Goal: Information Seeking & Learning: Learn about a topic

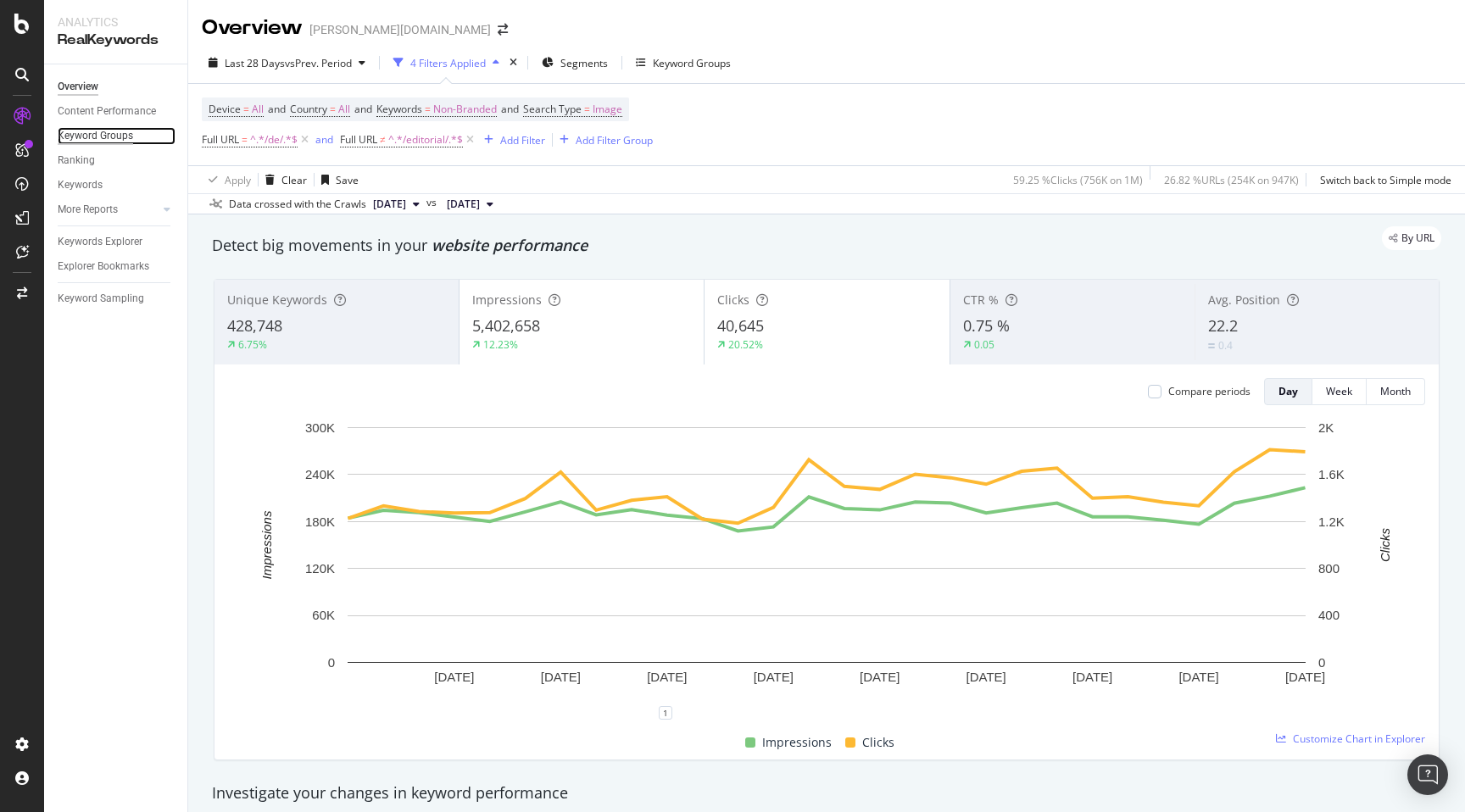
click at [85, 133] on div "Keyword Groups" at bounding box center [96, 136] width 76 height 18
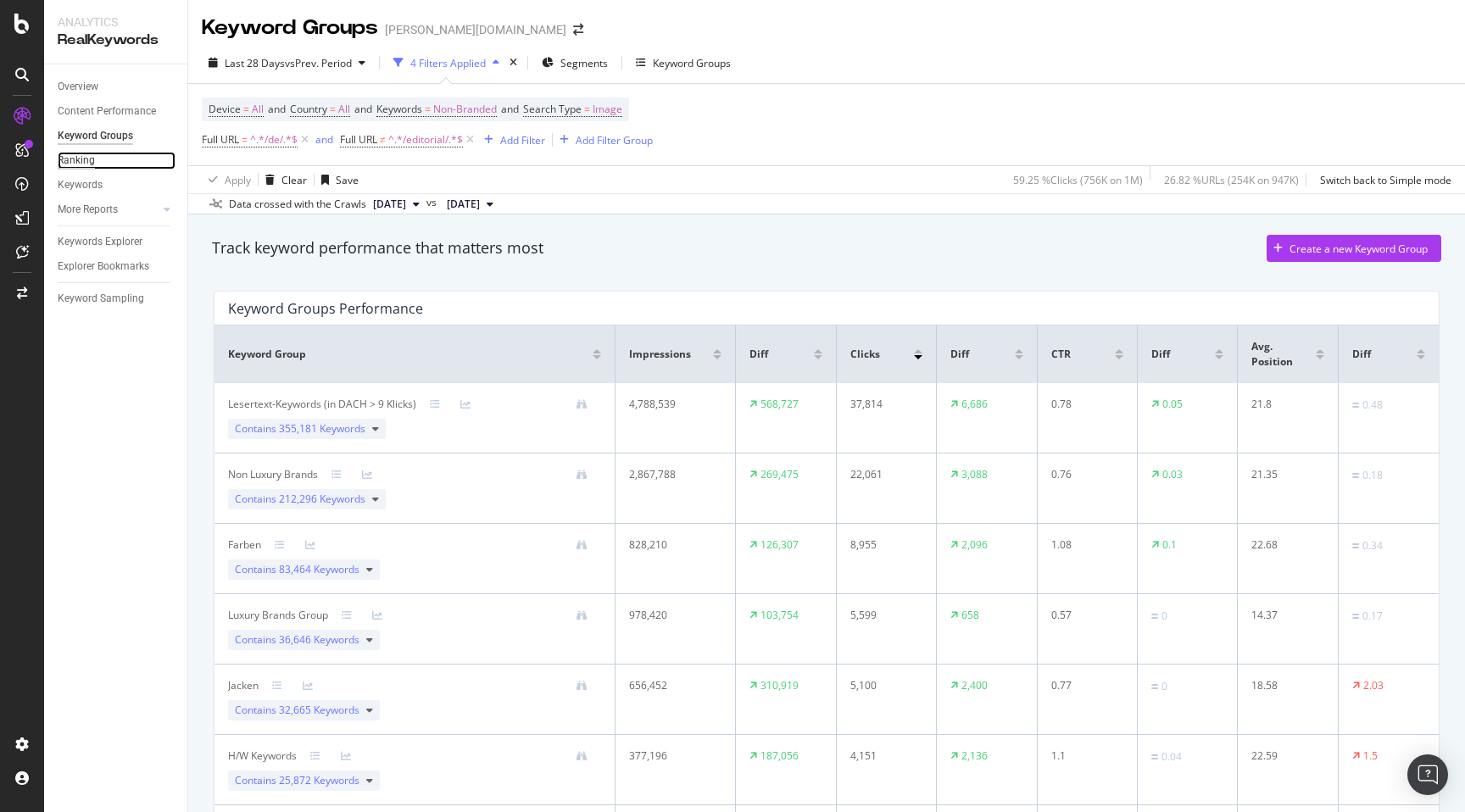
click at [87, 168] on div "Ranking" at bounding box center [76, 160] width 37 height 18
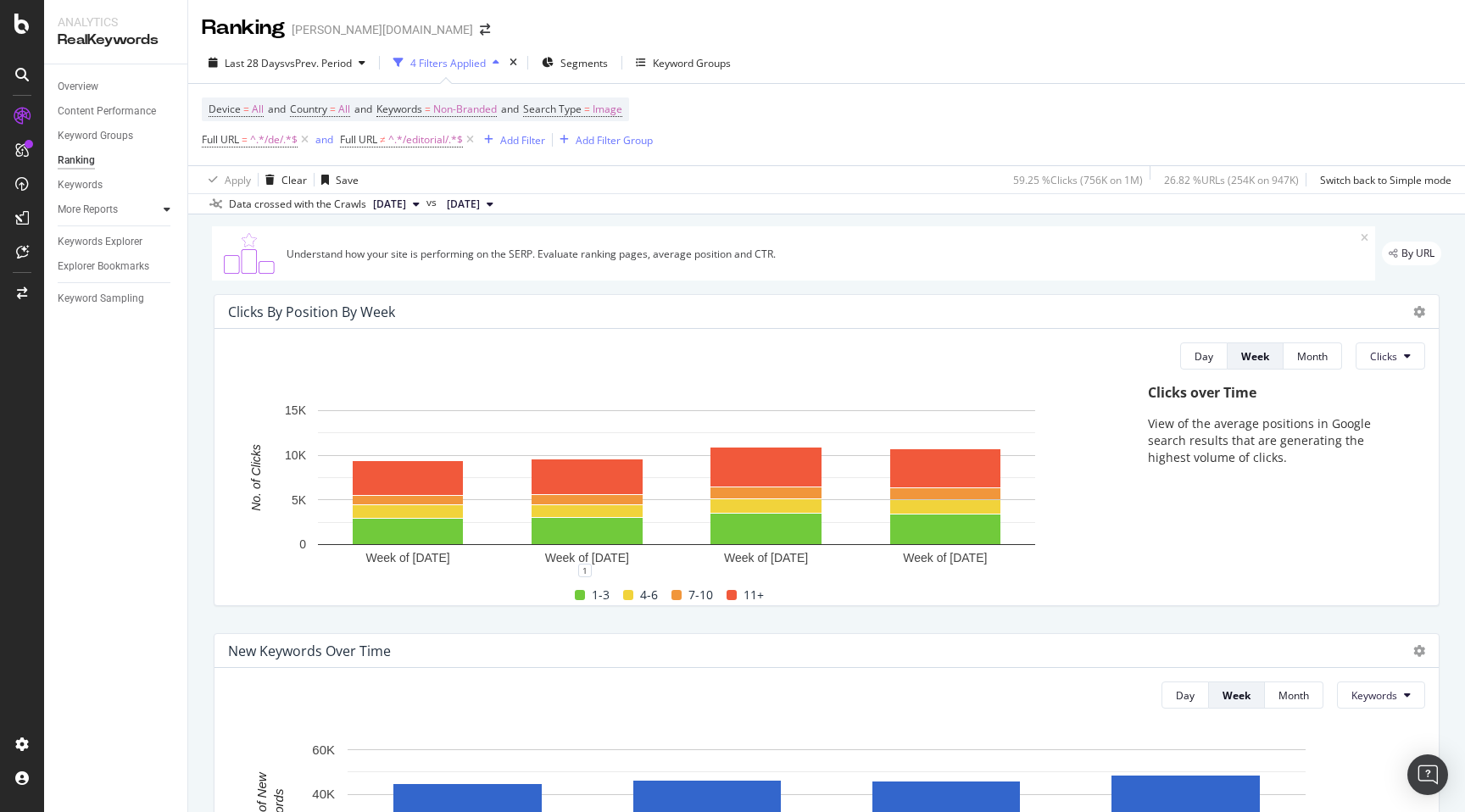
click at [168, 205] on icon at bounding box center [166, 209] width 7 height 10
click at [91, 281] on div "Content" at bounding box center [84, 284] width 37 height 18
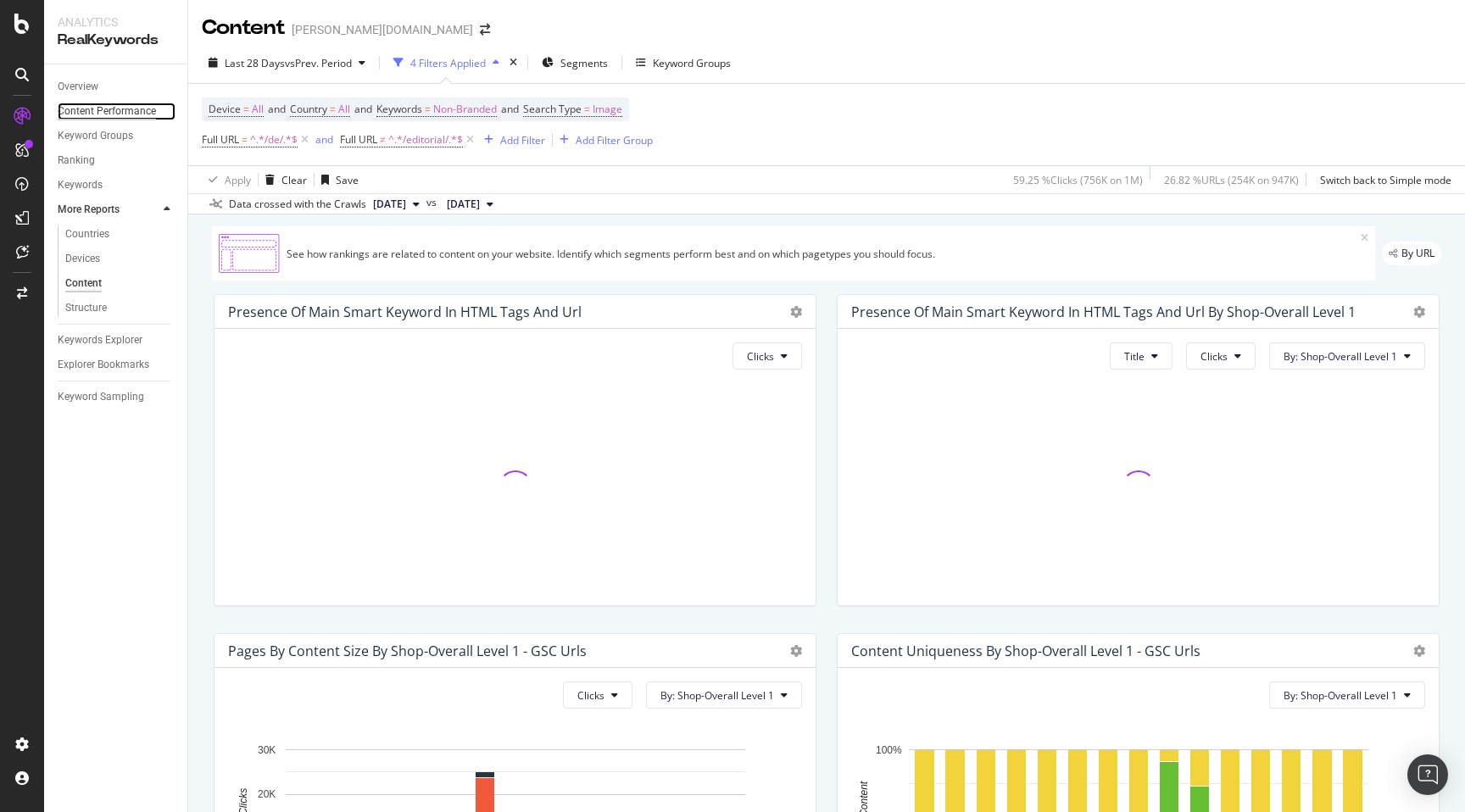
click at [102, 110] on div "Content Performance" at bounding box center [107, 112] width 99 height 18
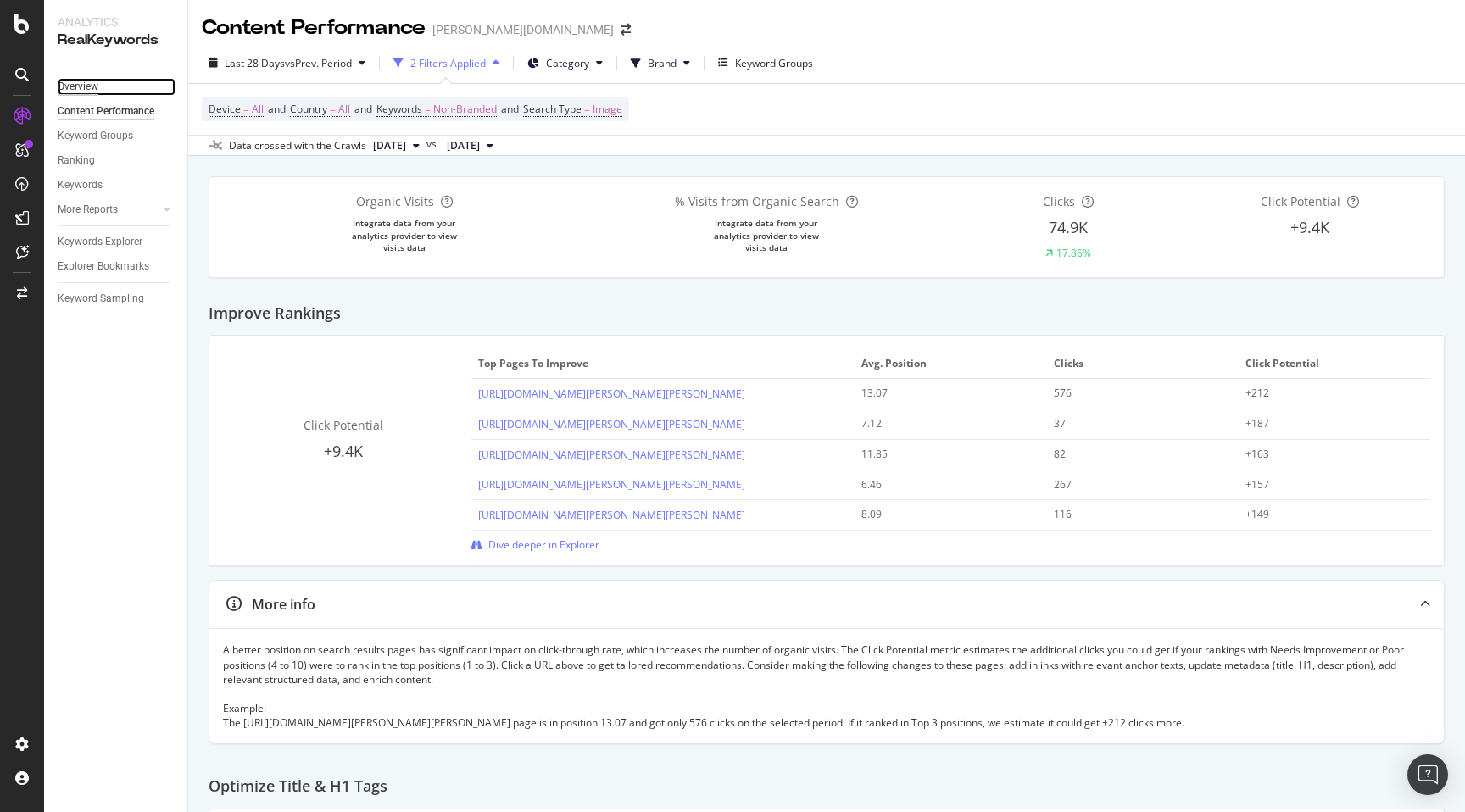
click at [81, 85] on div "Overview" at bounding box center [78, 87] width 41 height 18
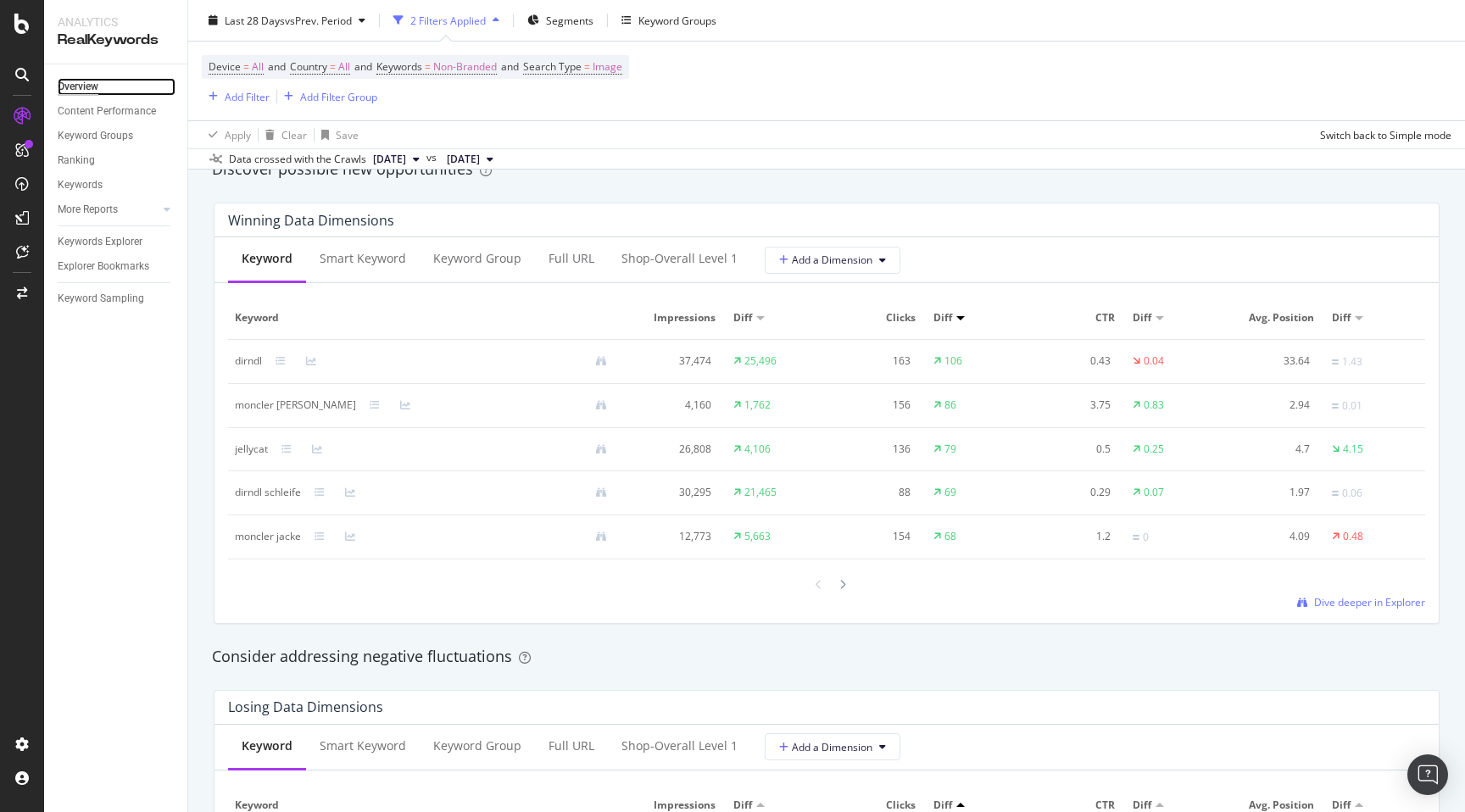
scroll to position [1503, 0]
click at [658, 254] on div "Shop-Overall Level 1" at bounding box center [680, 255] width 117 height 17
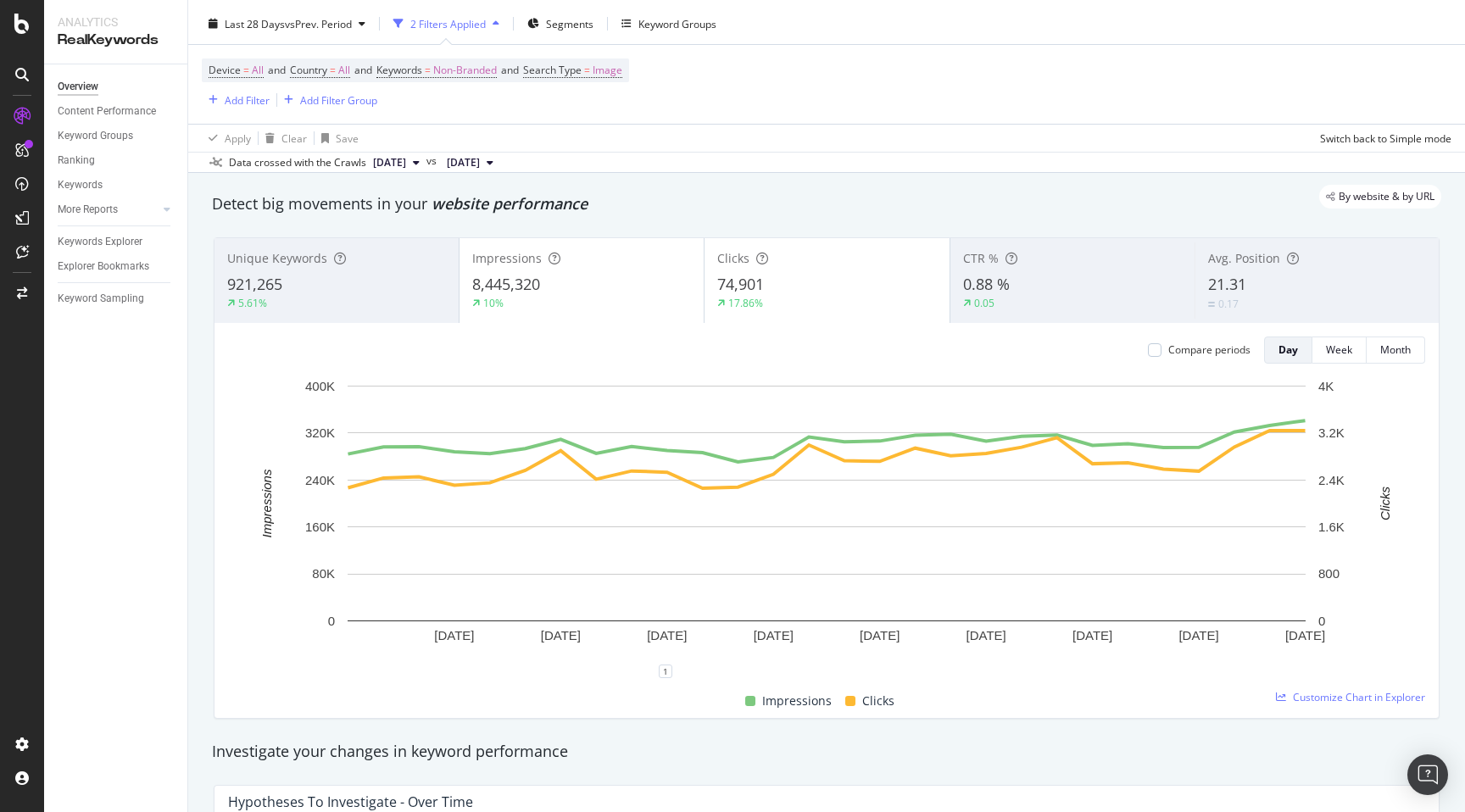
scroll to position [0, 0]
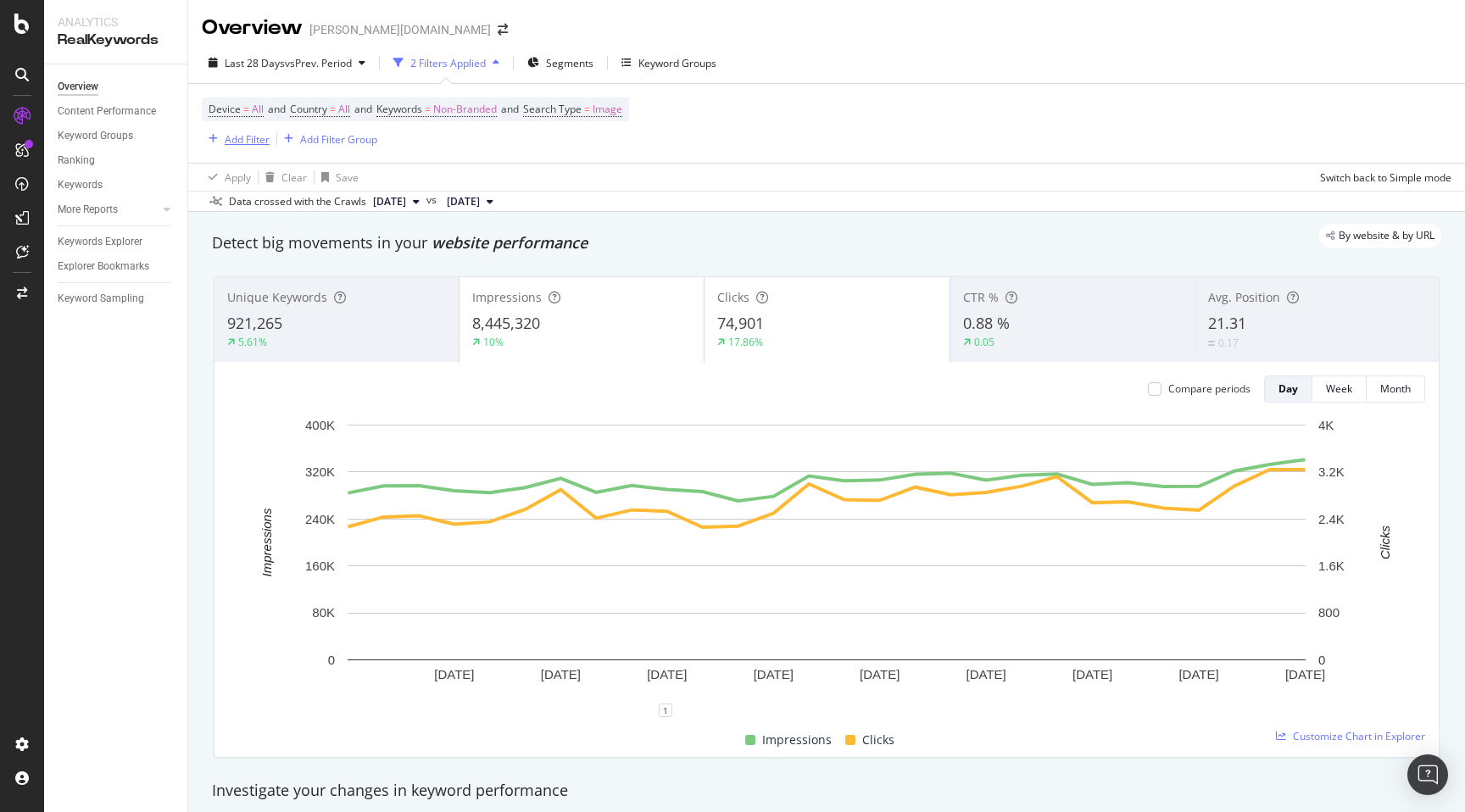
click at [262, 139] on div "Add Filter" at bounding box center [246, 139] width 45 height 14
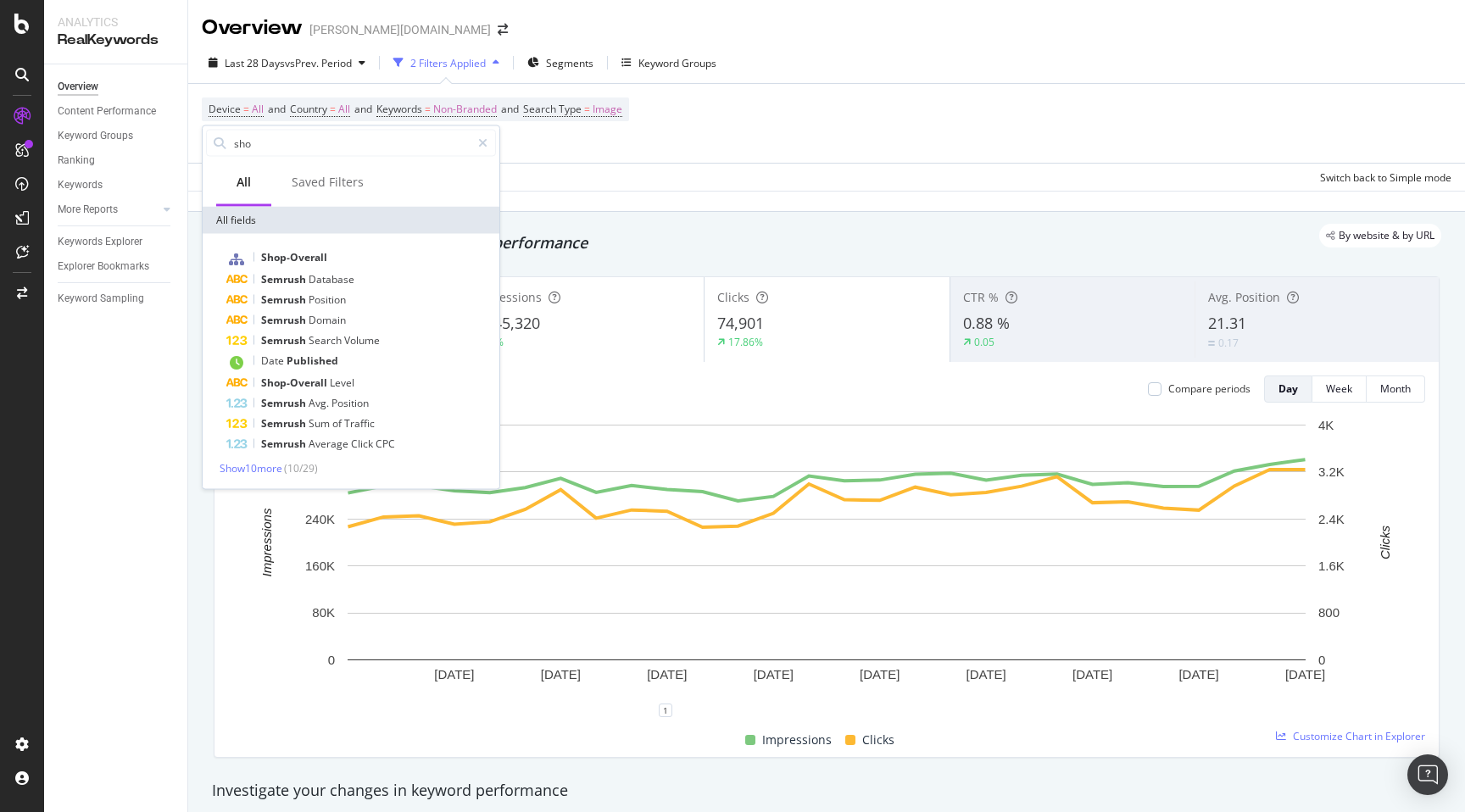
type input "shop"
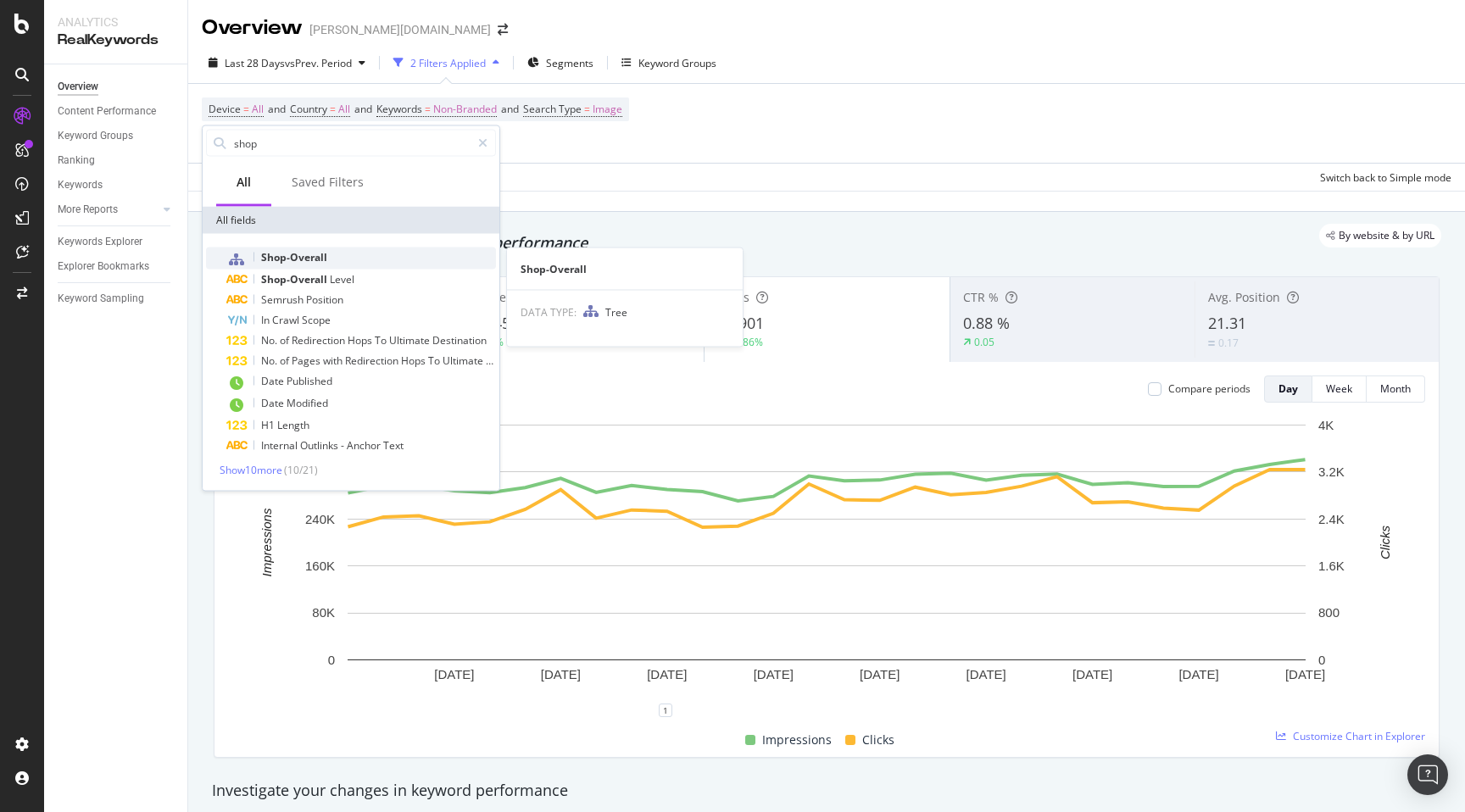
click at [313, 253] on span "Shop-Overall" at bounding box center [294, 257] width 66 height 14
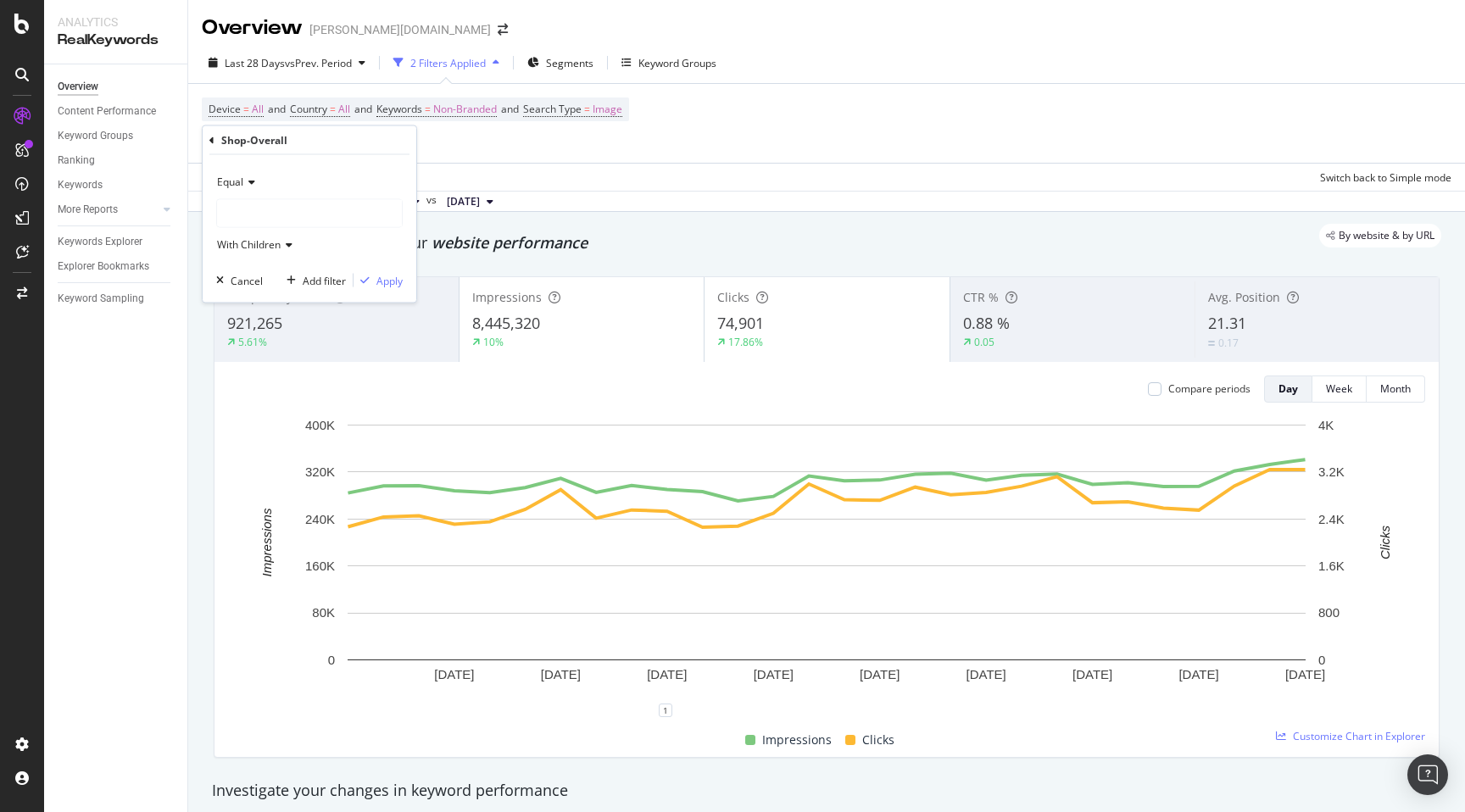
click at [212, 136] on icon at bounding box center [211, 139] width 5 height 10
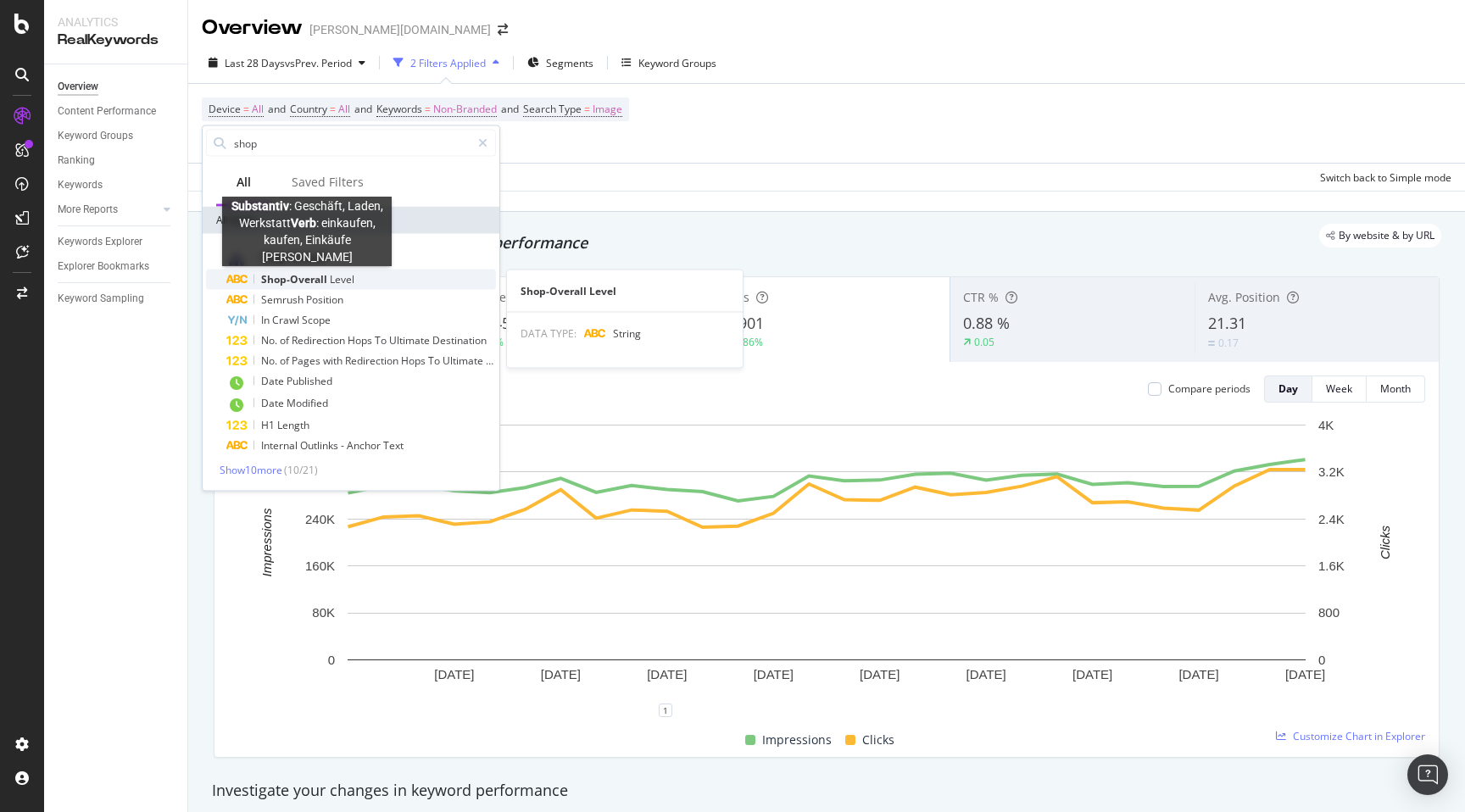
click at [307, 279] on span "Shop-Overall" at bounding box center [295, 279] width 69 height 14
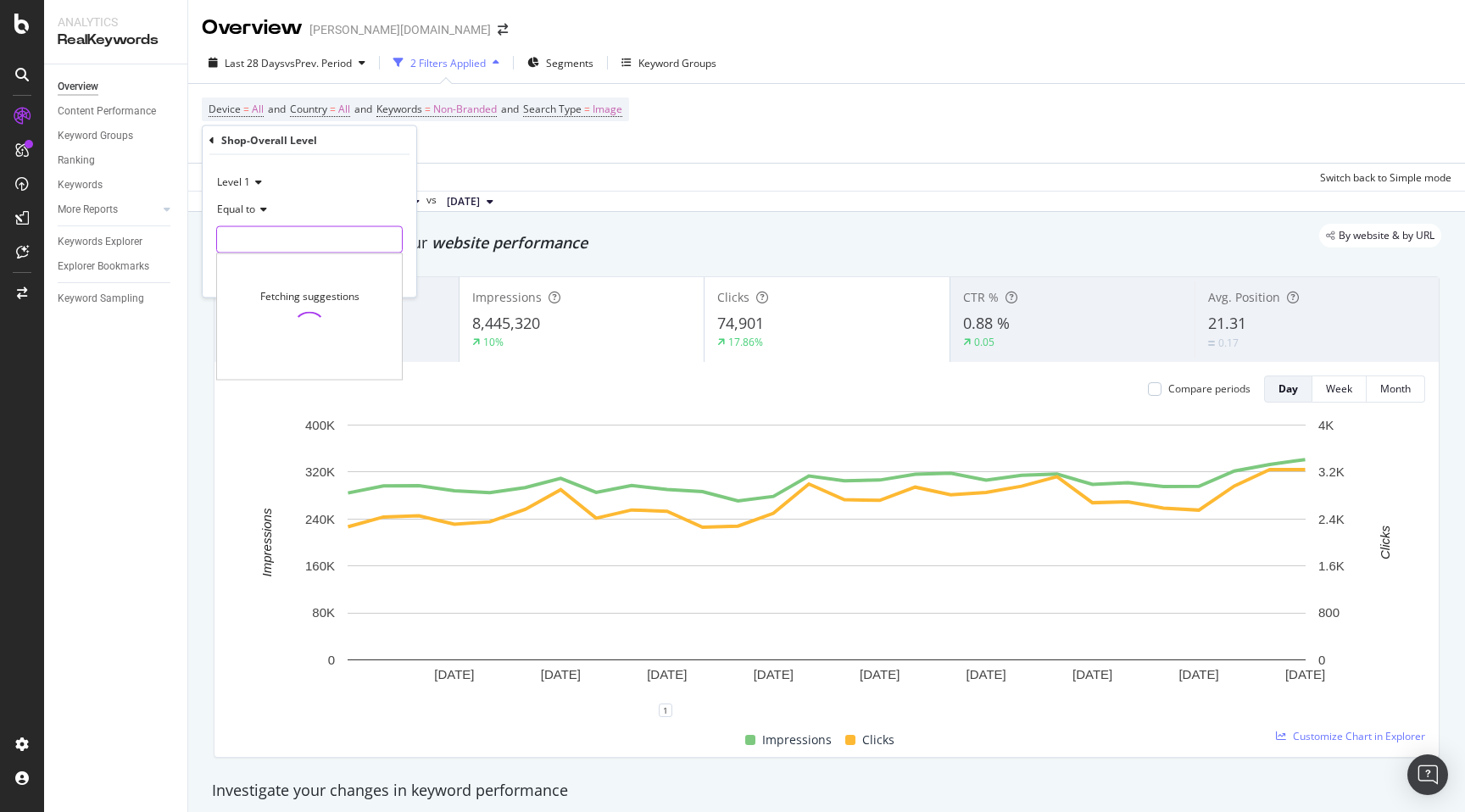
click at [327, 239] on input "text" at bounding box center [309, 239] width 184 height 27
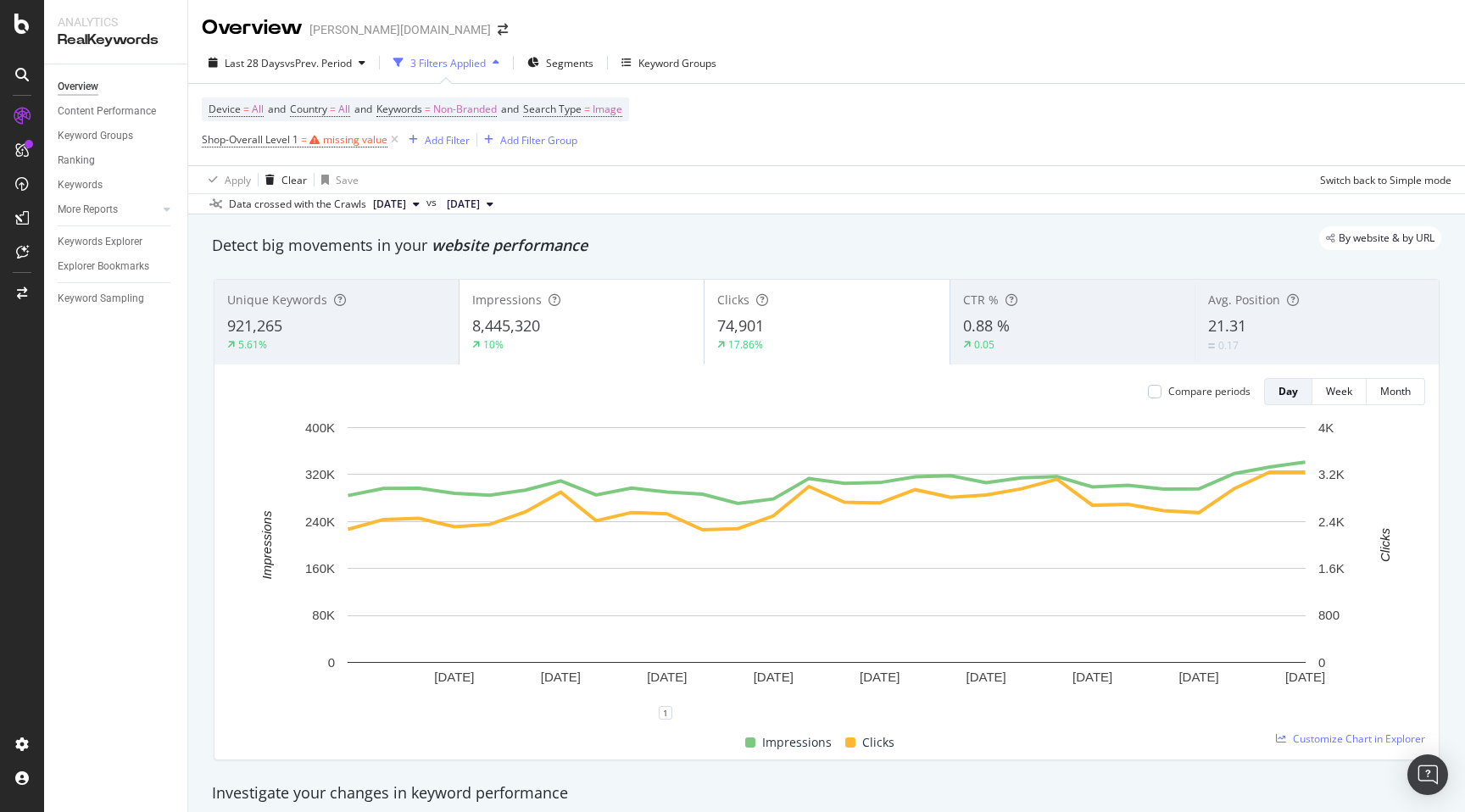
click at [495, 167] on div "Apply Clear Save Switch back to Simple mode" at bounding box center [826, 179] width 1277 height 28
click at [399, 141] on icon at bounding box center [395, 139] width 14 height 17
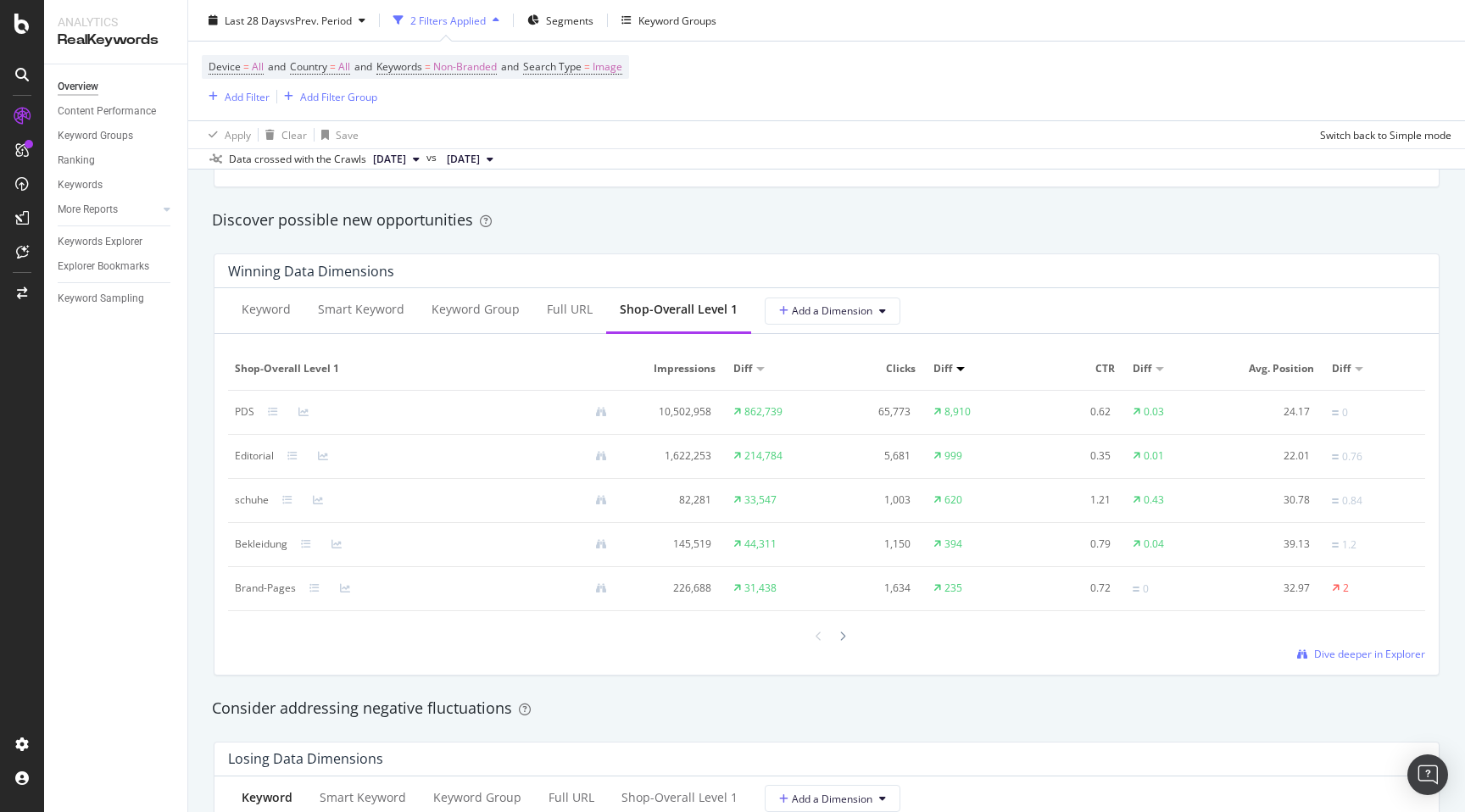
scroll to position [1462, 0]
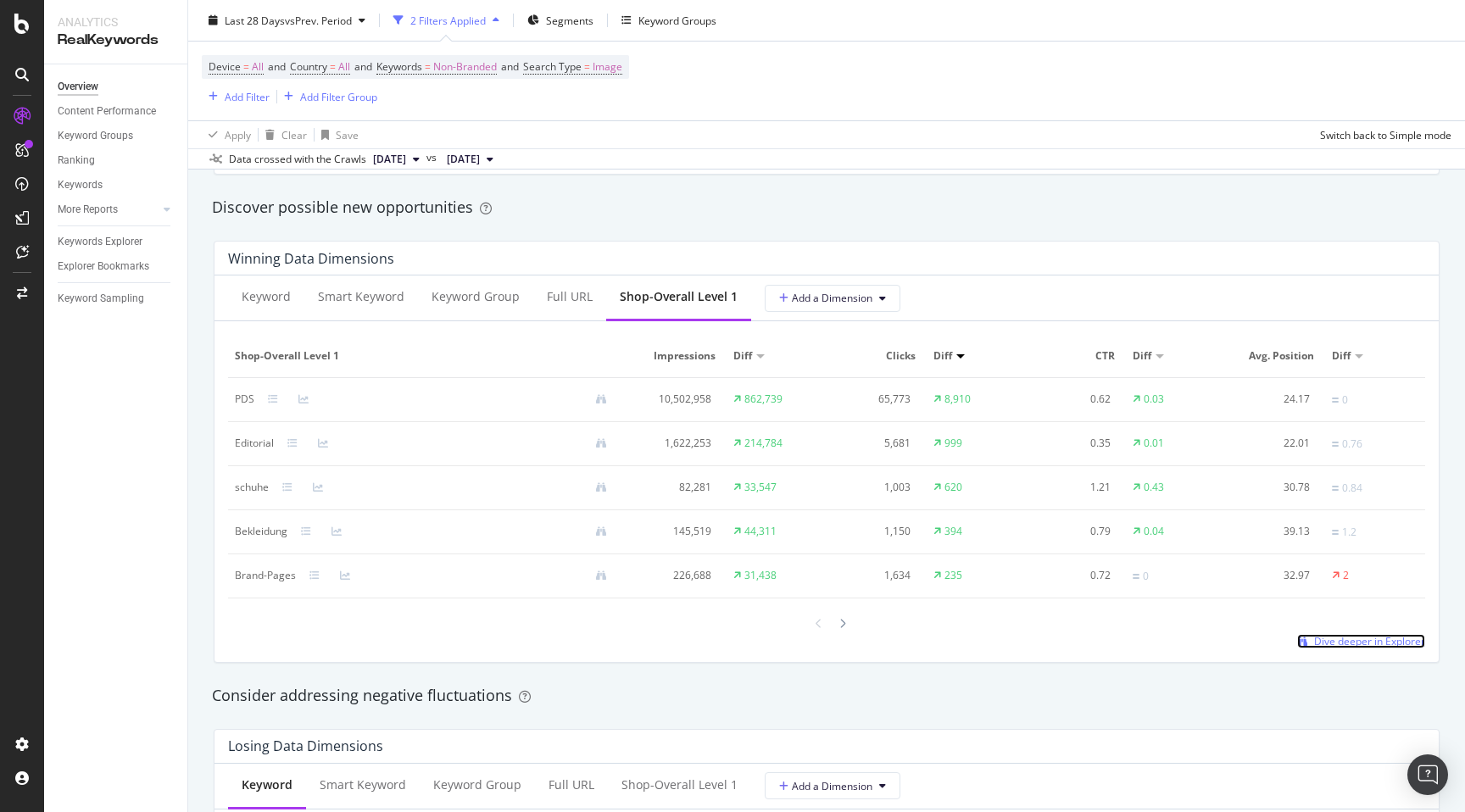
click at [1326, 639] on span "Dive deeper in Explorer" at bounding box center [1369, 641] width 111 height 14
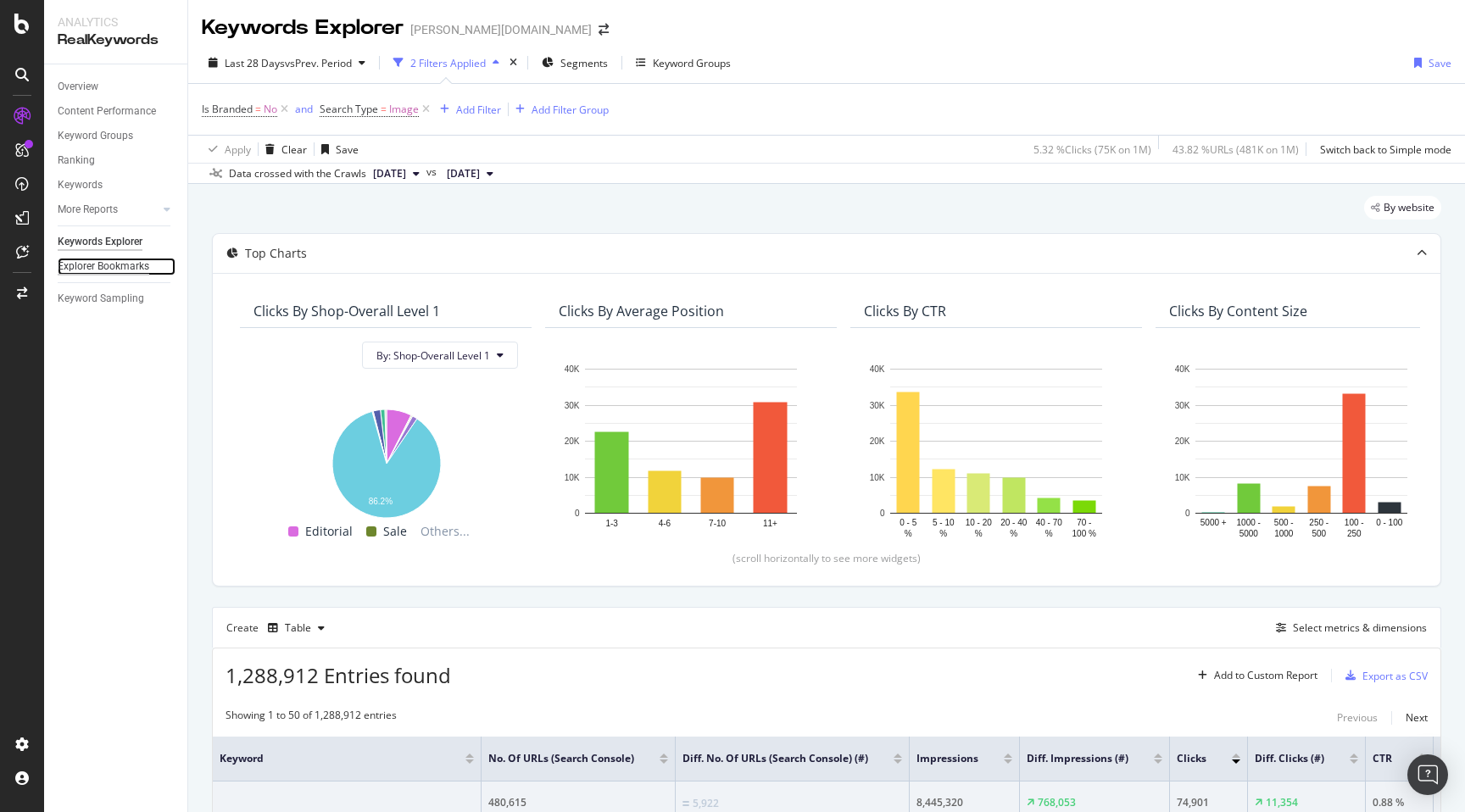
click at [103, 264] on div "Explorer Bookmarks" at bounding box center [104, 267] width 92 height 18
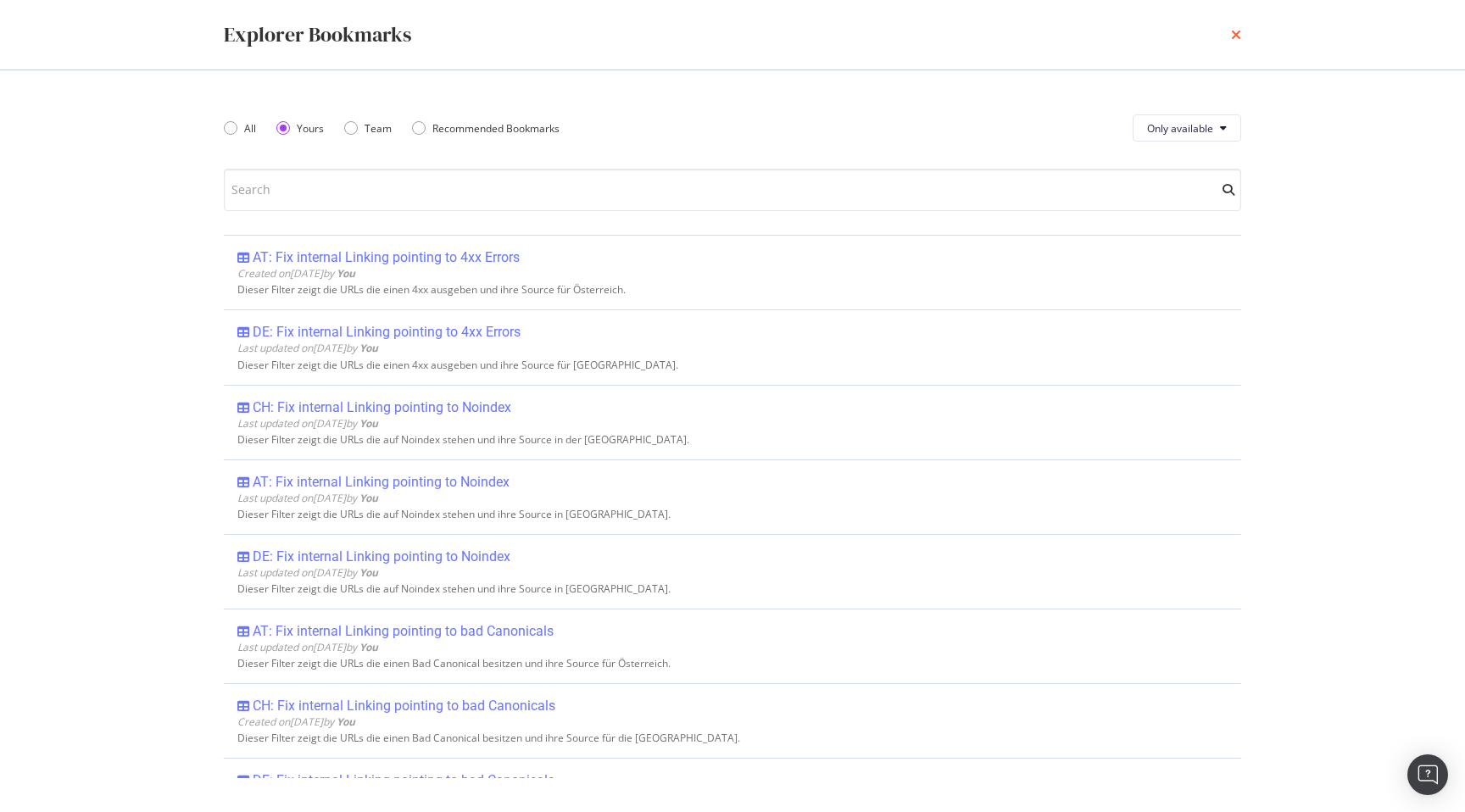
click at [1235, 37] on icon "times" at bounding box center [1236, 35] width 10 height 14
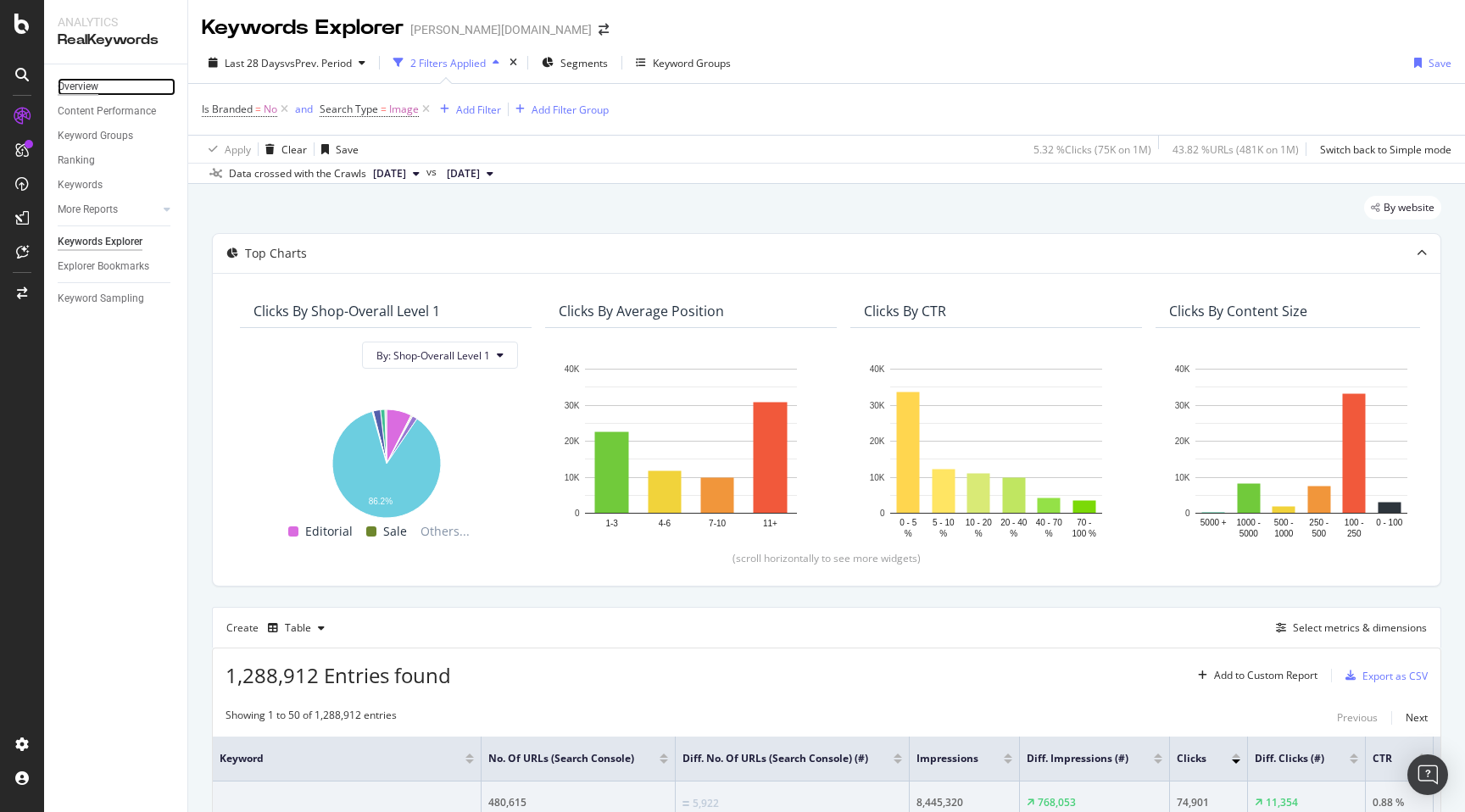
click at [92, 84] on div "Overview" at bounding box center [78, 87] width 41 height 18
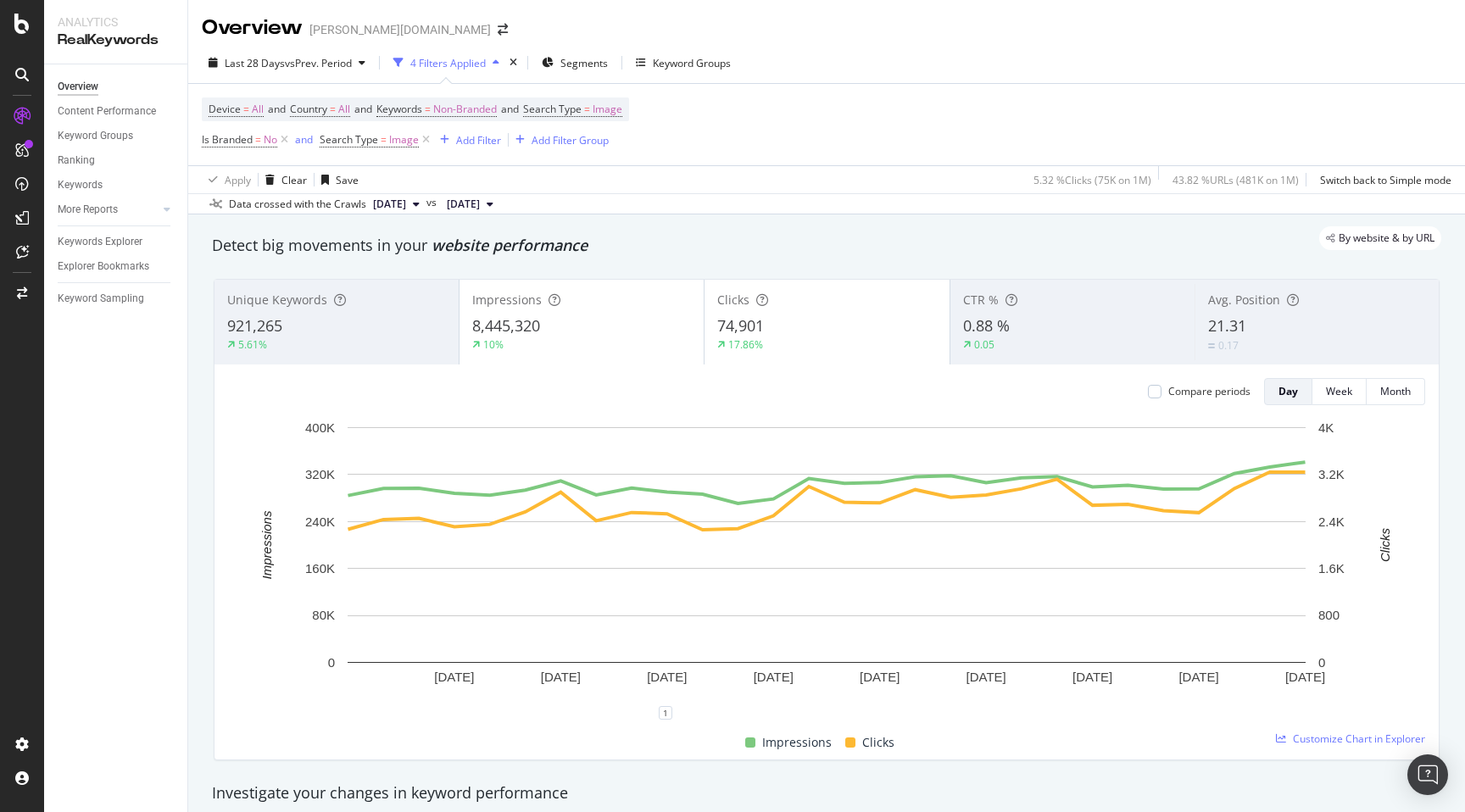
click at [814, 228] on div "By website & by URL" at bounding box center [818, 238] width 1246 height 24
drag, startPoint x: 476, startPoint y: 142, endPoint x: 466, endPoint y: 166, distance: 26.0
click at [466, 166] on div "Device = All and Country = All and Keywords = Non-Branded and Search Type = Ima…" at bounding box center [826, 138] width 1250 height 110
click at [280, 142] on icon at bounding box center [284, 139] width 14 height 17
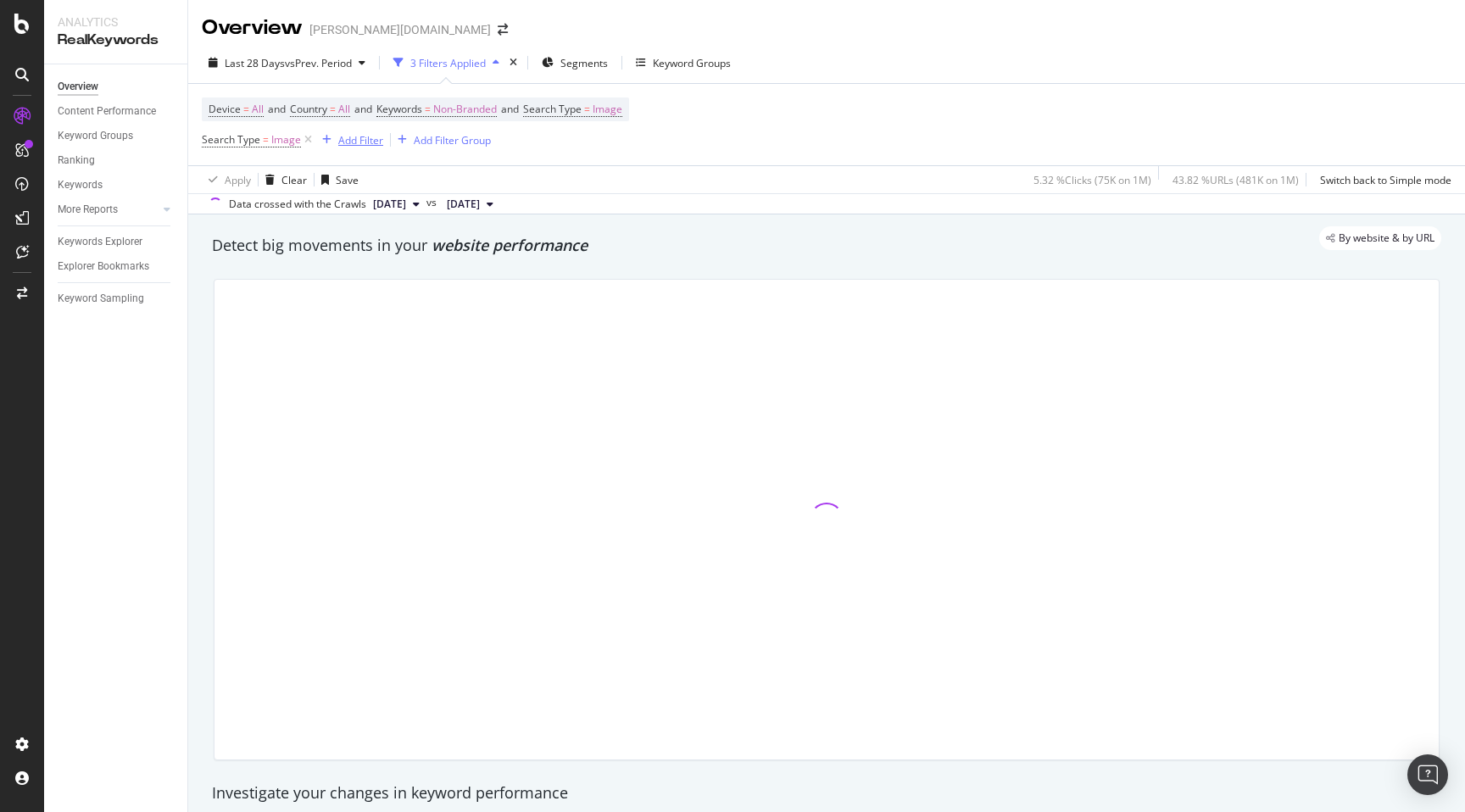
click at [346, 140] on div "Add Filter" at bounding box center [360, 140] width 45 height 14
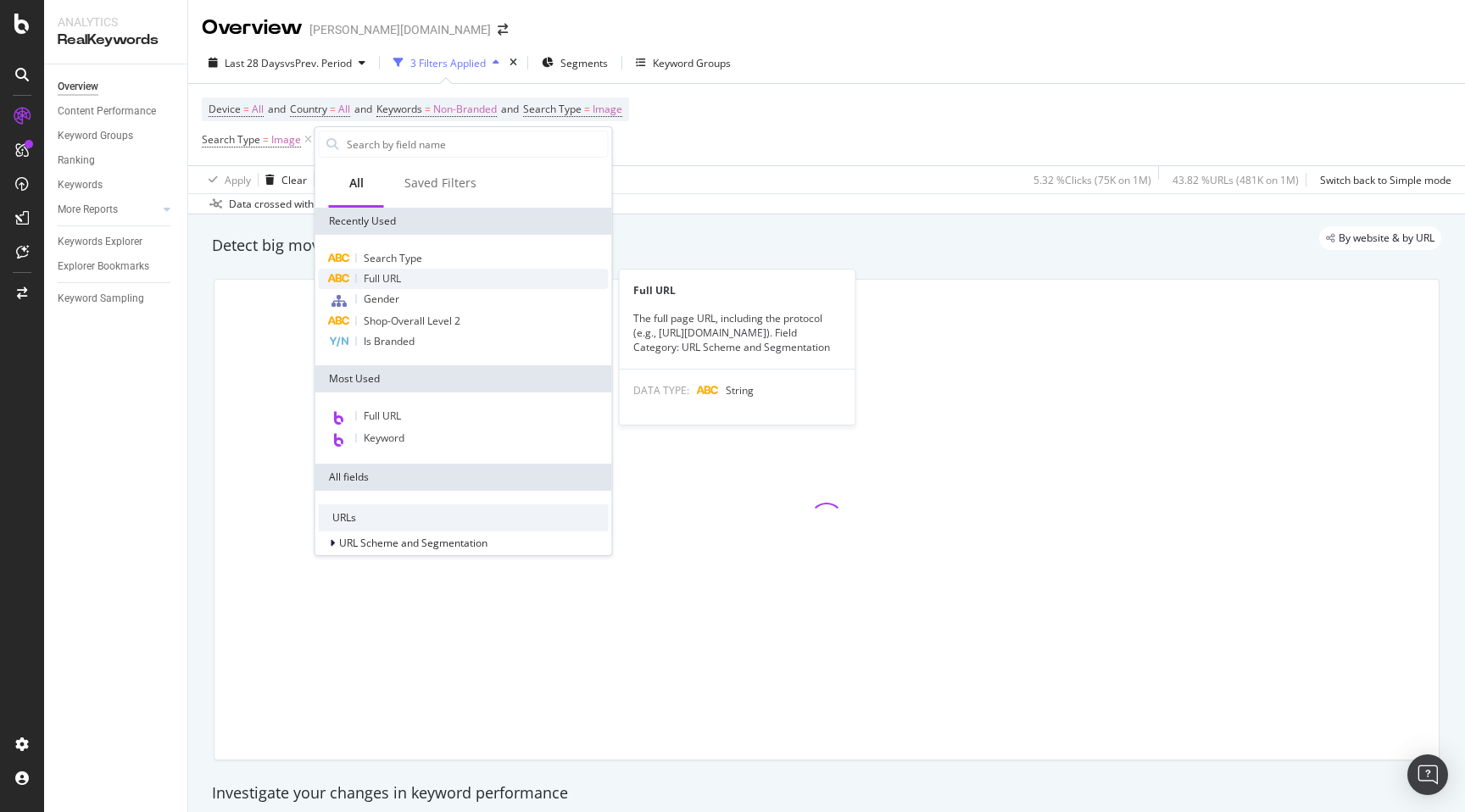
click at [393, 274] on span "Full URL" at bounding box center [382, 278] width 37 height 14
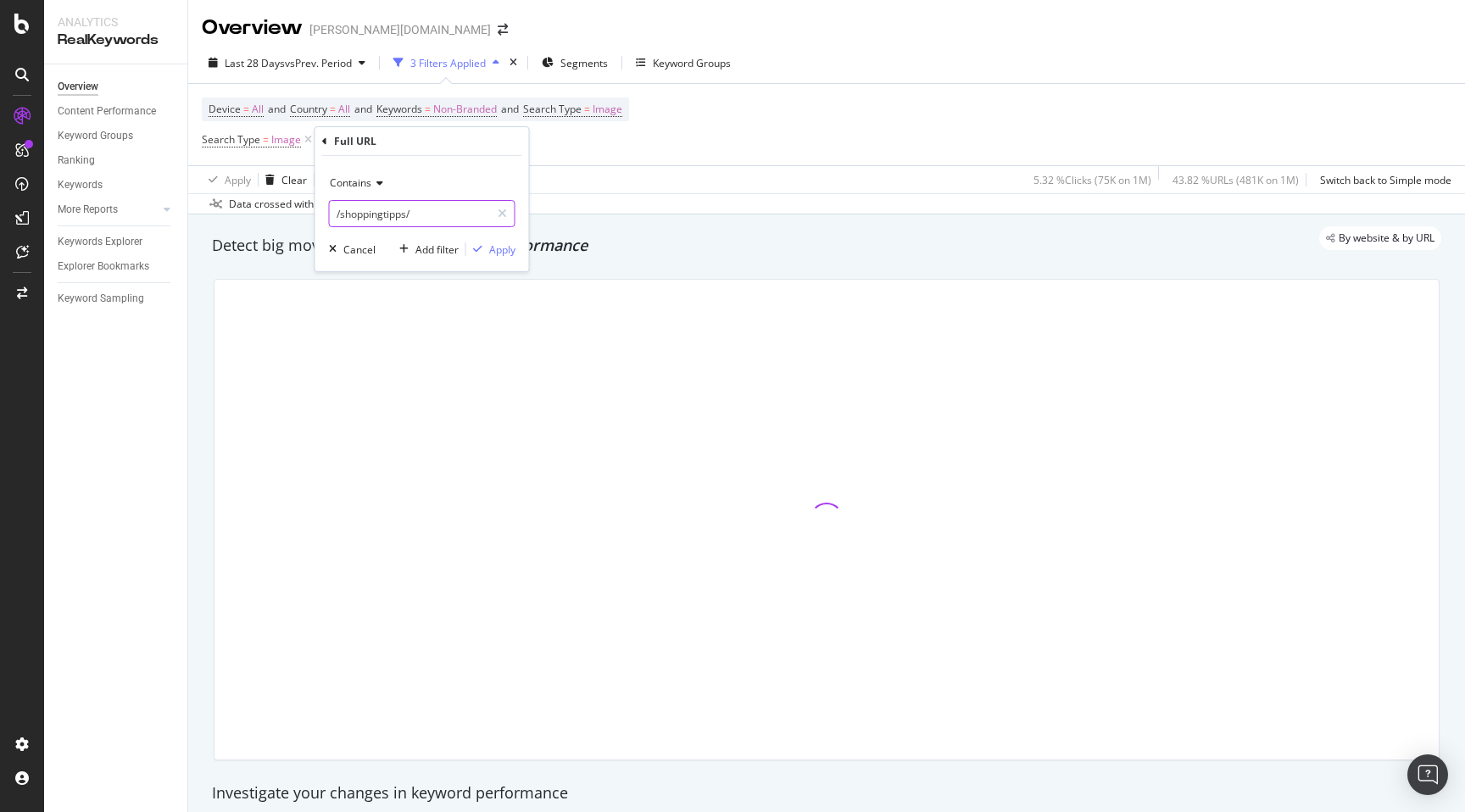
click at [372, 209] on input "/shoppingtipps/" at bounding box center [410, 213] width 160 height 27
click at [370, 213] on input "/shoppingtipps/" at bounding box center [410, 213] width 160 height 27
type input "d"
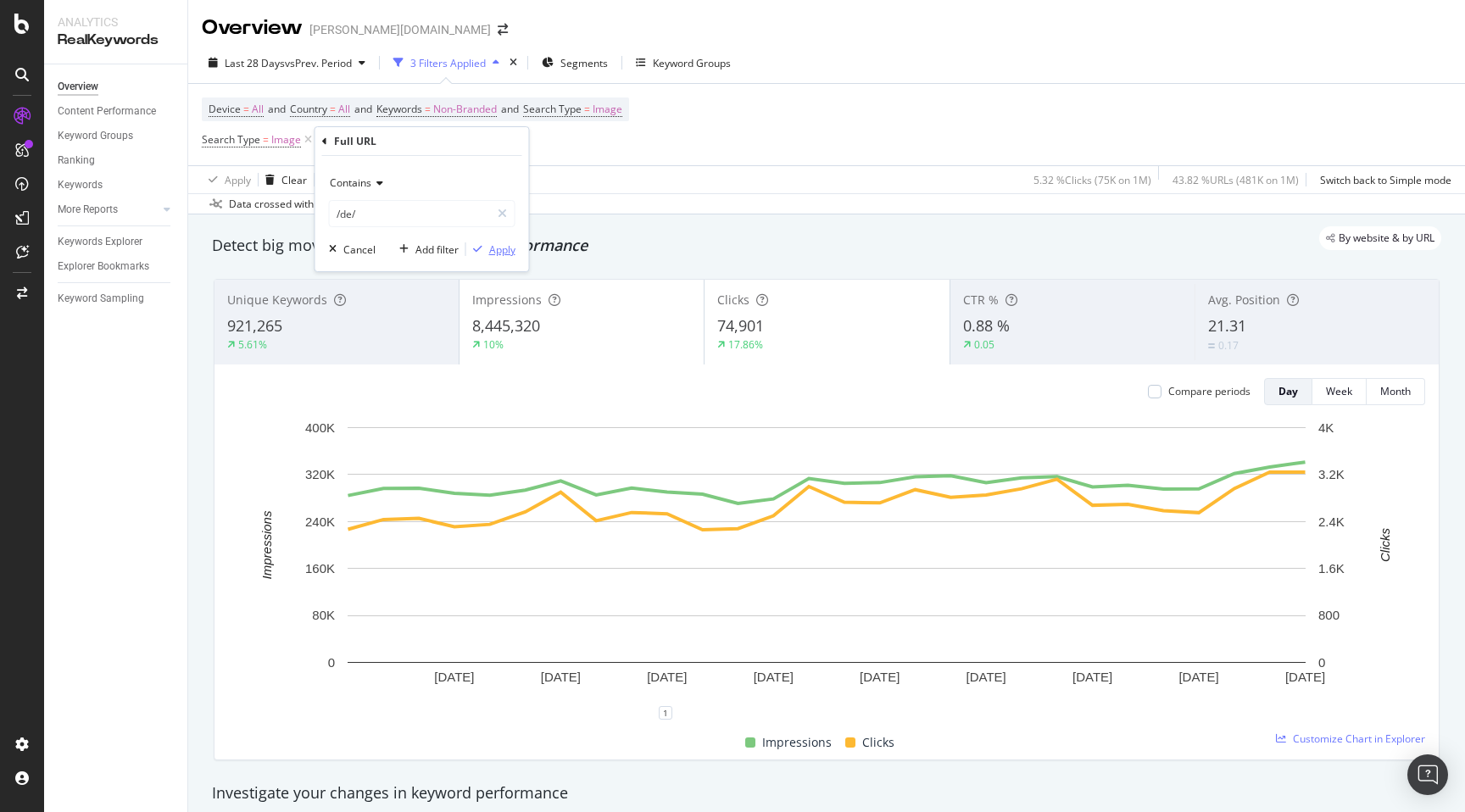
type input "/de/"
click at [503, 247] on div "Apply" at bounding box center [502, 249] width 26 height 14
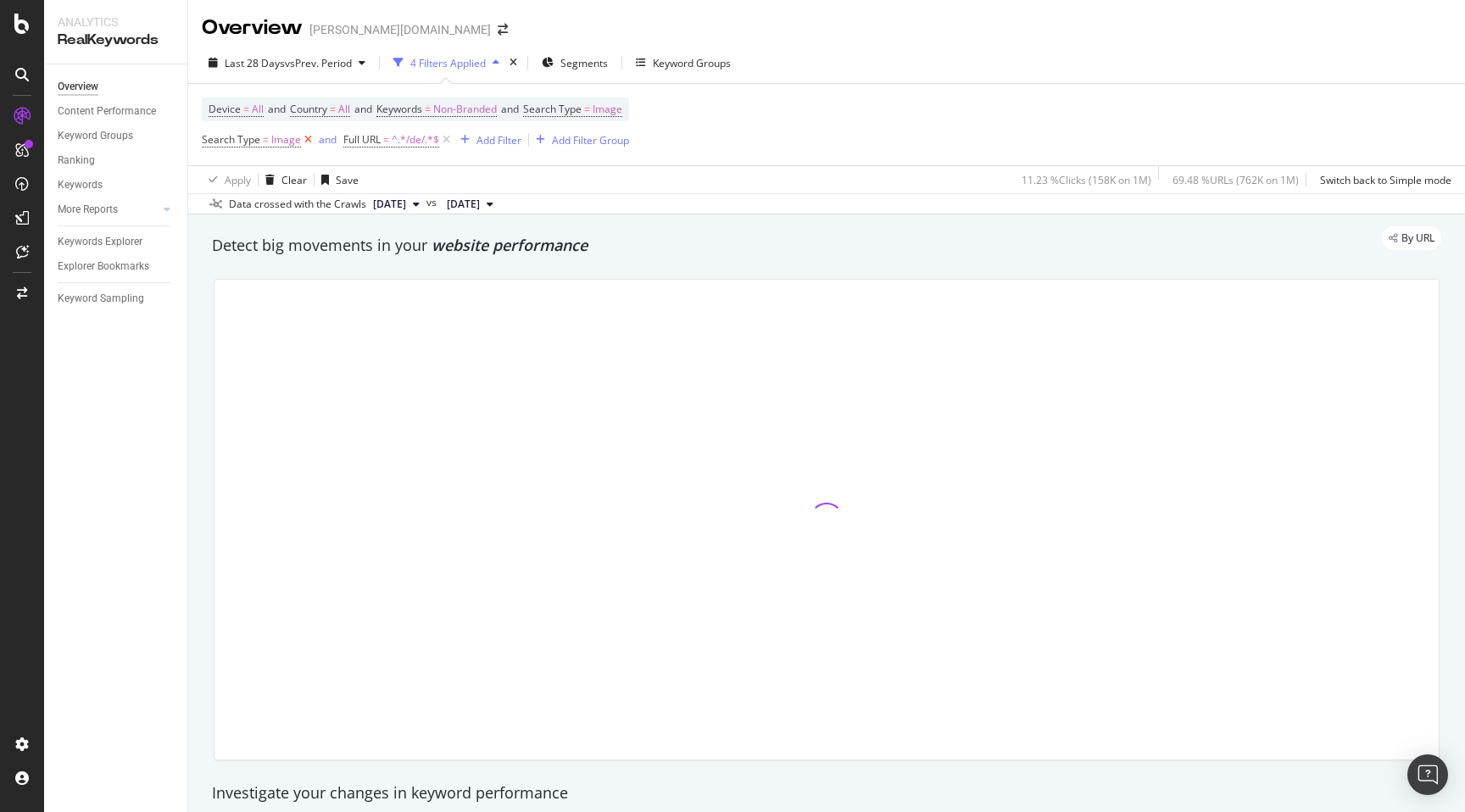
click at [305, 139] on icon at bounding box center [308, 139] width 14 height 17
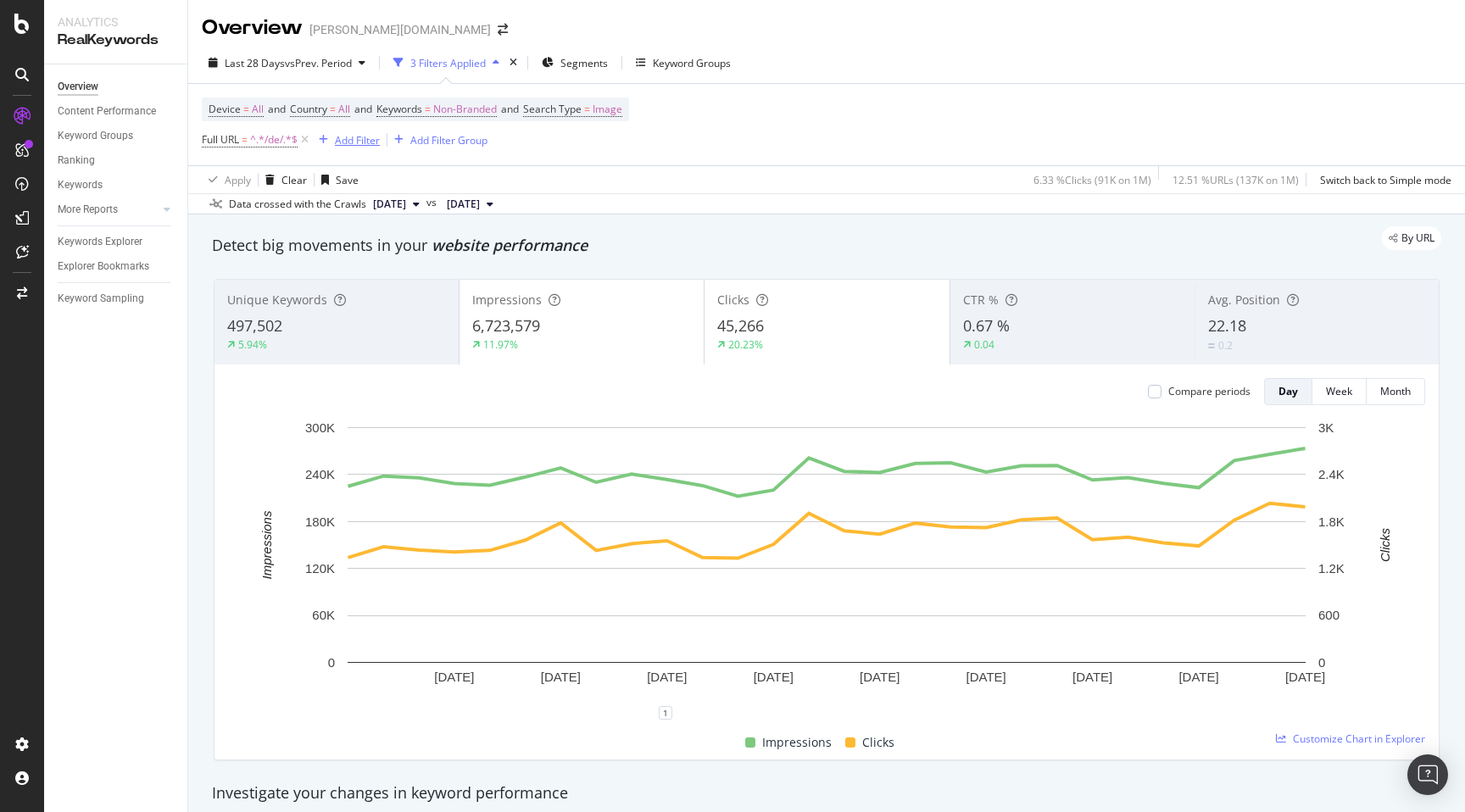
click at [357, 143] on div "Add Filter" at bounding box center [357, 140] width 45 height 14
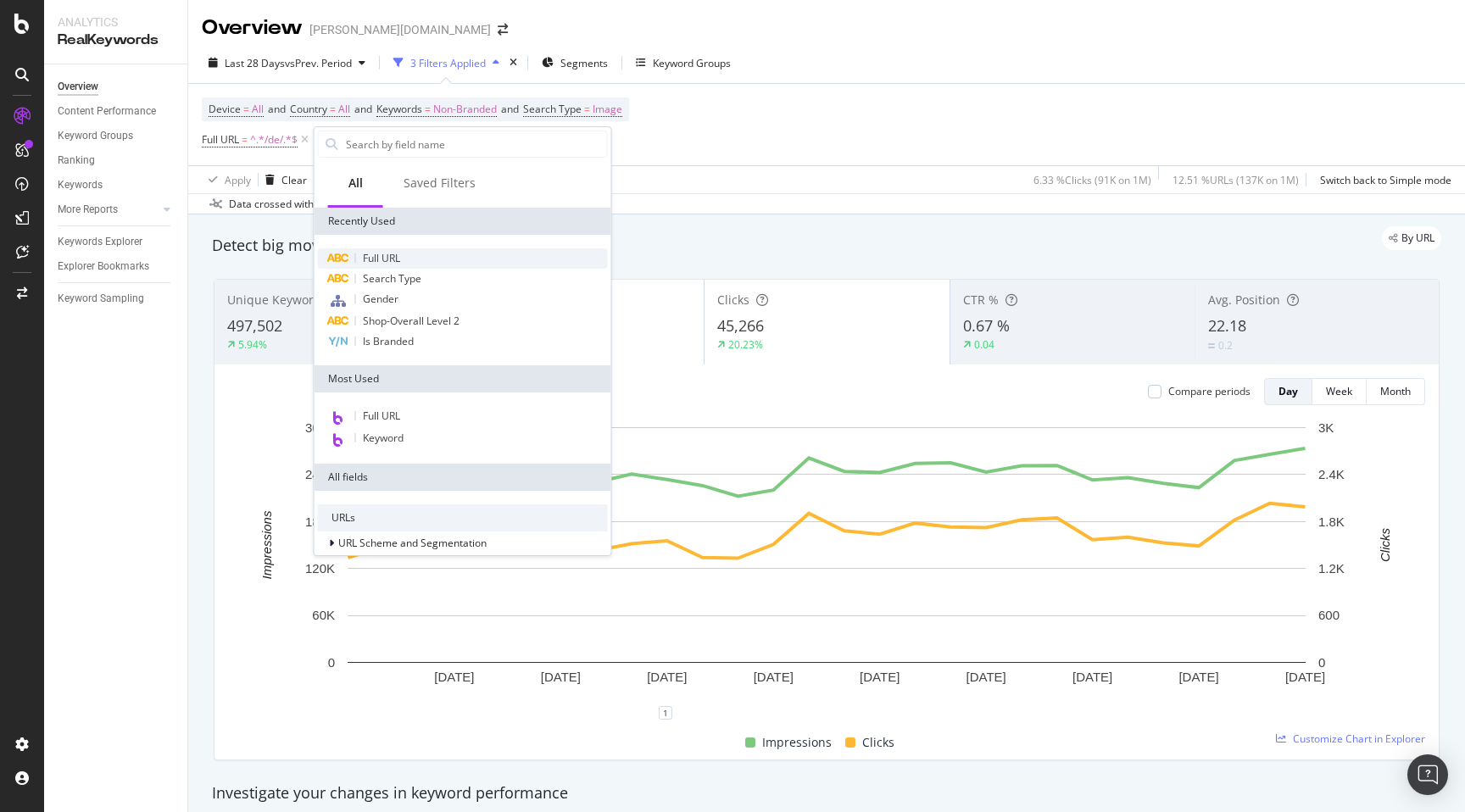
click at [392, 261] on span "Full URL" at bounding box center [381, 258] width 37 height 14
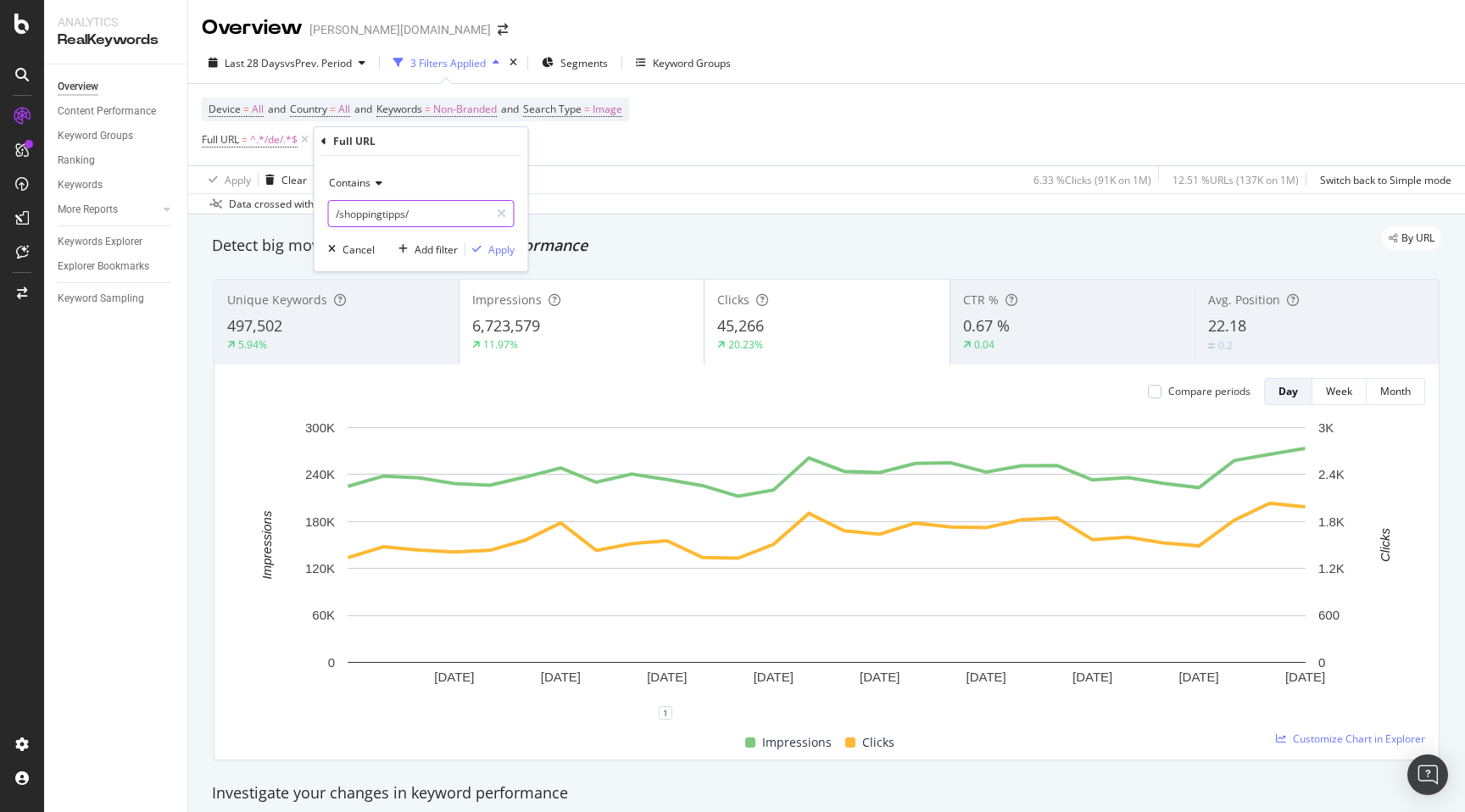
click at [356, 218] on input "/shoppingtipps/" at bounding box center [409, 213] width 160 height 27
click at [376, 218] on input "/shoppingtipps/" at bounding box center [409, 213] width 160 height 27
type input "/editorial/"
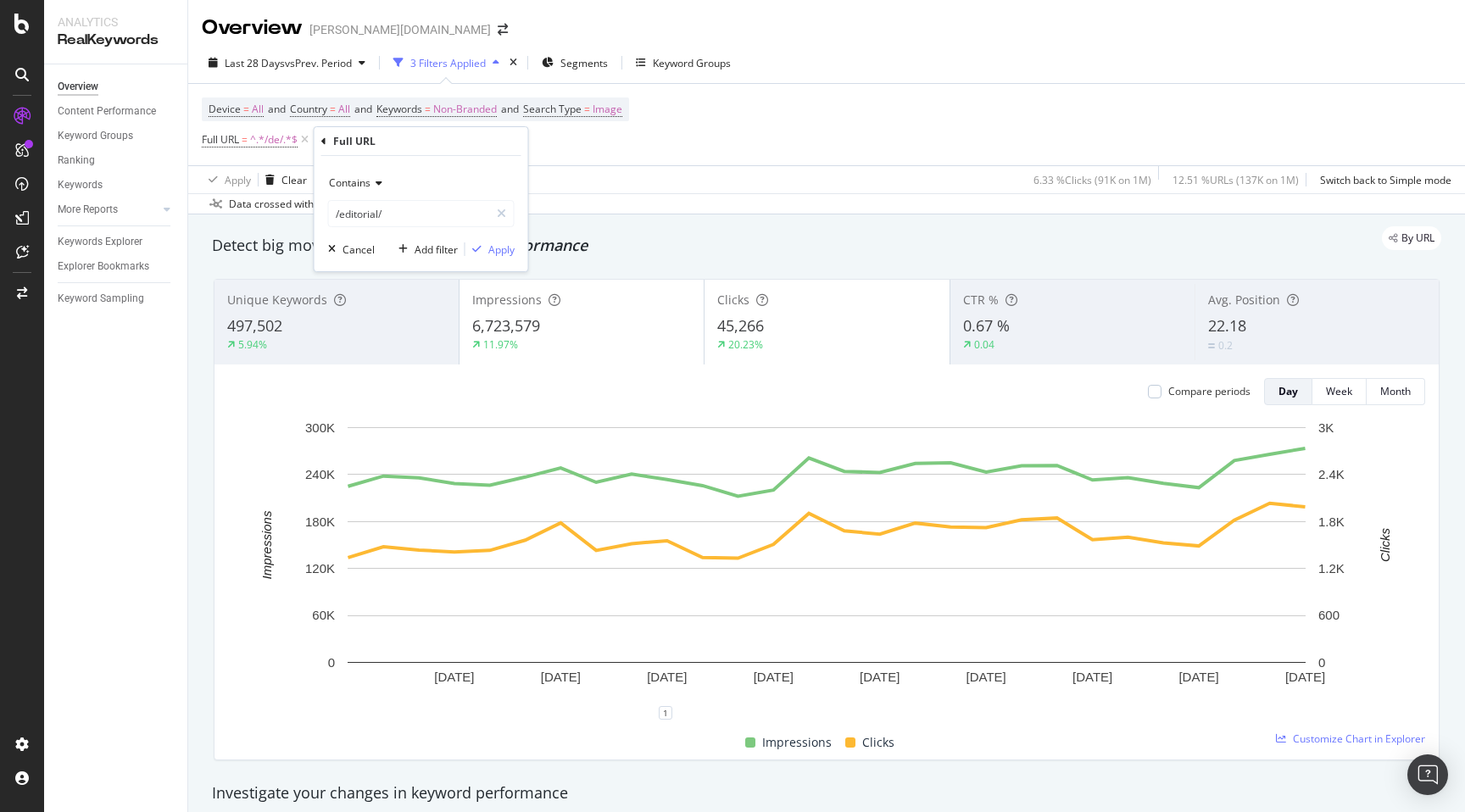
click at [355, 178] on span "Contains" at bounding box center [350, 182] width 42 height 14
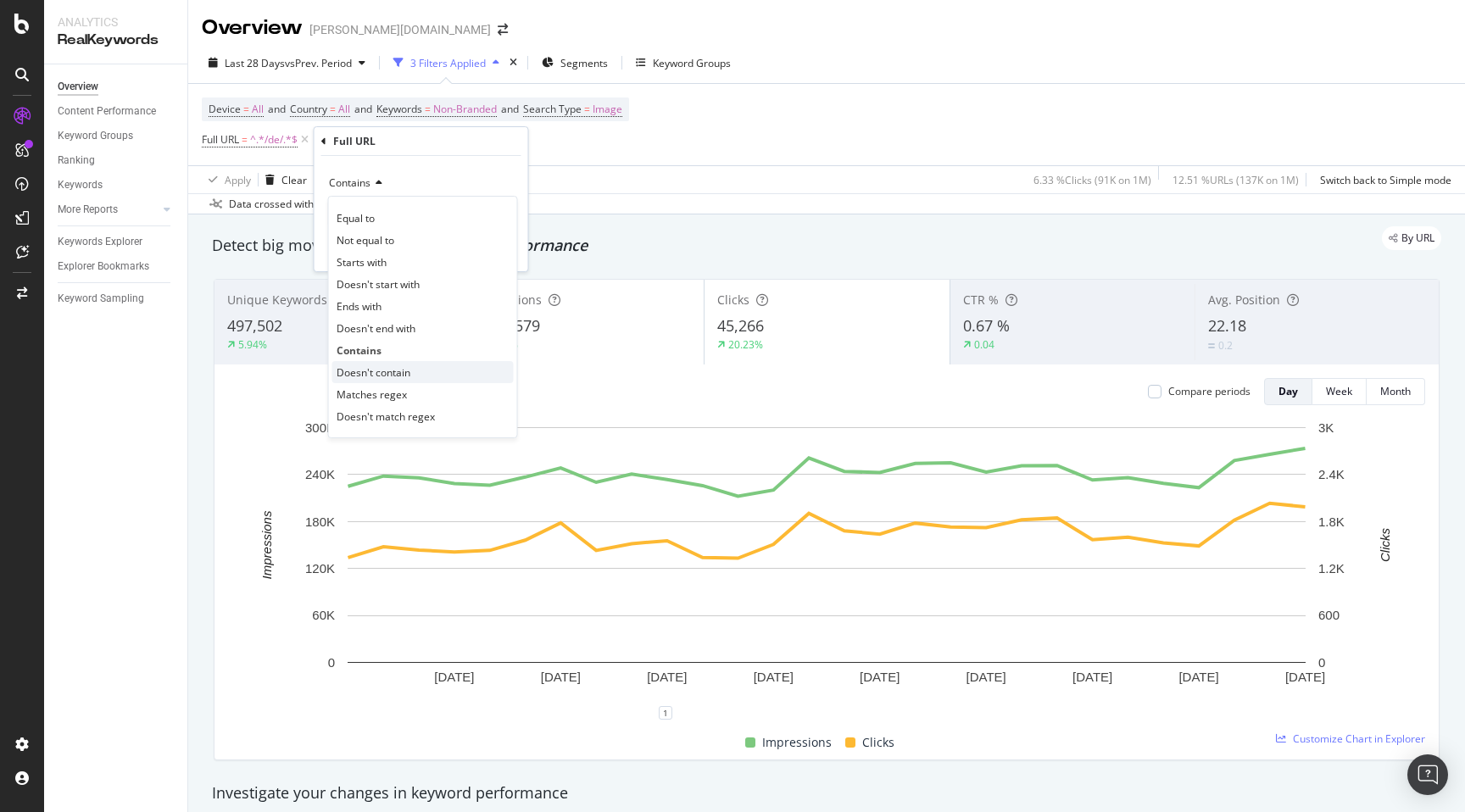
click at [377, 366] on span "Doesn't contain" at bounding box center [374, 373] width 74 height 14
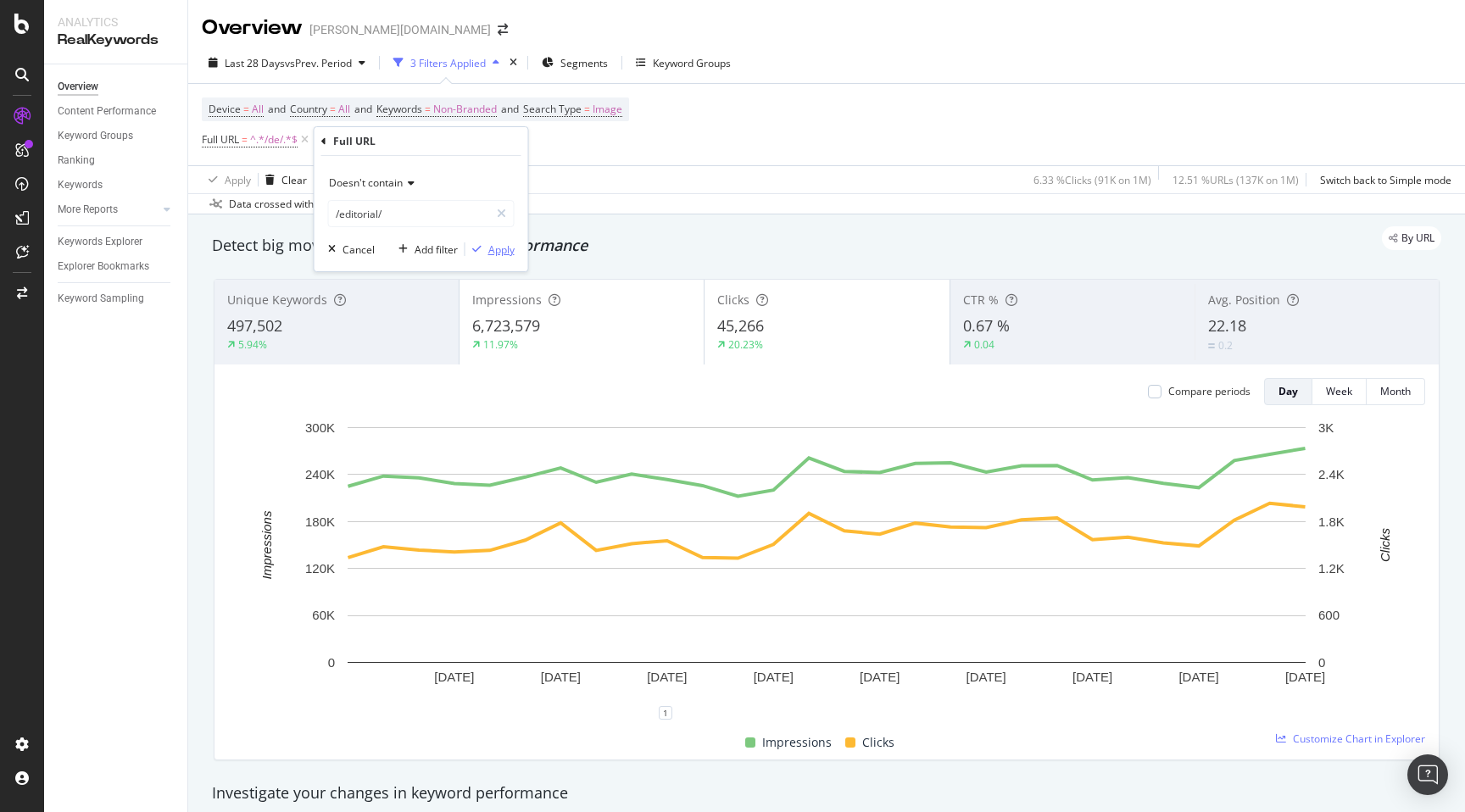
click at [512, 255] on div "Apply" at bounding box center [501, 249] width 26 height 14
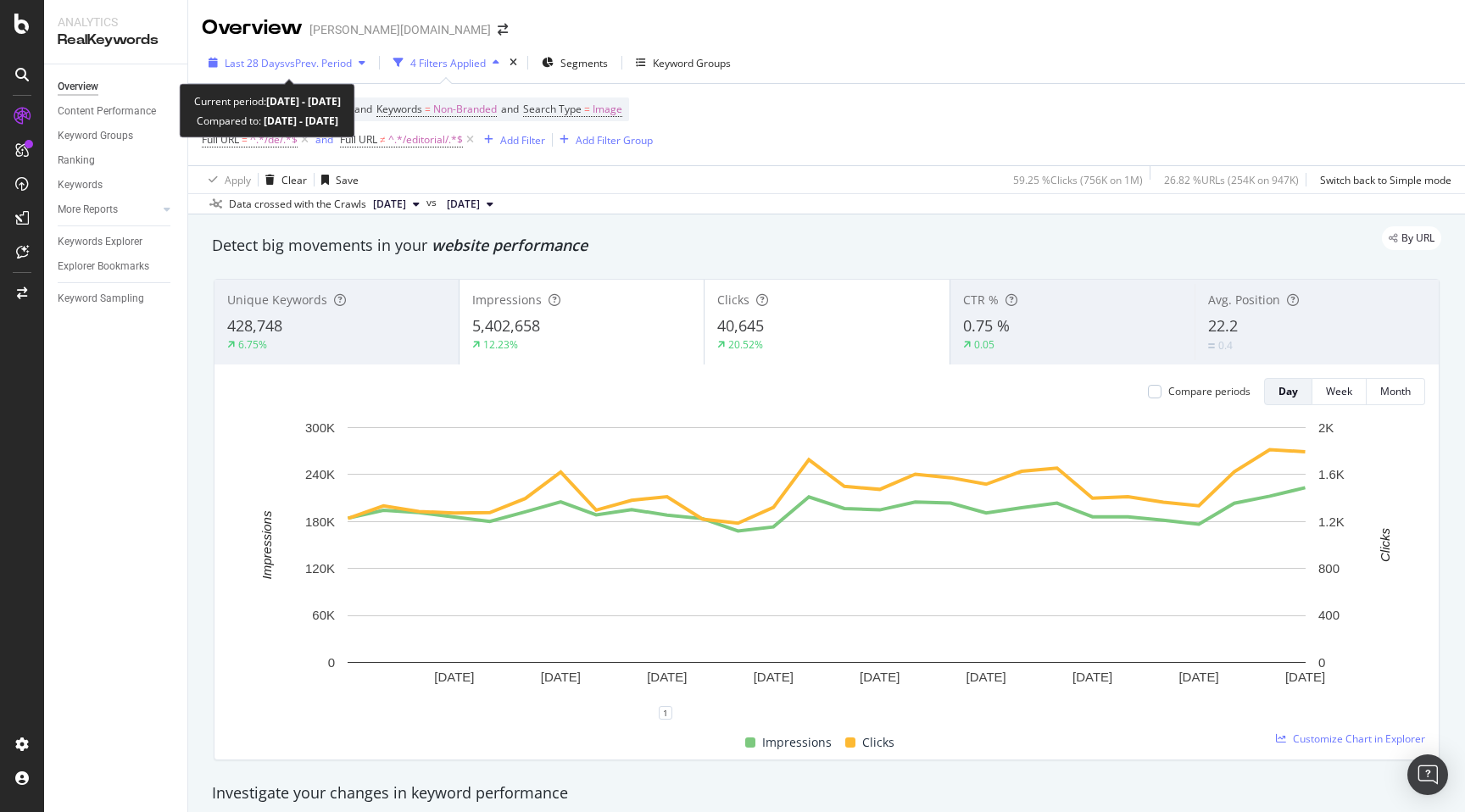
click at [255, 64] on span "Last 28 Days" at bounding box center [254, 63] width 60 height 14
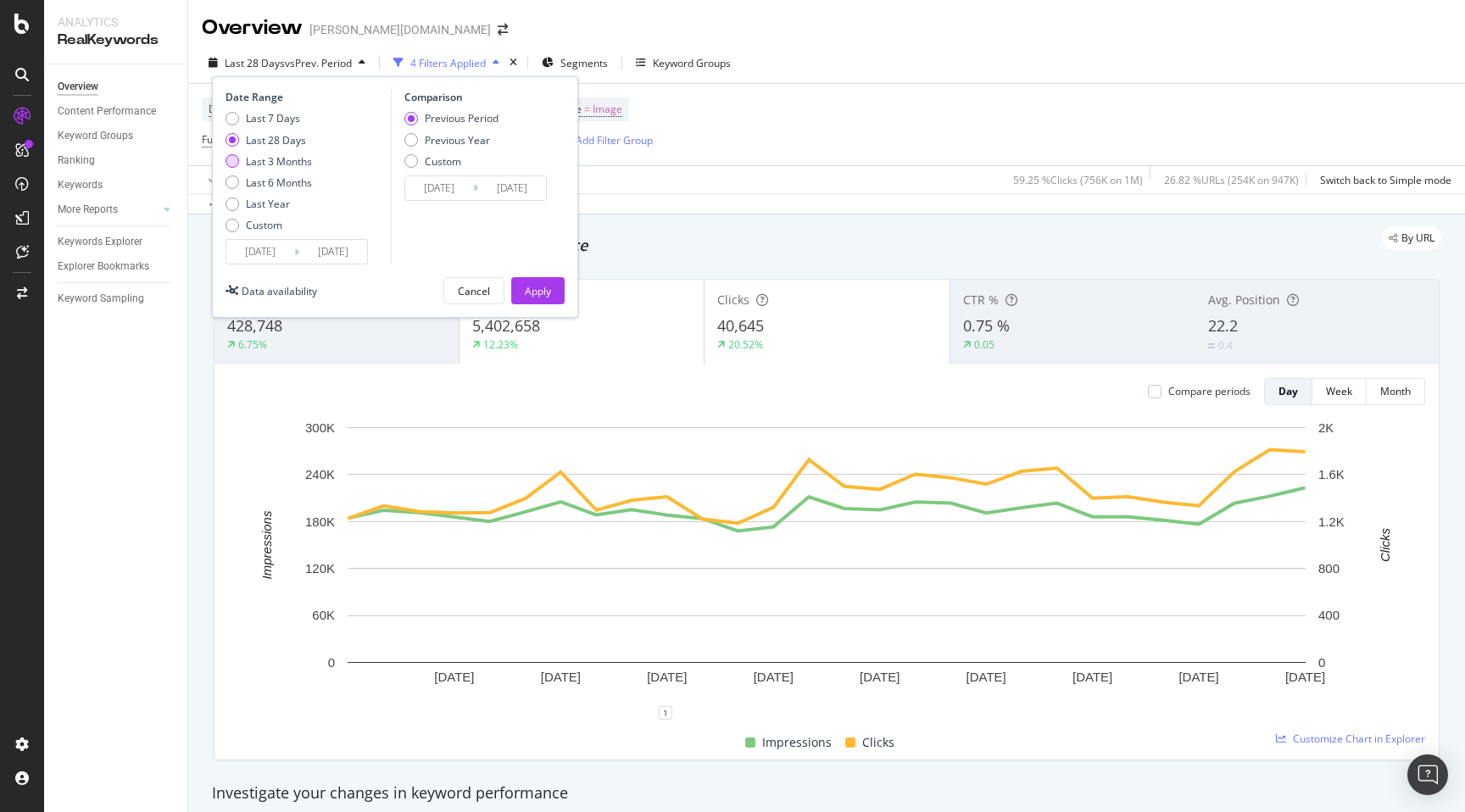
click at [241, 159] on div "Last 3 Months" at bounding box center [268, 161] width 87 height 14
type input "2025/07/06"
type input "2025/04/05"
type input "2025/07/05"
click at [451, 140] on div "Previous Year" at bounding box center [457, 140] width 66 height 14
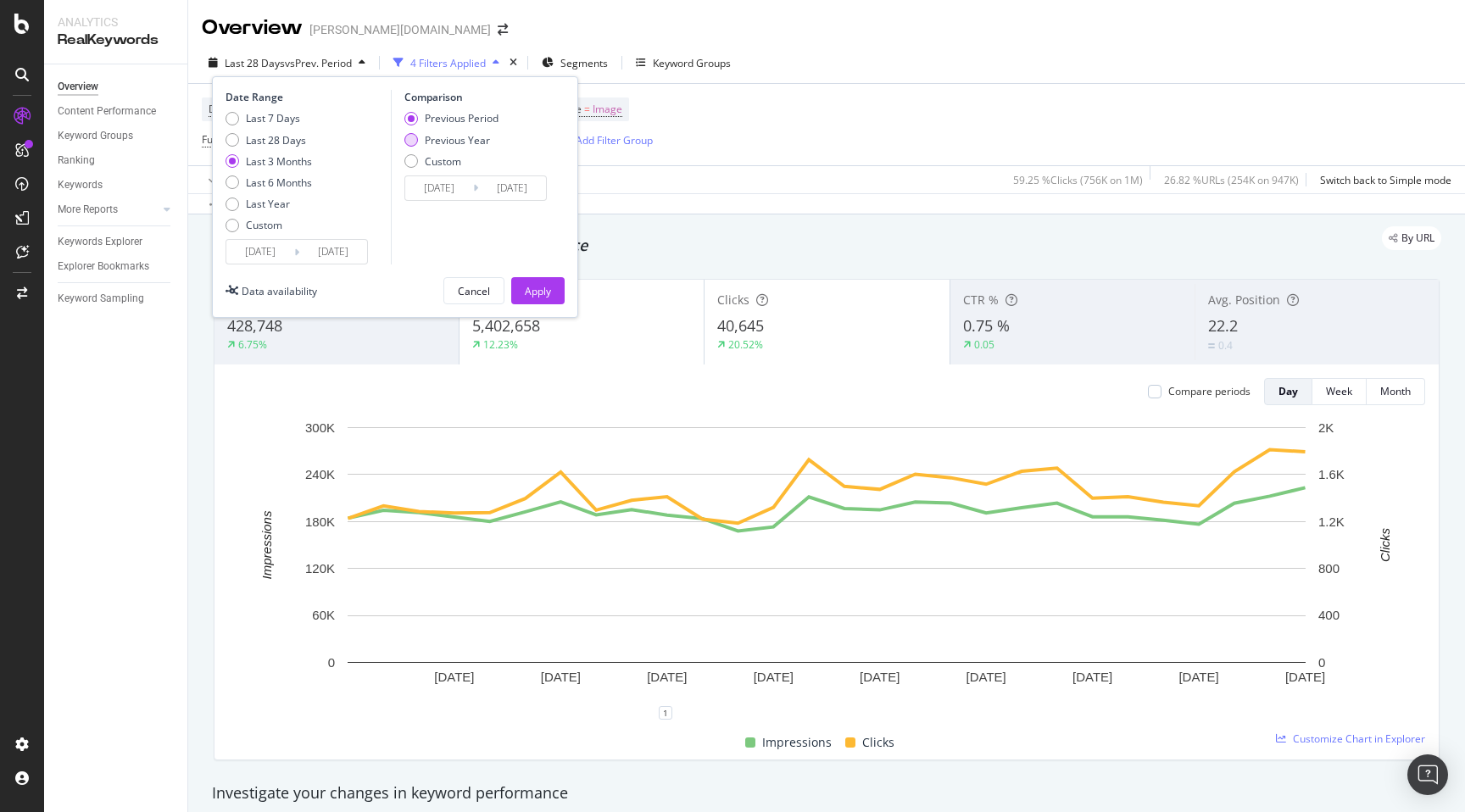
type input "2024/07/07"
type input "[DATE]"
click at [525, 284] on div "Apply" at bounding box center [538, 291] width 26 height 14
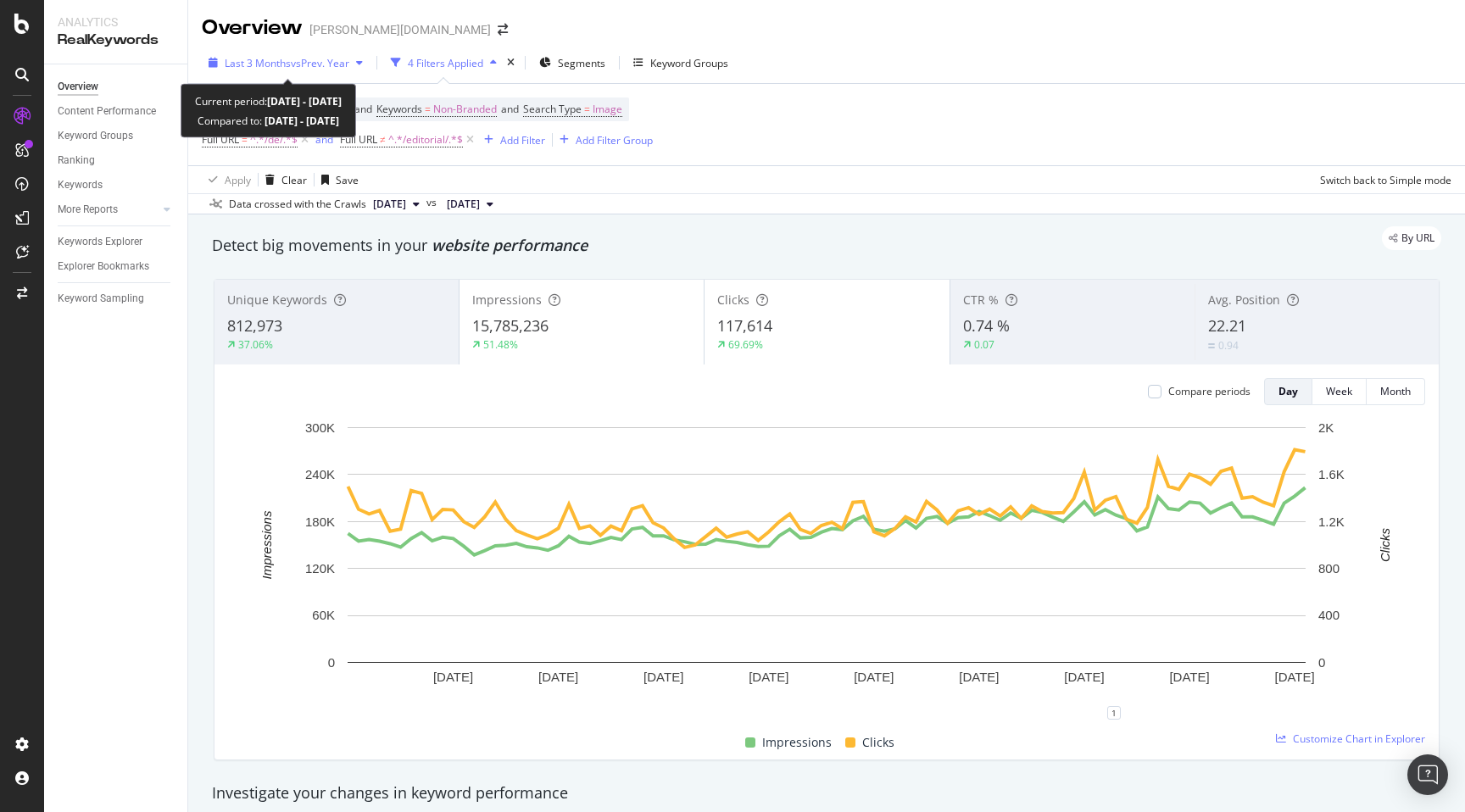
click at [258, 71] on div "Last 3 Months vs Prev. Year" at bounding box center [285, 63] width 167 height 26
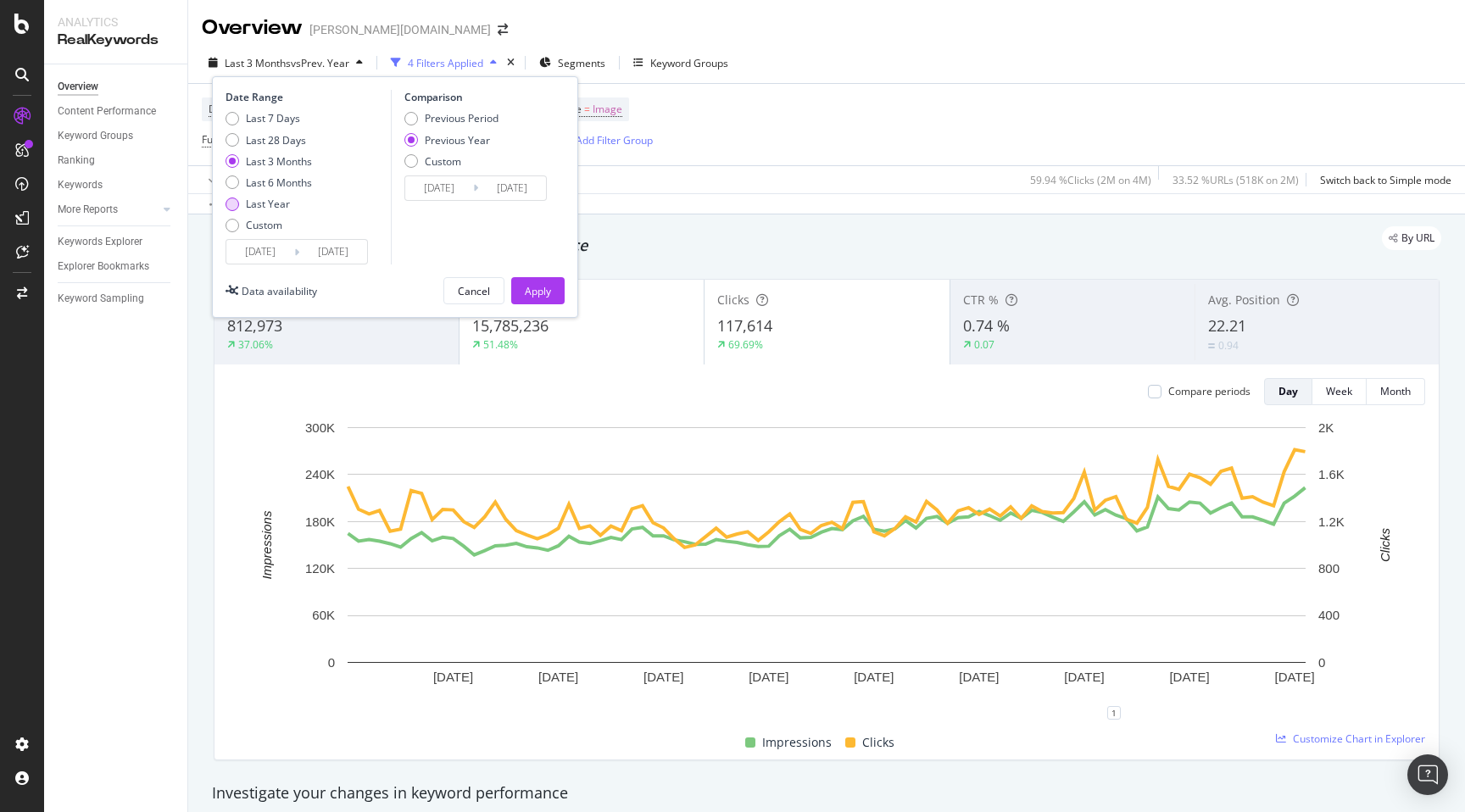
click at [230, 208] on div "Last Year" at bounding box center [232, 204] width 14 height 14
type input "[DATE]"
click at [539, 290] on div "Apply" at bounding box center [538, 291] width 26 height 14
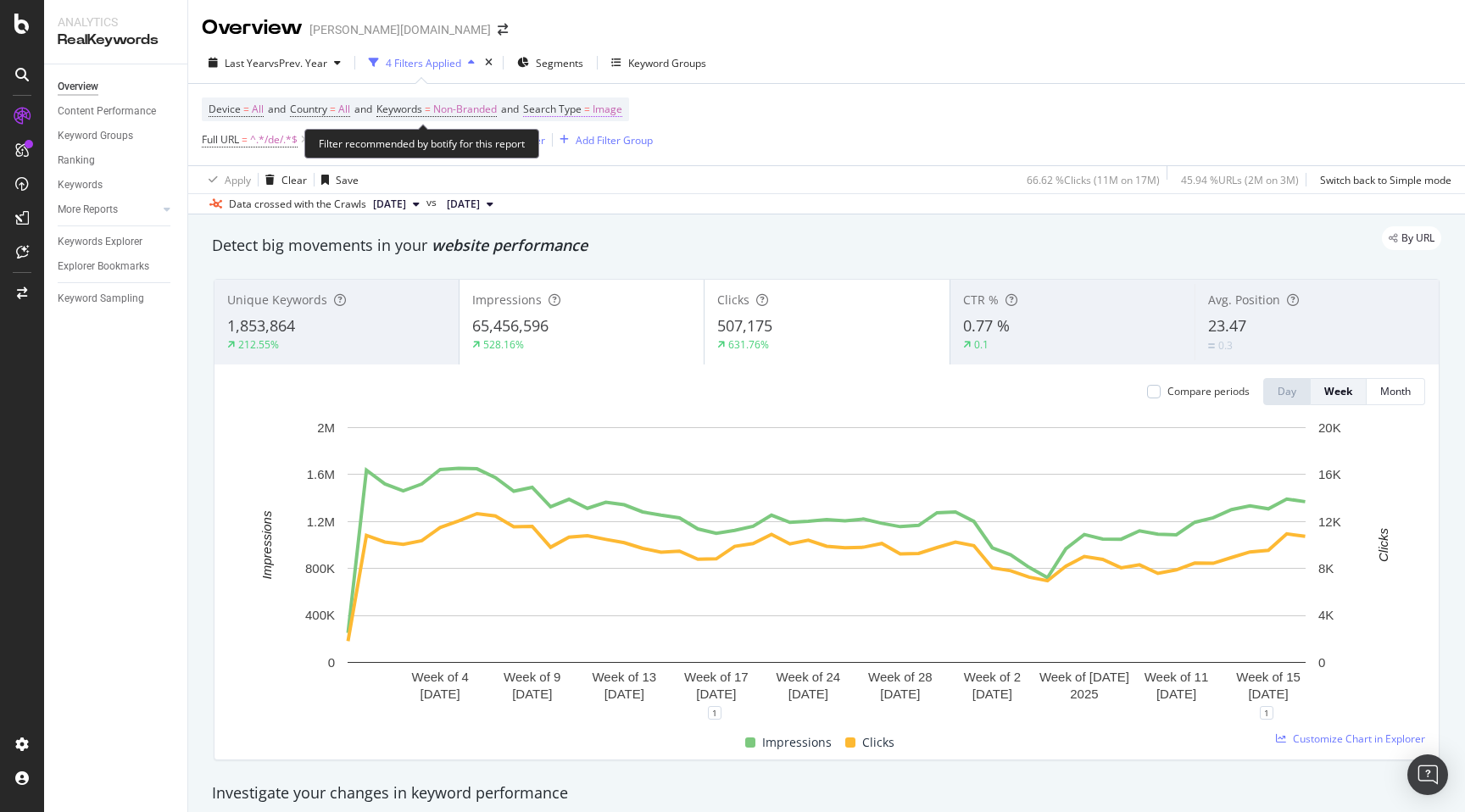
click at [621, 109] on span "Image" at bounding box center [608, 110] width 30 height 24
click at [576, 148] on span "Image" at bounding box center [571, 149] width 30 height 14
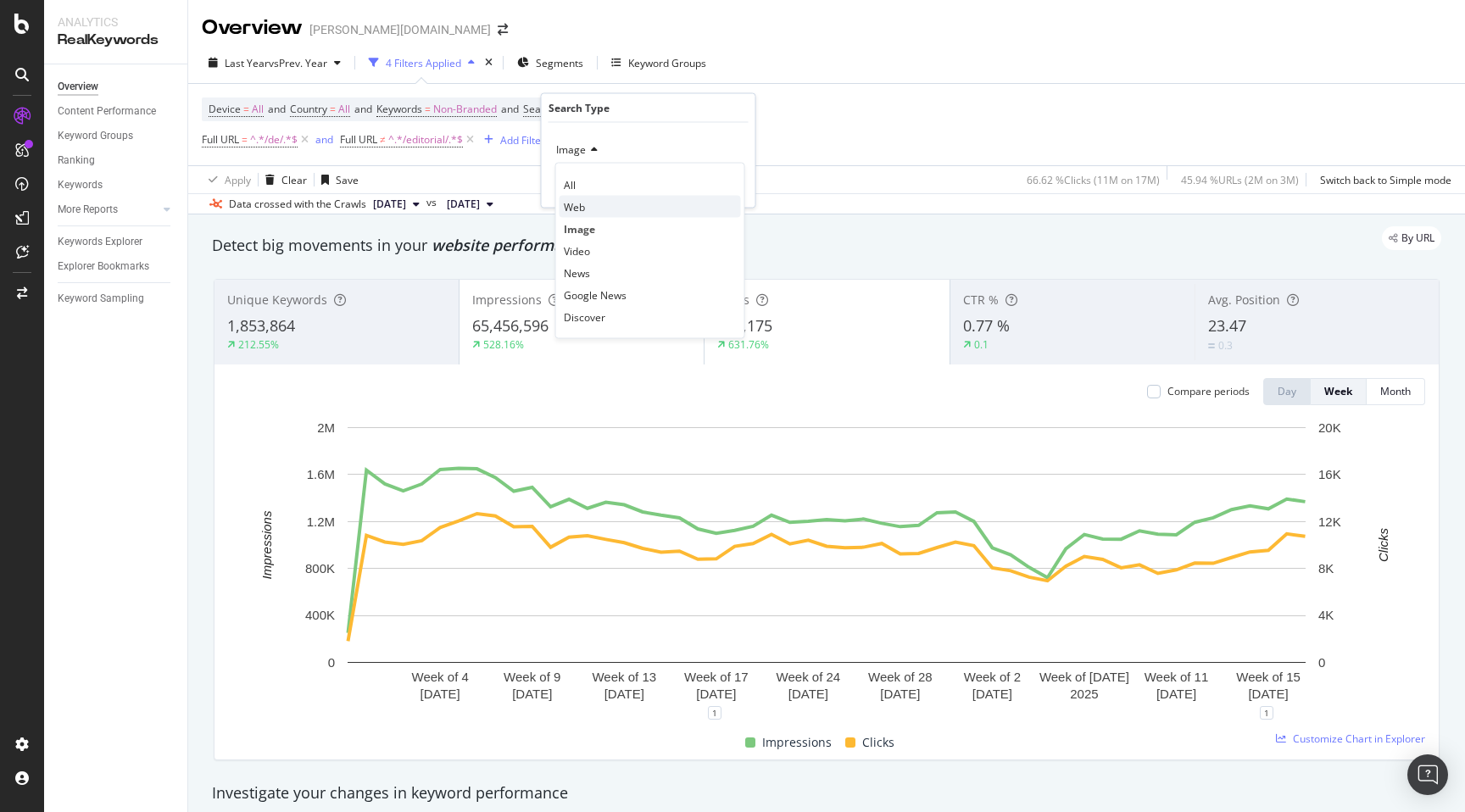
click at [576, 201] on span "Web" at bounding box center [574, 206] width 21 height 14
click at [705, 186] on icon "button" at bounding box center [704, 185] width 9 height 10
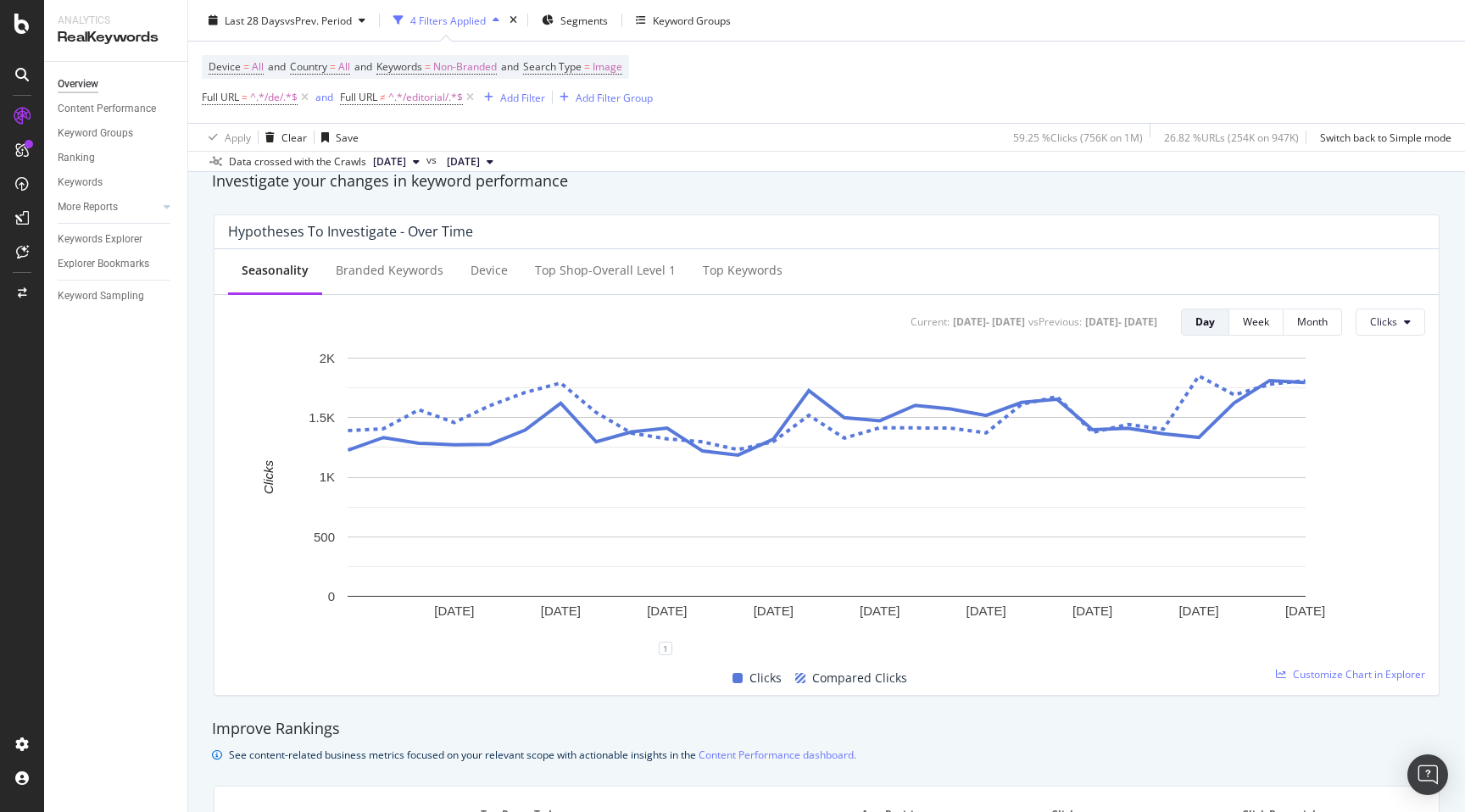
scroll to position [599, 0]
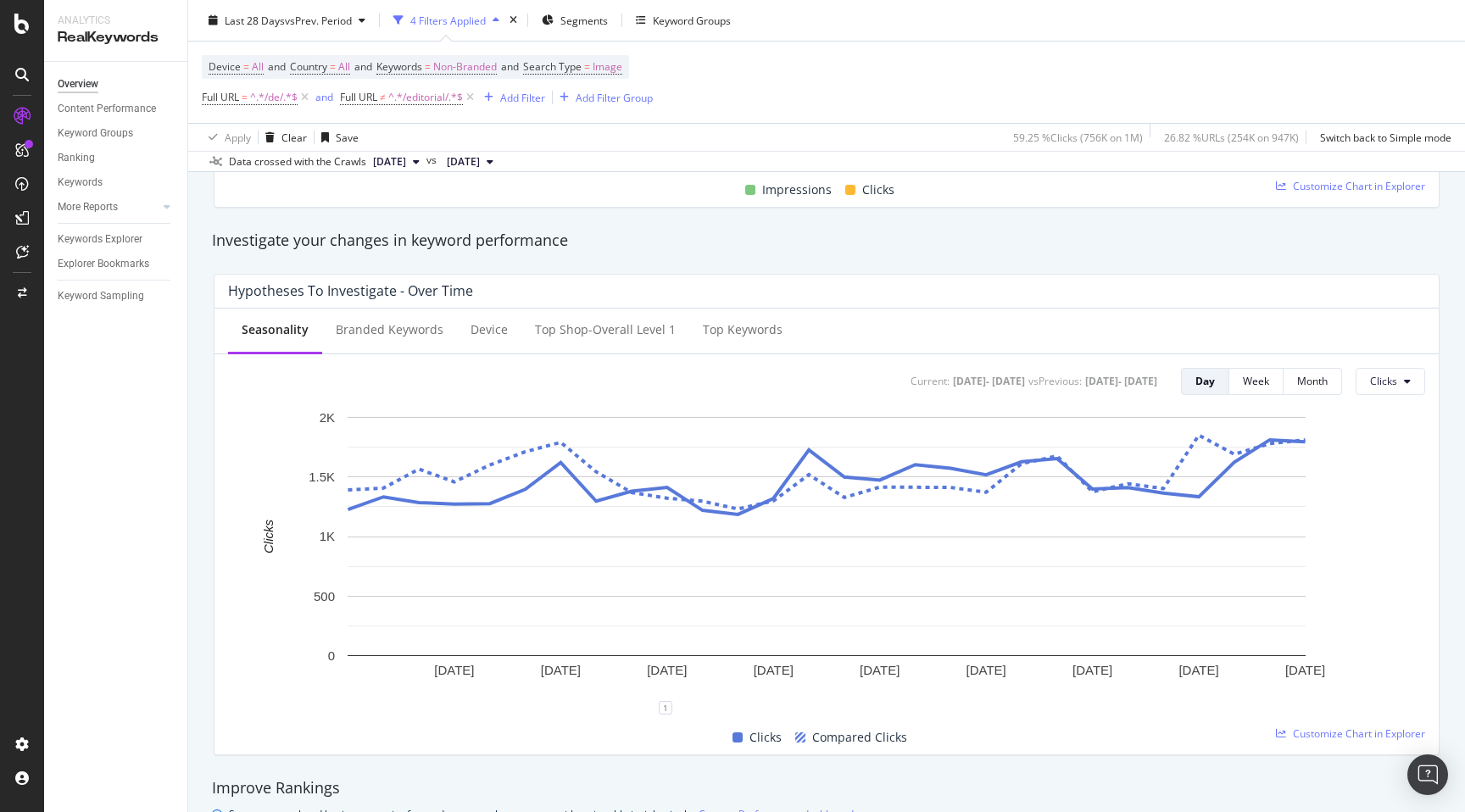
scroll to position [543, 0]
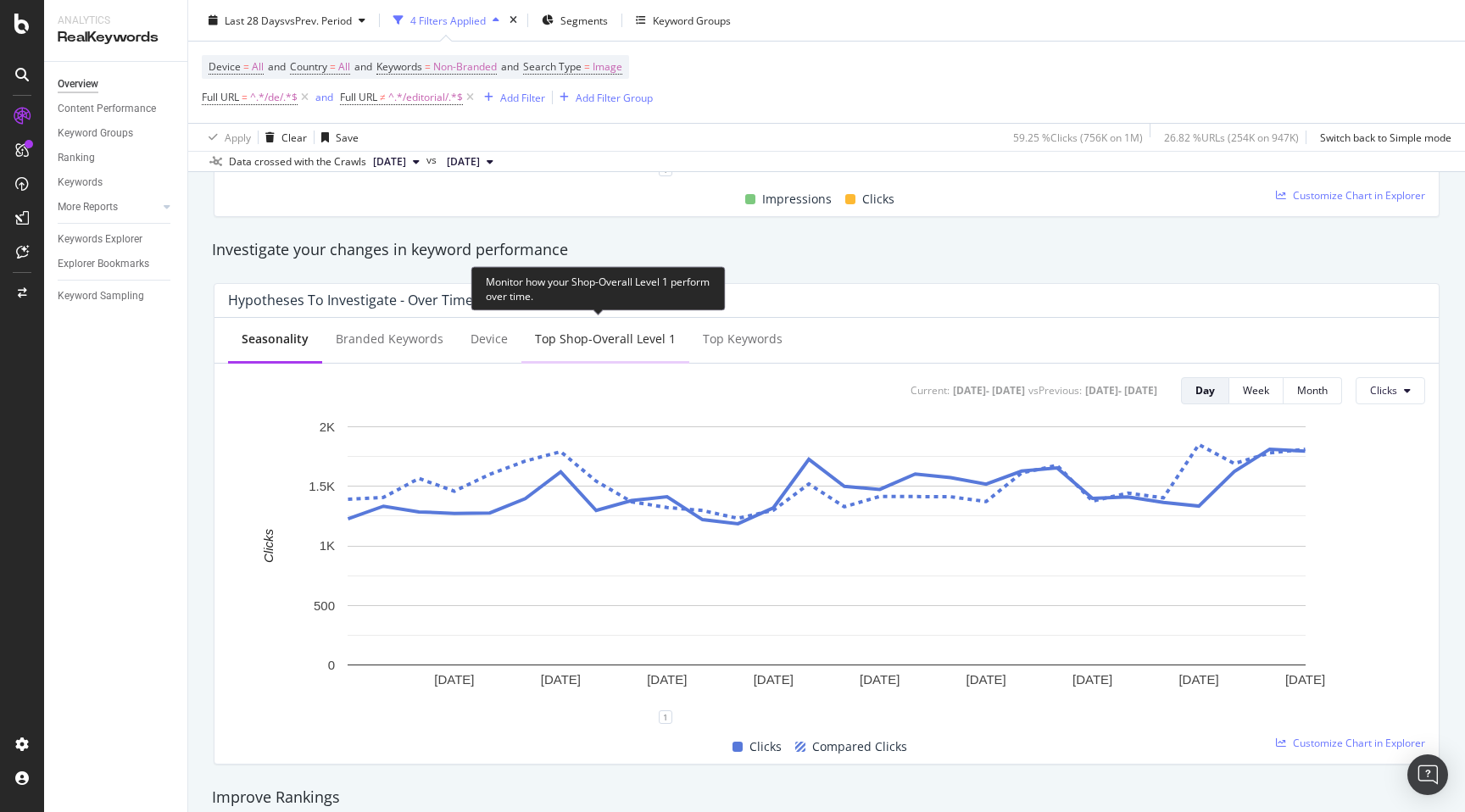
click at [582, 361] on div "Top Shop-Overall Level 1" at bounding box center [605, 340] width 167 height 47
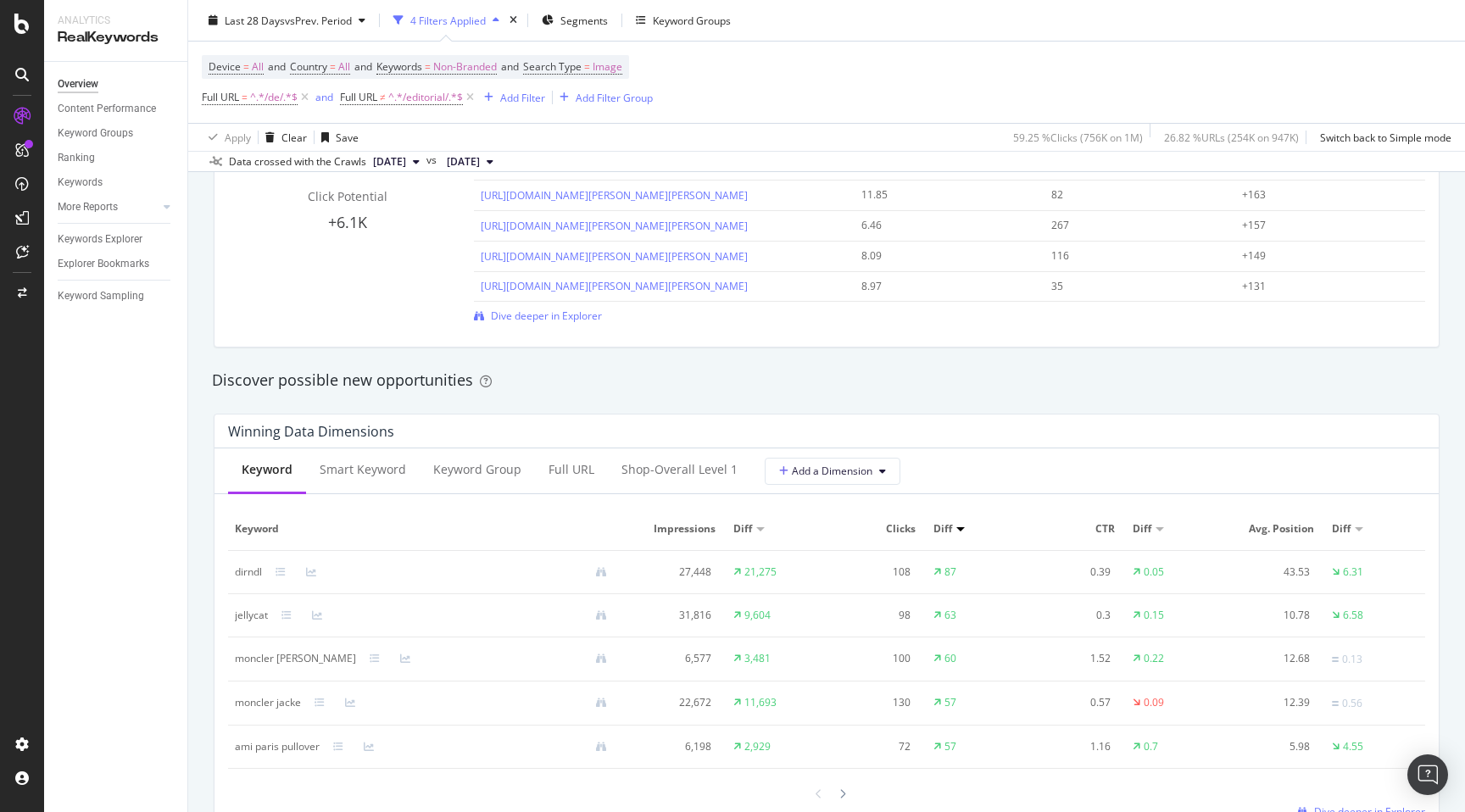
scroll to position [1374, 0]
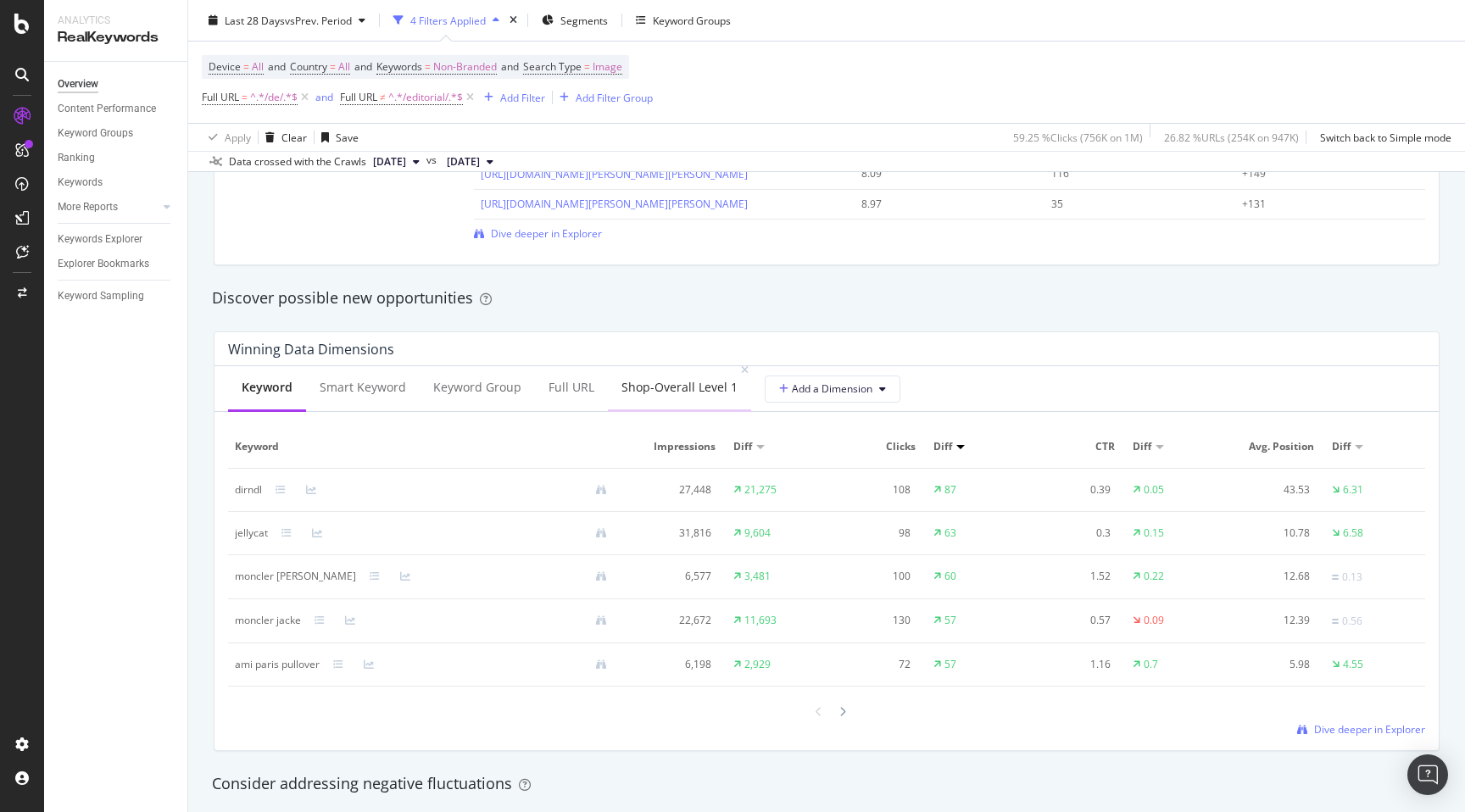
click at [639, 399] on div "Shop-Overall Level 1" at bounding box center [680, 389] width 144 height 47
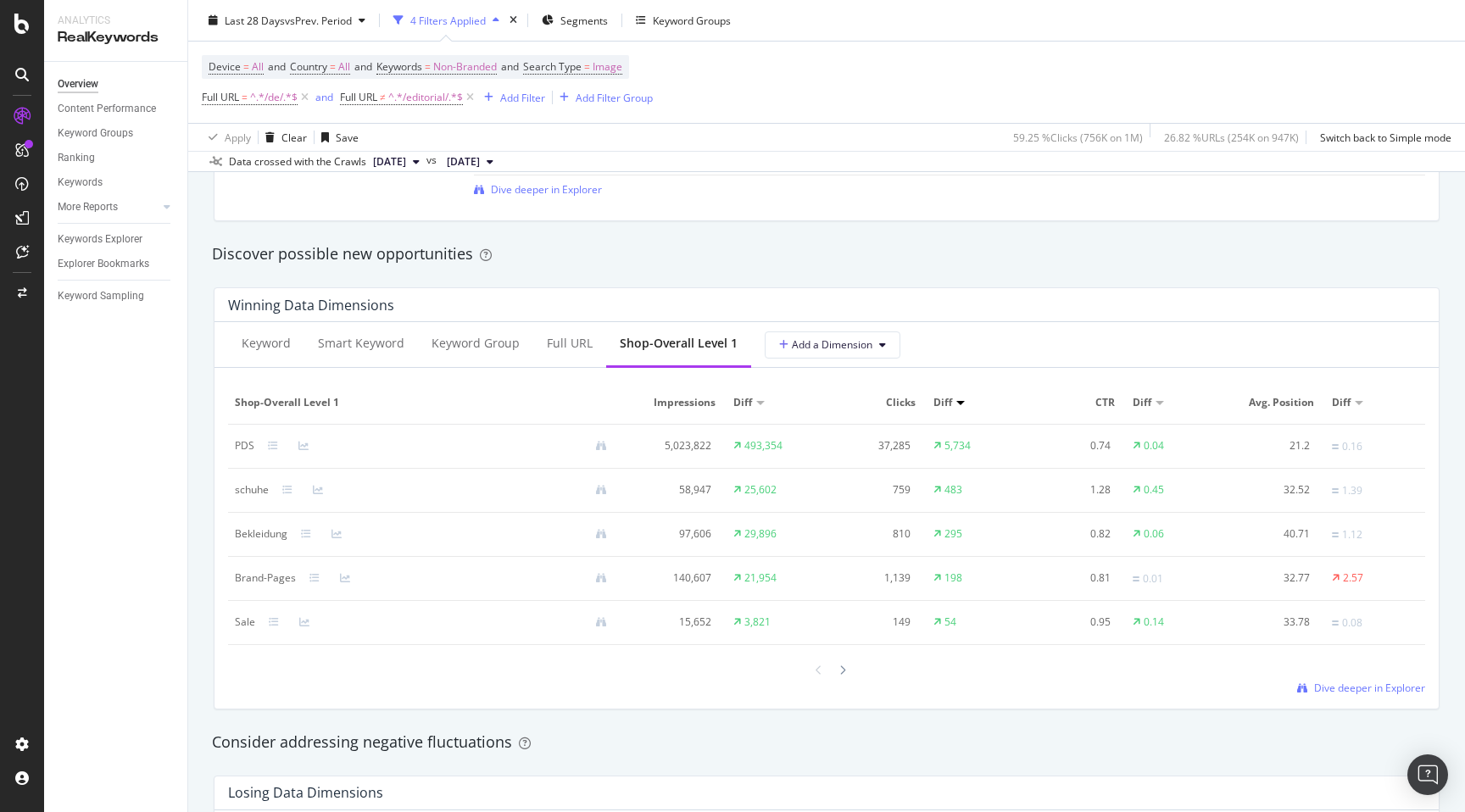
scroll to position [1417, 0]
drag, startPoint x: 233, startPoint y: 493, endPoint x: 267, endPoint y: 492, distance: 34.0
click at [267, 492] on td "schuhe" at bounding box center [428, 491] width 400 height 44
click at [203, 448] on div "Winning Data Dimensions Keyword Smart Keyword Keyword Group Full URL Shop-Overa…" at bounding box center [826, 499] width 1246 height 449
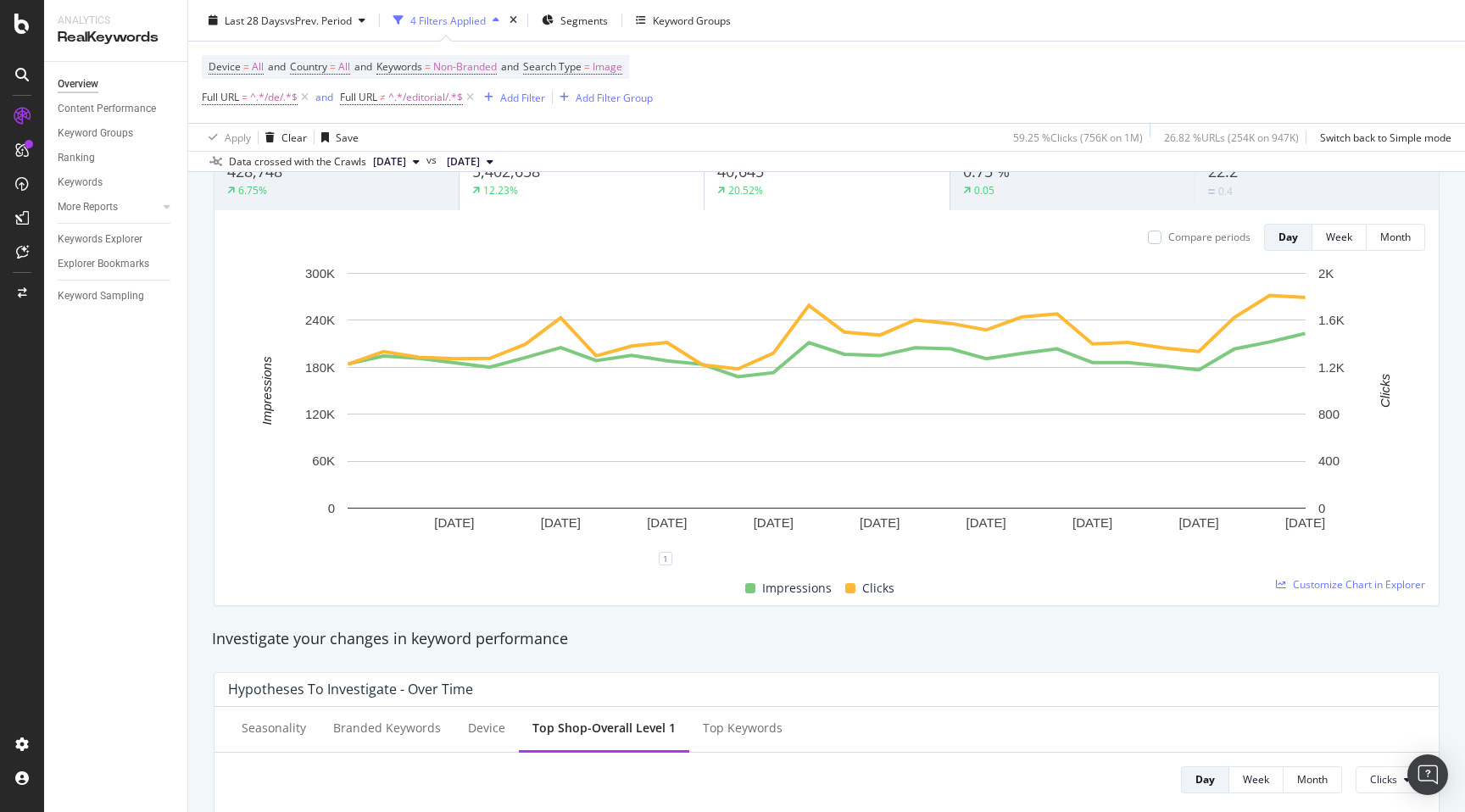
scroll to position [0, 0]
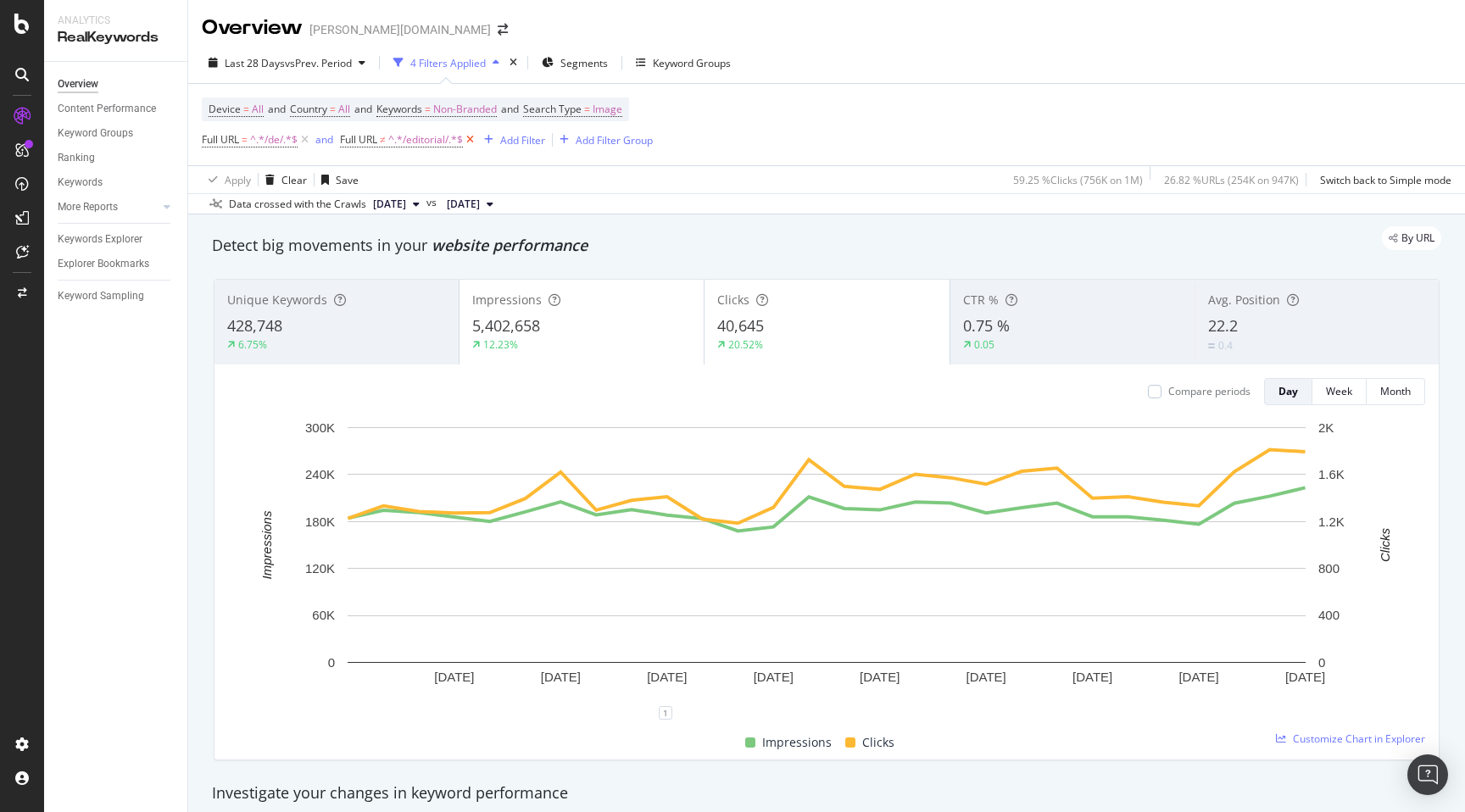
click at [471, 139] on icon at bounding box center [469, 139] width 14 height 17
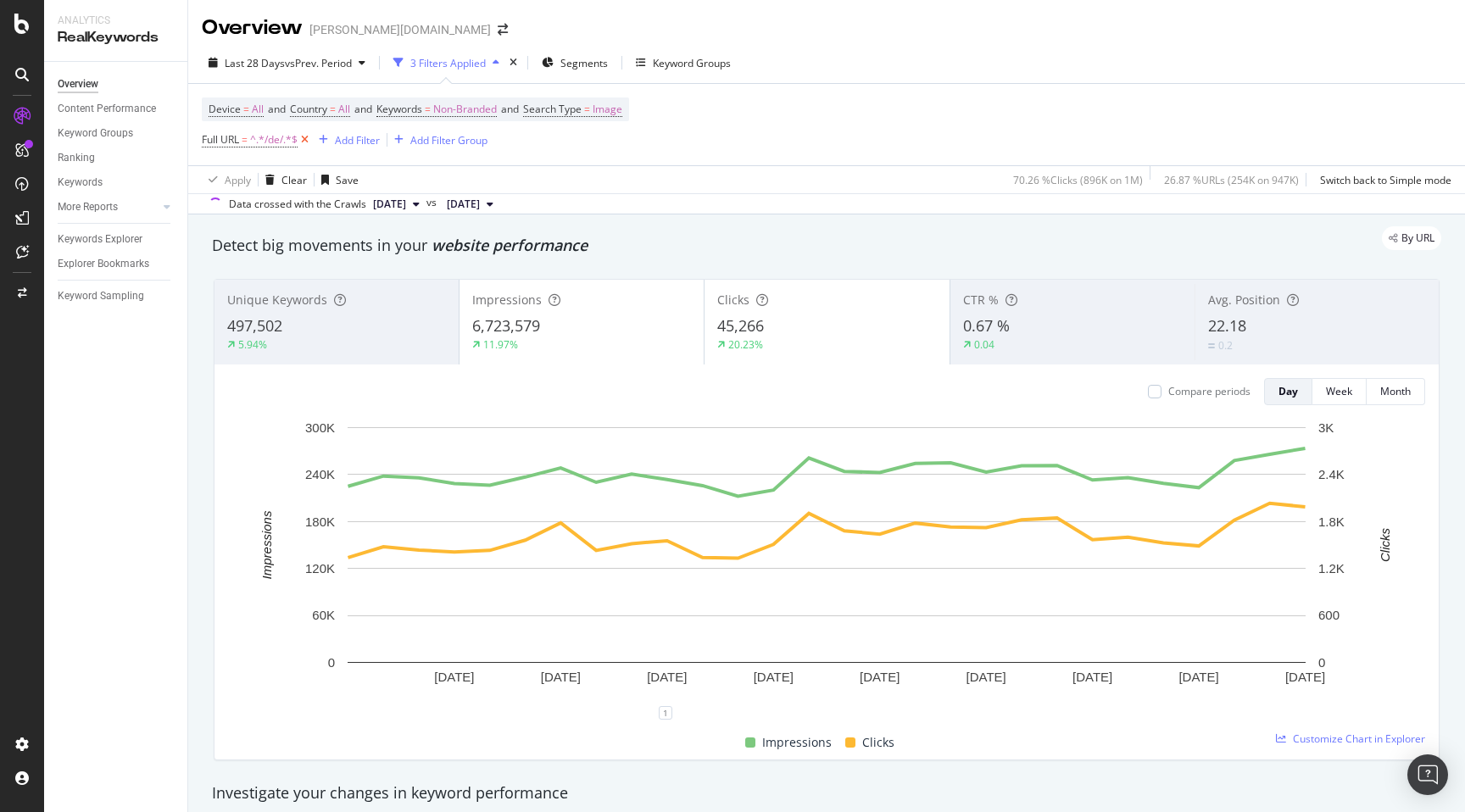
click at [306, 144] on icon at bounding box center [305, 139] width 14 height 17
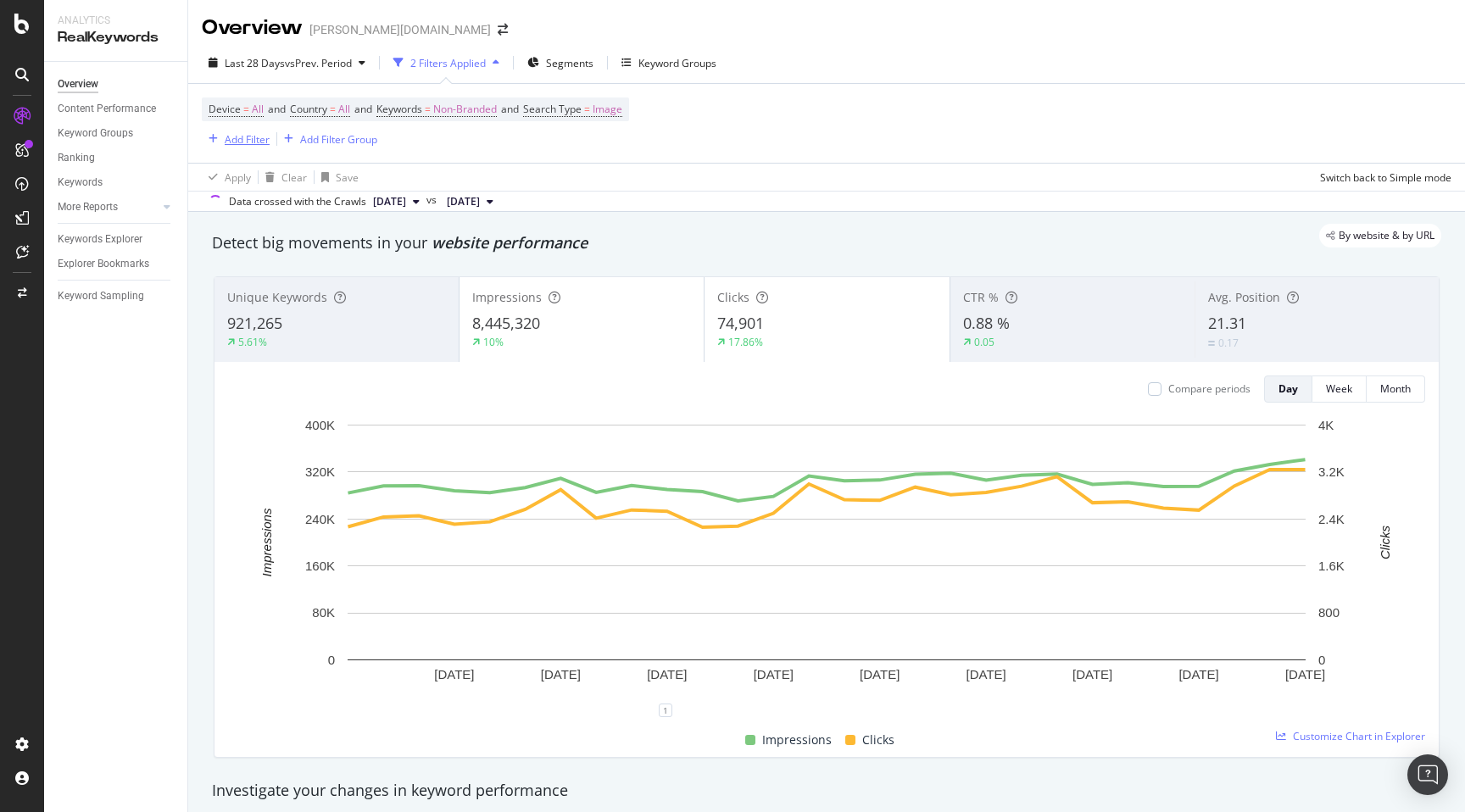
click at [237, 141] on div "Add Filter" at bounding box center [246, 139] width 45 height 14
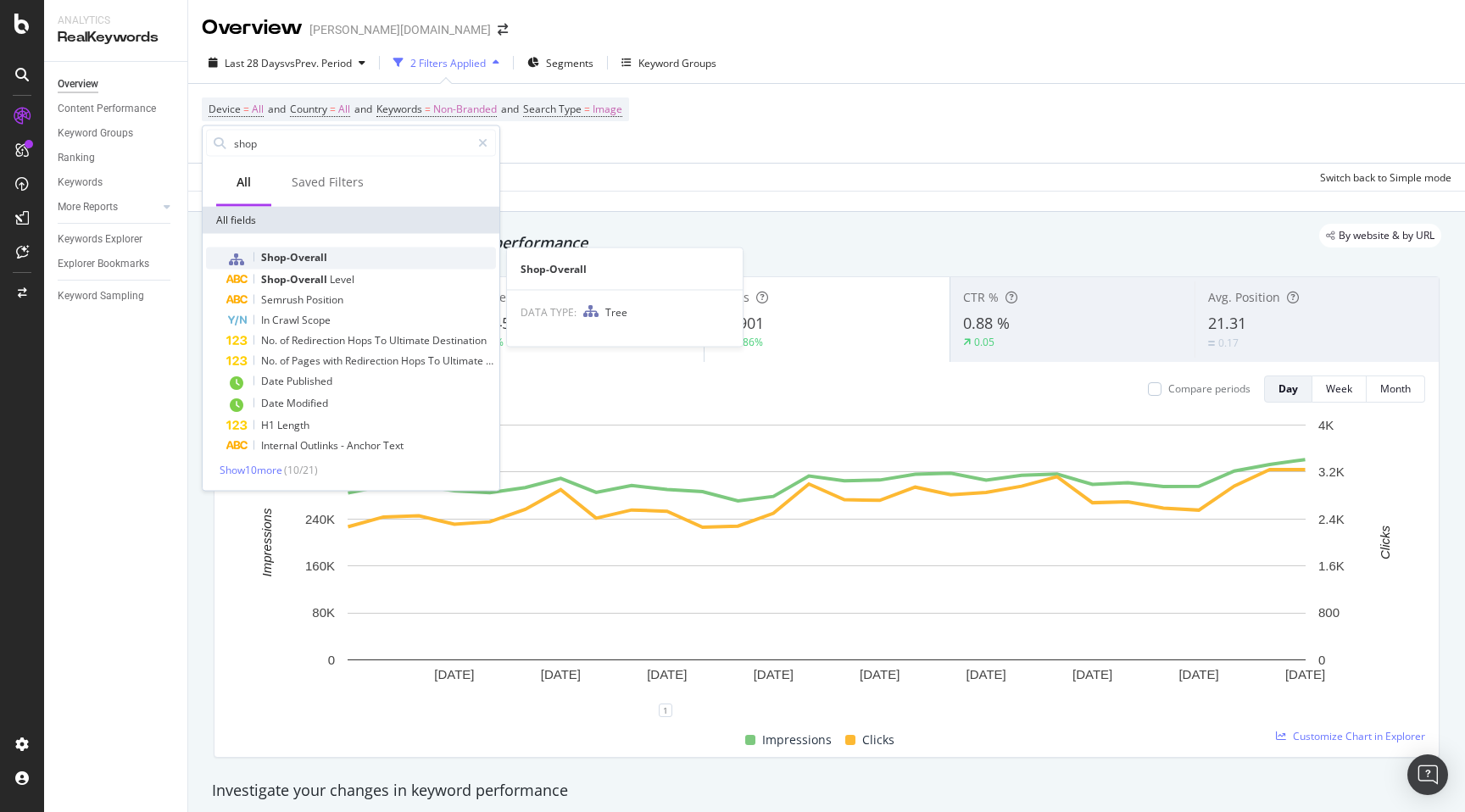
type input "shop"
click at [309, 252] on span "Shop-Overall" at bounding box center [294, 257] width 66 height 14
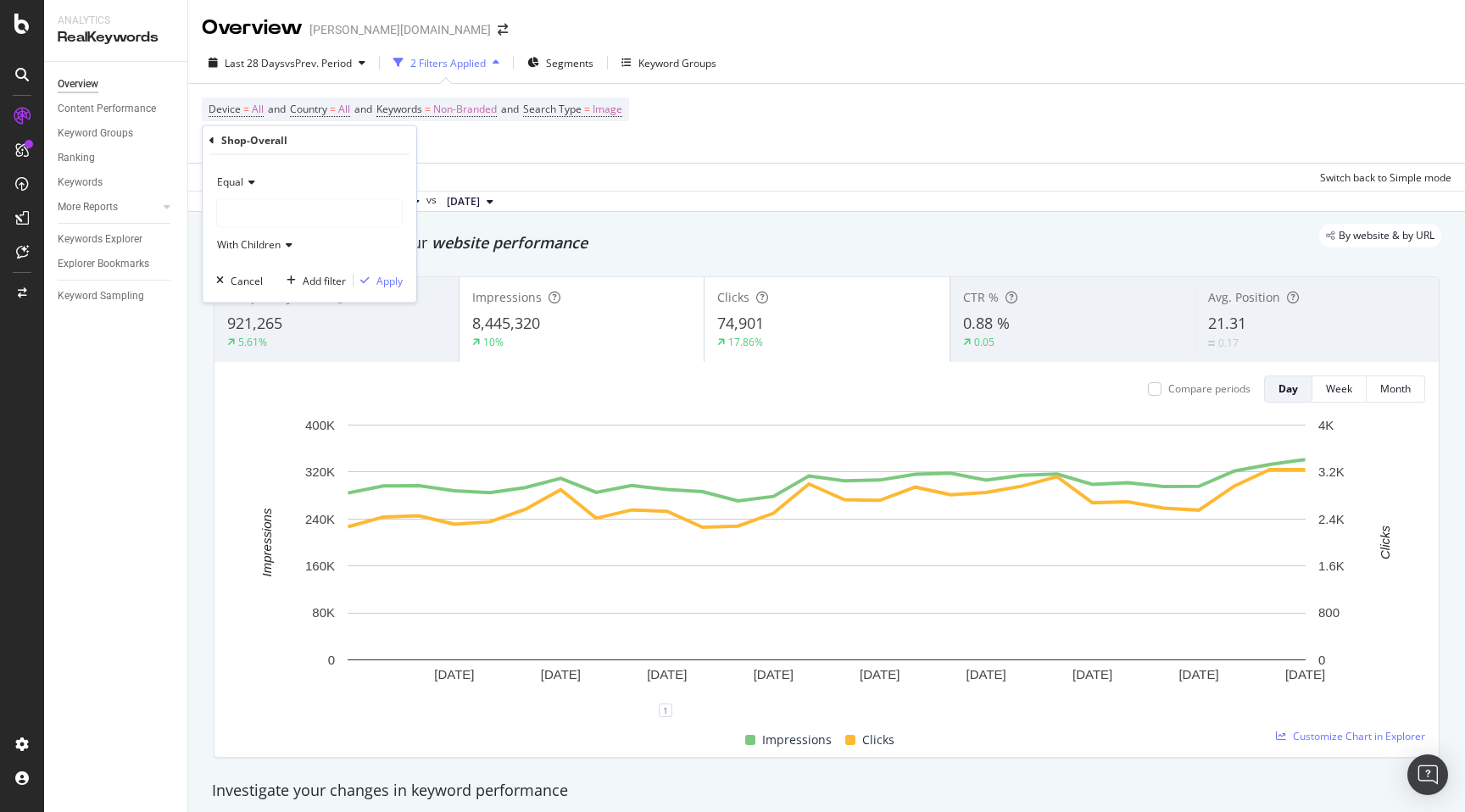
click at [320, 222] on div at bounding box center [309, 213] width 184 height 27
click at [282, 167] on div "Equal With Children Cancel Add filter Apply" at bounding box center [309, 229] width 213 height 147
click at [218, 138] on div "Shop-Overall" at bounding box center [309, 140] width 200 height 29
click at [213, 138] on icon at bounding box center [211, 139] width 5 height 10
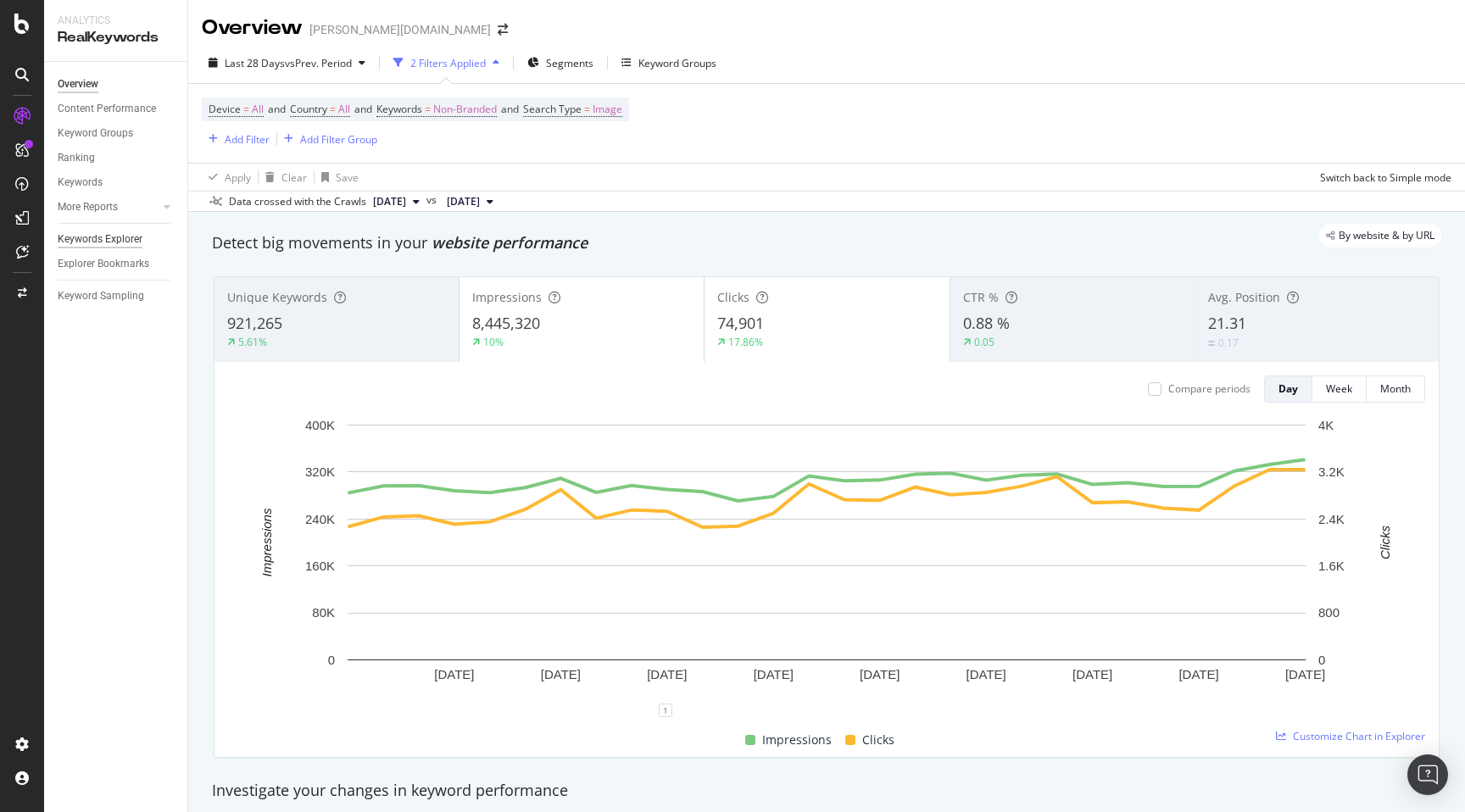
click at [102, 242] on div "Keywords Explorer" at bounding box center [100, 239] width 85 height 18
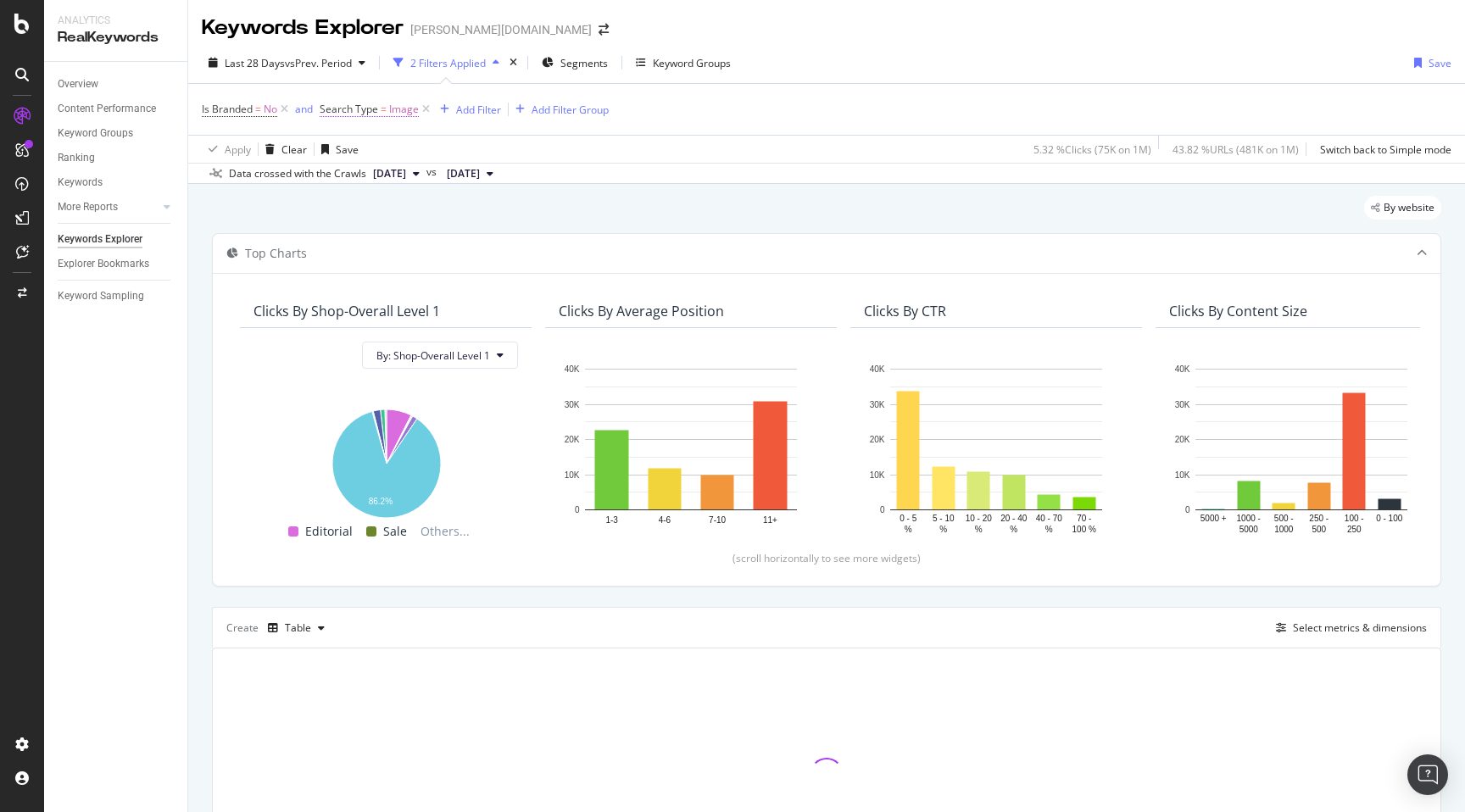
click at [366, 113] on span "Search Type" at bounding box center [349, 109] width 59 height 14
click at [367, 178] on input "Image" at bounding box center [416, 180] width 160 height 27
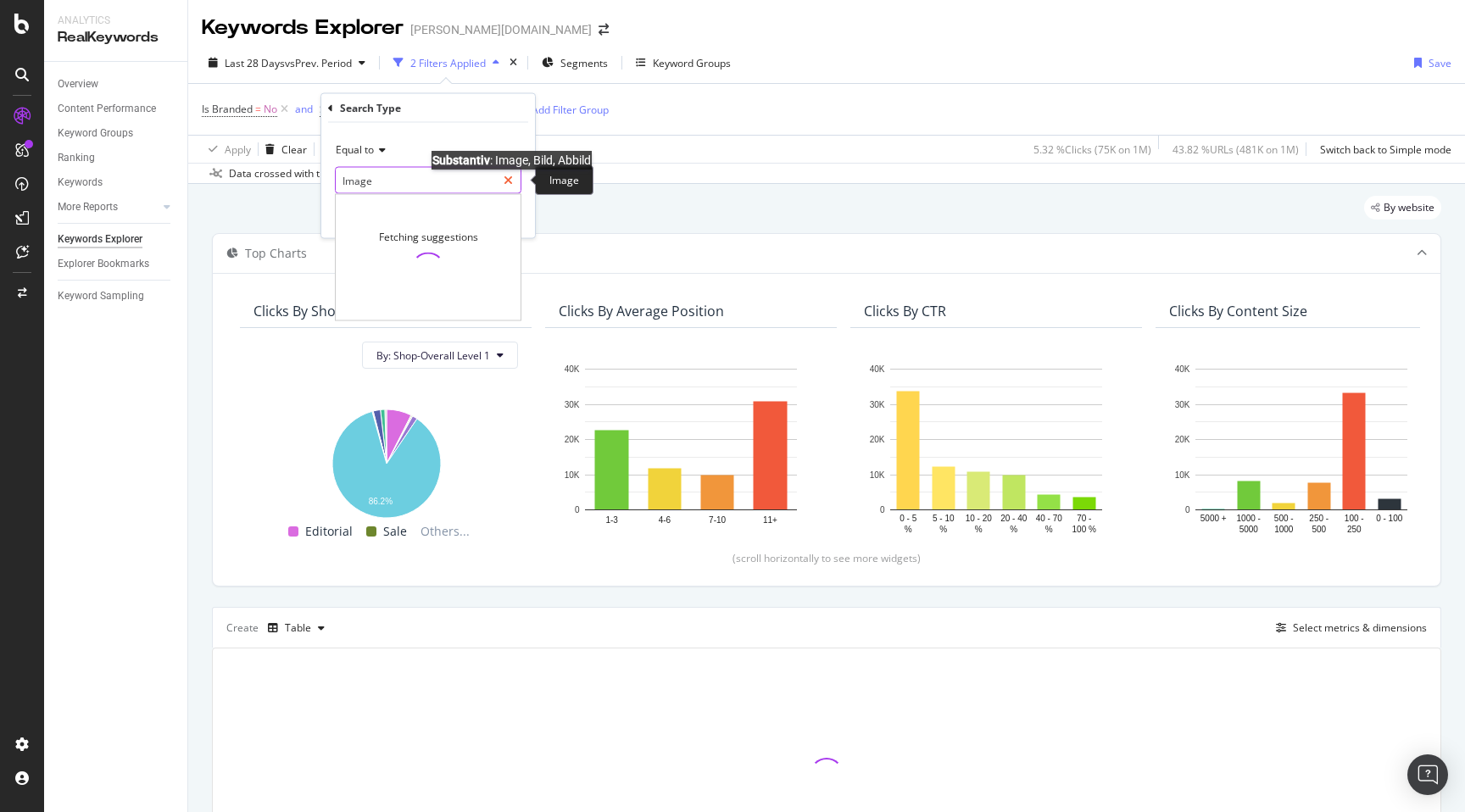
click at [516, 182] on div at bounding box center [508, 180] width 25 height 27
click at [378, 150] on icon at bounding box center [380, 149] width 12 height 10
click at [343, 107] on div "Search Type" at bounding box center [370, 108] width 61 height 14
click at [338, 107] on div "Search Type" at bounding box center [428, 108] width 200 height 29
click at [337, 107] on div "Search Type" at bounding box center [428, 108] width 200 height 29
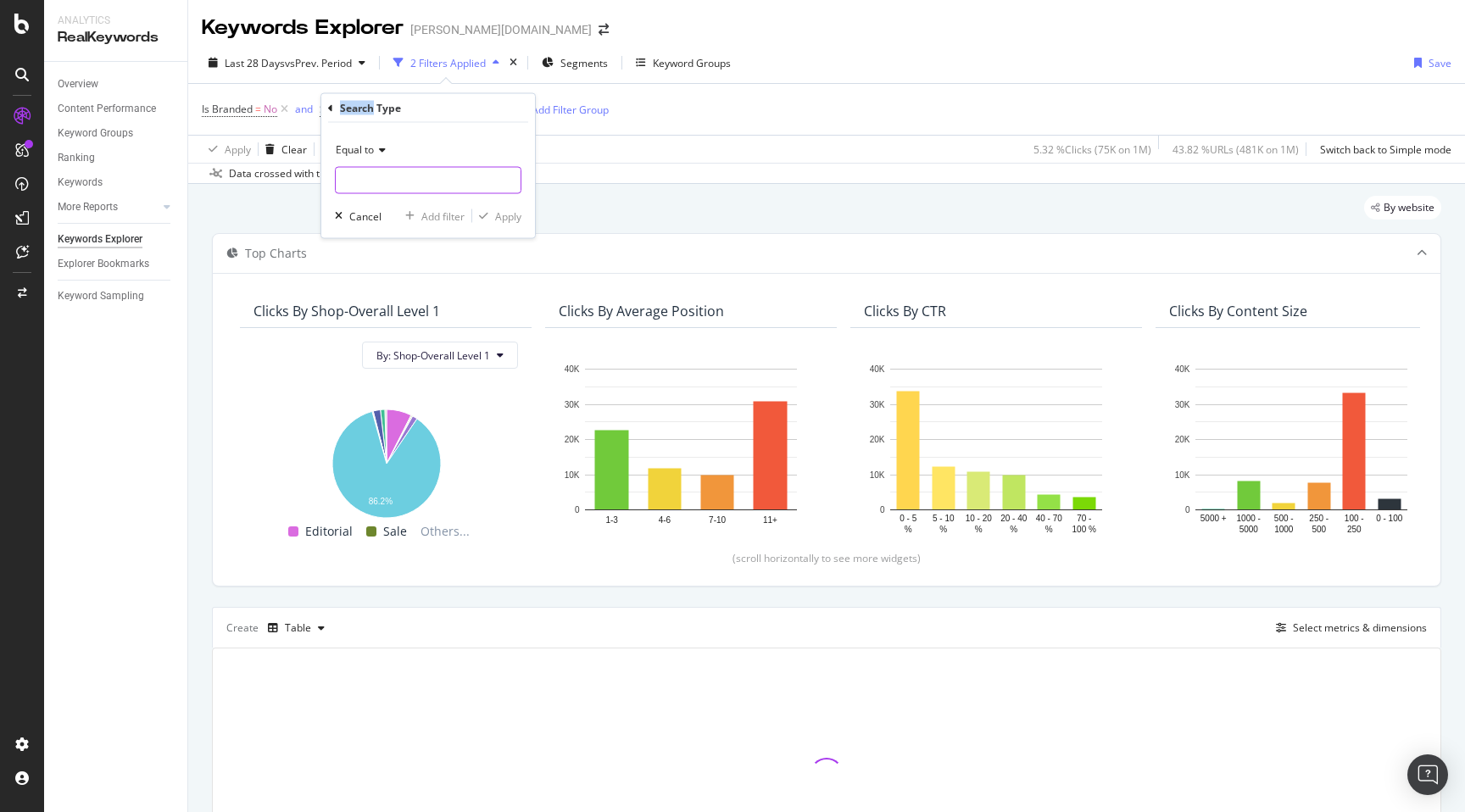
click at [331, 107] on icon at bounding box center [330, 108] width 5 height 10
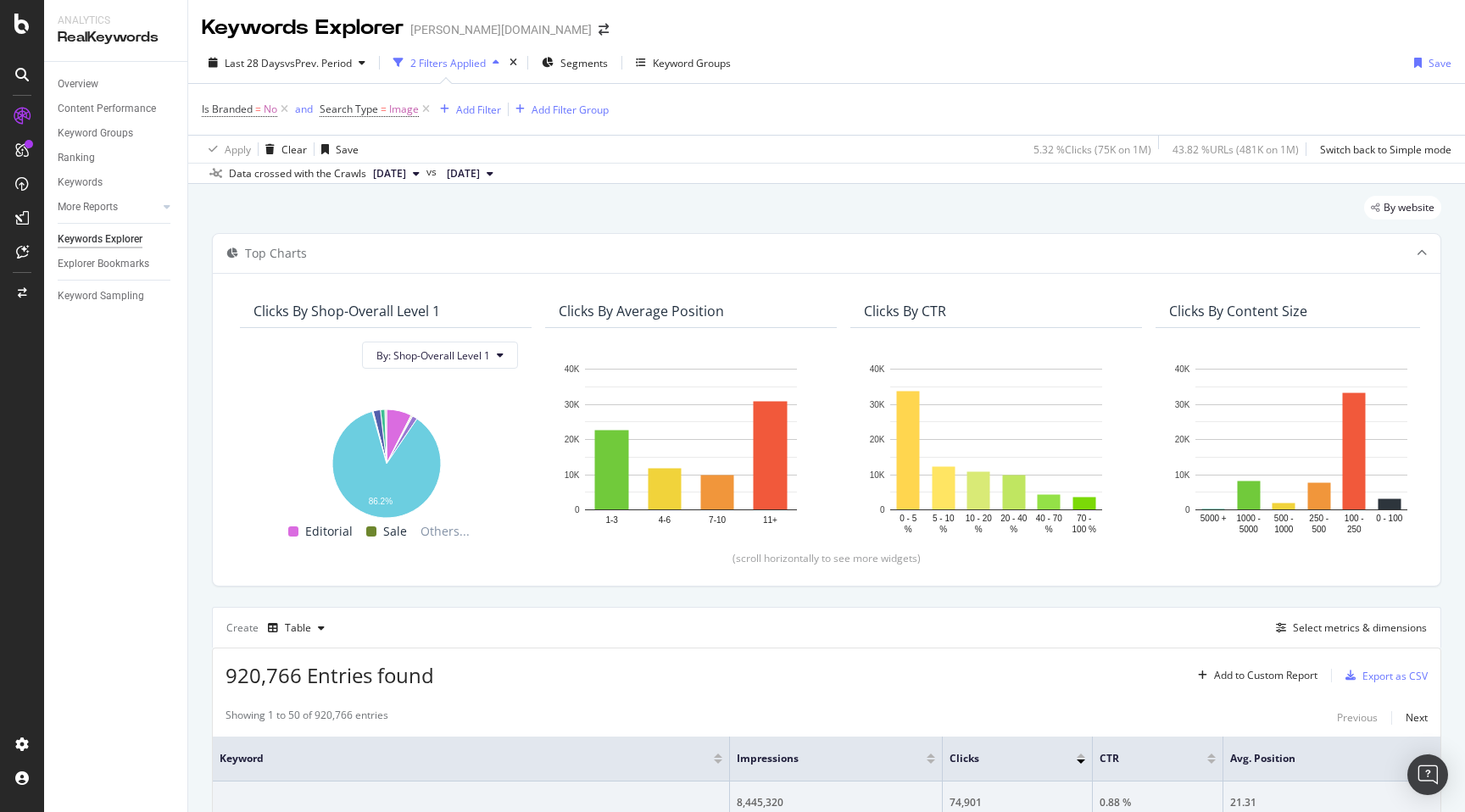
click at [738, 156] on div "Apply Clear Save 5.32 % Clicks ( 75K on 1M ) 43.82 % URLs ( 481K on 1M ) Switch…" at bounding box center [826, 148] width 1277 height 28
click at [421, 109] on icon at bounding box center [426, 109] width 14 height 17
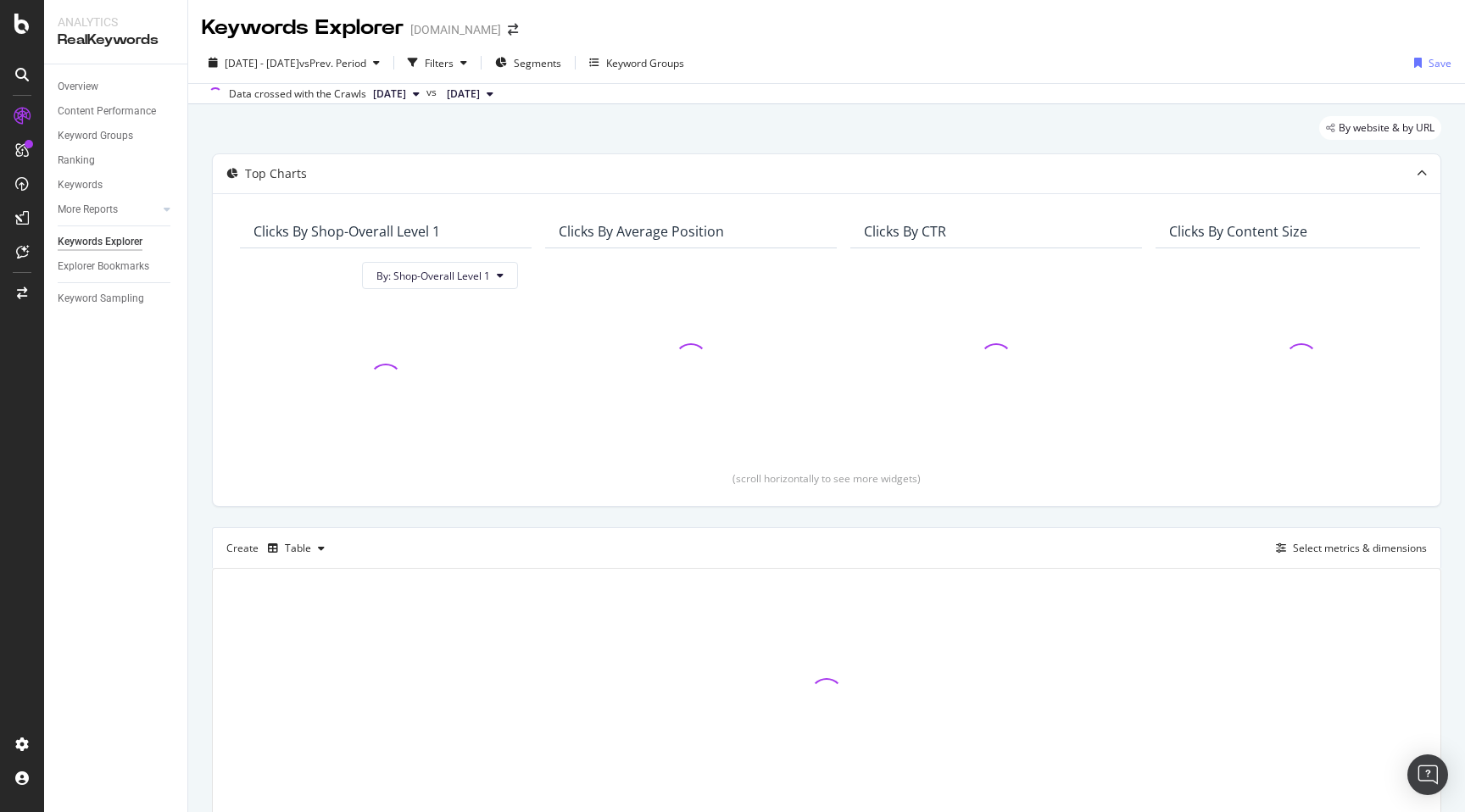
click at [198, 246] on div "By website & by URL Top Charts Clicks By Shop-Overall Level 1 By: Shop-Overall …" at bounding box center [826, 493] width 1277 height 777
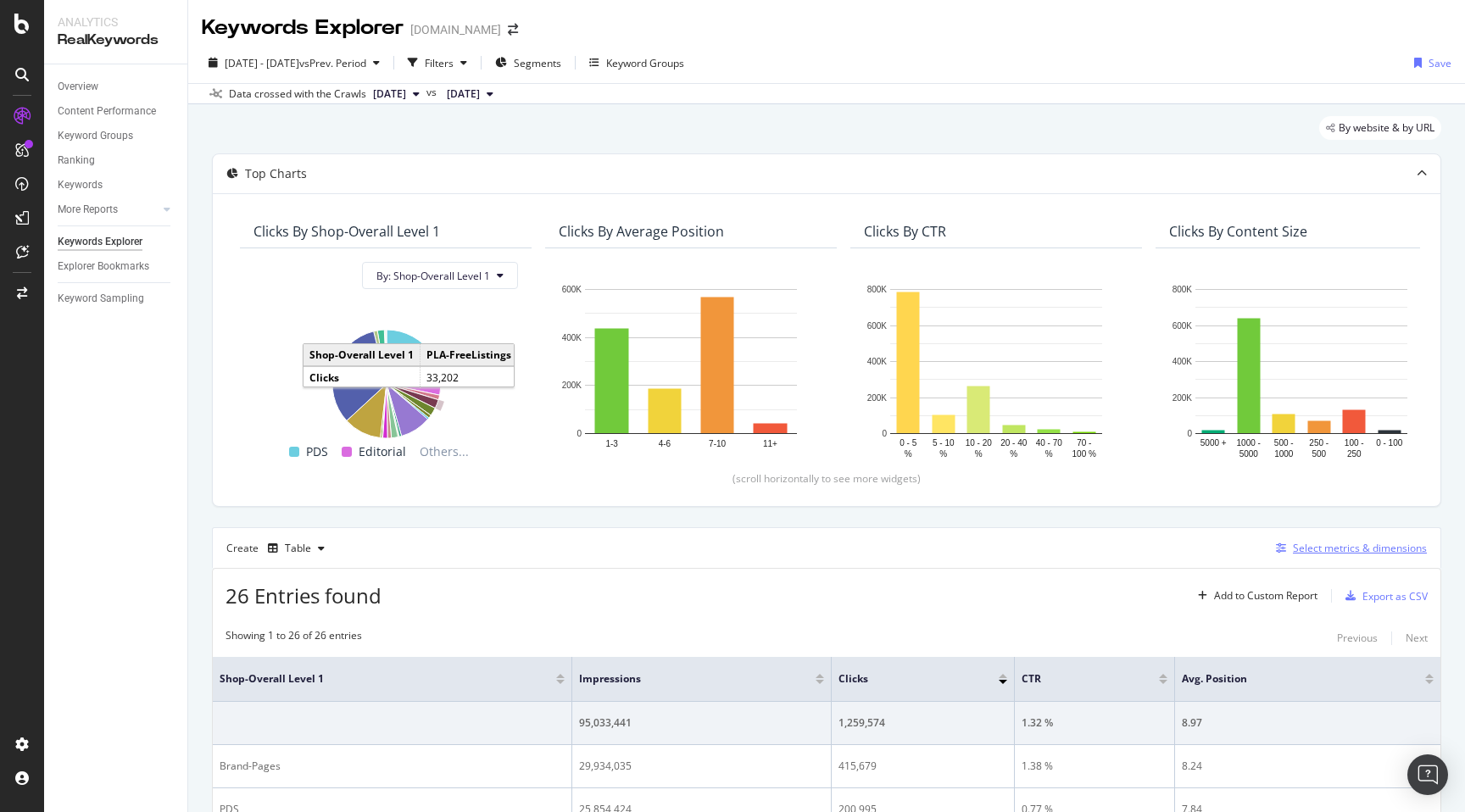
click at [1358, 553] on div "Select metrics & dimensions" at bounding box center [1359, 548] width 134 height 14
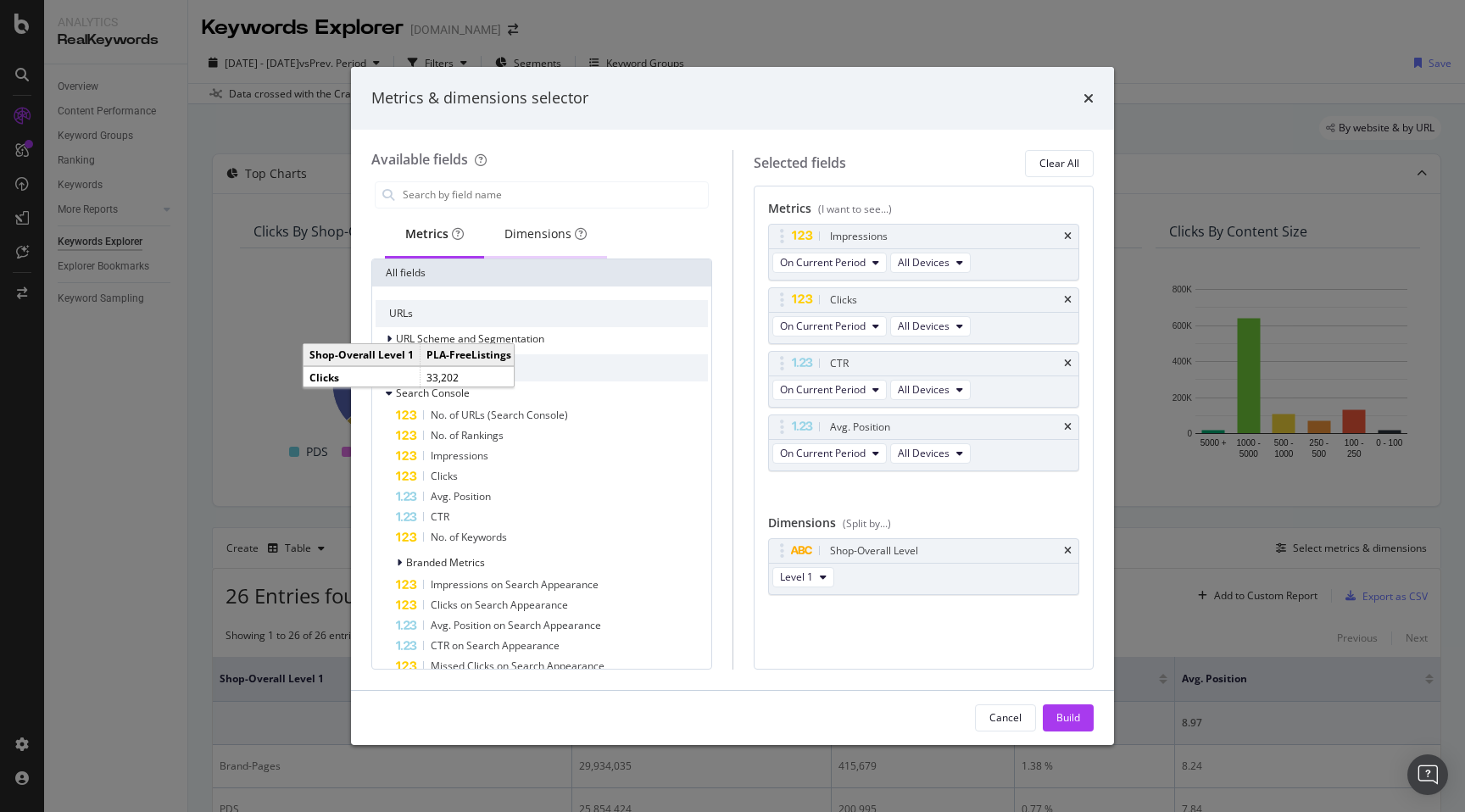
click at [532, 229] on div "Dimensions" at bounding box center [545, 233] width 83 height 17
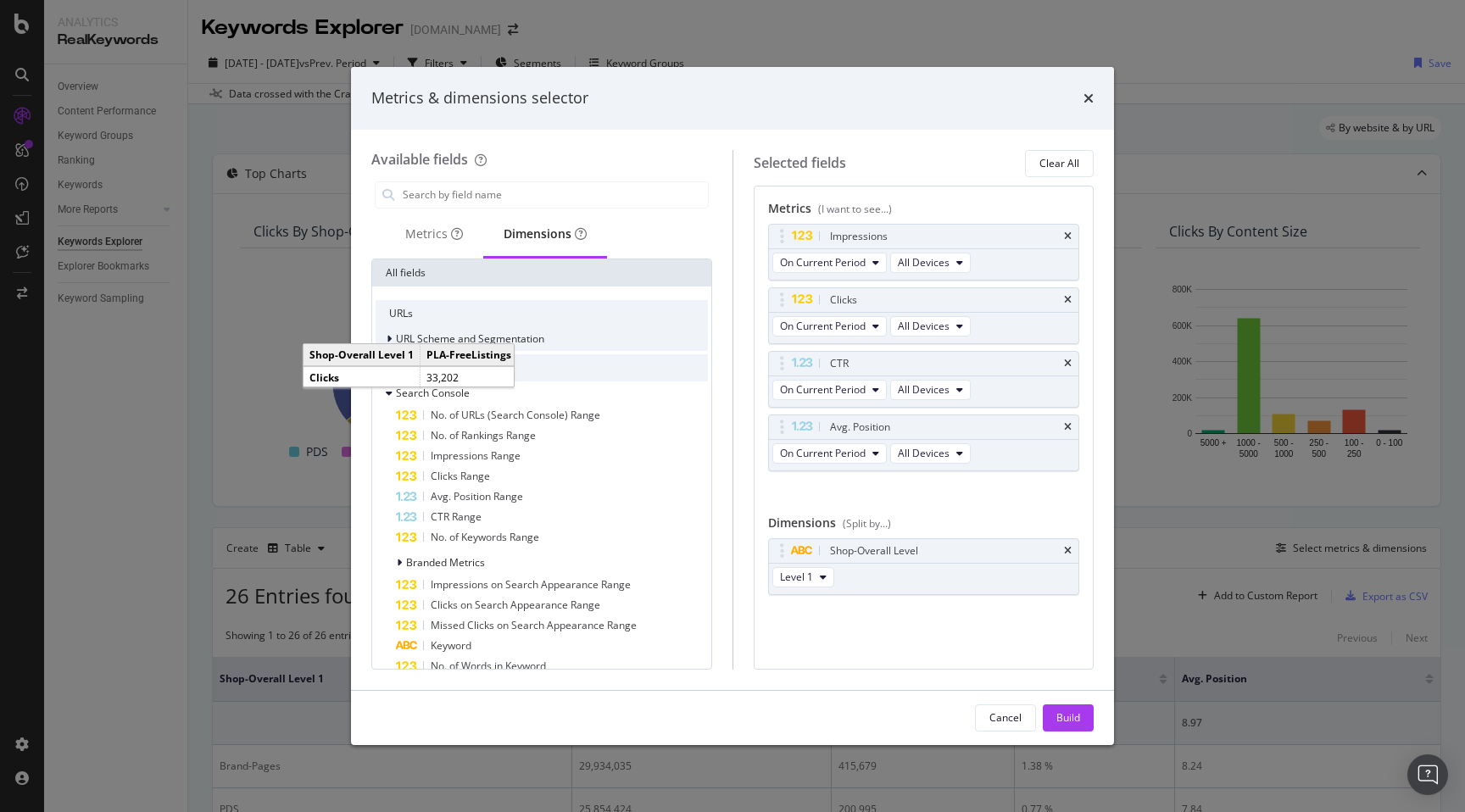
click at [394, 338] on div "modal" at bounding box center [391, 339] width 10 height 17
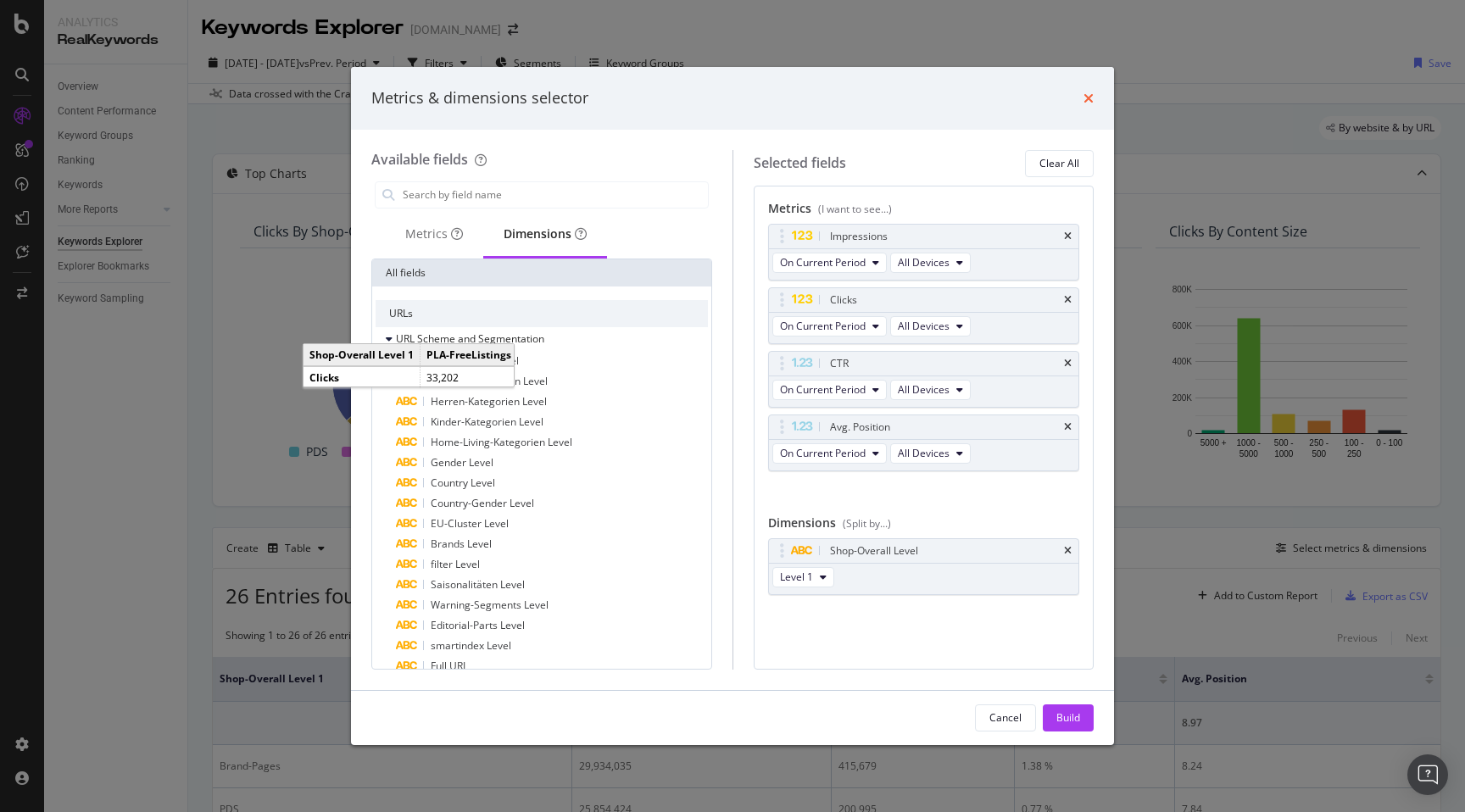
click at [1088, 100] on icon "times" at bounding box center [1088, 99] width 10 height 14
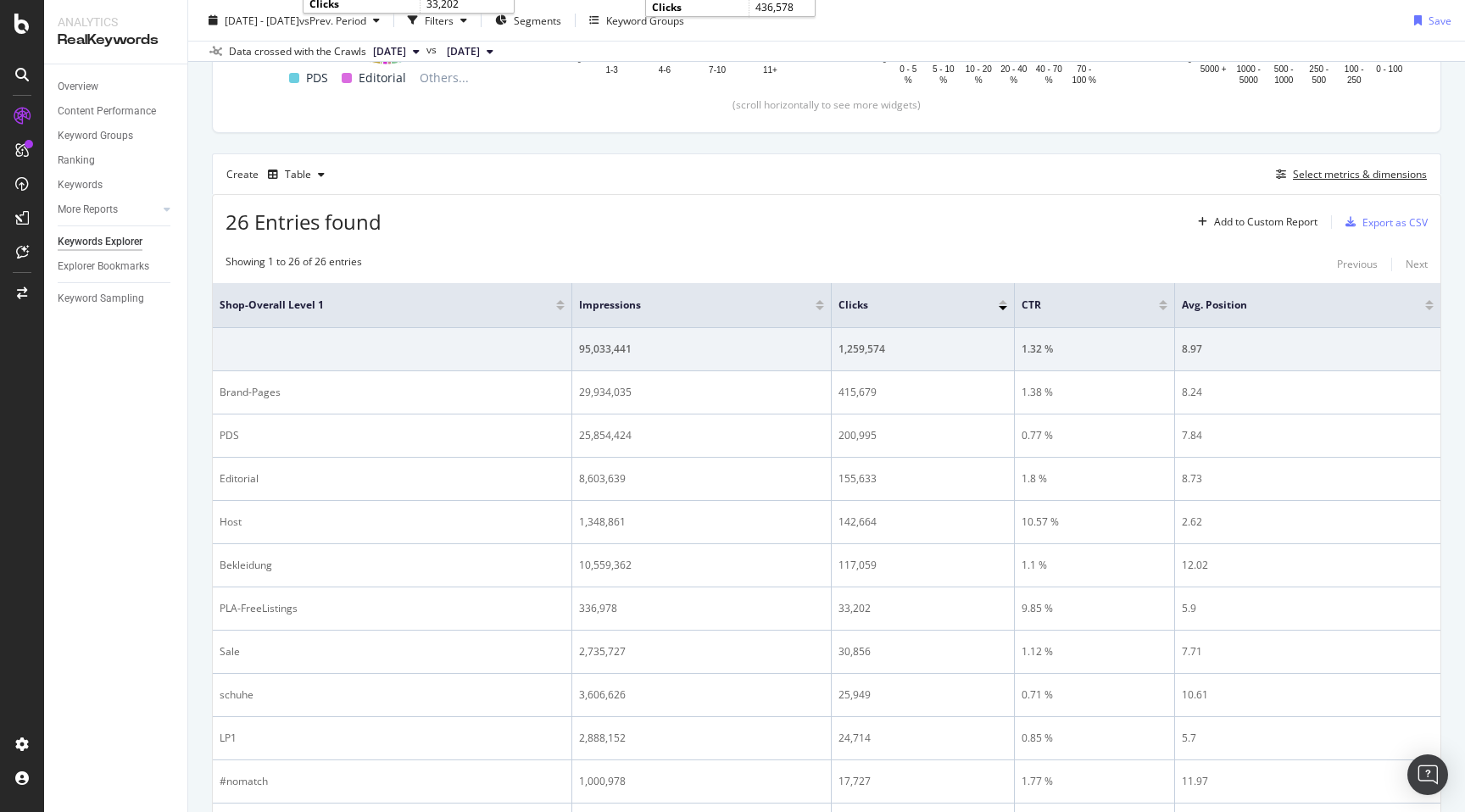
scroll to position [418, 0]
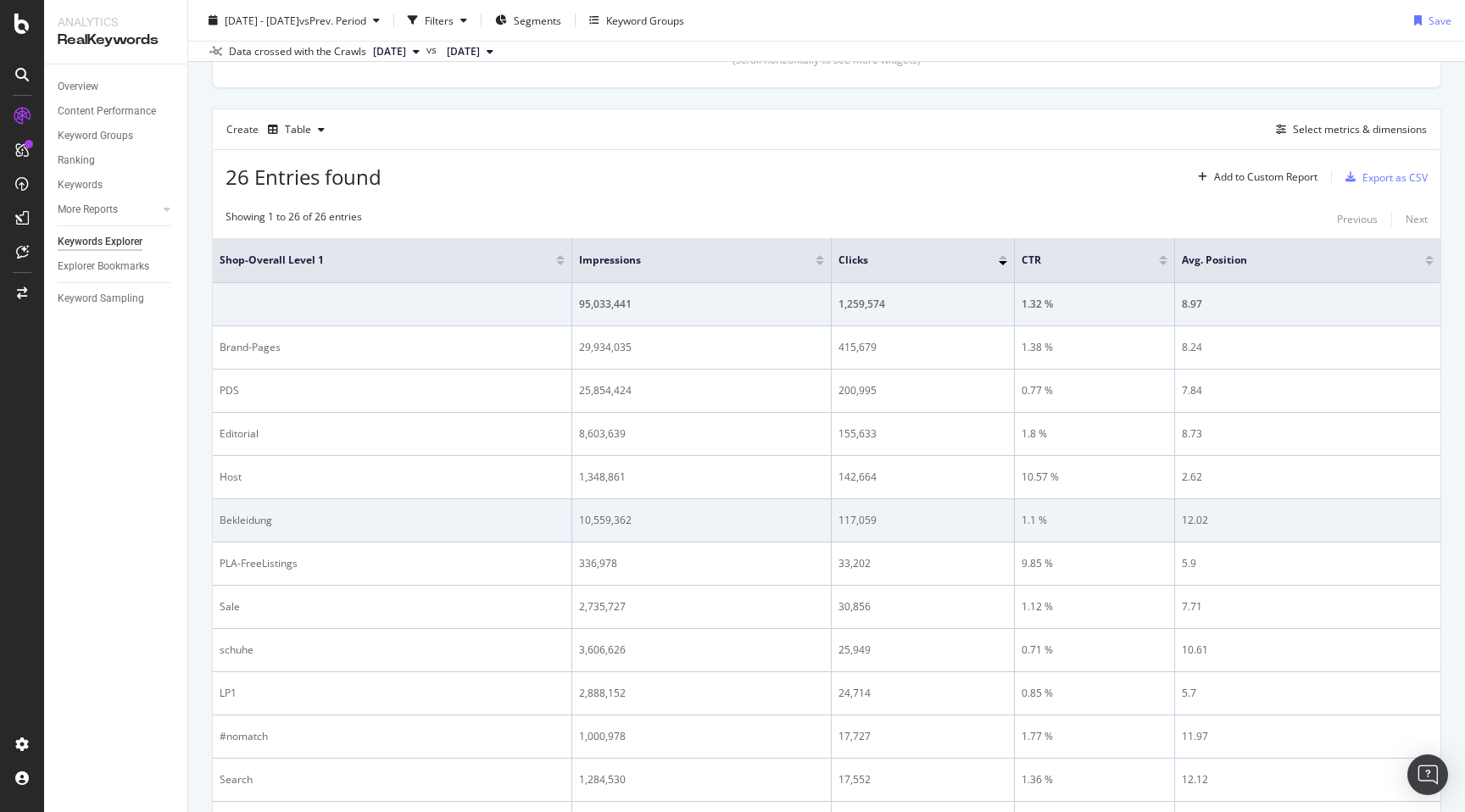
click at [231, 521] on div "Bekleidung" at bounding box center [392, 520] width 345 height 15
click at [224, 536] on td "Bekleidung" at bounding box center [393, 520] width 360 height 43
drag, startPoint x: 270, startPoint y: 523, endPoint x: 218, endPoint y: 520, distance: 52.1
click at [218, 520] on td "Bekleidung" at bounding box center [393, 520] width 360 height 43
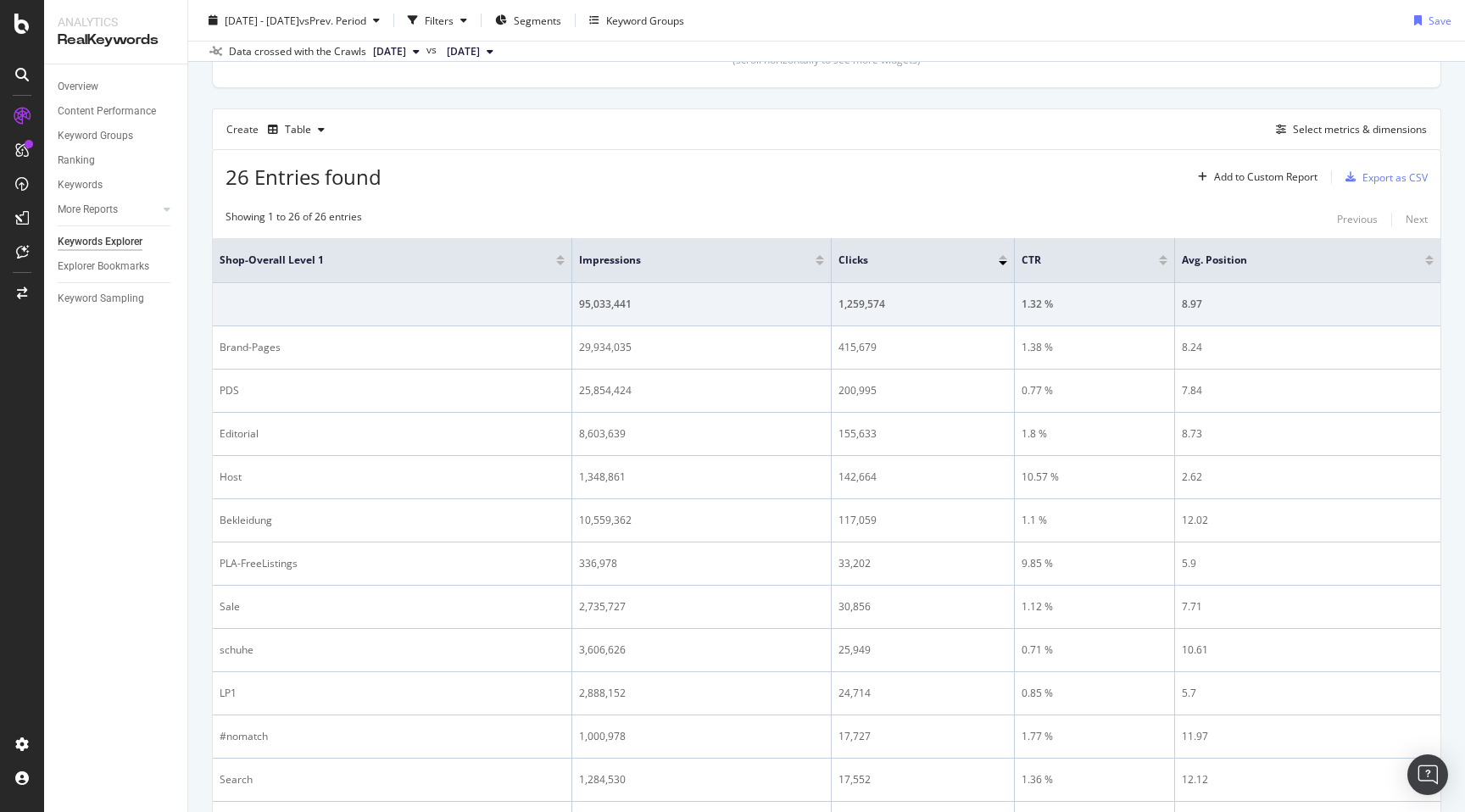
click at [198, 536] on div "By website & by URL Top Charts Clicks By Shop-Overall Level 1 By: Shop-Overall …" at bounding box center [826, 616] width 1277 height 1861
click at [1329, 136] on div "Select metrics & dimensions" at bounding box center [1359, 129] width 134 height 14
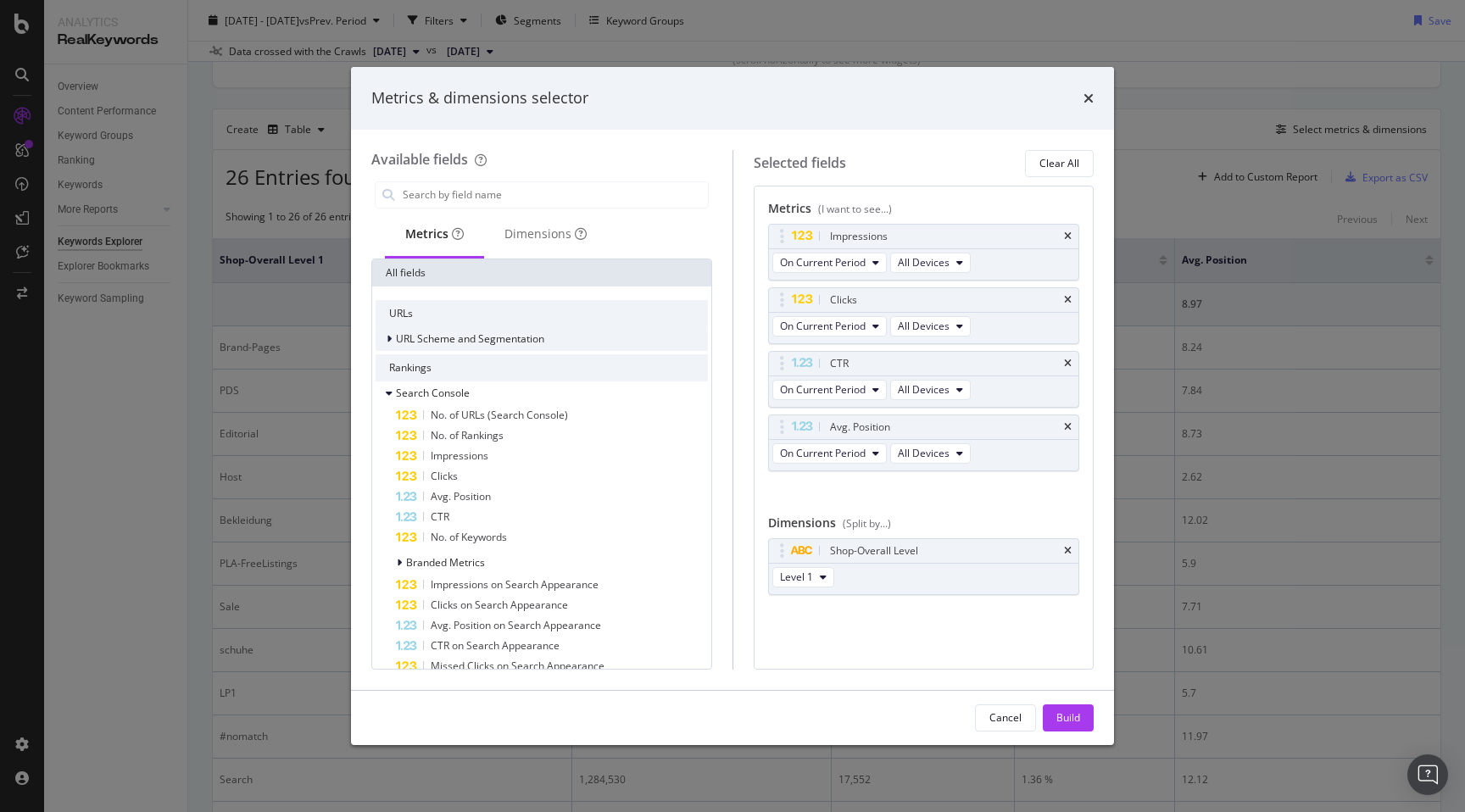
click at [474, 338] on span "URL Scheme and Segmentation" at bounding box center [469, 339] width 148 height 14
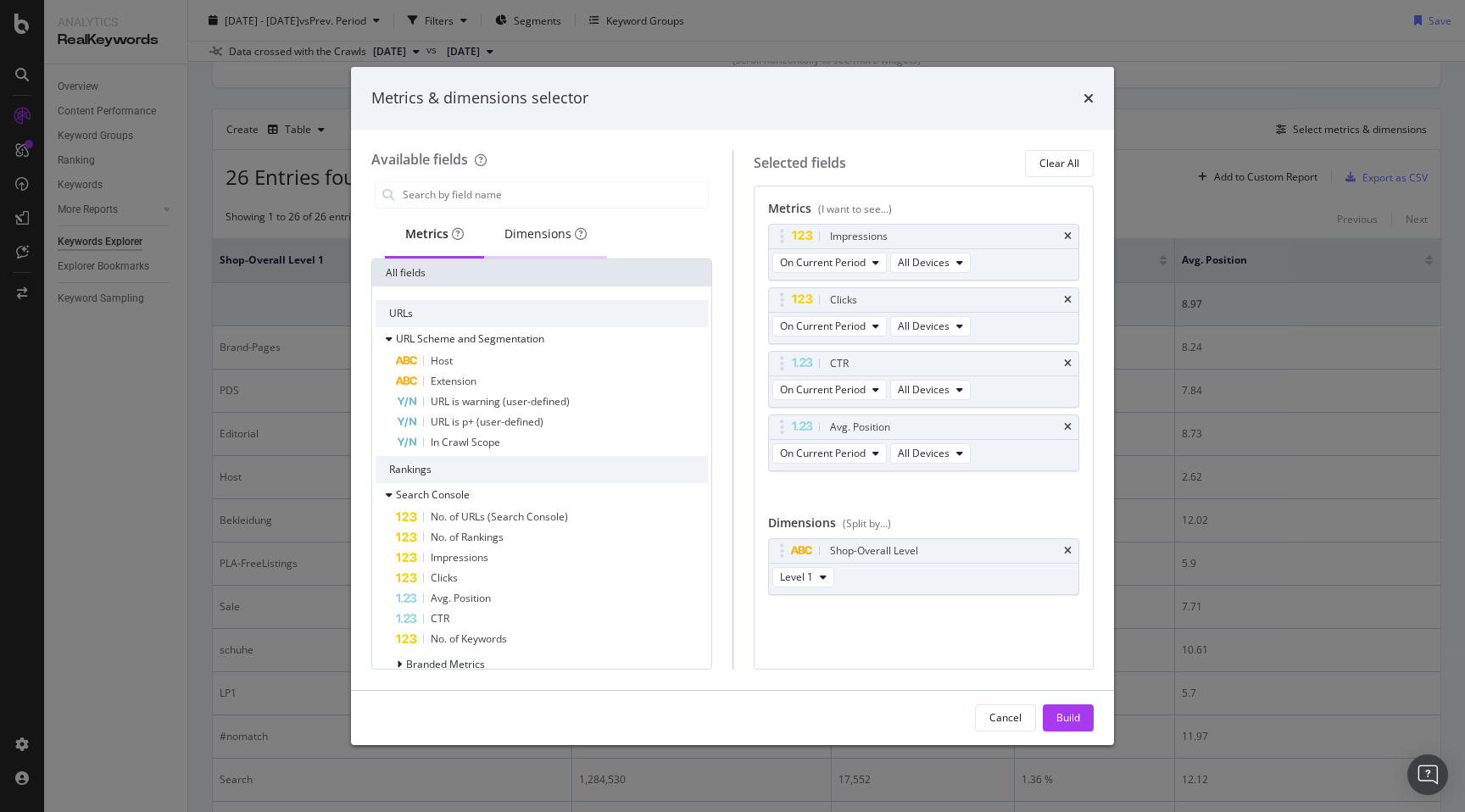
click at [502, 244] on div "Dimensions" at bounding box center [545, 235] width 123 height 47
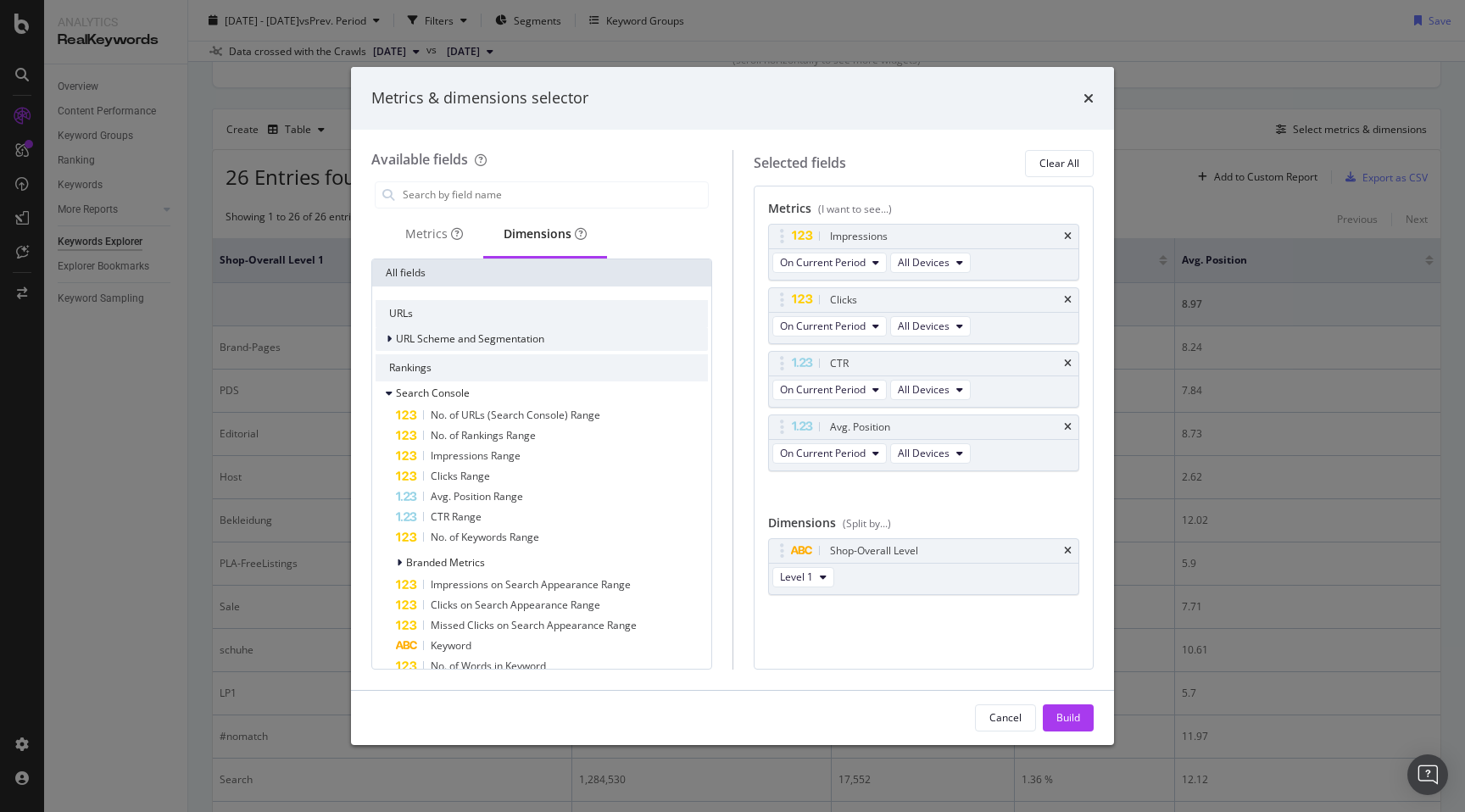
click at [457, 339] on span "URL Scheme and Segmentation" at bounding box center [469, 339] width 148 height 14
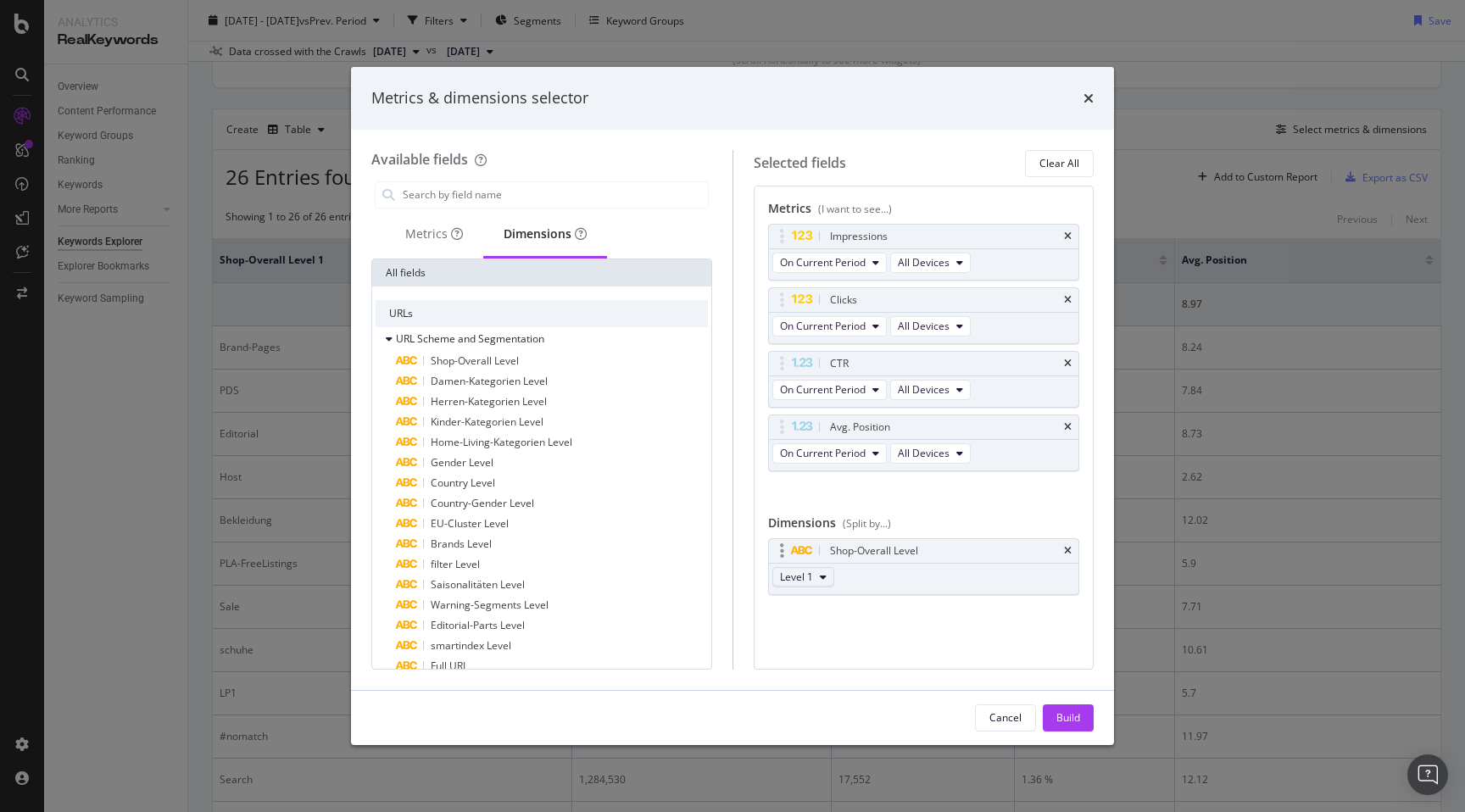
click at [779, 586] on button "Level 1" at bounding box center [803, 577] width 62 height 20
click at [810, 642] on span "Level 2" at bounding box center [803, 639] width 34 height 15
click at [1060, 713] on div "Build" at bounding box center [1068, 717] width 24 height 14
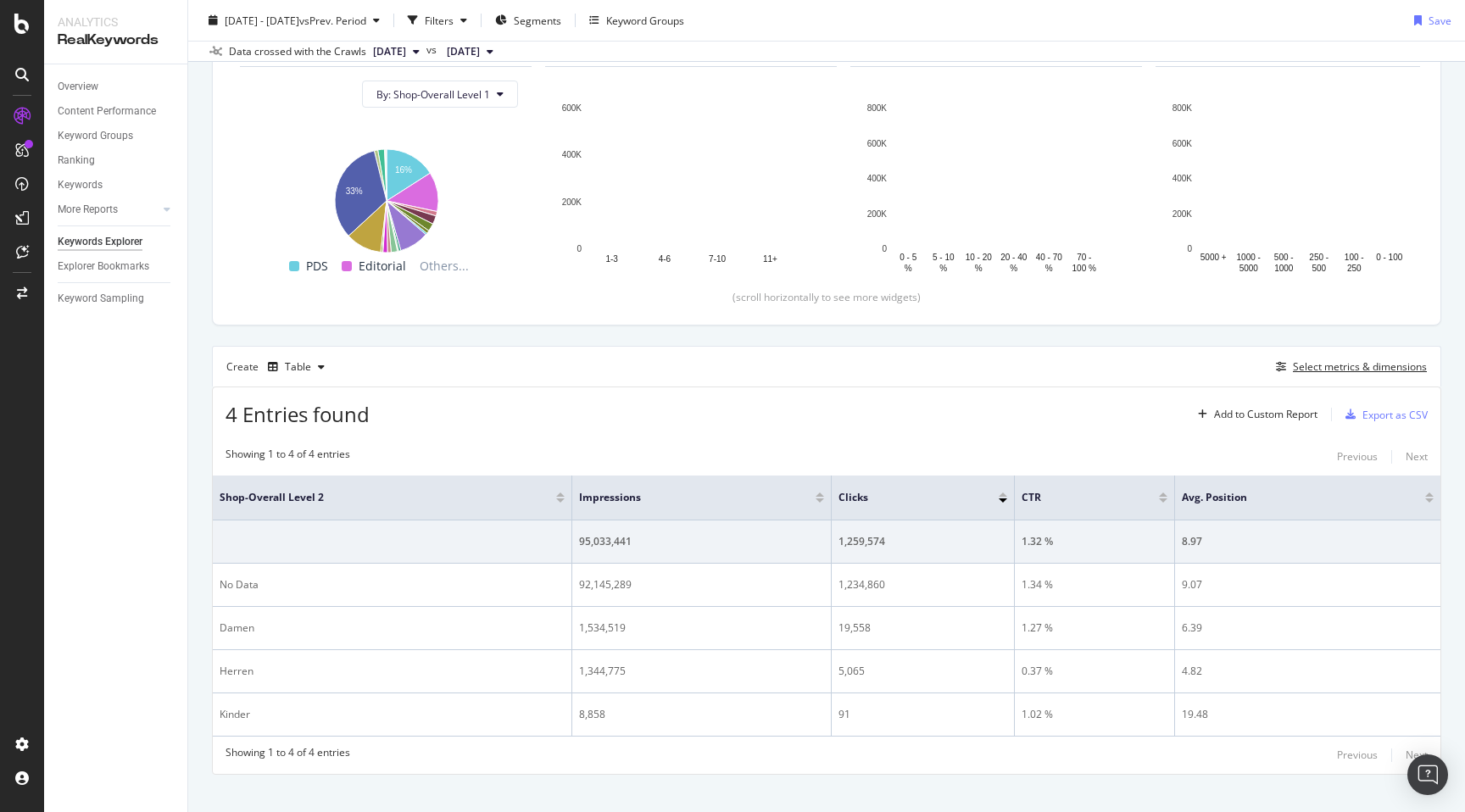
scroll to position [202, 0]
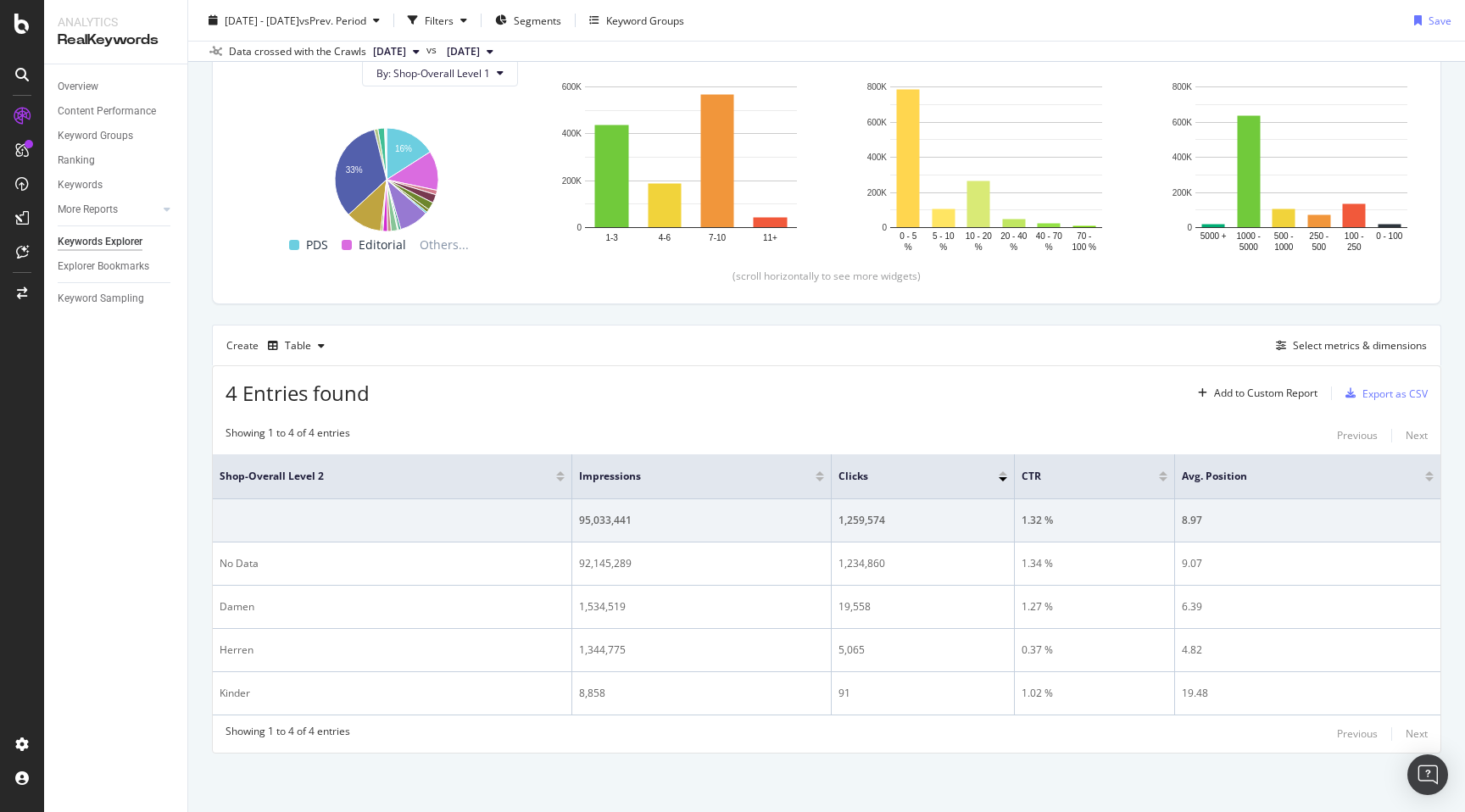
drag, startPoint x: 196, startPoint y: 622, endPoint x: 196, endPoint y: 630, distance: 8.0
click at [196, 630] on div "By website & by URL Top Charts Clicks By Shop-Overall Level 1 By: Shop-Overall …" at bounding box center [826, 357] width 1277 height 911
click at [1346, 345] on div "Select metrics & dimensions" at bounding box center [1359, 345] width 134 height 14
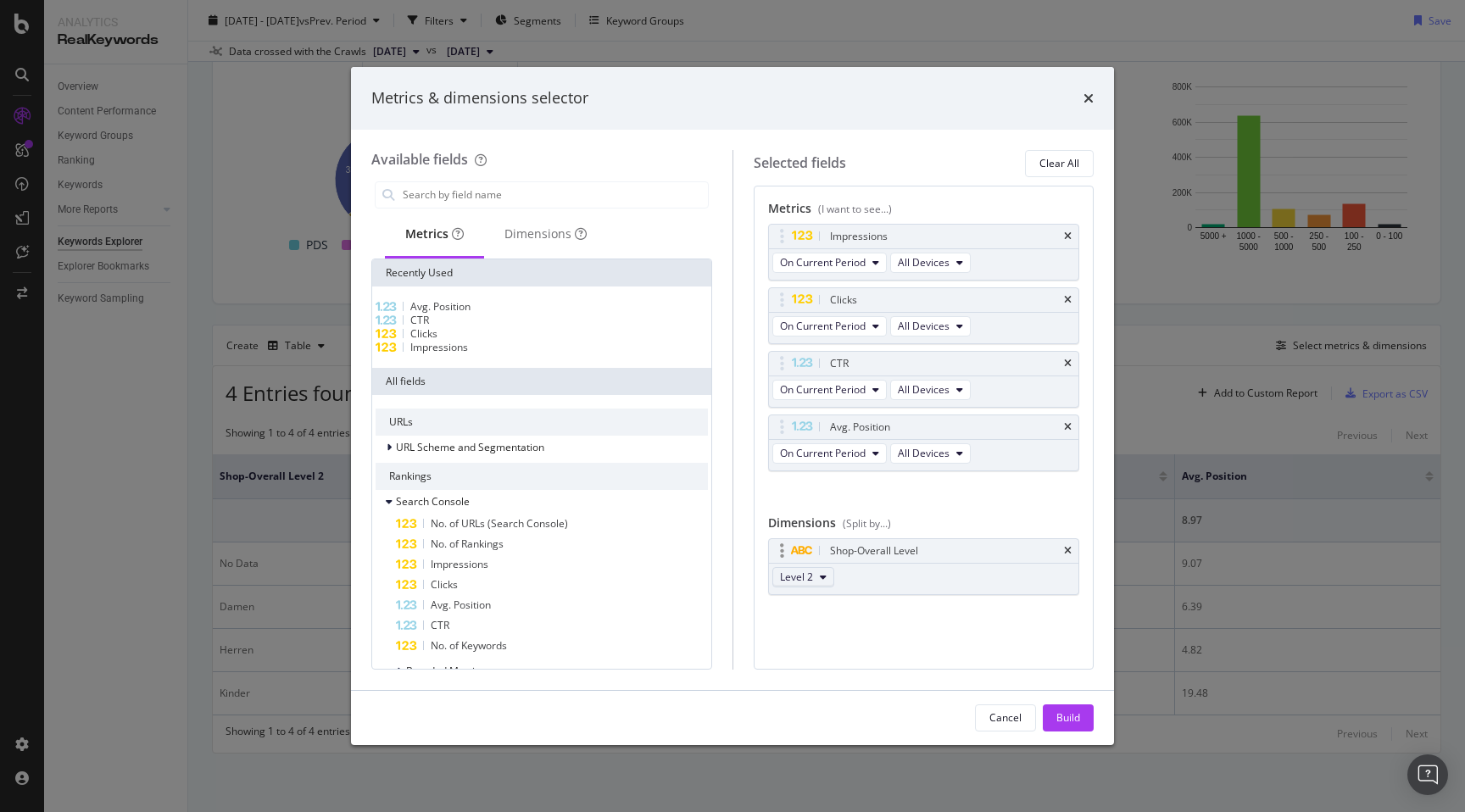
click at [830, 572] on button "Level 2" at bounding box center [803, 577] width 62 height 20
click at [812, 666] on span "Level 3" at bounding box center [803, 670] width 34 height 15
click at [1076, 717] on div "Build" at bounding box center [1068, 717] width 24 height 14
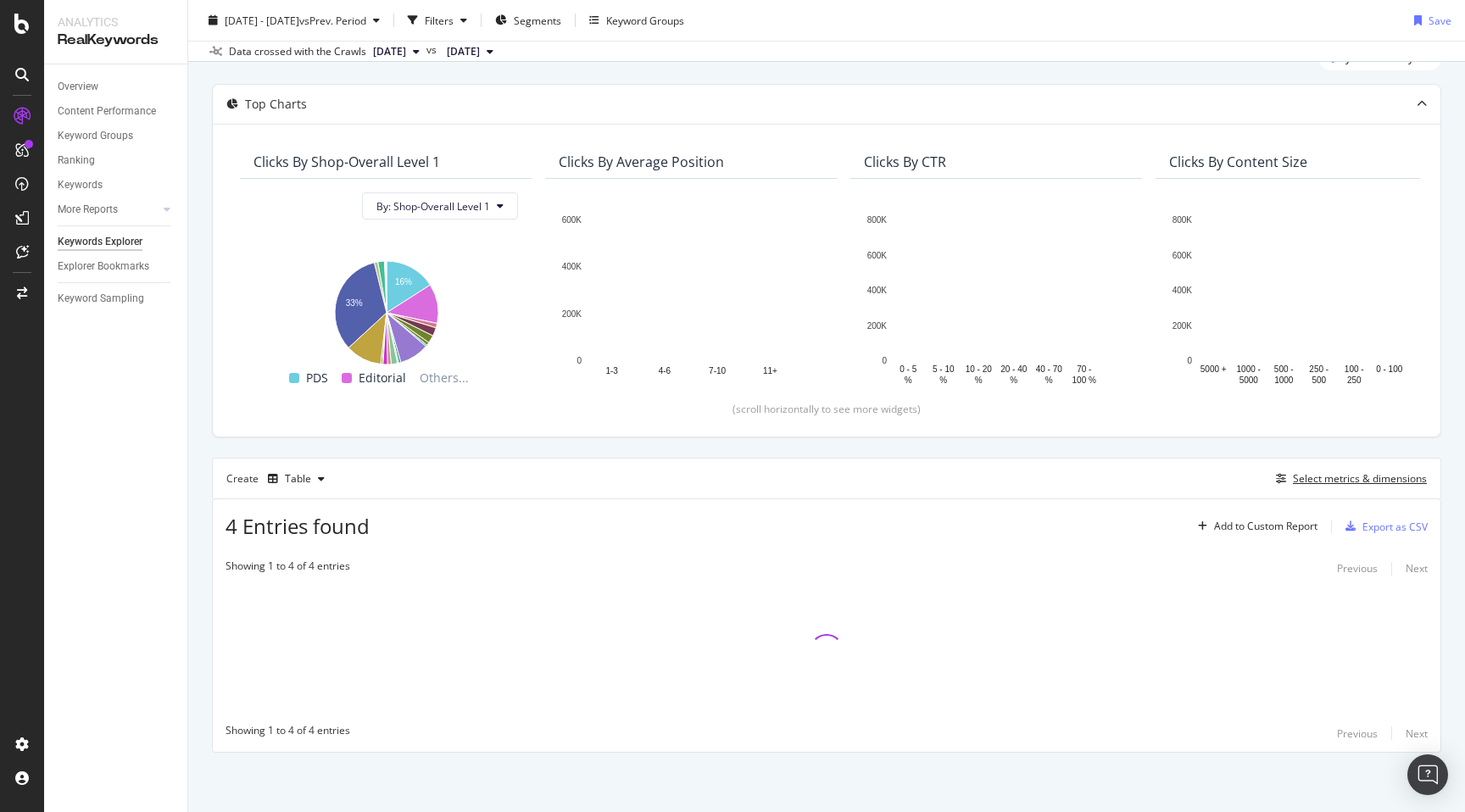
scroll to position [70, 0]
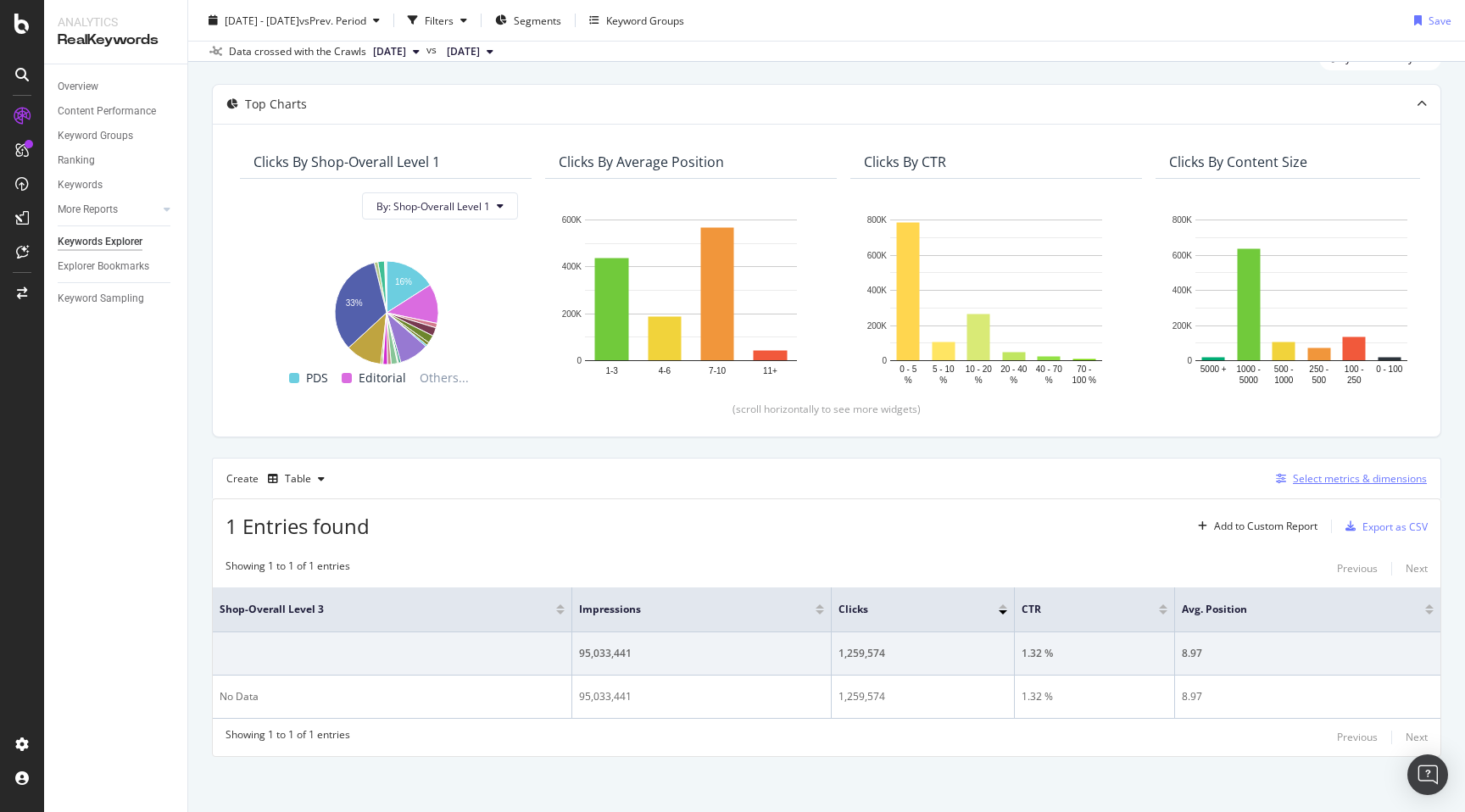
click at [1362, 477] on div "Select metrics & dimensions" at bounding box center [1359, 478] width 134 height 14
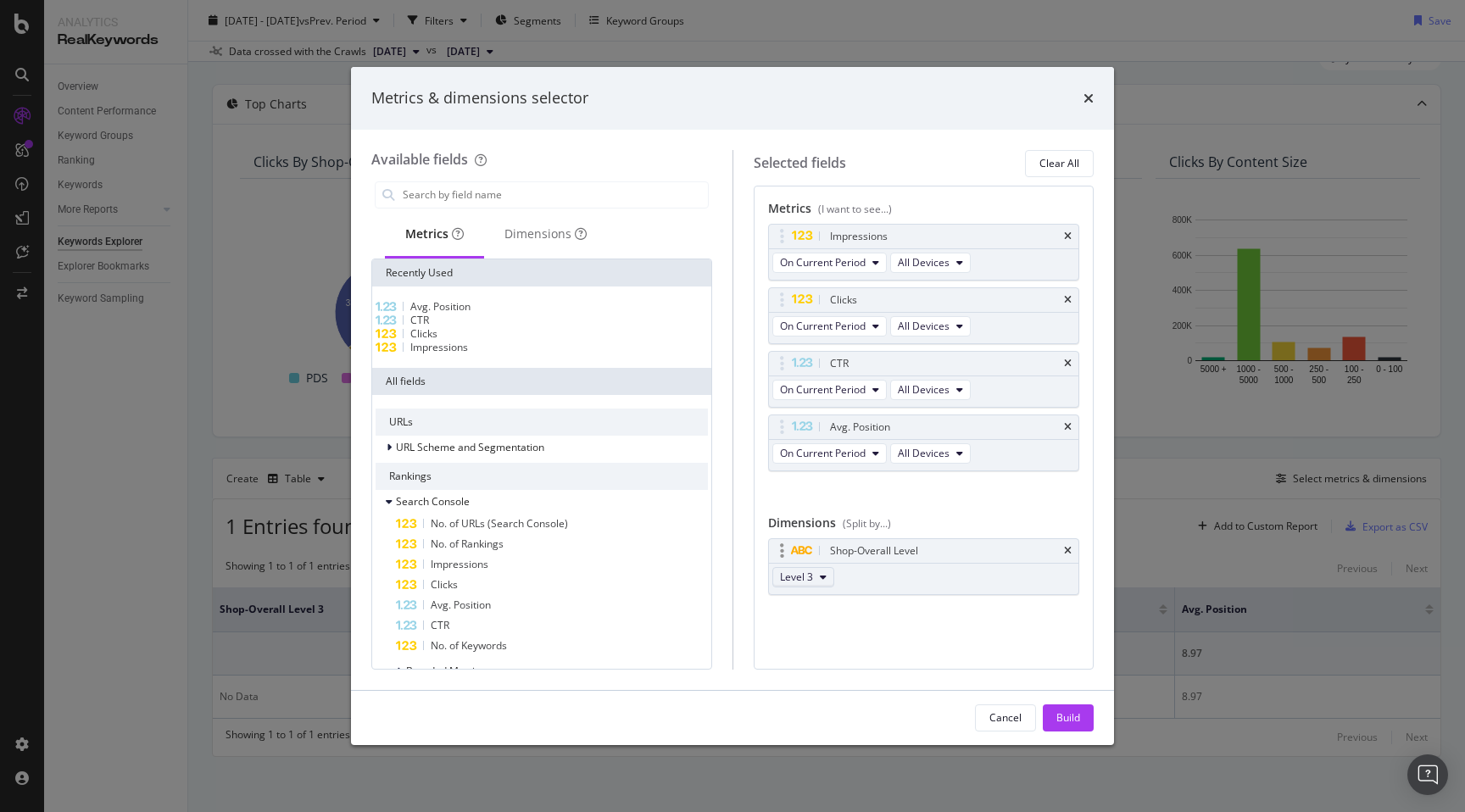
click at [799, 578] on span "Level 3" at bounding box center [796, 577] width 33 height 14
click at [800, 607] on span "Level 1" at bounding box center [803, 607] width 34 height 15
click at [1076, 716] on div "Build" at bounding box center [1068, 717] width 24 height 14
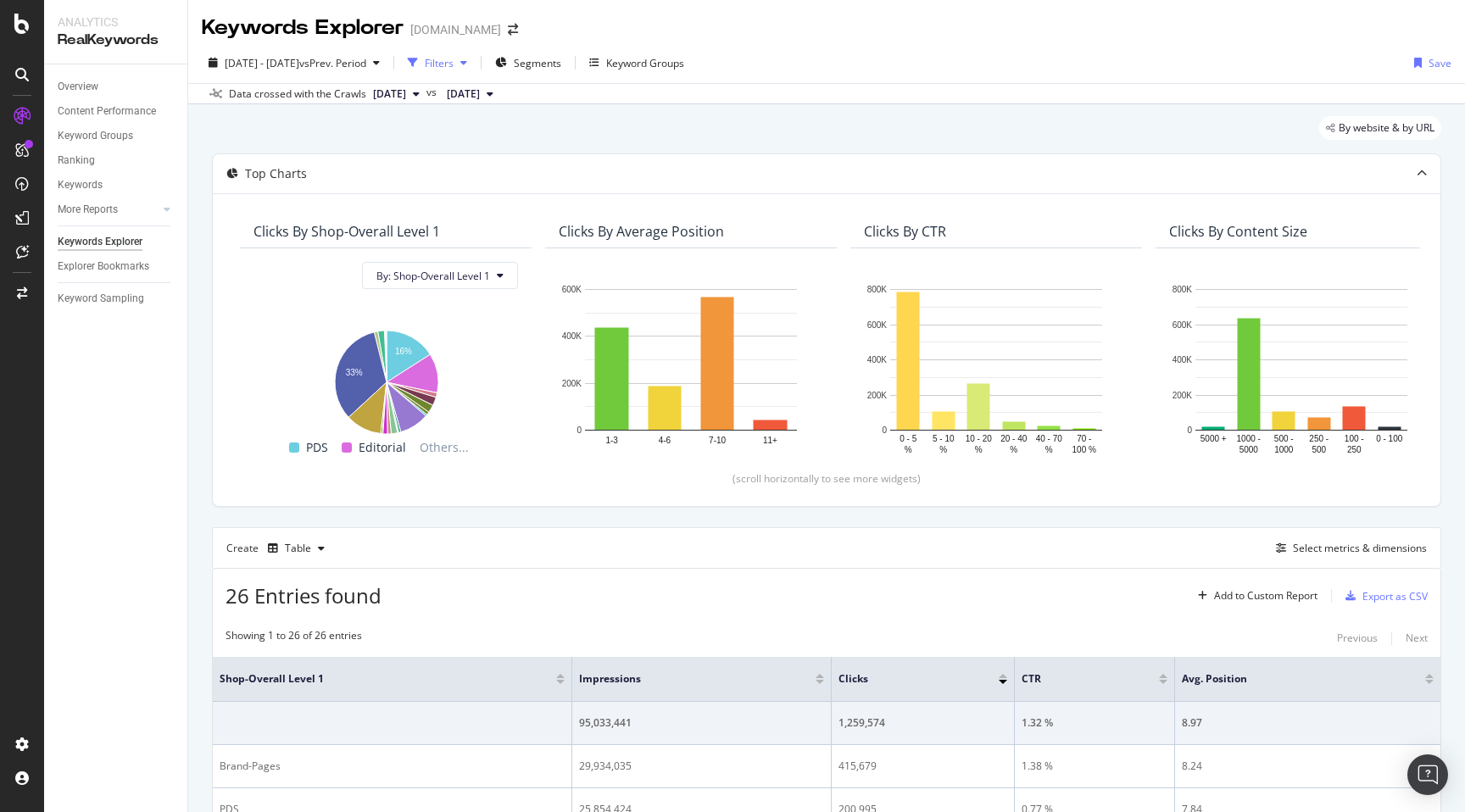
click at [453, 66] on div "Filters" at bounding box center [439, 63] width 29 height 14
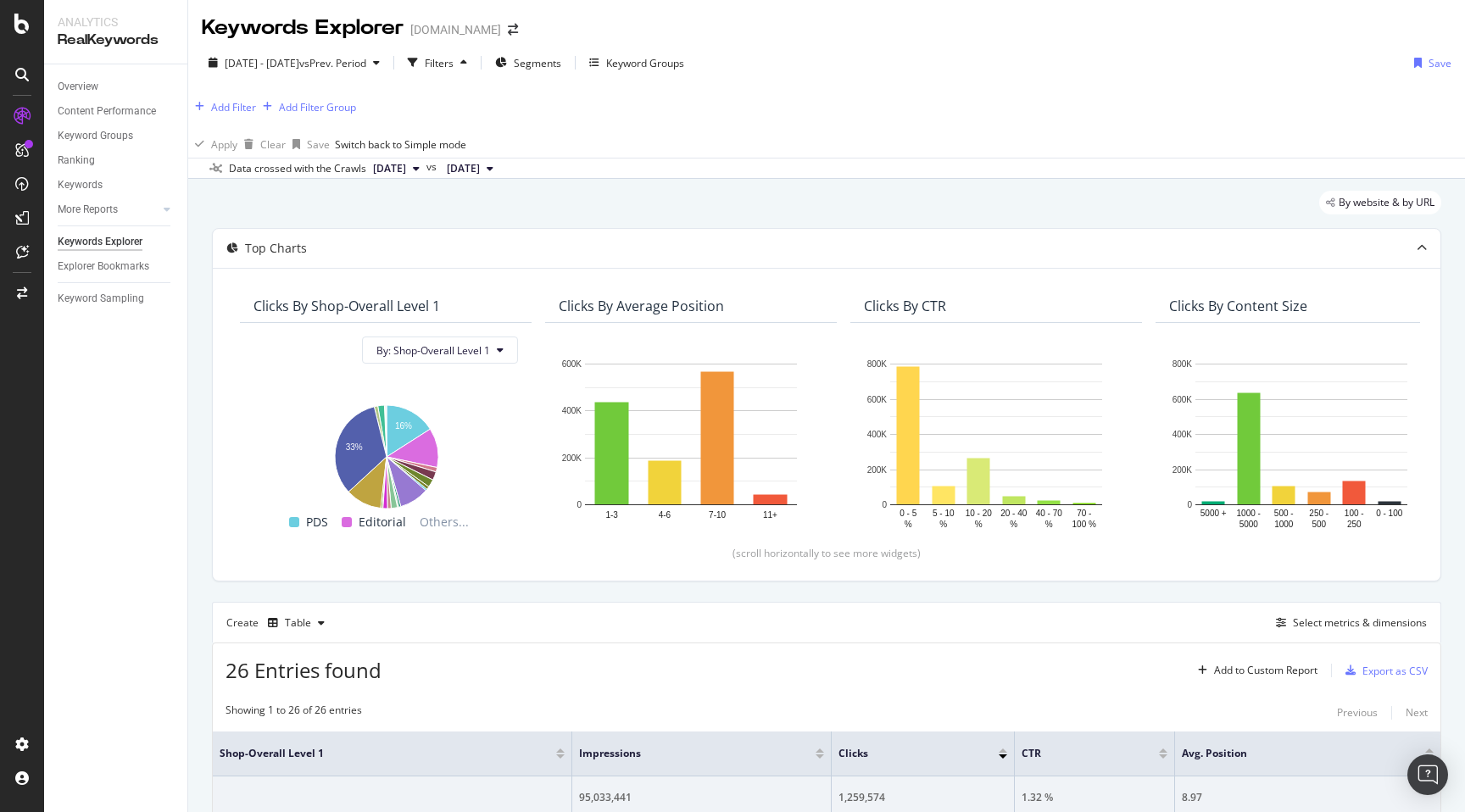
click at [239, 96] on div "Add Filter Add Filter Group" at bounding box center [826, 107] width 1277 height 48
click at [239, 101] on div "Add Filter" at bounding box center [233, 107] width 45 height 14
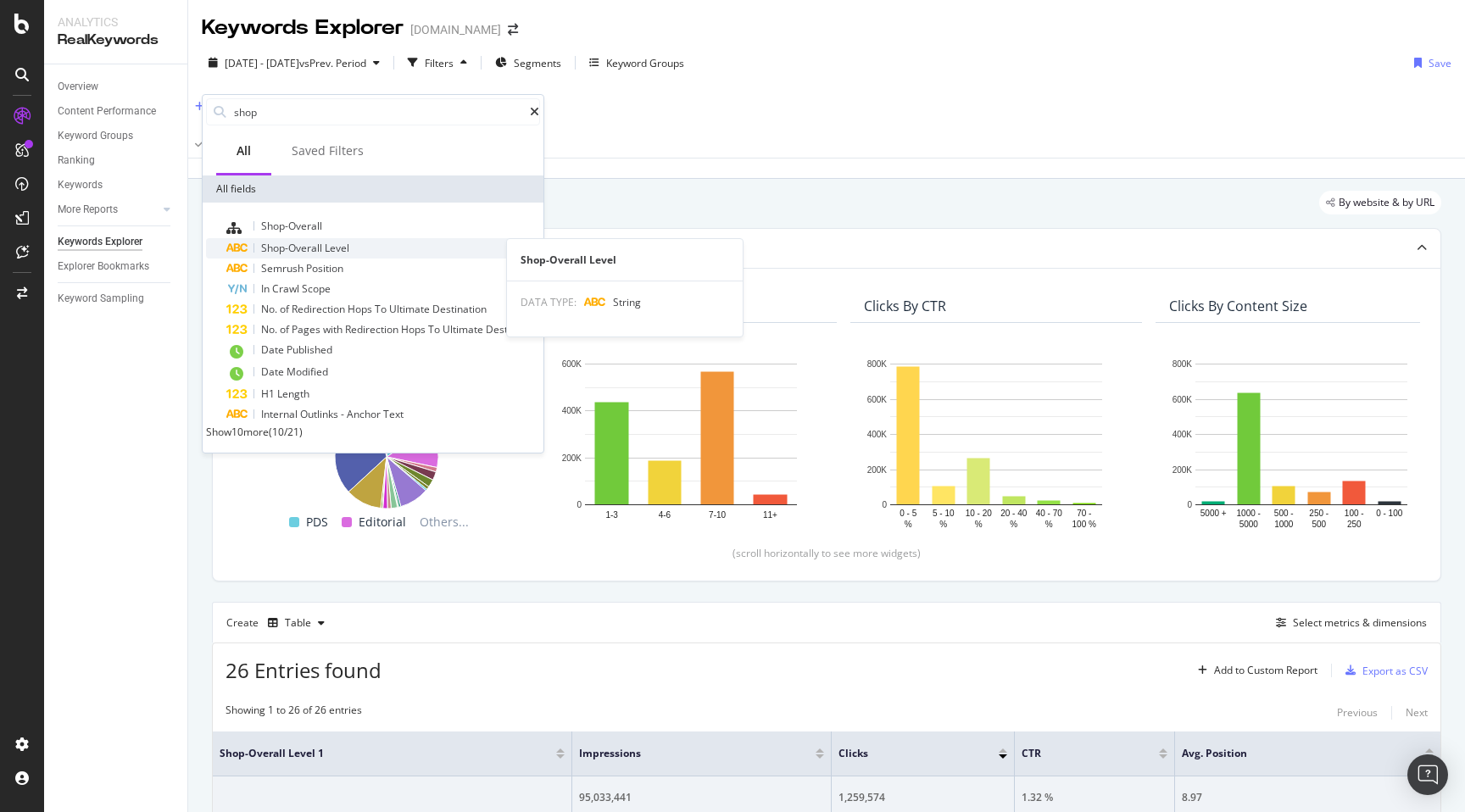
type input "shop"
click at [348, 247] on span "Level" at bounding box center [337, 248] width 25 height 14
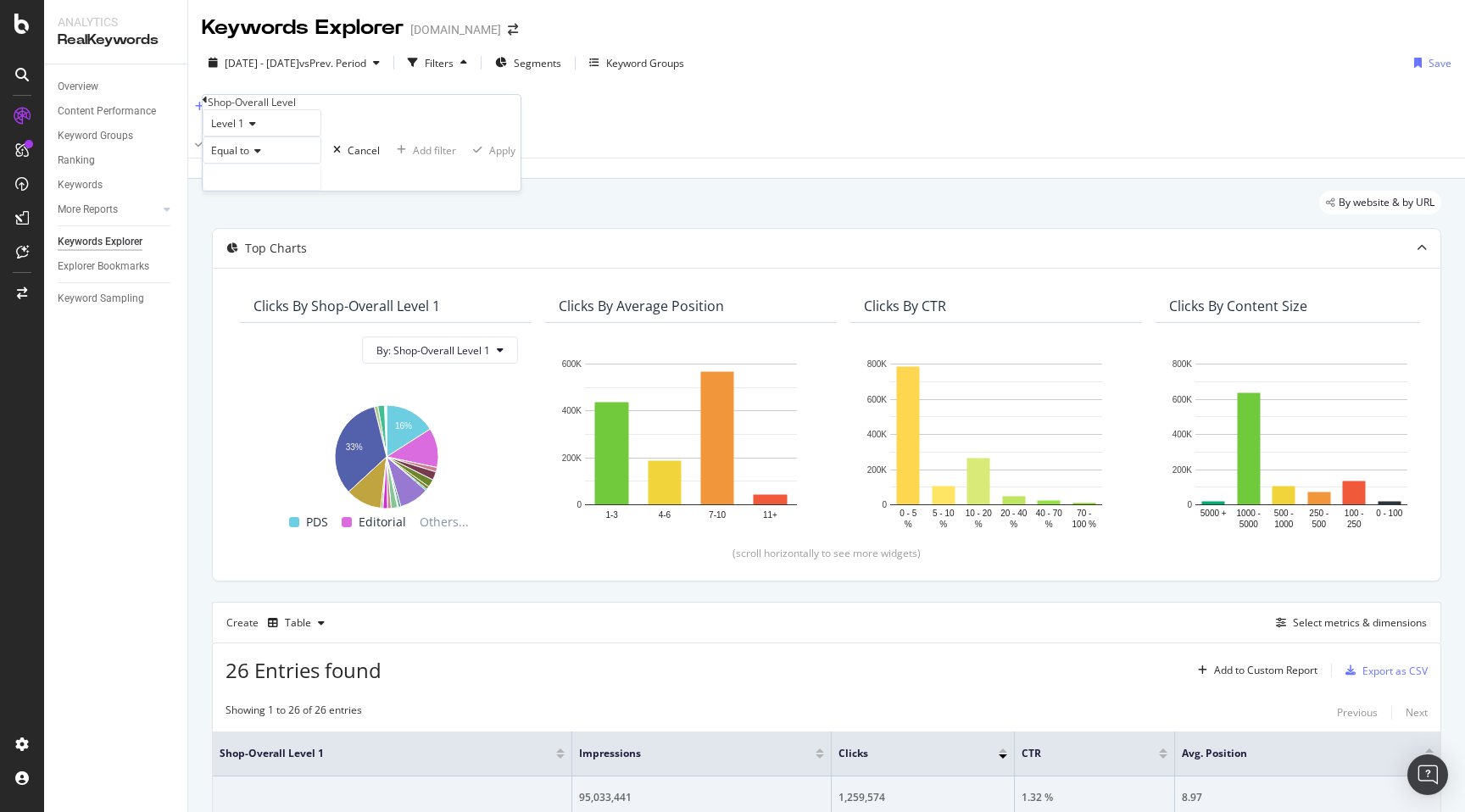
click at [245, 157] on span "Equal to" at bounding box center [230, 150] width 38 height 14
click at [321, 163] on div "Equal to" at bounding box center [261, 149] width 119 height 27
click at [321, 190] on input "text" at bounding box center [261, 177] width 117 height 26
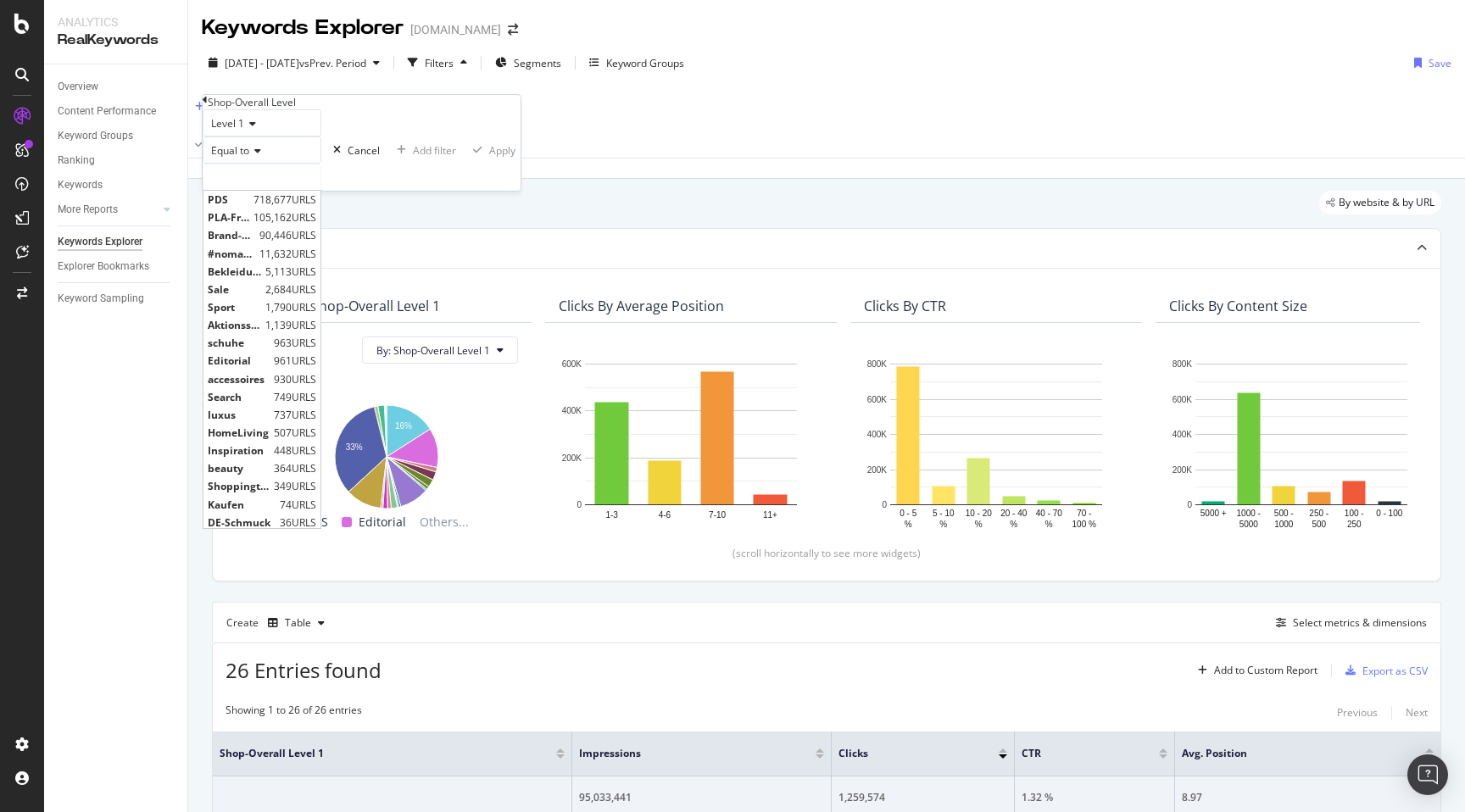
click at [310, 163] on div "Equal to" at bounding box center [261, 149] width 119 height 27
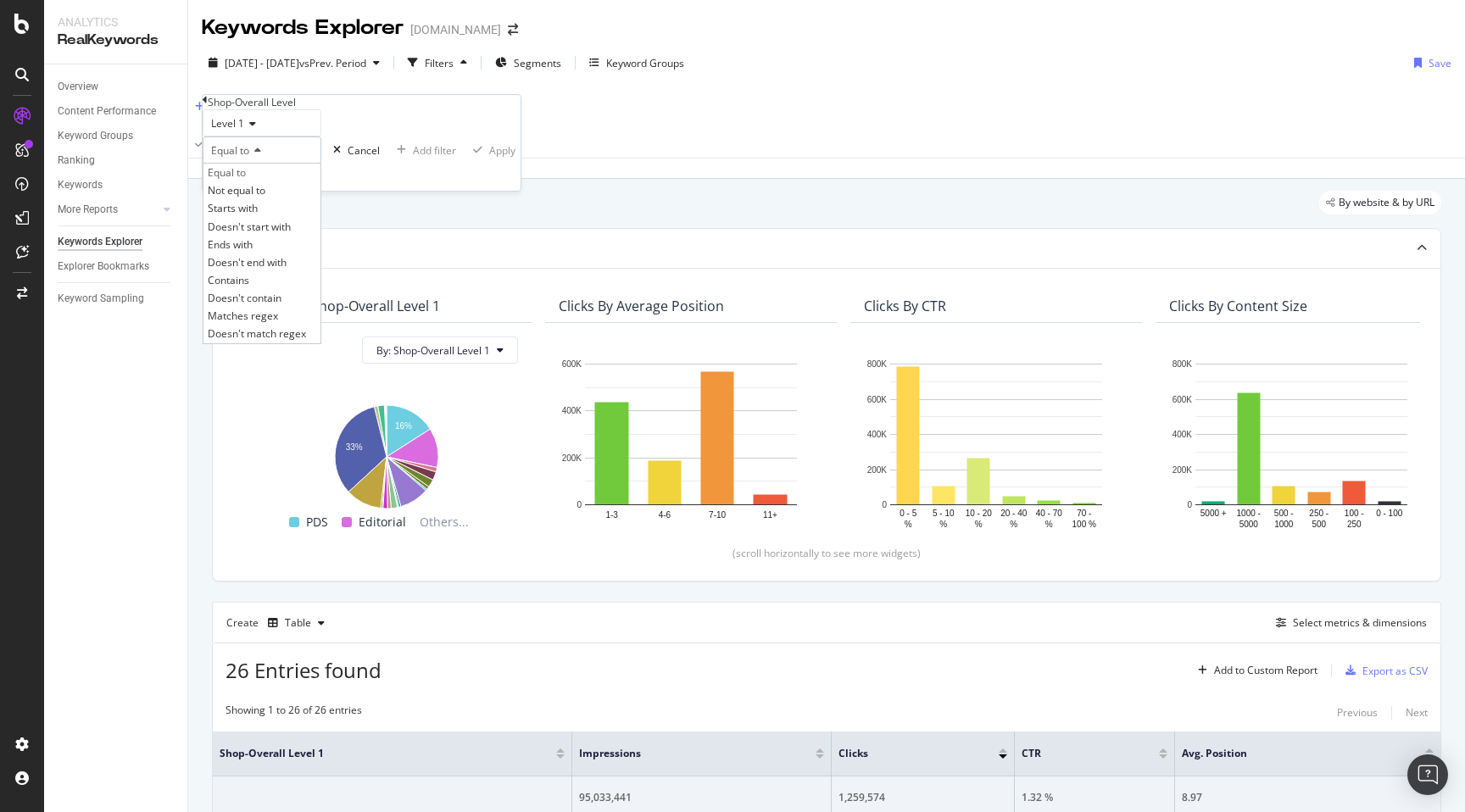
click at [244, 131] on span "Level 1" at bounding box center [227, 124] width 33 height 14
click at [241, 170] on span "Level 2" at bounding box center [223, 163] width 33 height 14
click at [262, 190] on input "text" at bounding box center [261, 177] width 117 height 26
click at [249, 207] on span "Damen" at bounding box center [241, 199] width 68 height 14
type input "Damen"
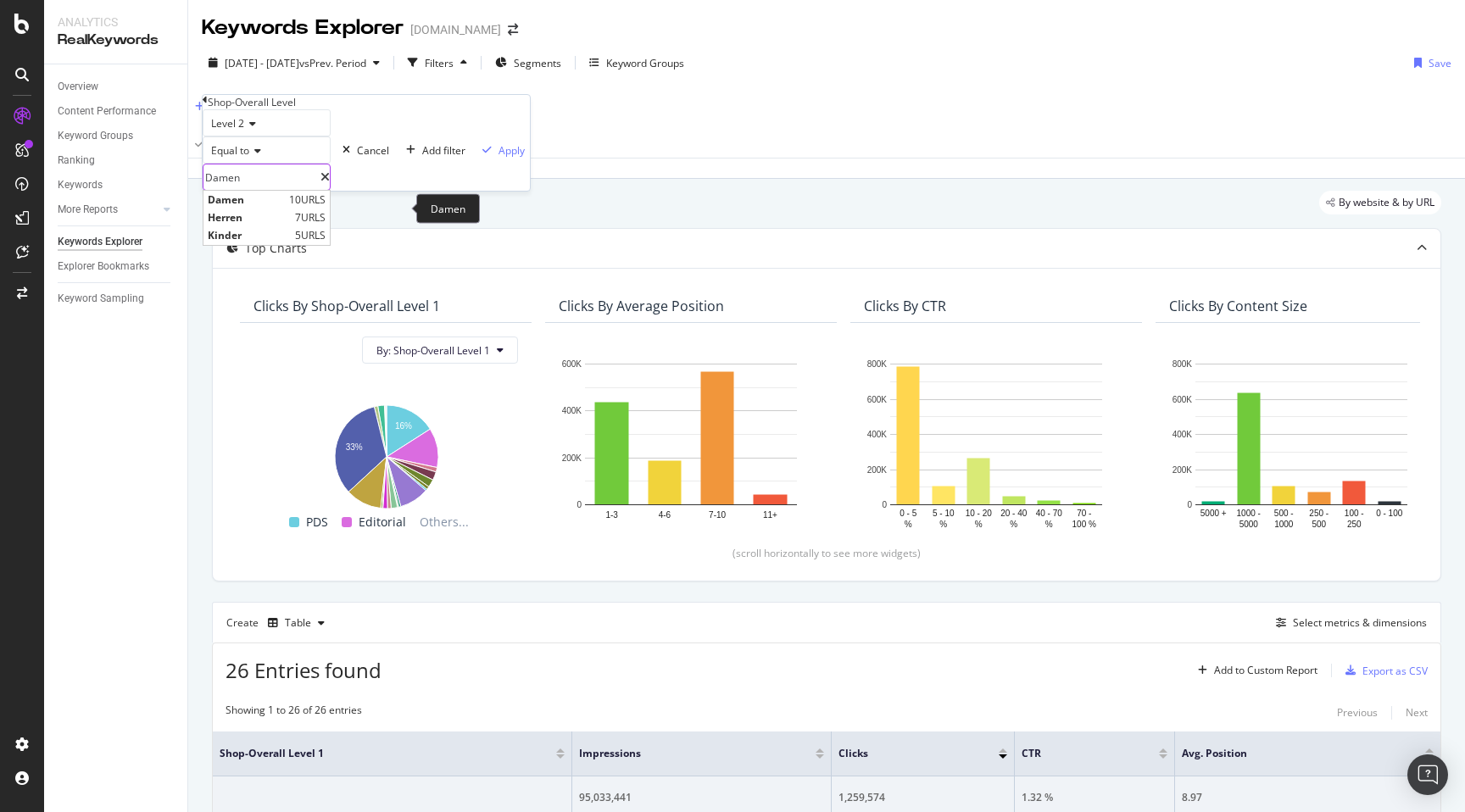
click at [271, 190] on input "Damen" at bounding box center [261, 177] width 117 height 26
click at [237, 163] on div "Equal to" at bounding box center [266, 149] width 128 height 27
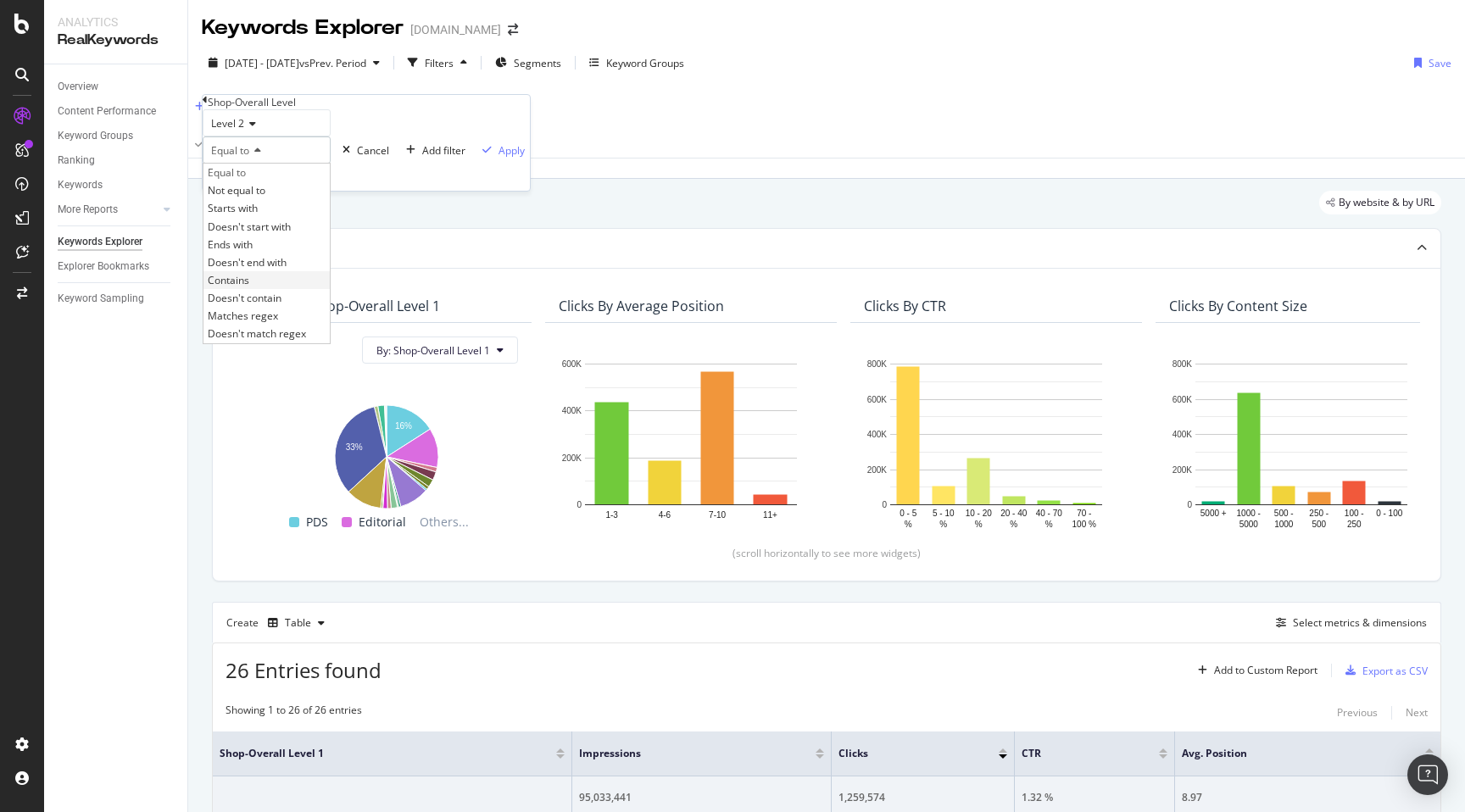
click at [249, 287] on span "Contains" at bounding box center [228, 280] width 42 height 14
click at [267, 190] on input "text" at bounding box center [261, 177] width 117 height 26
click at [304, 163] on div "Contains" at bounding box center [261, 149] width 119 height 27
click at [280, 196] on div "Equal to Not equal to Starts with Doesn't start with Ends with Doesn't end with…" at bounding box center [261, 252] width 119 height 180
click at [246, 179] on span "Equal to" at bounding box center [226, 172] width 38 height 14
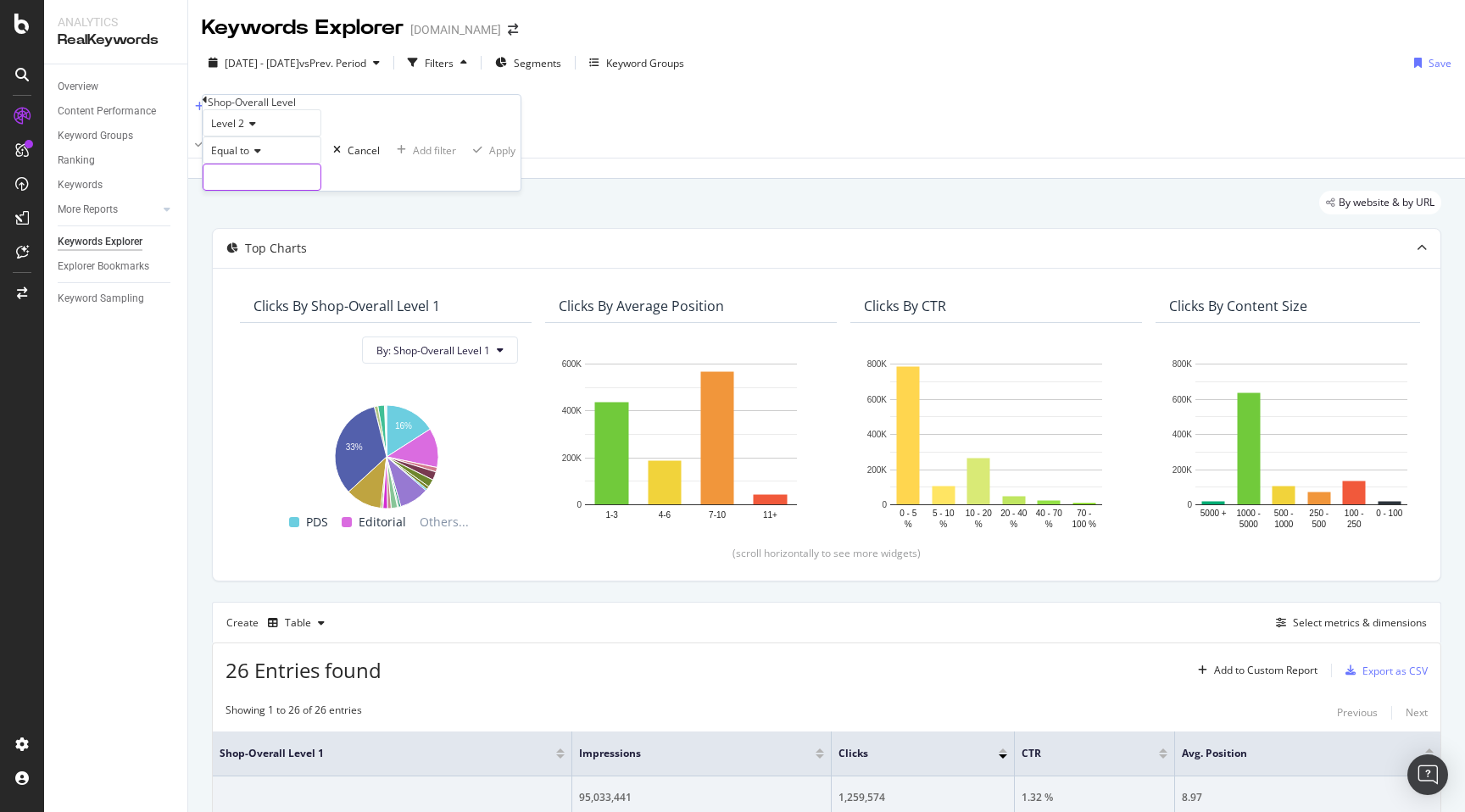
click at [276, 190] on input "text" at bounding box center [261, 177] width 117 height 26
click at [250, 207] on span "Damen" at bounding box center [241, 199] width 68 height 14
type input "Damen"
click at [498, 157] on div "Apply" at bounding box center [511, 150] width 26 height 14
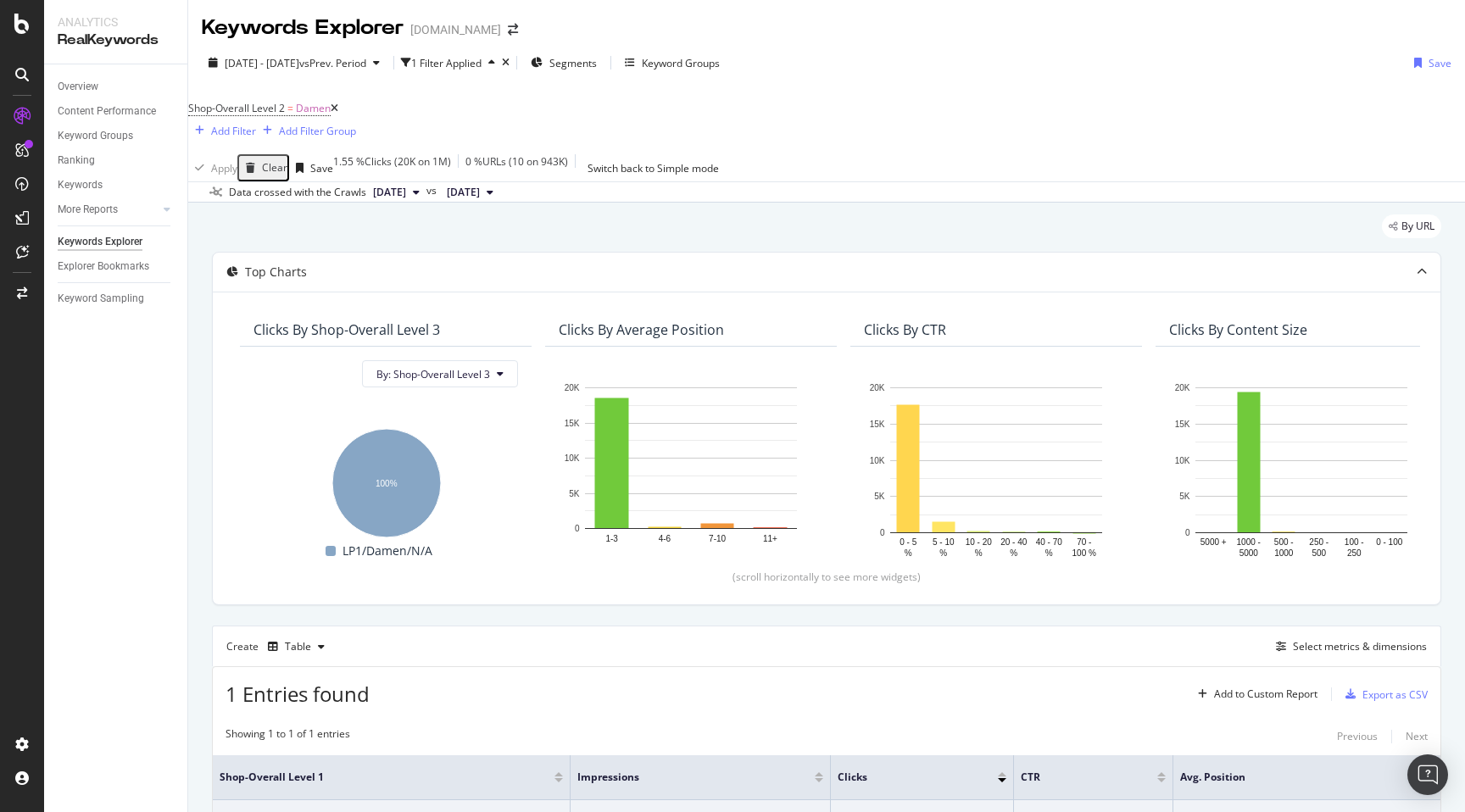
click at [338, 111] on icon at bounding box center [335, 109] width 8 height 10
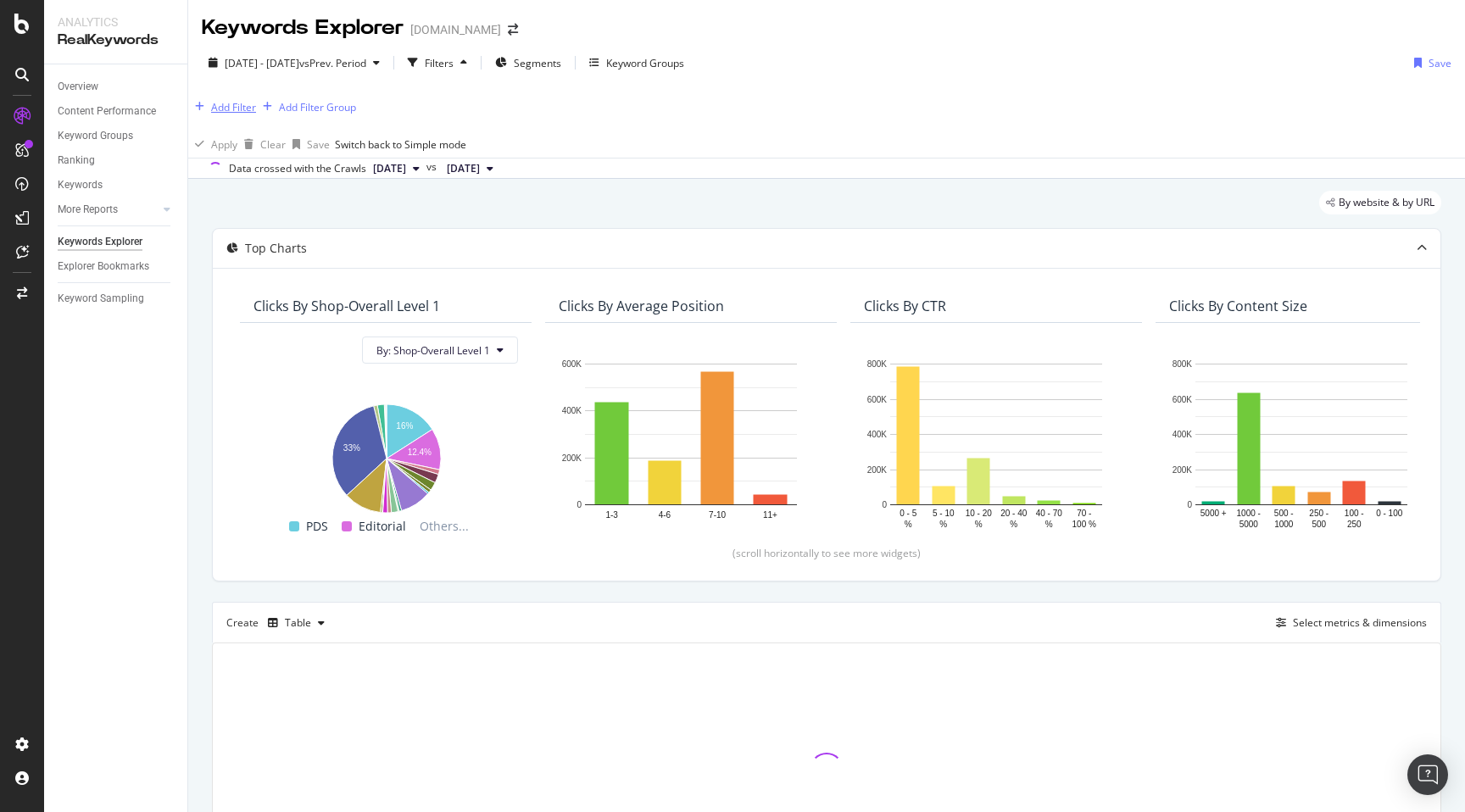
click at [242, 105] on div "Add Filter" at bounding box center [233, 107] width 45 height 14
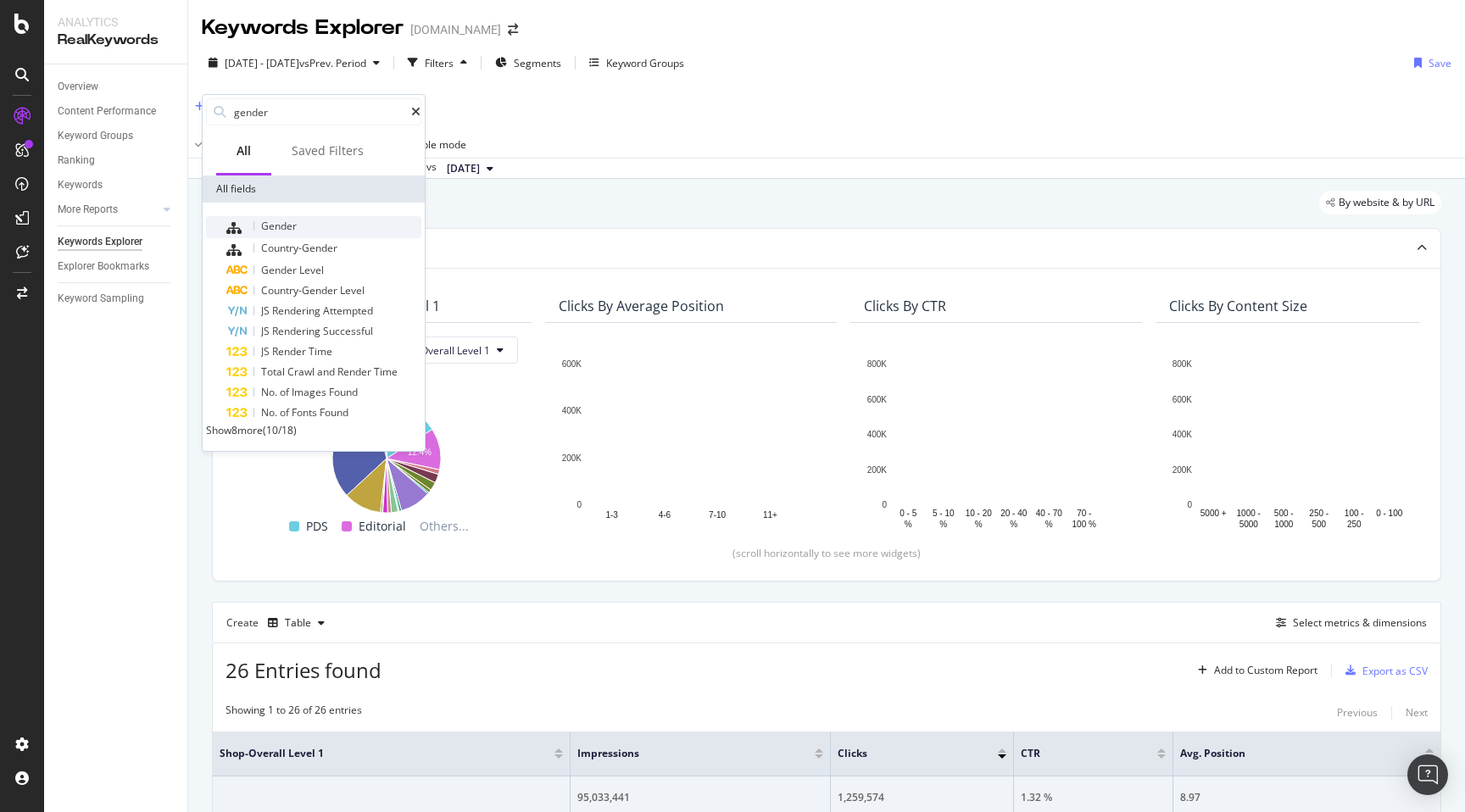
type input "gender"
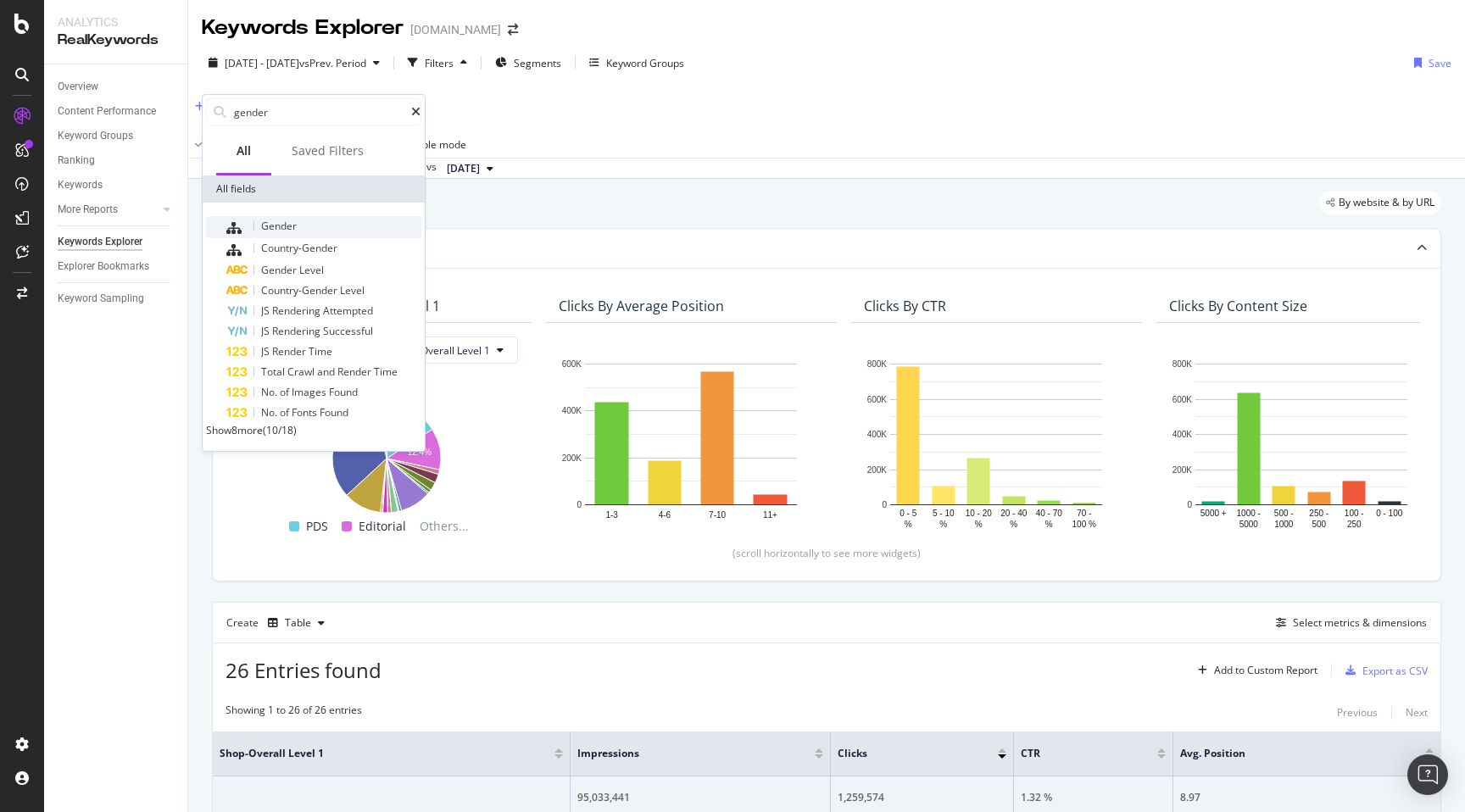
click at [302, 229] on div "Gender" at bounding box center [324, 227] width 195 height 22
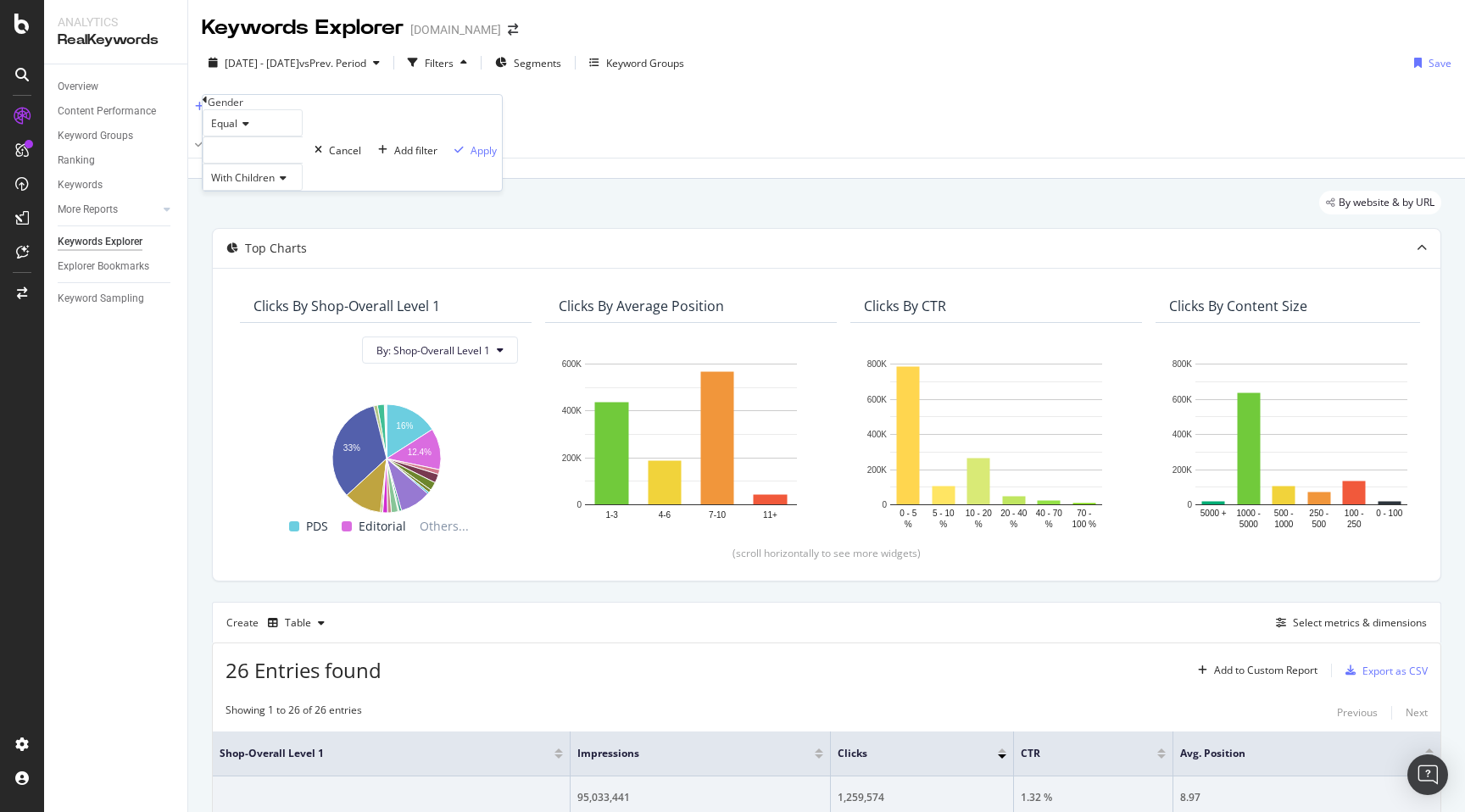
click at [292, 163] on div at bounding box center [252, 149] width 100 height 27
click at [275, 248] on span "9,245 URLS" at bounding box center [282, 241] width 58 height 14
click at [470, 157] on div "Apply" at bounding box center [483, 150] width 26 height 14
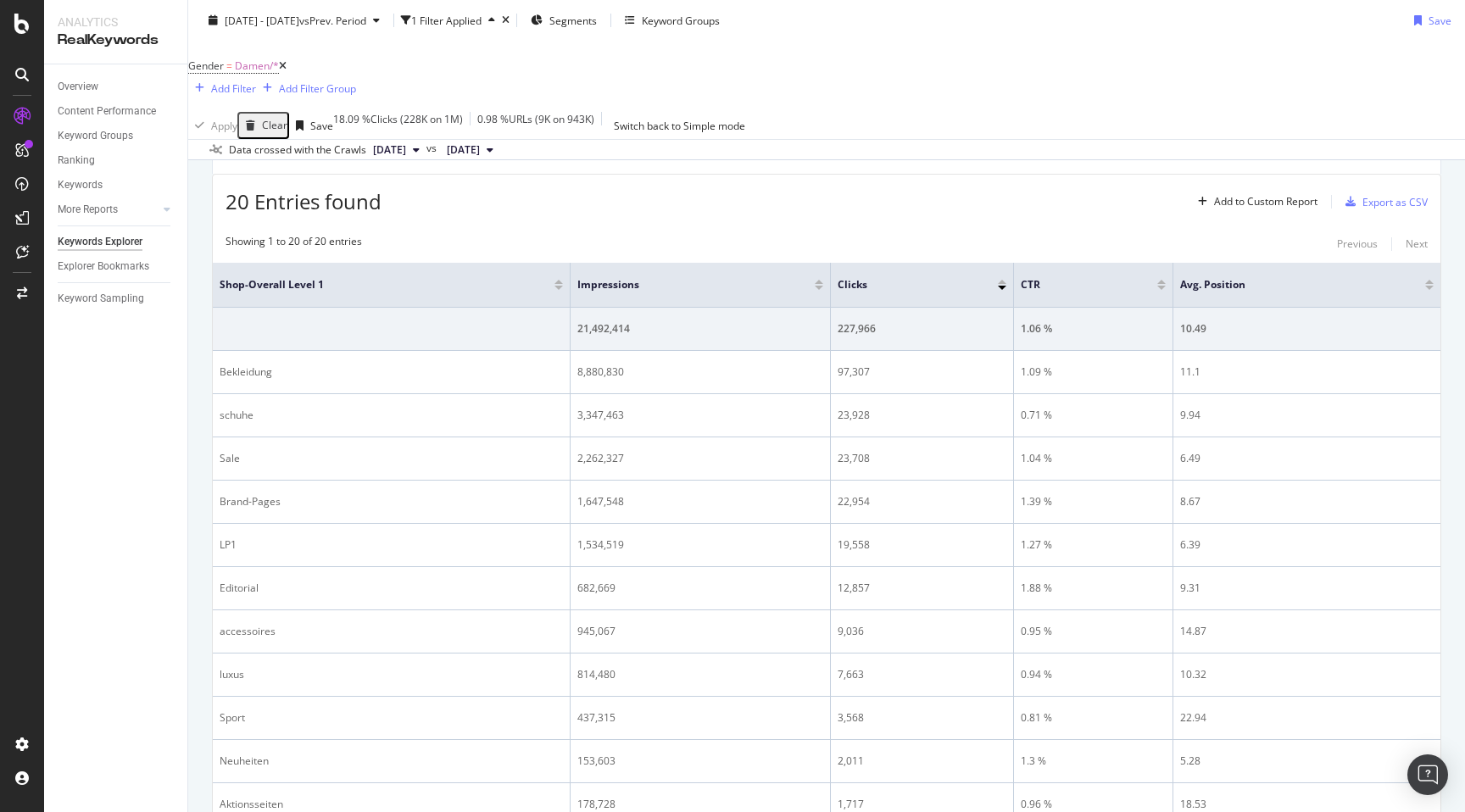
scroll to position [470, 0]
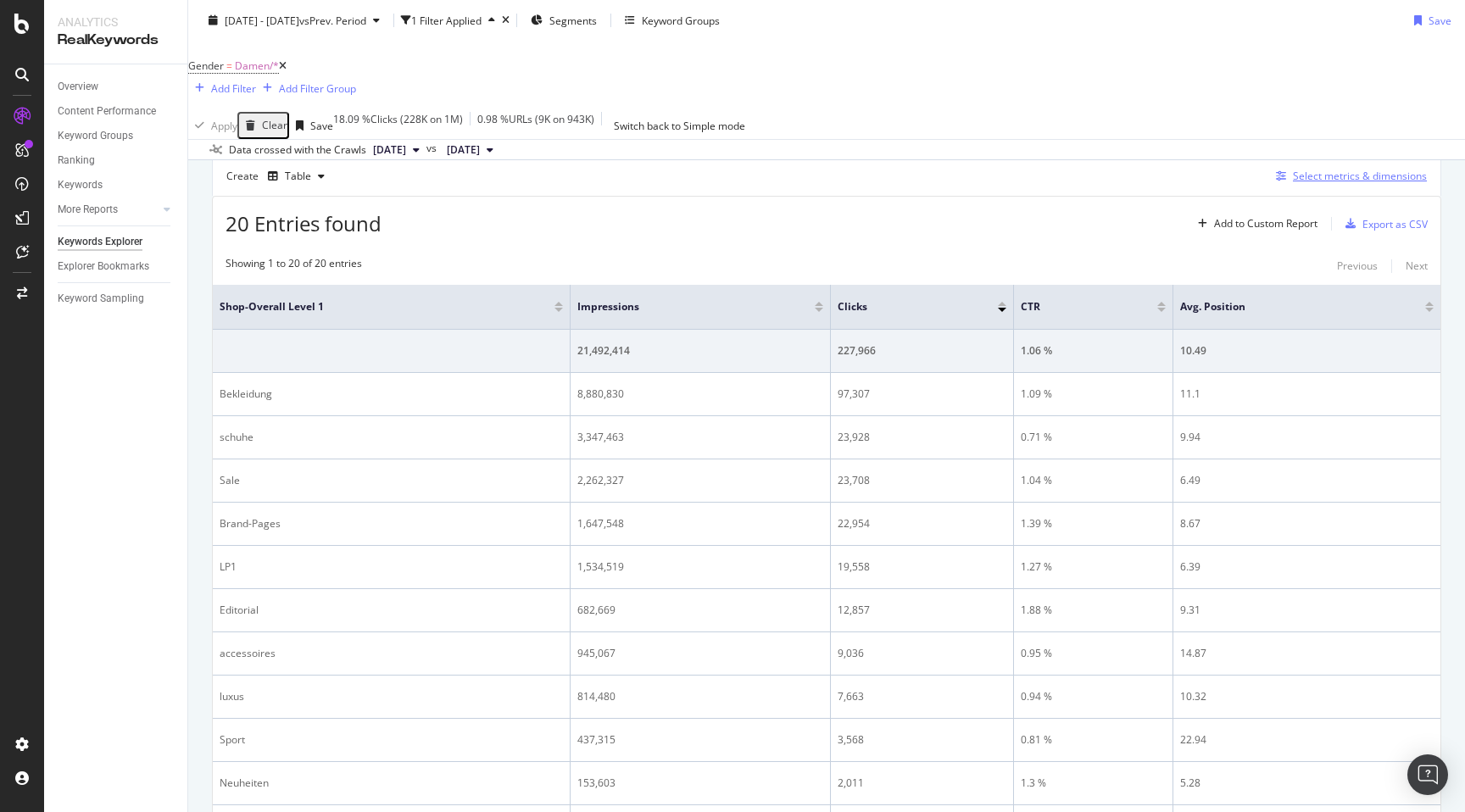
click at [1383, 168] on div "Select metrics & dimensions" at bounding box center [1359, 175] width 134 height 14
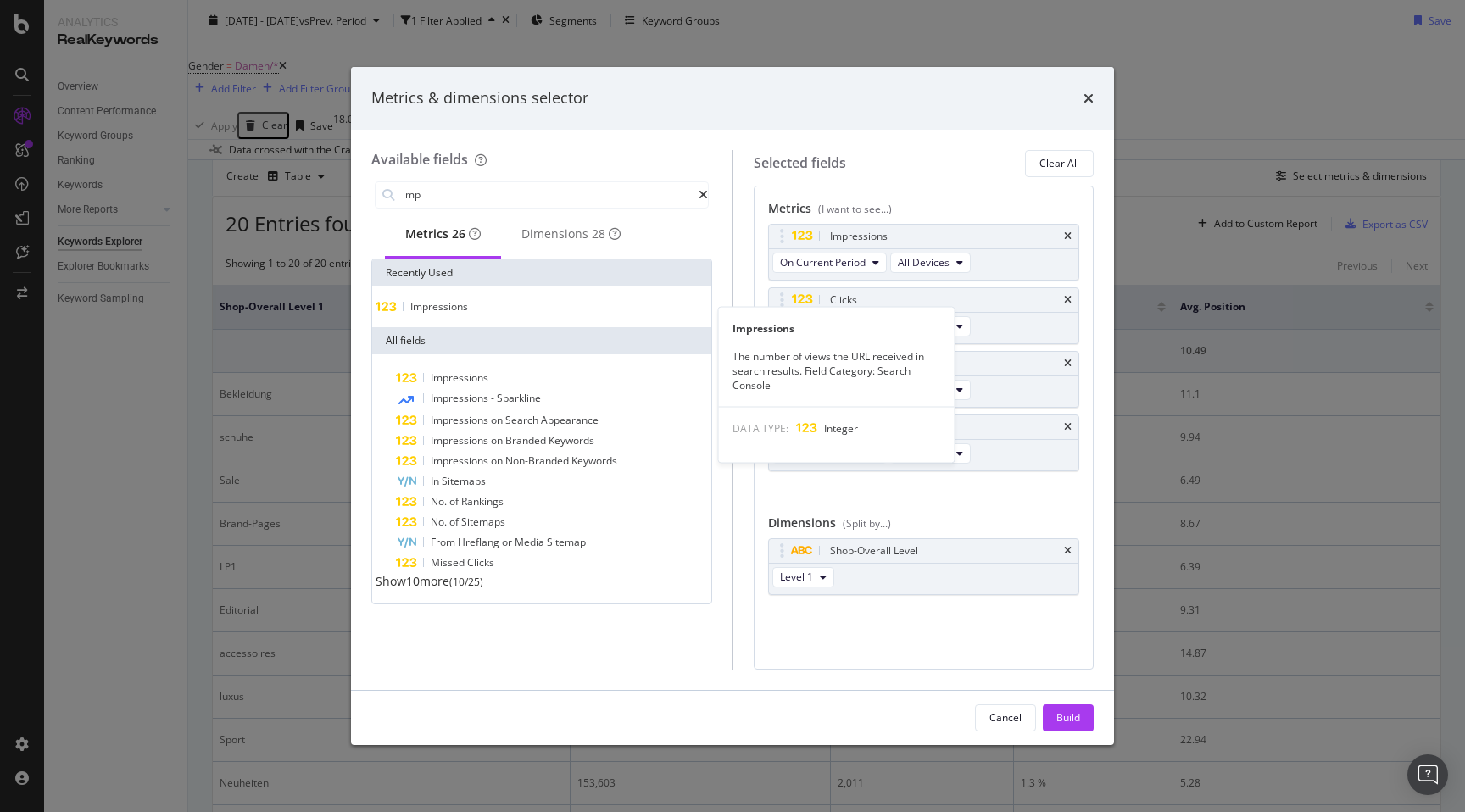
type input "imp"
click at [528, 314] on div "Impressions" at bounding box center [541, 307] width 332 height 14
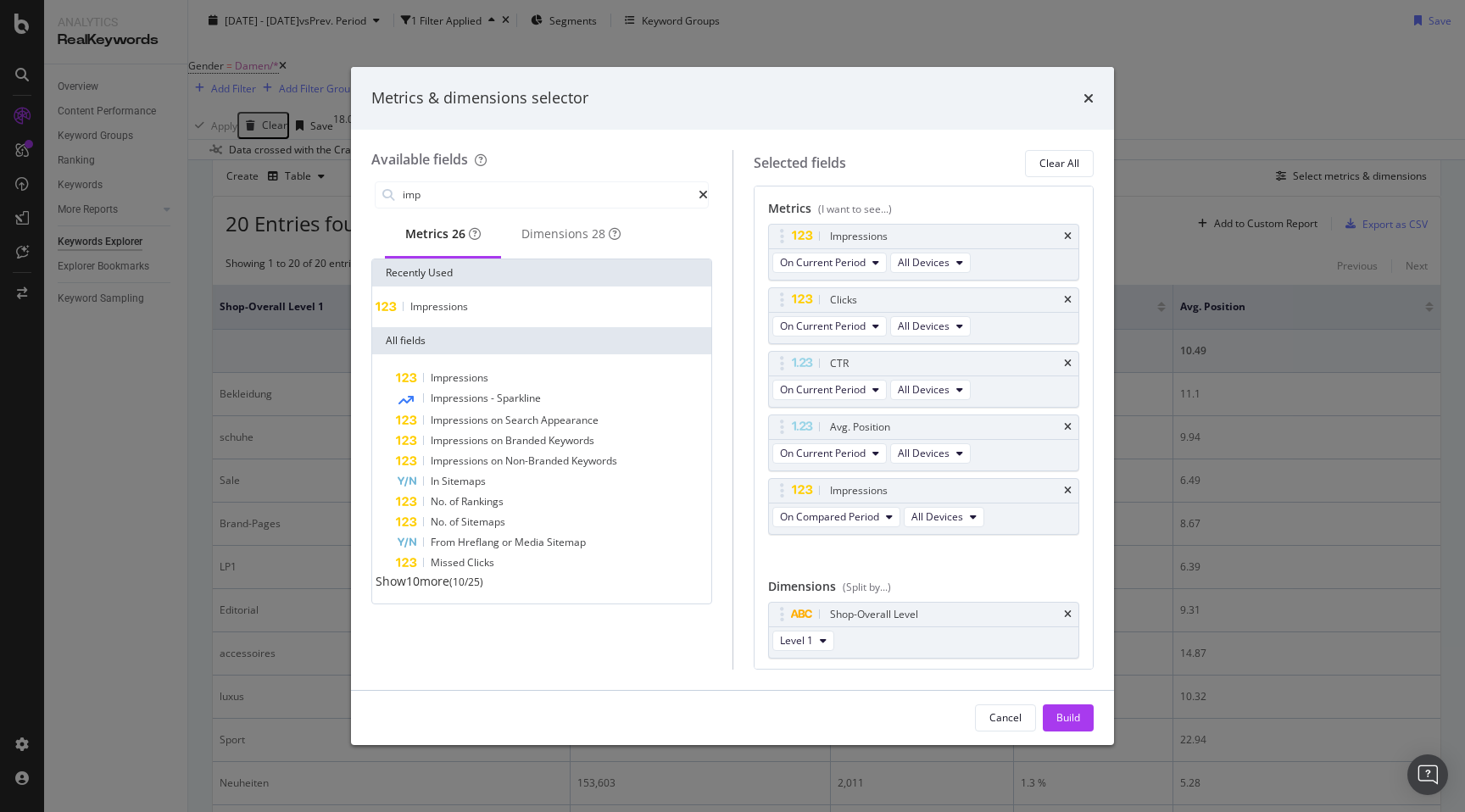
scroll to position [47, 0]
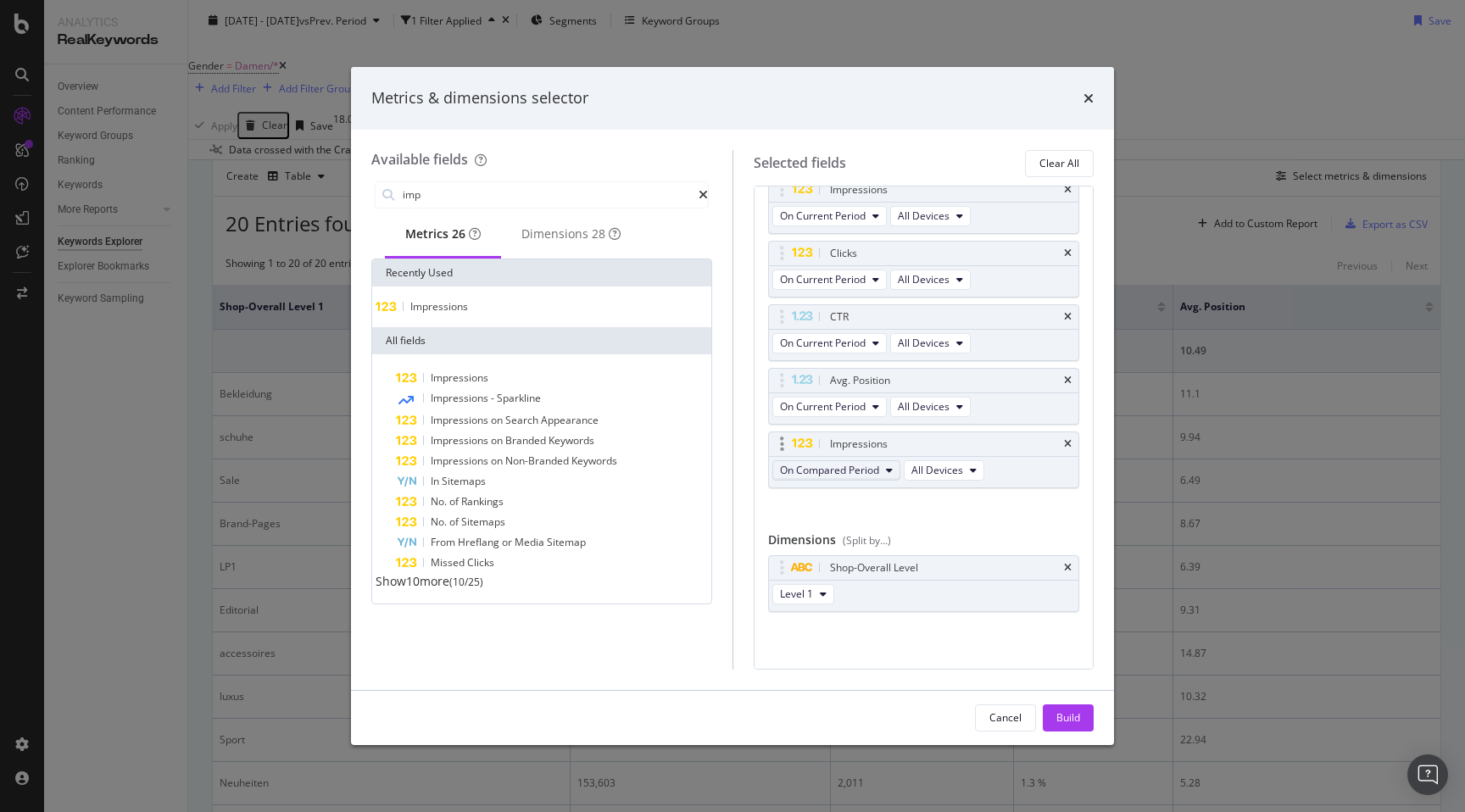
click at [860, 474] on span "On Compared Period" at bounding box center [830, 469] width 100 height 14
click at [848, 473] on span "On Compared Period" at bounding box center [830, 469] width 100 height 14
click at [1008, 723] on div "Cancel" at bounding box center [1006, 717] width 32 height 14
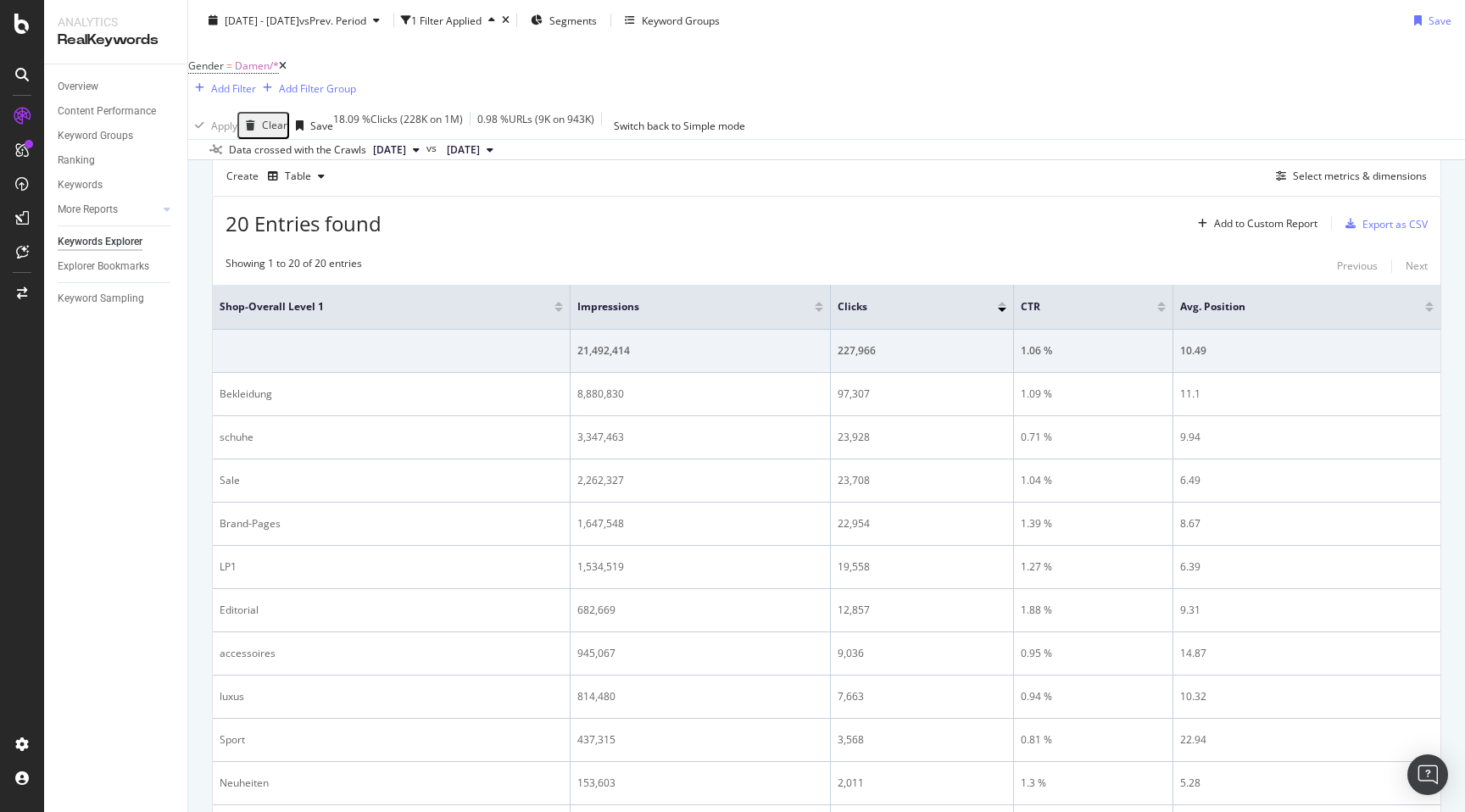
click at [199, 328] on div "By URL Top Charts Clicks By Shop-Overall Level 1 By: Shop-Overall Level 1 Hold …" at bounding box center [826, 533] width 1277 height 1602
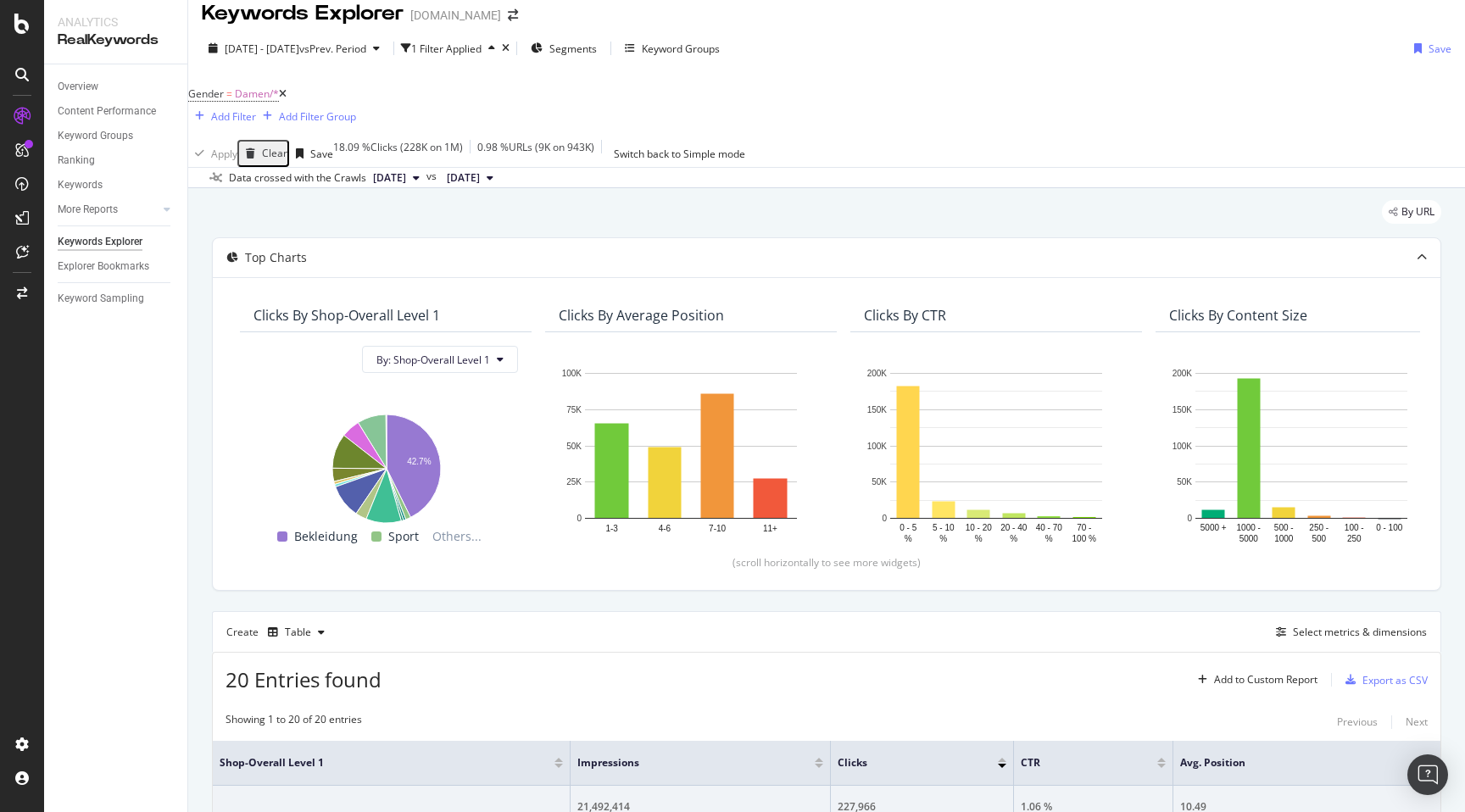
scroll to position [4, 0]
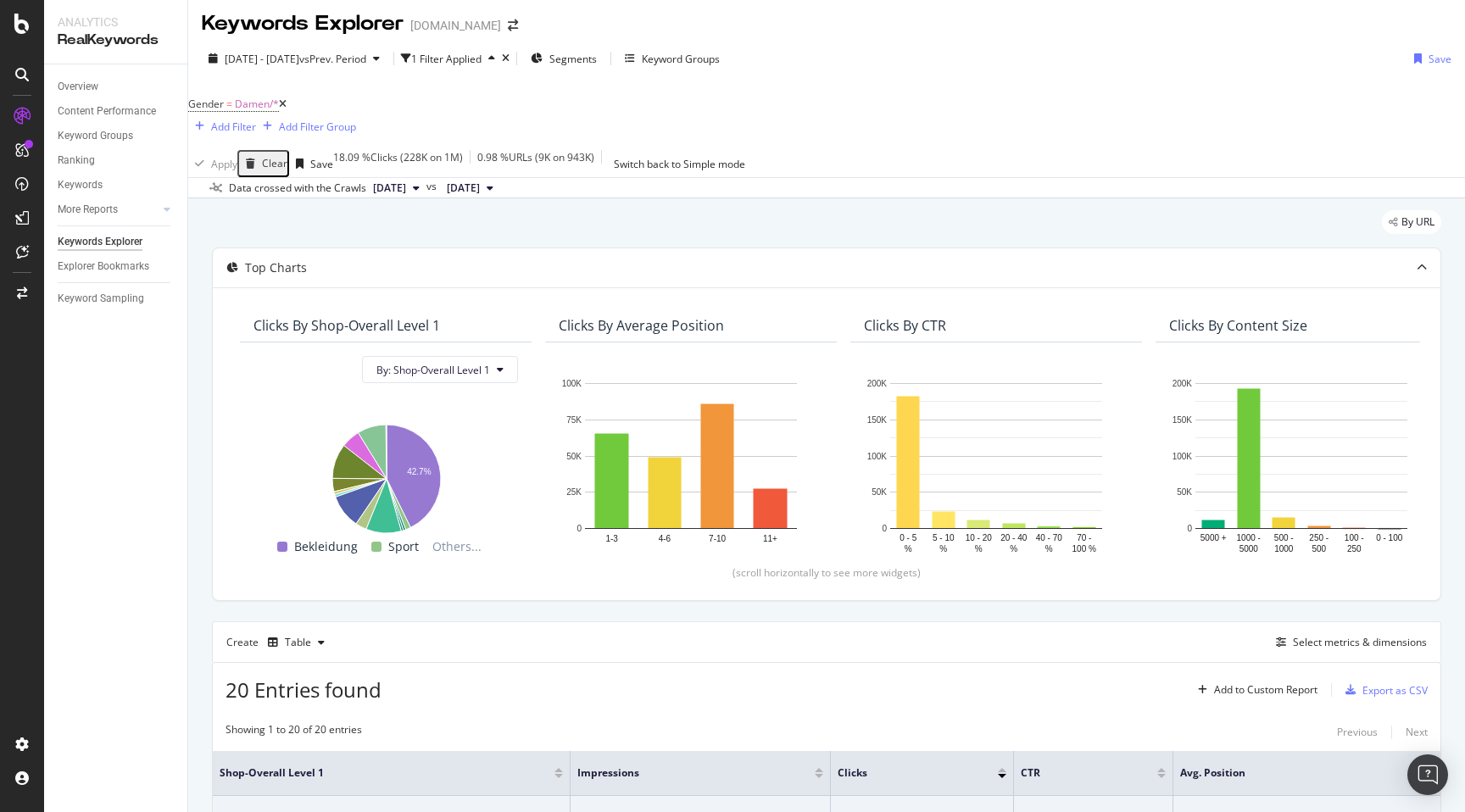
click at [287, 105] on icon at bounding box center [283, 105] width 8 height 10
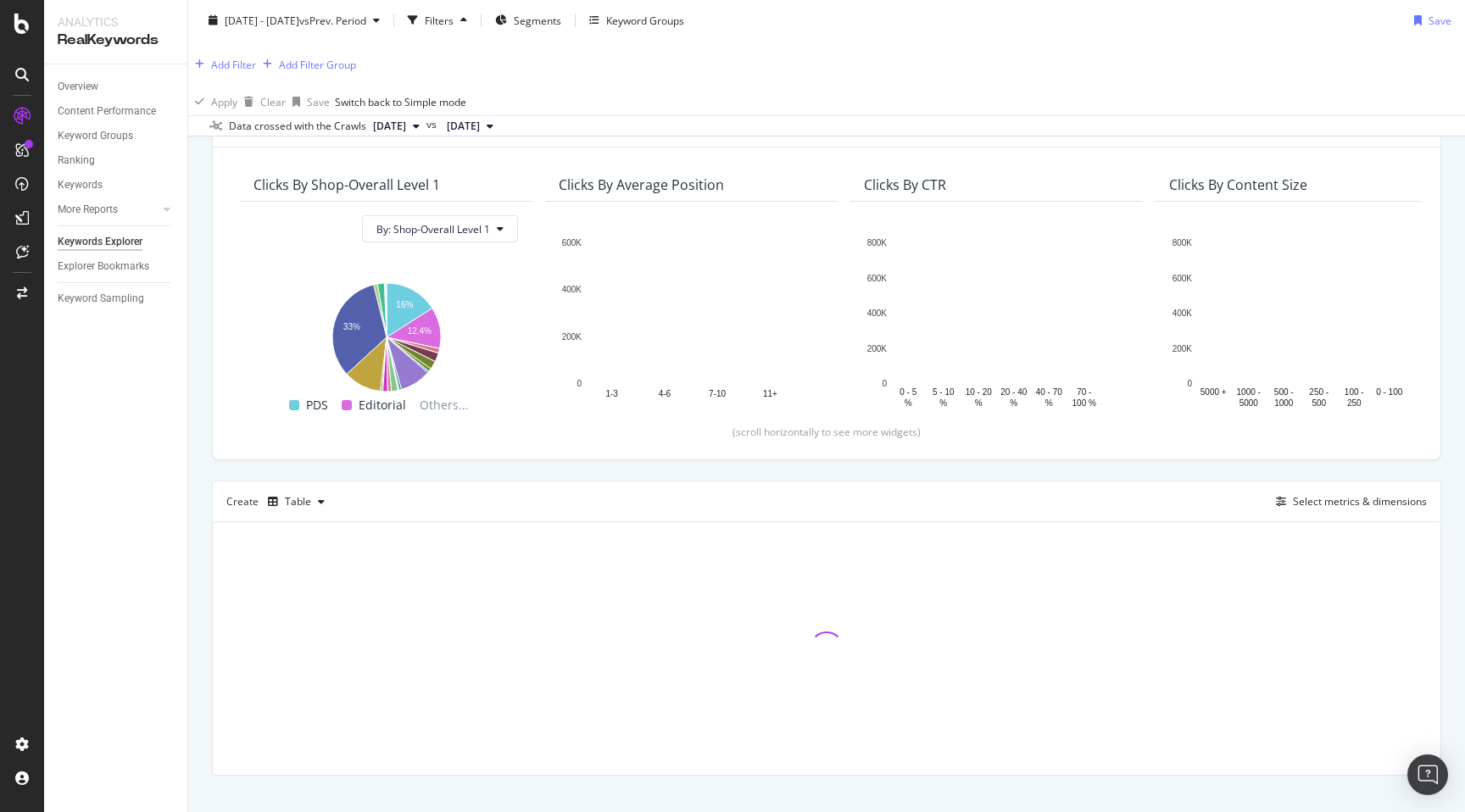
scroll to position [146, 0]
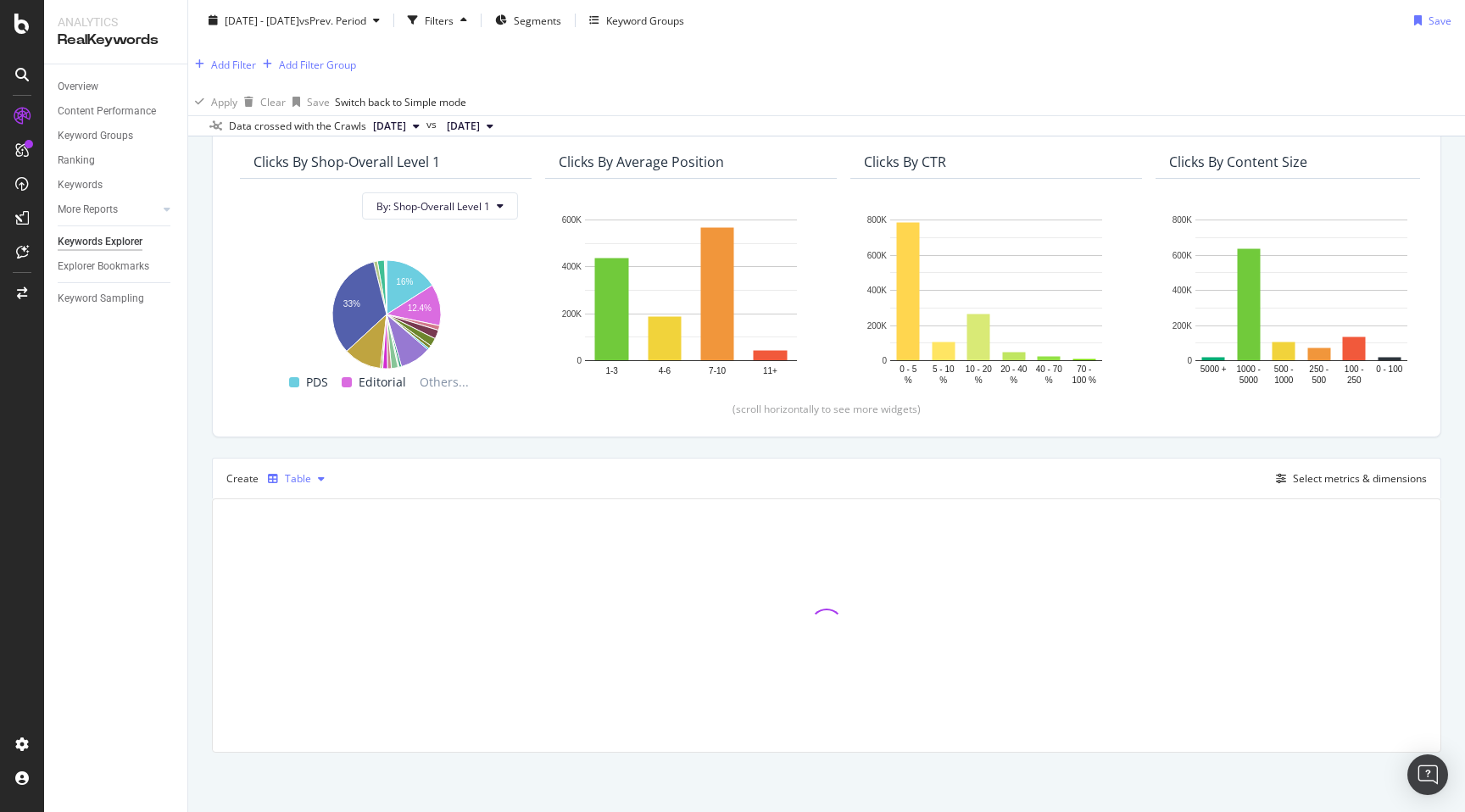
click at [294, 478] on div "Table" at bounding box center [298, 479] width 26 height 10
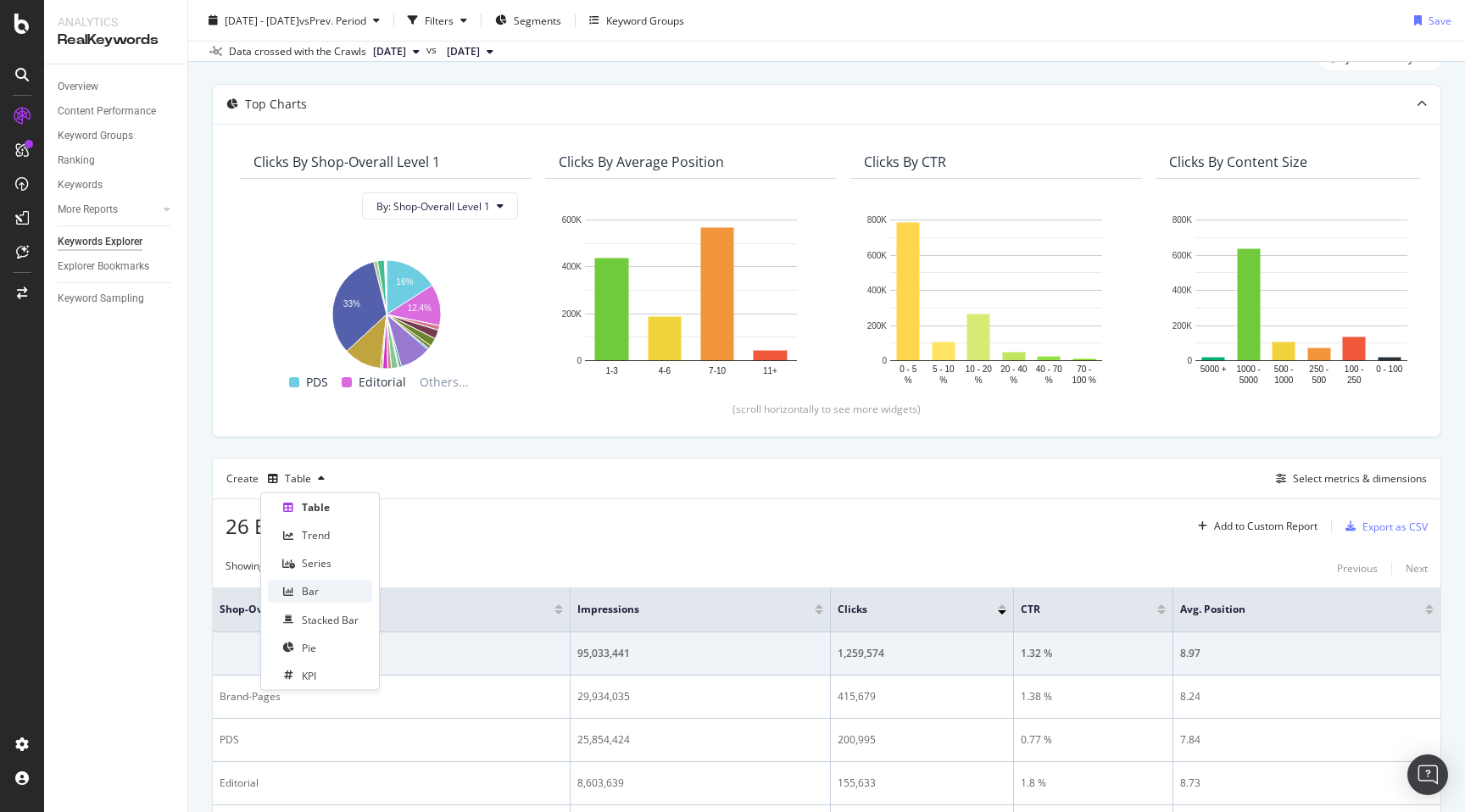
click at [327, 594] on div "Bar" at bounding box center [320, 591] width 105 height 21
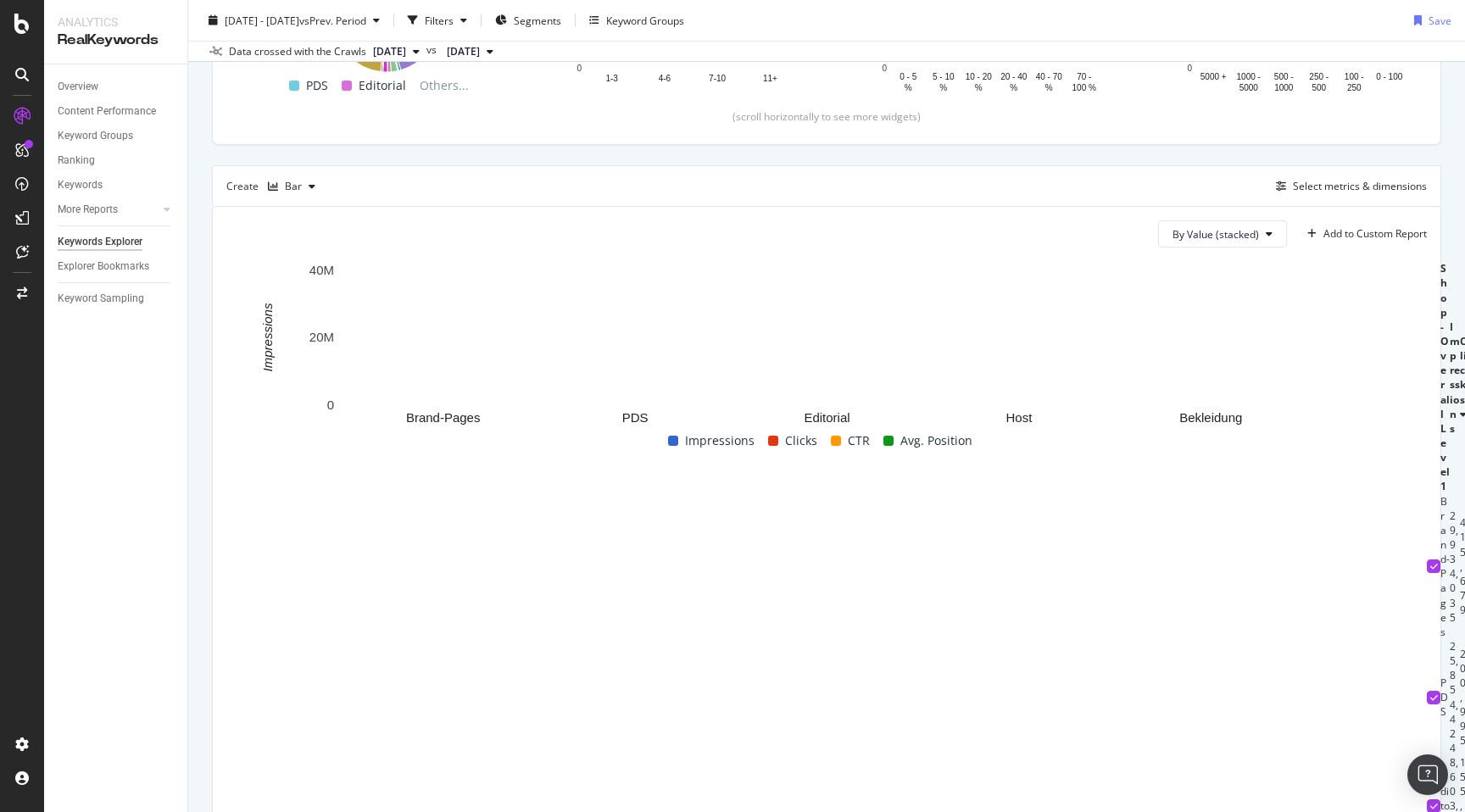
scroll to position [359, 0]
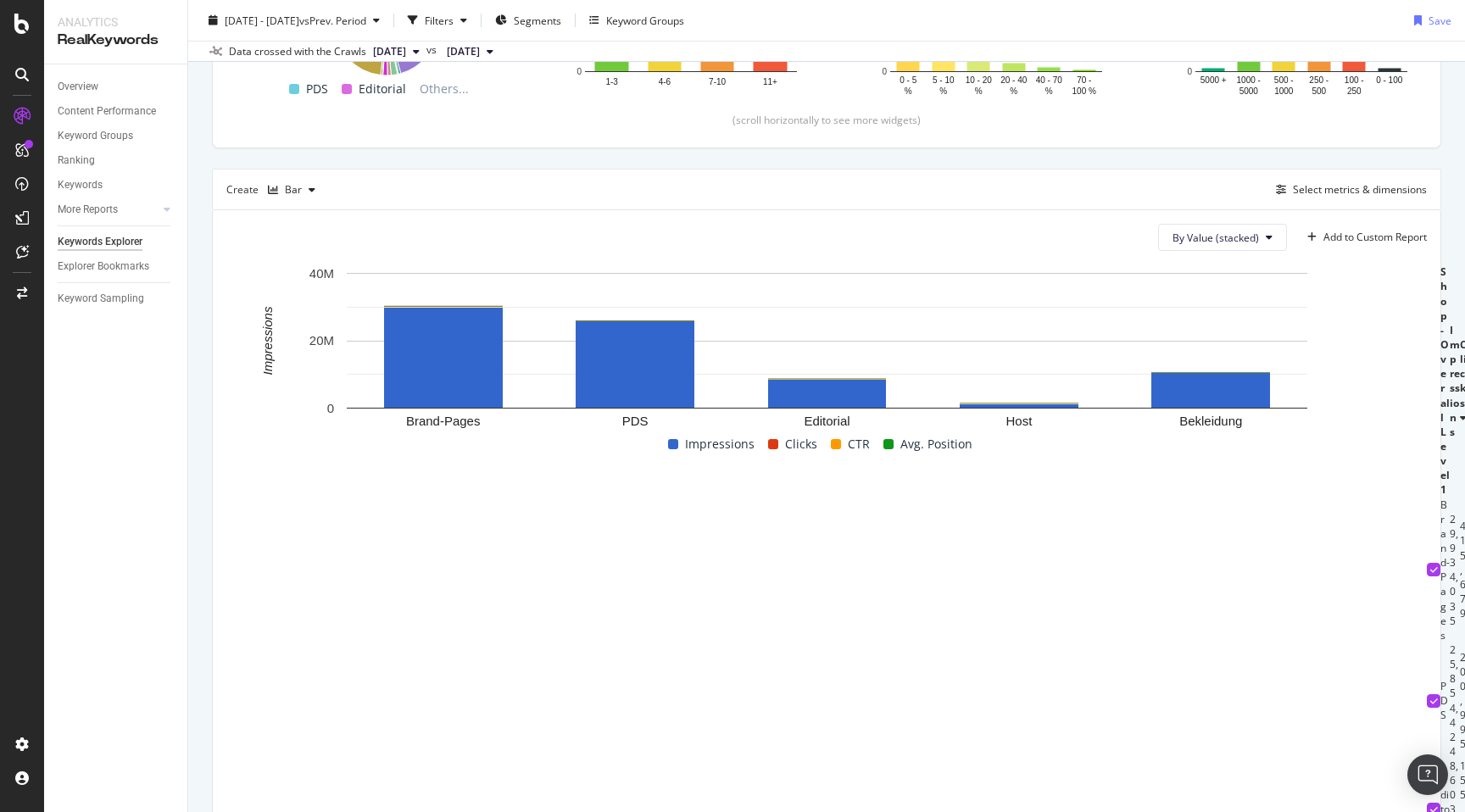
click at [676, 442] on span at bounding box center [673, 444] width 10 height 10
click at [1193, 241] on span "By Value (stacked)" at bounding box center [1215, 237] width 87 height 14
click at [1182, 180] on div "Create Bar Select metrics & dimensions" at bounding box center [826, 188] width 1229 height 41
drag, startPoint x: 1066, startPoint y: 487, endPoint x: 806, endPoint y: 489, distance: 260.0
click at [1427, 489] on tr "Shop-Overall Level 1 Impressions Clicks CTR Avg. Position" at bounding box center [1454, 380] width 54 height 232
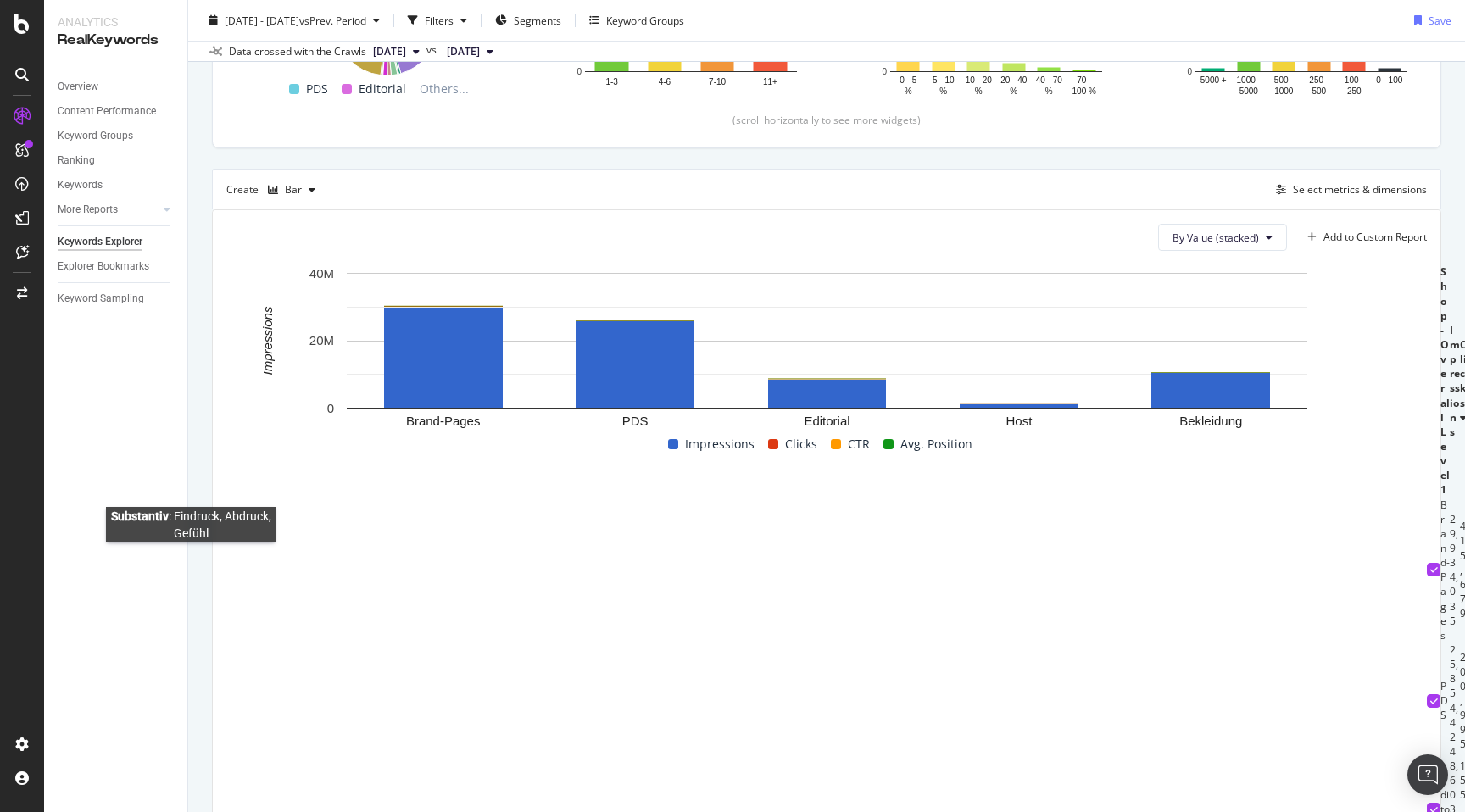
click at [190, 555] on div "By website & by URL Top Charts Clicks By Shop-Overall Level 1 By: Shop-Overall …" at bounding box center [826, 339] width 1277 height 1186
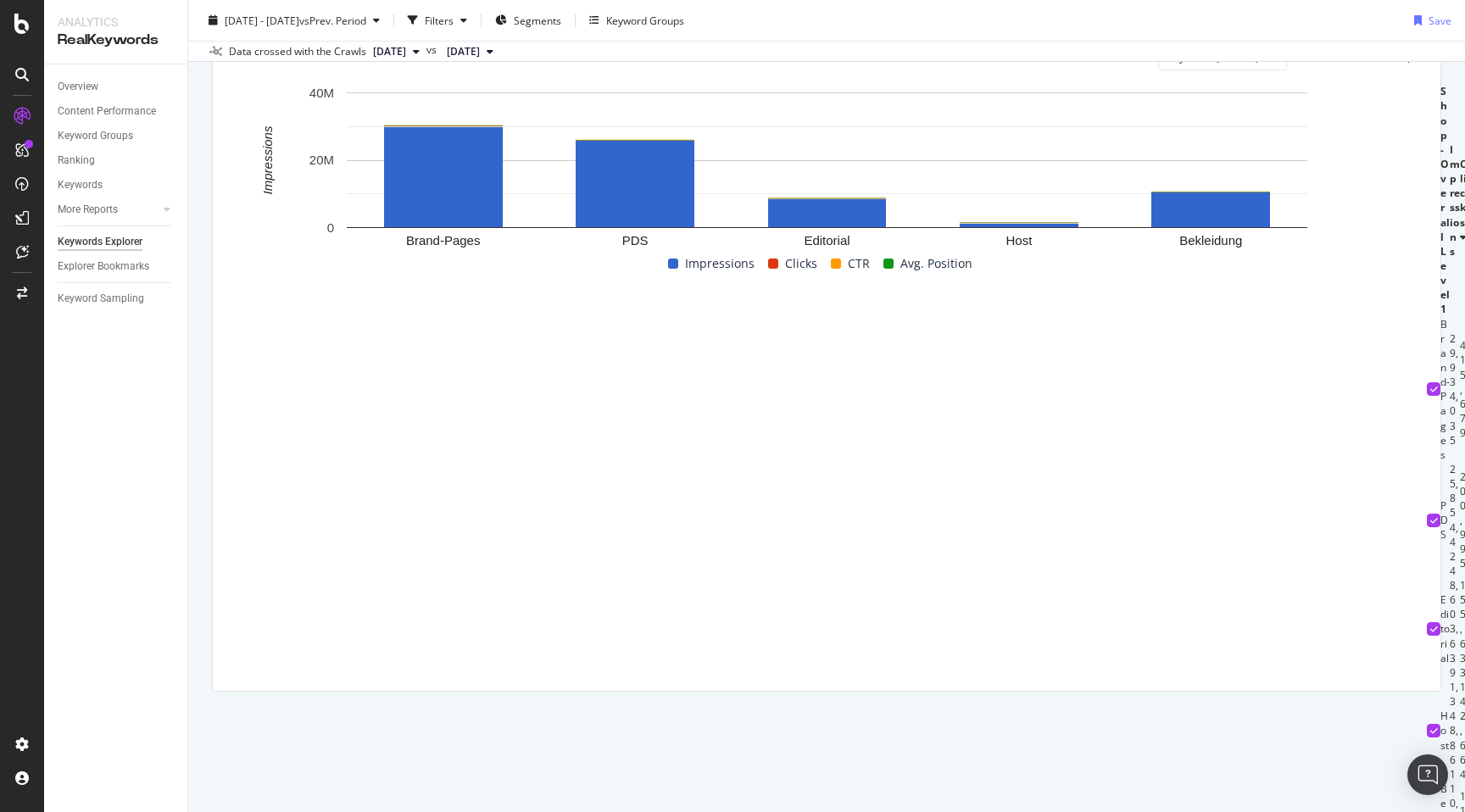
scroll to position [380, 0]
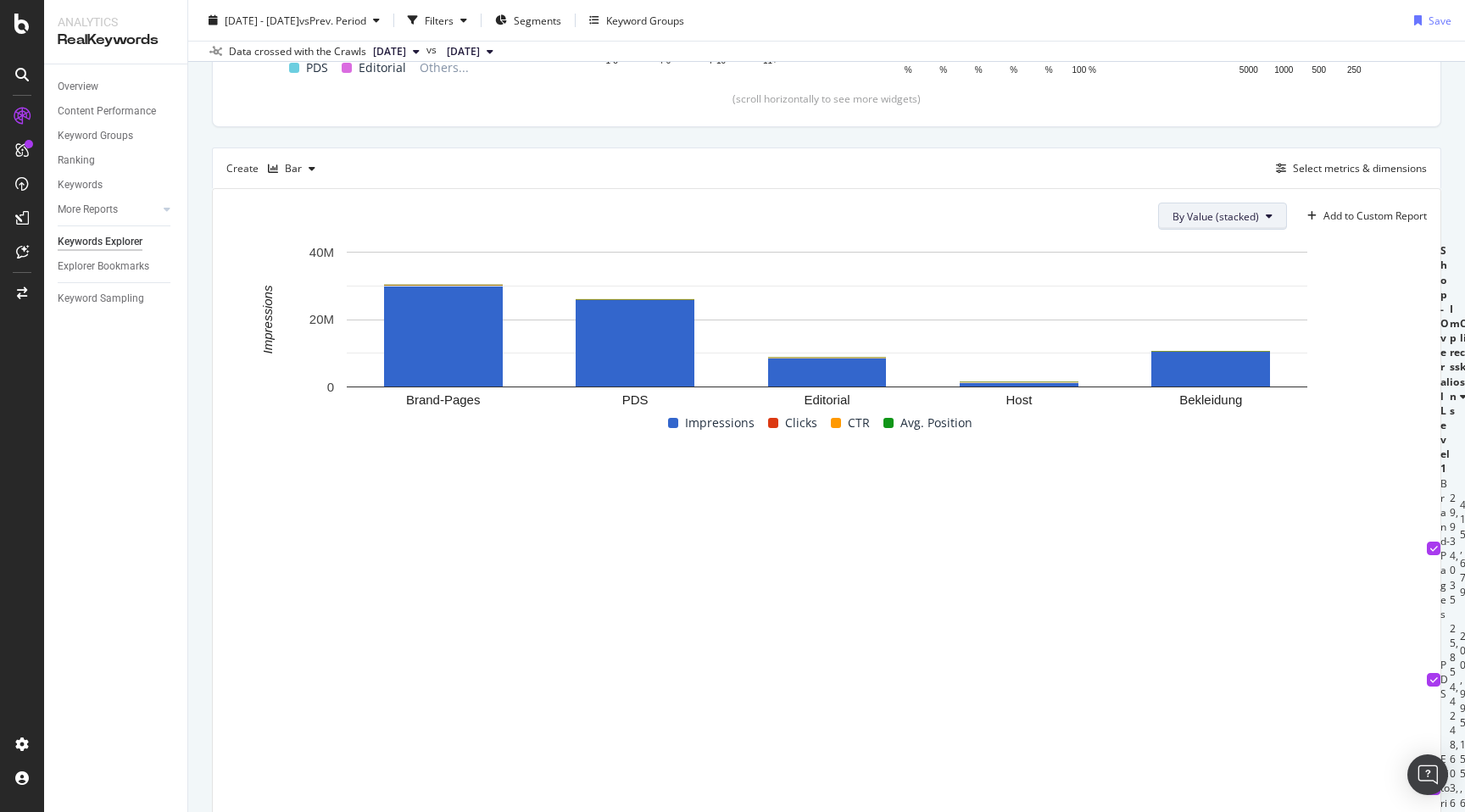
click at [1266, 218] on icon at bounding box center [1269, 216] width 7 height 10
click at [1260, 217] on button "By Value (stacked)" at bounding box center [1222, 215] width 129 height 27
click at [1322, 161] on div "Select metrics & dimensions" at bounding box center [1359, 168] width 134 height 14
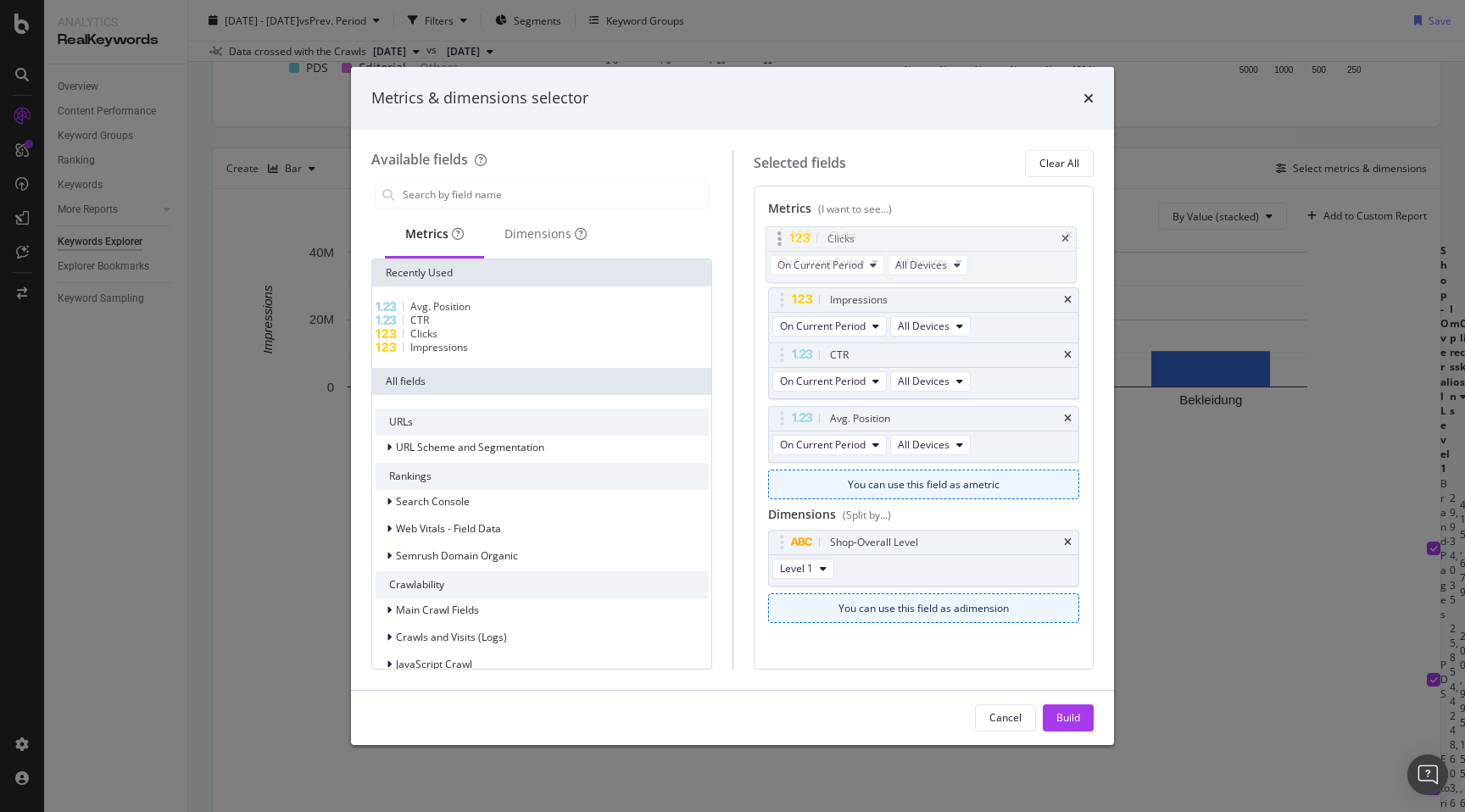
drag, startPoint x: 777, startPoint y: 300, endPoint x: 775, endPoint y: 239, distance: 61.0
click at [775, 239] on body "Analytics RealKeywords Overview Content Performance Keyword Groups Ranking Keyw…" at bounding box center [732, 406] width 1465 height 812
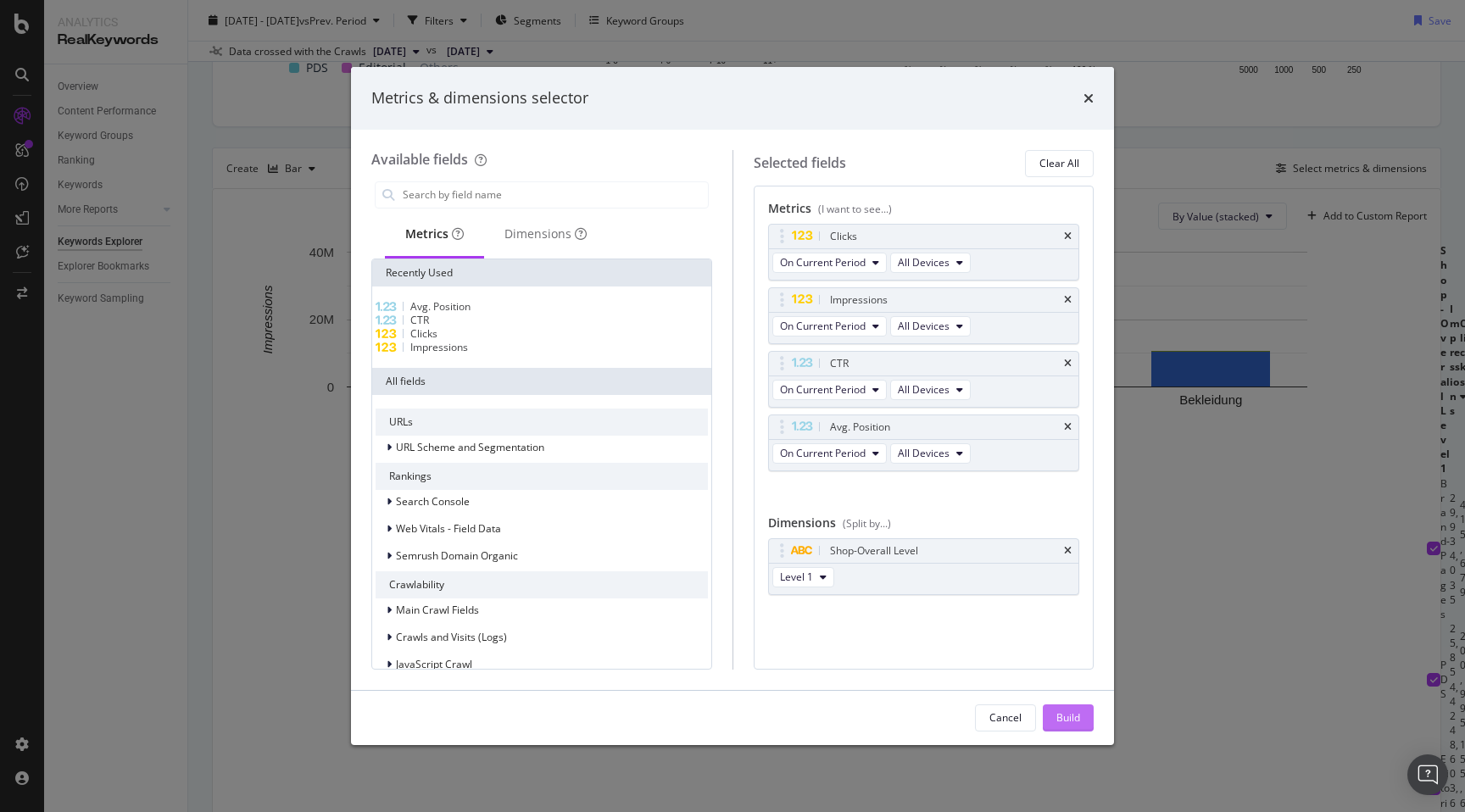
click at [1051, 719] on button "Build" at bounding box center [1067, 717] width 51 height 27
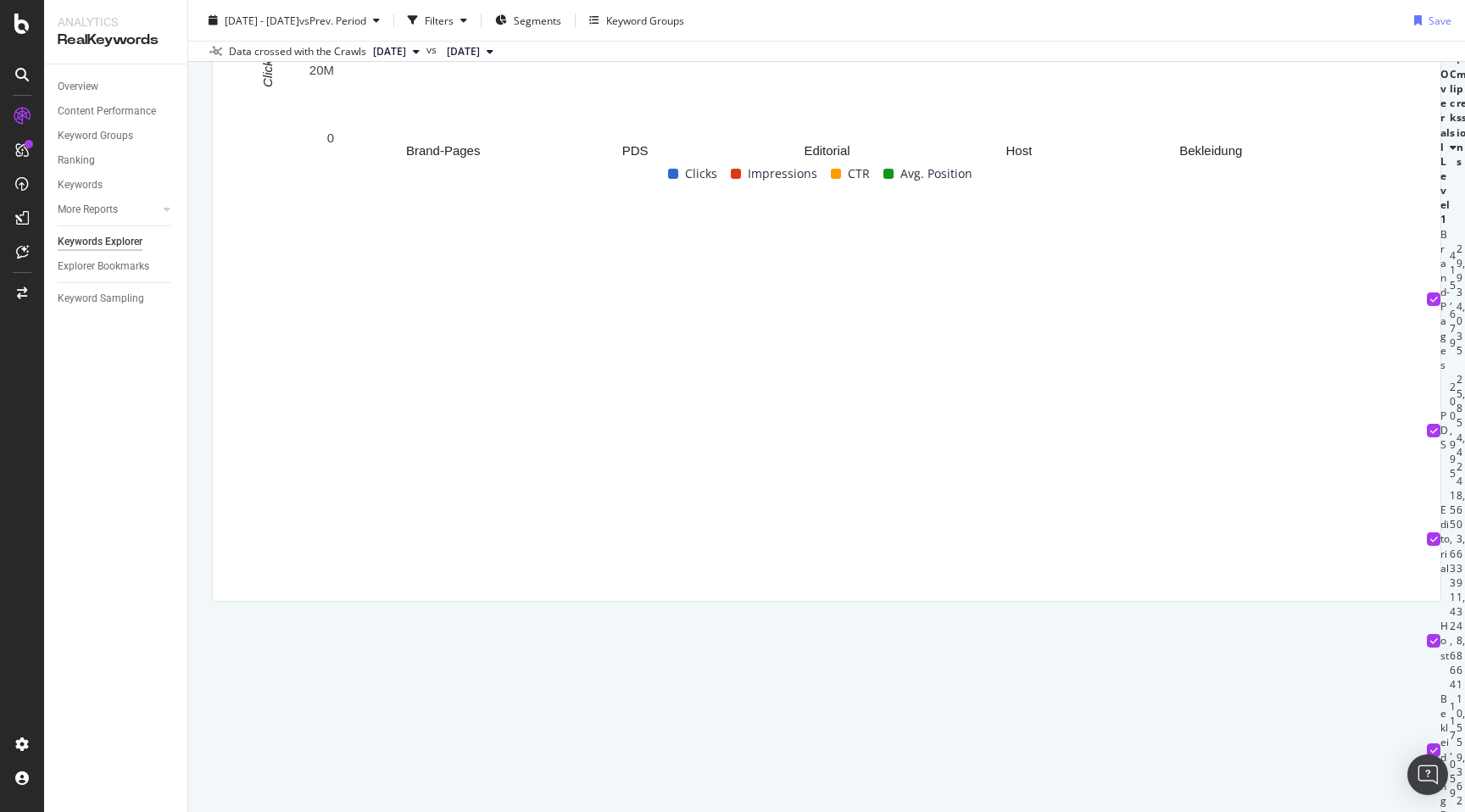
scroll to position [677, 0]
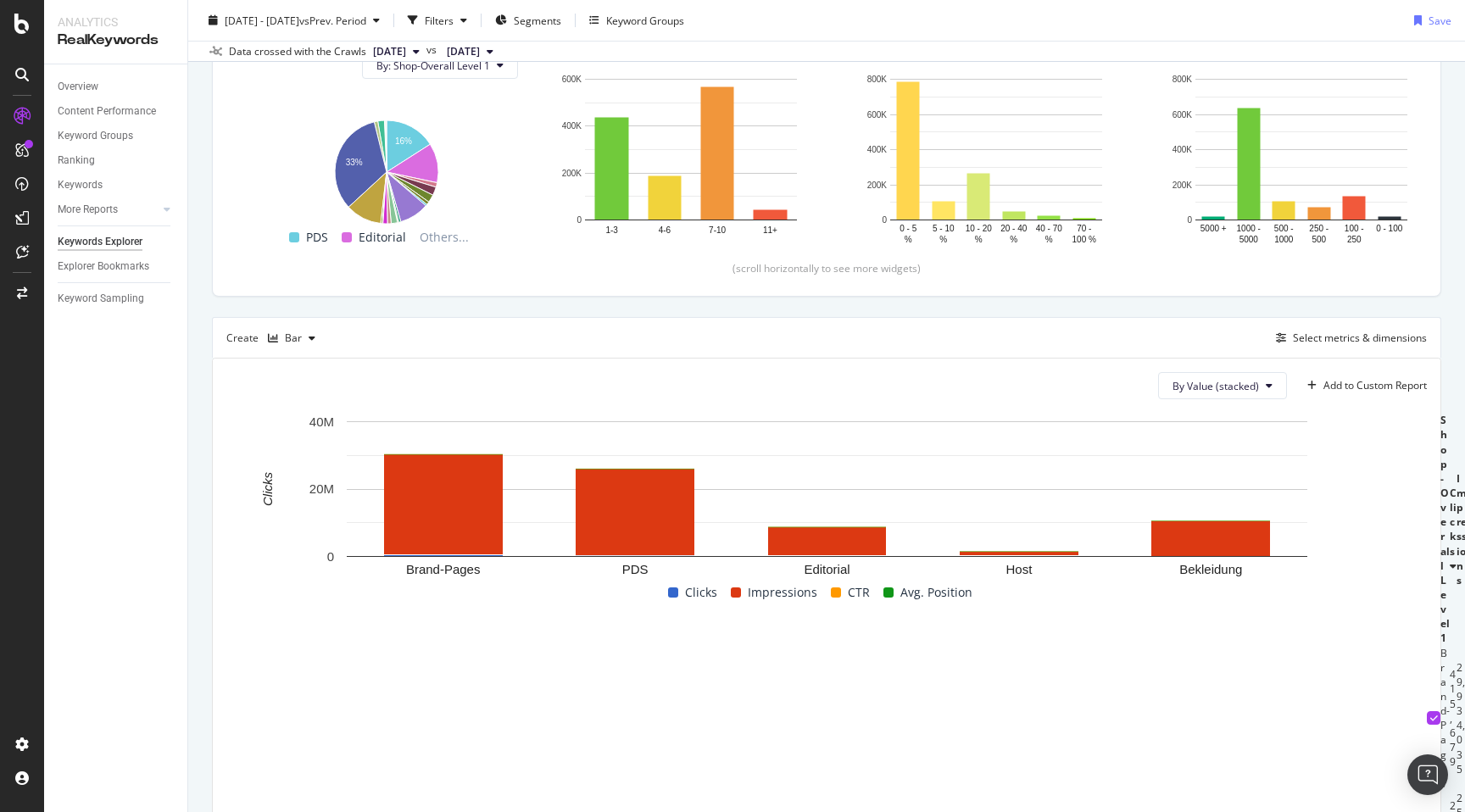
scroll to position [0, 0]
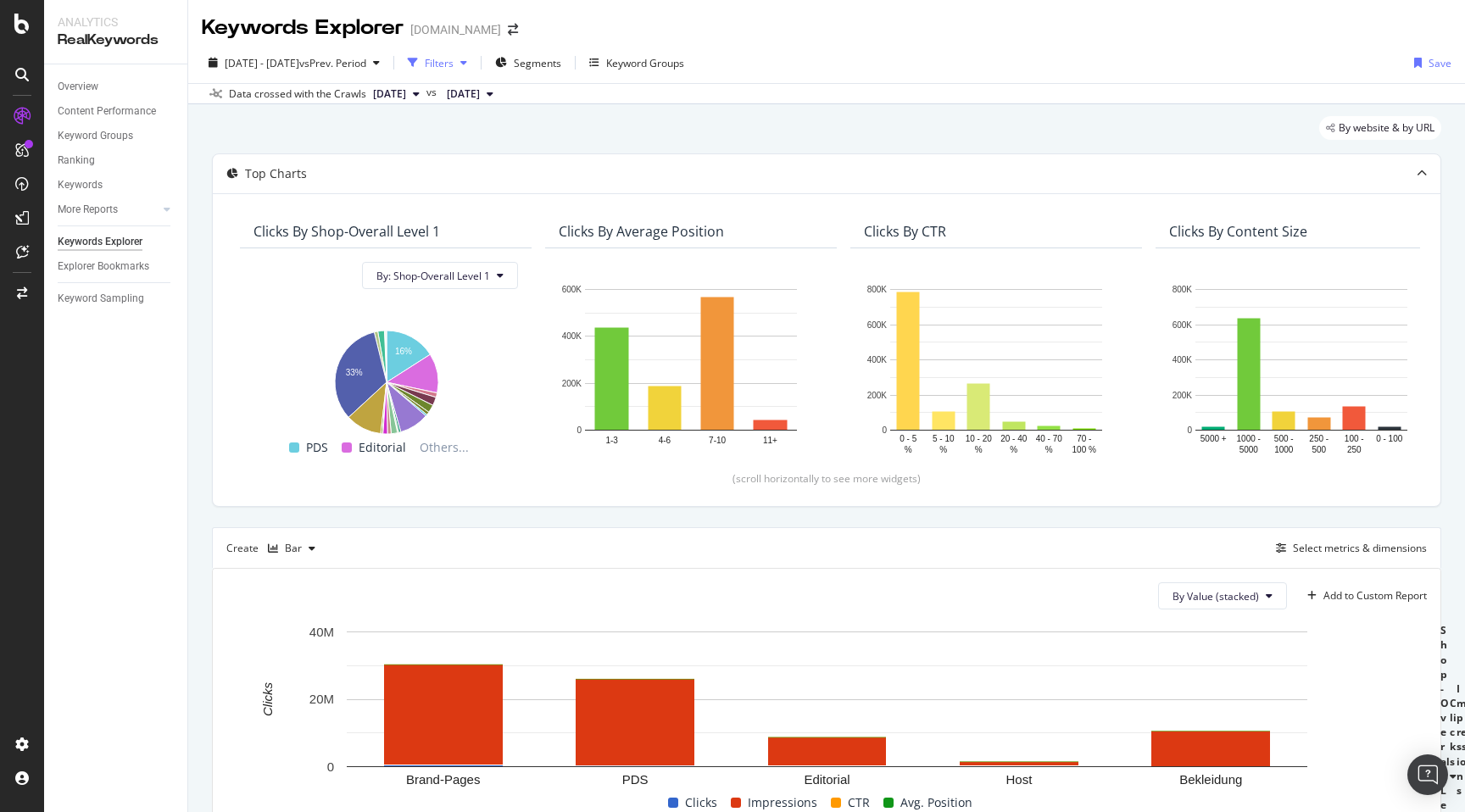
click at [453, 63] on div "Filters" at bounding box center [439, 63] width 29 height 14
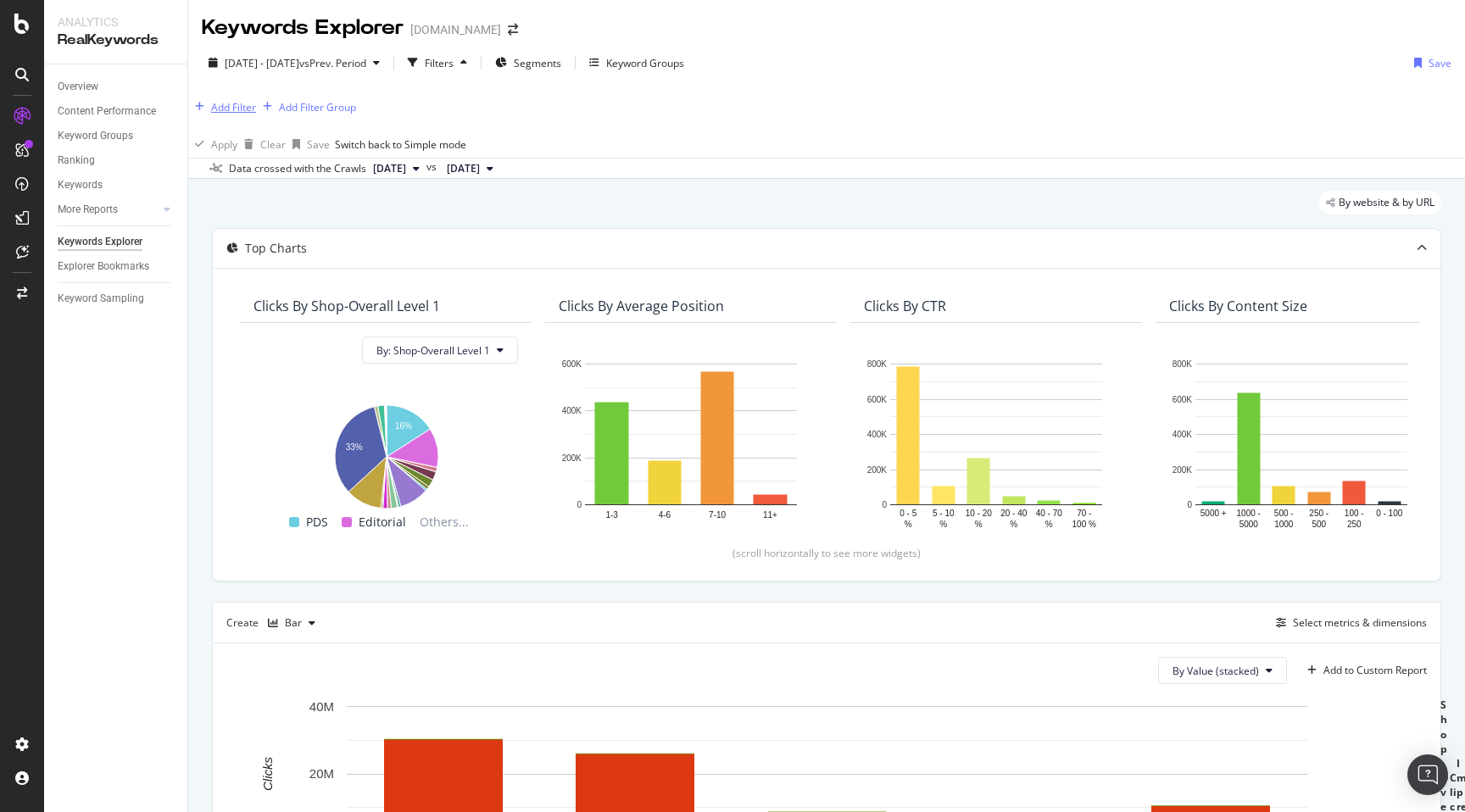
click at [241, 107] on div "Add Filter" at bounding box center [233, 107] width 45 height 14
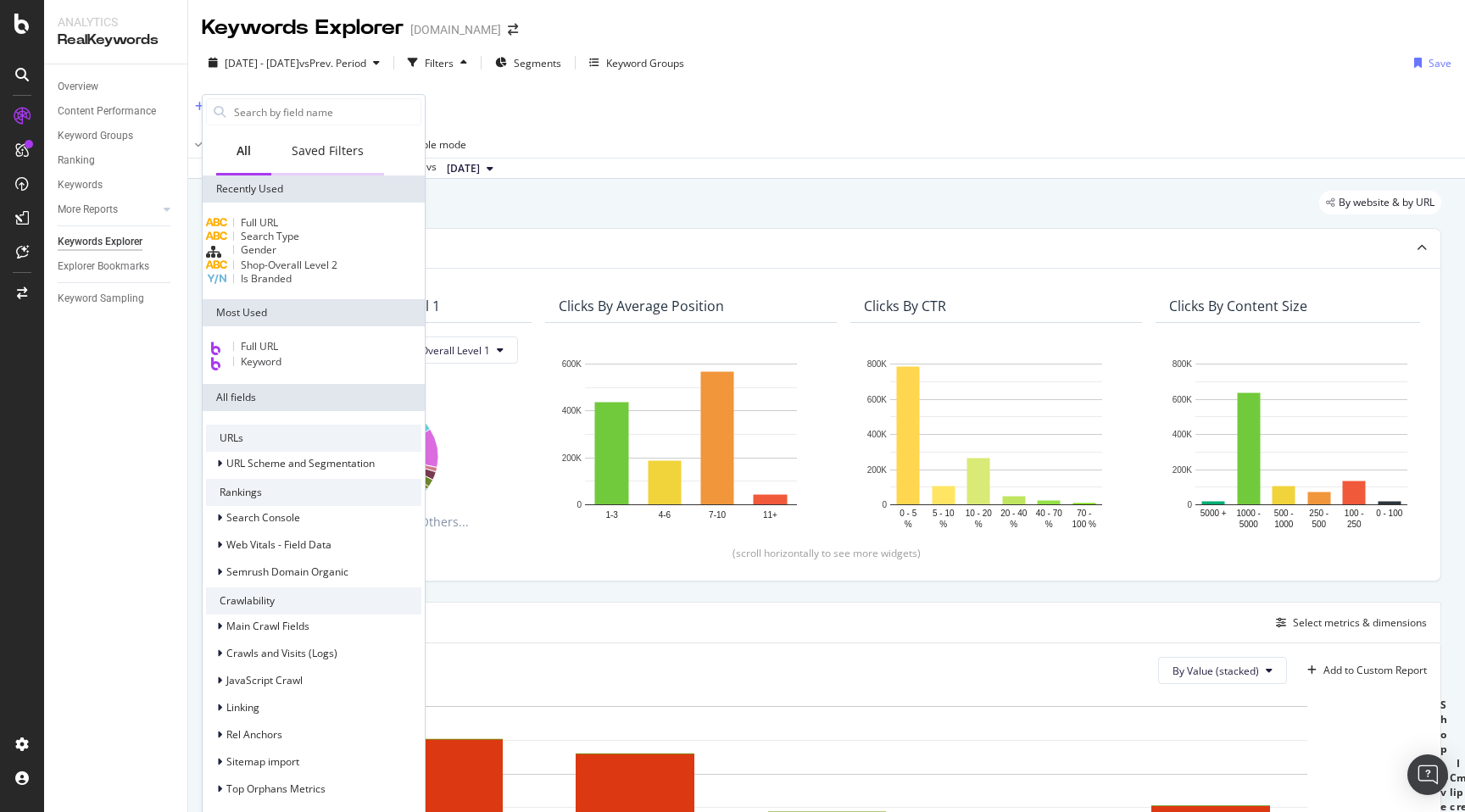
type input "/"
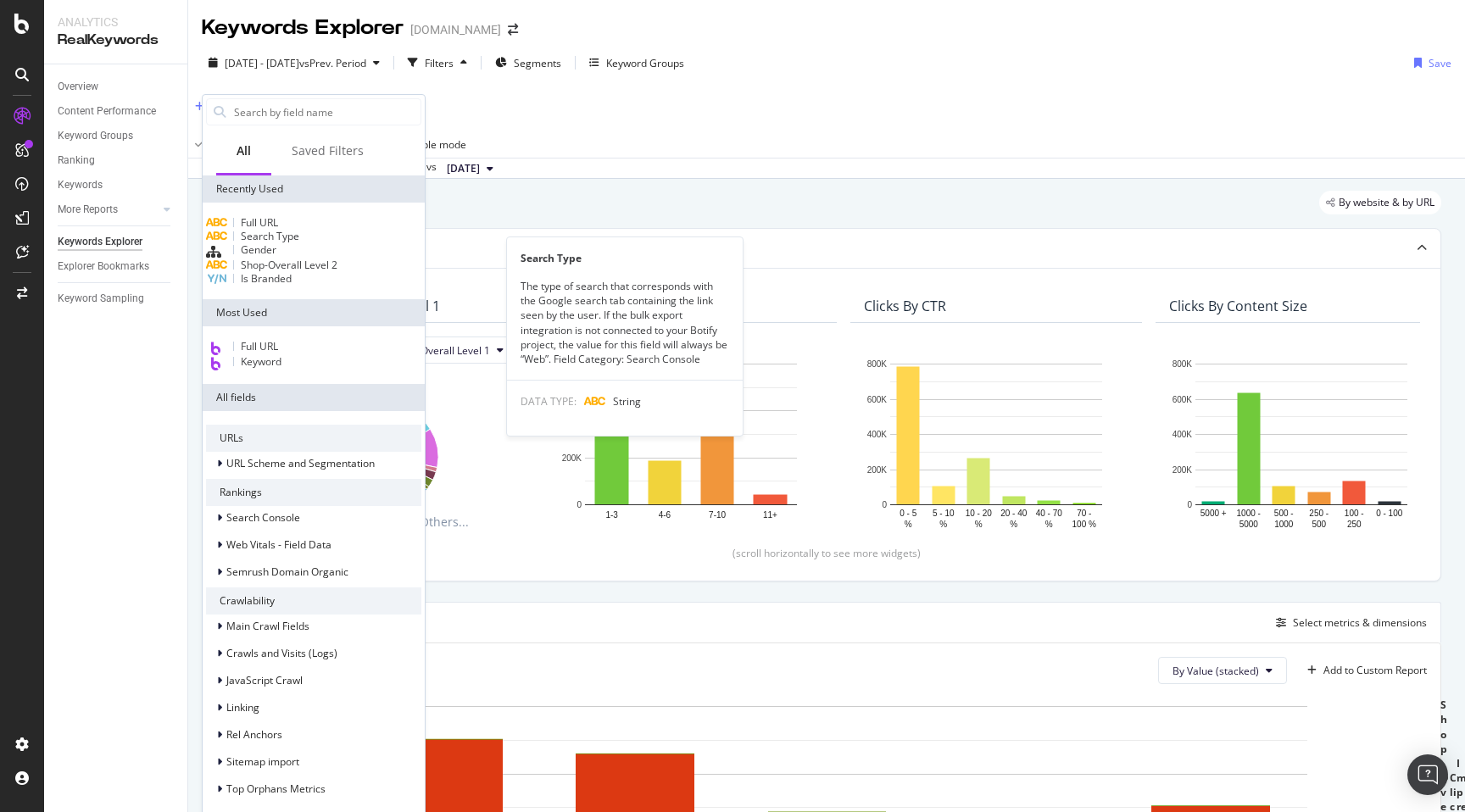
click at [291, 227] on div "Full URL" at bounding box center [314, 223] width 215 height 14
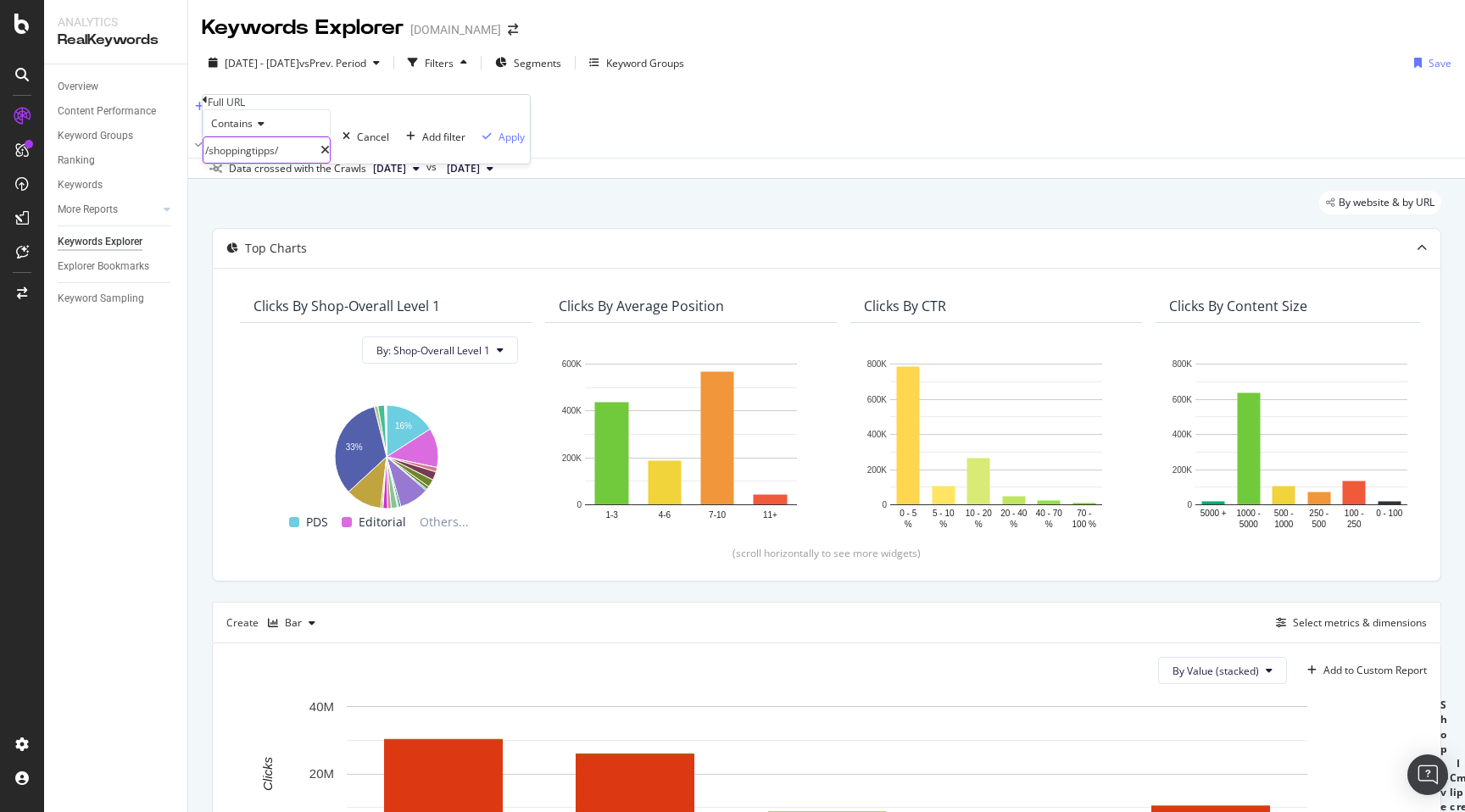
click at [269, 162] on input "/shoppingtipps/" at bounding box center [261, 150] width 117 height 26
click at [264, 162] on input "/shoppingtipps/" at bounding box center [261, 150] width 117 height 26
type input "/de/"
click at [498, 144] on div "Apply" at bounding box center [511, 136] width 26 height 14
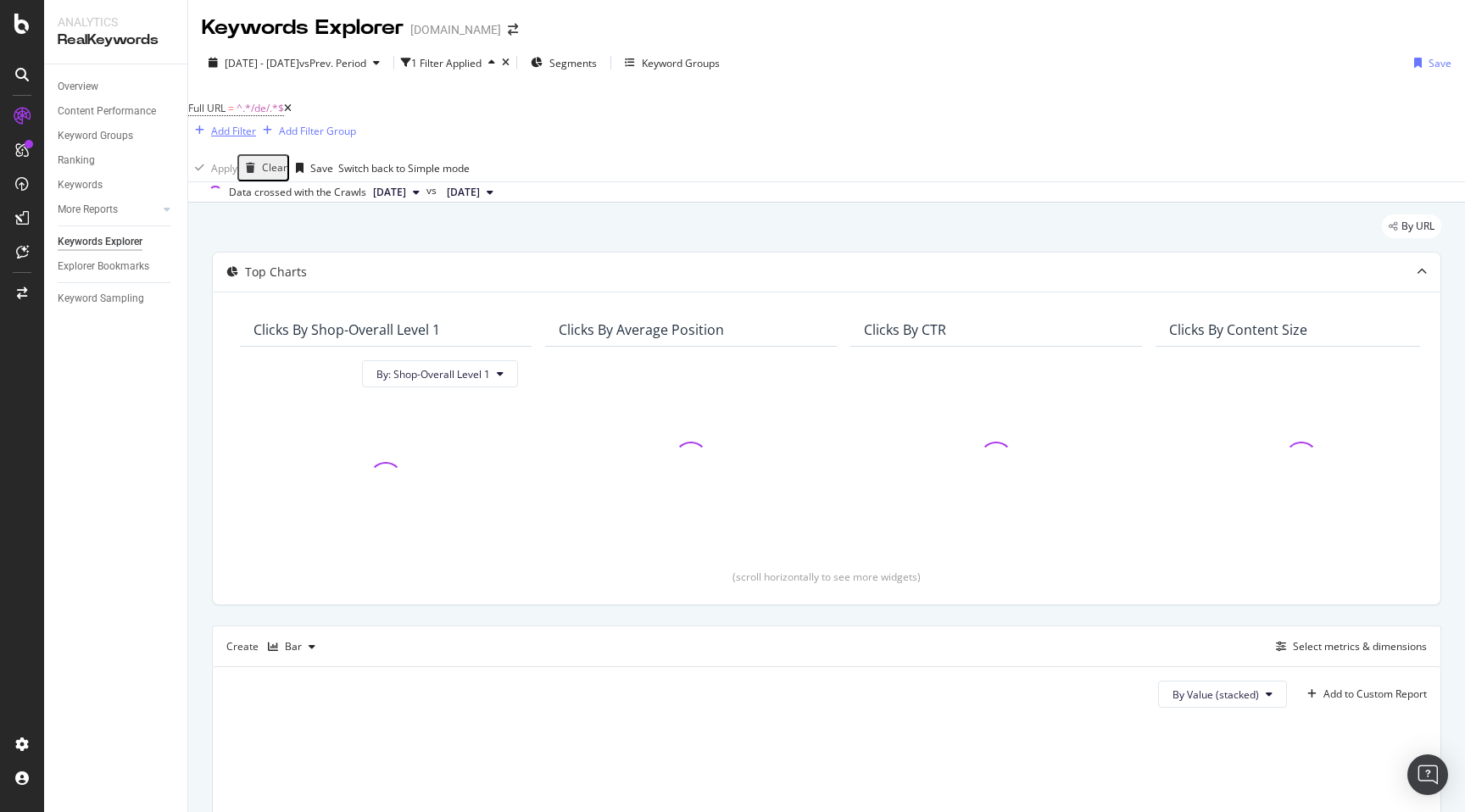
click at [256, 124] on div "Add Filter" at bounding box center [233, 131] width 45 height 14
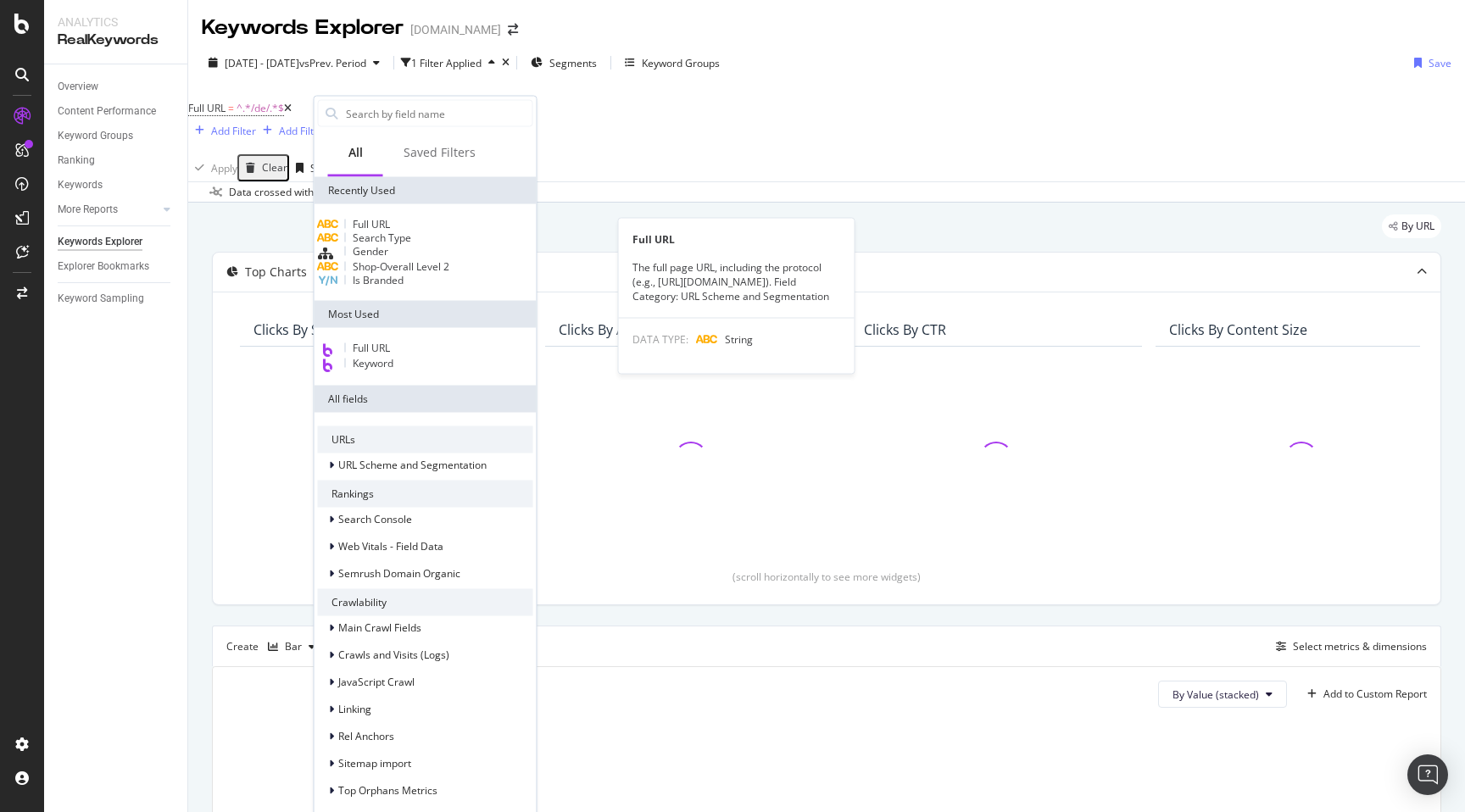
click at [389, 231] on span "Full URL" at bounding box center [371, 224] width 37 height 14
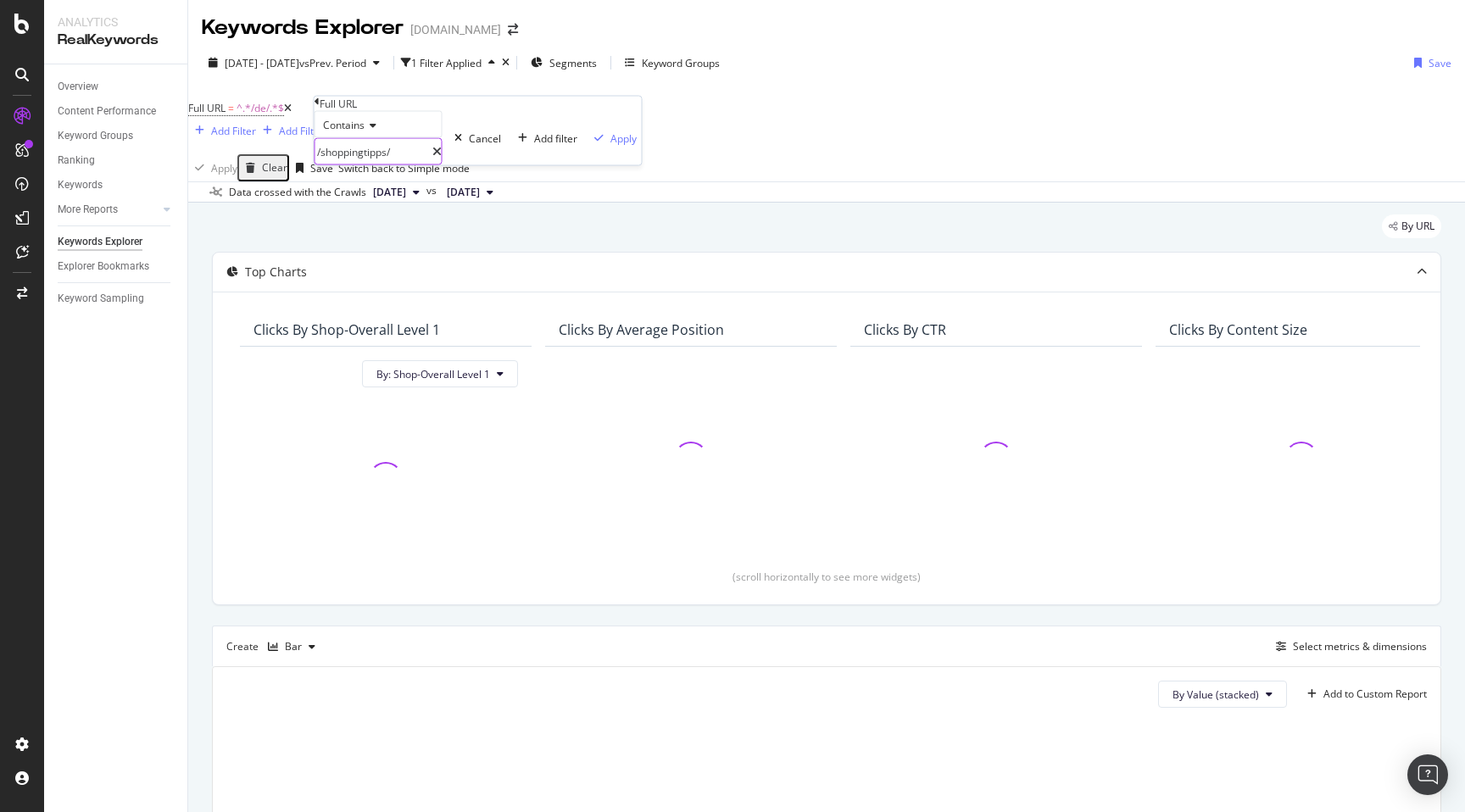
click at [365, 164] on input "/shoppingtipps/" at bounding box center [373, 152] width 117 height 26
click at [377, 164] on input "/shoppingtipps/" at bounding box center [373, 152] width 117 height 26
type input "/editori/"
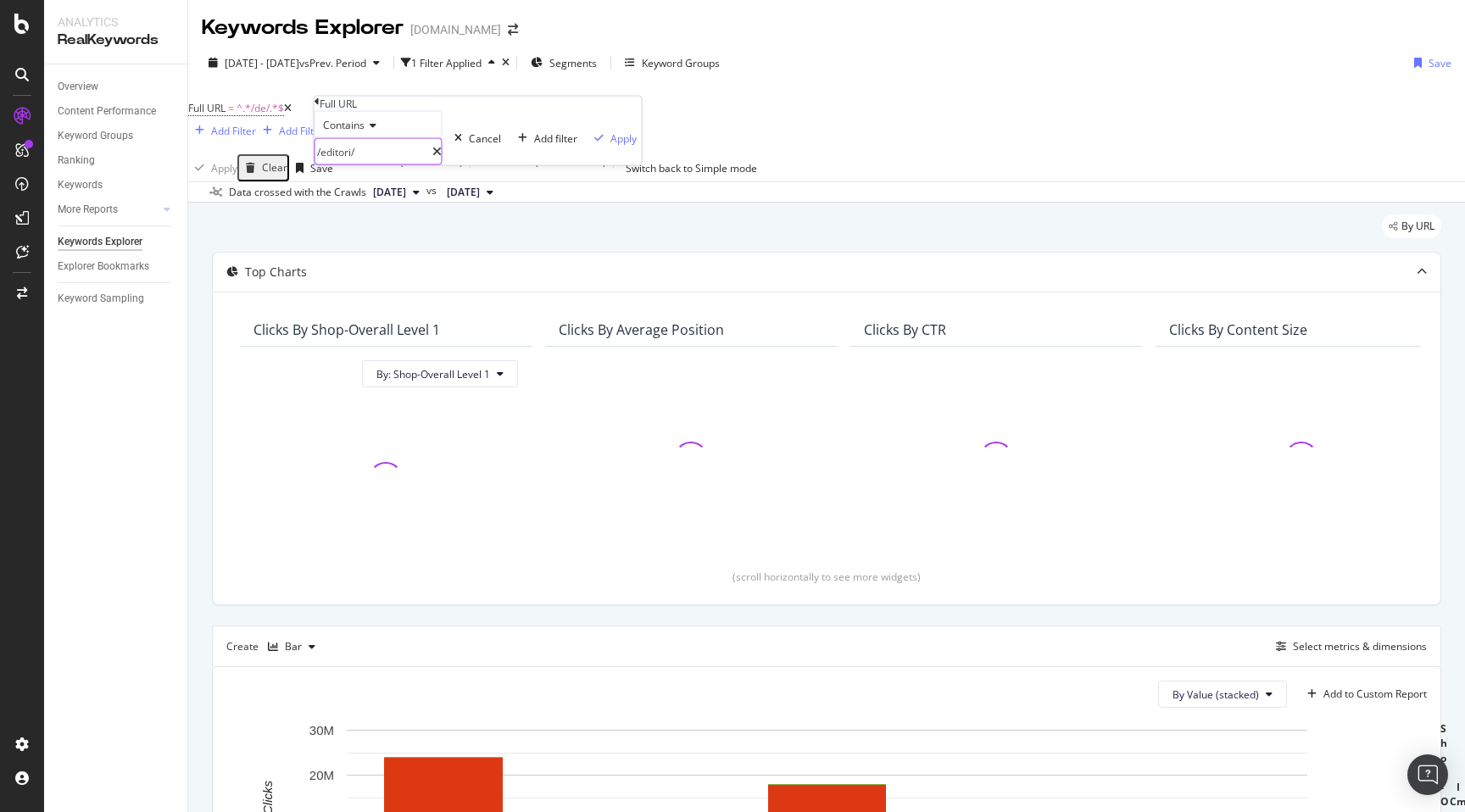
click at [372, 164] on input "/editori/" at bounding box center [373, 152] width 117 height 26
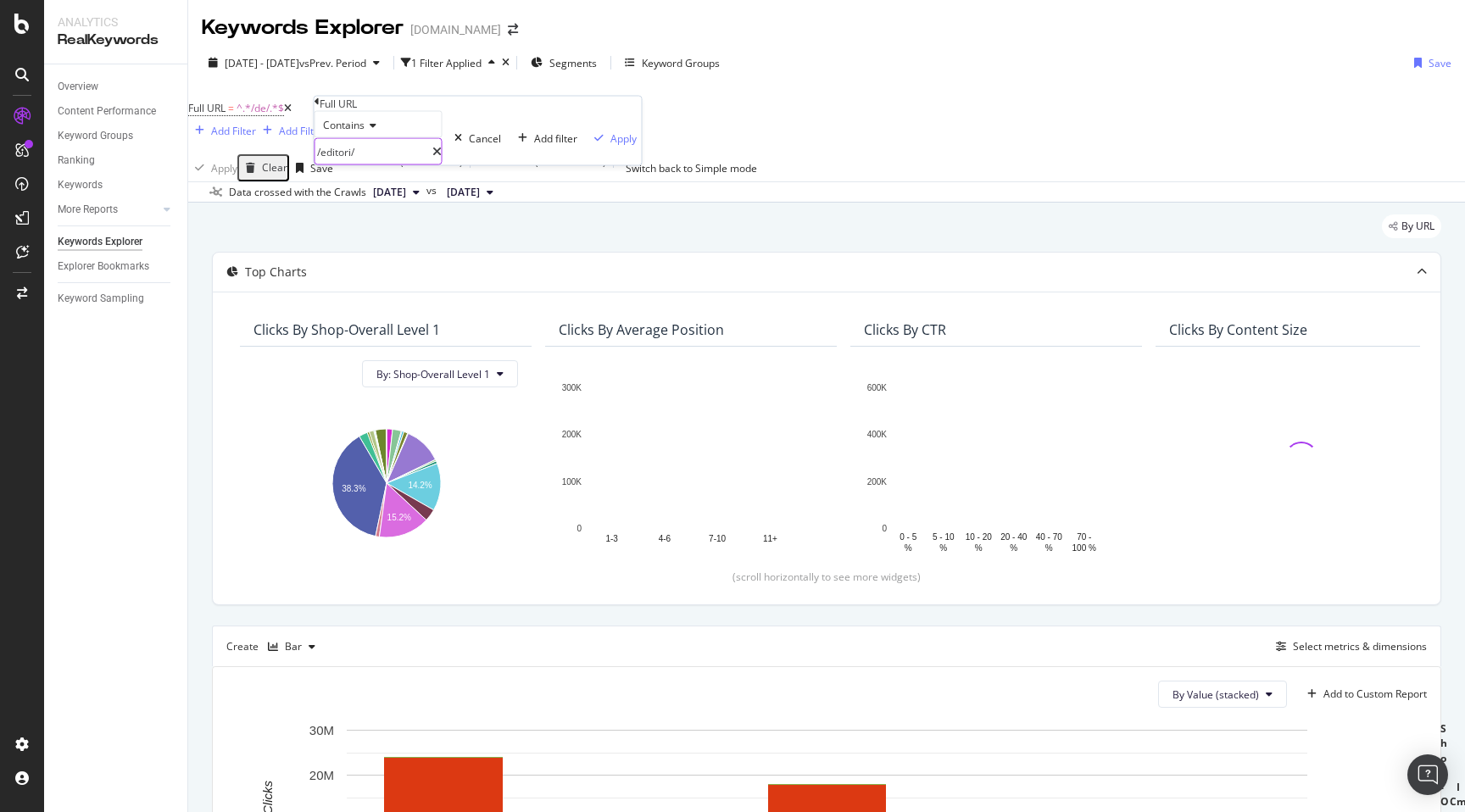
click at [356, 164] on input "/editori/" at bounding box center [373, 152] width 117 height 26
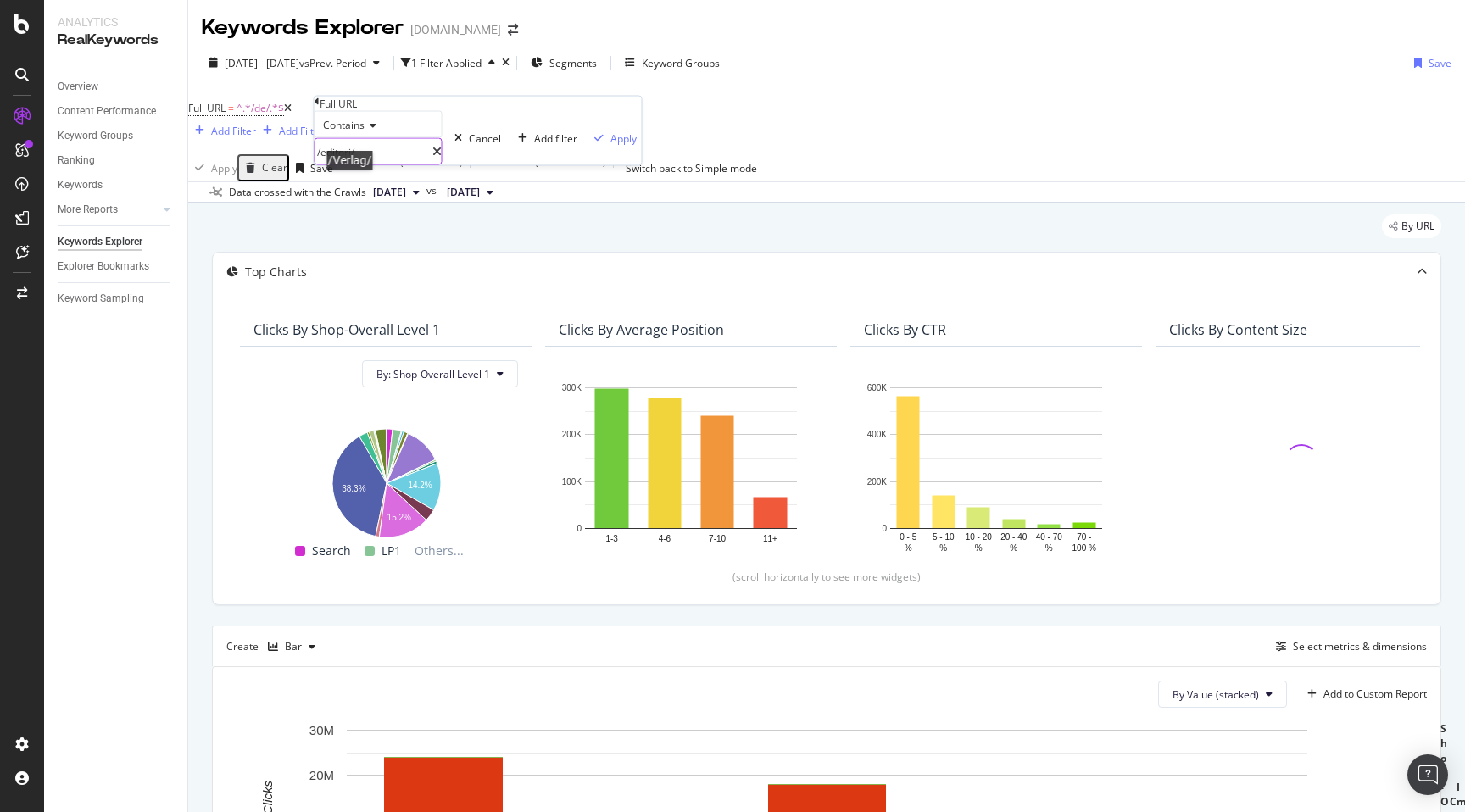
click at [356, 164] on input "/editori/" at bounding box center [373, 152] width 117 height 26
type input "/editorial/"
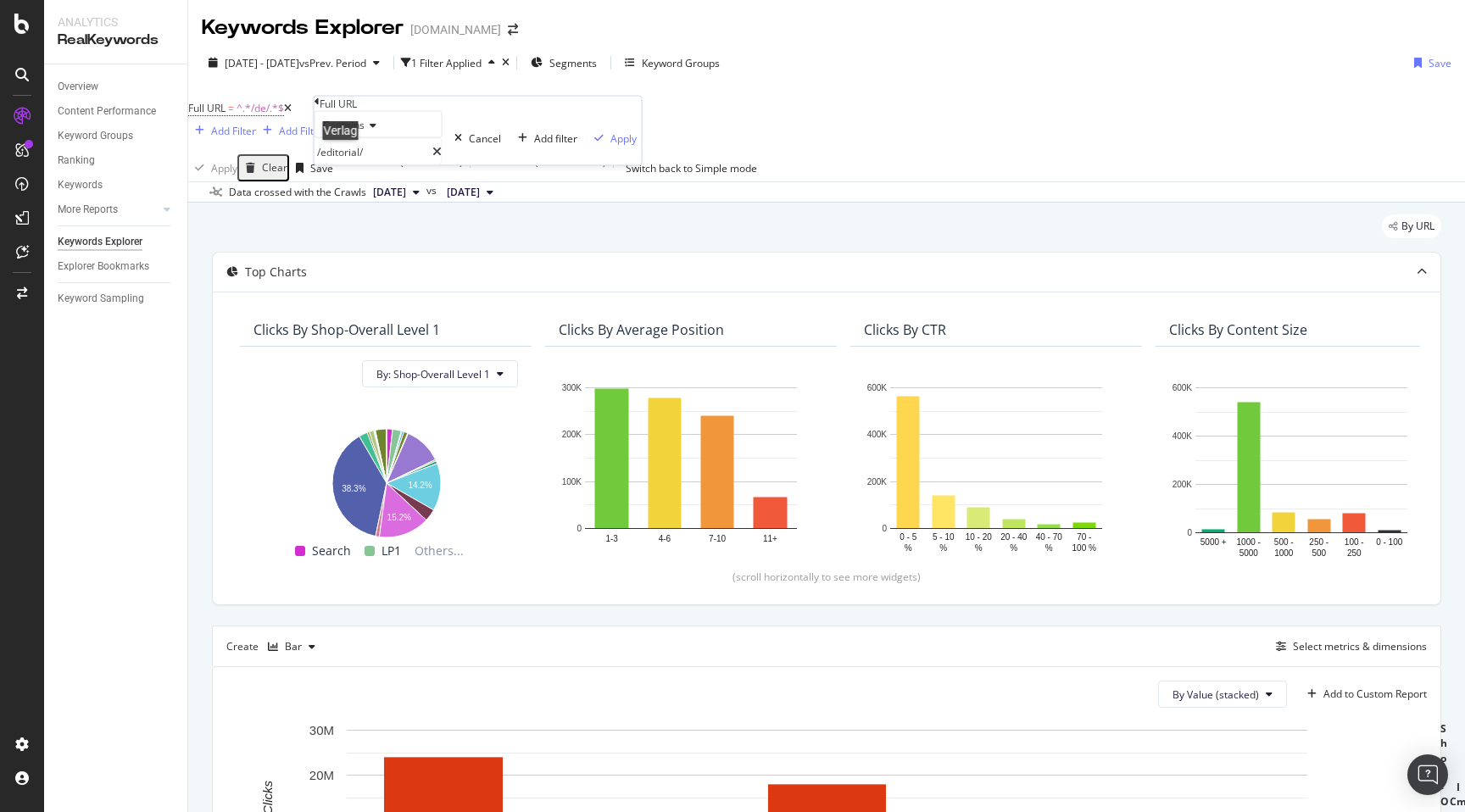
click at [349, 133] on span "Contains" at bounding box center [344, 125] width 42 height 14
click at [375, 281] on div "Doesn't contain" at bounding box center [378, 273] width 127 height 18
click at [610, 144] on div "Apply" at bounding box center [623, 137] width 26 height 14
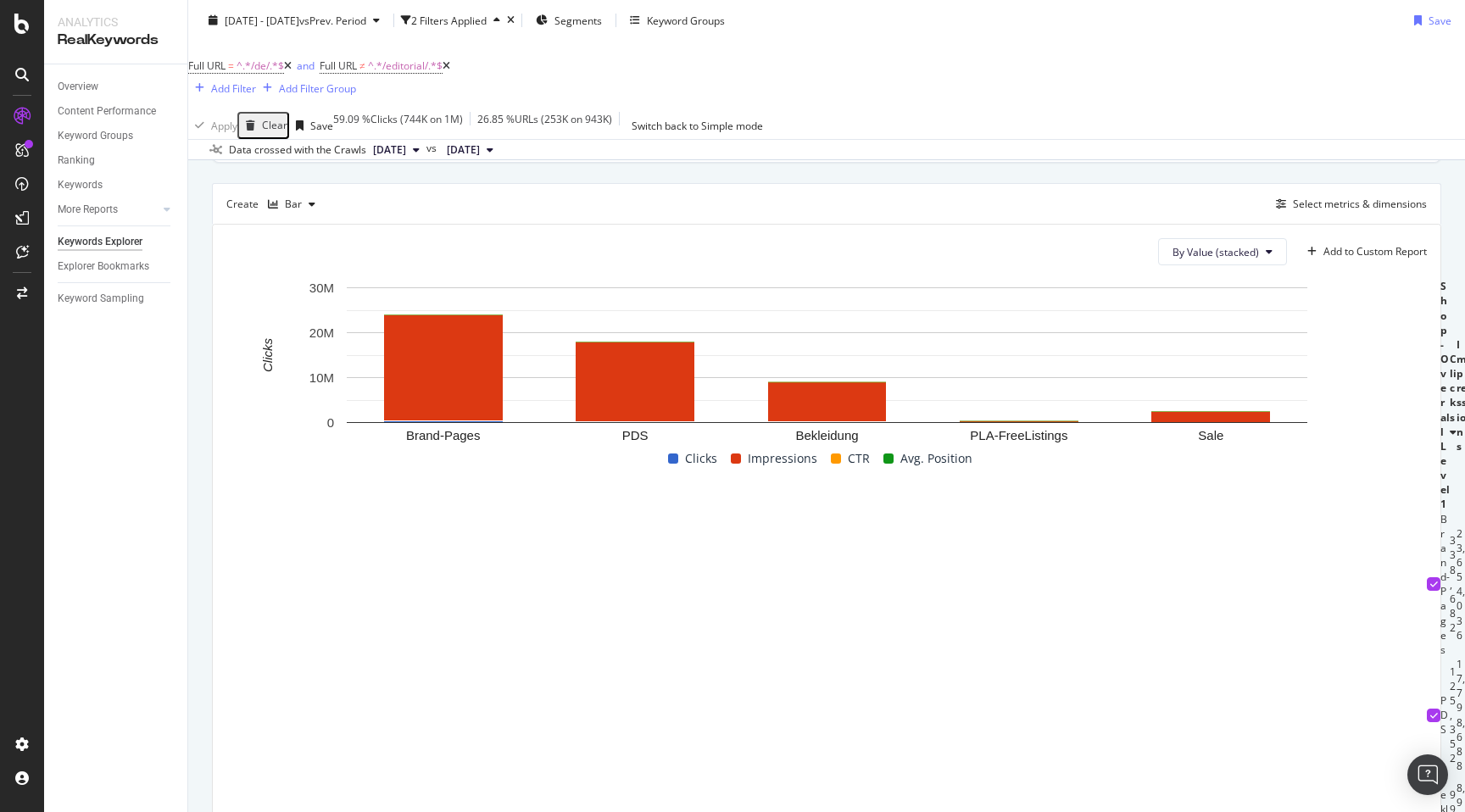
scroll to position [433, 0]
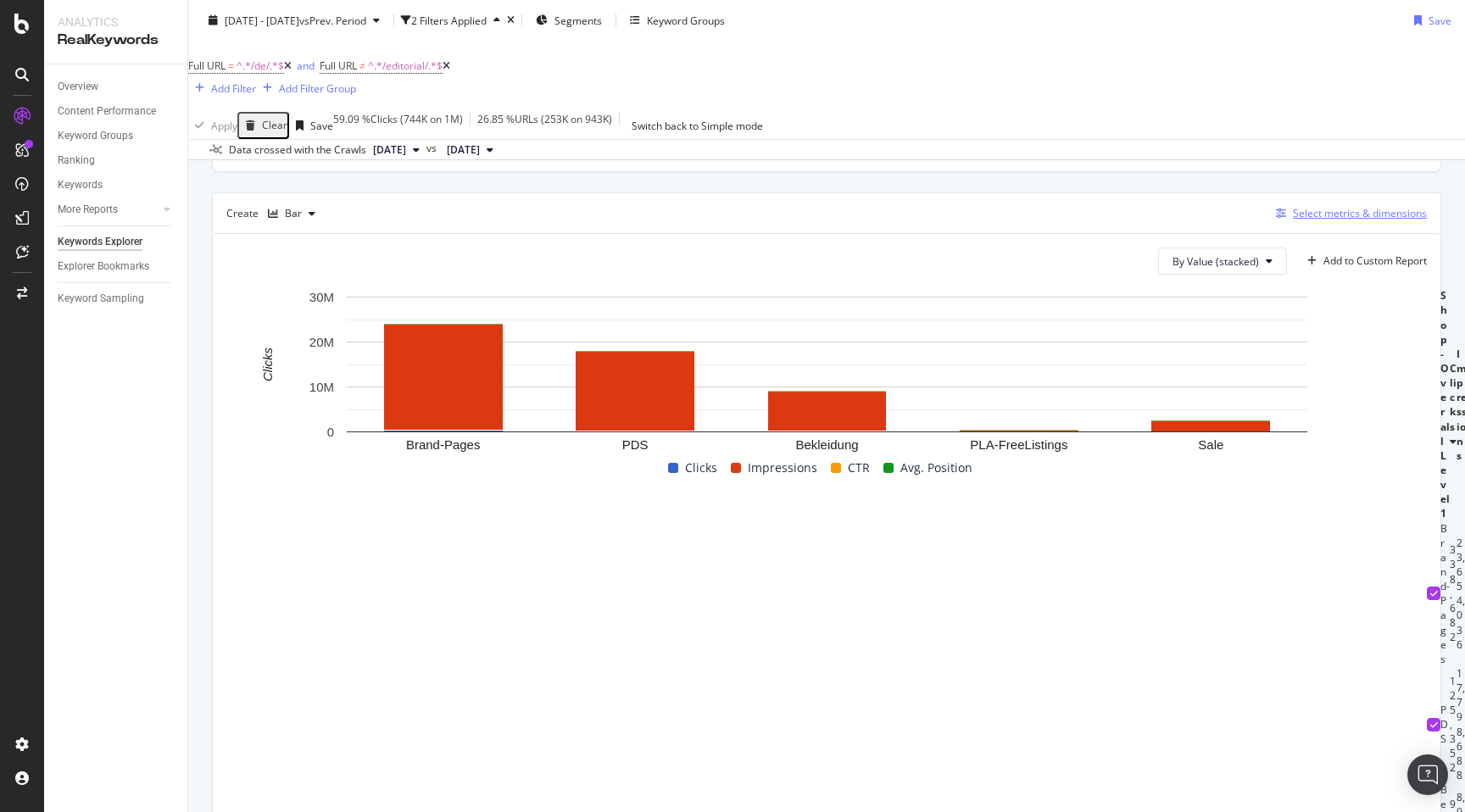
click at [1350, 206] on div "Select metrics & dimensions" at bounding box center [1359, 213] width 134 height 14
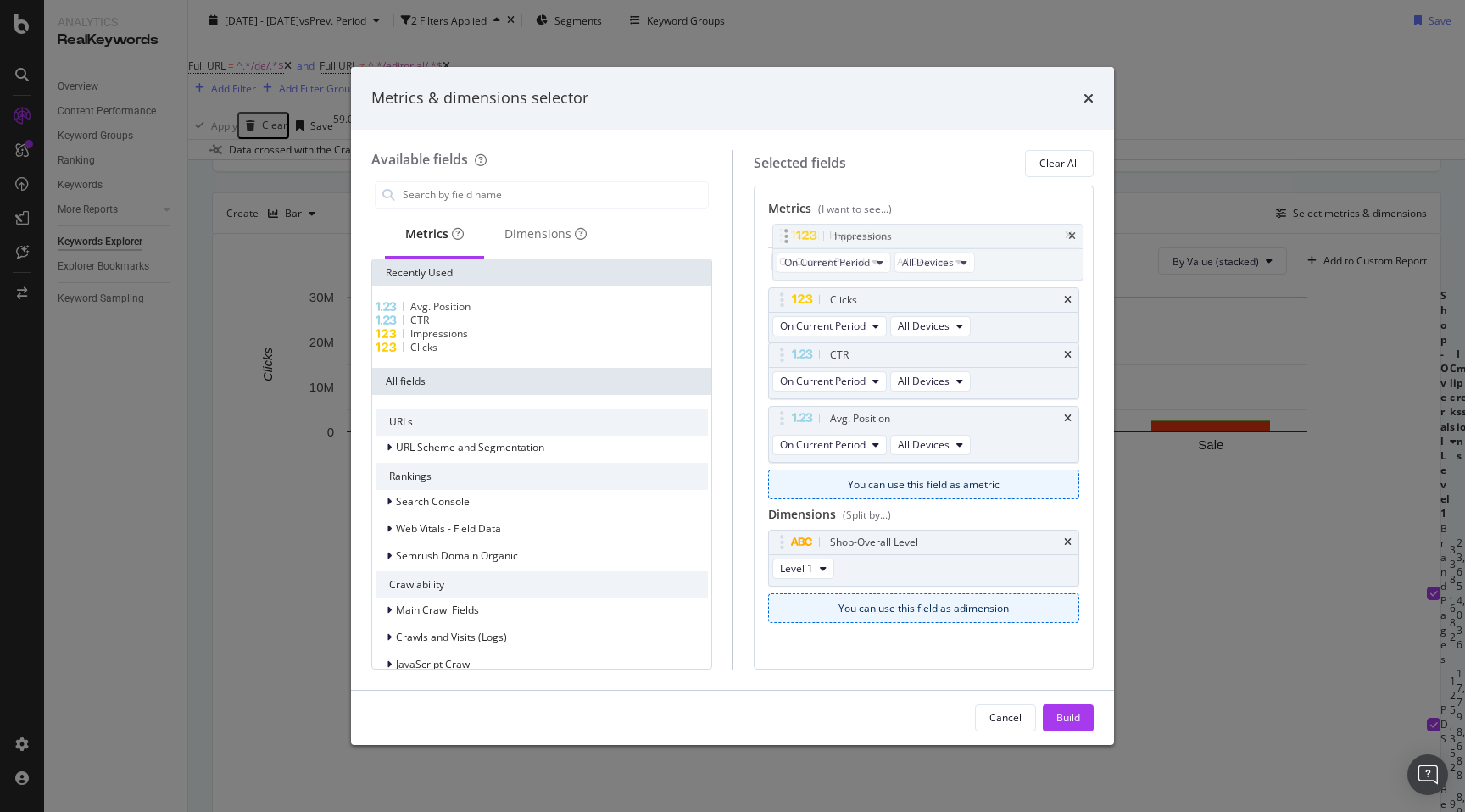
drag, startPoint x: 777, startPoint y: 299, endPoint x: 780, endPoint y: 236, distance: 63.1
click at [780, 236] on body "Analytics RealKeywords Overview Content Performance Keyword Groups Ranking Keyw…" at bounding box center [732, 406] width 1465 height 812
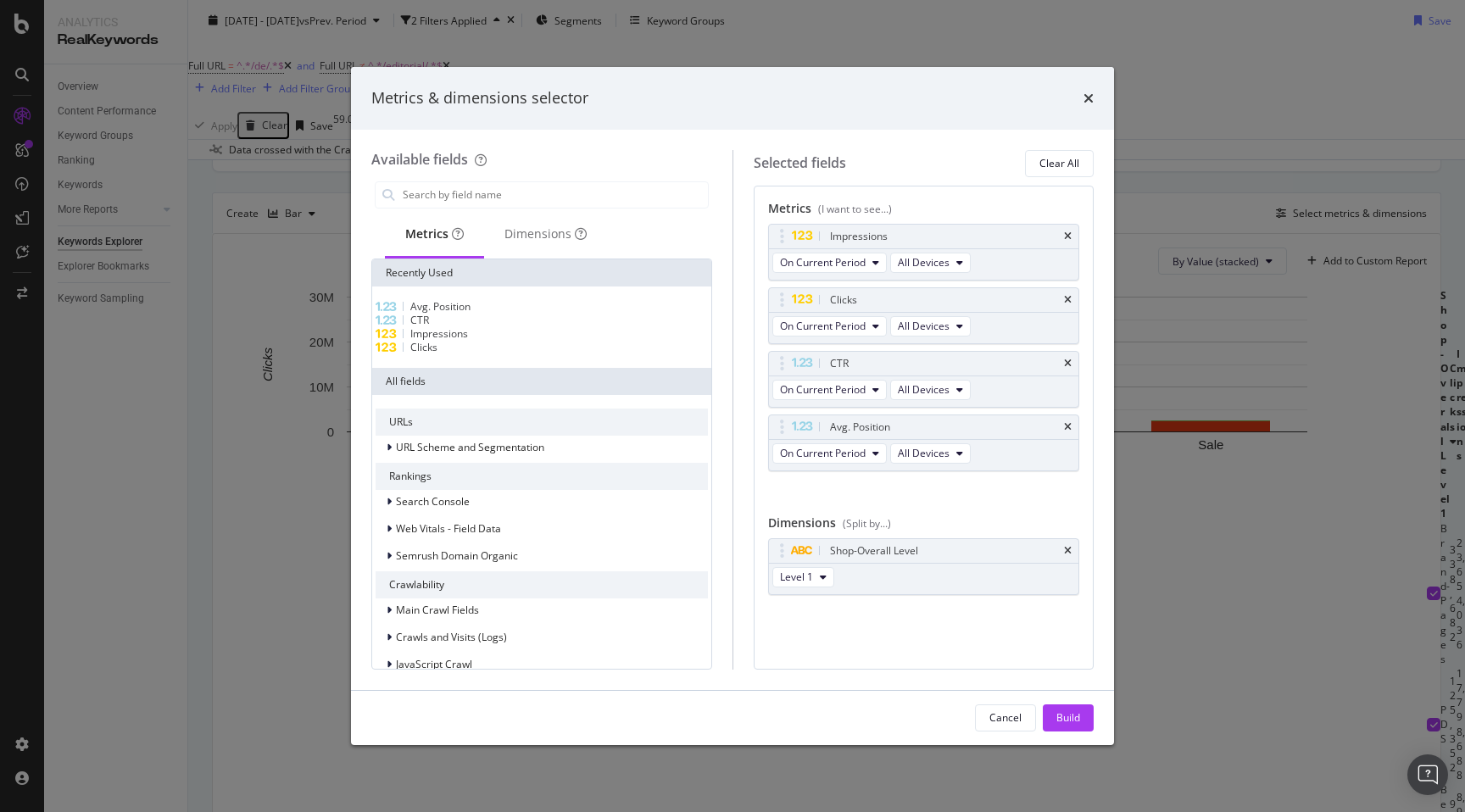
click at [1098, 93] on div "Metrics & dimensions selector" at bounding box center [732, 98] width 763 height 63
click at [1089, 100] on icon "times" at bounding box center [1088, 99] width 10 height 14
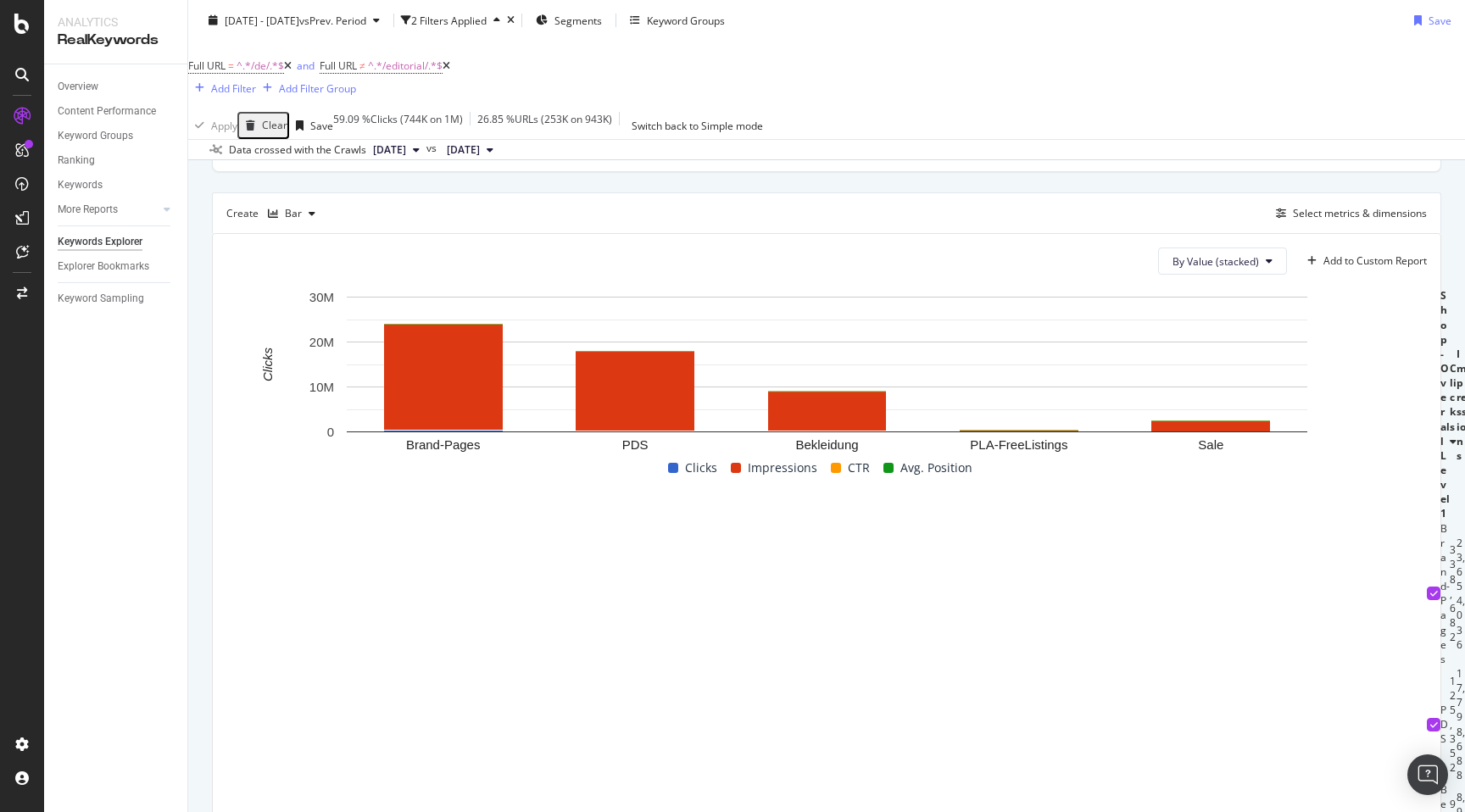
click at [740, 462] on span at bounding box center [735, 467] width 10 height 10
click at [673, 462] on span at bounding box center [673, 467] width 10 height 10
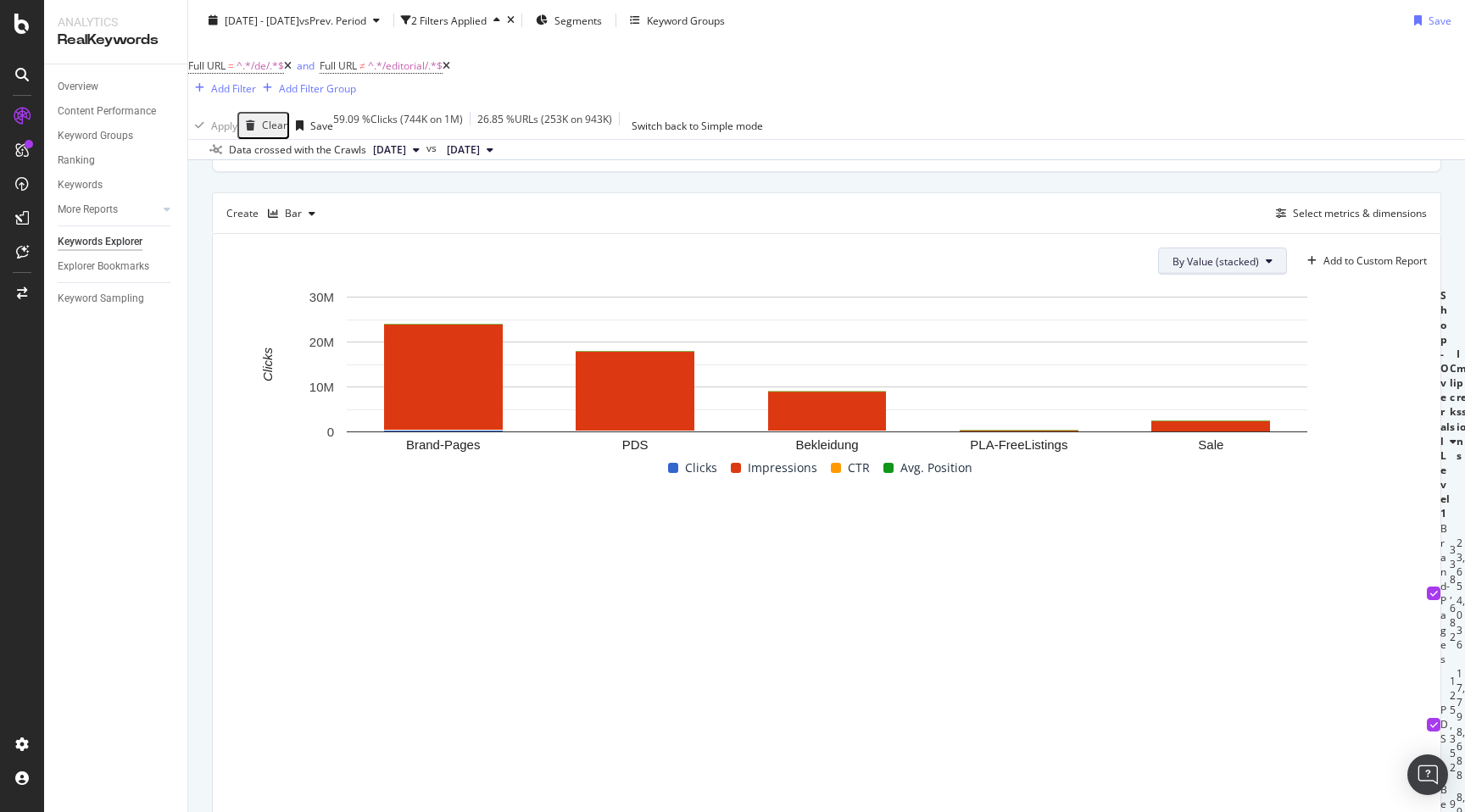
click at [1240, 254] on span "By Value (stacked)" at bounding box center [1215, 261] width 87 height 14
click at [1225, 337] on span "By Percentage (stacked)" at bounding box center [1229, 339] width 115 height 15
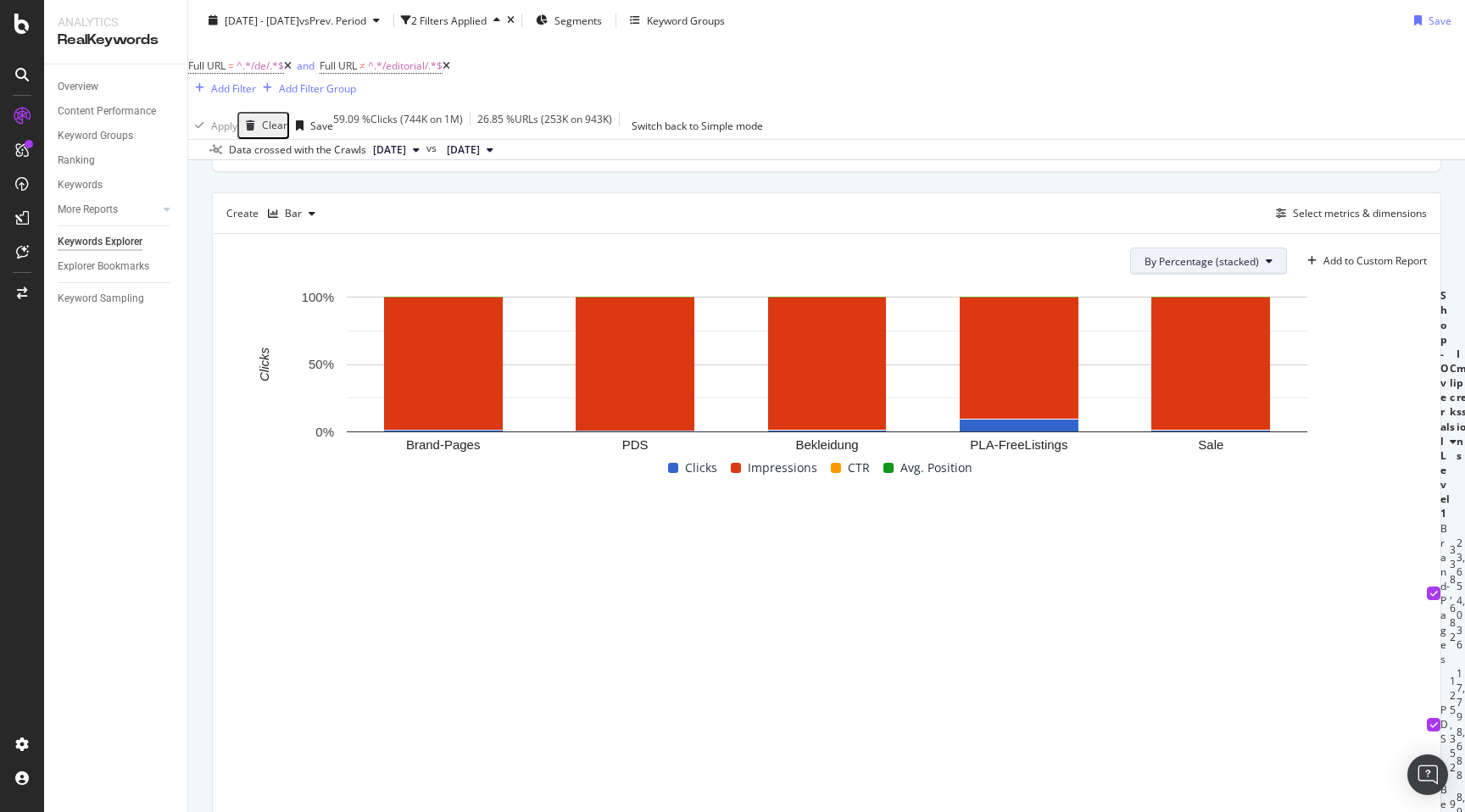
click at [1204, 247] on button "By Percentage (stacked)" at bounding box center [1208, 260] width 156 height 27
click at [1189, 282] on span "By Value" at bounding box center [1204, 277] width 118 height 15
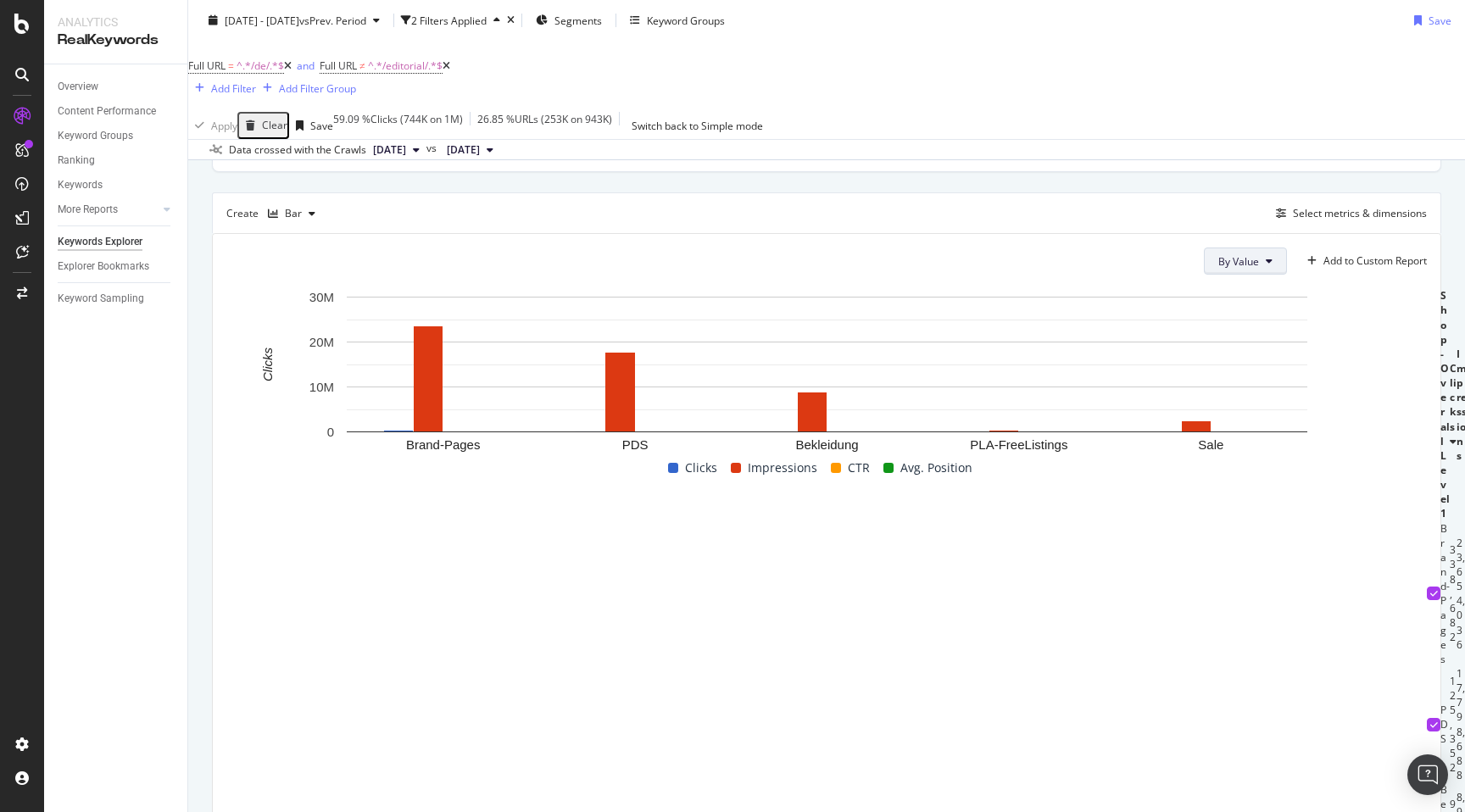
click at [1215, 247] on button "By Value" at bounding box center [1245, 260] width 83 height 27
click at [1229, 308] on span "By Value (stacked)" at bounding box center [1275, 308] width 115 height 15
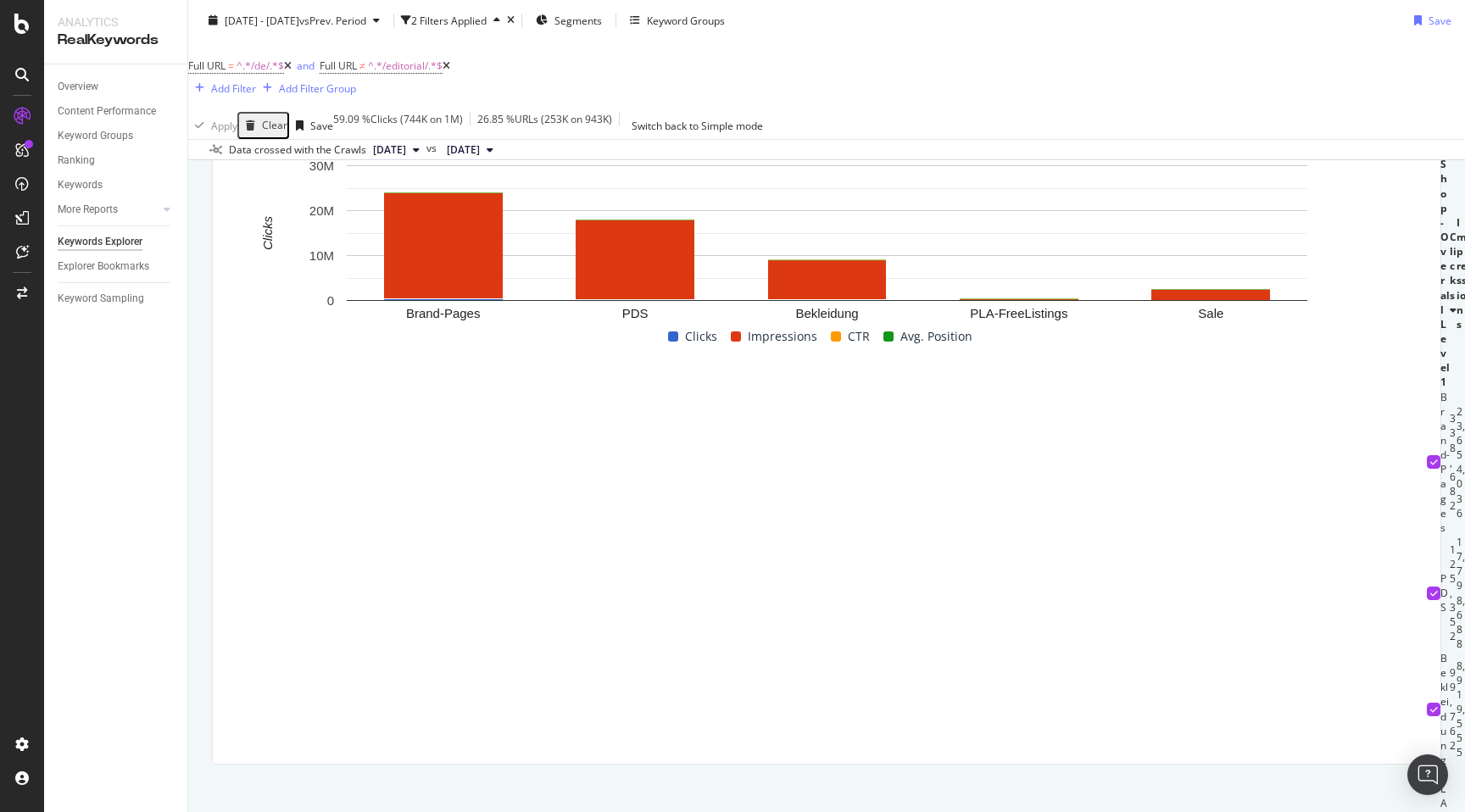
click at [256, 81] on div "Add Filter" at bounding box center [233, 88] width 45 height 14
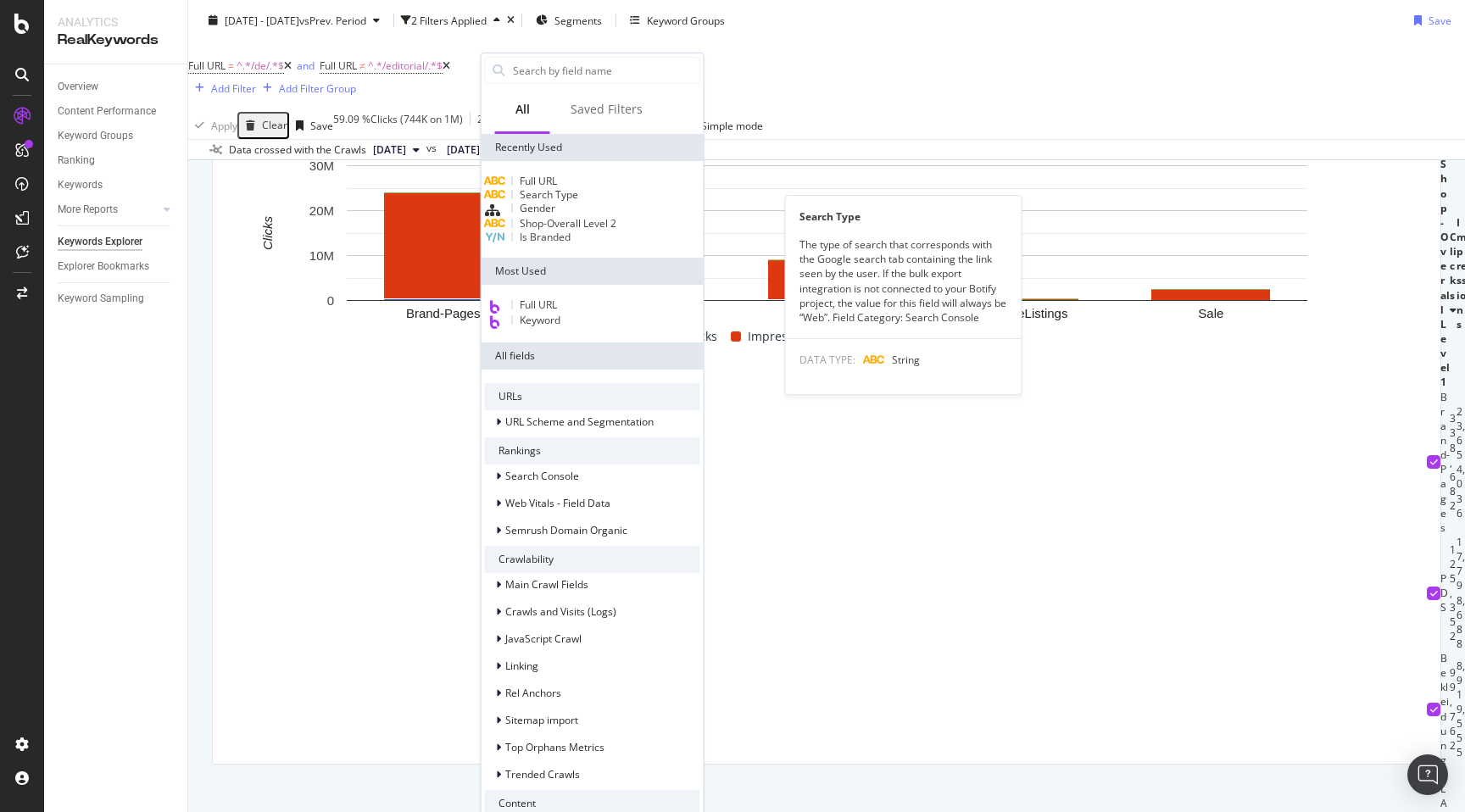
click at [565, 201] on span "Search Type" at bounding box center [548, 194] width 59 height 14
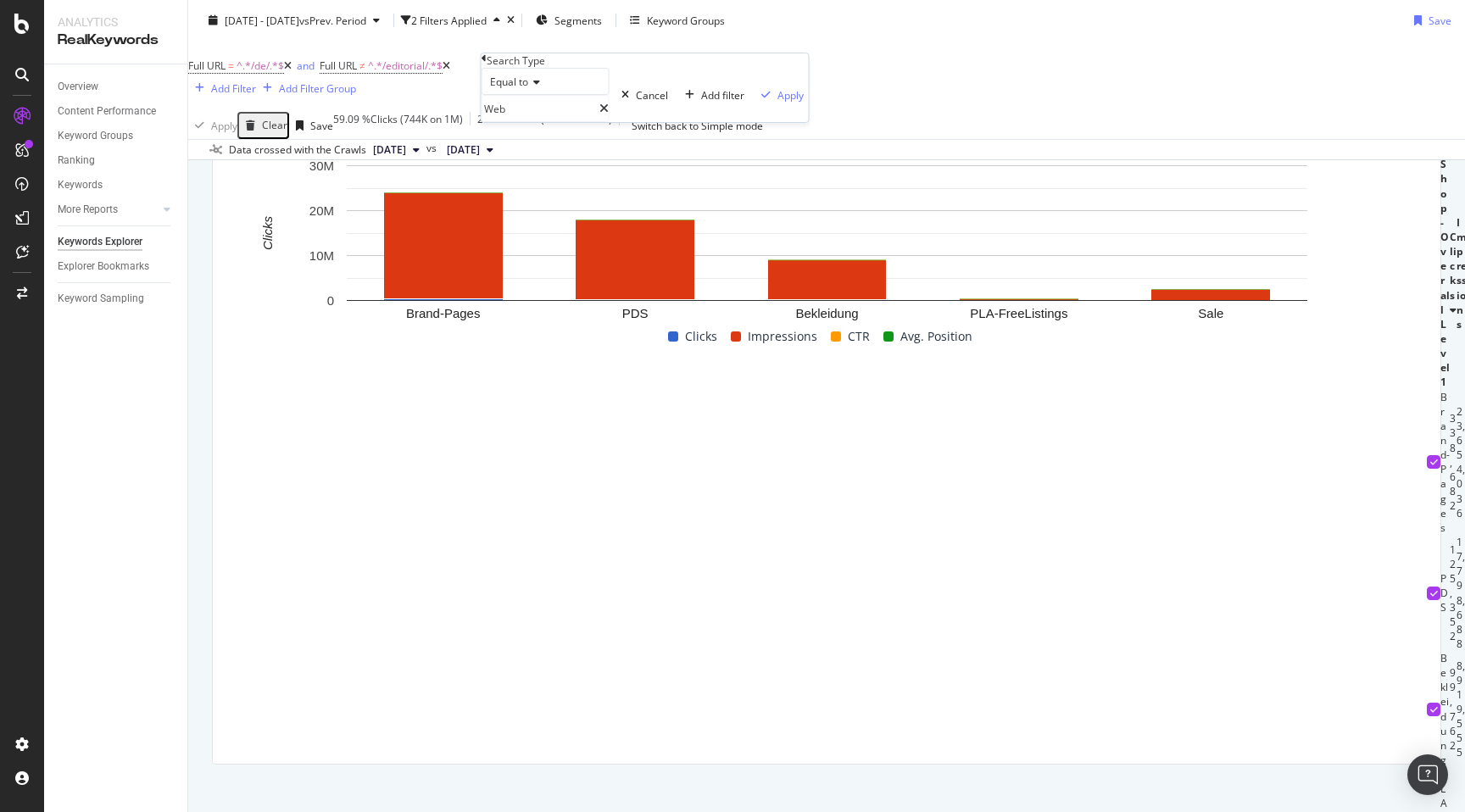
click at [524, 89] on span "Equal to" at bounding box center [509, 82] width 38 height 14
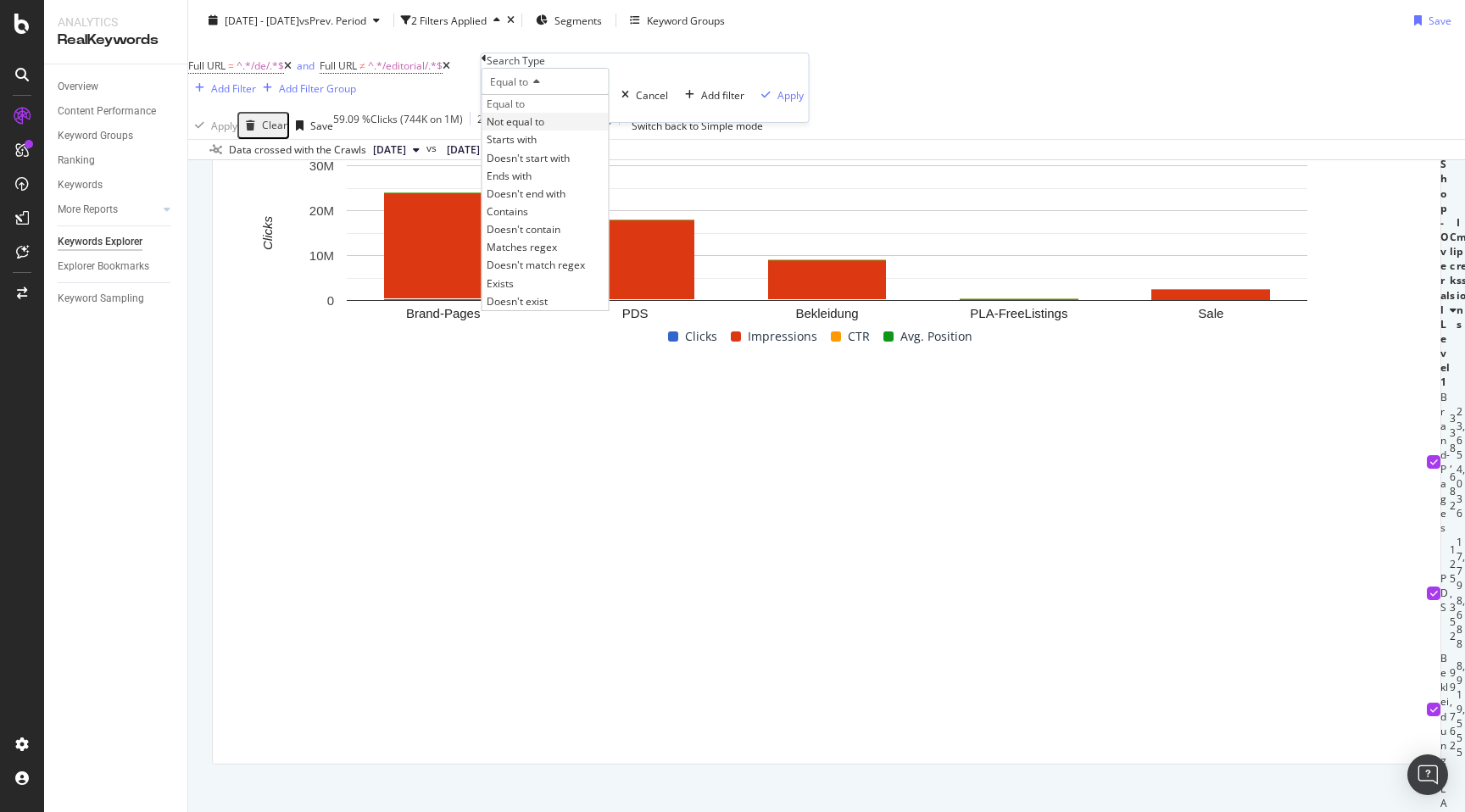
click at [541, 129] on span "Not equal to" at bounding box center [515, 122] width 58 height 14
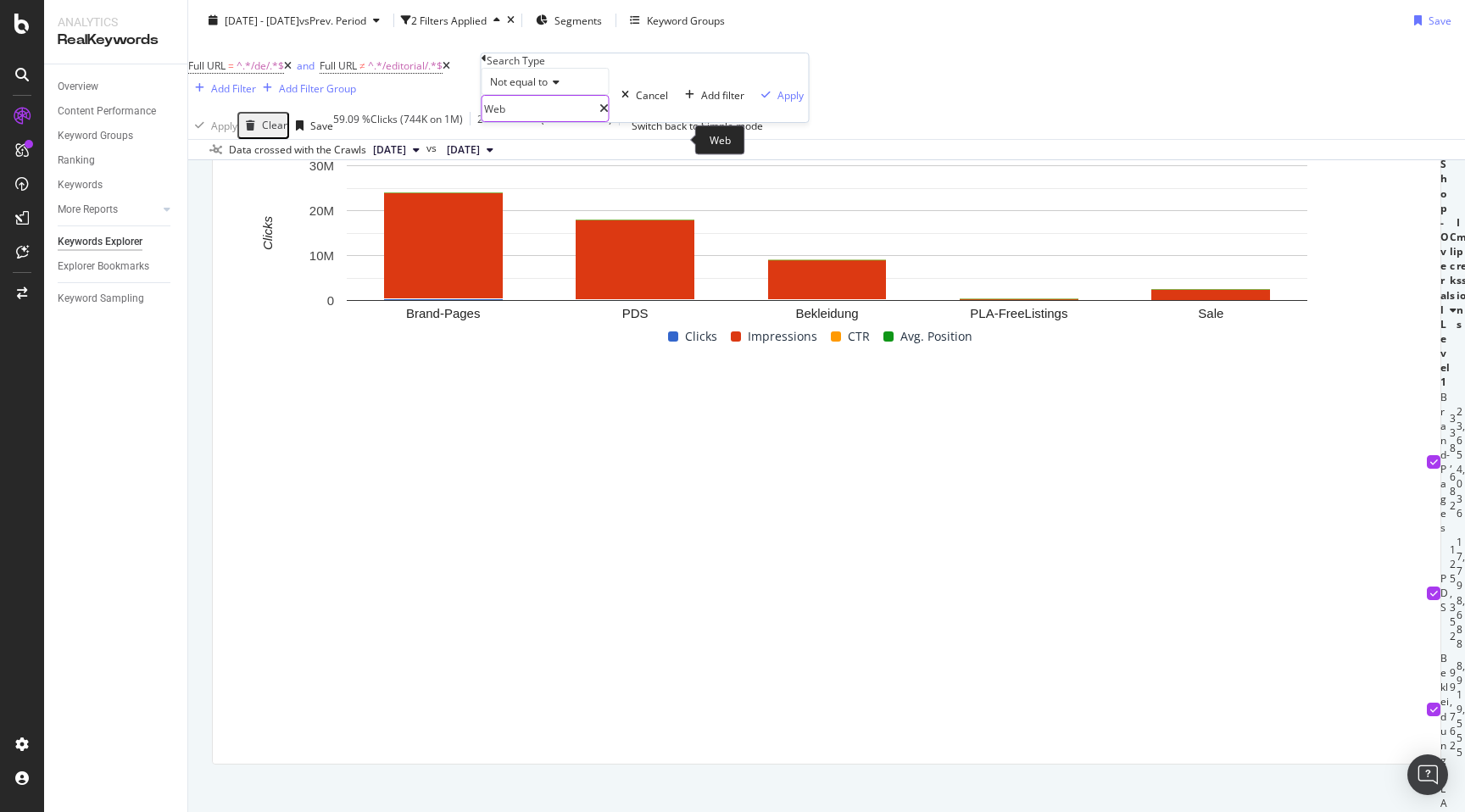
click at [519, 122] on input "Web" at bounding box center [540, 109] width 117 height 26
click at [529, 156] on span "Image" at bounding box center [511, 148] width 51 height 14
type input "Image"
click at [777, 103] on div "Apply" at bounding box center [790, 95] width 26 height 14
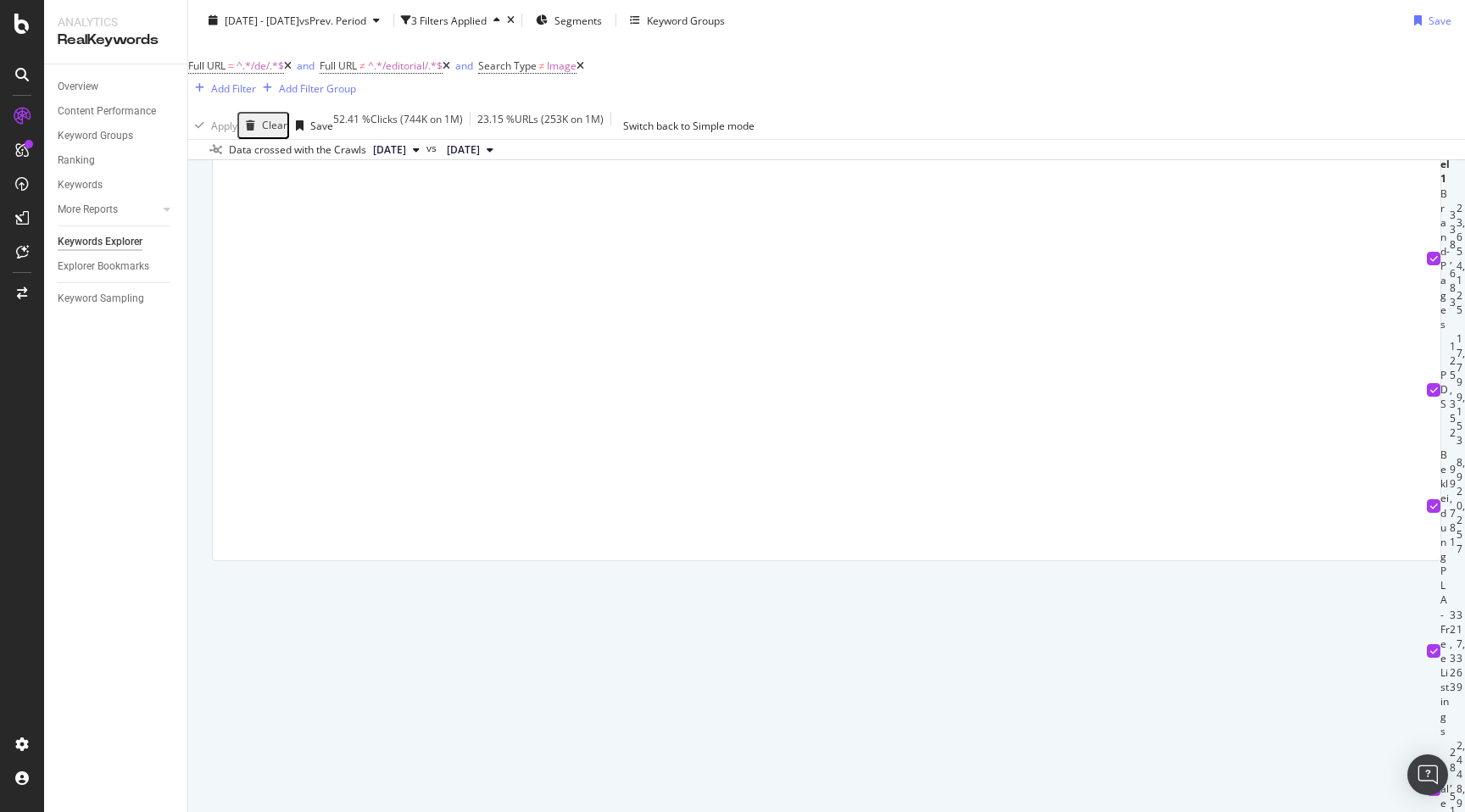
click at [201, 608] on div "By URL Top Charts Clicks By Shop-Overall Level 1 By: Shop-Overall Level 1 Hold …" at bounding box center [826, 28] width 1277 height 1186
drag, startPoint x: 970, startPoint y: 641, endPoint x: 993, endPoint y: 641, distance: 23.0
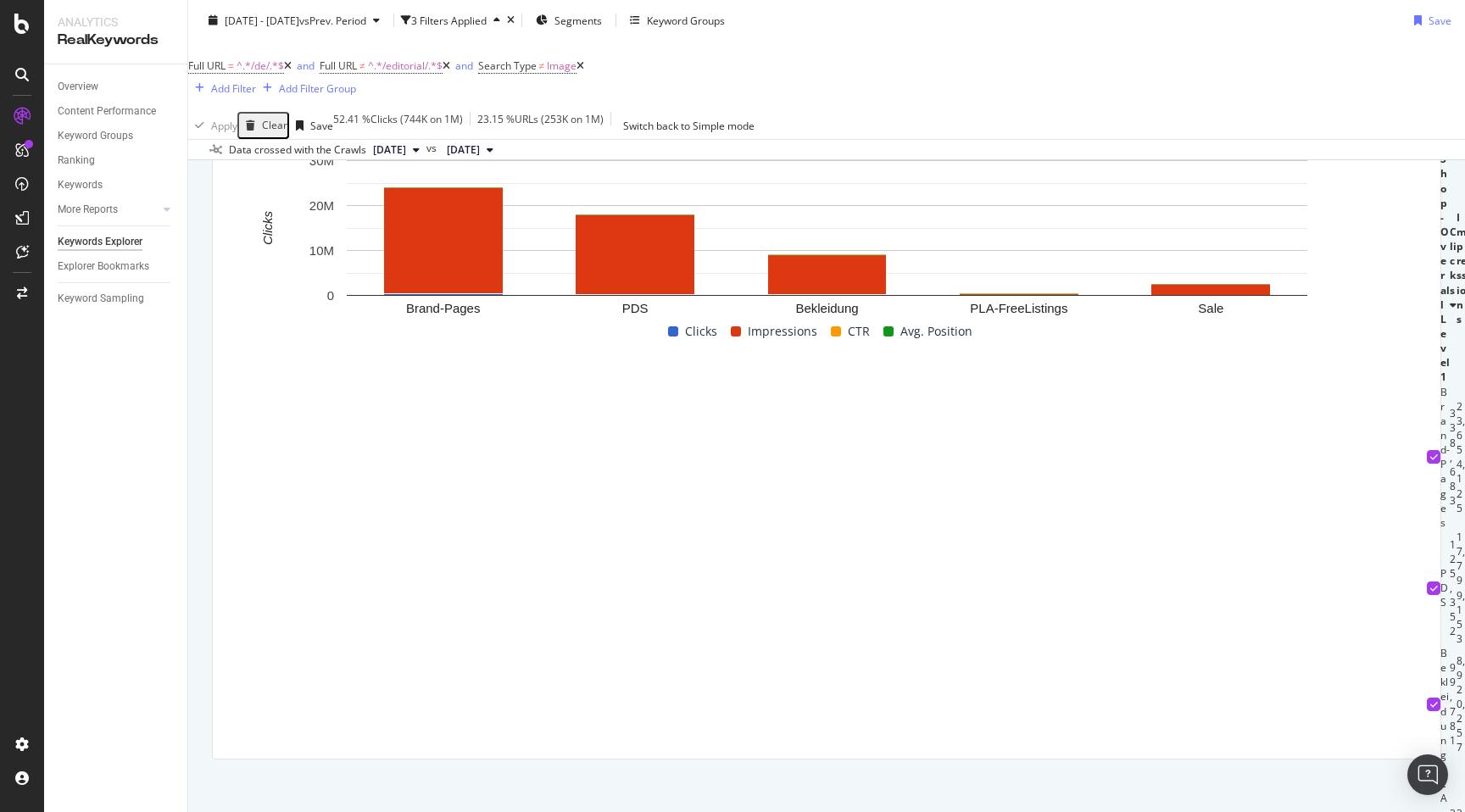
scroll to position [571, 0]
click at [203, 441] on div "By URL Top Charts Clicks By Shop-Overall Level 1 By: Shop-Overall Level 1 Hold …" at bounding box center [826, 225] width 1277 height 1186
drag, startPoint x: 963, startPoint y: 579, endPoint x: 1004, endPoint y: 580, distance: 41.0
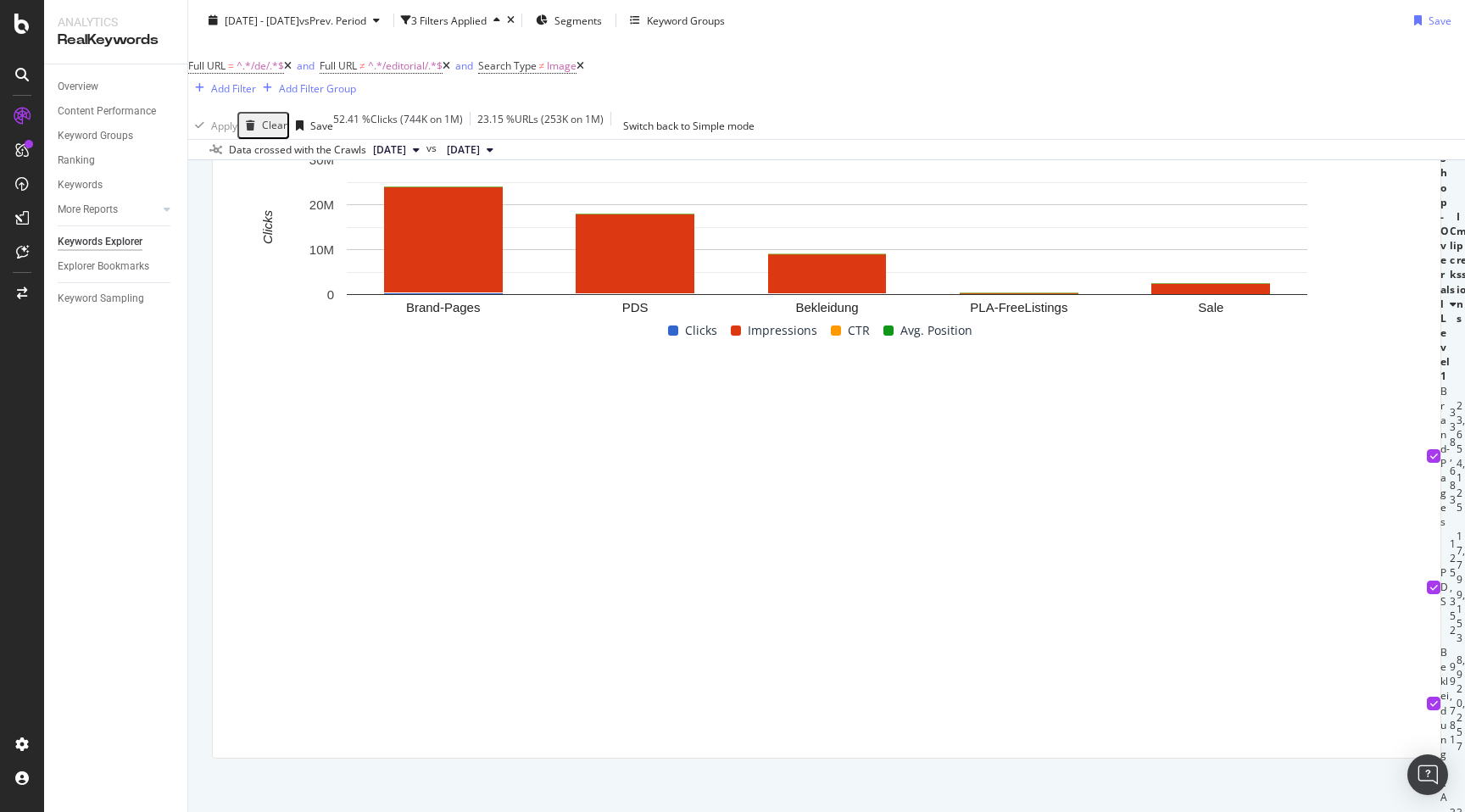
click at [199, 565] on div "By URL Top Charts Clicks By Shop-Overall Level 1 By: Shop-Overall Level 1 Hold …" at bounding box center [826, 225] width 1277 height 1186
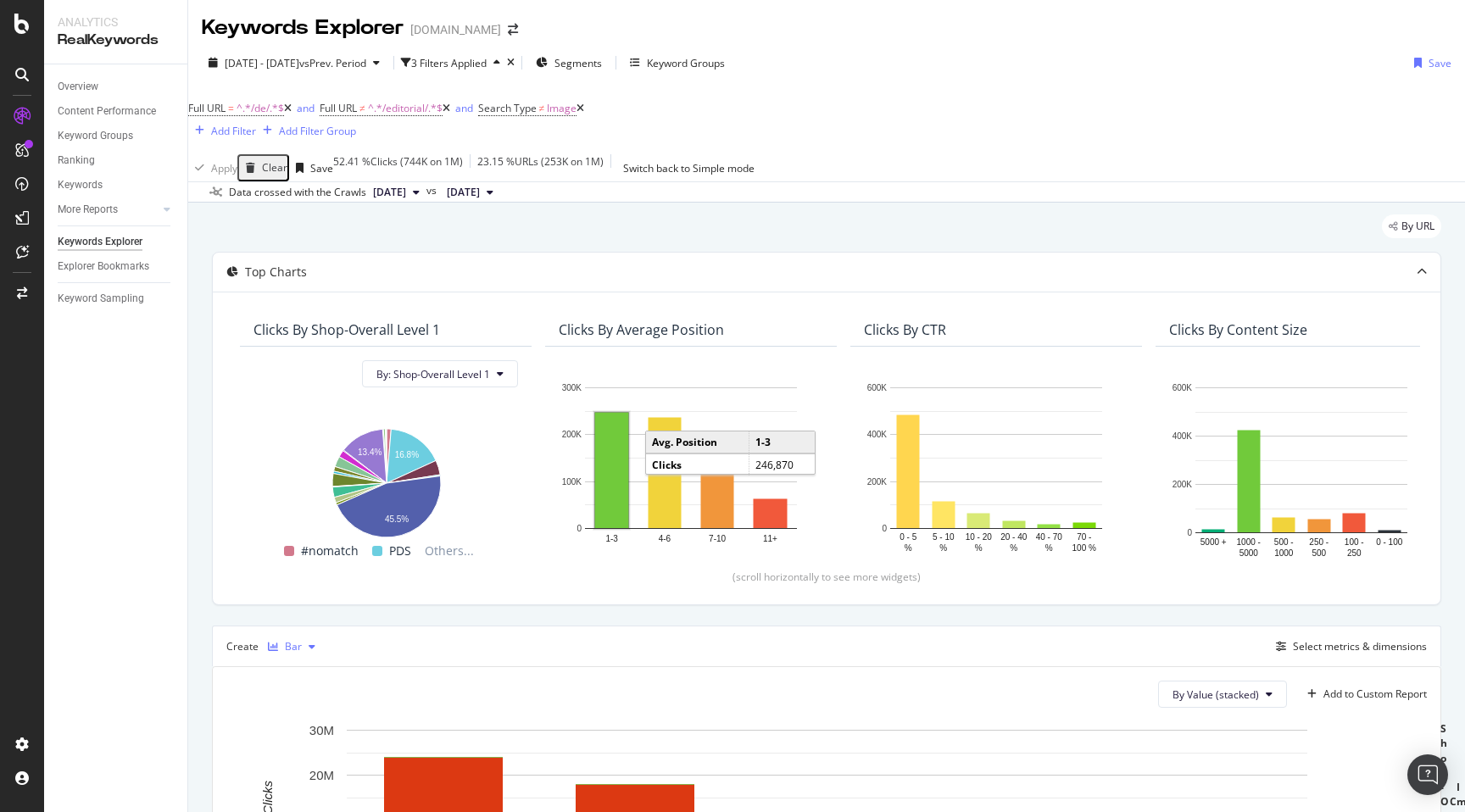
click at [283, 642] on div "button" at bounding box center [273, 647] width 24 height 10
click at [331, 439] on div "Table" at bounding box center [320, 431] width 105 height 21
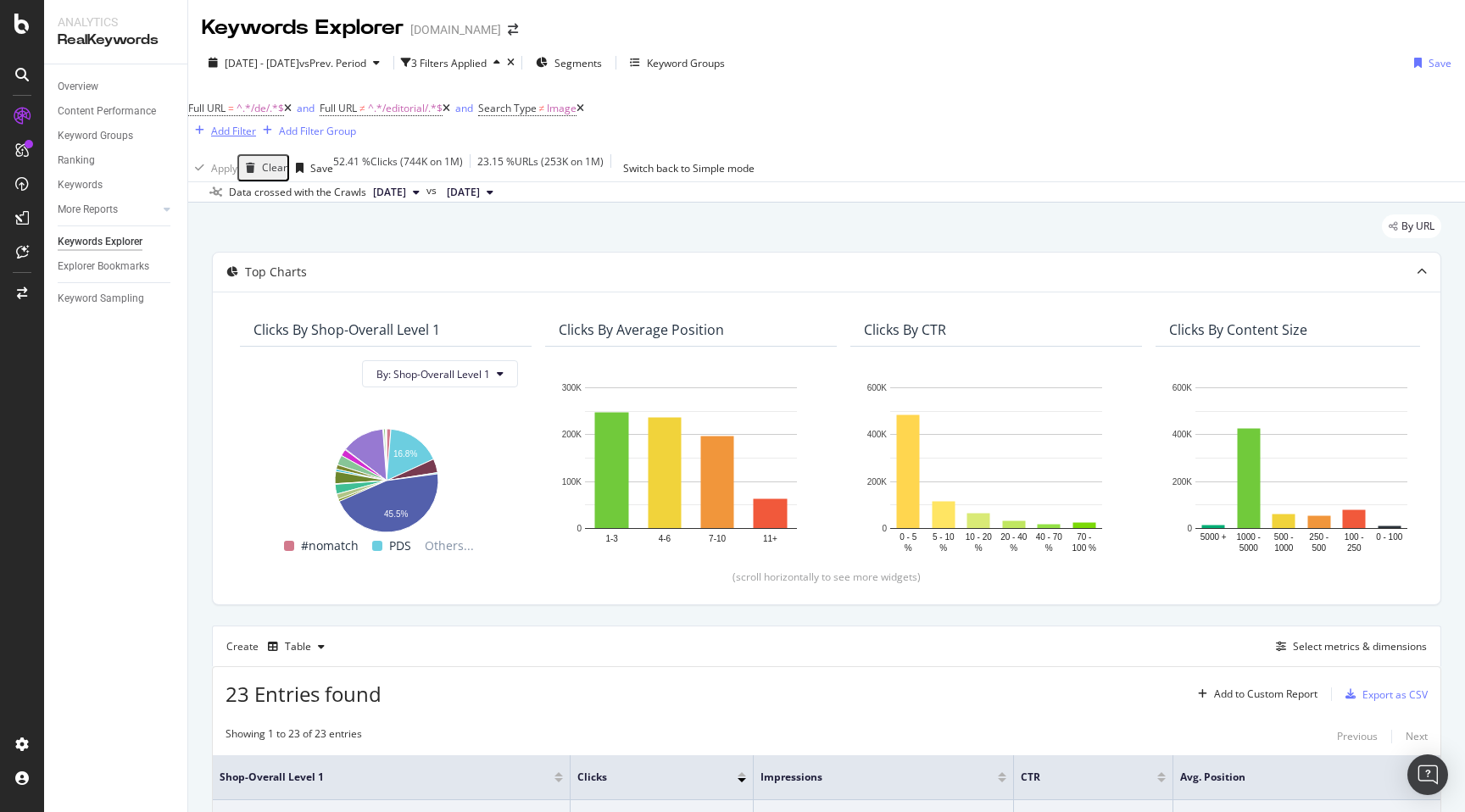
click at [256, 124] on div "Add Filter" at bounding box center [233, 131] width 45 height 14
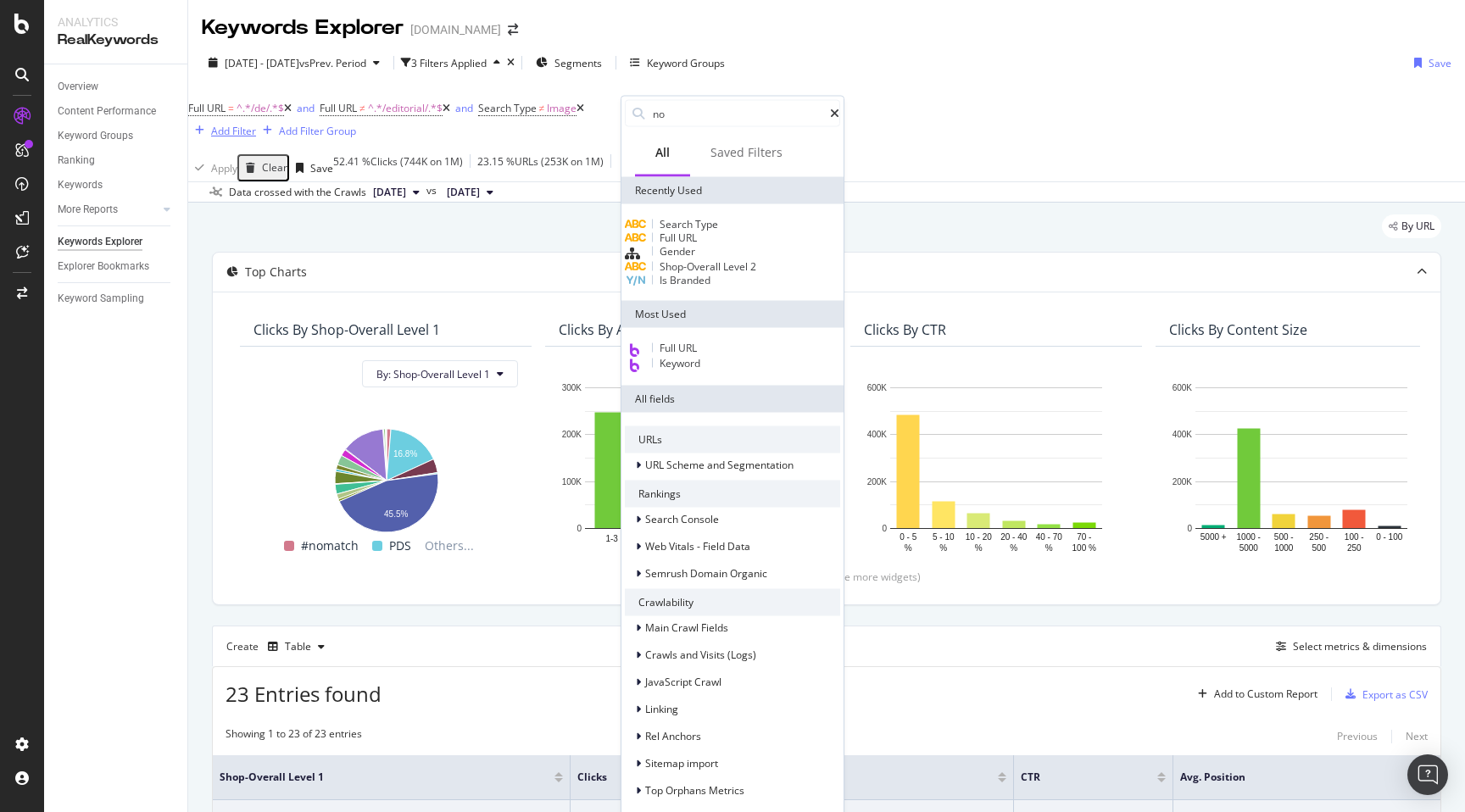
type input "non"
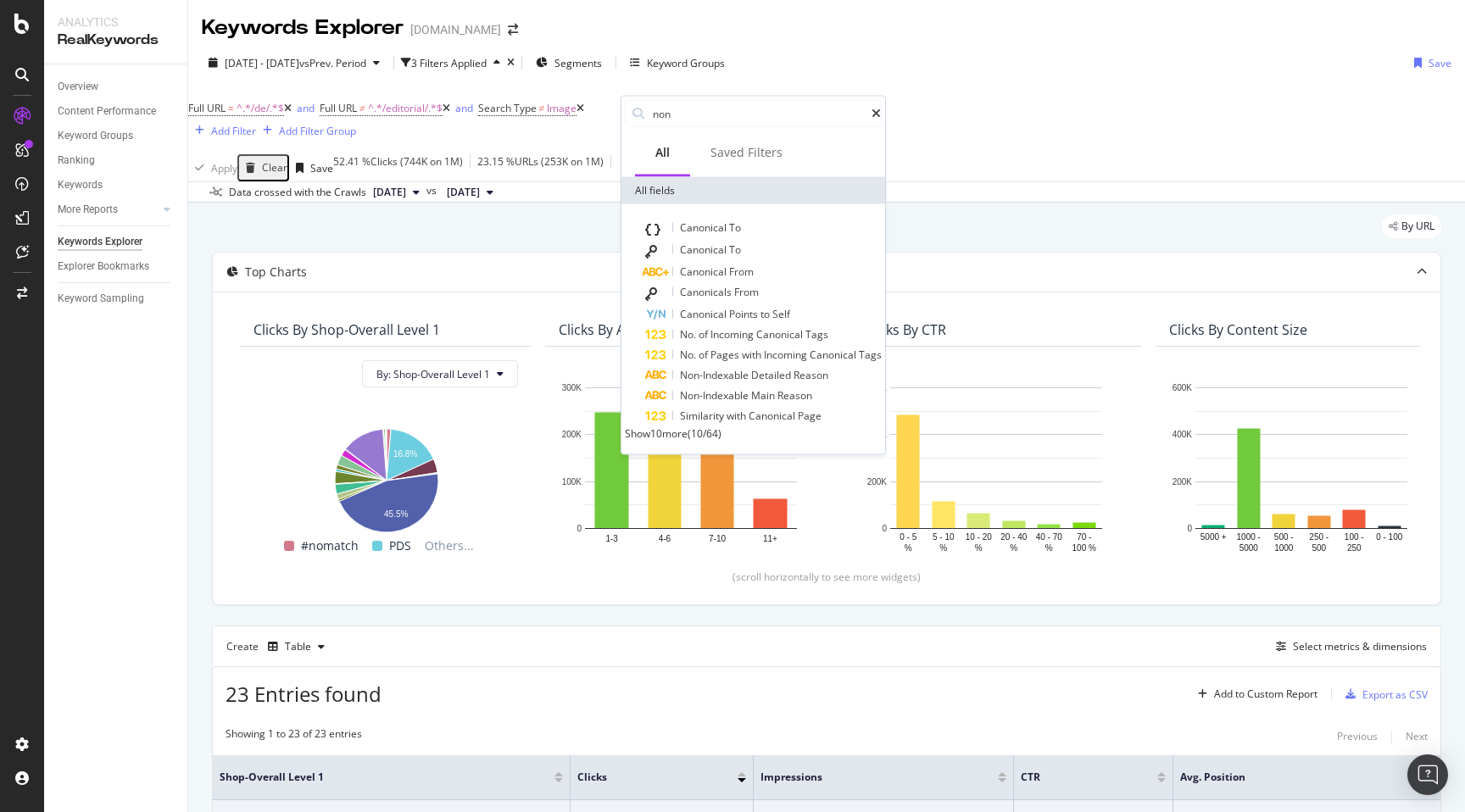
click at [1019, 111] on div "Full URL = ^.*/de/.*$ and Full URL ≠ ^.*/editorial/.*$ and Search Type ≠ Image …" at bounding box center [826, 118] width 1277 height 71
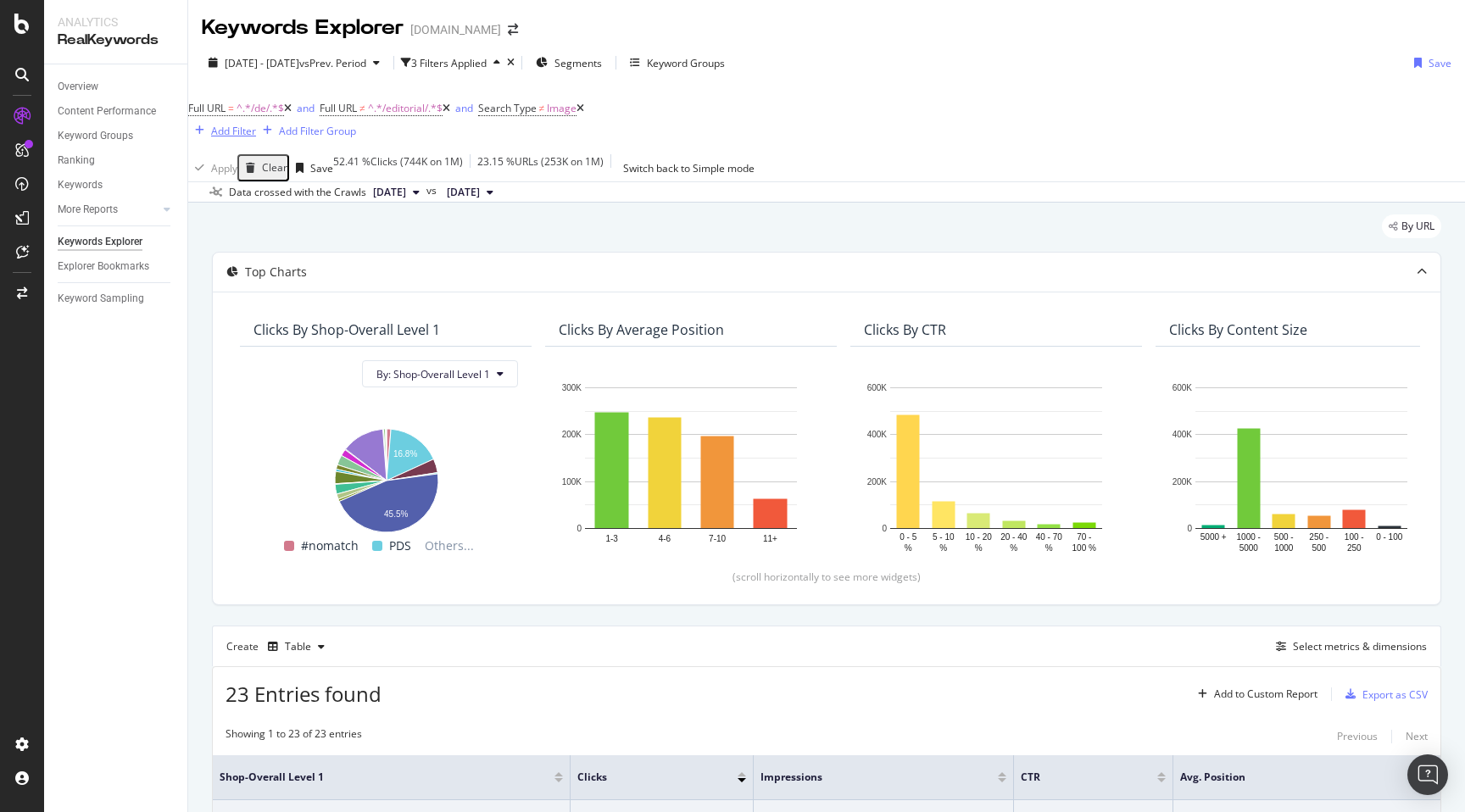
click at [256, 122] on div "Add Filter" at bounding box center [222, 131] width 68 height 19
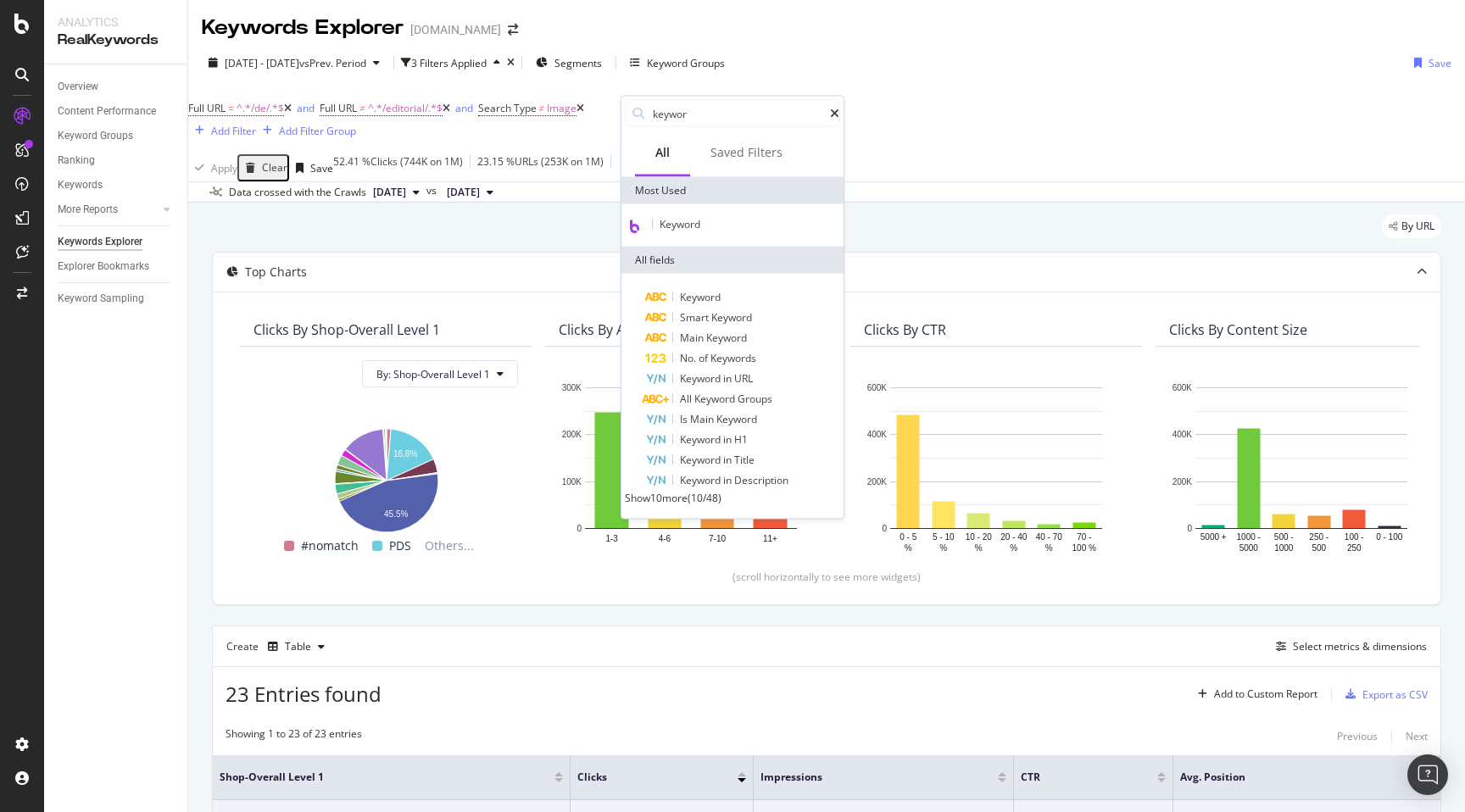
type input "keywor"
click at [708, 233] on div "Keyword" at bounding box center [732, 225] width 215 height 15
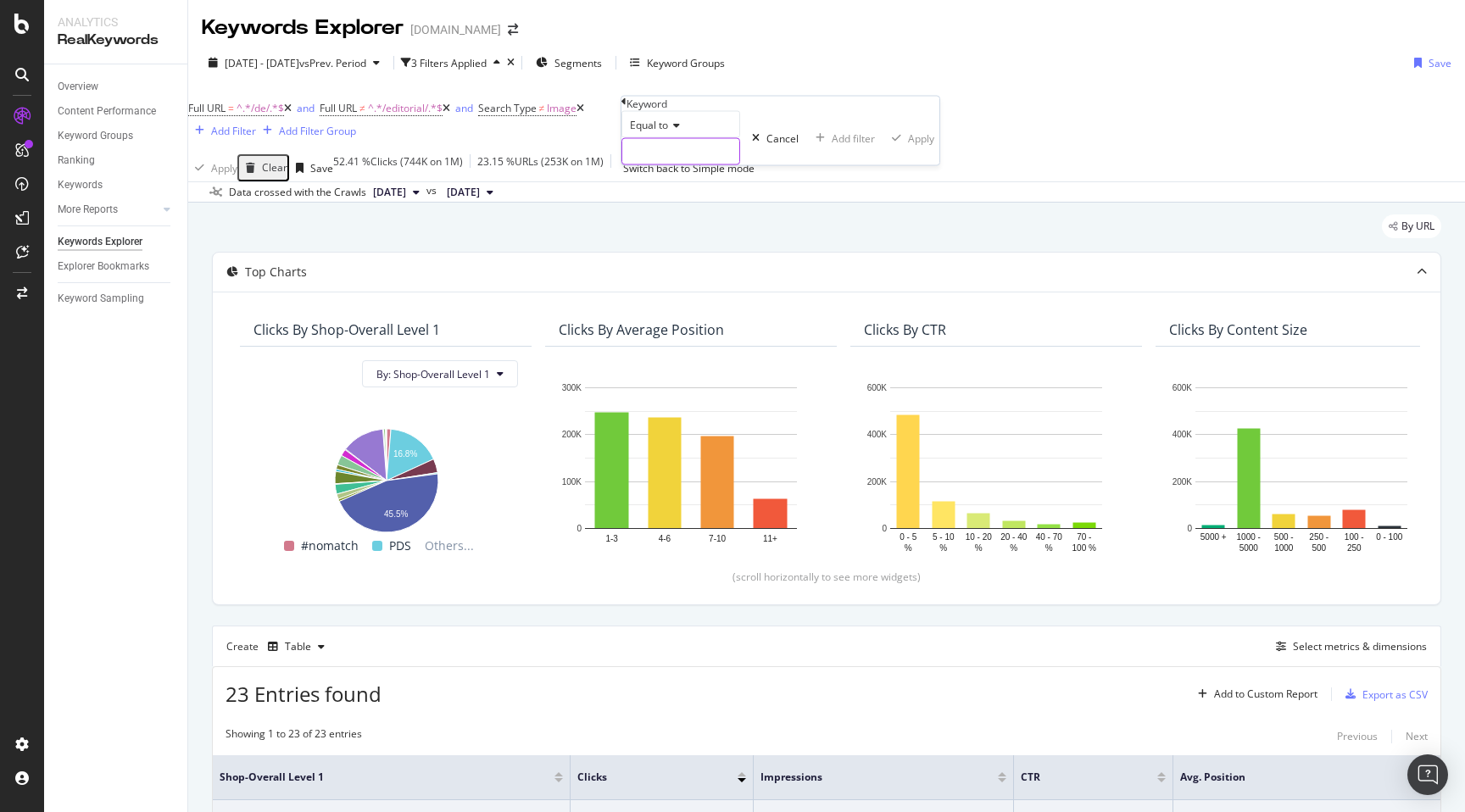
click at [679, 164] on input "text" at bounding box center [680, 152] width 117 height 26
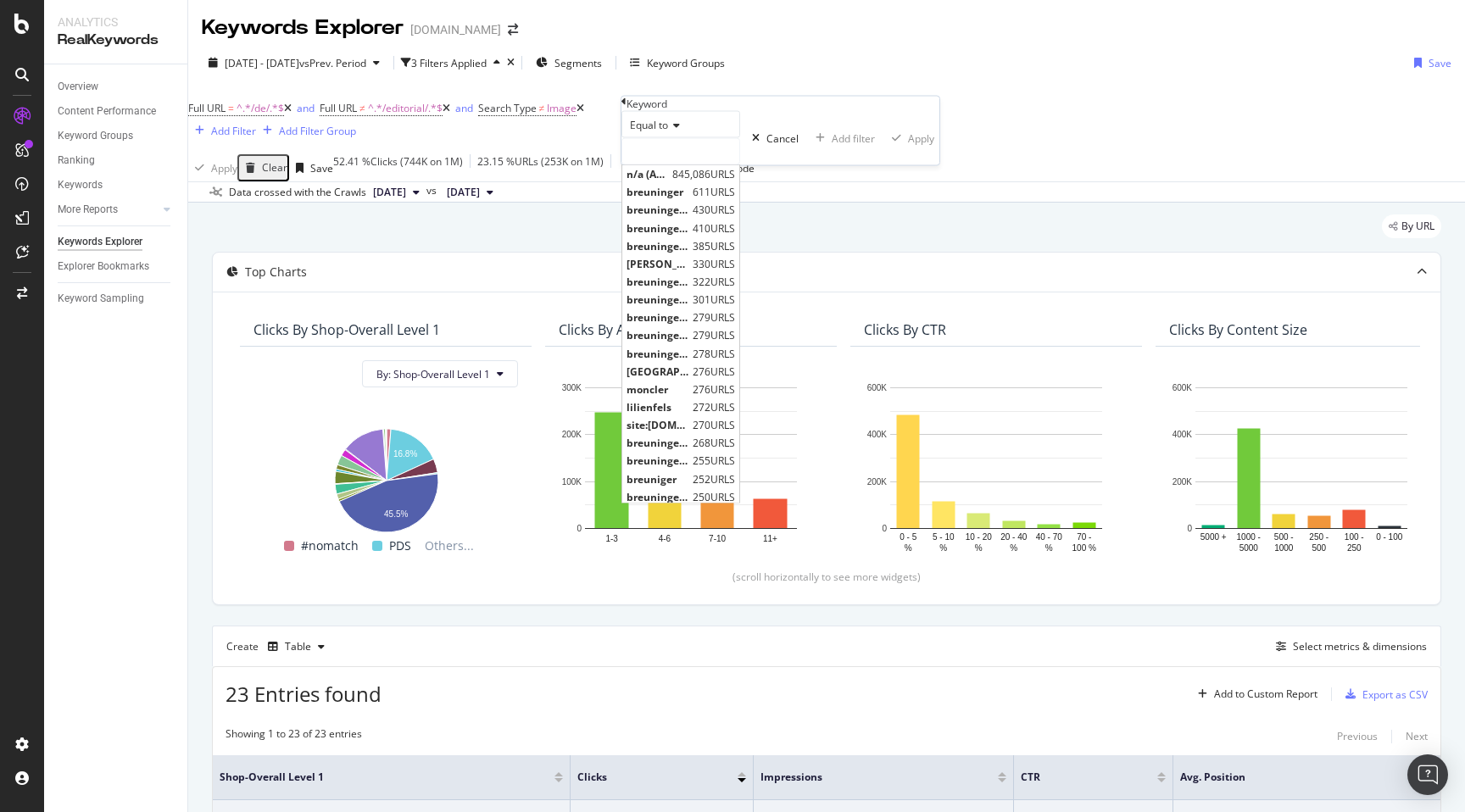
click at [627, 107] on icon at bounding box center [624, 102] width 5 height 10
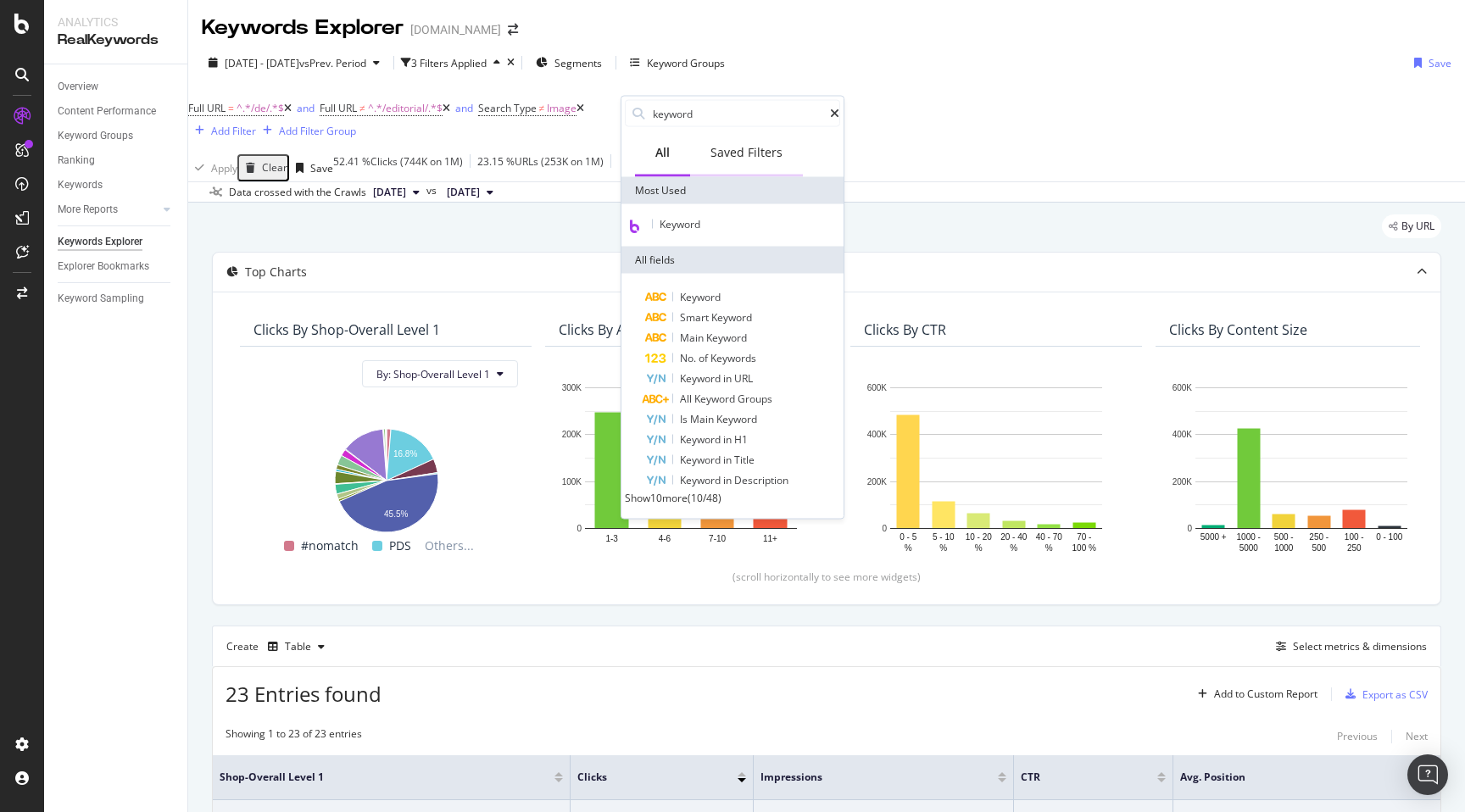
type input "keywords"
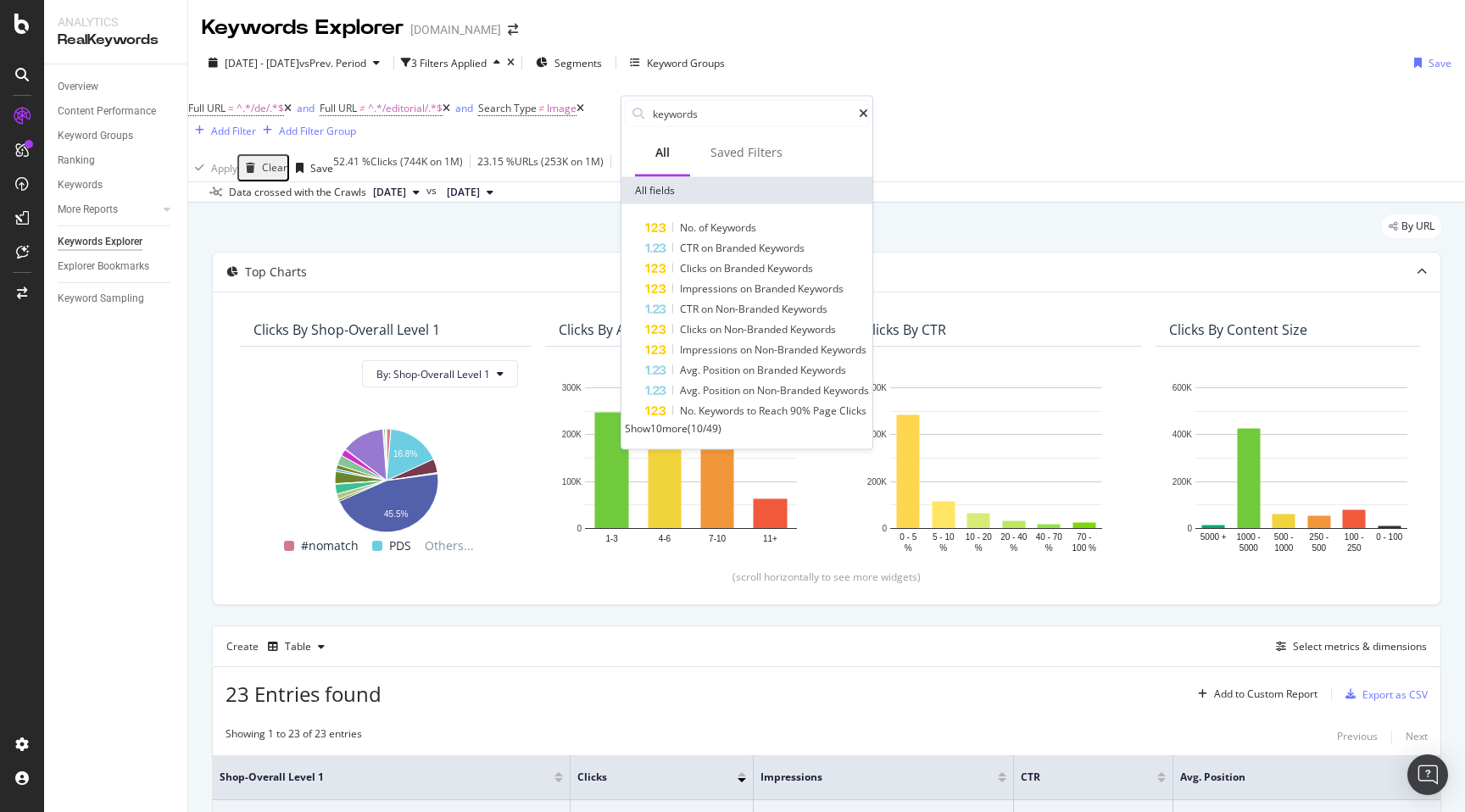
click at [555, 154] on div "Apply Clear Save 52.41 % Clicks ( 744K on 1M ) 23.15 % URLs ( 253K on 1M ) Swit…" at bounding box center [826, 167] width 1277 height 27
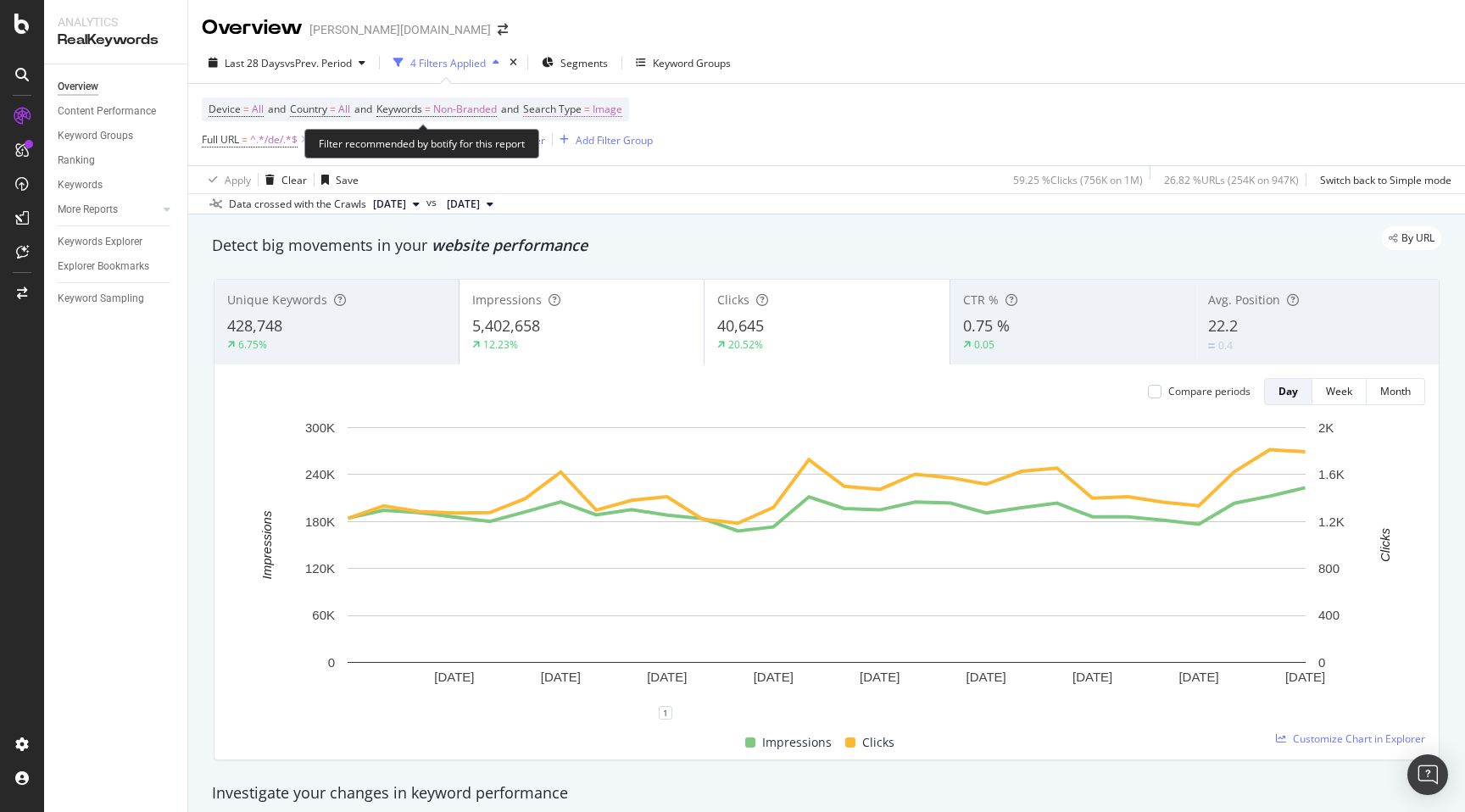
click at [622, 114] on span "Image" at bounding box center [608, 110] width 30 height 24
click at [576, 151] on span "Image" at bounding box center [571, 149] width 30 height 14
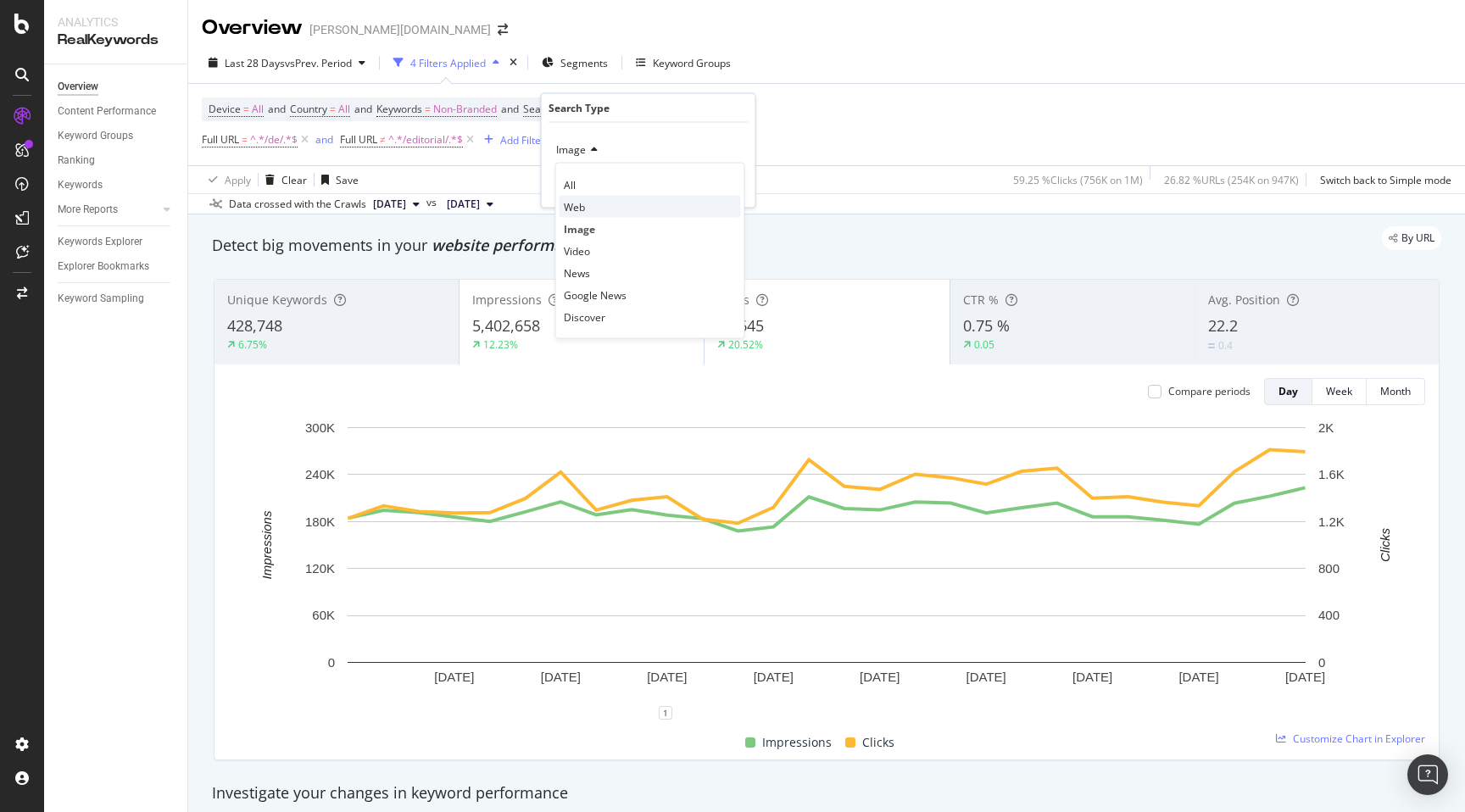
click at [580, 204] on span "Web" at bounding box center [574, 206] width 21 height 14
click at [728, 183] on div "Apply" at bounding box center [729, 185] width 26 height 14
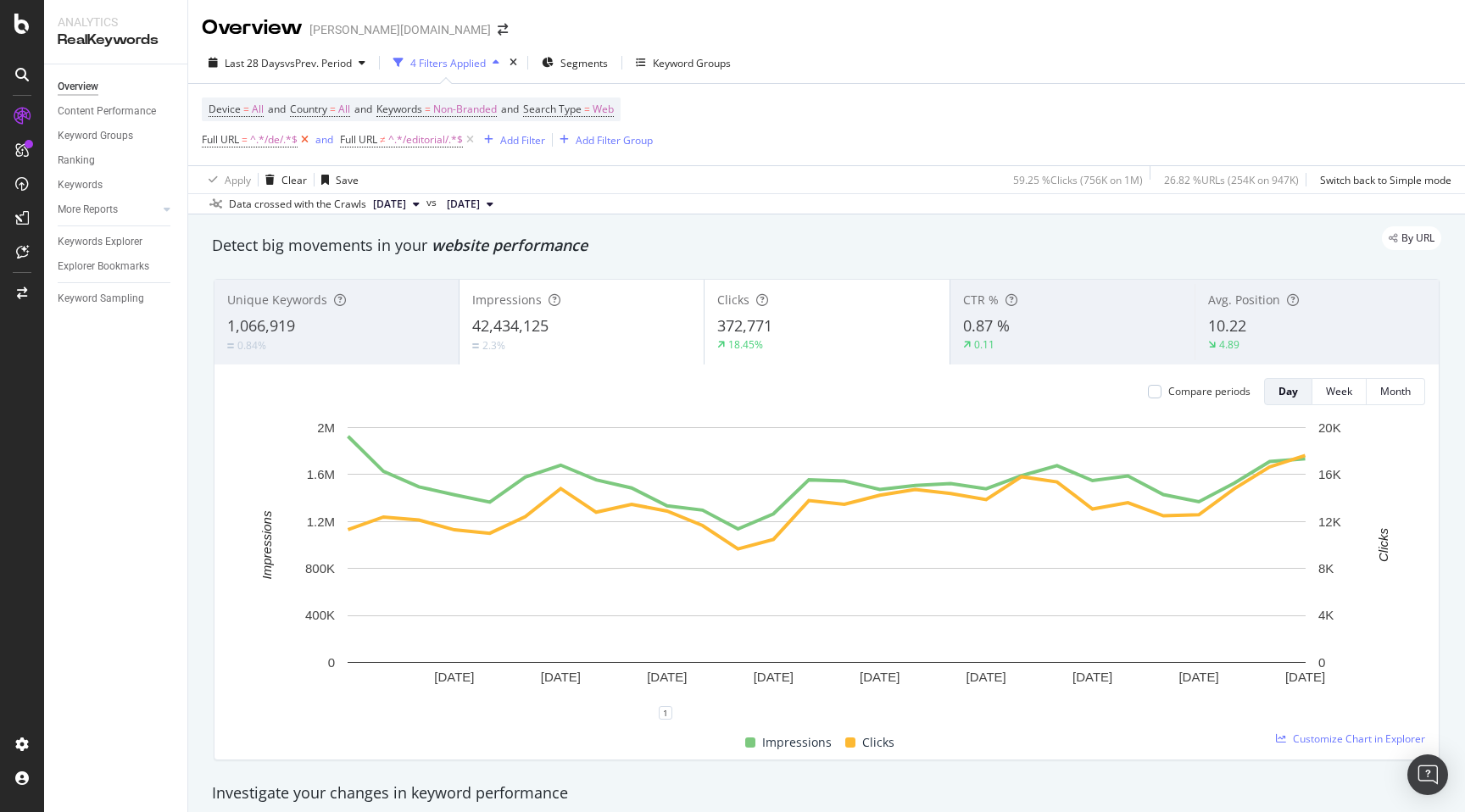
click at [308, 144] on icon at bounding box center [305, 139] width 14 height 17
click at [103, 237] on div "Keywords Explorer" at bounding box center [100, 242] width 85 height 18
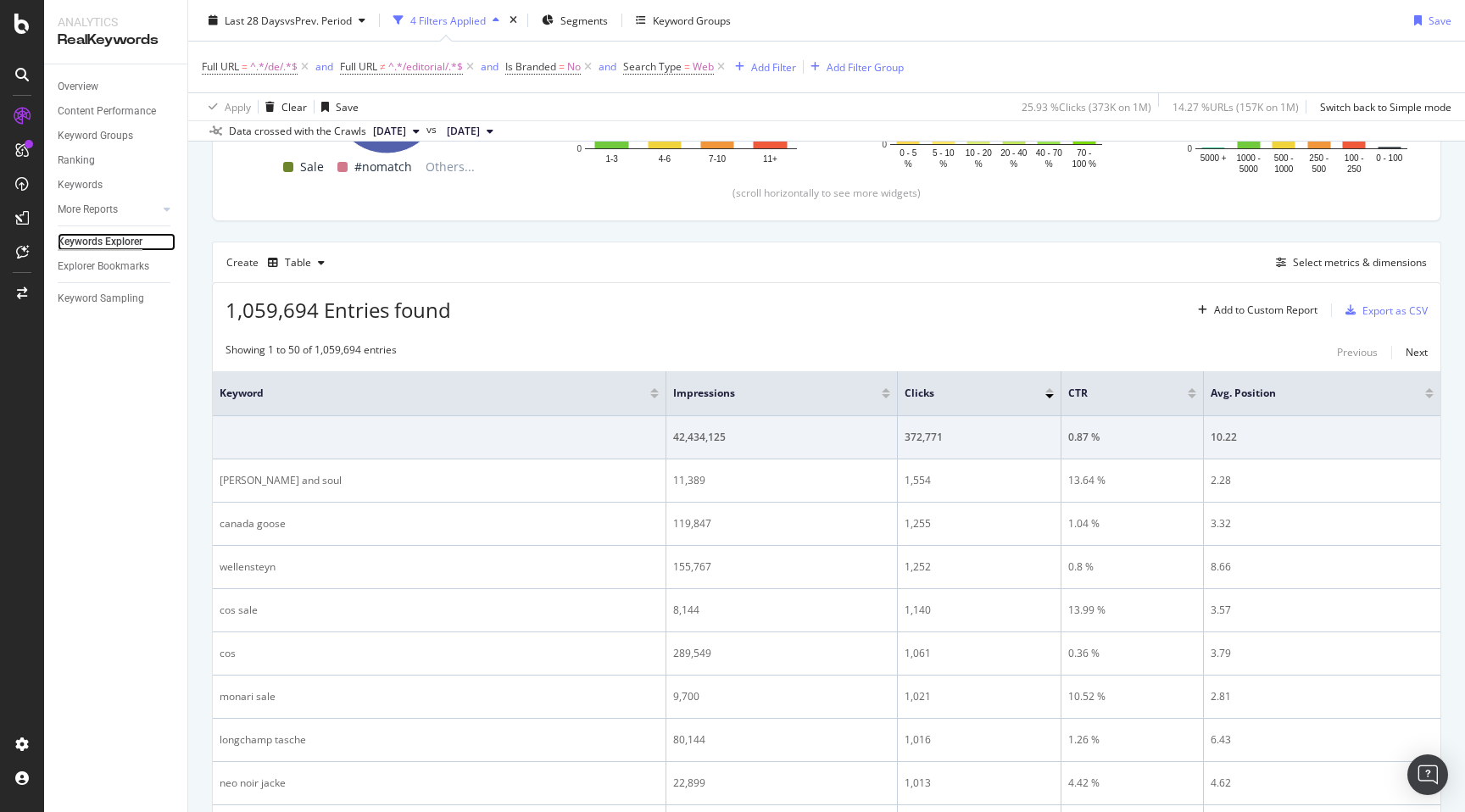
scroll to position [467, 0]
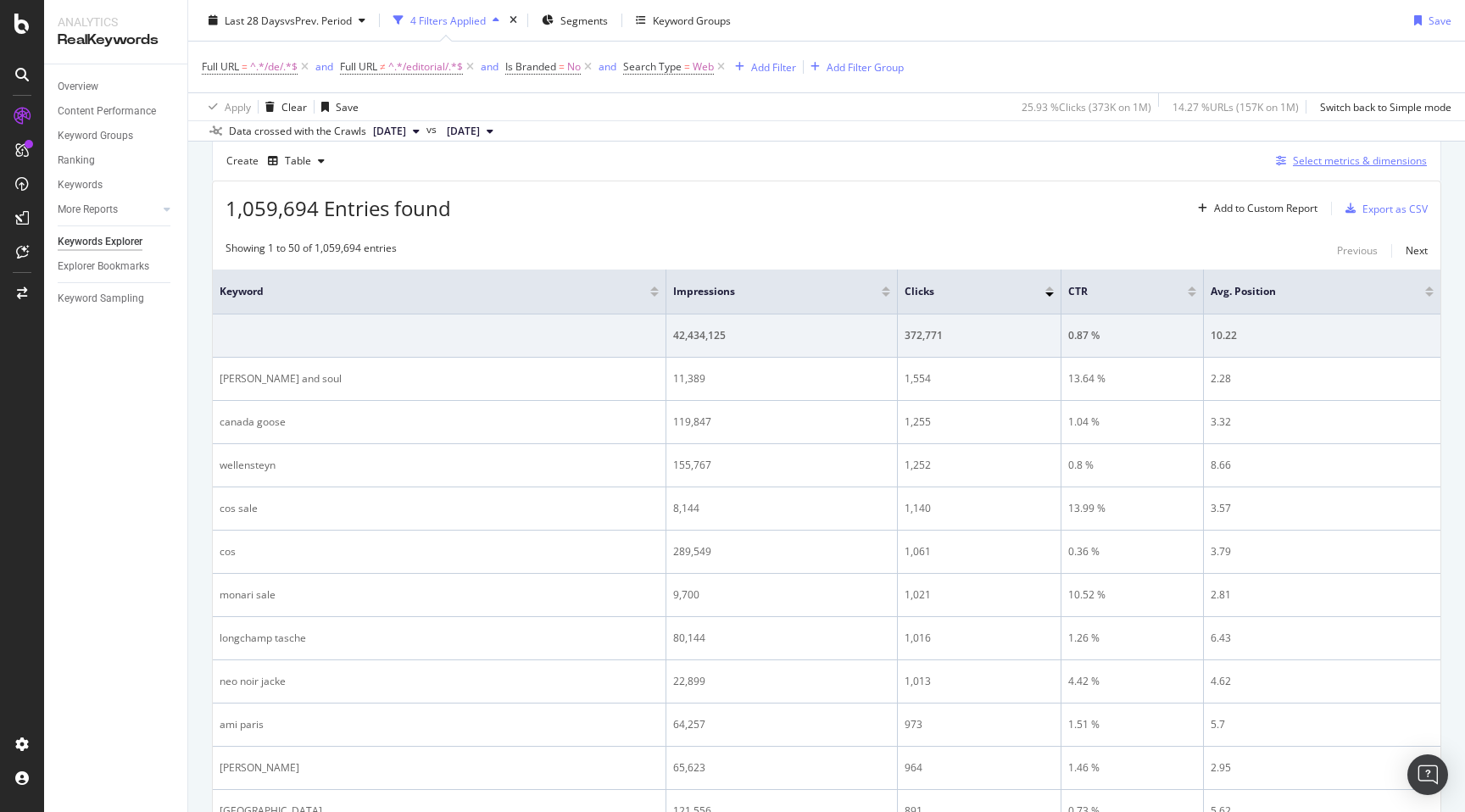
click at [1354, 167] on div "Select metrics & dimensions" at bounding box center [1359, 160] width 134 height 14
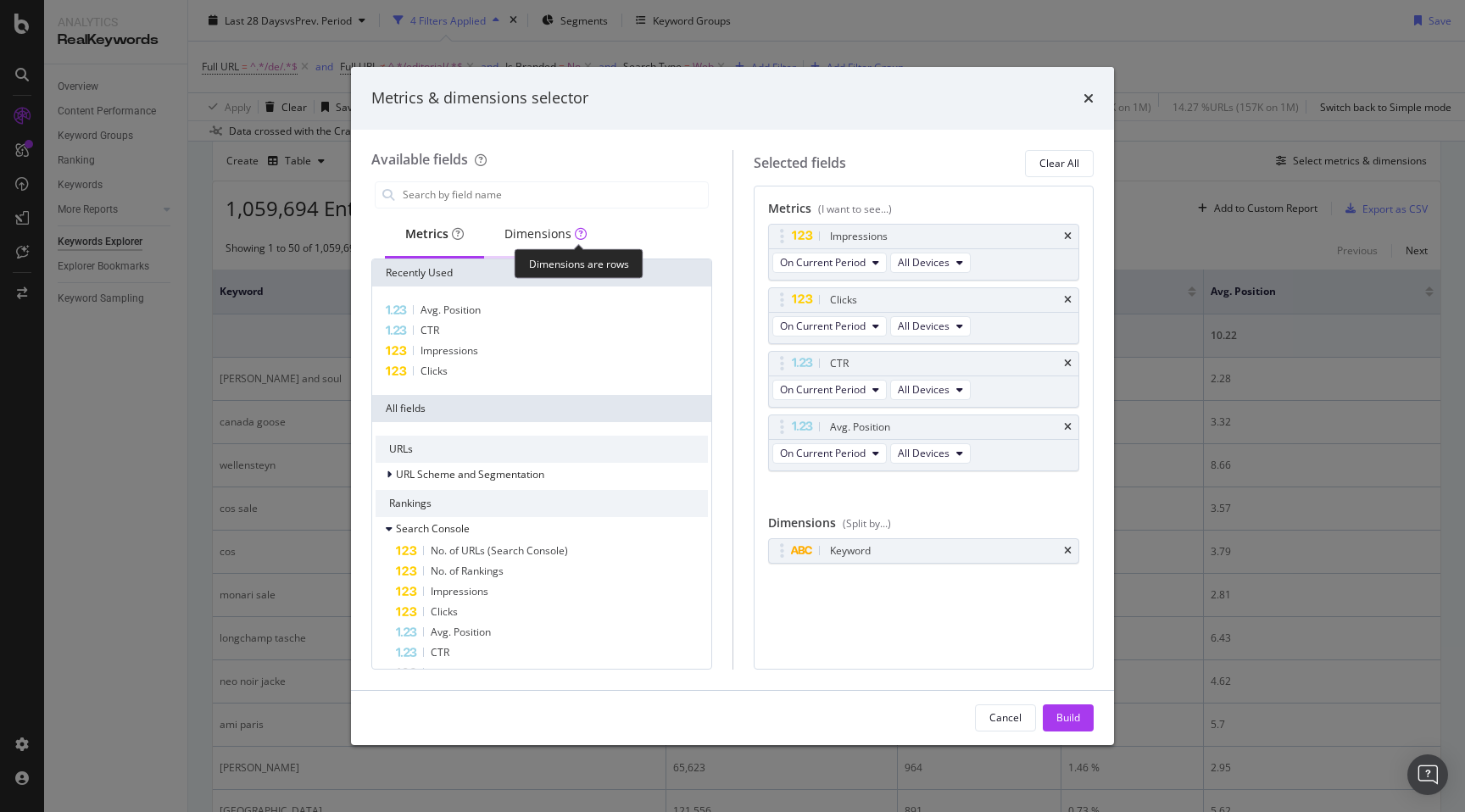
click at [563, 245] on div "Dimensions" at bounding box center [545, 235] width 123 height 47
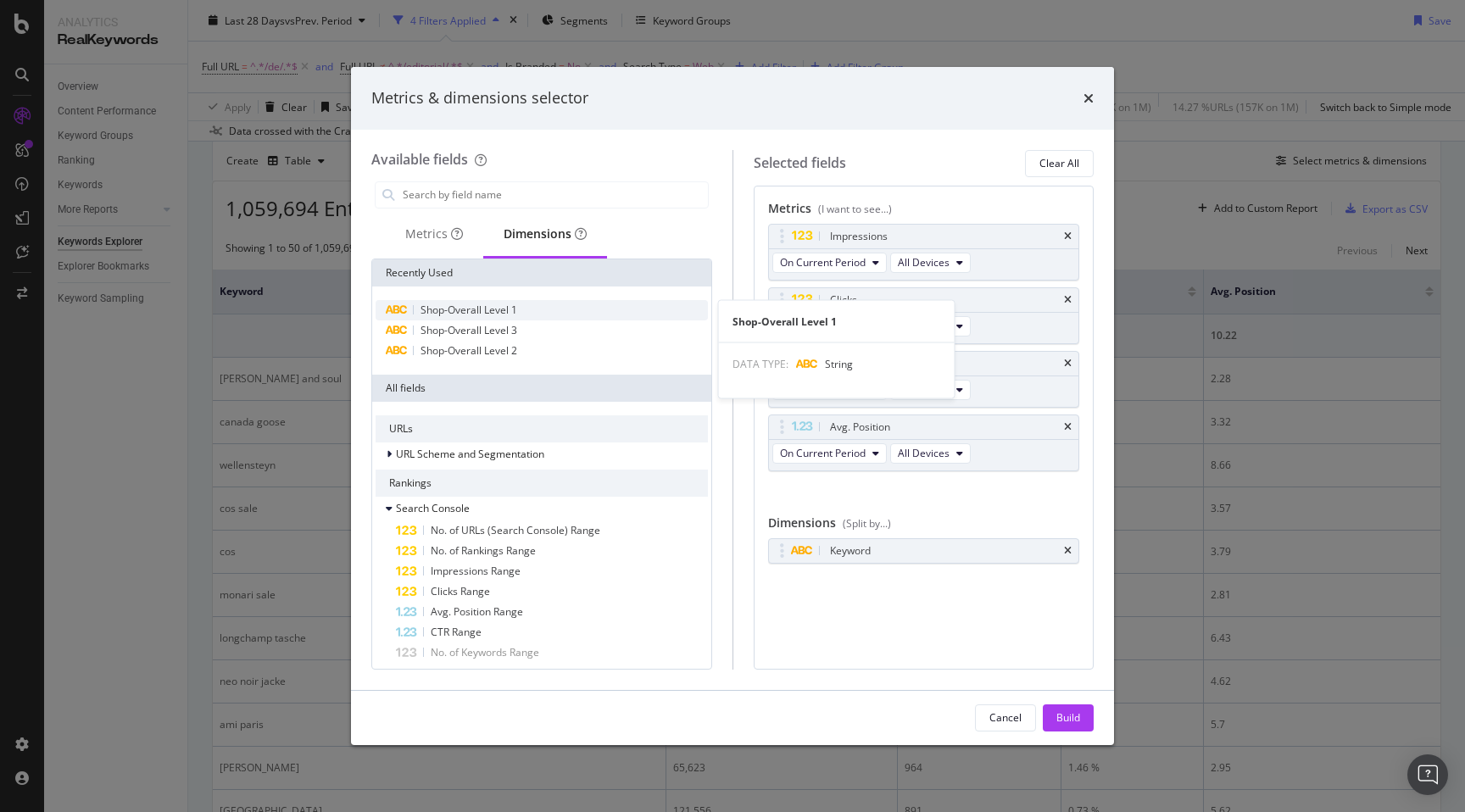
click at [459, 311] on span "Shop-Overall Level 1" at bounding box center [468, 310] width 97 height 14
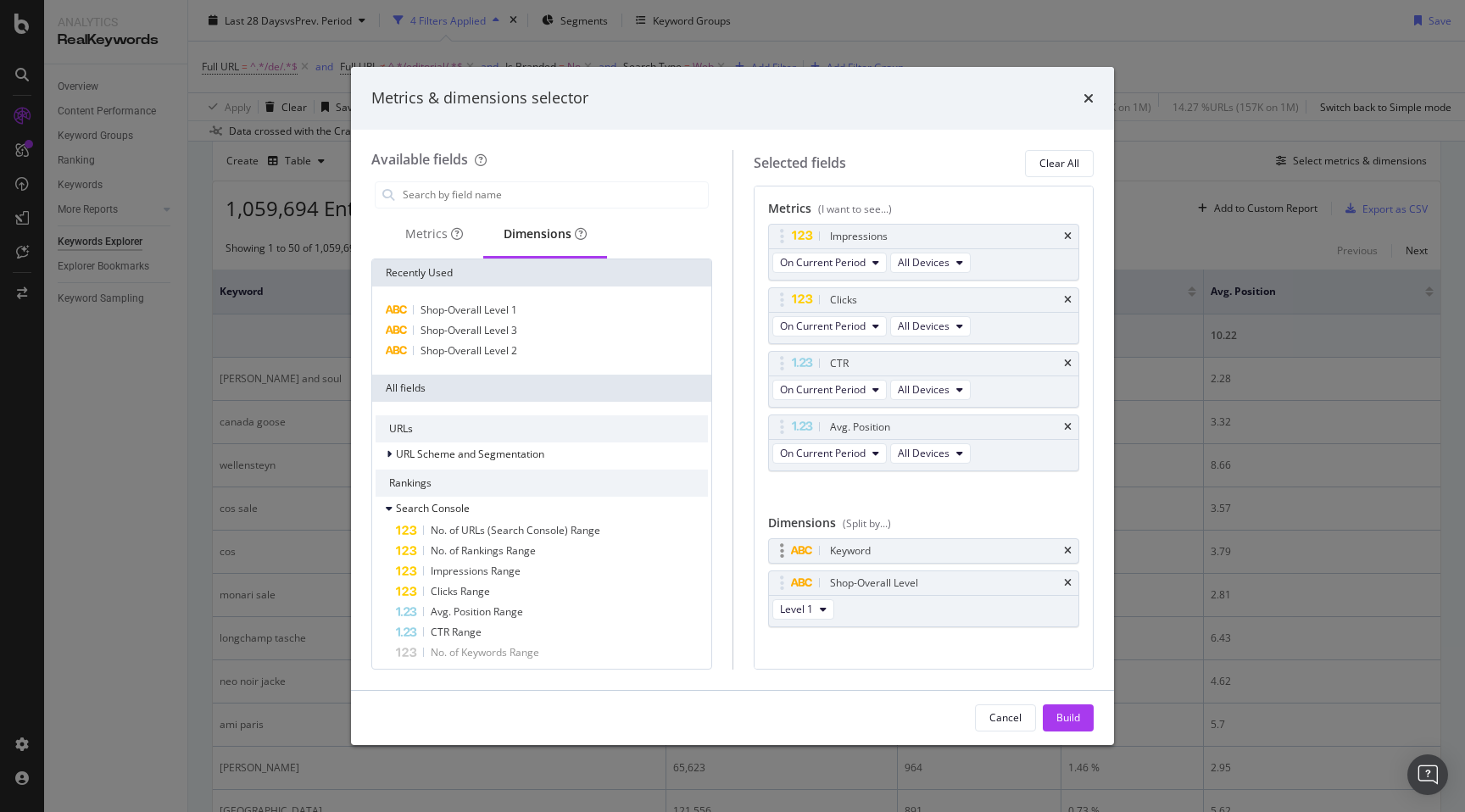
click at [1063, 548] on div "Keyword" at bounding box center [924, 551] width 310 height 24
click at [1067, 549] on icon "times" at bounding box center [1068, 551] width 8 height 10
click at [1076, 710] on div "Build" at bounding box center [1068, 717] width 24 height 14
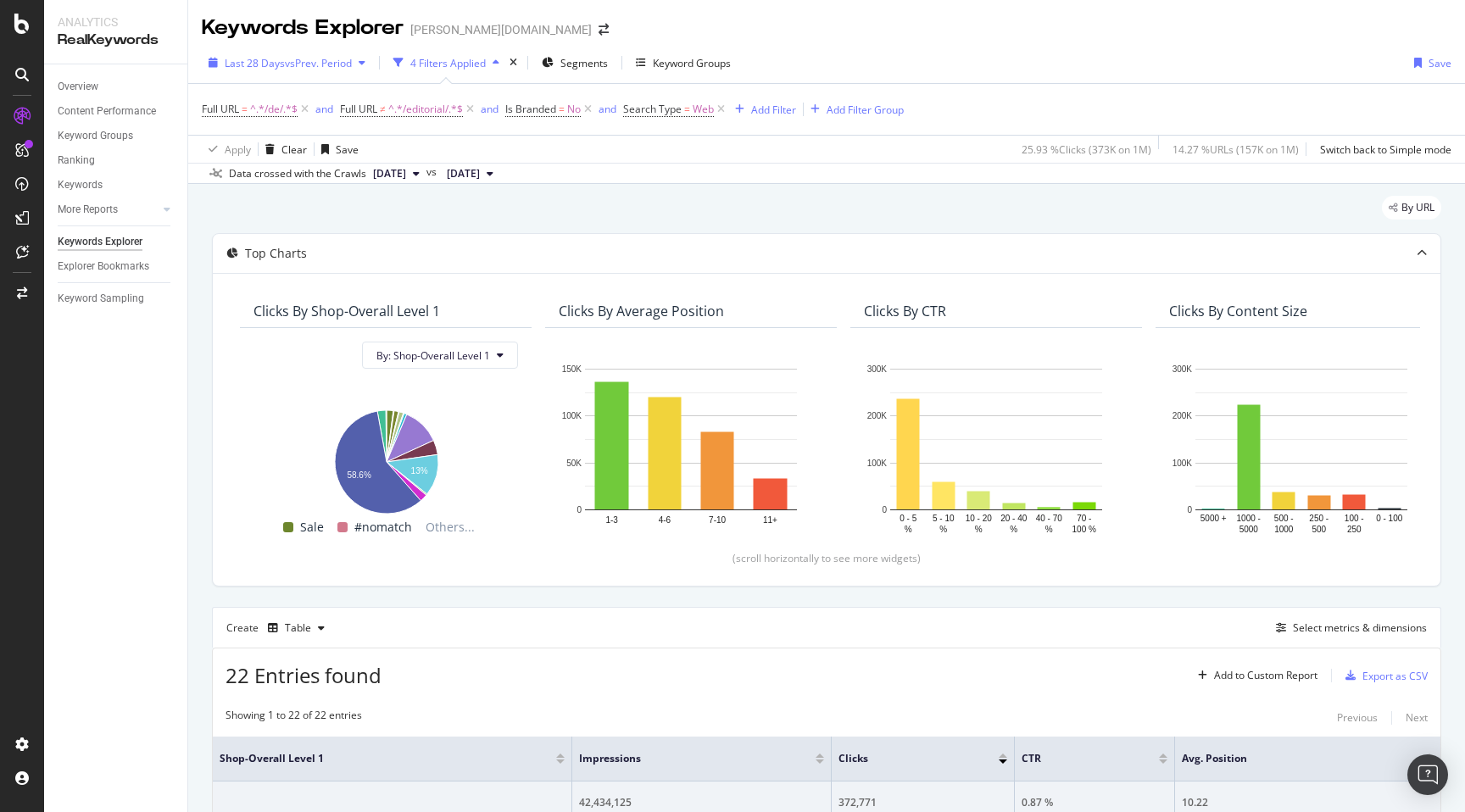
click at [327, 67] on span "vs Prev. Period" at bounding box center [318, 63] width 67 height 14
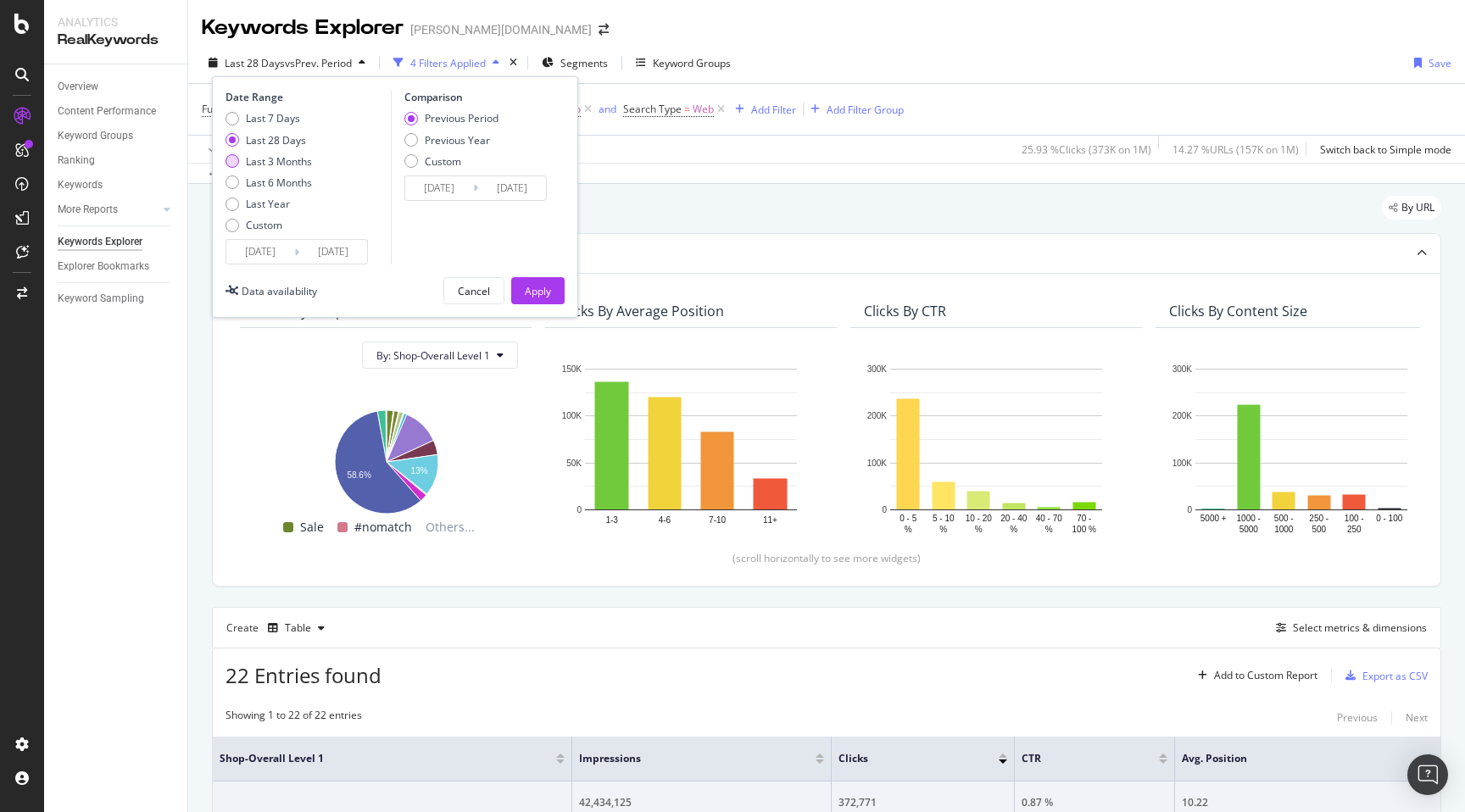
click at [225, 162] on div "Last 3 Months" at bounding box center [232, 161] width 14 height 14
type input "2025/07/06"
type input "2025/04/05"
type input "2025/07/05"
click at [409, 141] on div "Previous Year" at bounding box center [412, 140] width 14 height 14
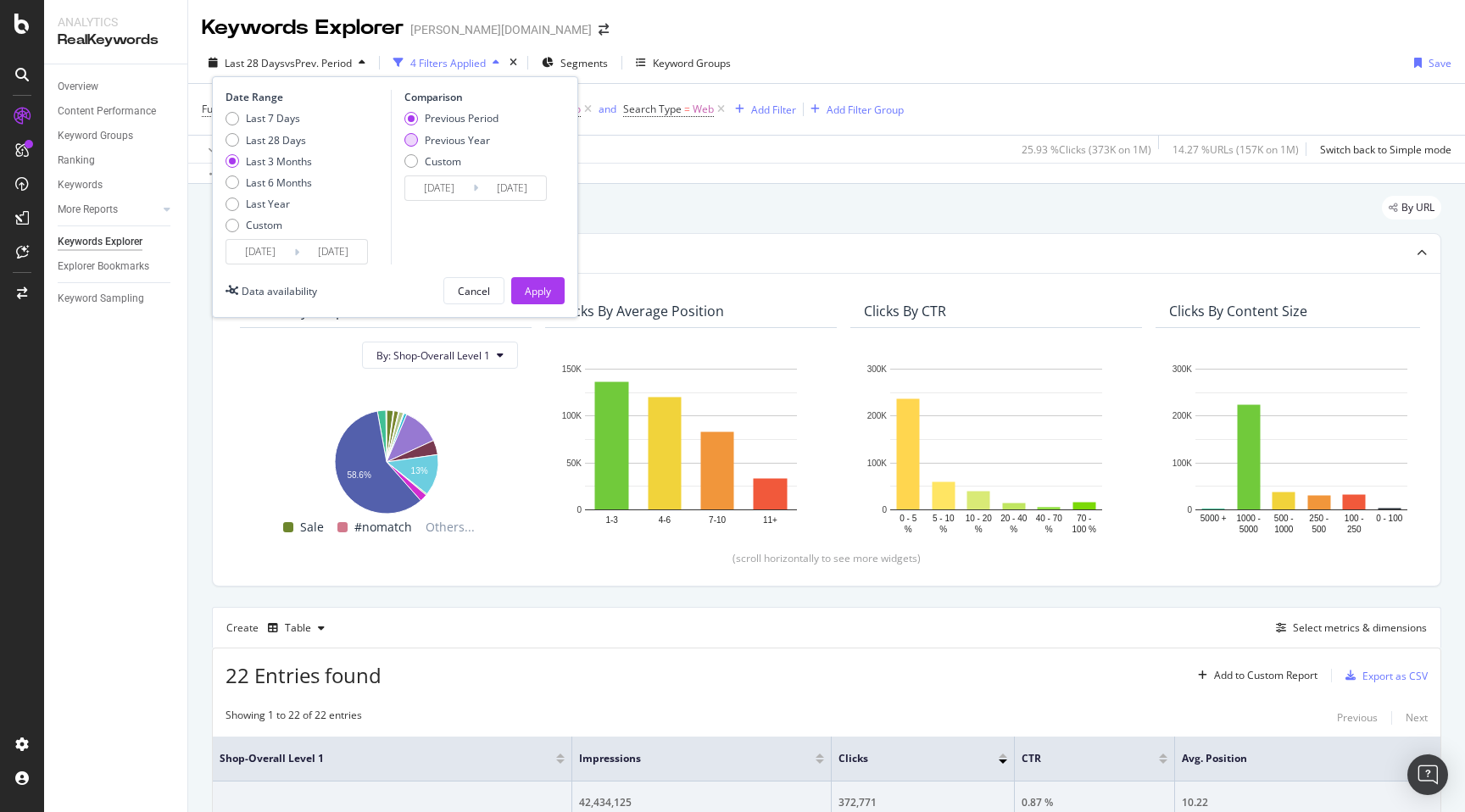
type input "2024/07/07"
type input "[DATE]"
click at [533, 291] on div "Apply" at bounding box center [538, 291] width 26 height 14
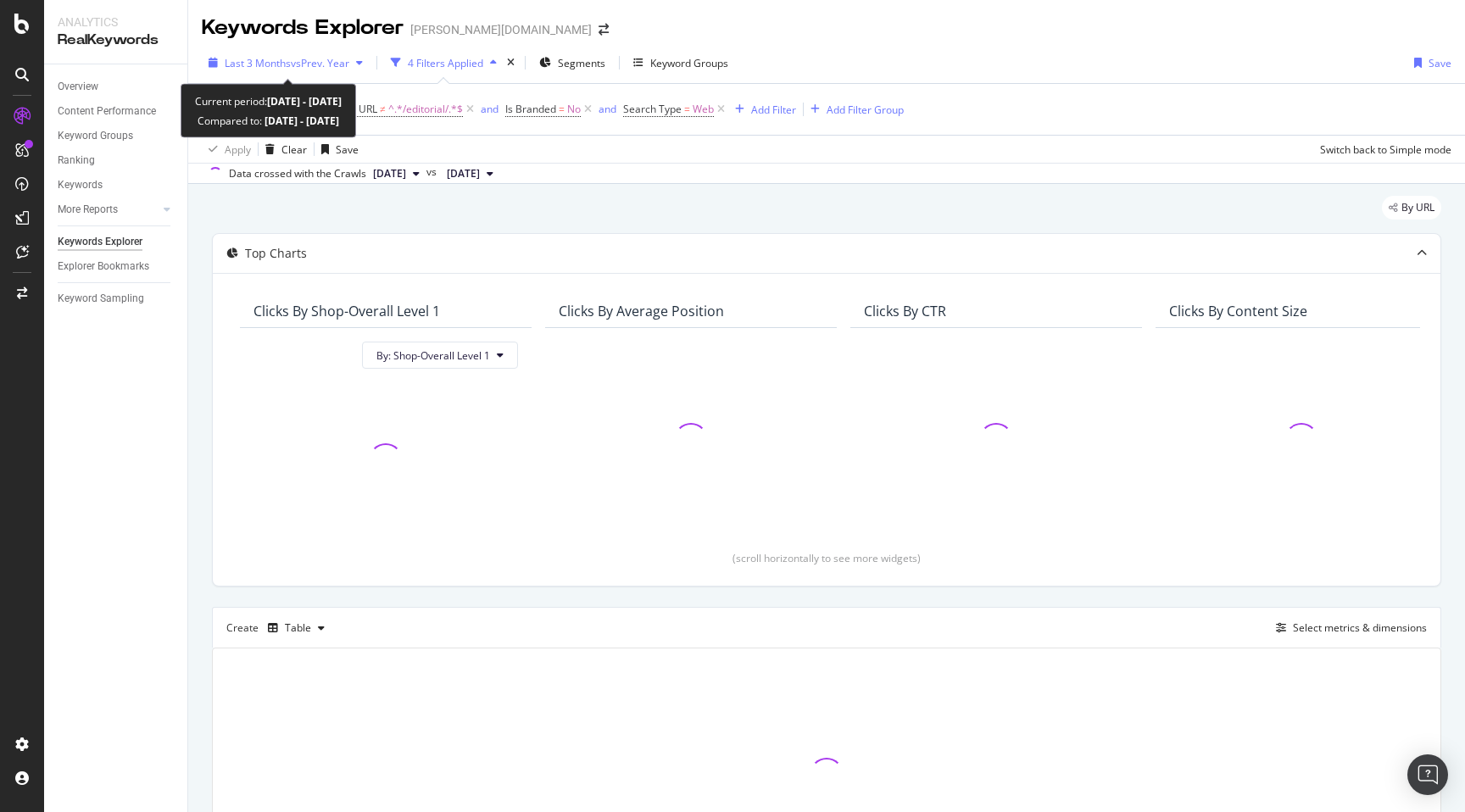
click at [283, 59] on span "Last 3 Months" at bounding box center [257, 63] width 66 height 14
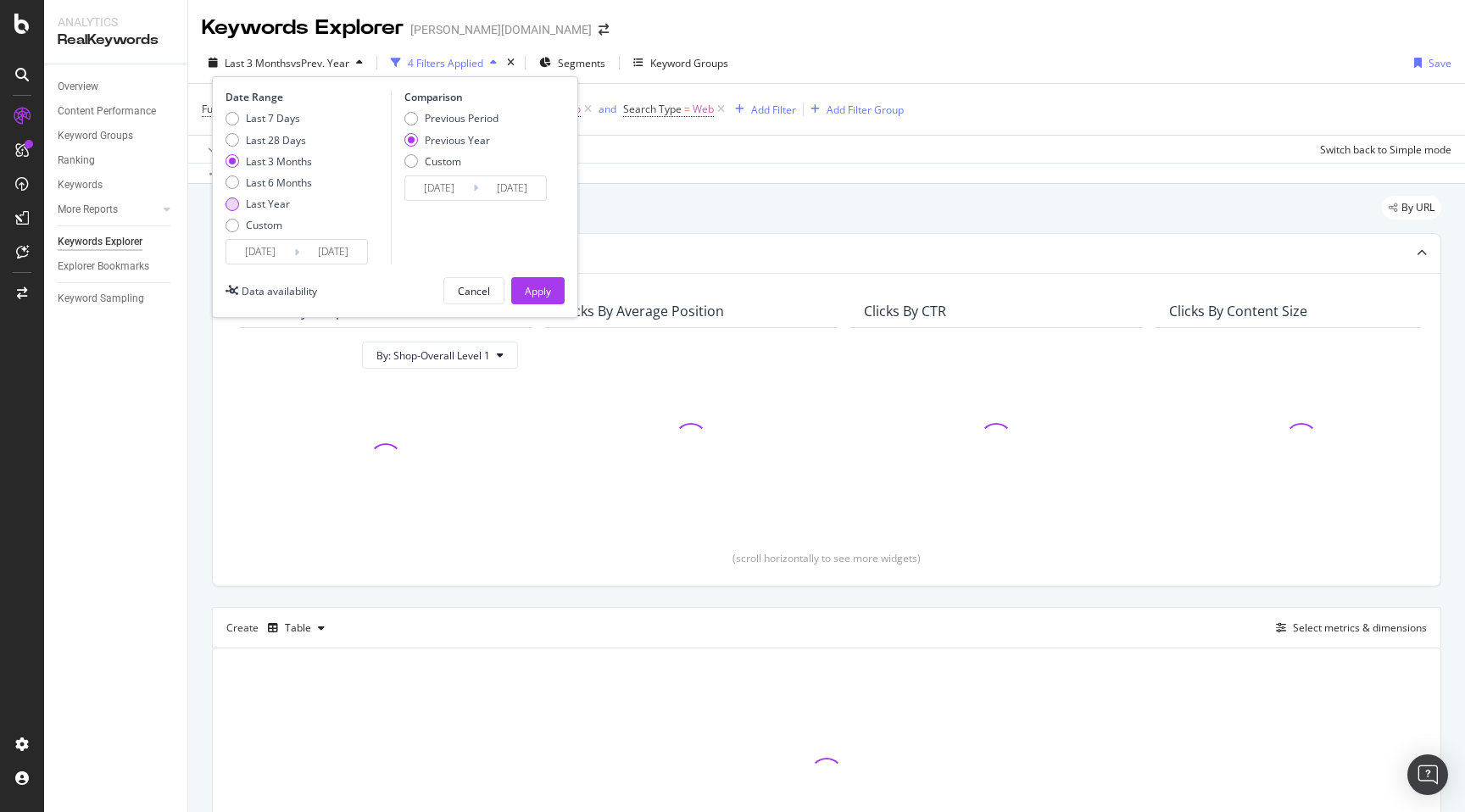
click at [234, 203] on div "Last Year" at bounding box center [232, 204] width 14 height 14
type input "[DATE]"
click at [533, 288] on div "Apply" at bounding box center [538, 291] width 26 height 14
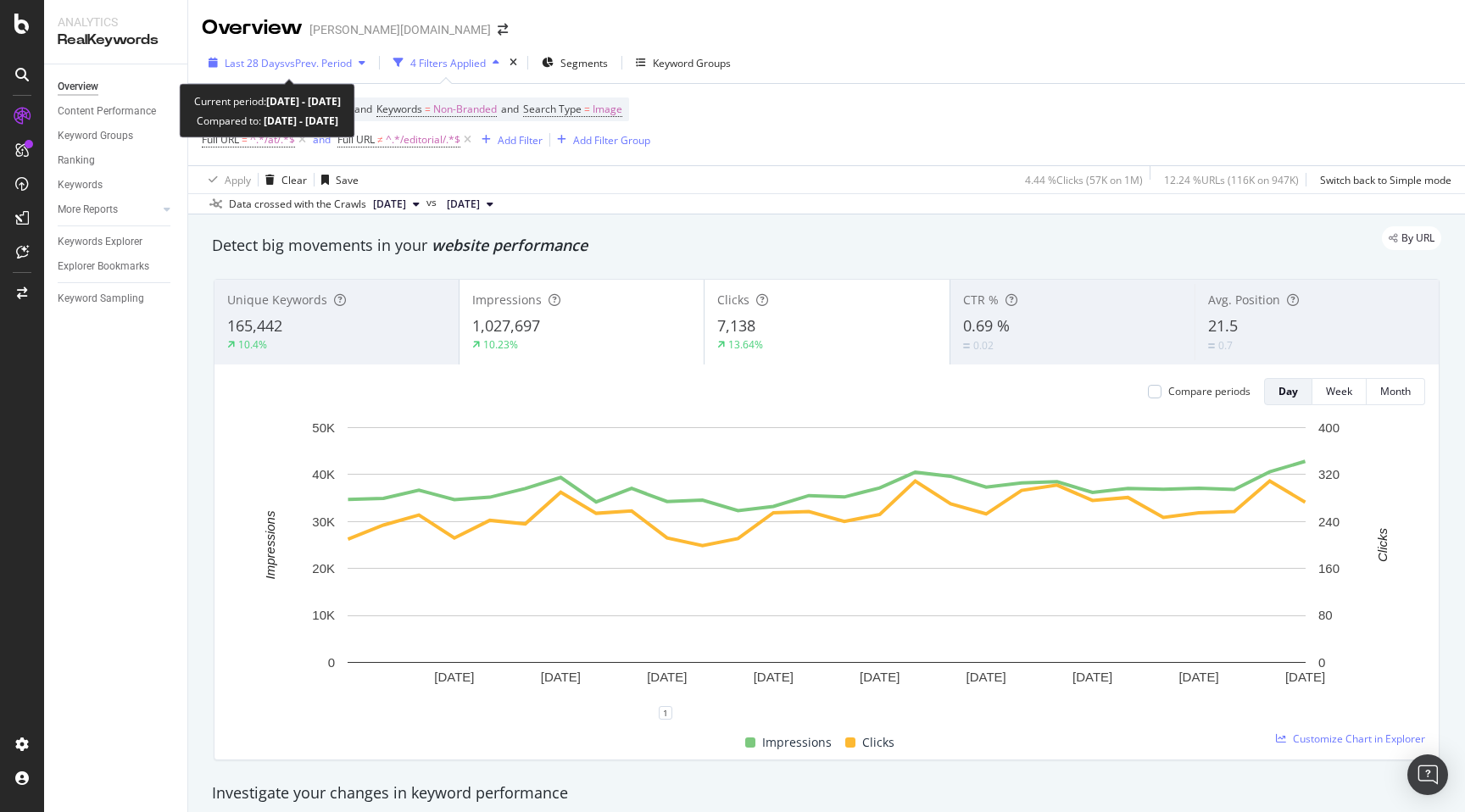
click at [290, 49] on button "Last 28 Days vs Prev. Period" at bounding box center [286, 62] width 170 height 27
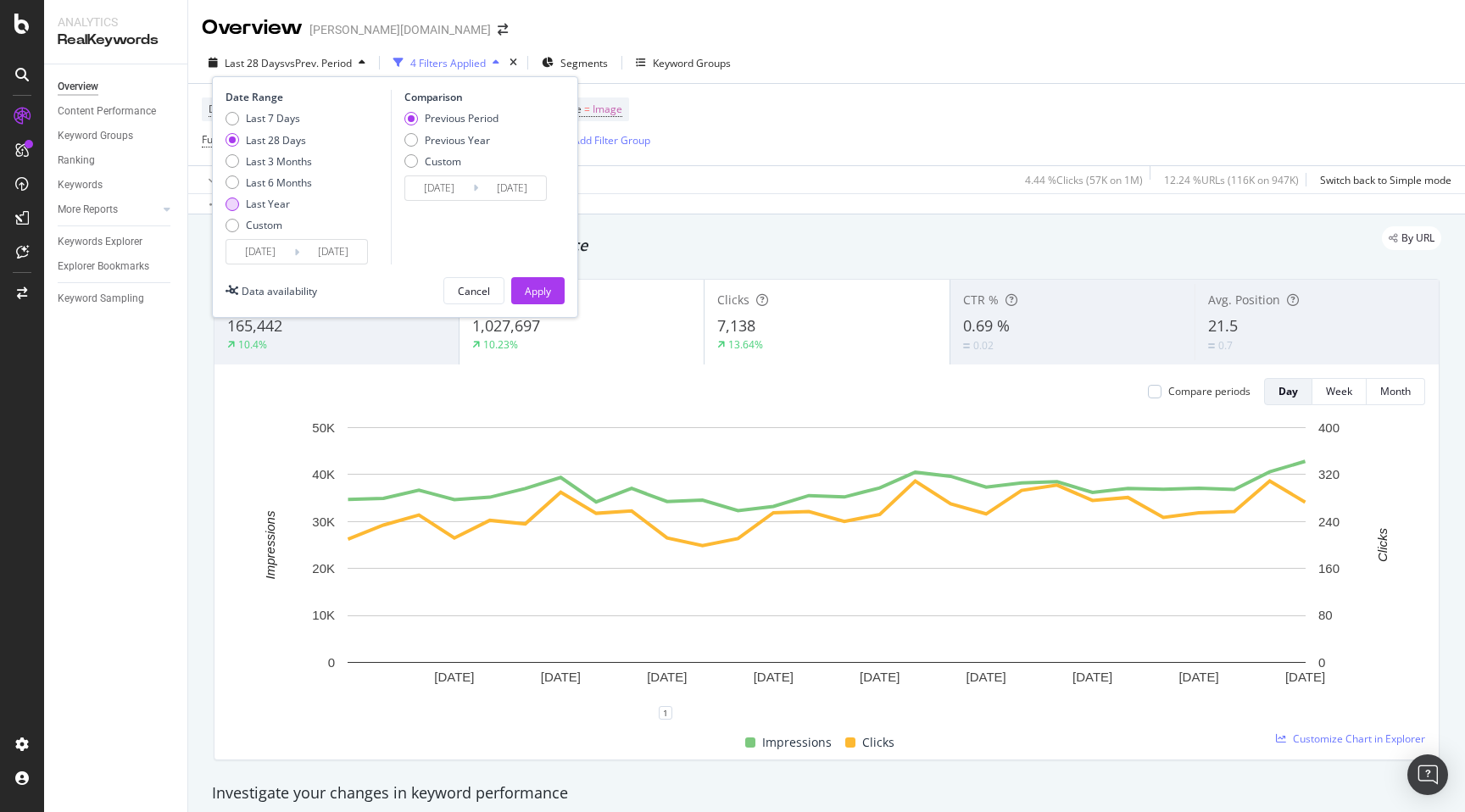
click at [249, 201] on div "Last Year" at bounding box center [268, 203] width 44 height 14
type input "[DATE]"
click at [413, 143] on div "Previous Year" at bounding box center [412, 140] width 14 height 14
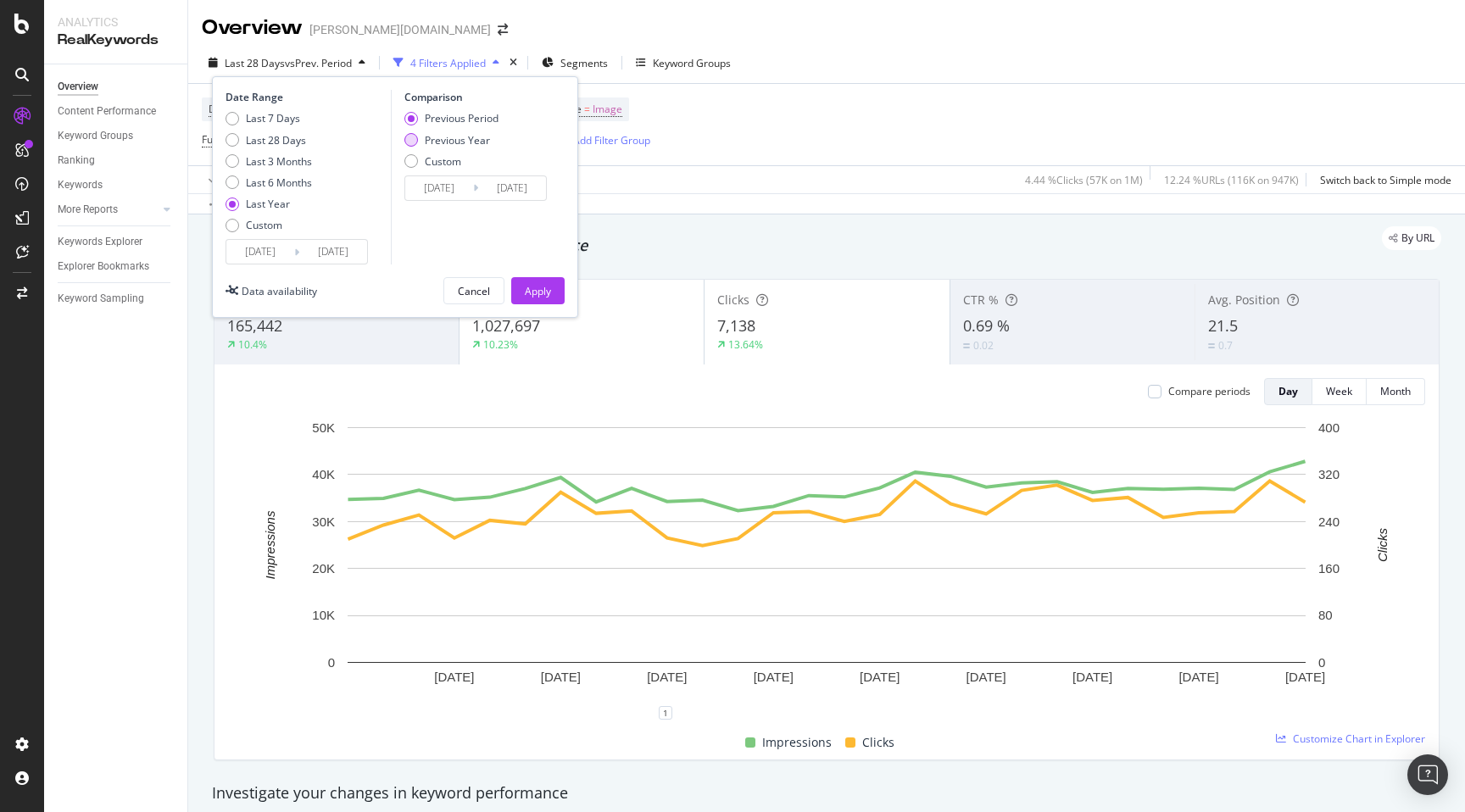
type input "[DATE]"
click at [542, 301] on div "Apply" at bounding box center [538, 291] width 26 height 26
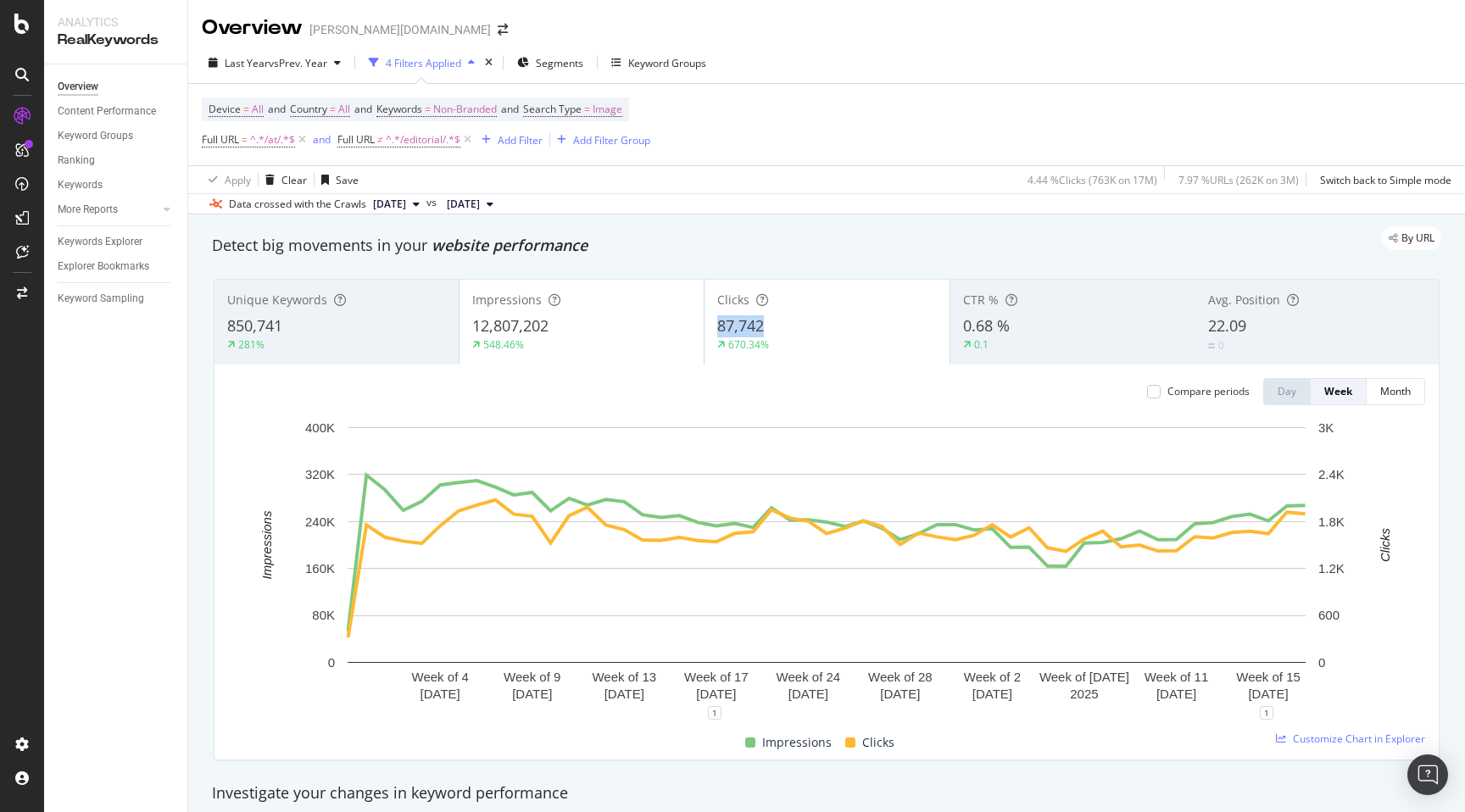
copy span "87,742"
drag, startPoint x: 769, startPoint y: 325, endPoint x: 720, endPoint y: 327, distance: 49.0
click at [720, 327] on div "87,742" at bounding box center [826, 326] width 218 height 22
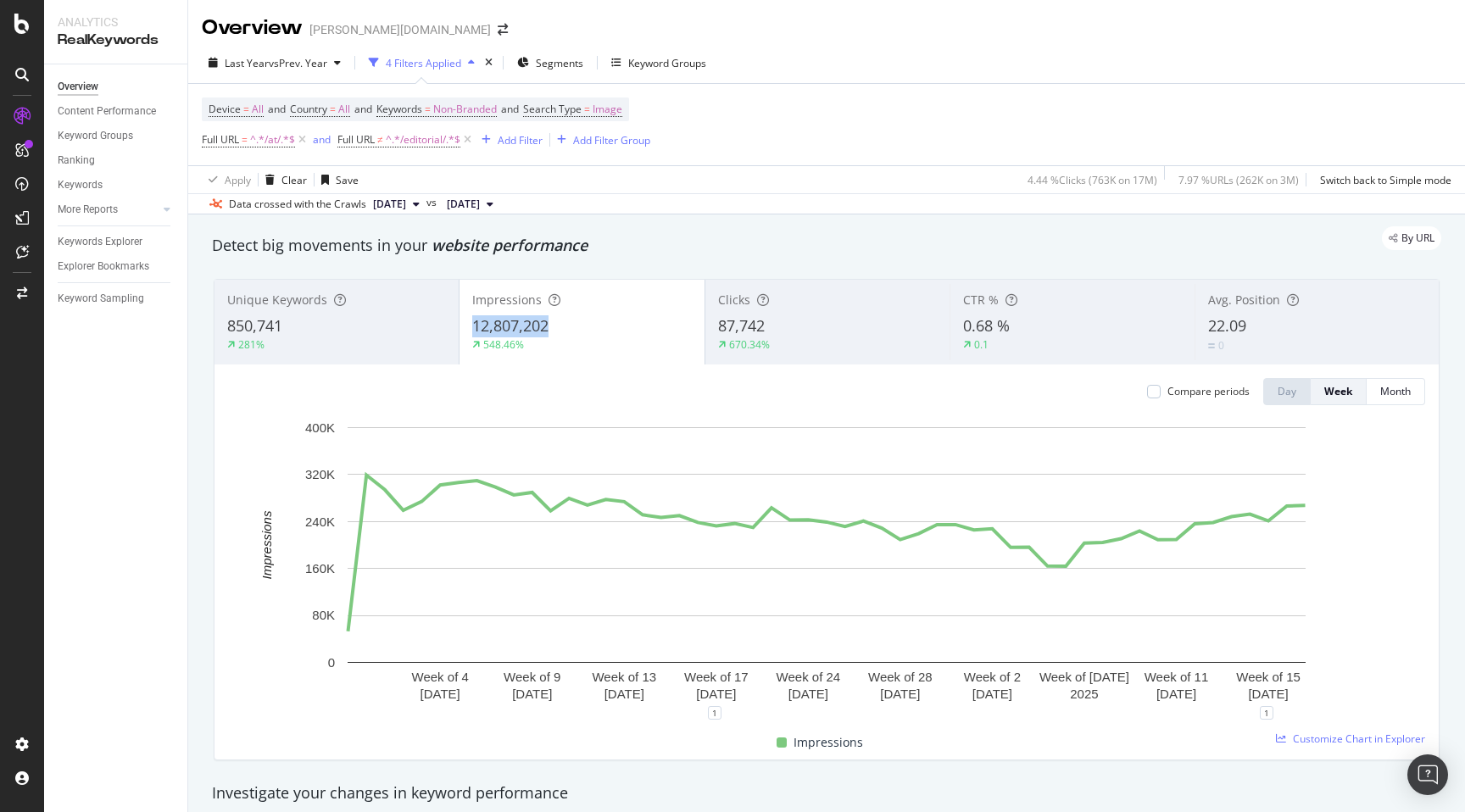
copy span "12,807,202"
drag, startPoint x: 559, startPoint y: 329, endPoint x: 473, endPoint y: 332, distance: 86.1
click at [473, 332] on div "12,807,202" at bounding box center [581, 326] width 218 height 22
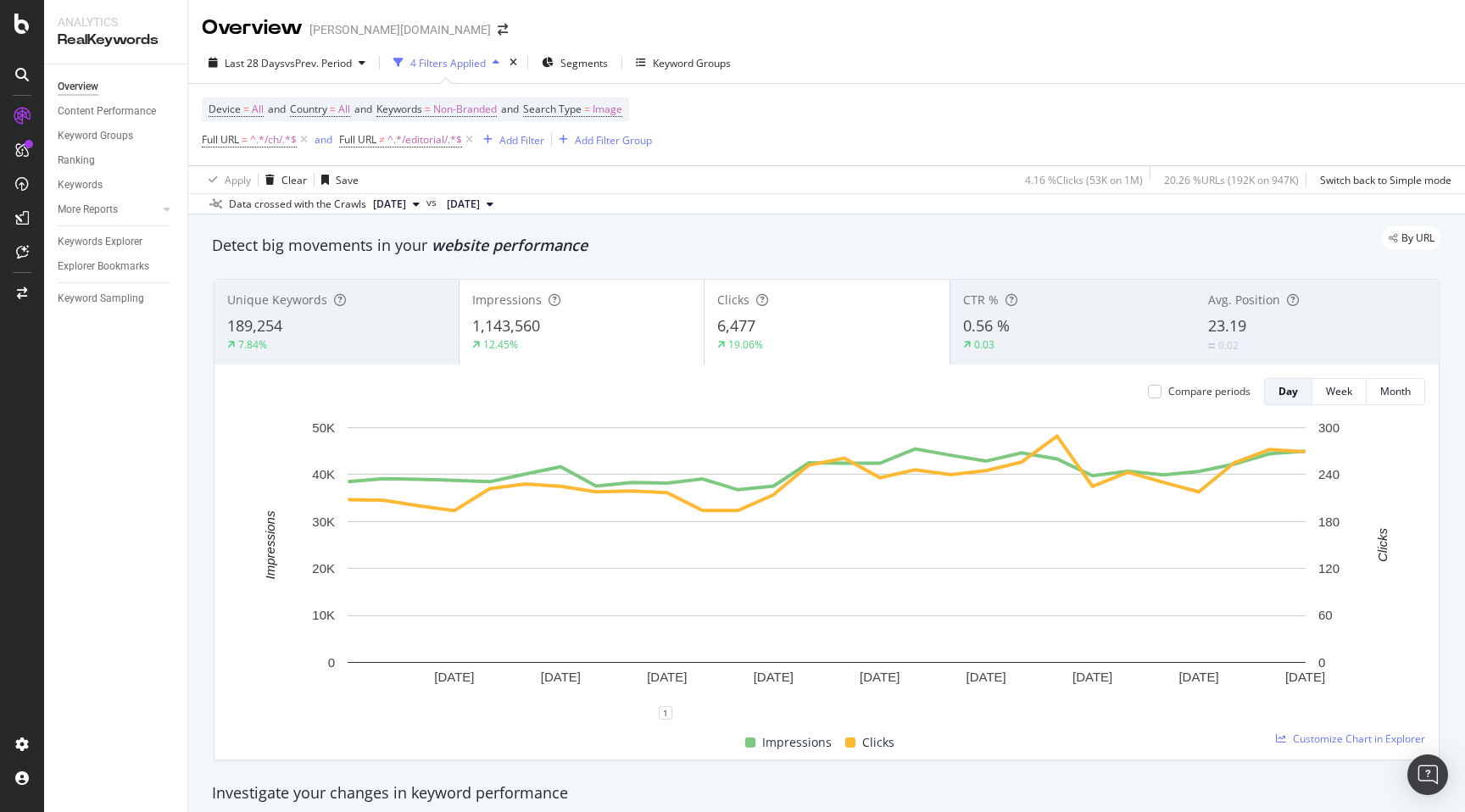
click at [809, 201] on div "Data crossed with the Crawls [DATE] vs [DATE]" at bounding box center [826, 203] width 1277 height 20
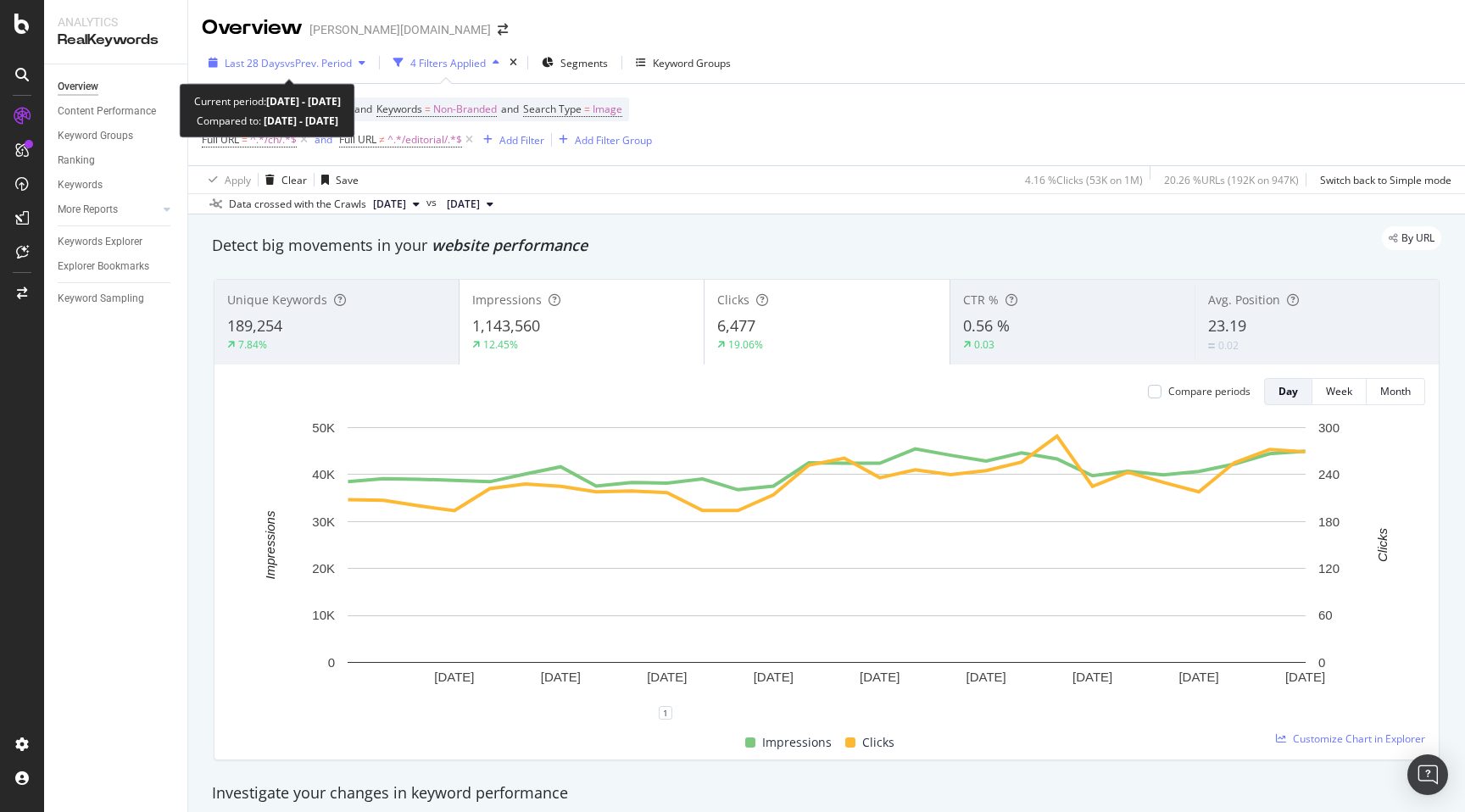
click at [260, 69] on span "Last 28 Days" at bounding box center [254, 63] width 60 height 14
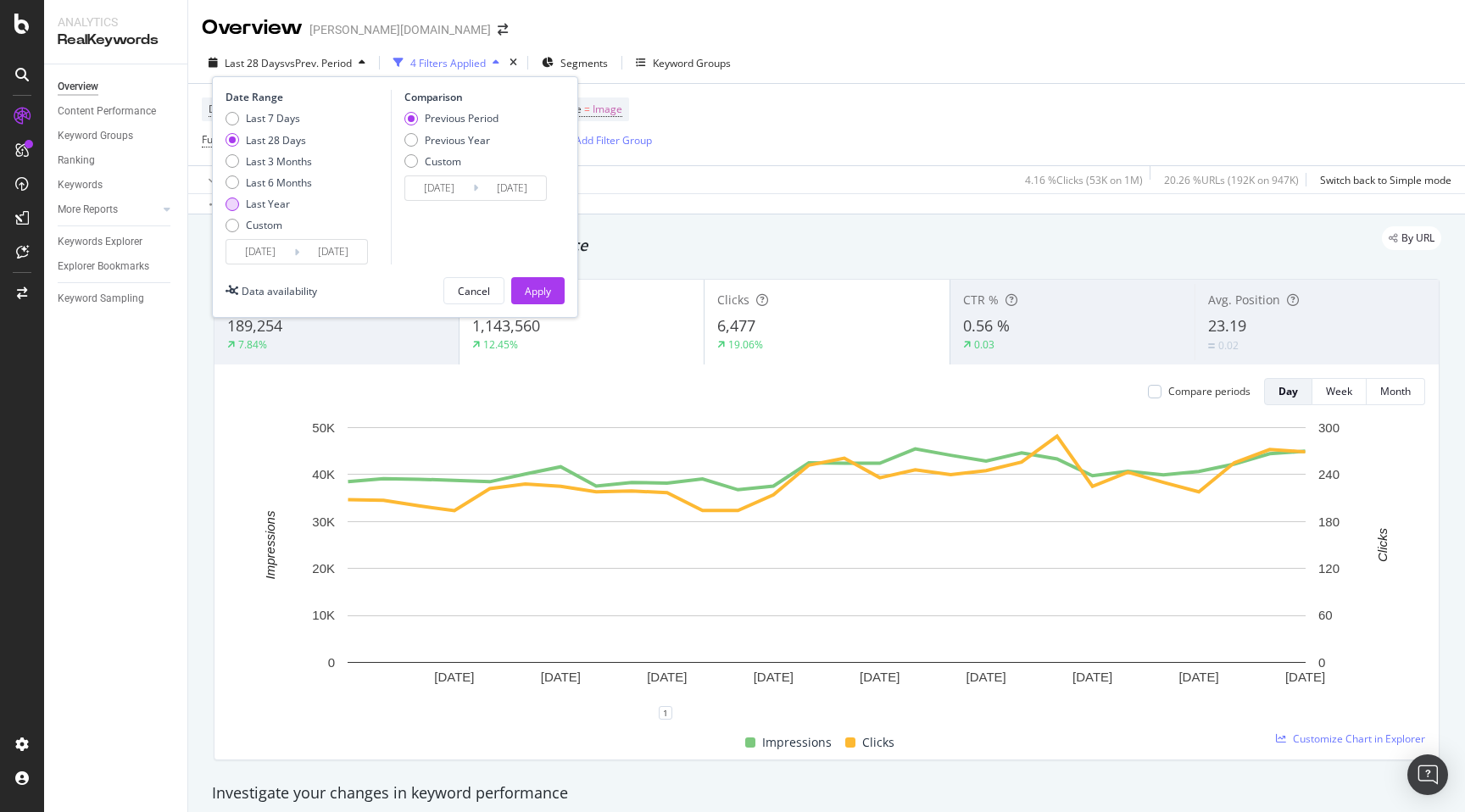
click at [235, 204] on div "Last Year" at bounding box center [232, 204] width 14 height 14
type input "[DATE]"
click at [443, 139] on div "Previous Year" at bounding box center [457, 140] width 66 height 14
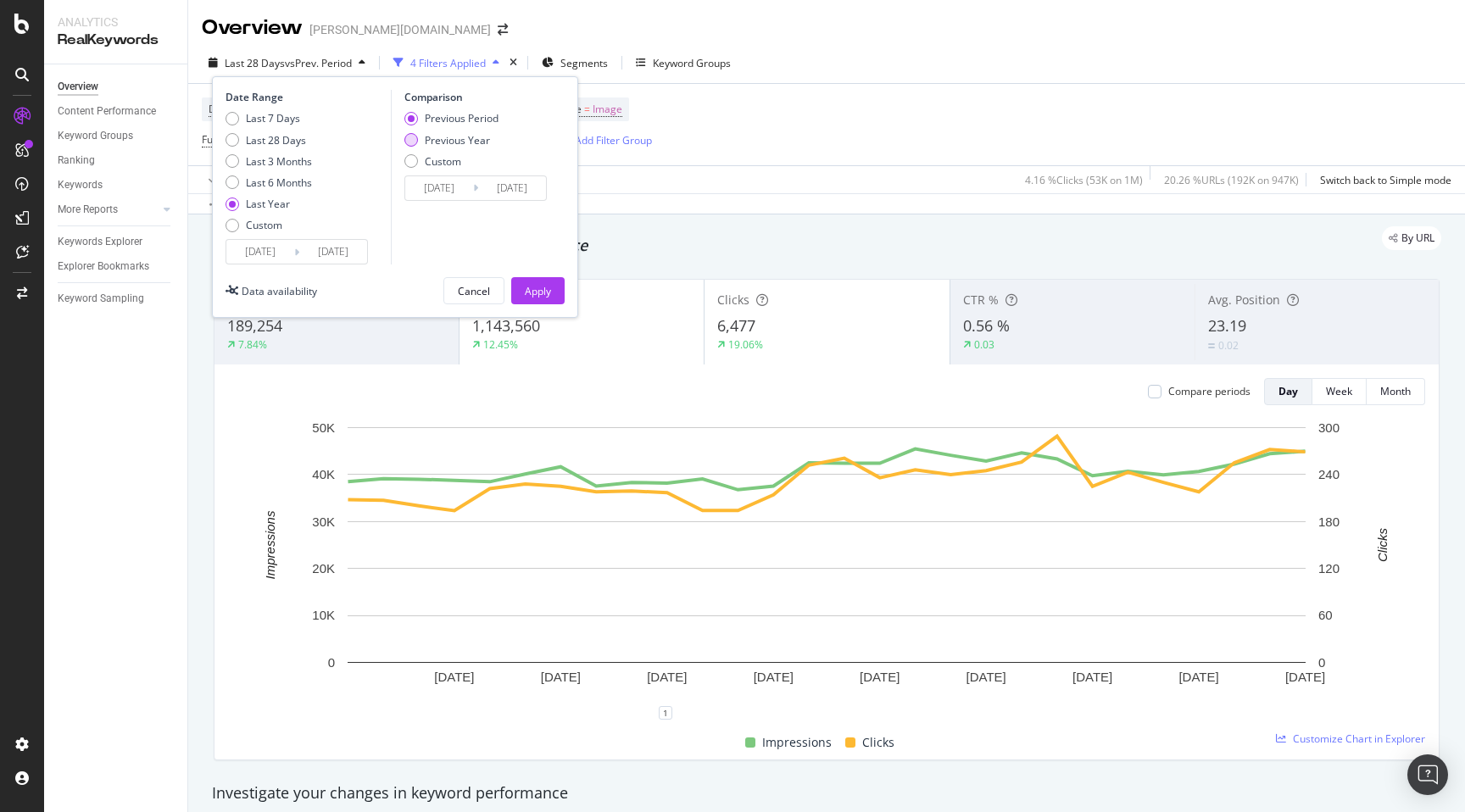
type input "[DATE]"
click at [526, 293] on div "Apply" at bounding box center [538, 291] width 26 height 14
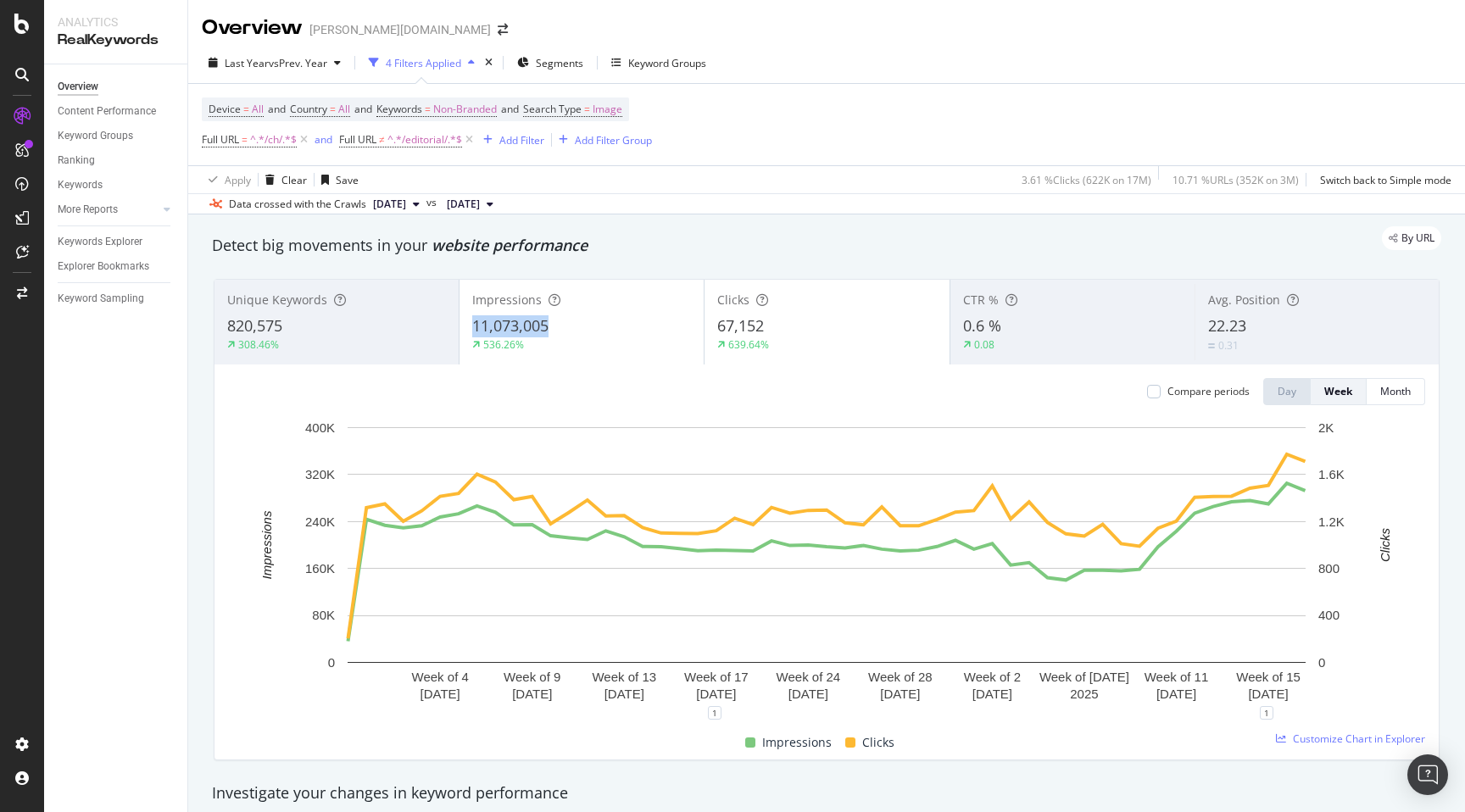
copy span "11,073,005"
drag, startPoint x: 468, startPoint y: 332, endPoint x: 547, endPoint y: 332, distance: 79.0
click at [547, 332] on div "Impressions 11,073,005 536.26%" at bounding box center [581, 322] width 244 height 77
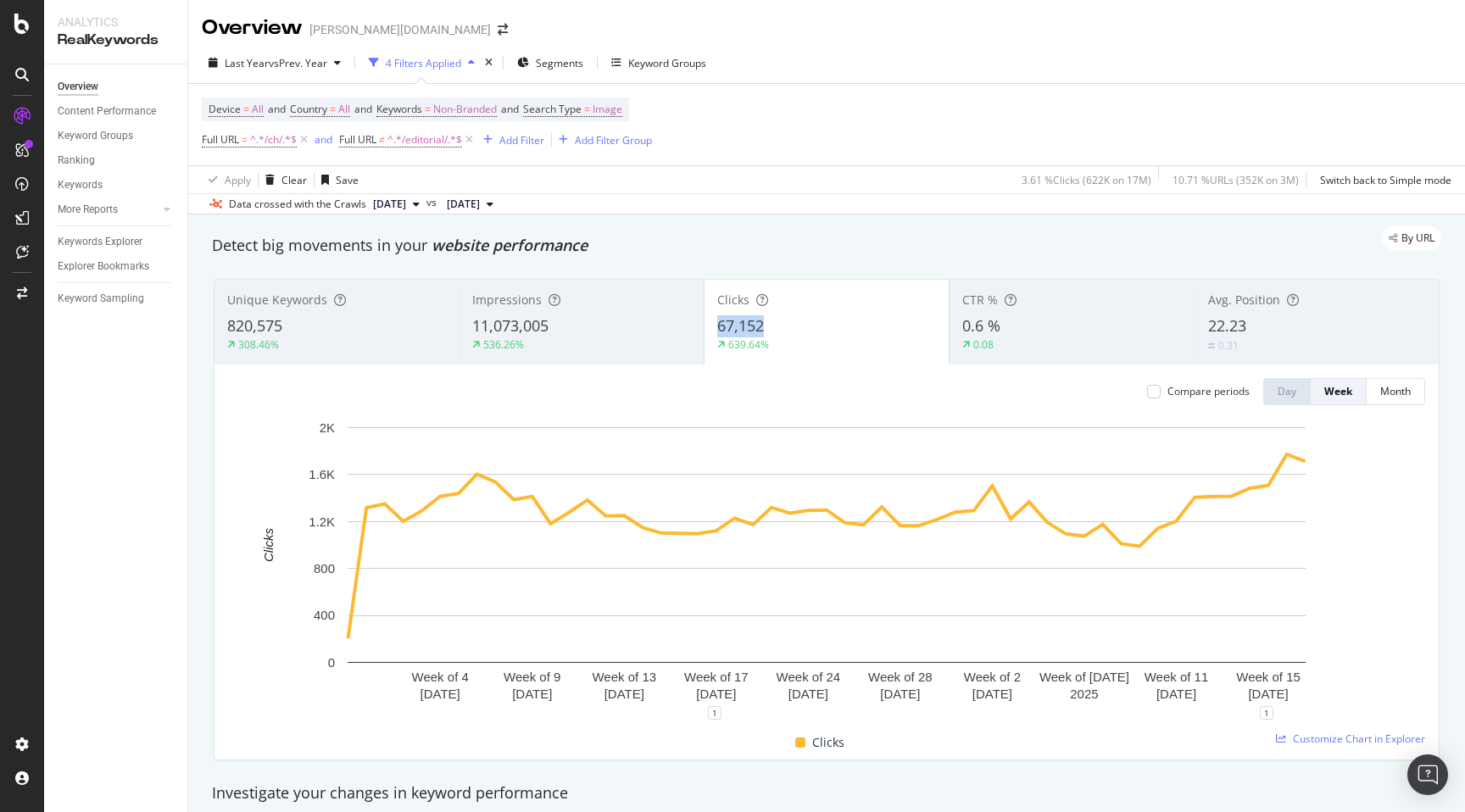
copy span "67,152"
drag, startPoint x: 713, startPoint y: 327, endPoint x: 769, endPoint y: 327, distance: 56.0
click at [769, 327] on div "Clicks 67,152 639.64%" at bounding box center [826, 322] width 244 height 77
click at [889, 227] on div "By URL" at bounding box center [818, 238] width 1246 height 24
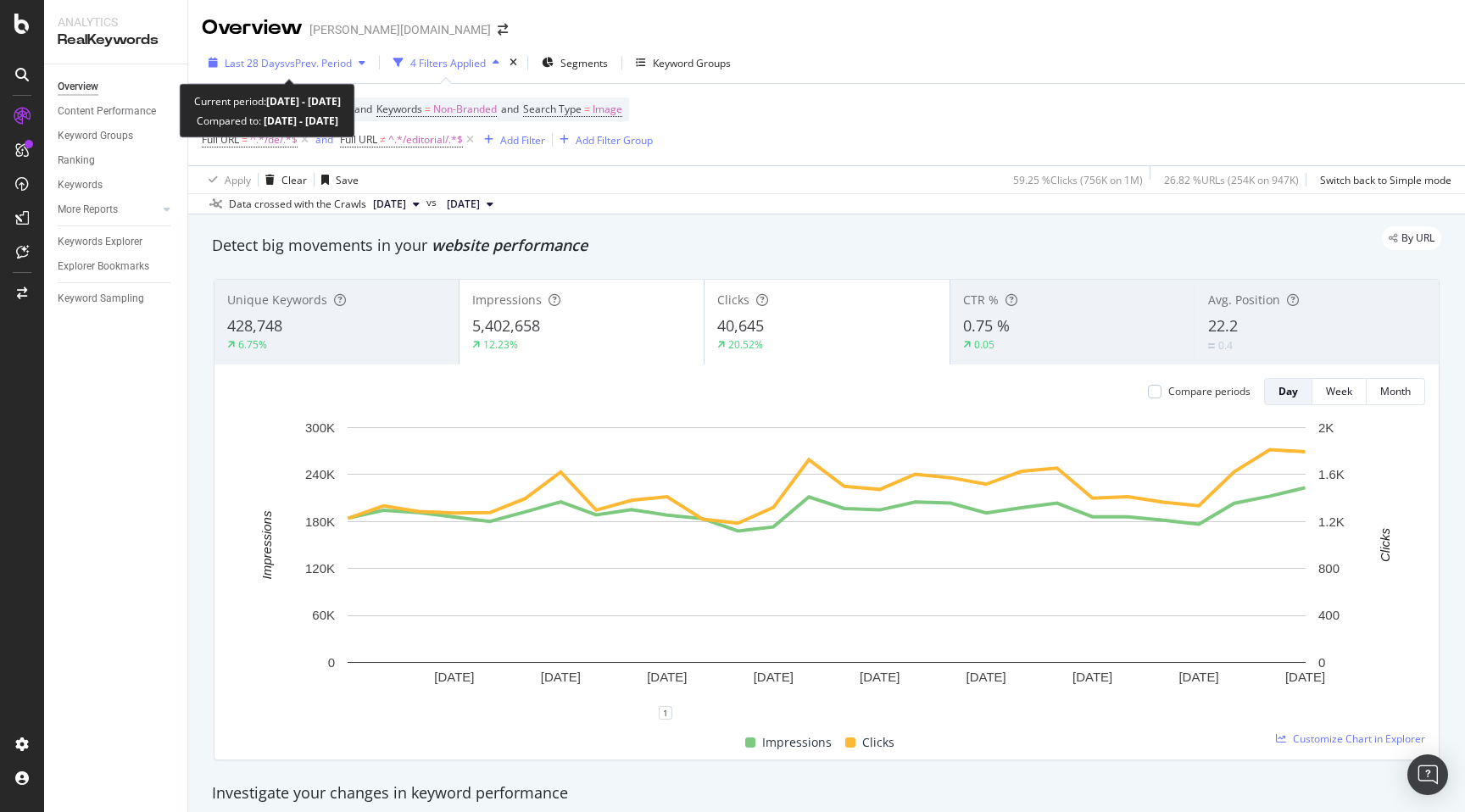
click at [287, 58] on span "vs Prev. Period" at bounding box center [318, 63] width 67 height 14
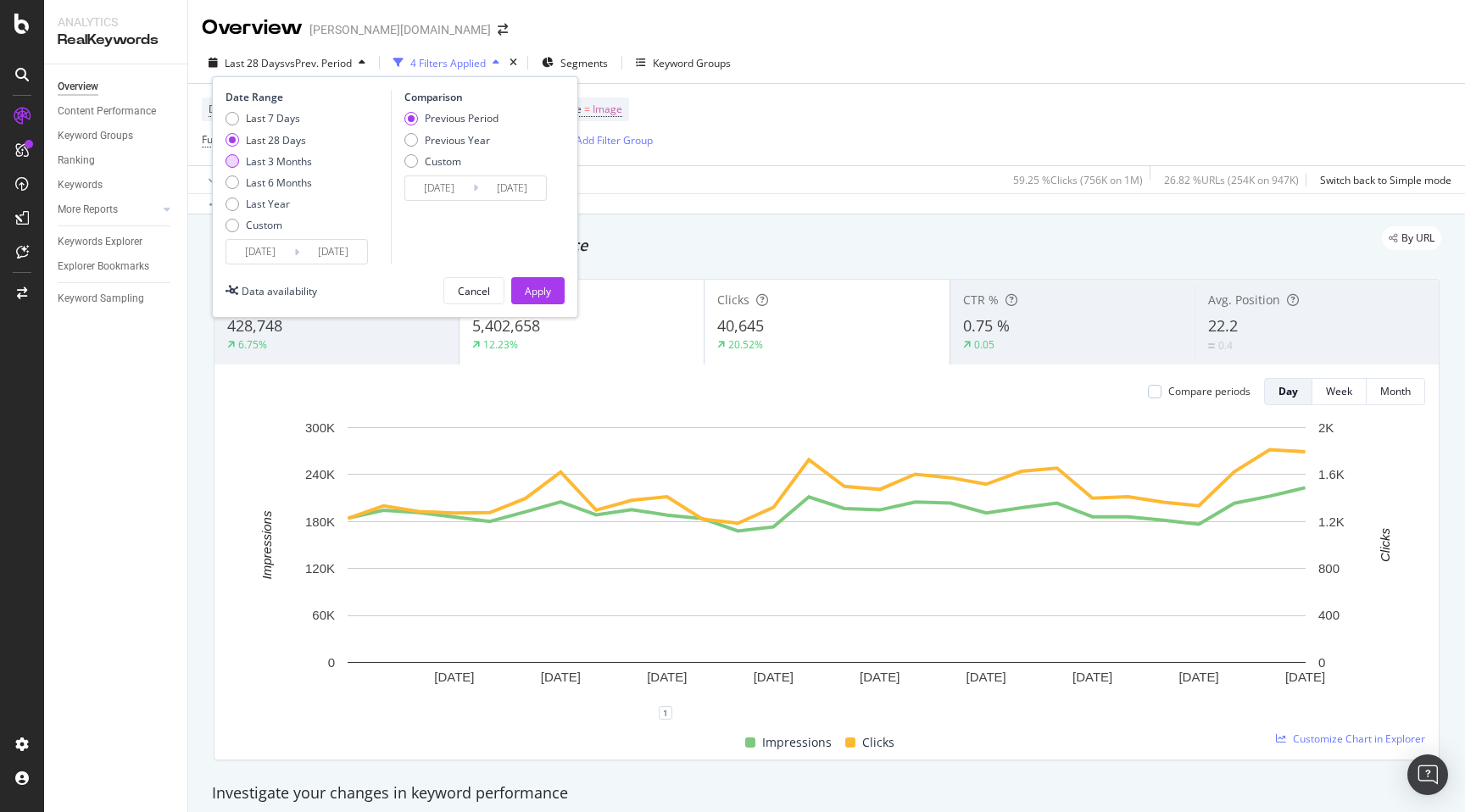
click at [232, 160] on div "Last 3 Months" at bounding box center [232, 161] width 14 height 14
type input "[DATE]"
click at [441, 147] on div "Previous Period Previous Year Custom" at bounding box center [451, 142] width 94 height 64
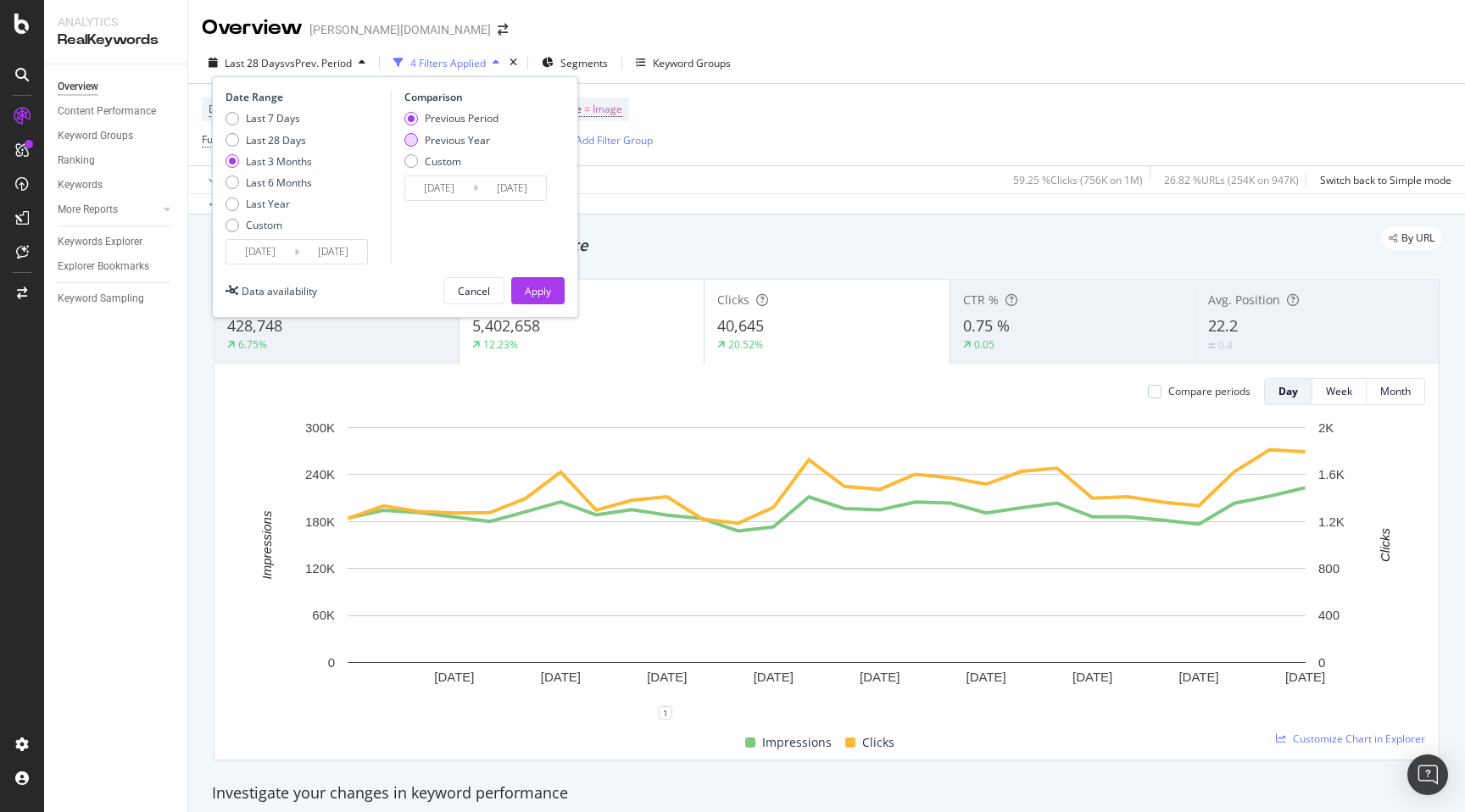
click at [443, 140] on div "Previous Year" at bounding box center [457, 140] width 66 height 14
type input "2024/07/07"
type input "[DATE]"
click at [543, 294] on div "Apply" at bounding box center [538, 291] width 26 height 14
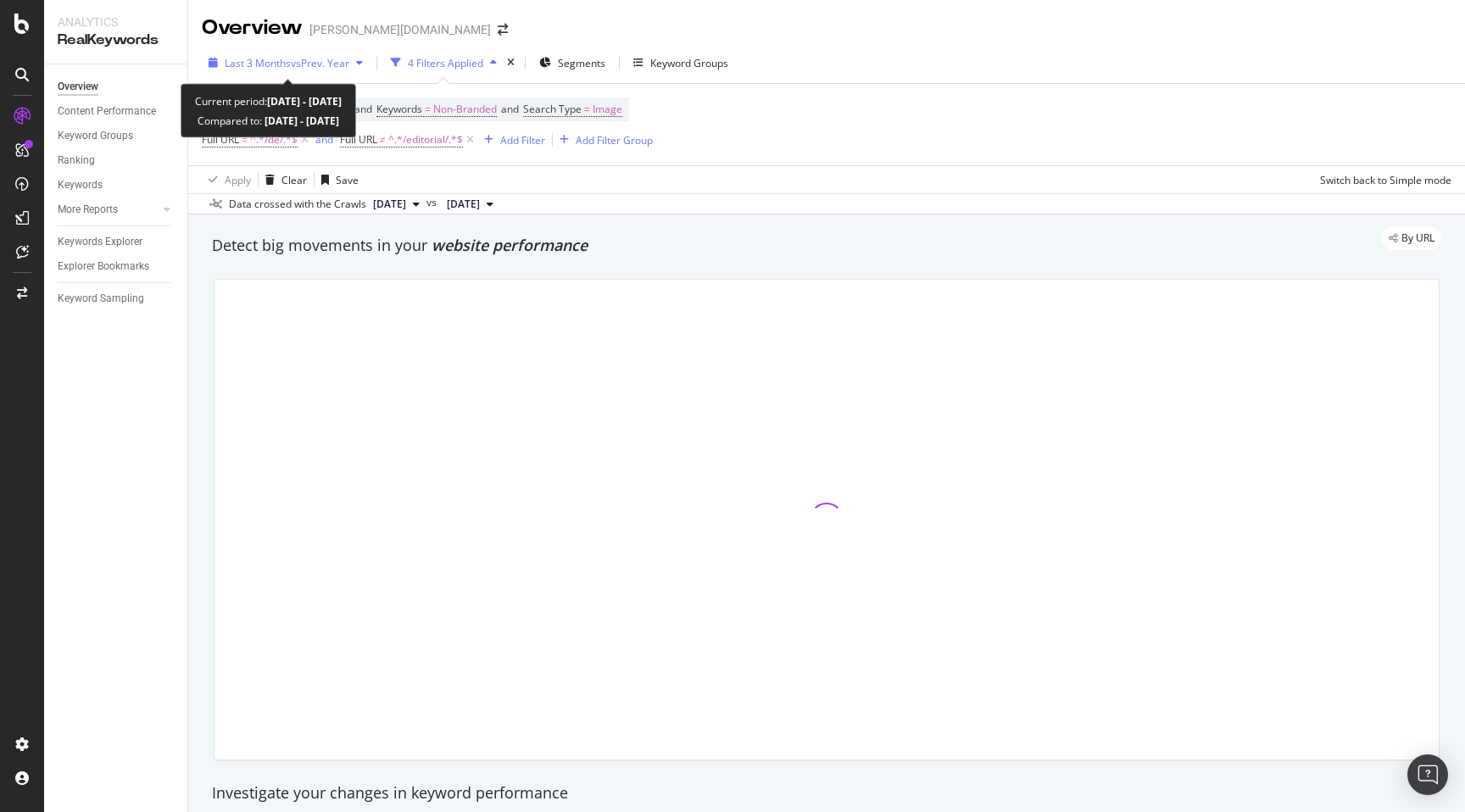
click at [267, 60] on span "Last 3 Months" at bounding box center [257, 63] width 66 height 14
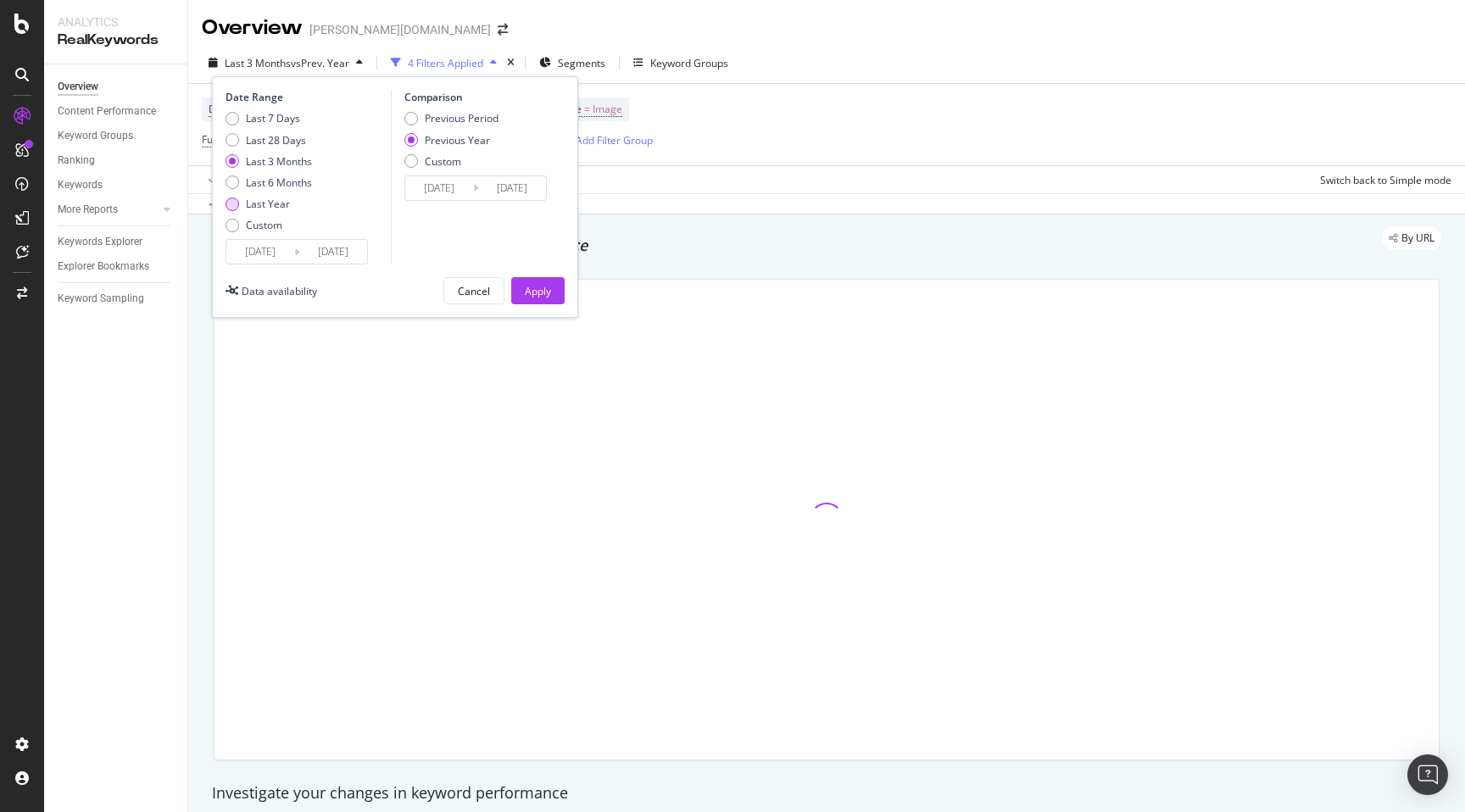
click at [234, 204] on div "Last Year" at bounding box center [232, 204] width 14 height 14
type input "[DATE]"
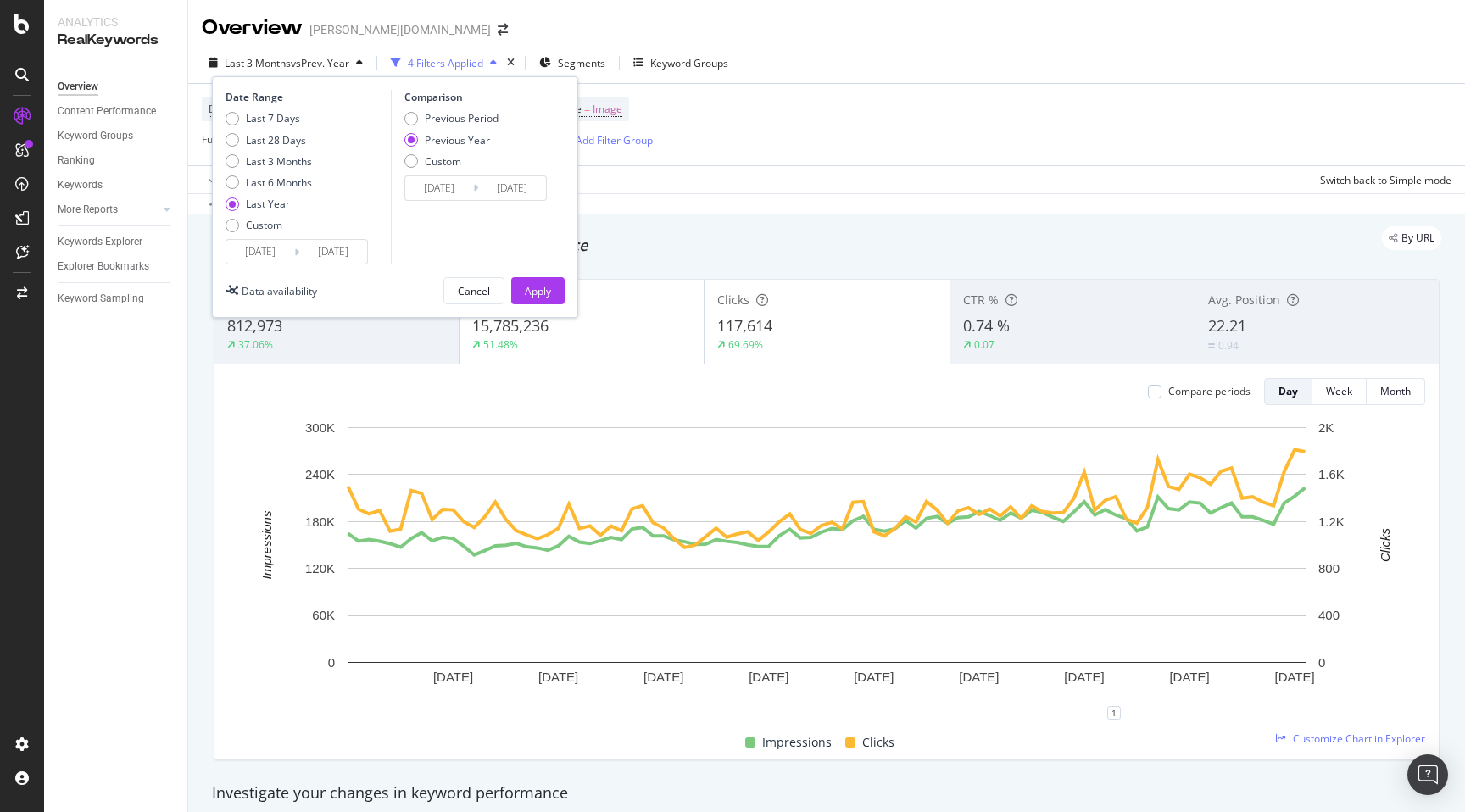
drag, startPoint x: 536, startPoint y: 289, endPoint x: 578, endPoint y: 241, distance: 63.8
click at [536, 289] on div "Apply" at bounding box center [538, 291] width 26 height 14
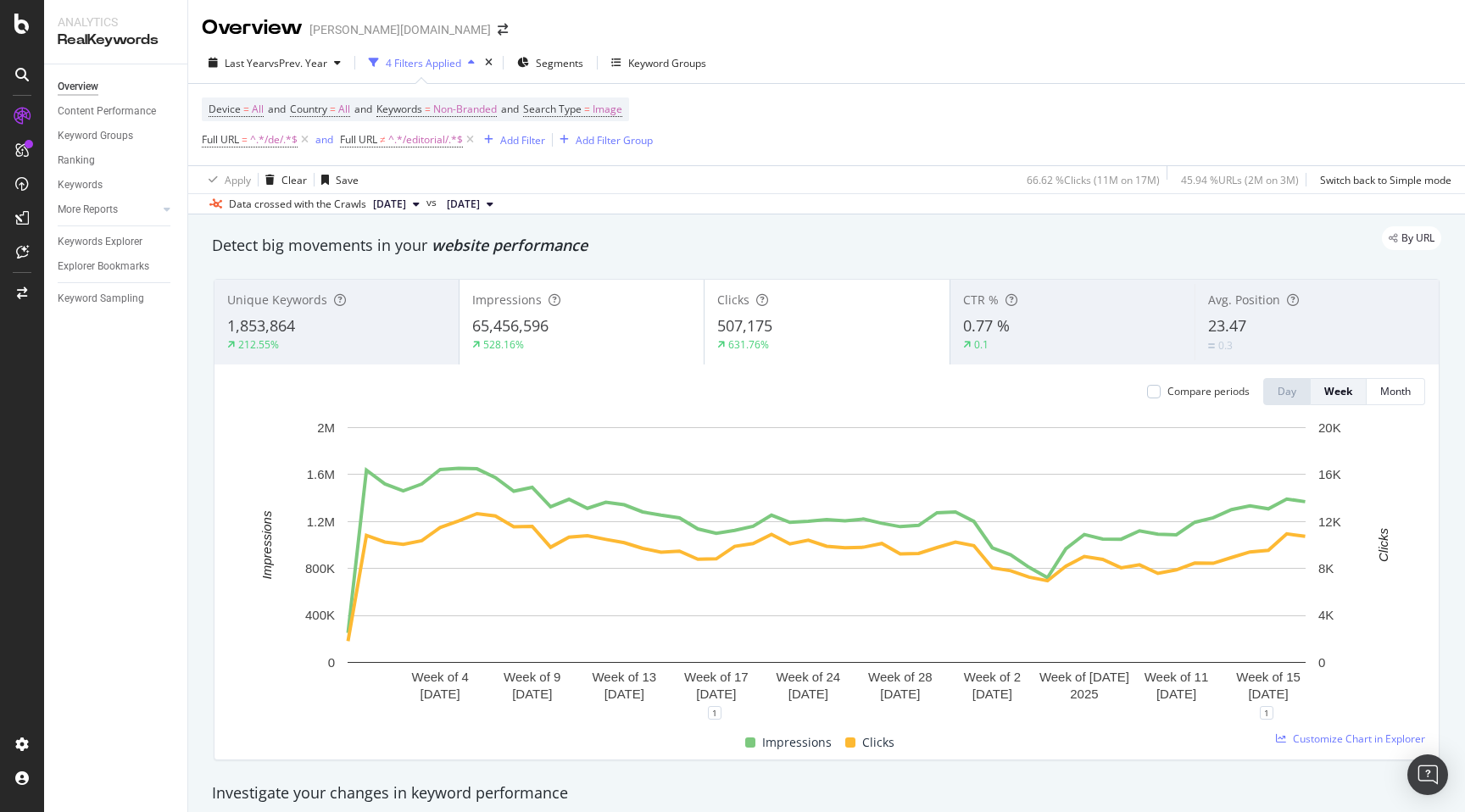
click at [211, 318] on div "Unique Keywords 1,853,864 212.55% Impressions 65,456,596 528.16% Clicks 507,175…" at bounding box center [826, 519] width 1246 height 508
copy span "65,456,596"
drag, startPoint x: 469, startPoint y: 328, endPoint x: 559, endPoint y: 328, distance: 90.0
click at [559, 328] on div "Impressions 65,456,596 528.16%" at bounding box center [581, 322] width 244 height 77
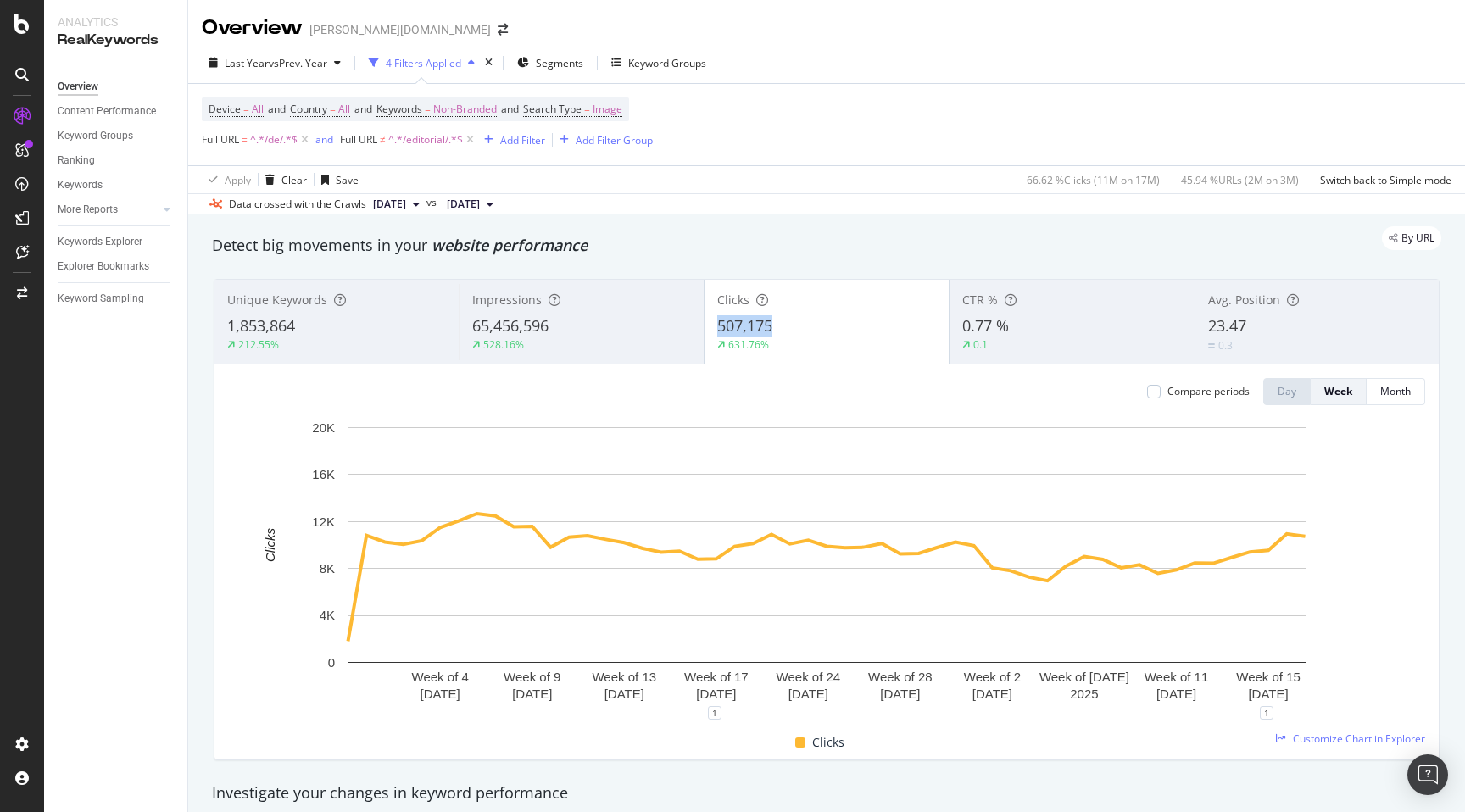
drag, startPoint x: 715, startPoint y: 329, endPoint x: 782, endPoint y: 329, distance: 67.0
click at [782, 329] on div "Clicks 507,175 631.76%" at bounding box center [826, 322] width 244 height 77
copy span "507,175"
drag, startPoint x: 963, startPoint y: 324, endPoint x: 1030, endPoint y: 324, distance: 67.0
click at [1030, 324] on div "0.77 %" at bounding box center [1071, 326] width 218 height 22
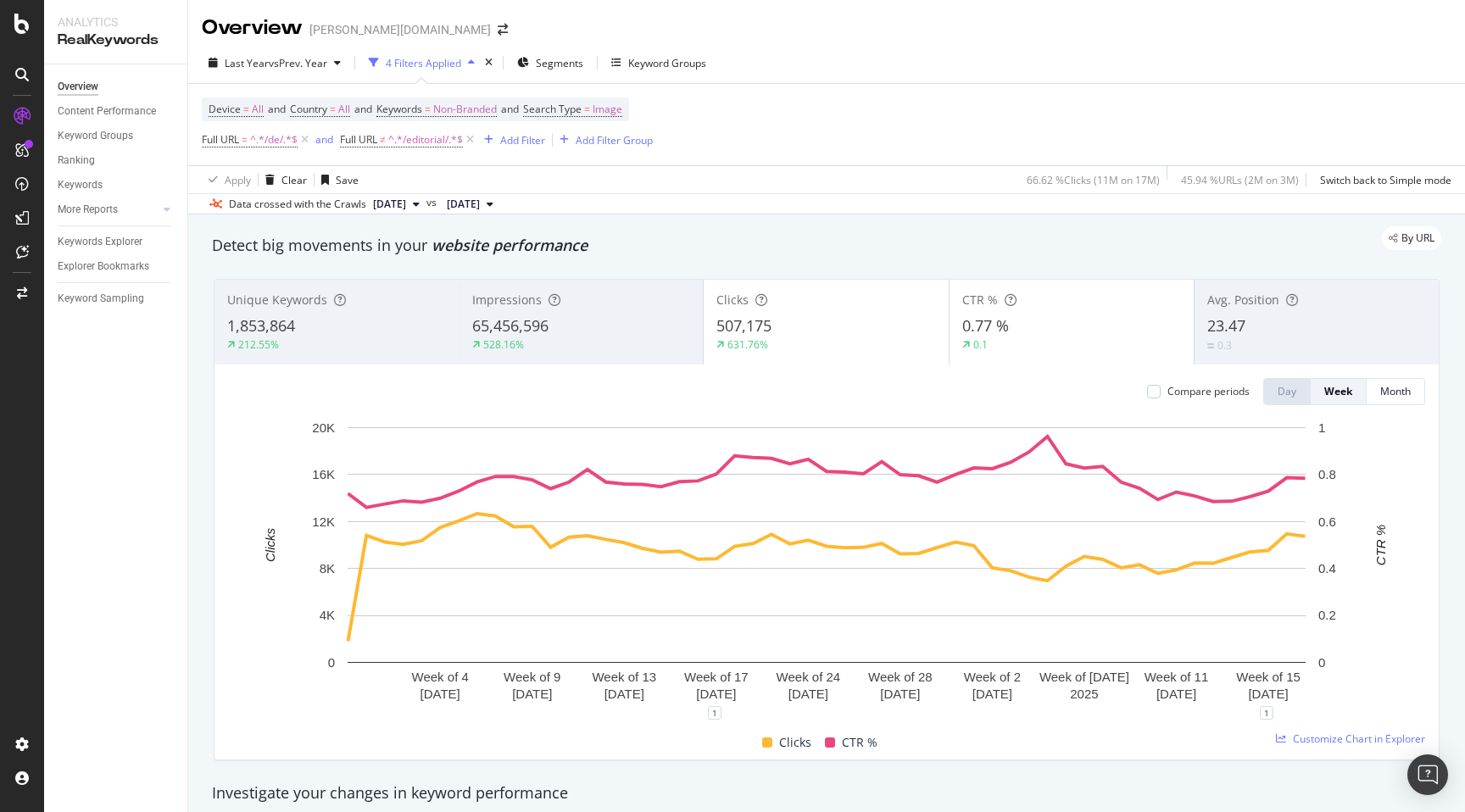
click at [757, 129] on div "Device = All and Country = All and Keywords = Non-Branded and Search Type = Ima…" at bounding box center [826, 125] width 1250 height 82
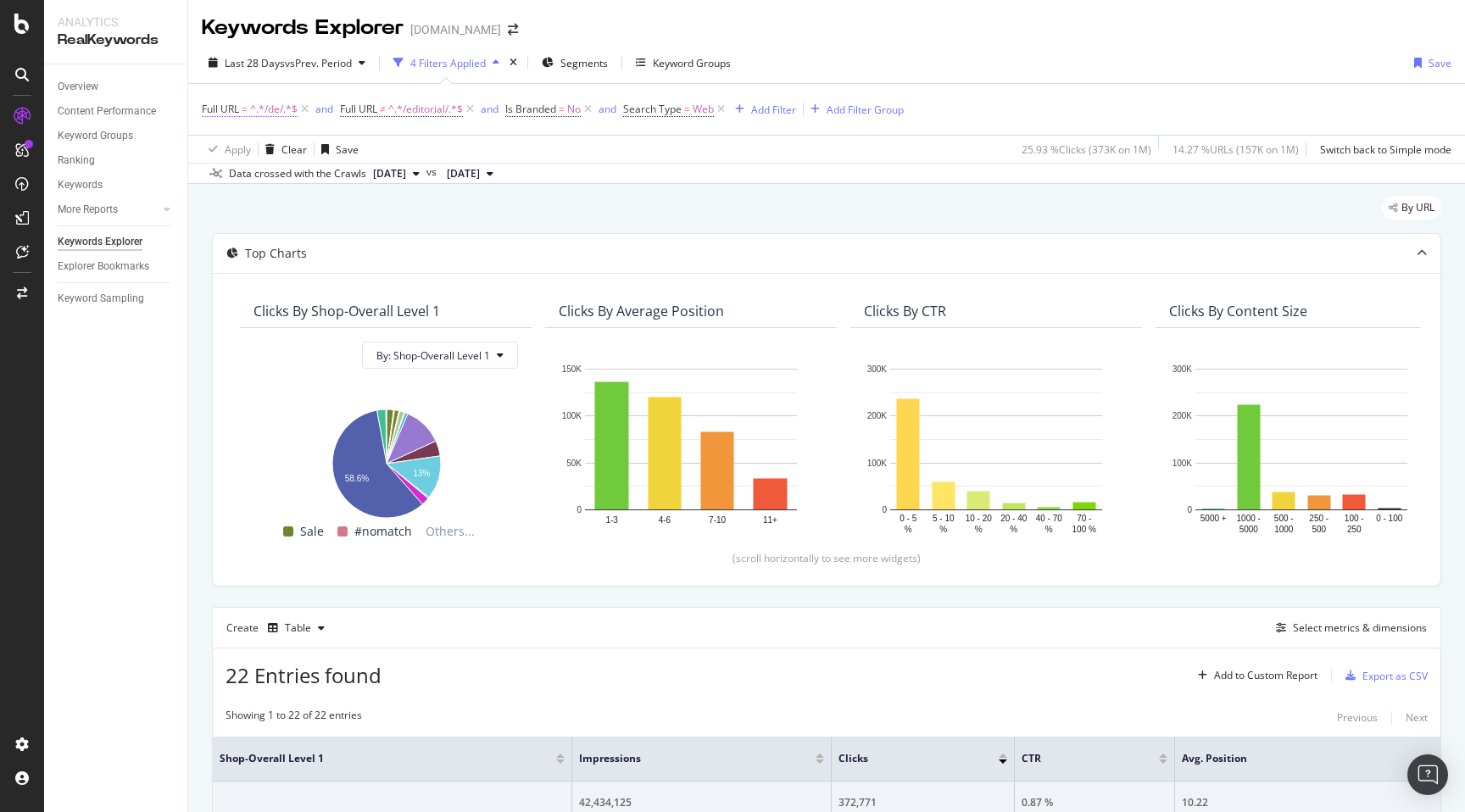
click at [274, 111] on span "^.*/de/.*$" at bounding box center [274, 110] width 48 height 24
click at [238, 178] on input "/de/" at bounding box center [297, 180] width 160 height 27
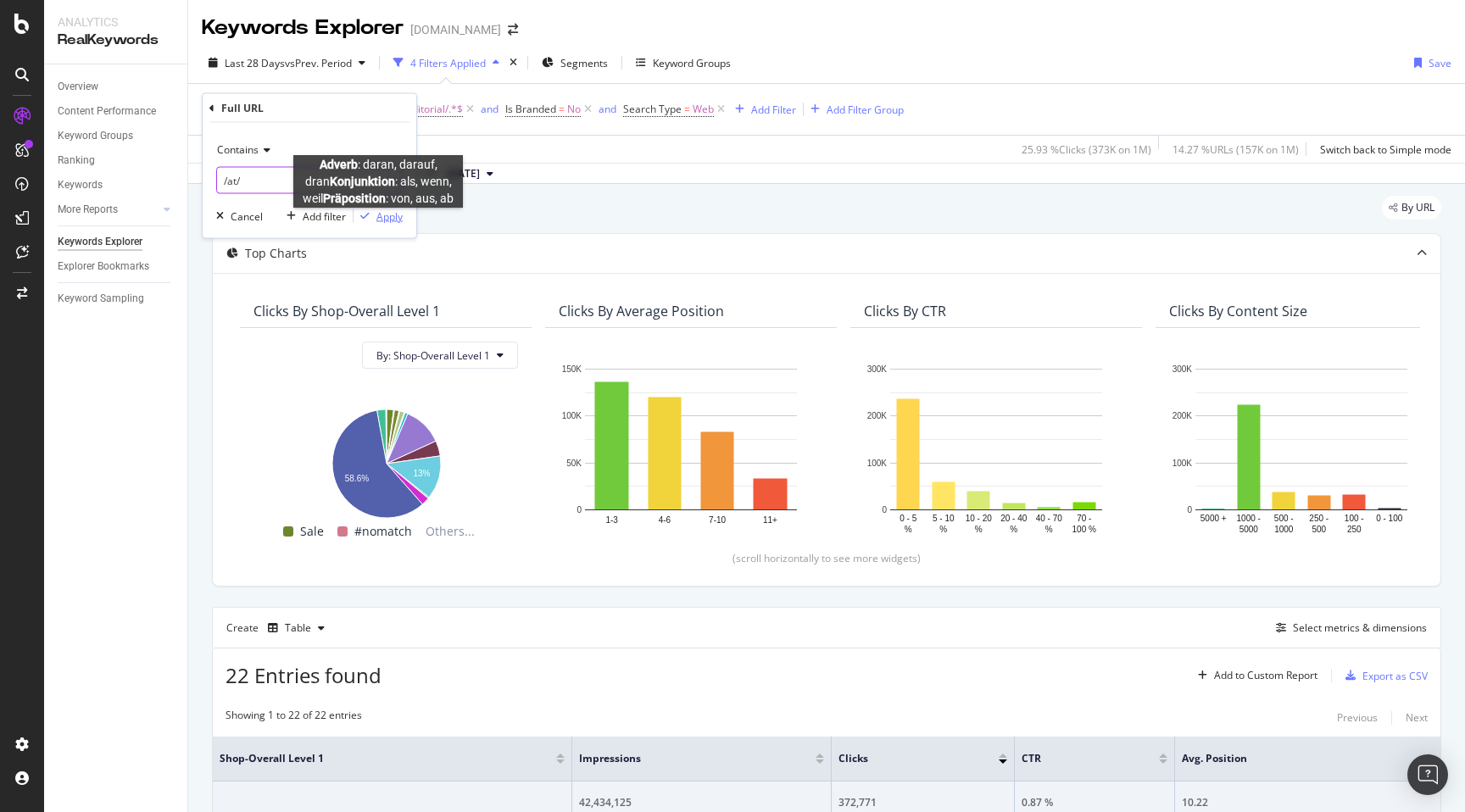
type input "/at/"
click at [379, 219] on div "Apply" at bounding box center [390, 215] width 26 height 14
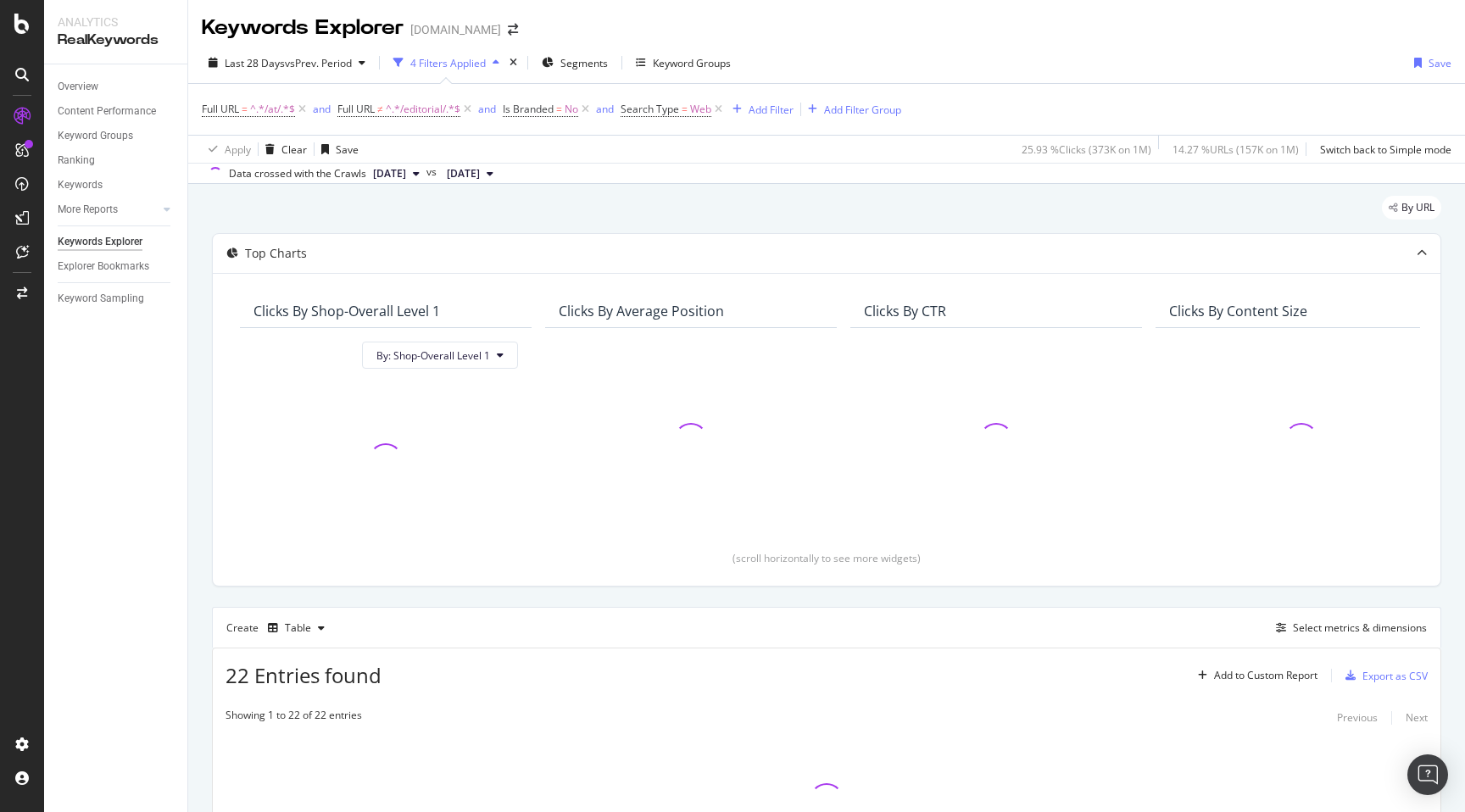
click at [195, 303] on div "By URL Top Charts Clicks By Shop-Overall Level 1 By: Shop-Overall Level 1 Click…" at bounding box center [826, 573] width 1277 height 777
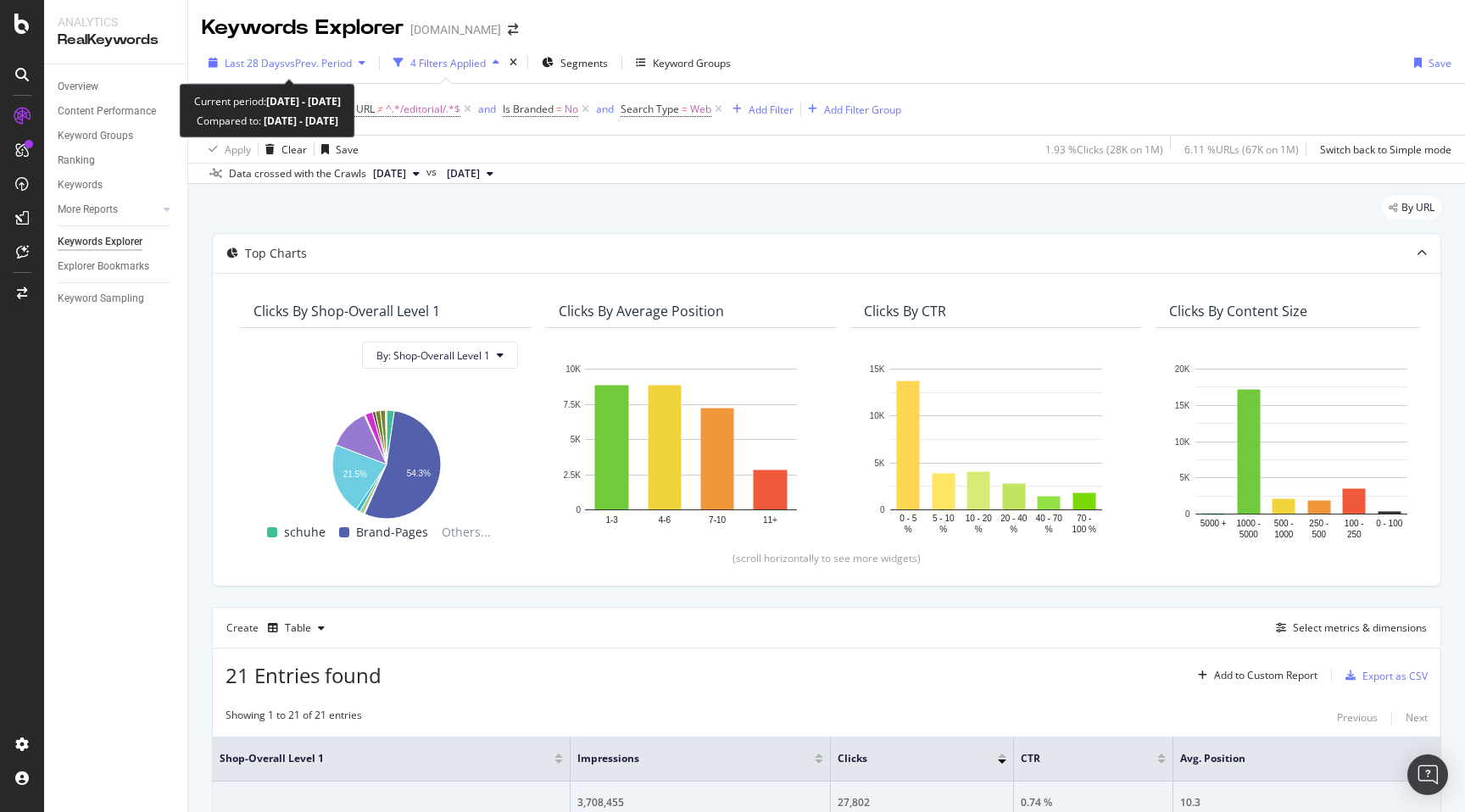
click at [299, 60] on span "vs Prev. Period" at bounding box center [318, 63] width 67 height 14
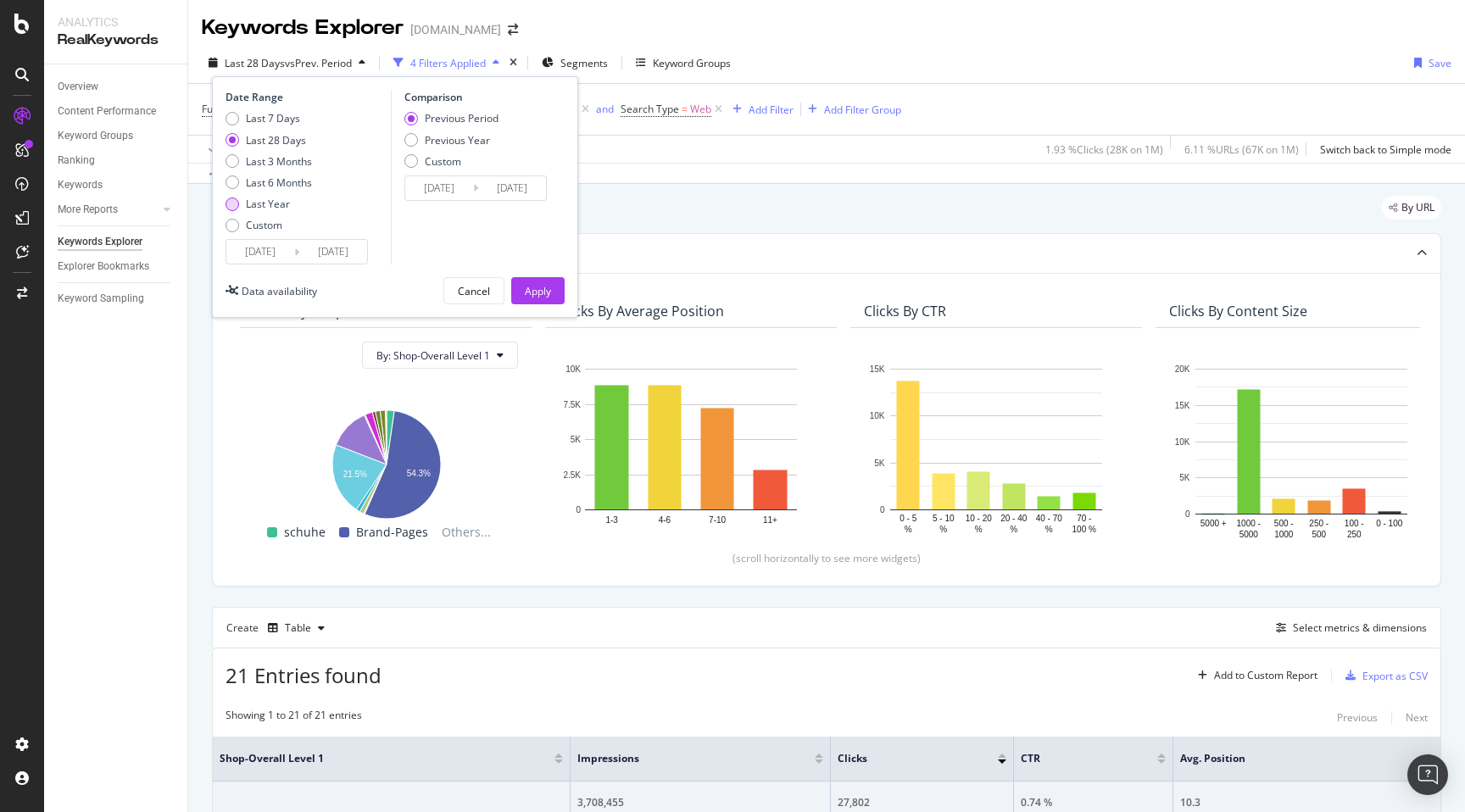
click at [252, 197] on div "Last Year" at bounding box center [268, 203] width 44 height 14
type input "[DATE]"
type input "2023/10/07"
type input "2024/10/05"
click at [455, 145] on div "Previous Year" at bounding box center [457, 140] width 66 height 14
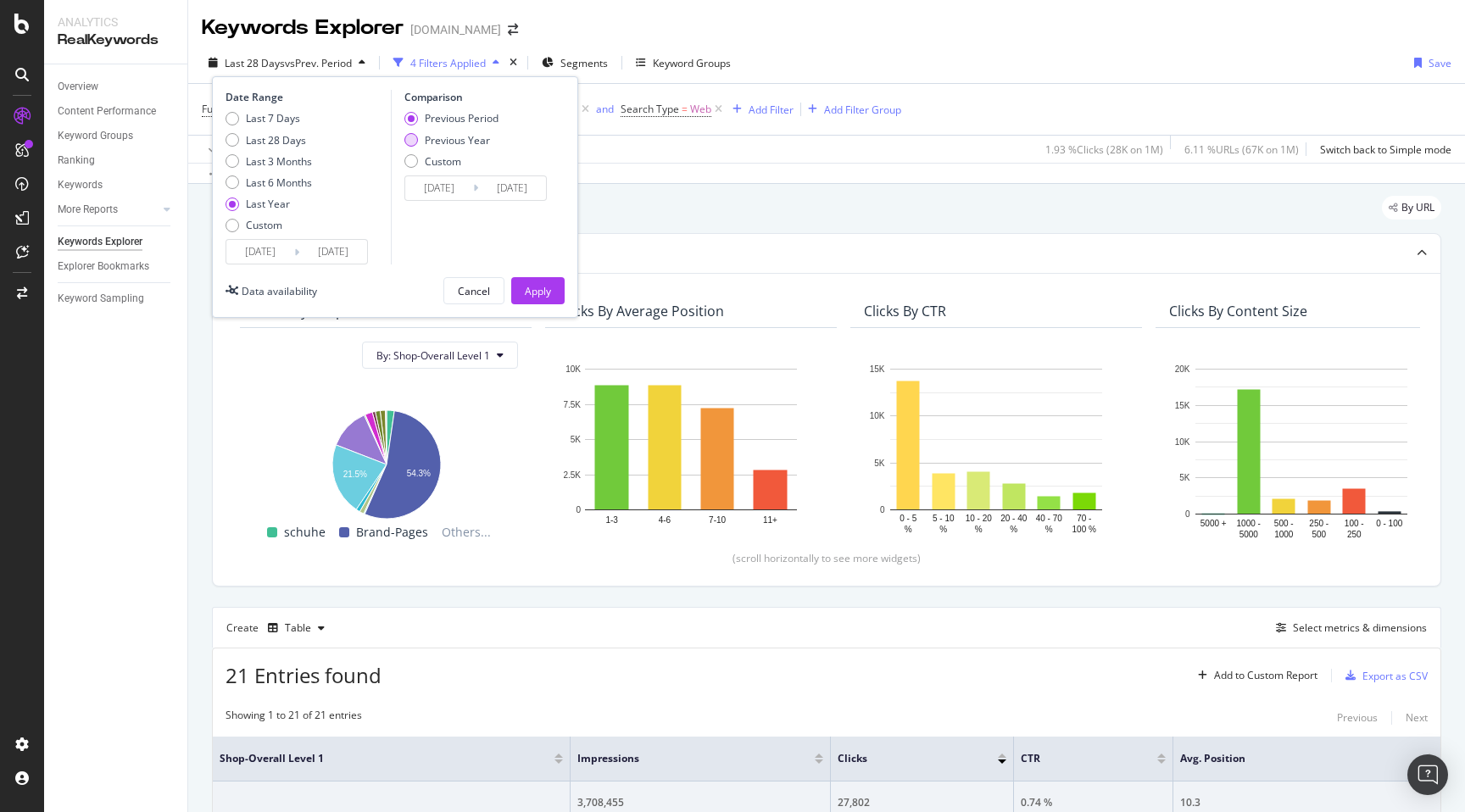
type input "2023/10/08"
type input "2024/10/06"
click at [534, 287] on div "Apply" at bounding box center [538, 291] width 26 height 14
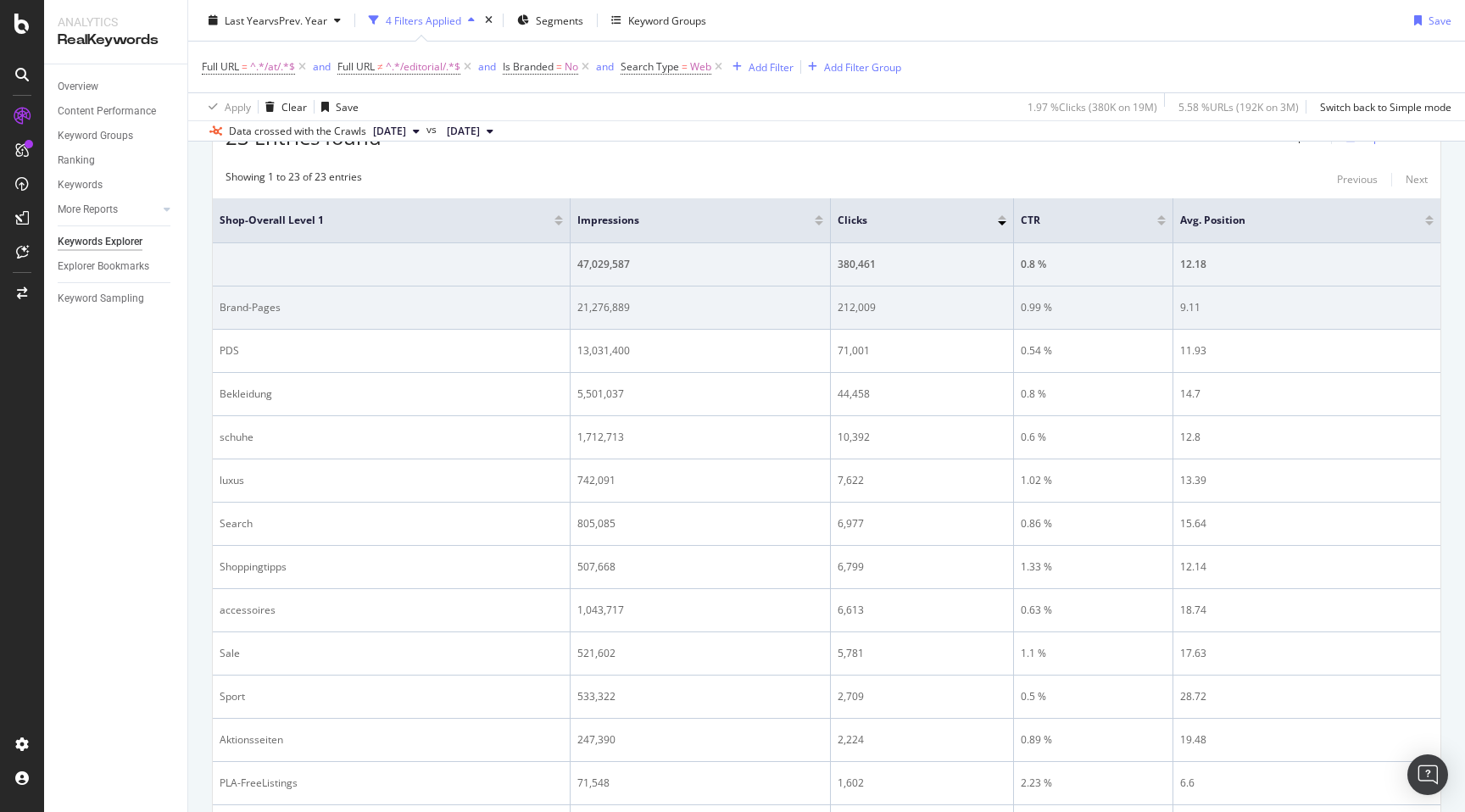
scroll to position [499, 0]
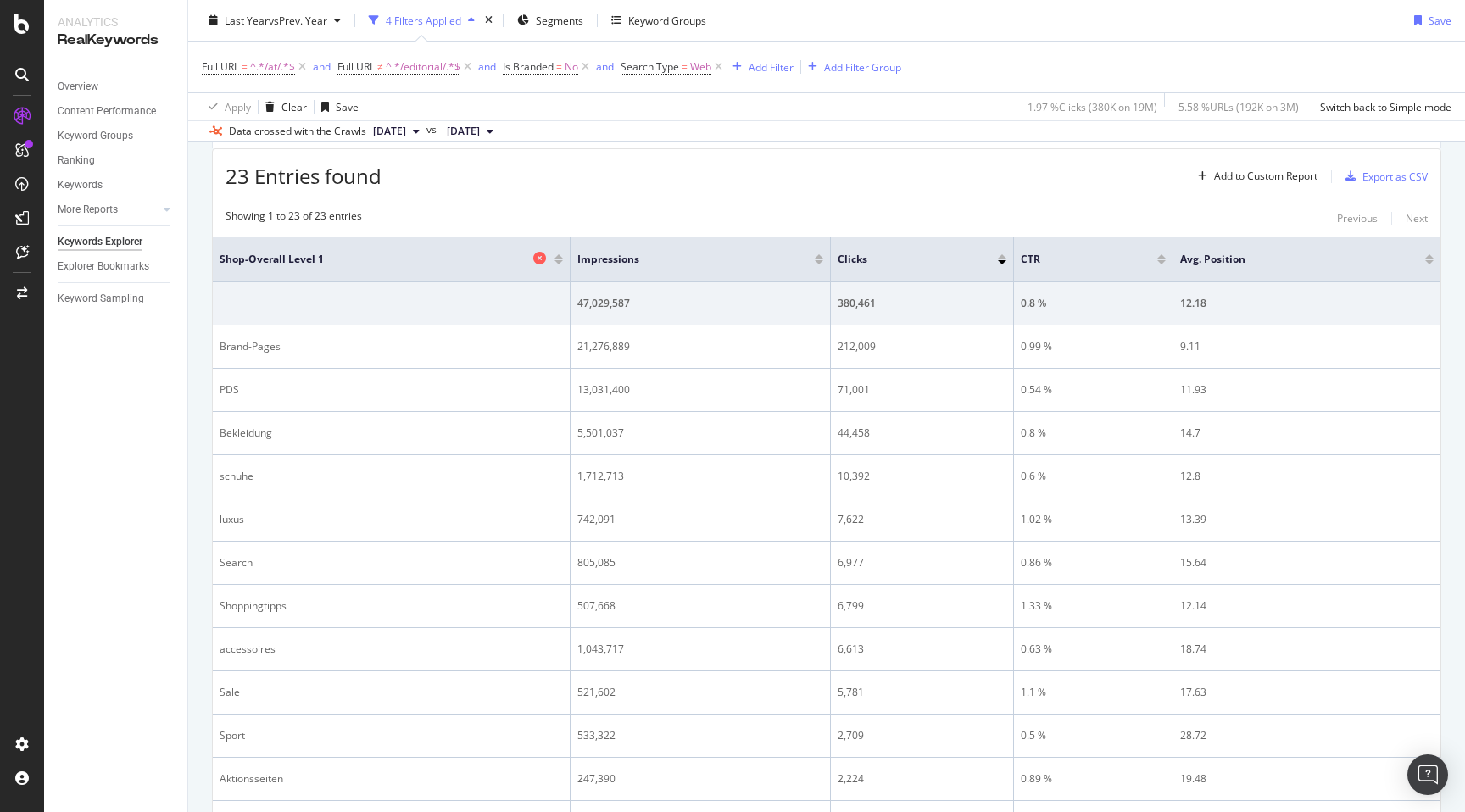
click at [219, 258] on span "Shop-Overall Level 1" at bounding box center [374, 259] width 309 height 15
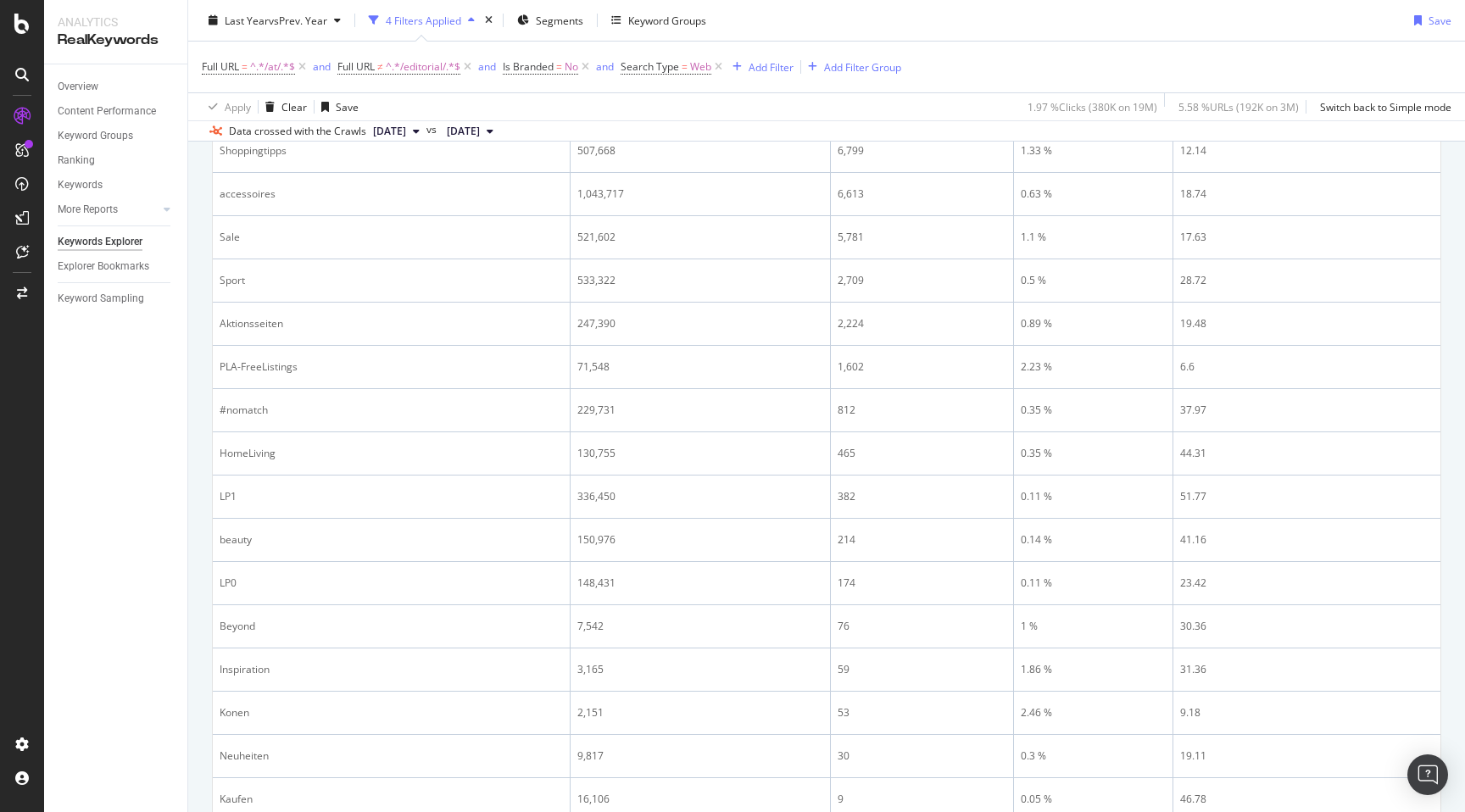
scroll to position [1104, 0]
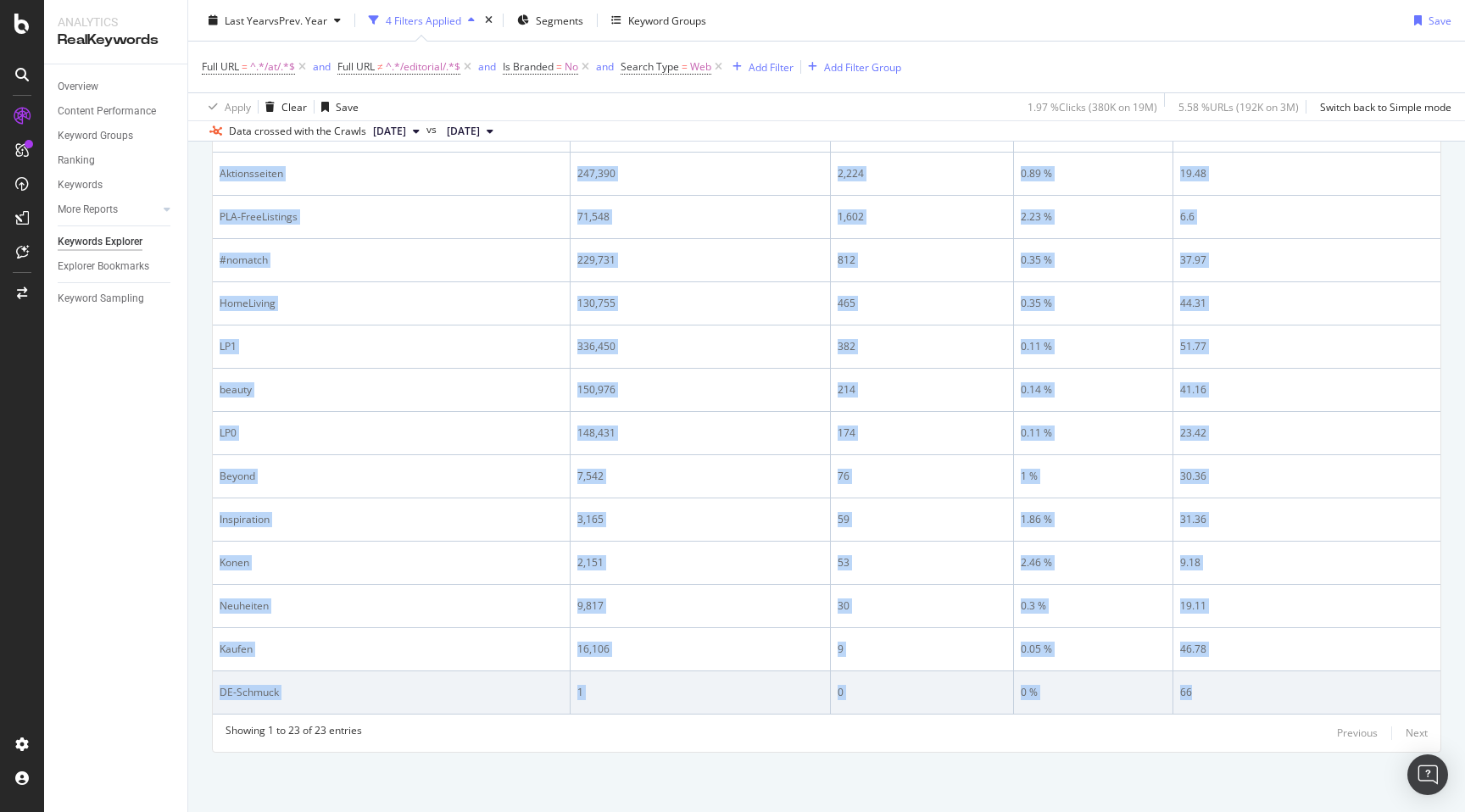
click at [1292, 699] on div "66" at bounding box center [1307, 691] width 253 height 15
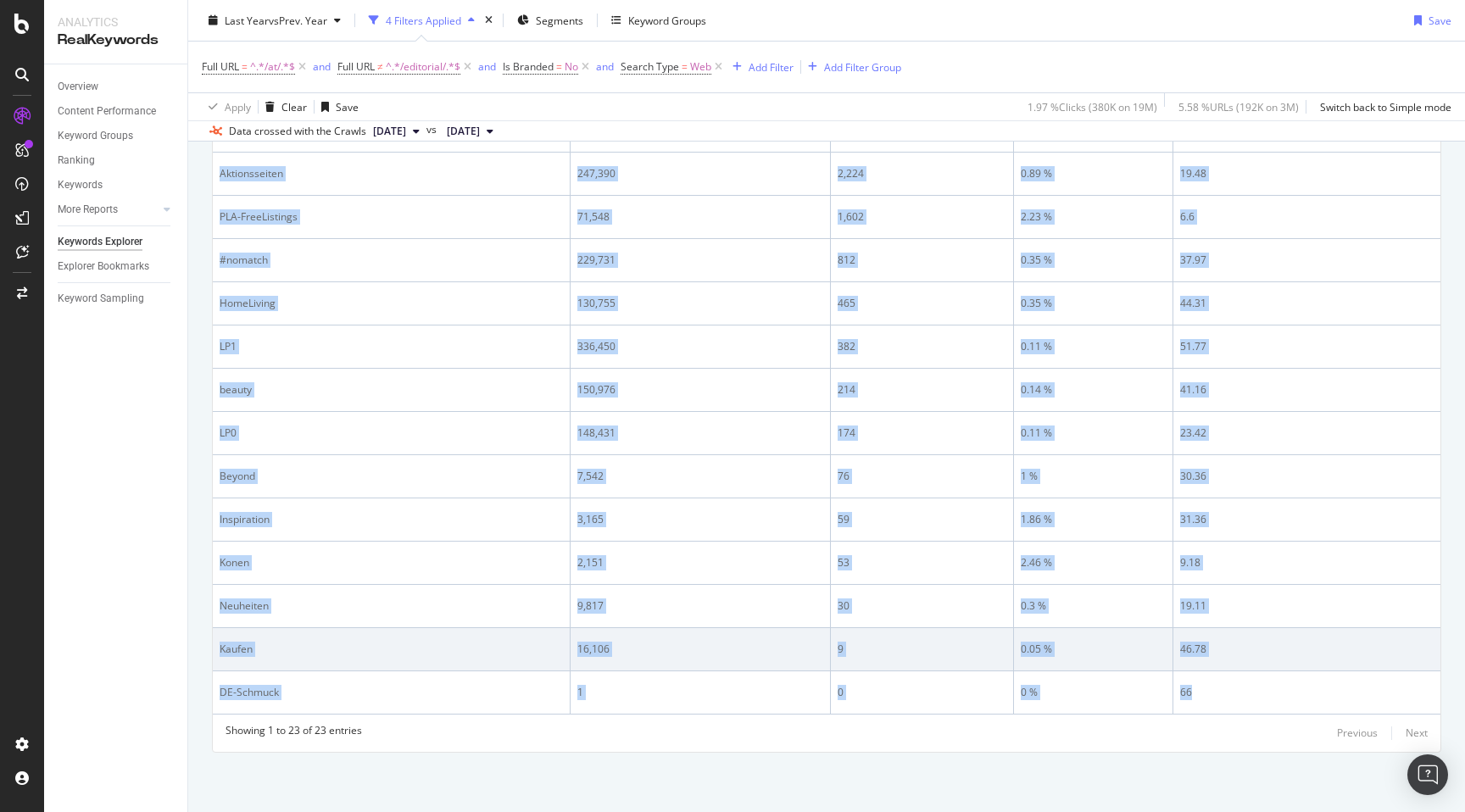
copy table "Shop-Overall Level 1 Impressions Clicks CTR Avg. Position 47,029,587 380,461 0.…"
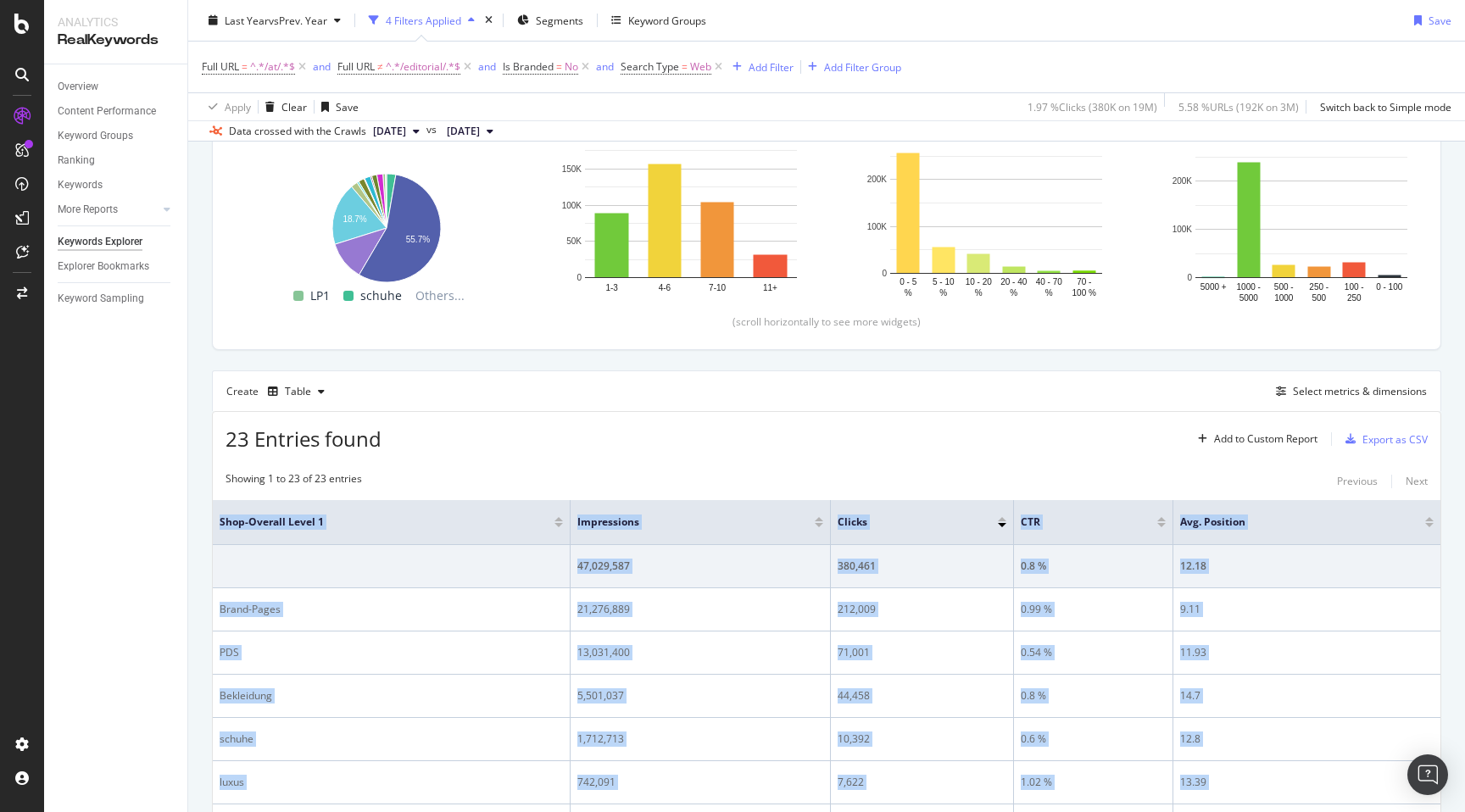
scroll to position [0, 0]
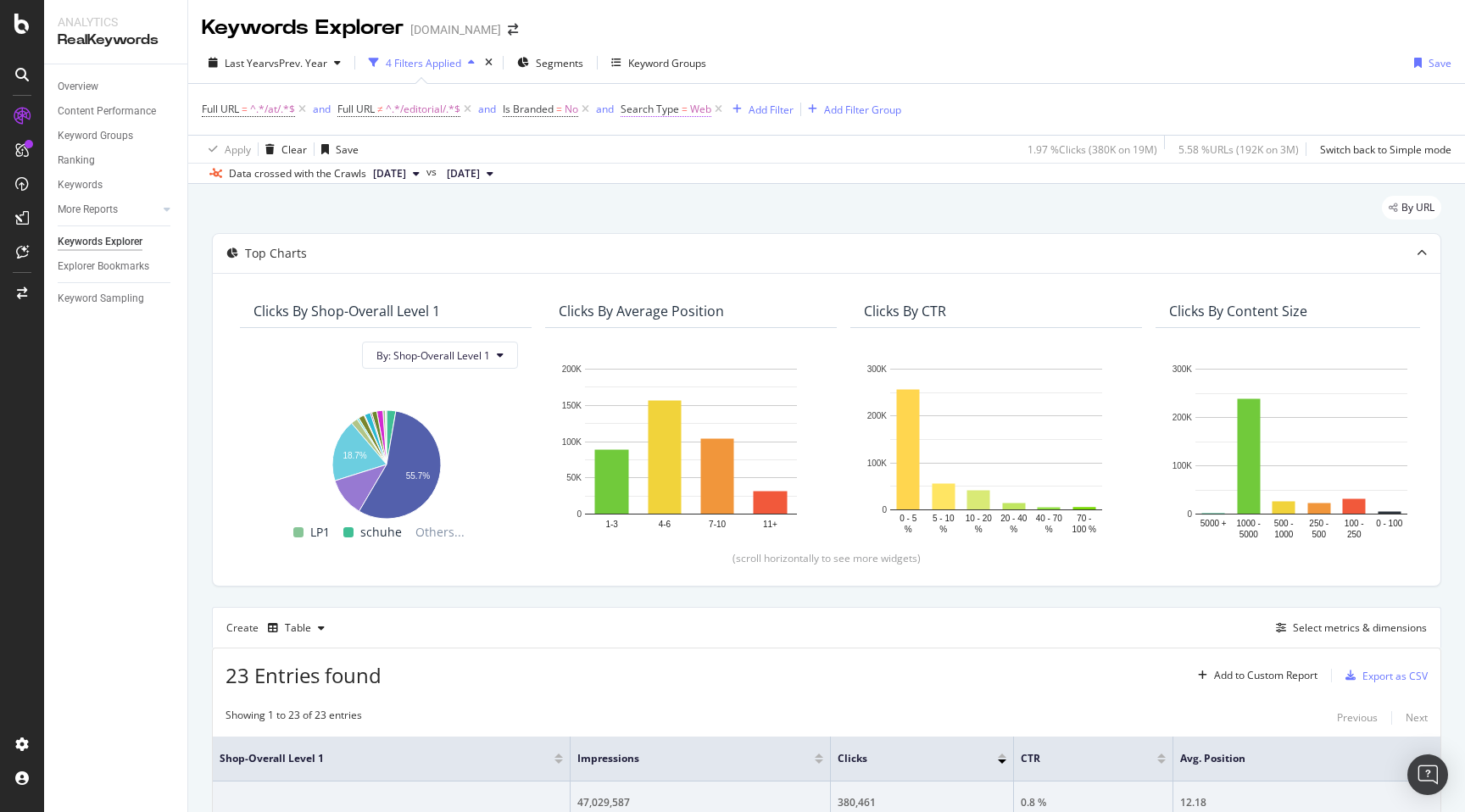
click at [684, 110] on span "=" at bounding box center [685, 109] width 6 height 14
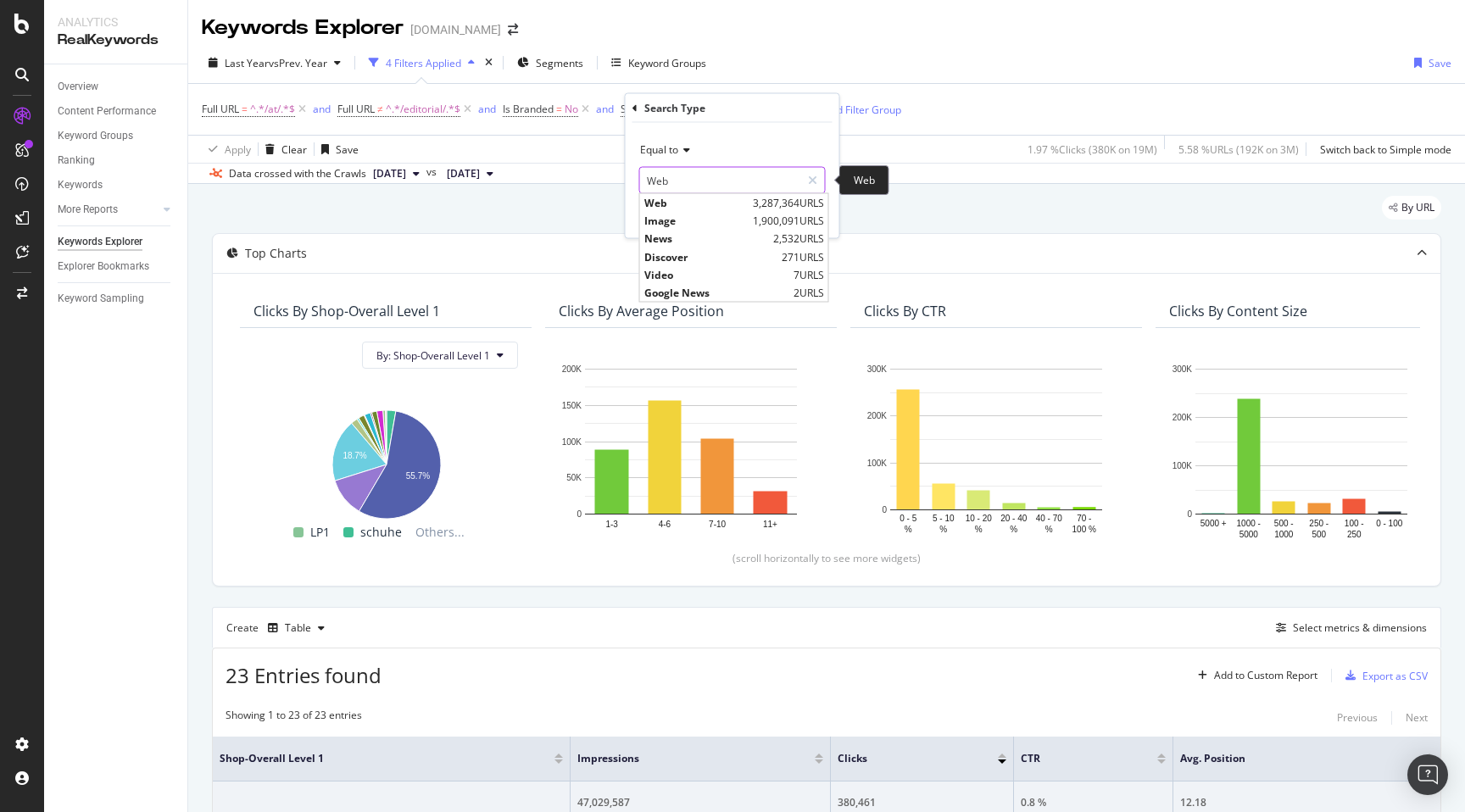
click at [730, 173] on input "Web" at bounding box center [720, 180] width 160 height 27
click at [684, 218] on span "Image" at bounding box center [697, 220] width 105 height 14
type input "Image"
click at [803, 213] on div "Apply" at bounding box center [812, 215] width 26 height 14
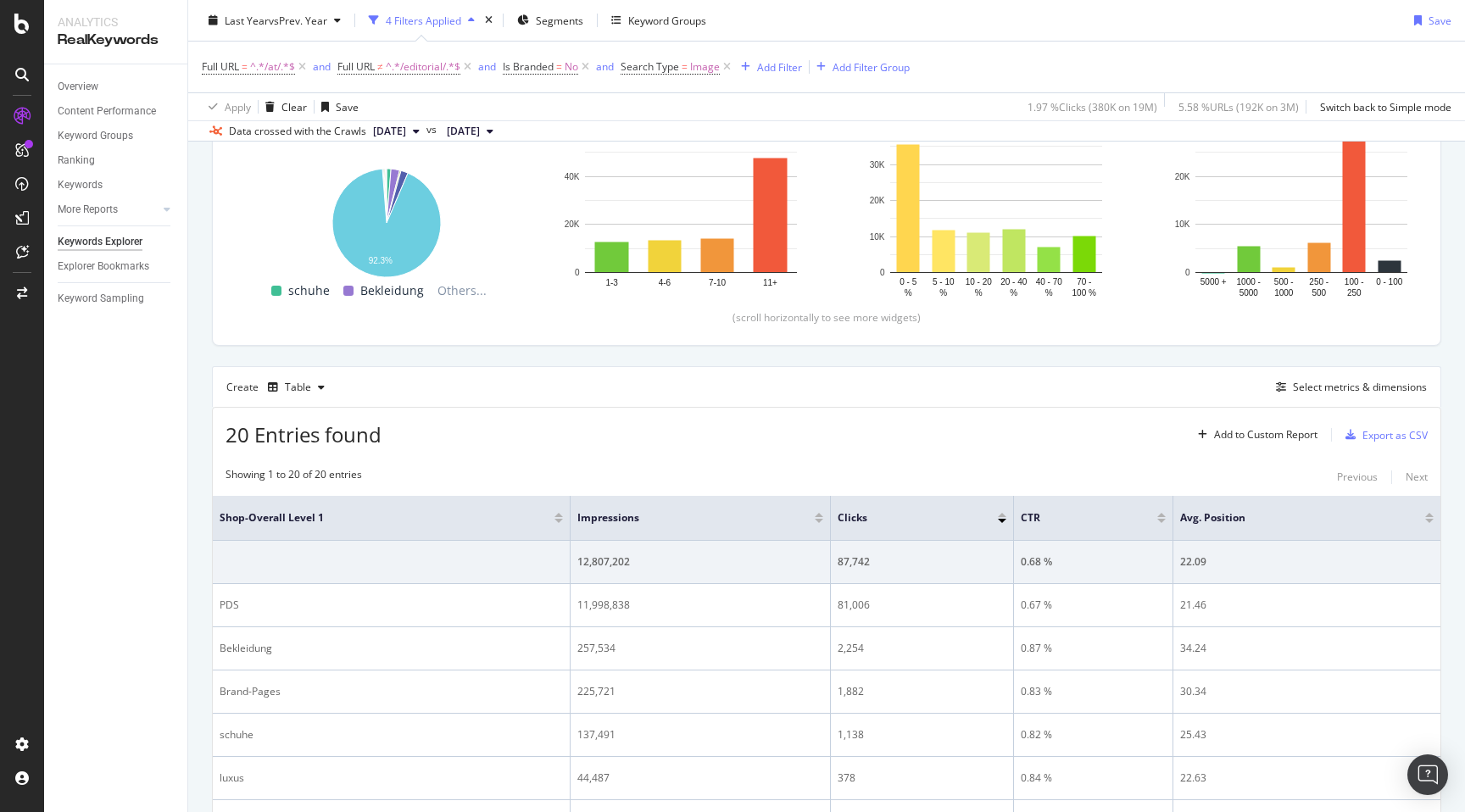
scroll to position [430, 0]
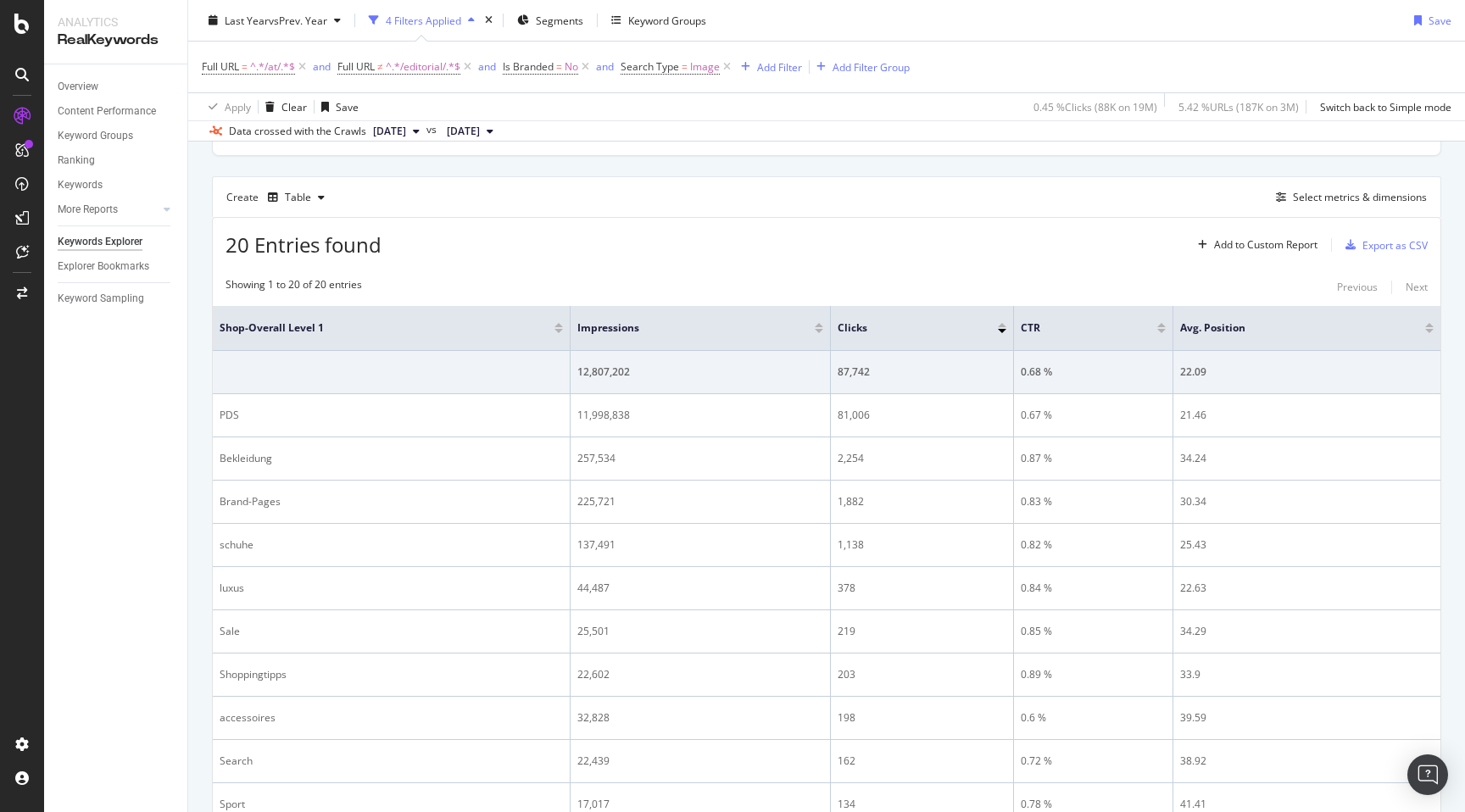
click at [218, 326] on th "Shop-Overall Level 1" at bounding box center [392, 328] width 358 height 45
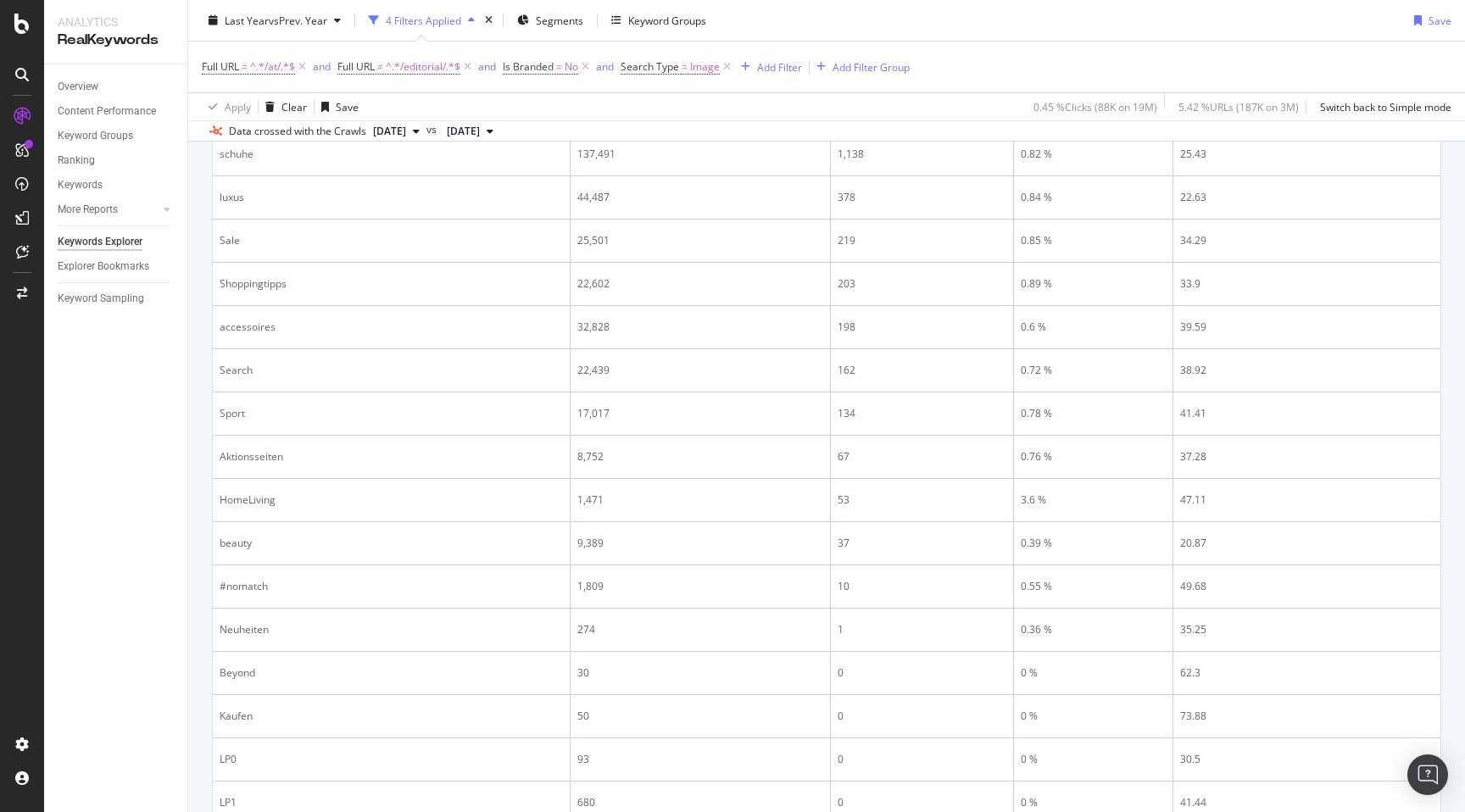
scroll to position [974, 0]
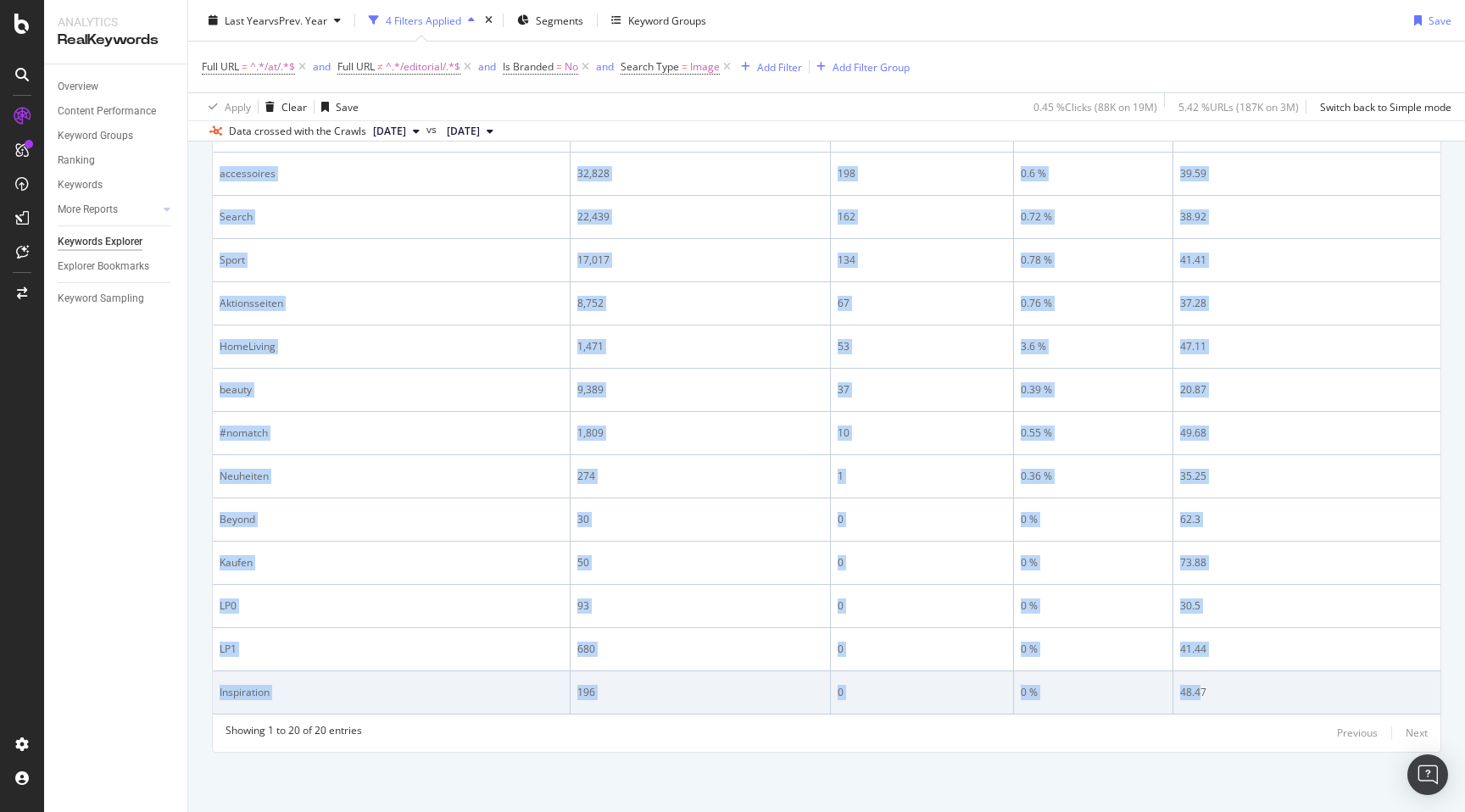
click at [1203, 689] on div "48.47" at bounding box center [1307, 691] width 253 height 15
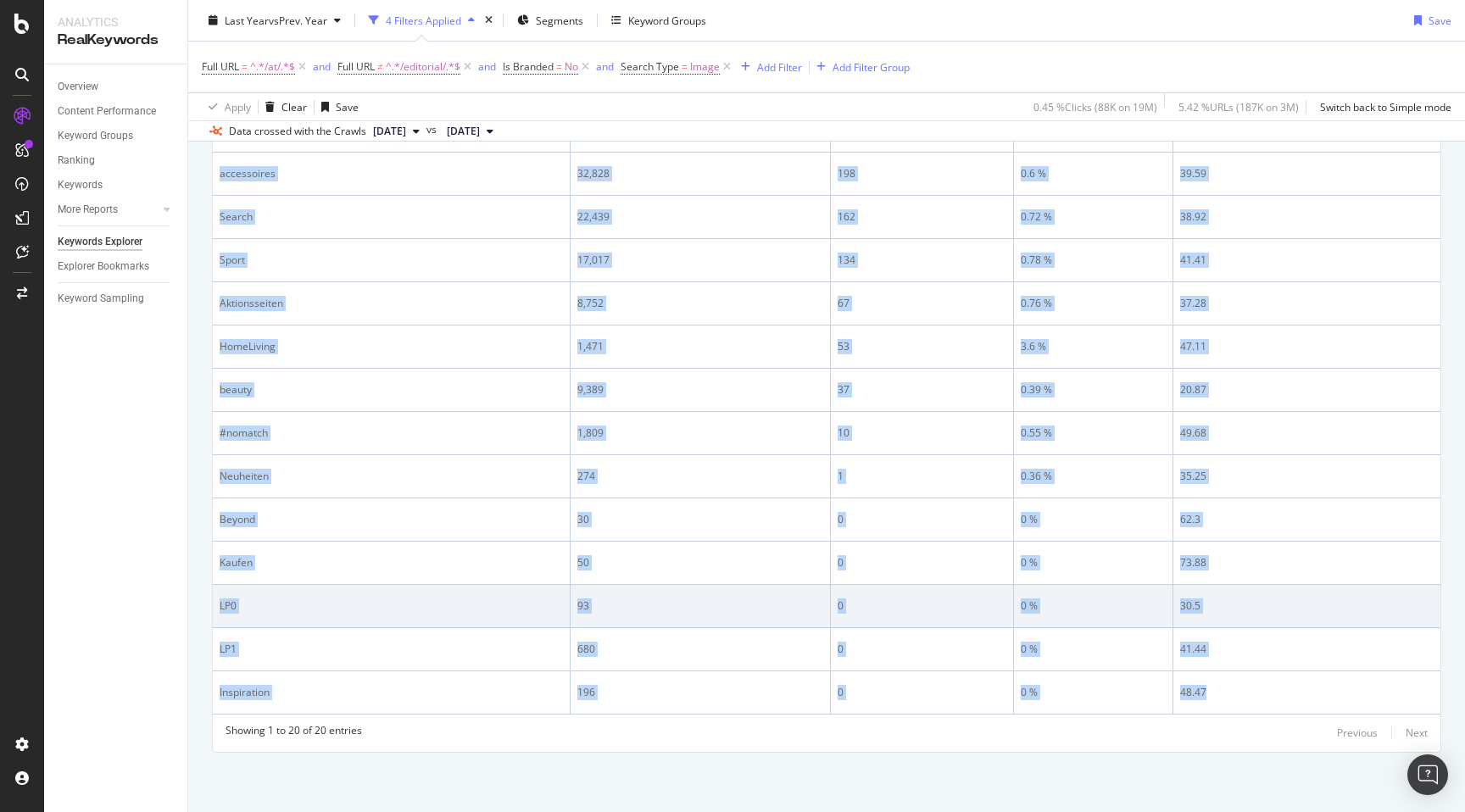
copy table "Shop-Overall Level 1 Impressions Clicks CTR Avg. Position 12,807,202 87,742 0.6…"
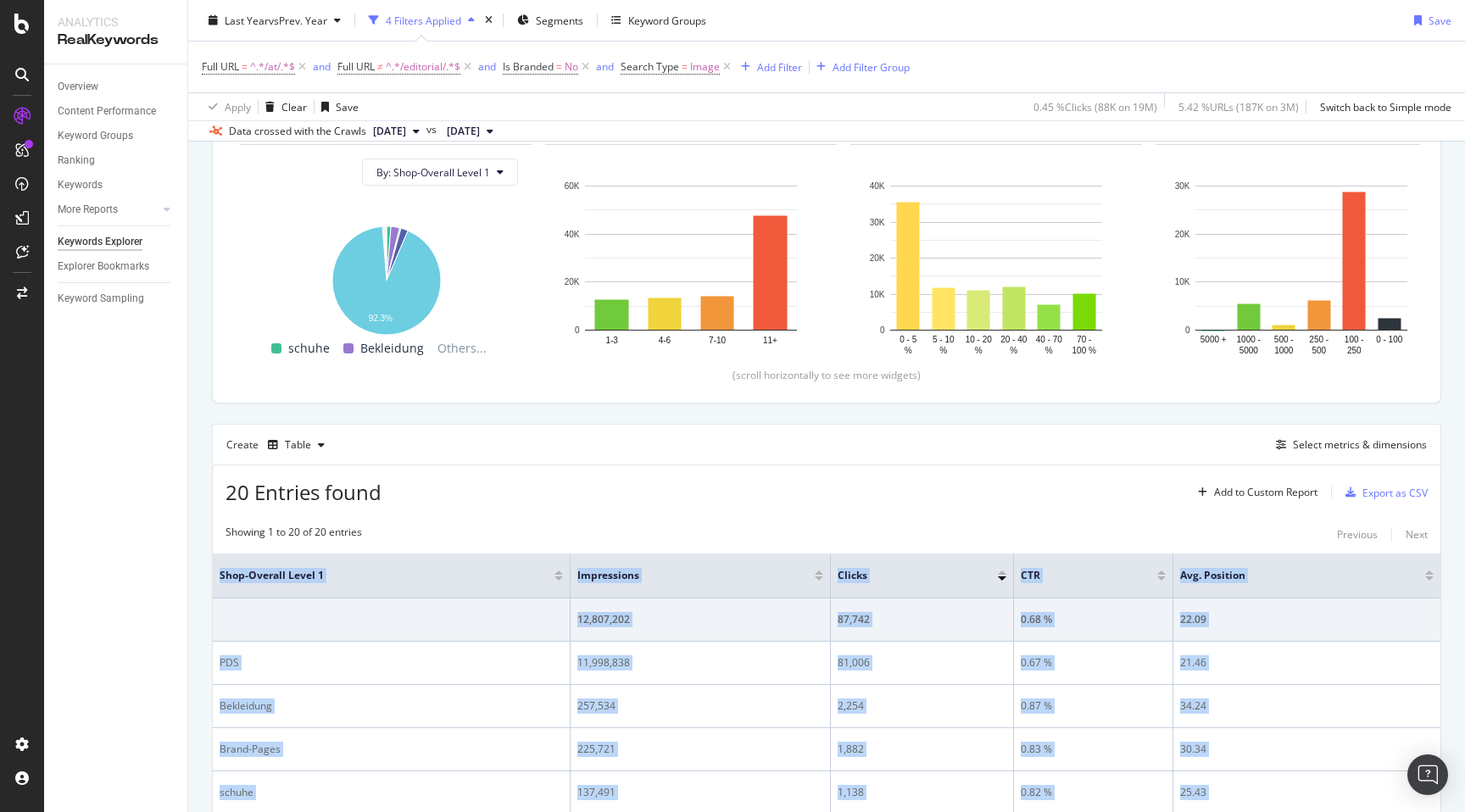
scroll to position [0, 0]
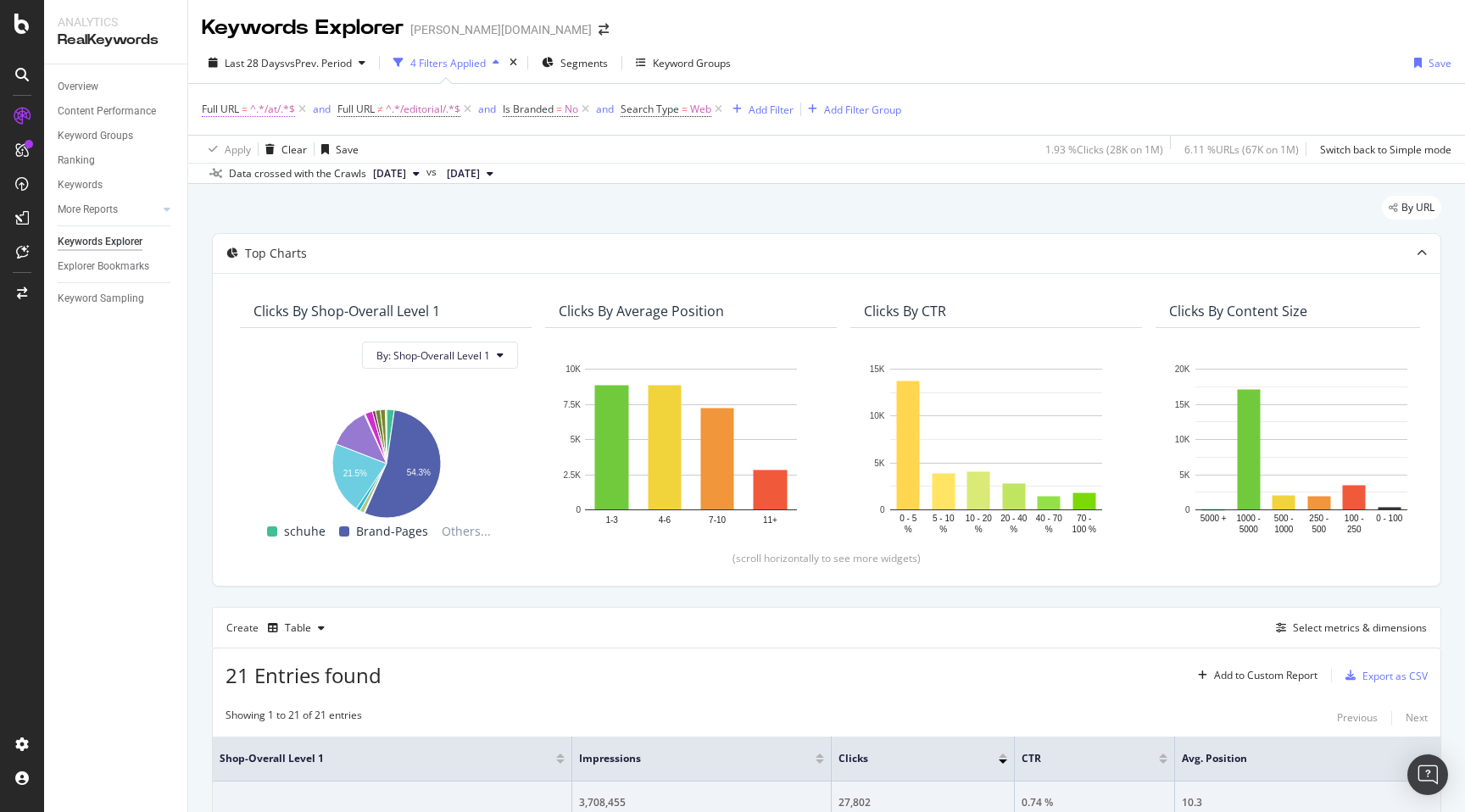
click at [277, 111] on span "^.*/at/.*$" at bounding box center [272, 110] width 45 height 24
click at [235, 177] on input "/at/" at bounding box center [297, 180] width 160 height 27
type input "/ch/"
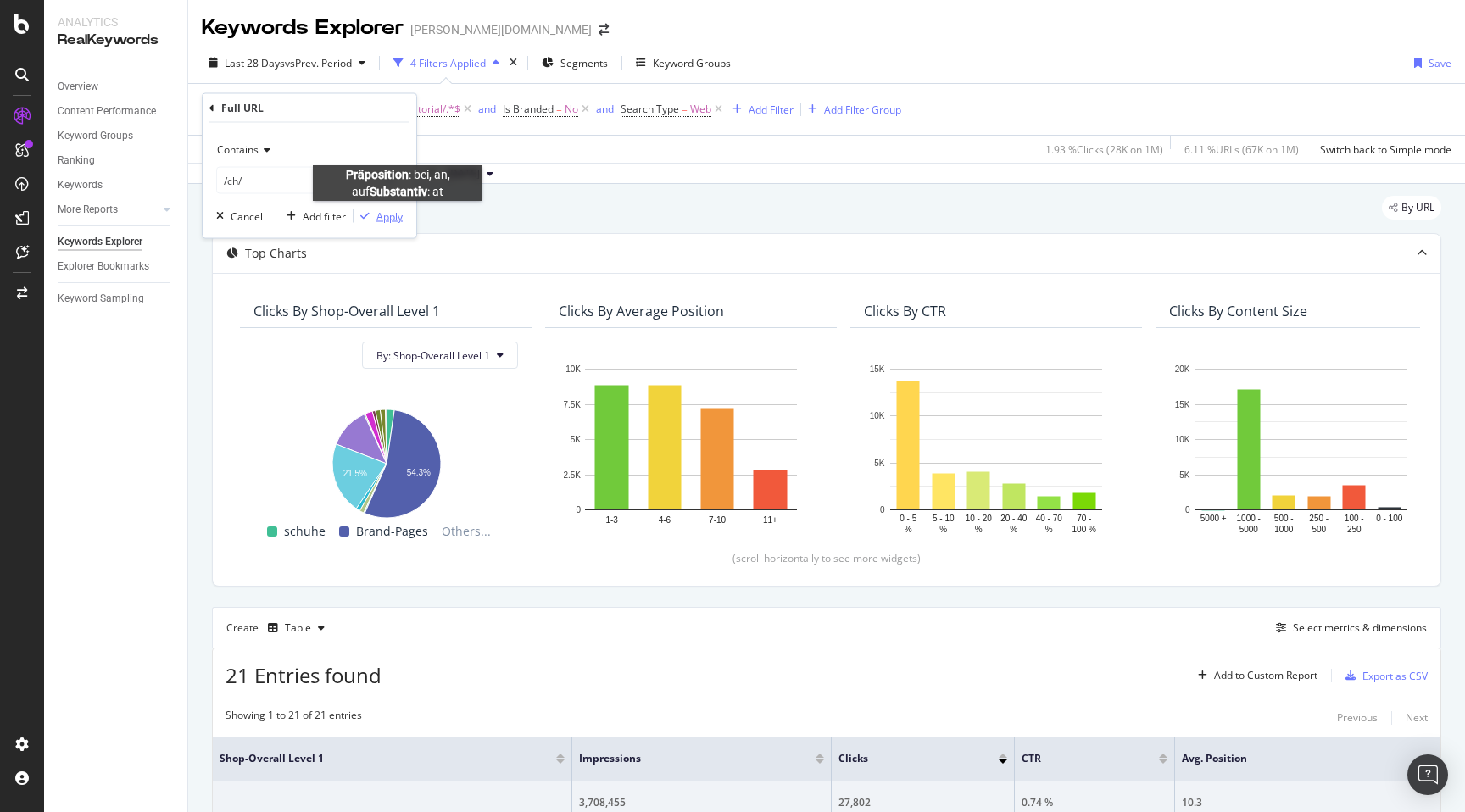
click at [389, 213] on div "Apply" at bounding box center [390, 215] width 26 height 14
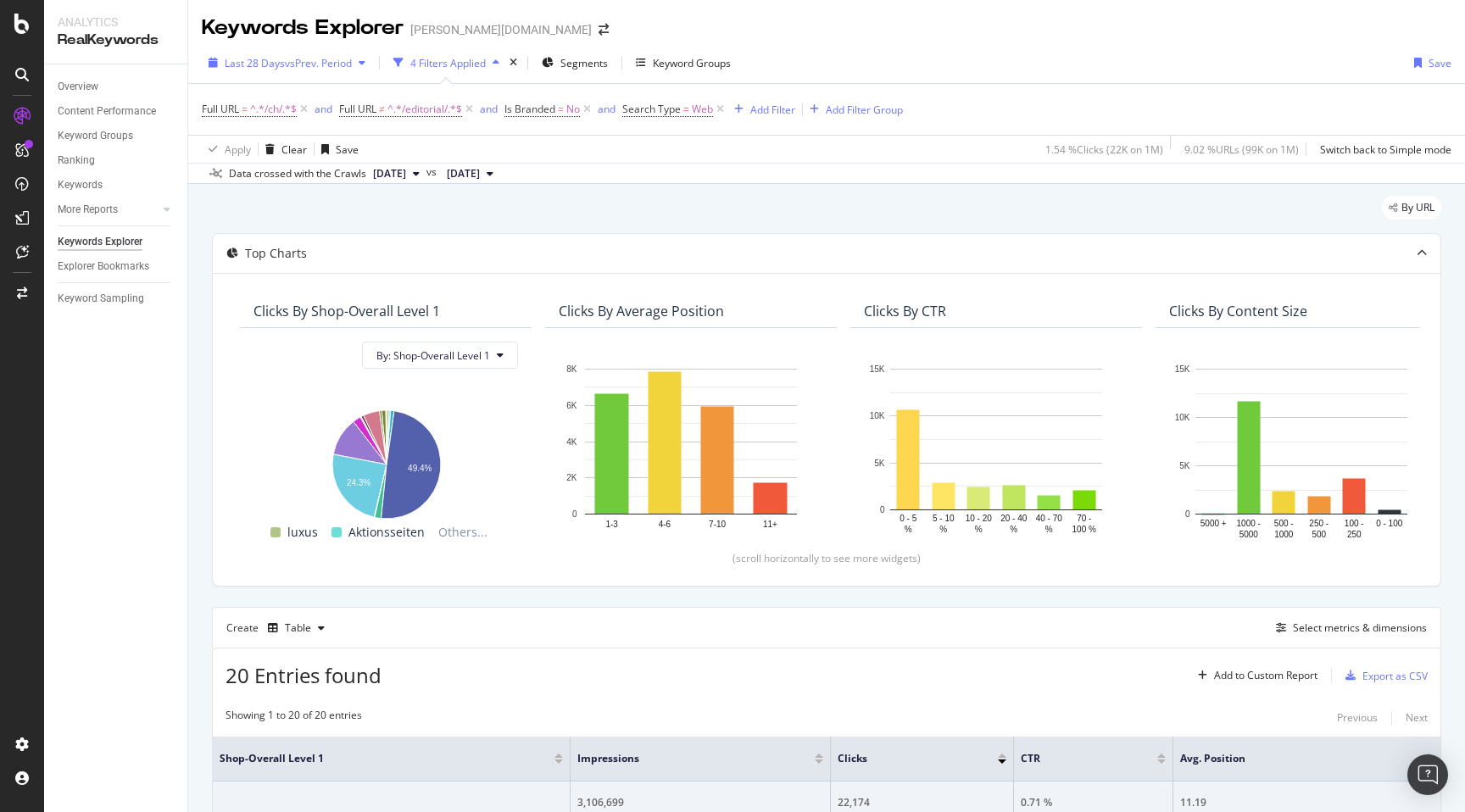
click at [241, 72] on div "Last 28 Days vs Prev. Period" at bounding box center [286, 63] width 170 height 26
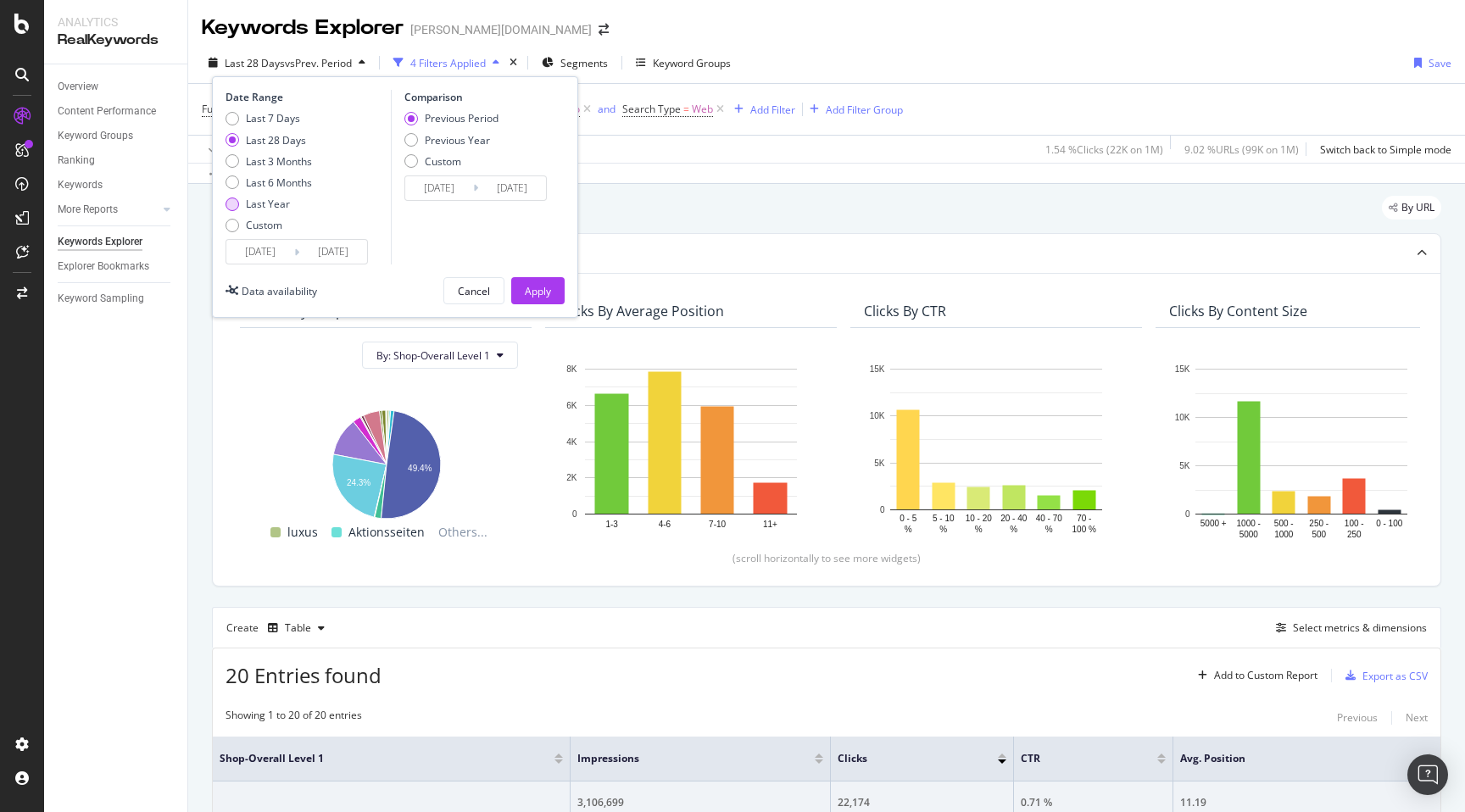
click at [238, 205] on div "Last Year" at bounding box center [232, 204] width 14 height 14
type input "[DATE]"
click at [451, 138] on div "Previous Year" at bounding box center [457, 140] width 66 height 14
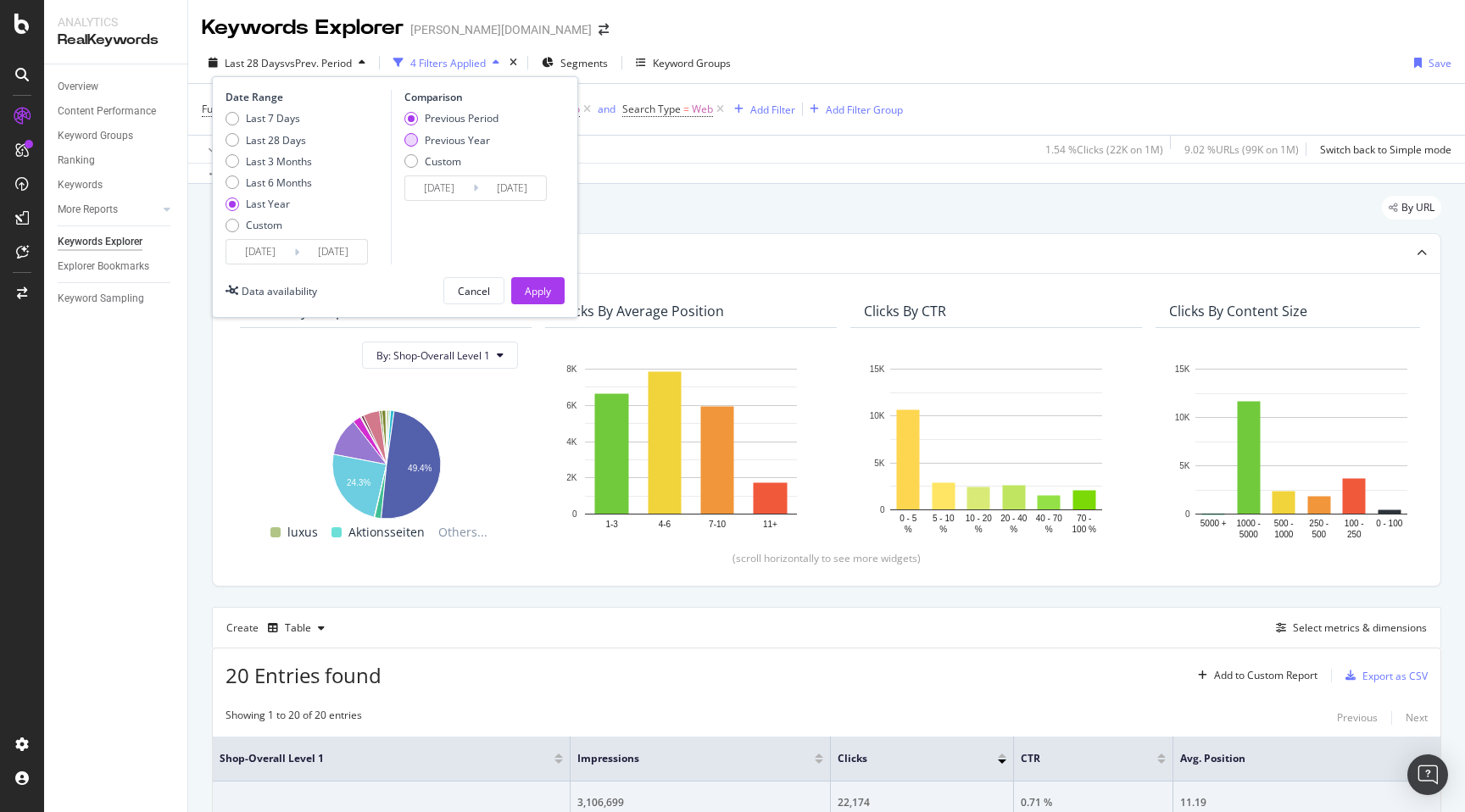
type input "[DATE]"
click at [536, 276] on div "Date Range Last 7 Days Last 28 Days Last 3 Months Last 6 Months Last Year Custo…" at bounding box center [395, 197] width 366 height 241
click at [535, 298] on div "Apply" at bounding box center [538, 291] width 26 height 14
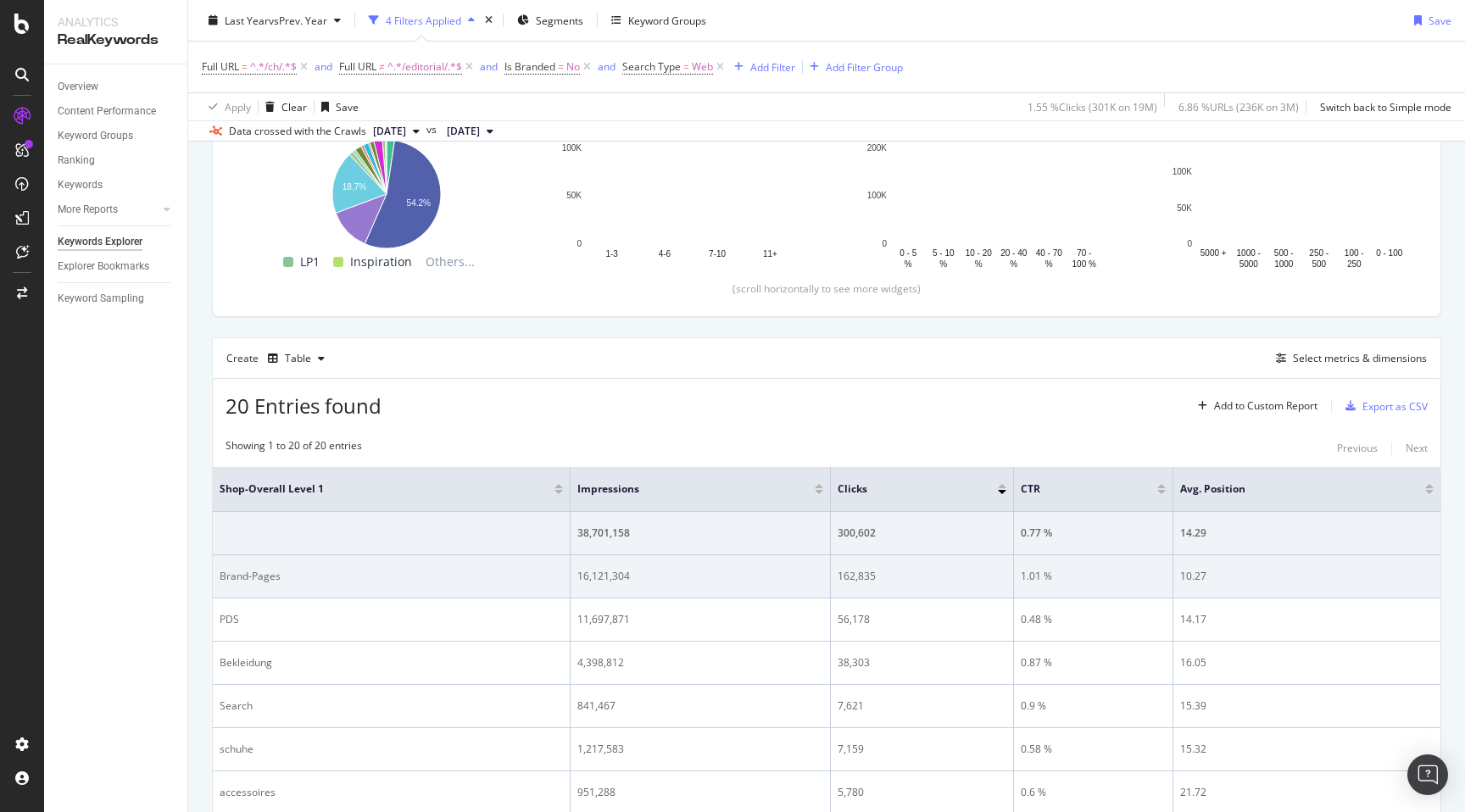
scroll to position [279, 0]
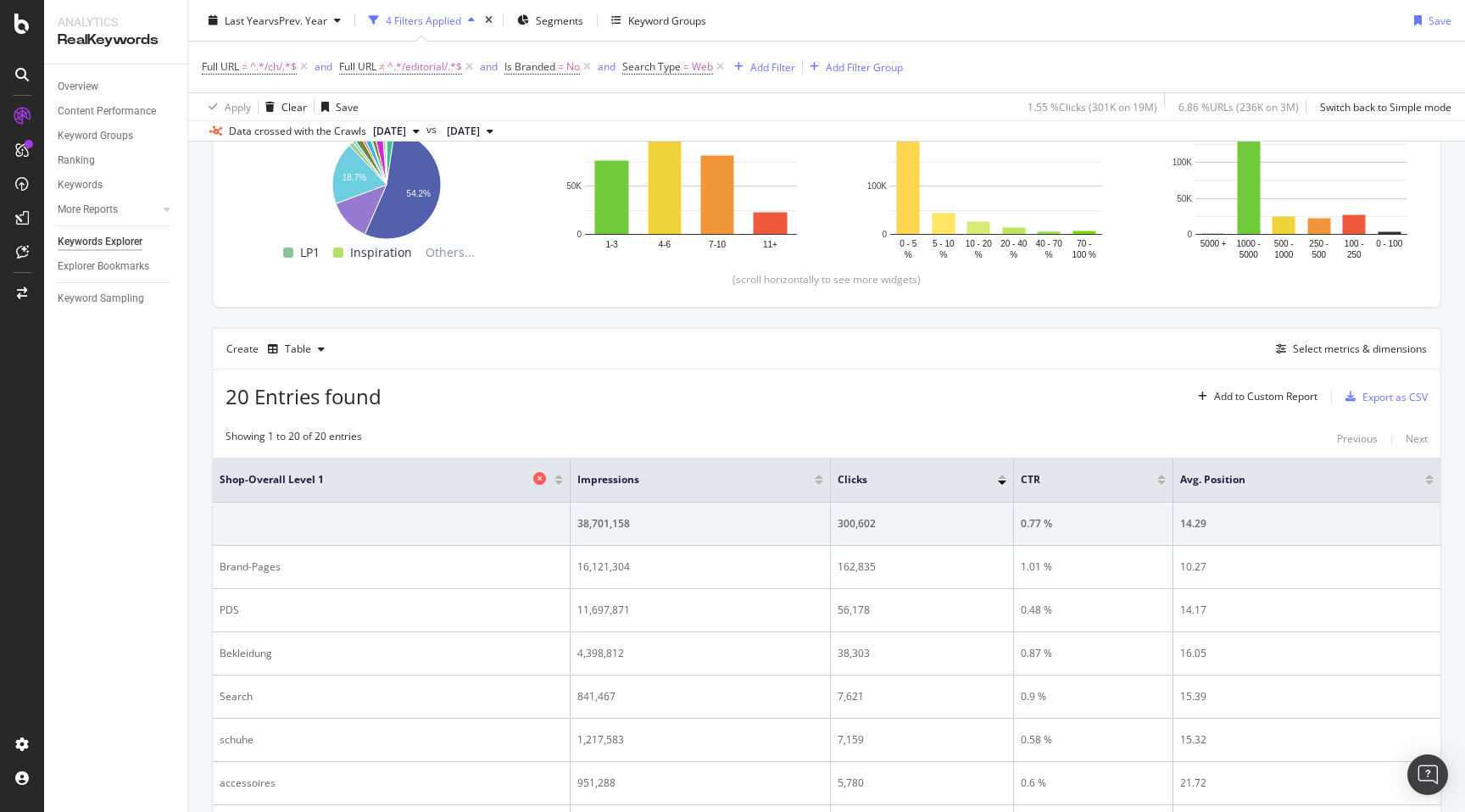
click at [219, 477] on span "Shop-Overall Level 1" at bounding box center [374, 479] width 309 height 15
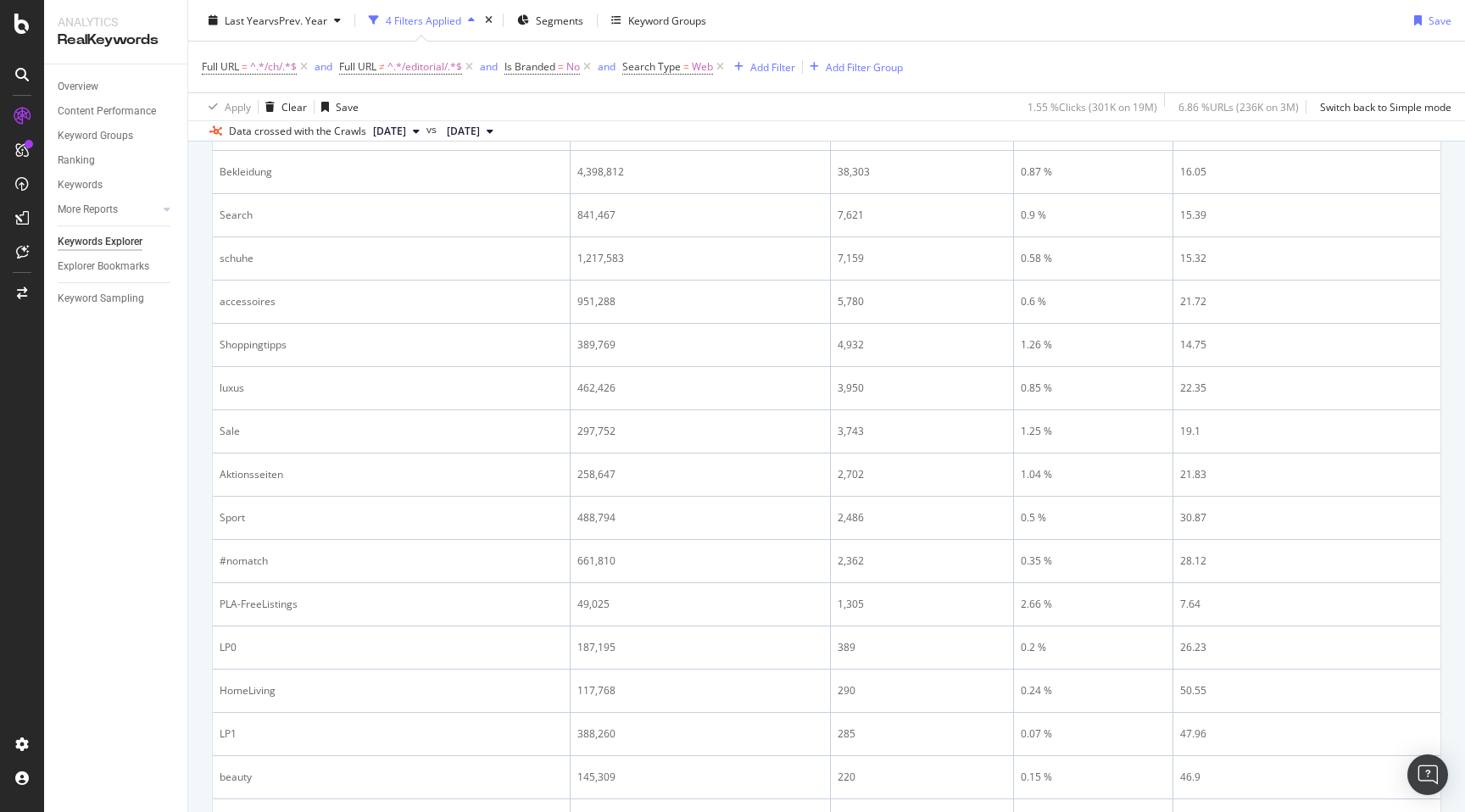
scroll to position [974, 0]
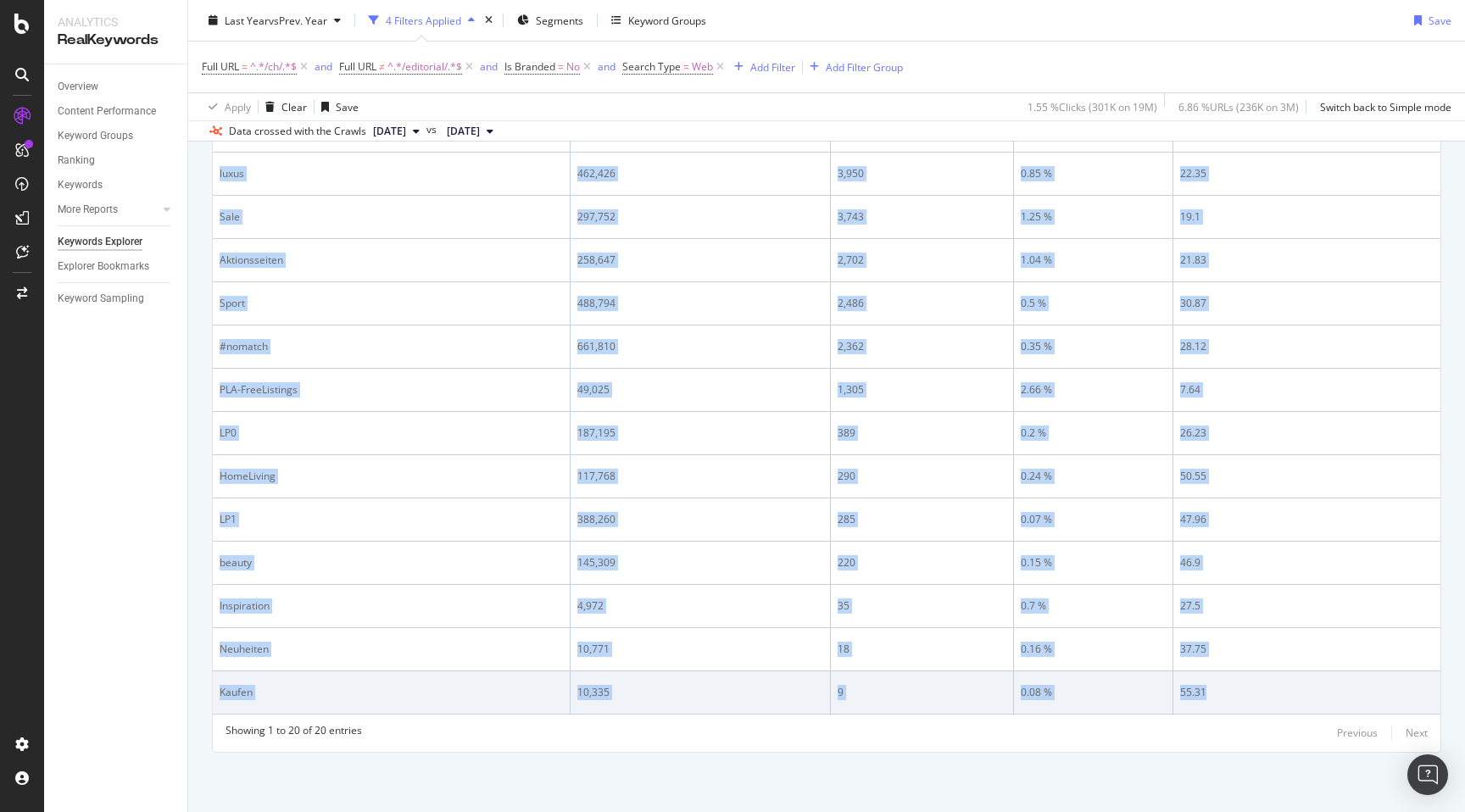
click at [1281, 701] on td "55.31" at bounding box center [1307, 692] width 267 height 43
copy table "Shop-Overall Level 1 Impressions Clicks CTR Avg. Position 38,701,158 300,602 0.…"
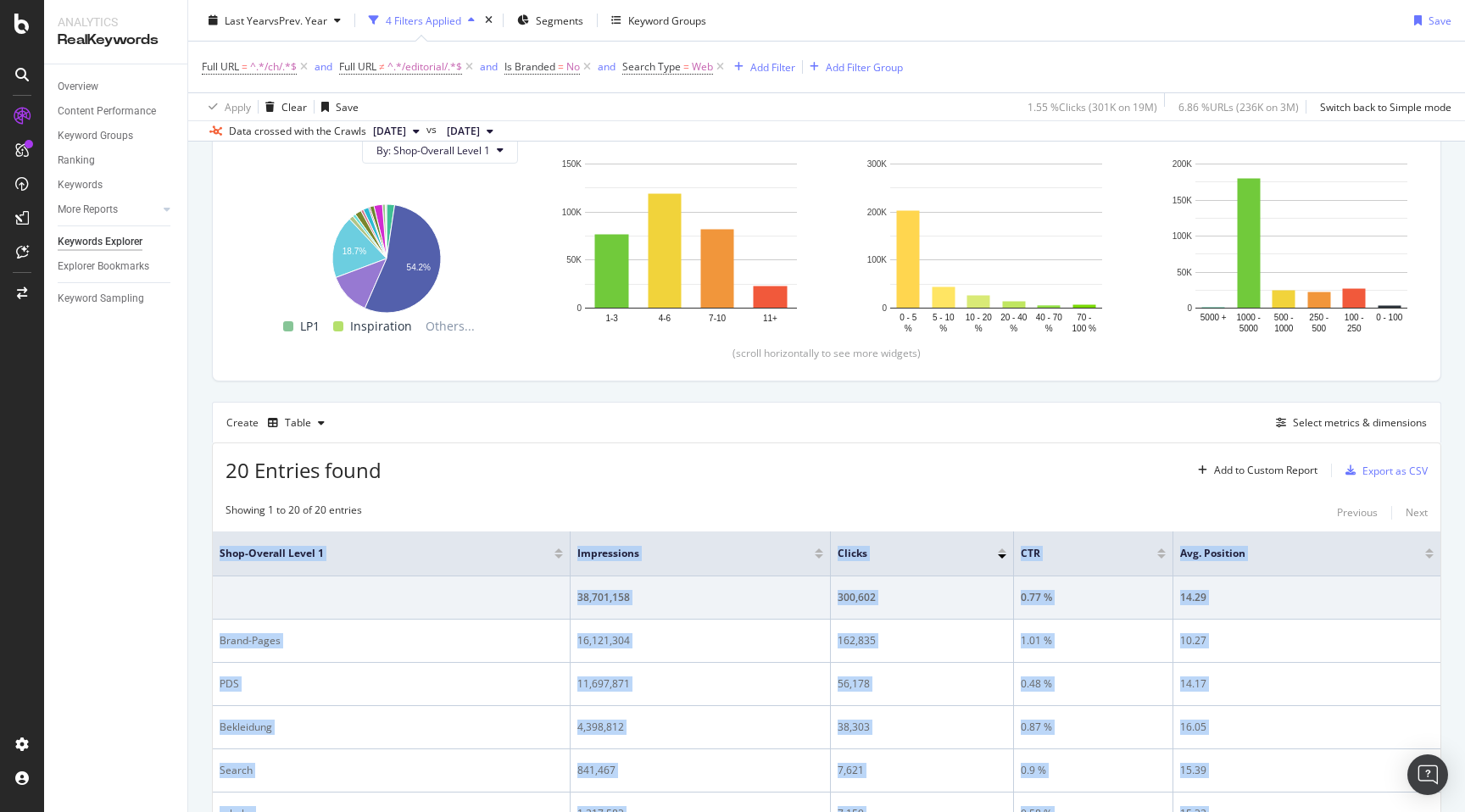
scroll to position [0, 0]
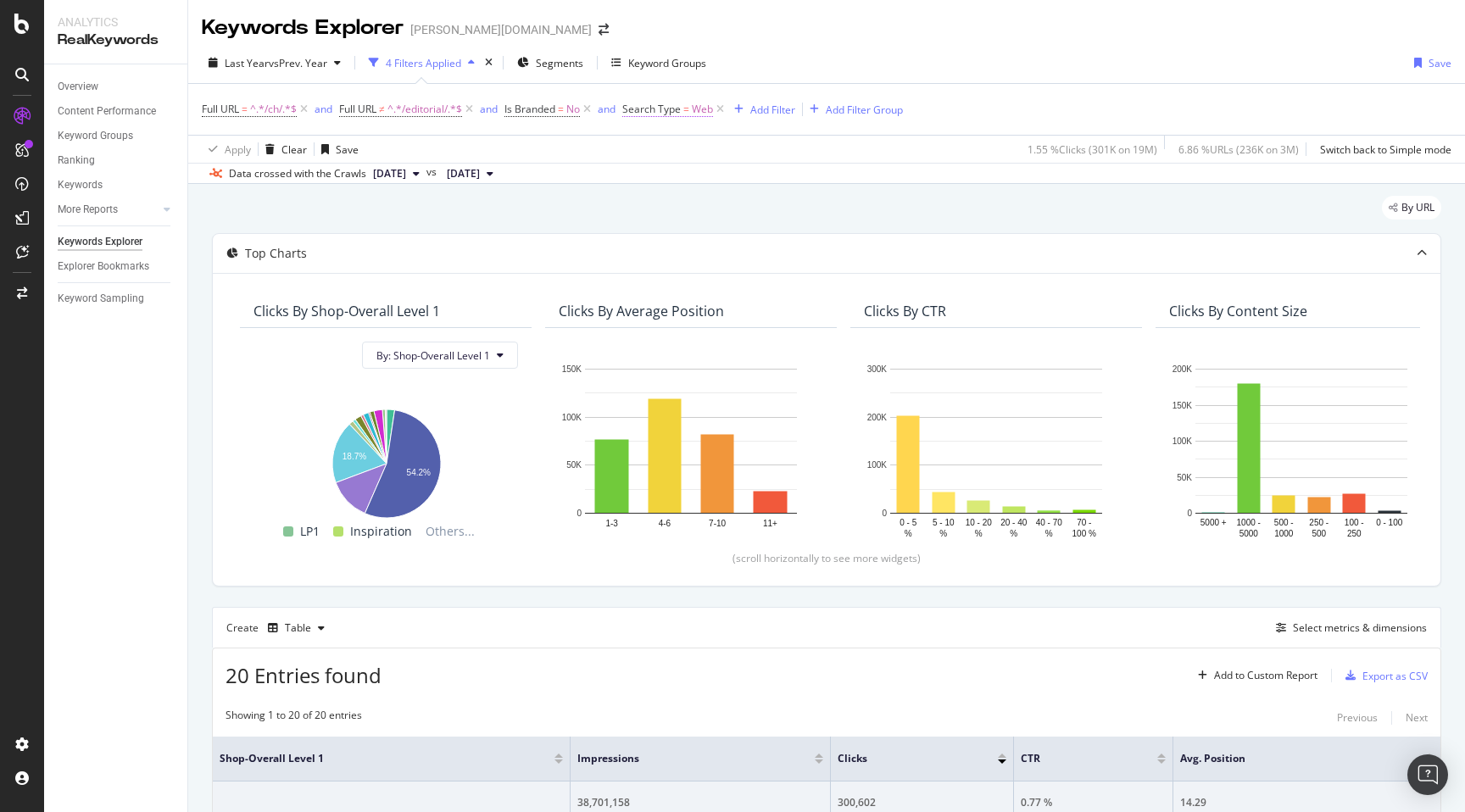
click at [678, 115] on span "Search Type" at bounding box center [651, 109] width 59 height 14
click at [692, 110] on div "Search Type" at bounding box center [676, 108] width 61 height 14
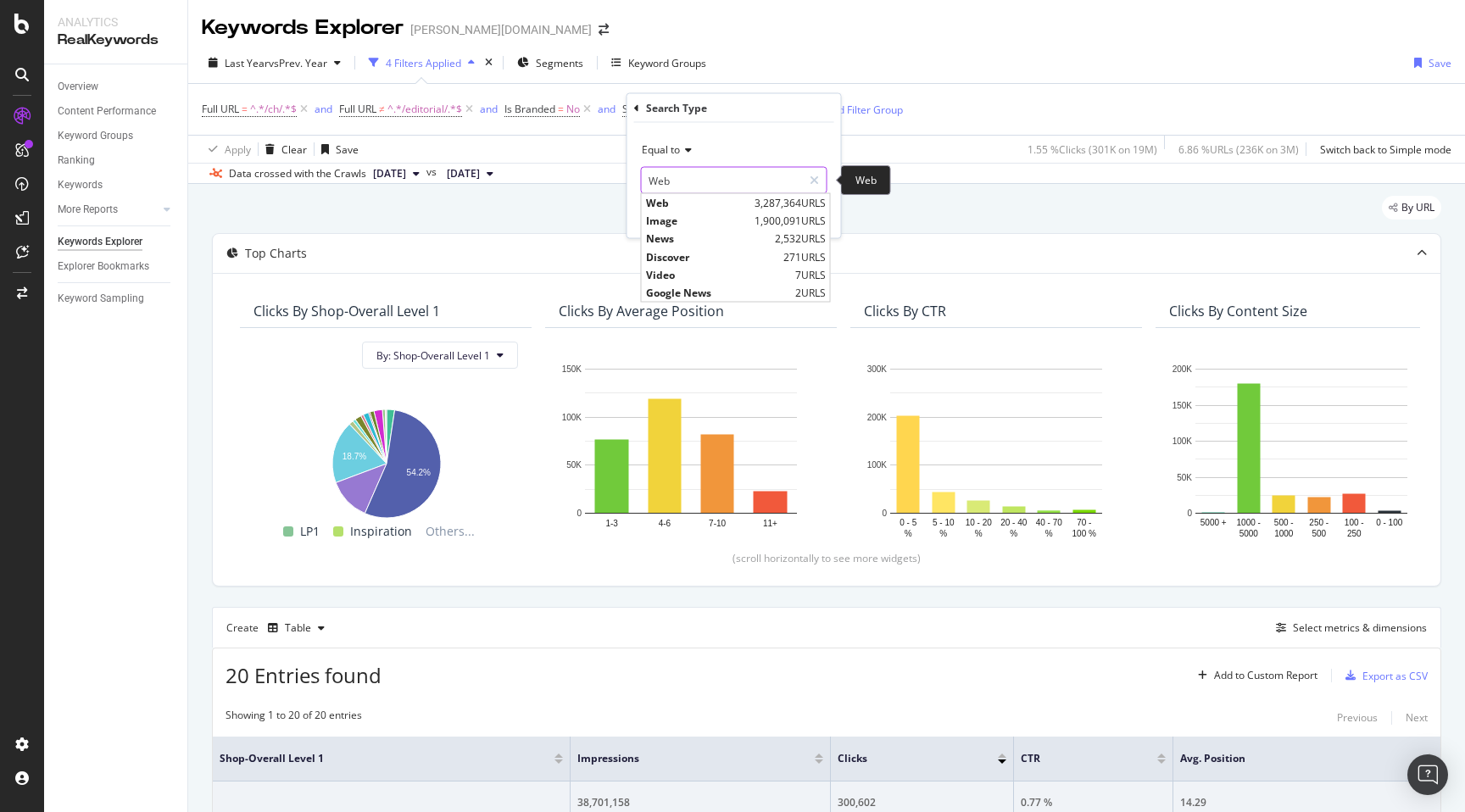
click at [688, 176] on input "Web" at bounding box center [722, 180] width 160 height 27
click at [679, 216] on span "Image" at bounding box center [698, 220] width 105 height 14
type input "Image"
click at [817, 217] on div "Apply" at bounding box center [814, 215] width 26 height 14
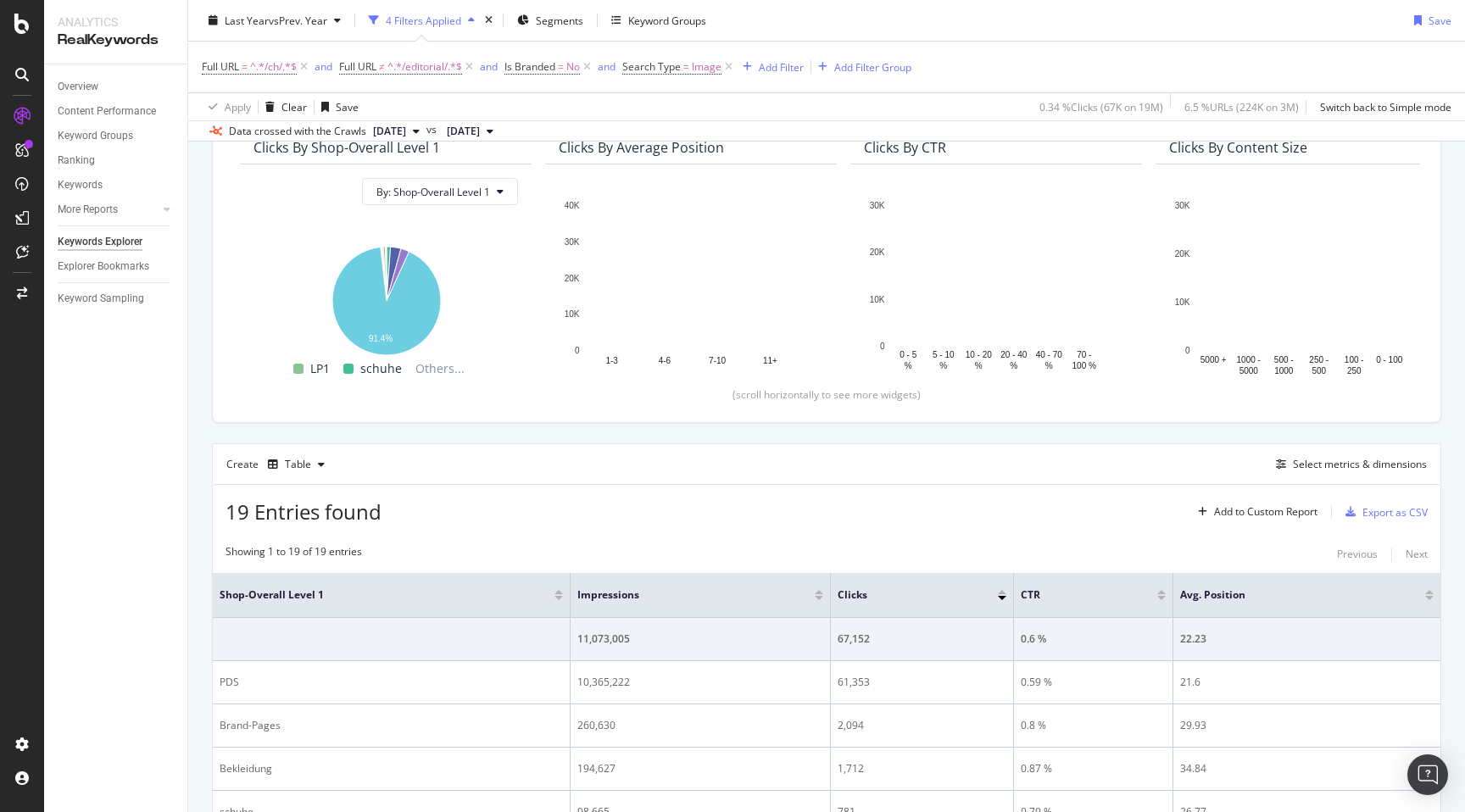
scroll to position [201, 0]
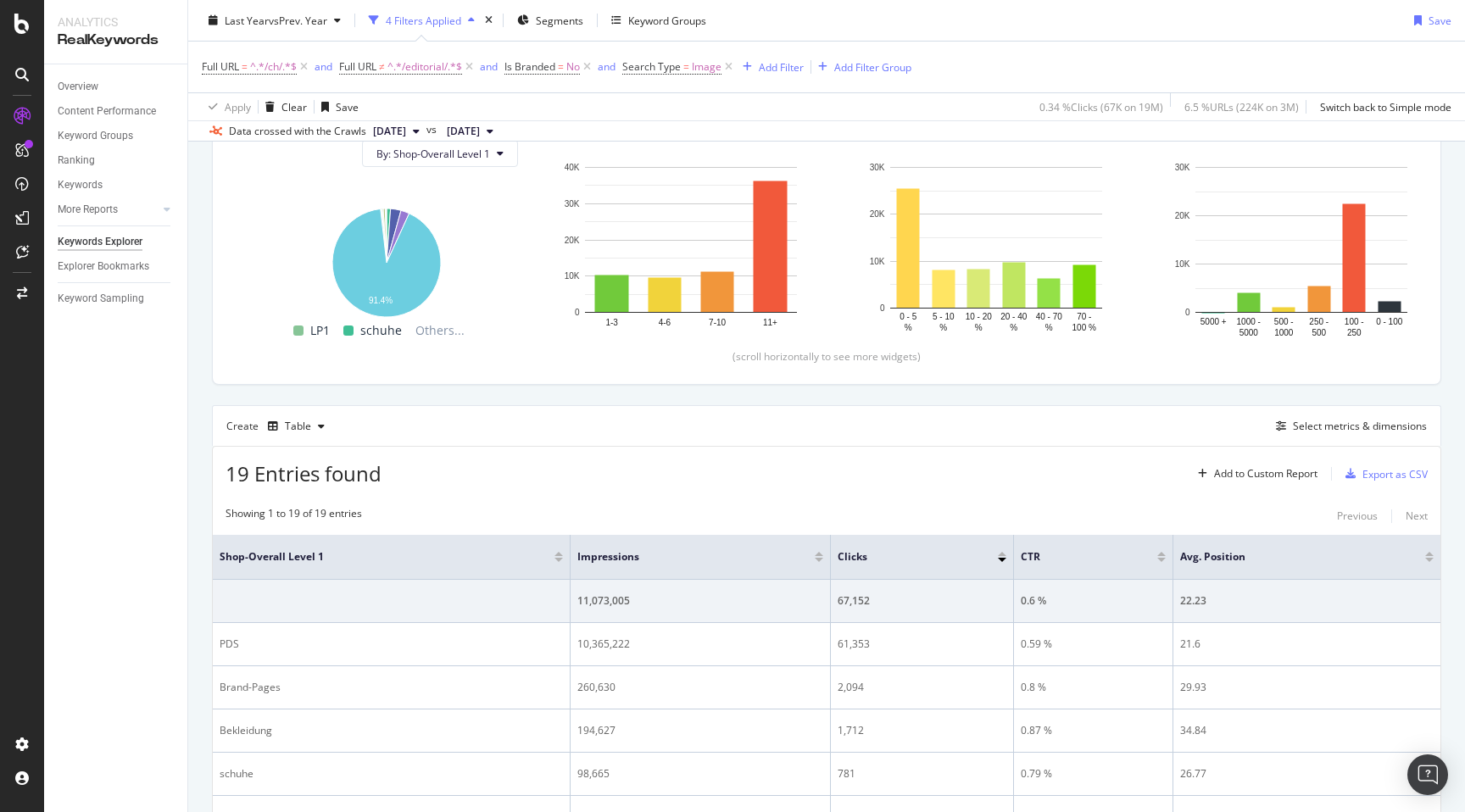
click at [217, 554] on th "Shop-Overall Level 1" at bounding box center [392, 557] width 358 height 45
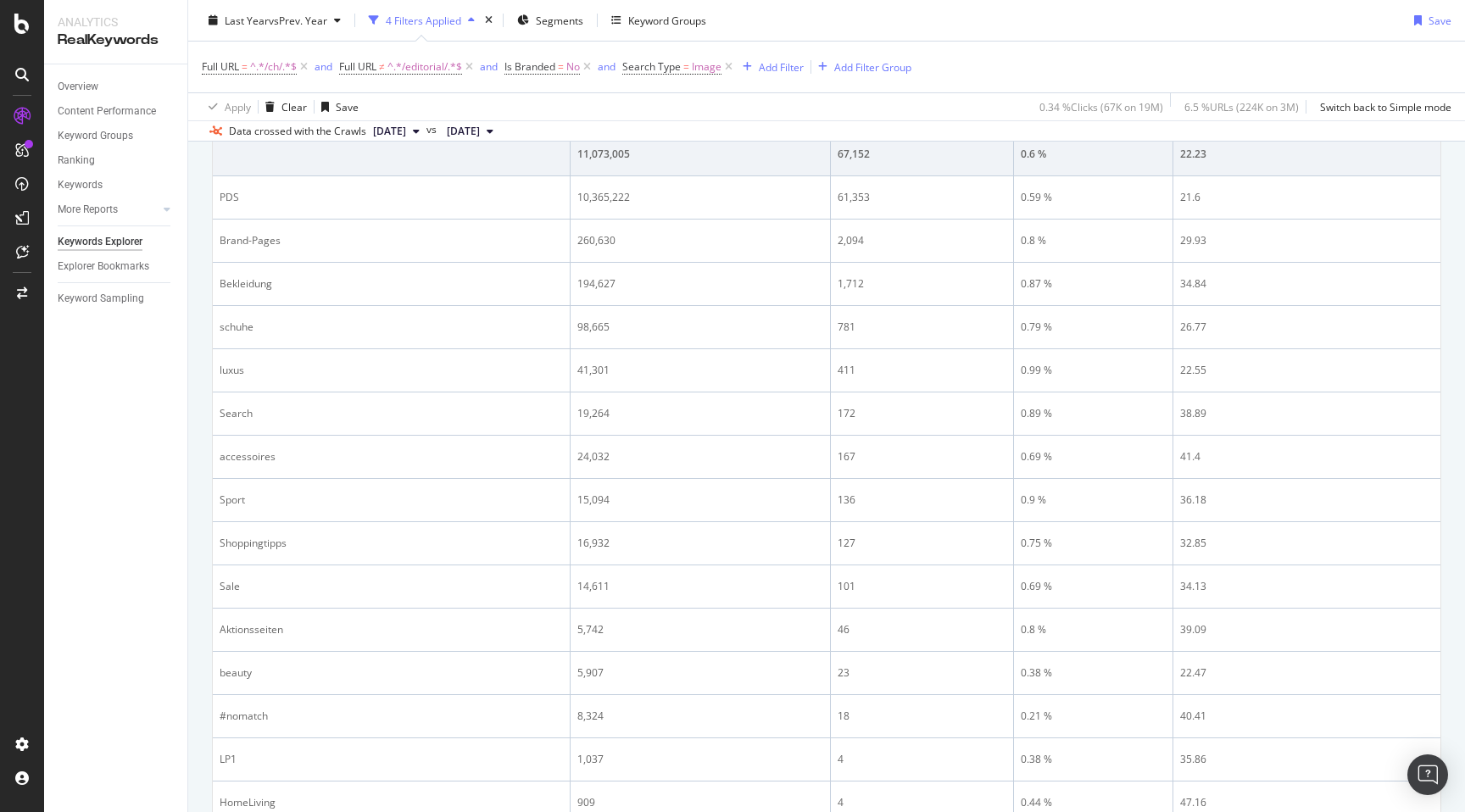
scroll to position [932, 0]
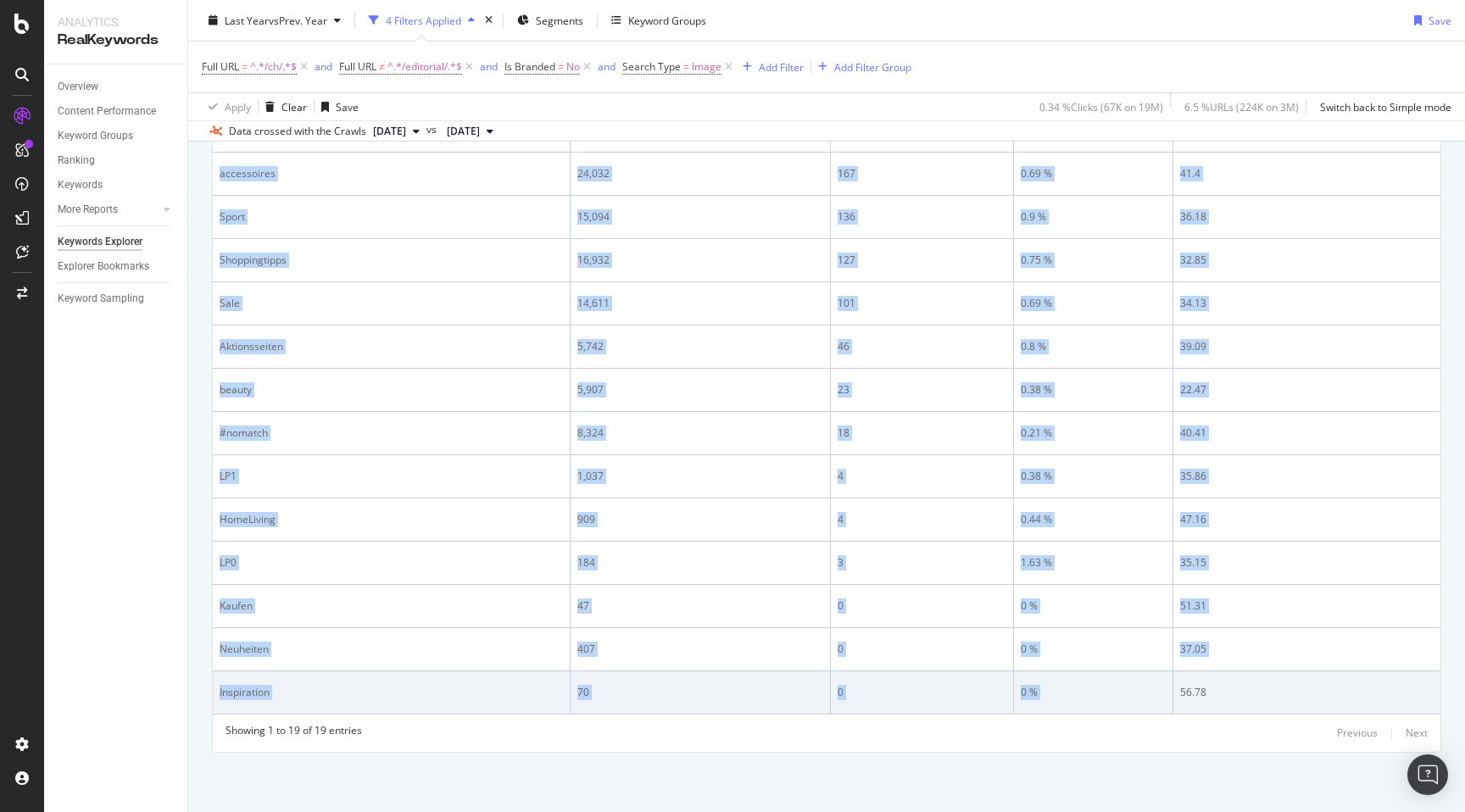
click at [1231, 681] on td "56.78" at bounding box center [1307, 692] width 267 height 43
click at [1219, 699] on div "56.78" at bounding box center [1307, 691] width 253 height 15
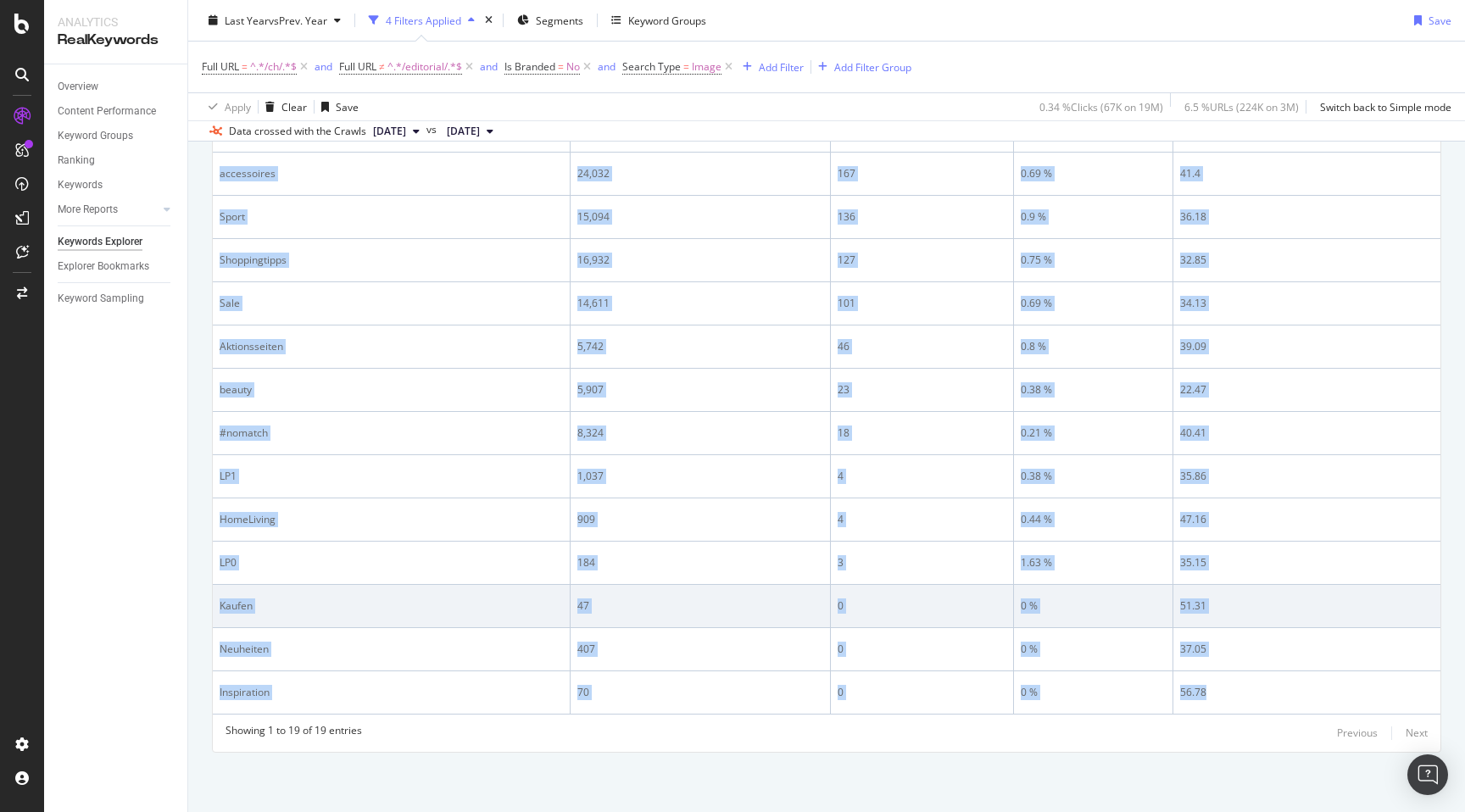
copy table "Shop-Overall Level 1 Impressions Clicks CTR Avg. Position 11,073,005 67,152 0.6…"
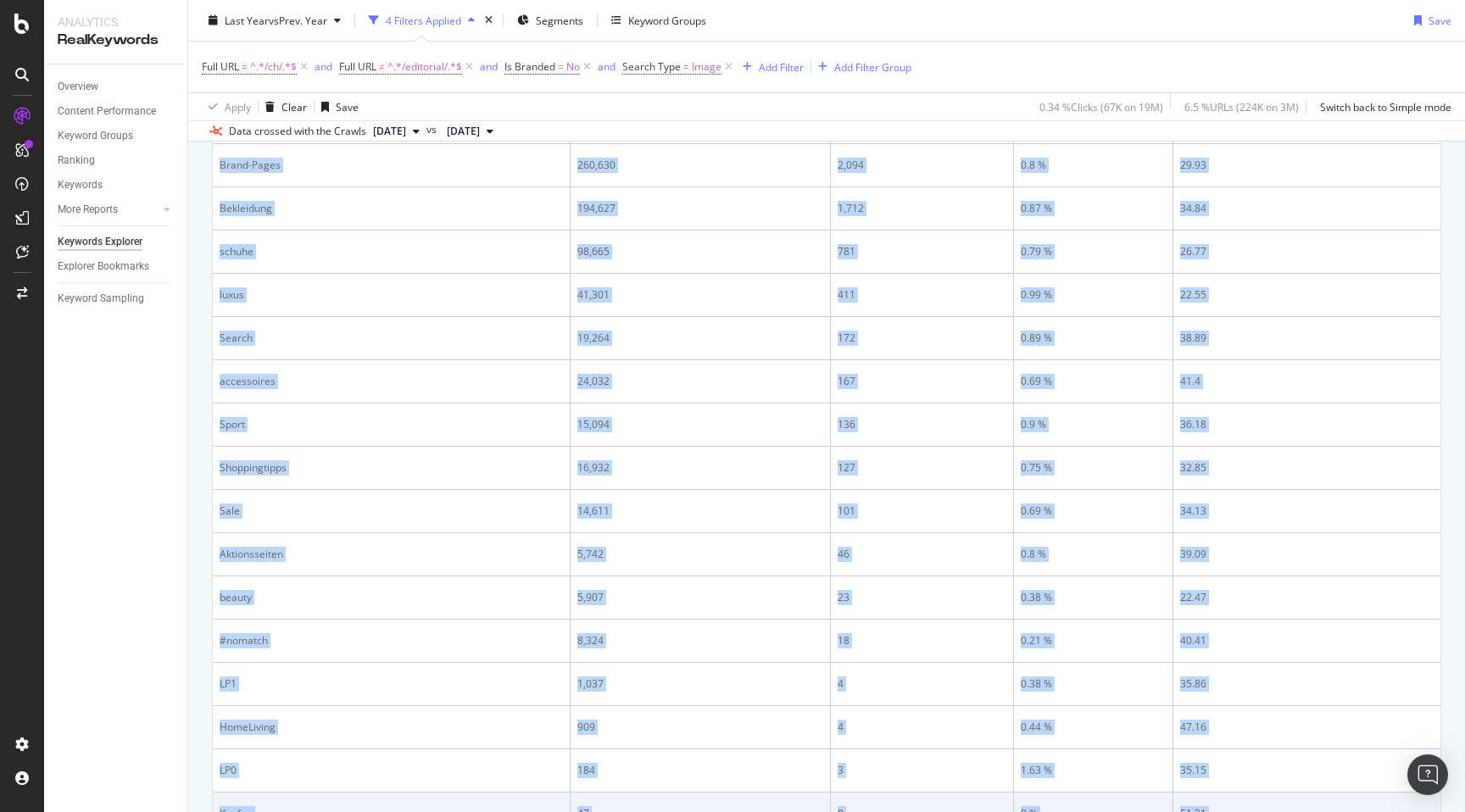
scroll to position [528, 0]
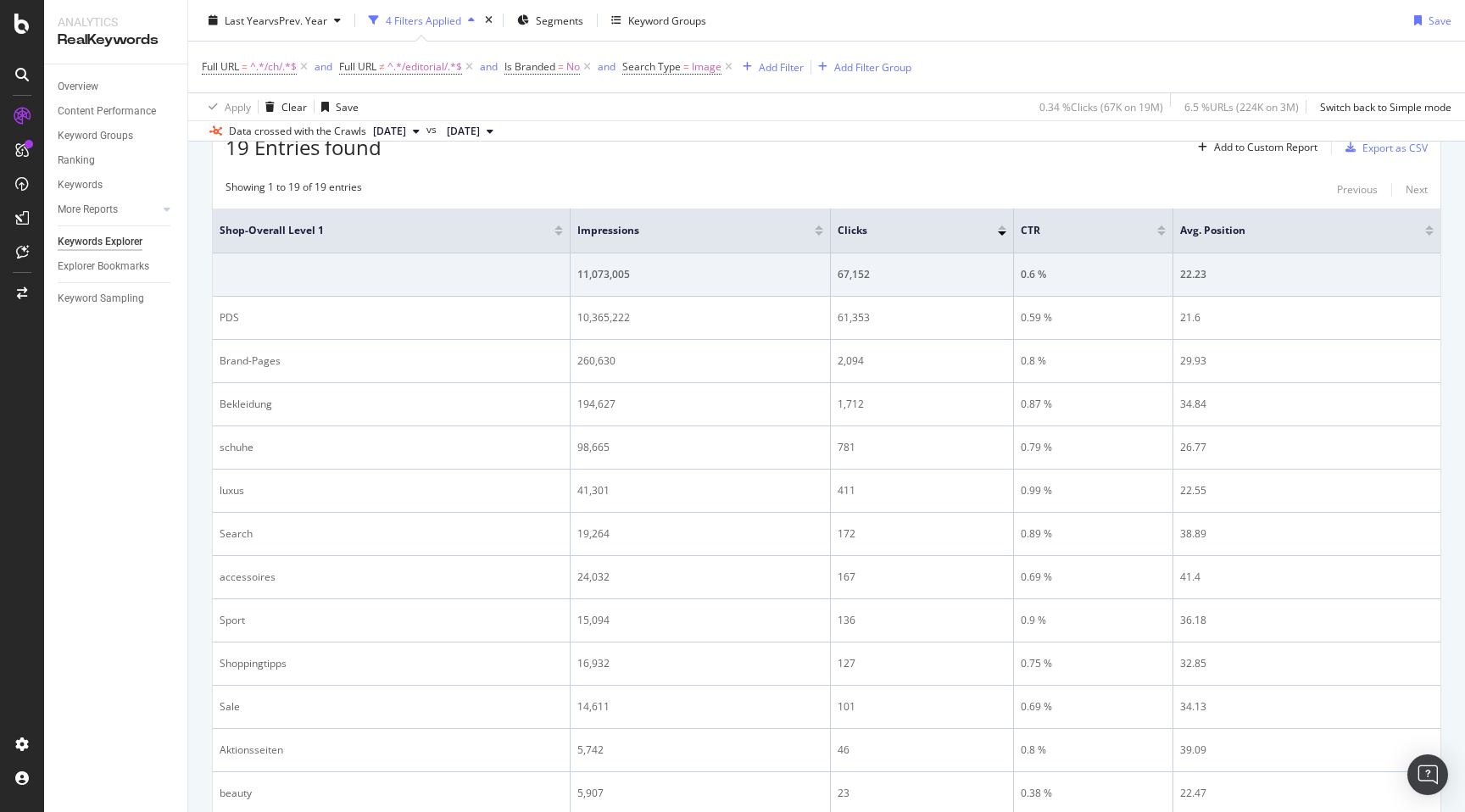
click at [189, 605] on div "By URL Top Charts Clicks By Shop-Overall Level 1 By: Shop-Overall Level 1 Hold …" at bounding box center [826, 435] width 1277 height 1558
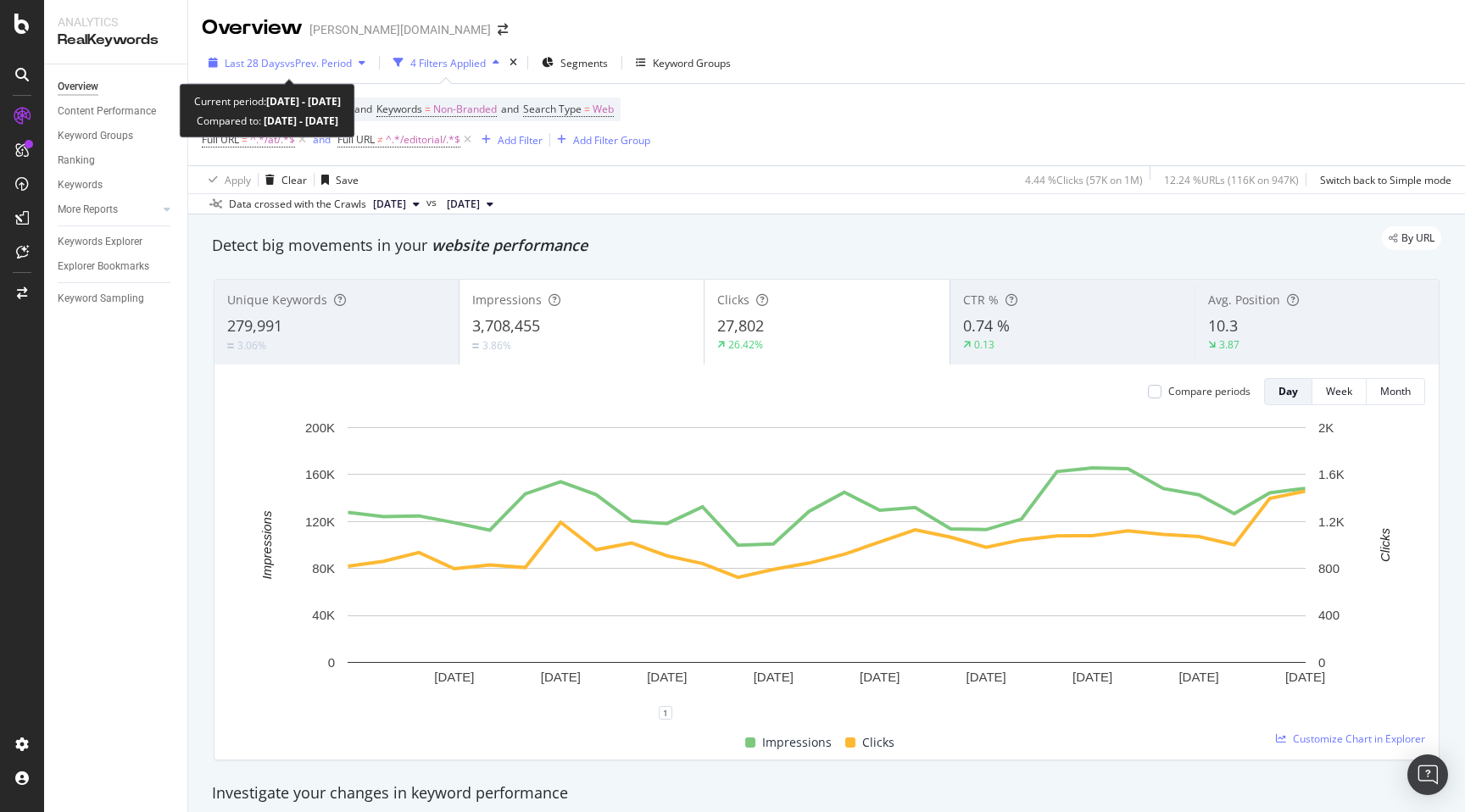
click at [266, 66] on span "Last 28 Days" at bounding box center [254, 63] width 60 height 14
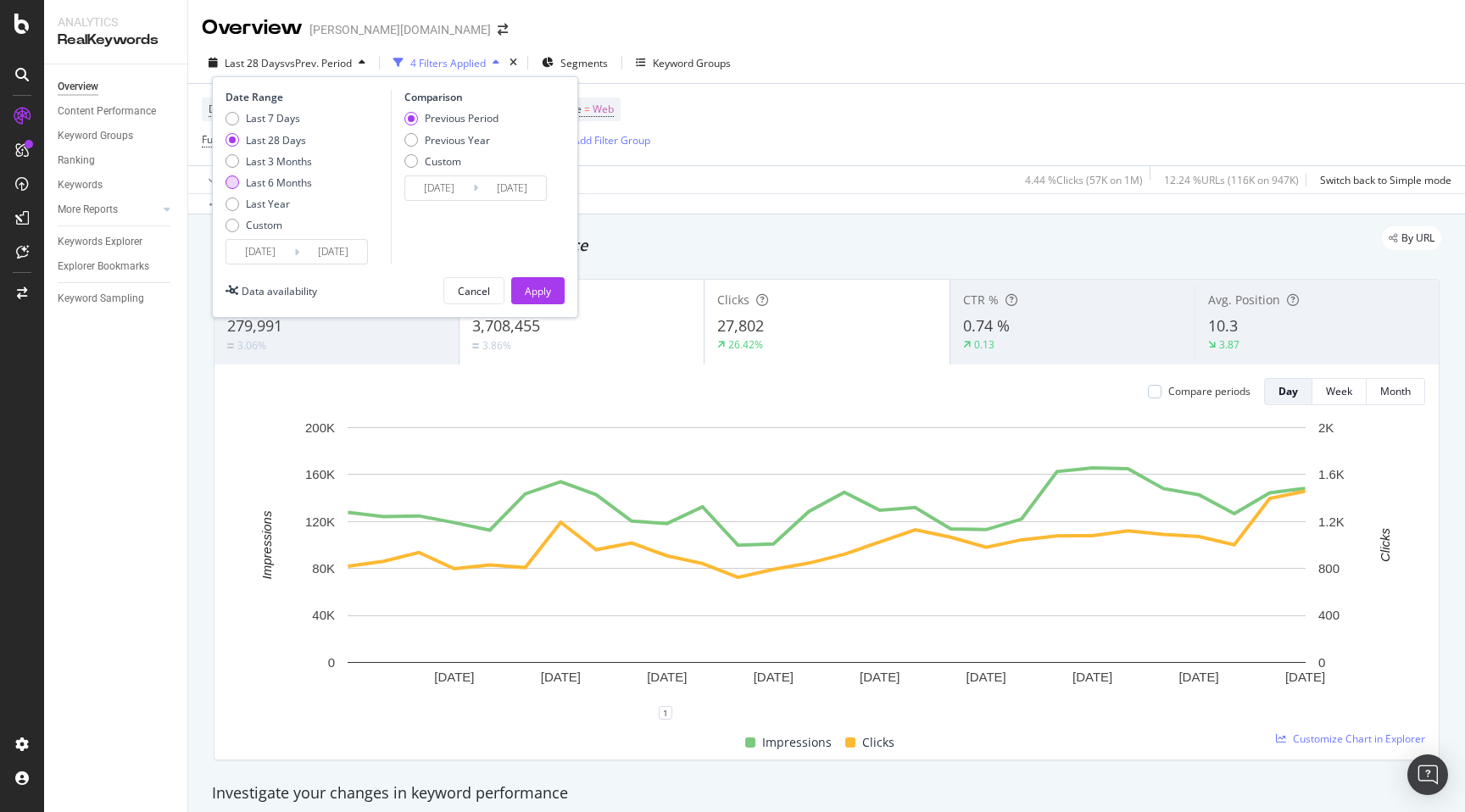
click at [241, 187] on div "Last 6 Months" at bounding box center [268, 182] width 87 height 14
type input "2025/04/06"
type input "2024/10/05"
type input "2025/04/05"
click at [241, 200] on div "Last Year" at bounding box center [268, 203] width 87 height 14
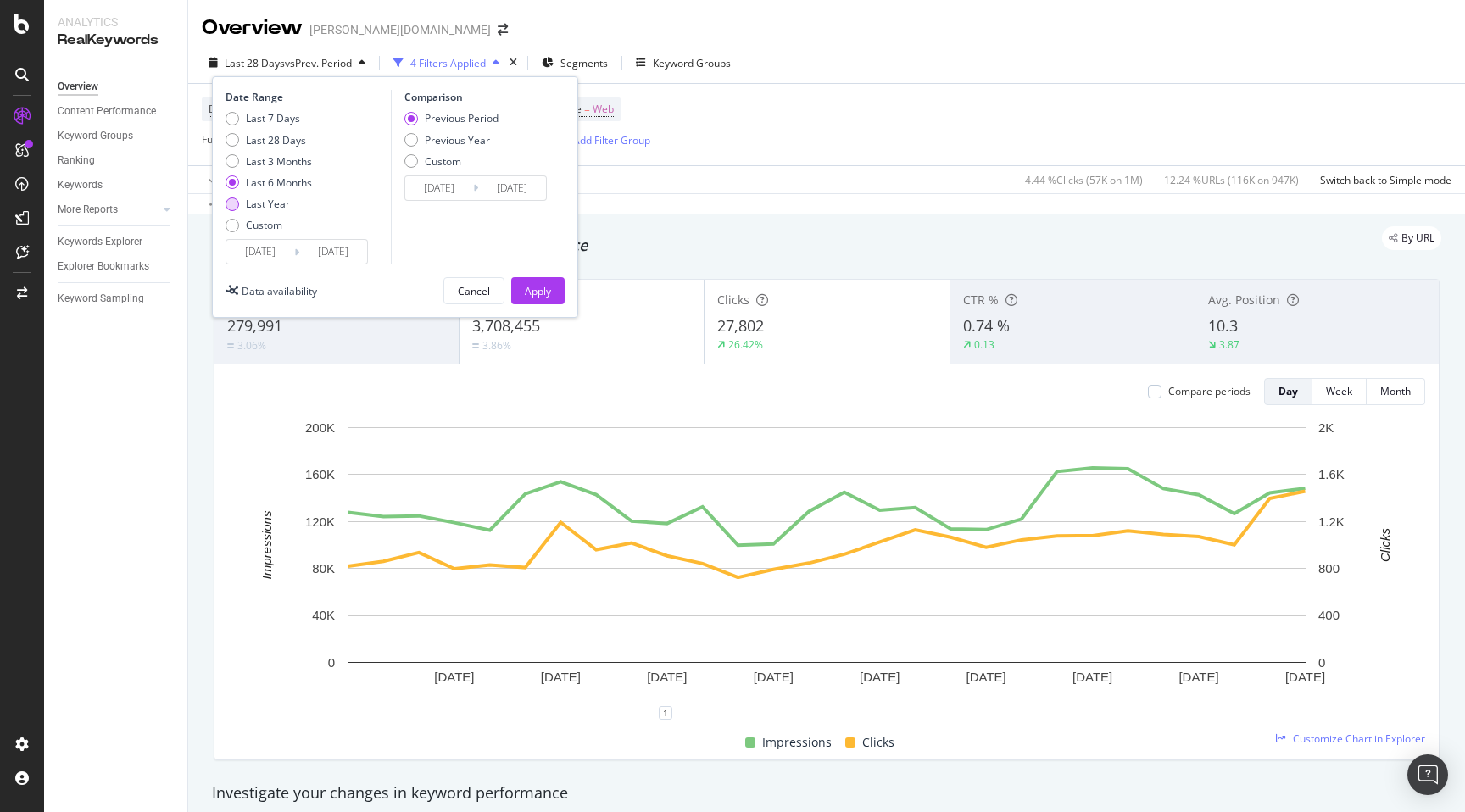
type input "2024/10/06"
type input "2023/10/07"
type input "2024/10/05"
click at [417, 136] on div "Previous Year" at bounding box center [412, 140] width 14 height 14
type input "2023/10/08"
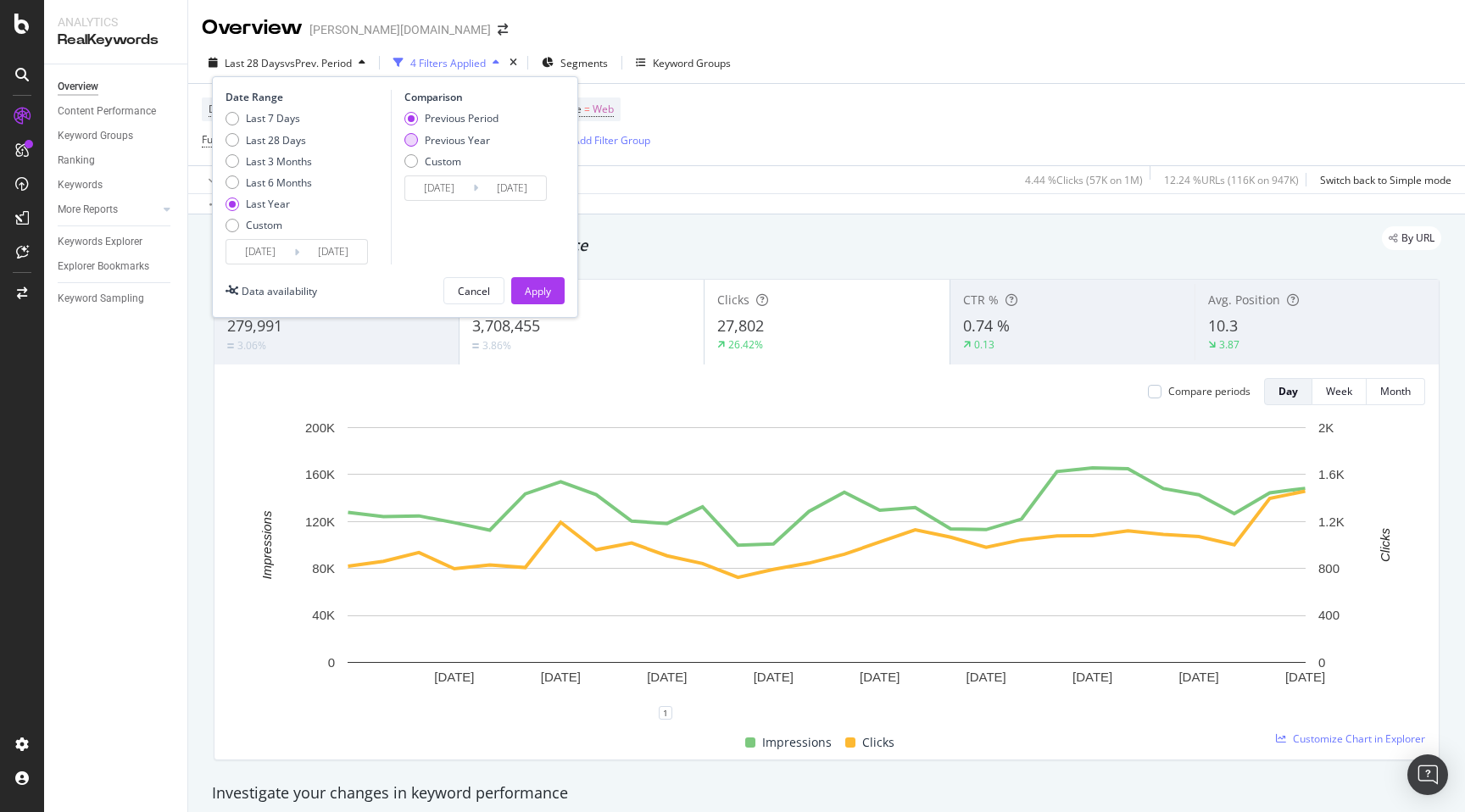
type input "2024/10/06"
click at [523, 297] on button "Apply" at bounding box center [538, 290] width 54 height 27
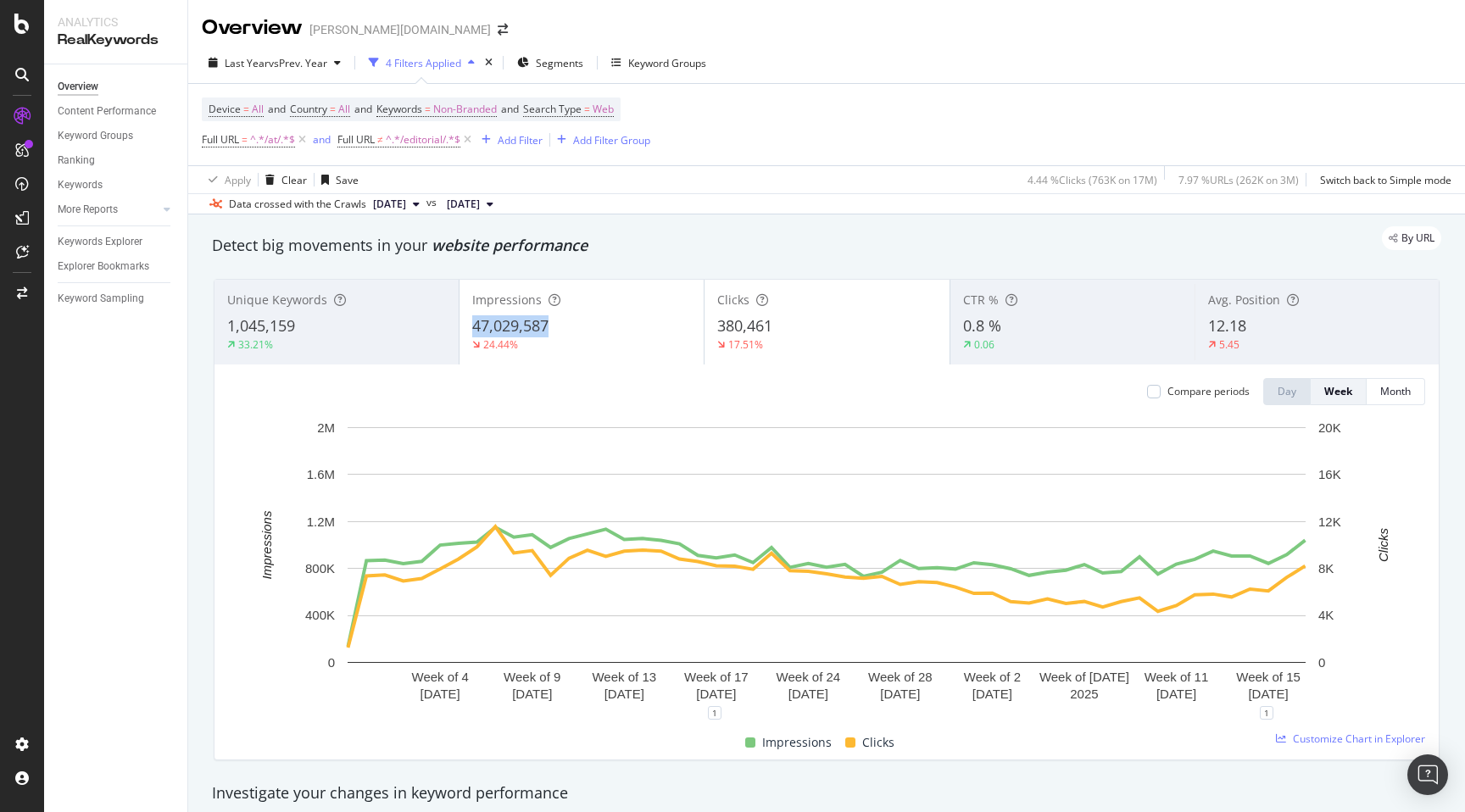
copy span "47,029,587"
drag, startPoint x: 468, startPoint y: 331, endPoint x: 581, endPoint y: 331, distance: 113.0
click at [581, 331] on div "Impressions 47,029,587 24.44%" at bounding box center [581, 322] width 244 height 77
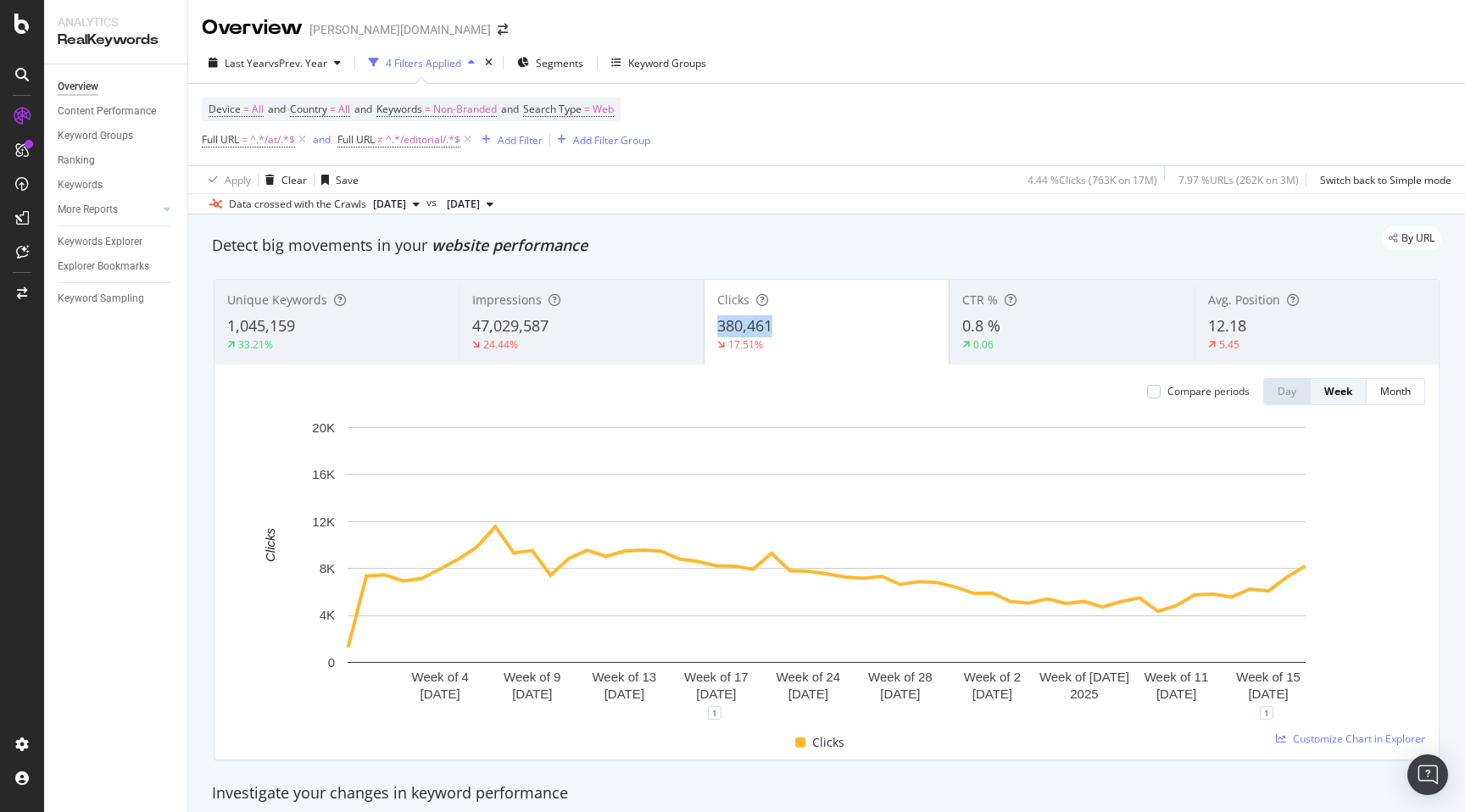
copy span "380,461"
drag, startPoint x: 712, startPoint y: 331, endPoint x: 752, endPoint y: 312, distance: 44.3
click at [752, 312] on div "Clicks 380,461 17.51%" at bounding box center [826, 322] width 244 height 77
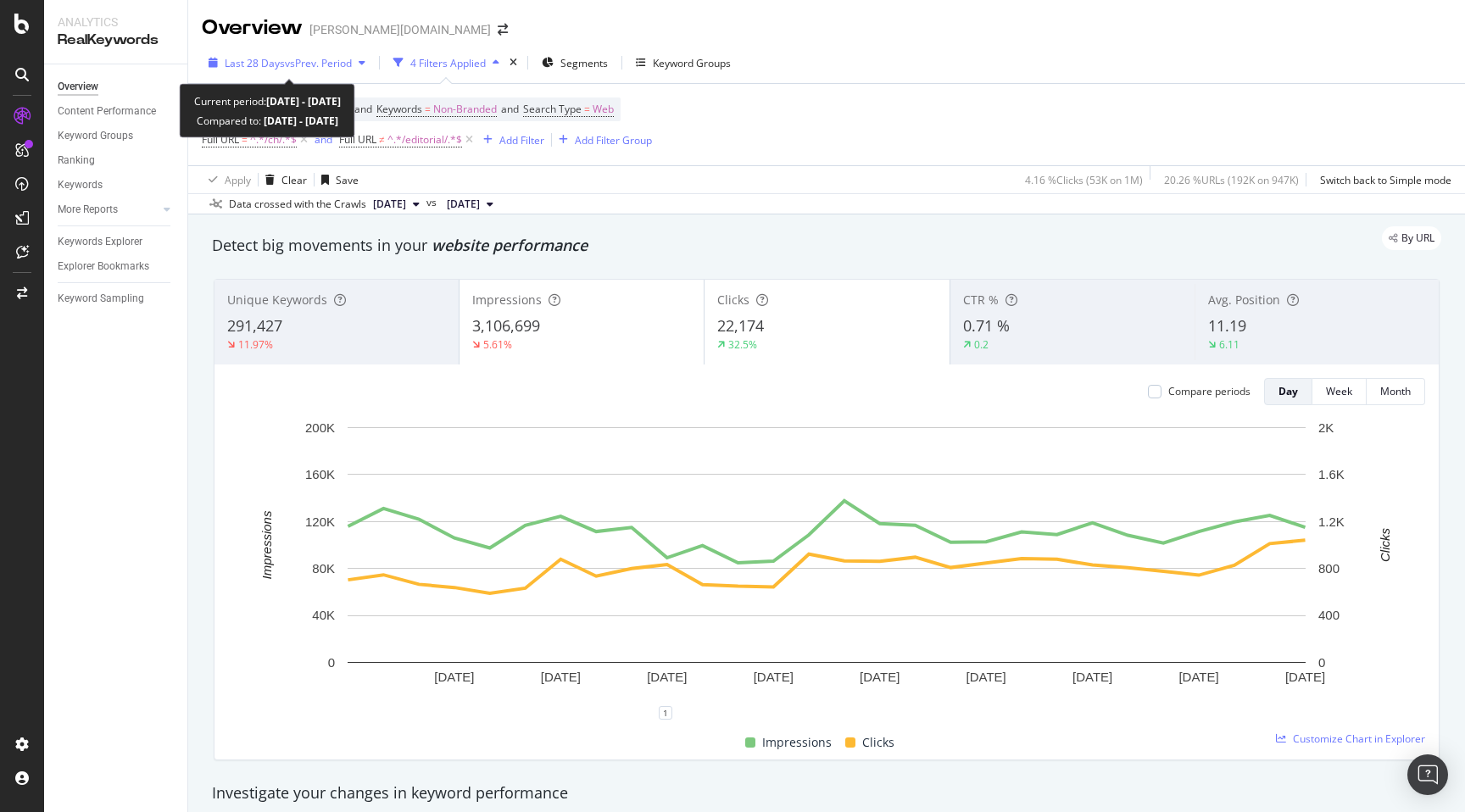
click at [306, 57] on span "vs Prev. Period" at bounding box center [318, 63] width 67 height 14
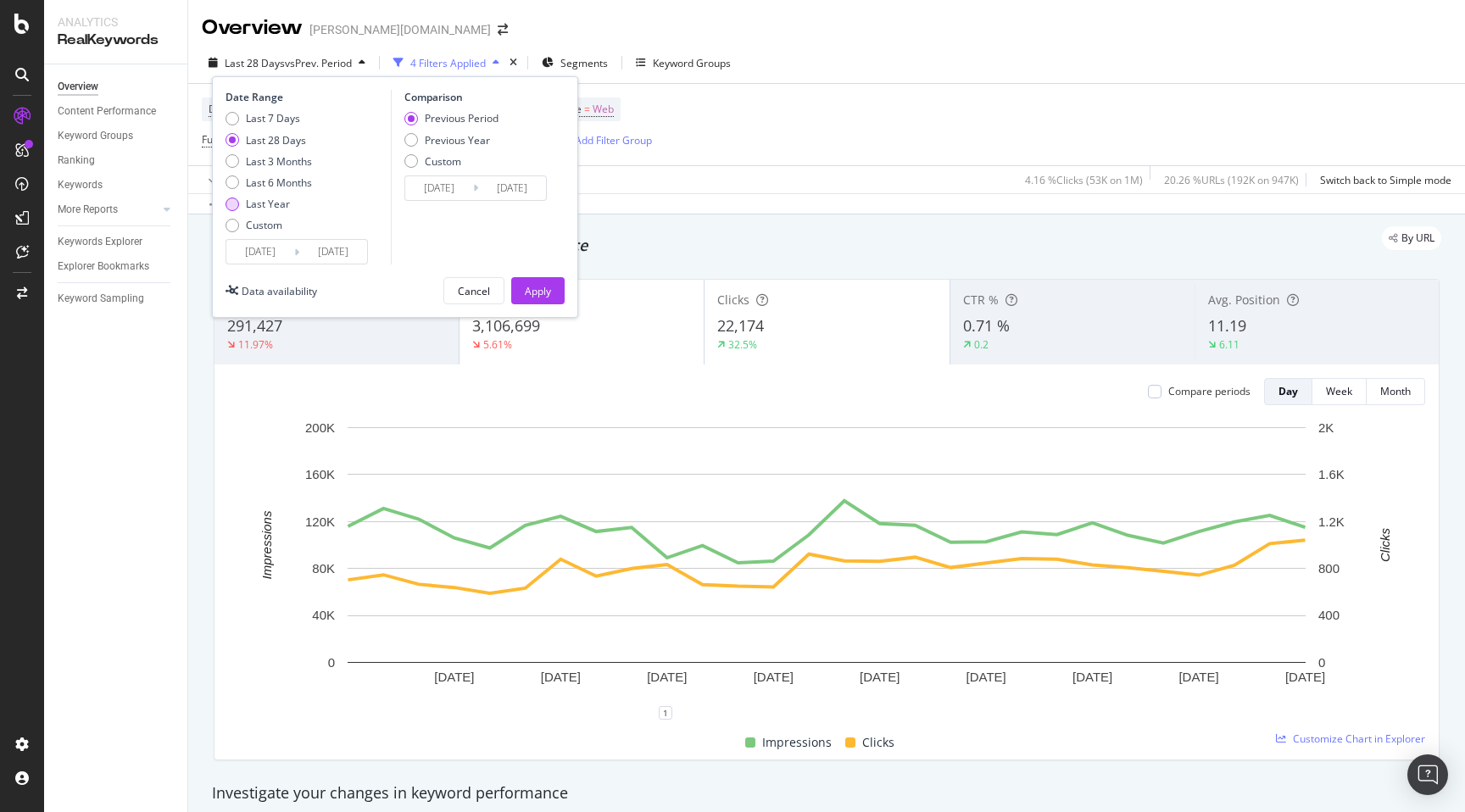
click at [241, 200] on div "Last Year" at bounding box center [268, 203] width 87 height 14
type input "[DATE]"
click at [460, 149] on div "Previous Period Previous Year Custom" at bounding box center [451, 142] width 94 height 64
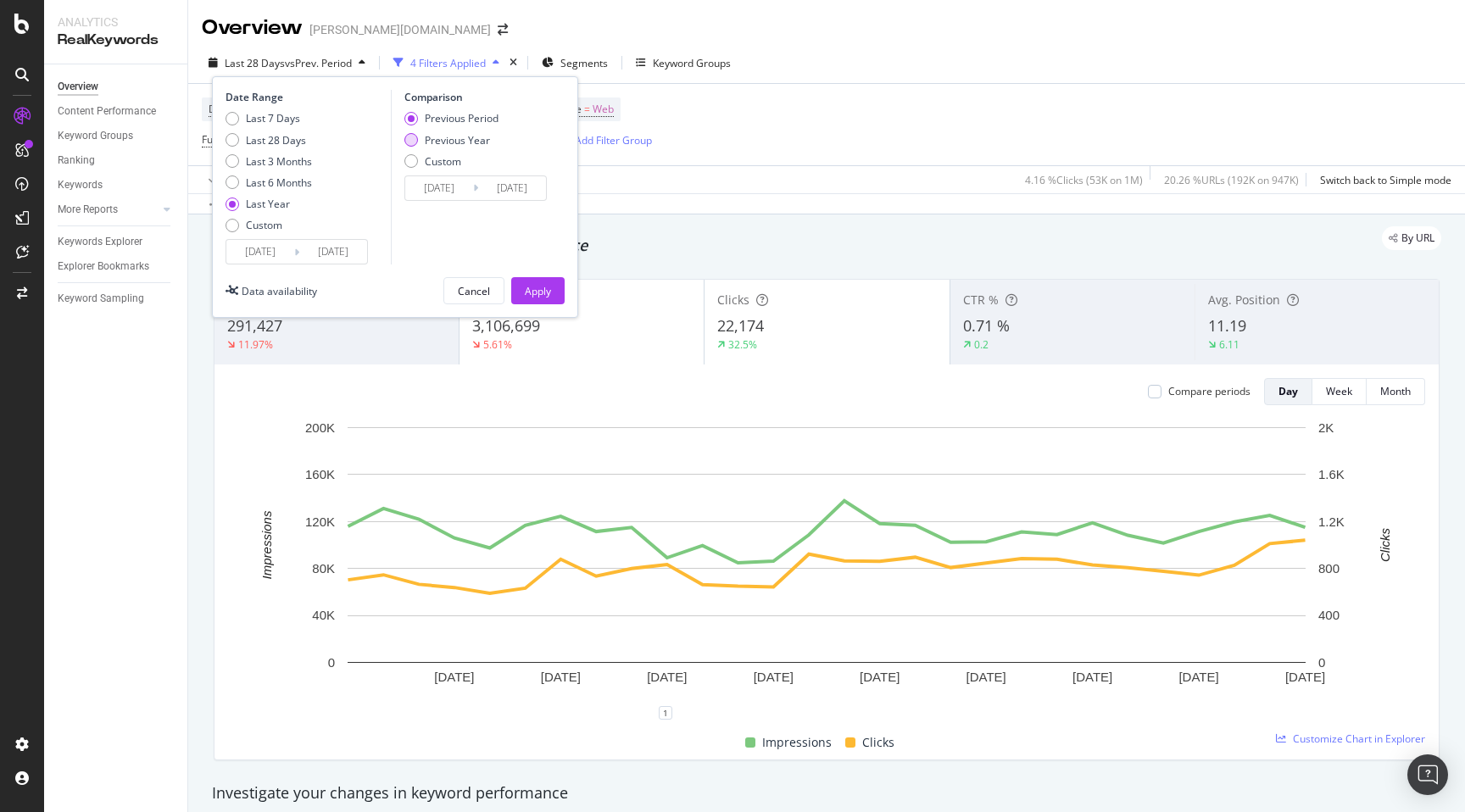
click at [459, 141] on div "Previous Year" at bounding box center [457, 140] width 66 height 14
type input "[DATE]"
click at [541, 284] on div "Apply" at bounding box center [538, 291] width 26 height 14
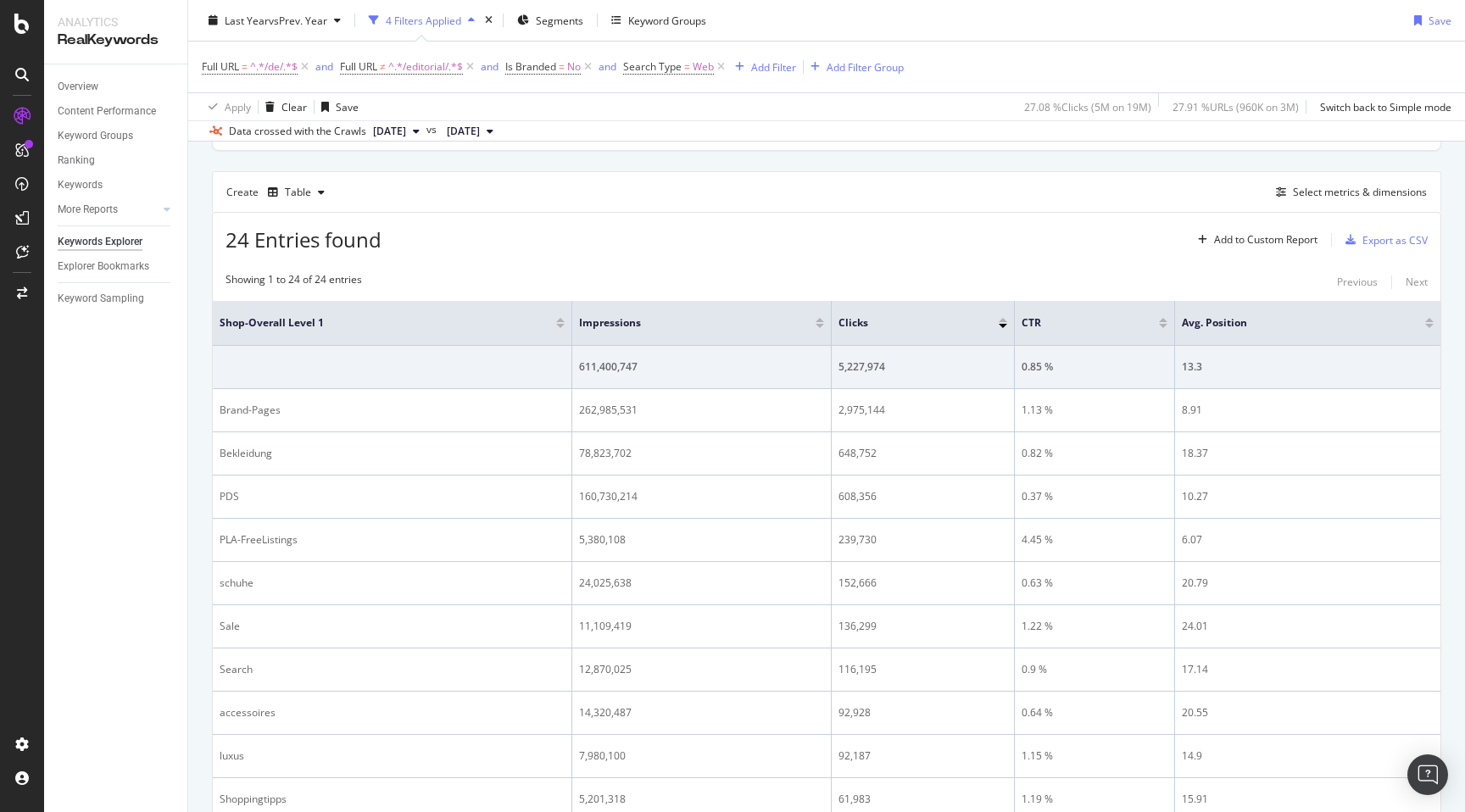
scroll to position [436, 0]
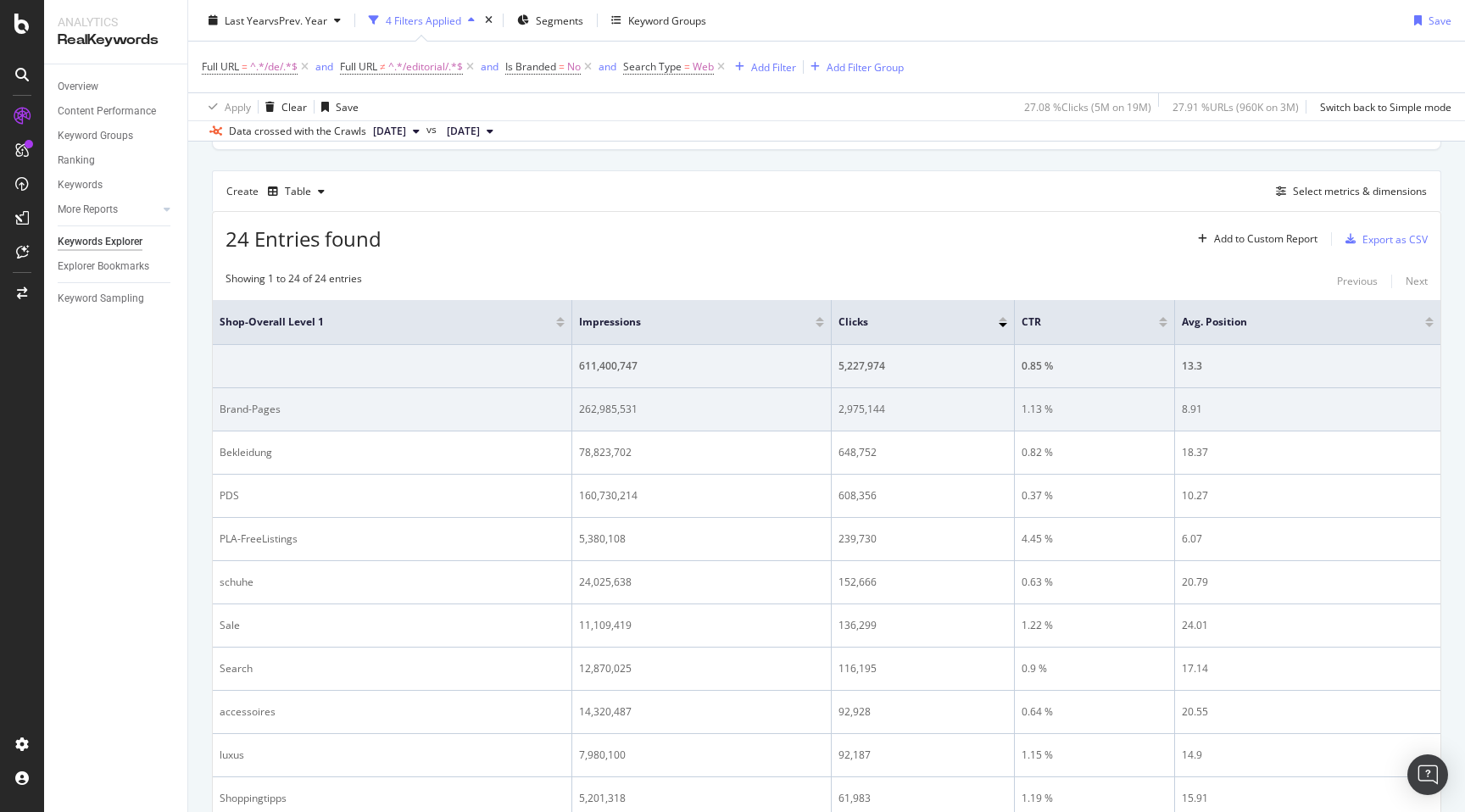
click at [219, 409] on div "Brand-Pages" at bounding box center [392, 408] width 345 height 15
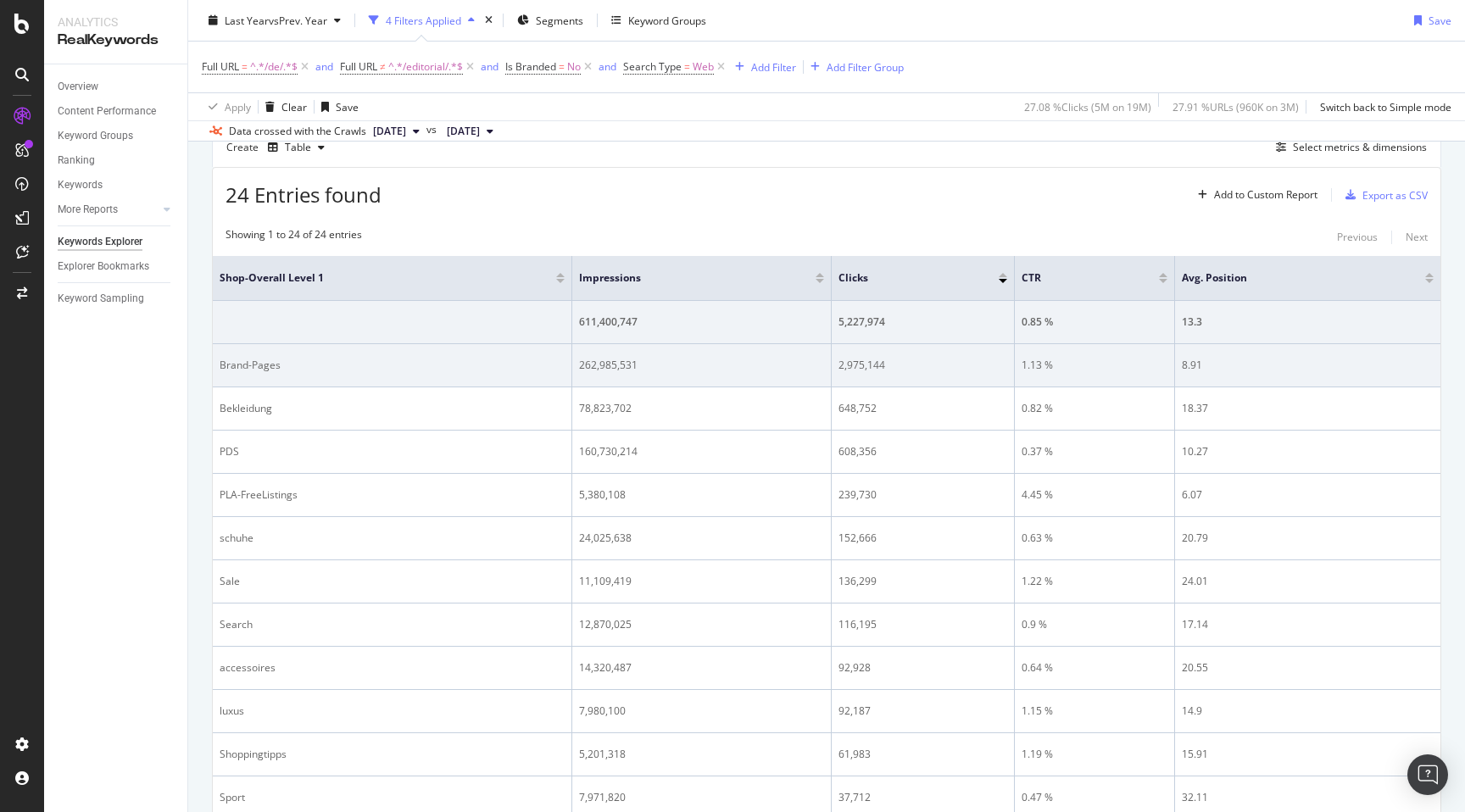
scroll to position [512, 0]
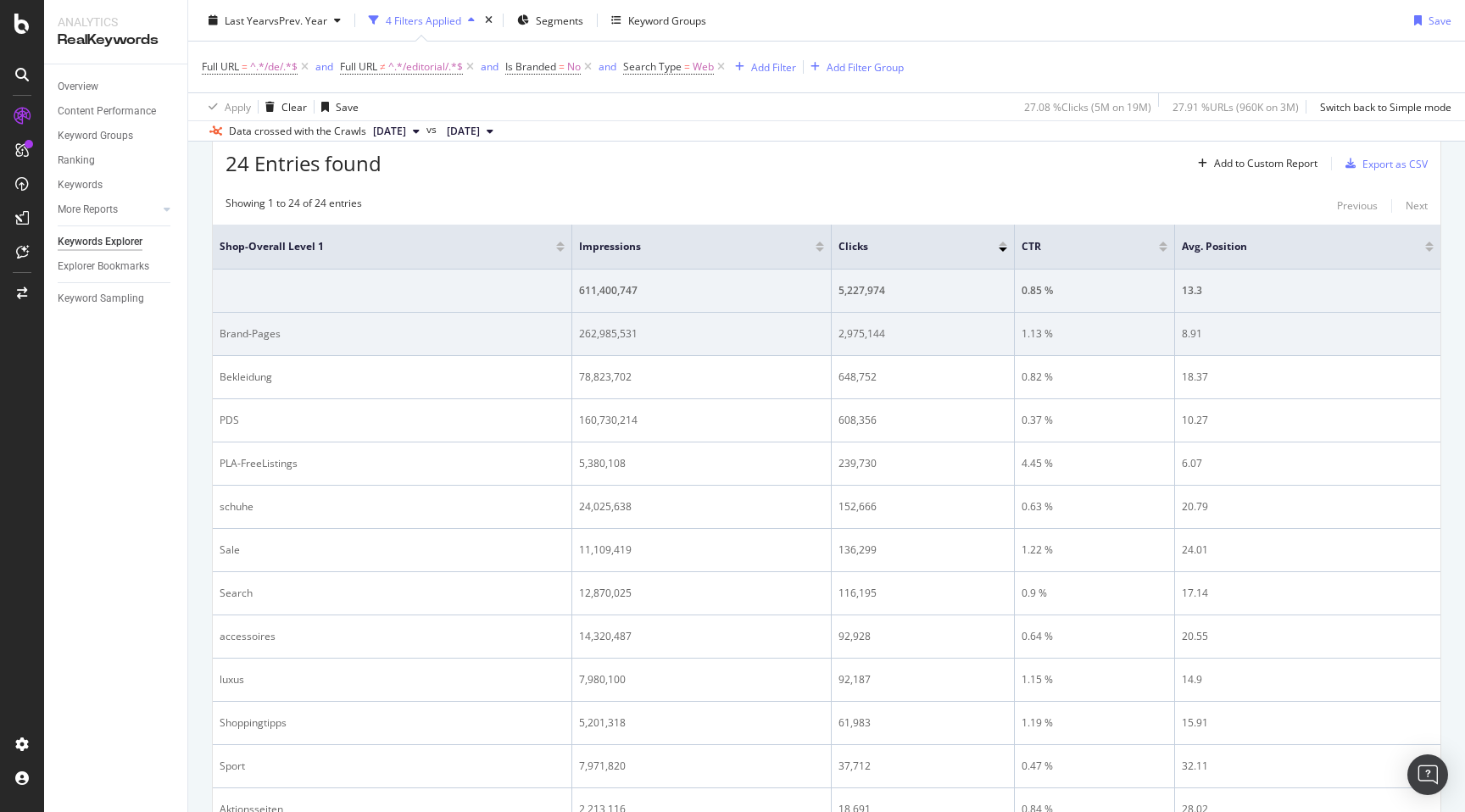
click at [220, 334] on div "Brand-Pages" at bounding box center [392, 334] width 345 height 15
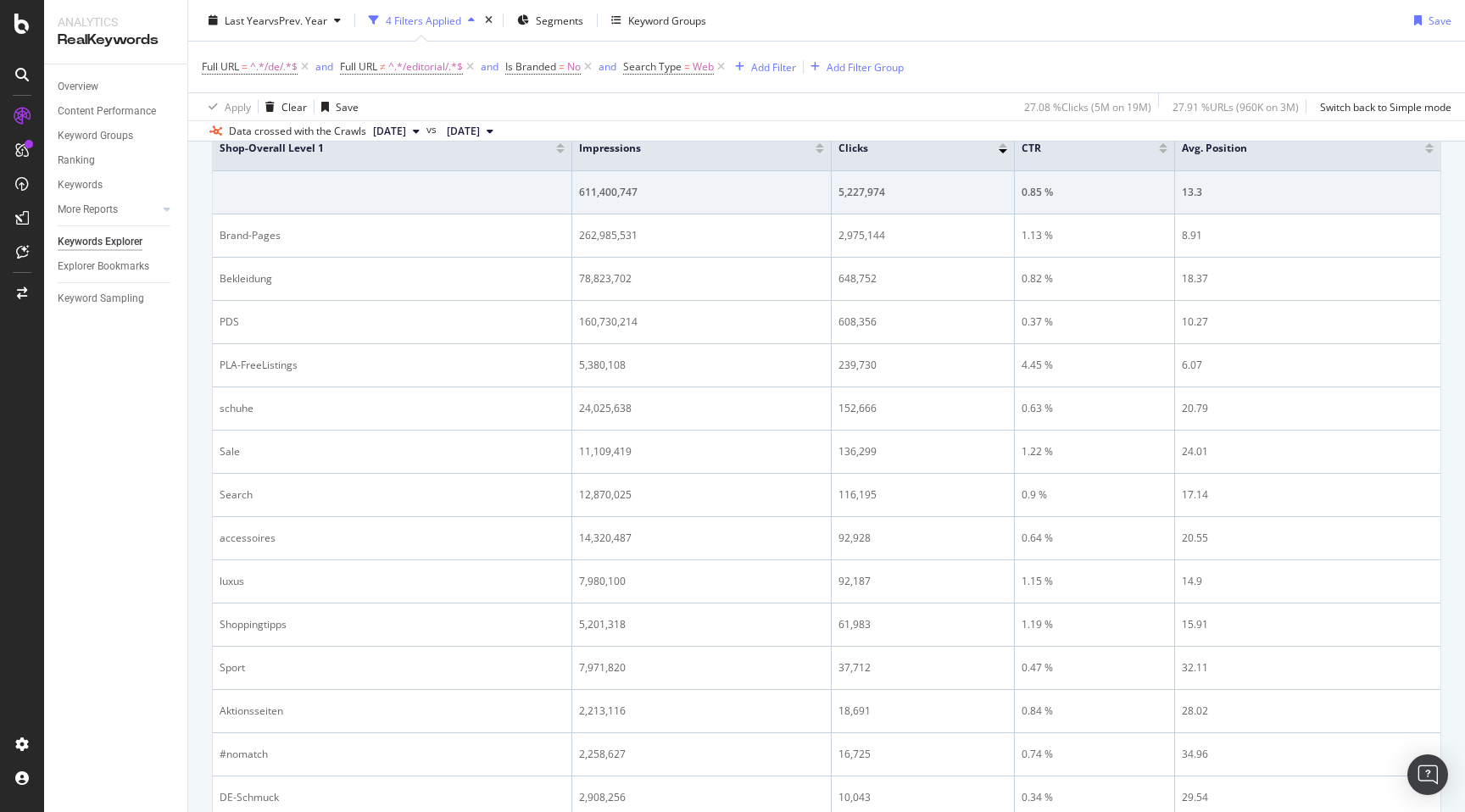
scroll to position [95, 0]
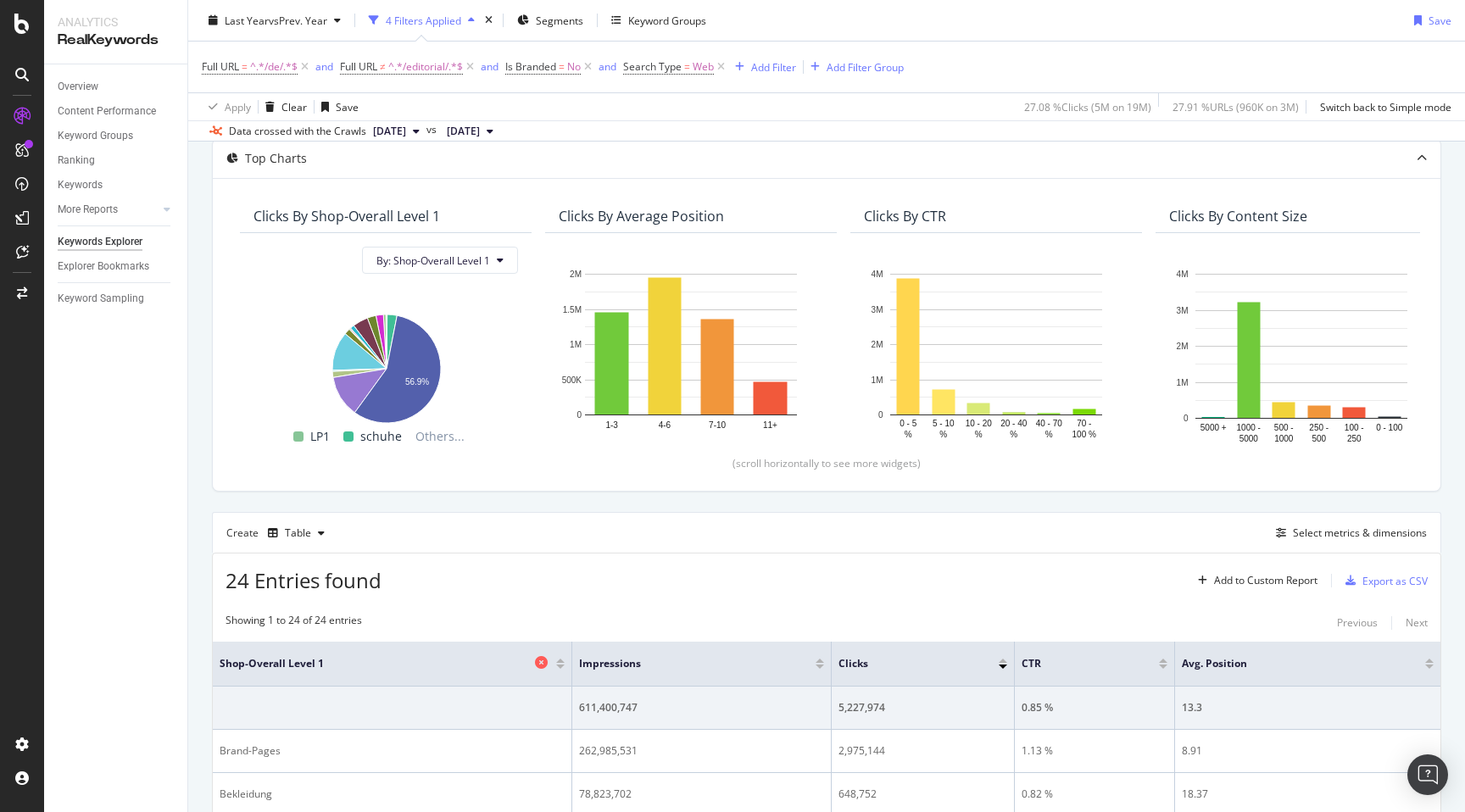
click at [220, 664] on span "Shop-Overall Level 1" at bounding box center [375, 663] width 311 height 15
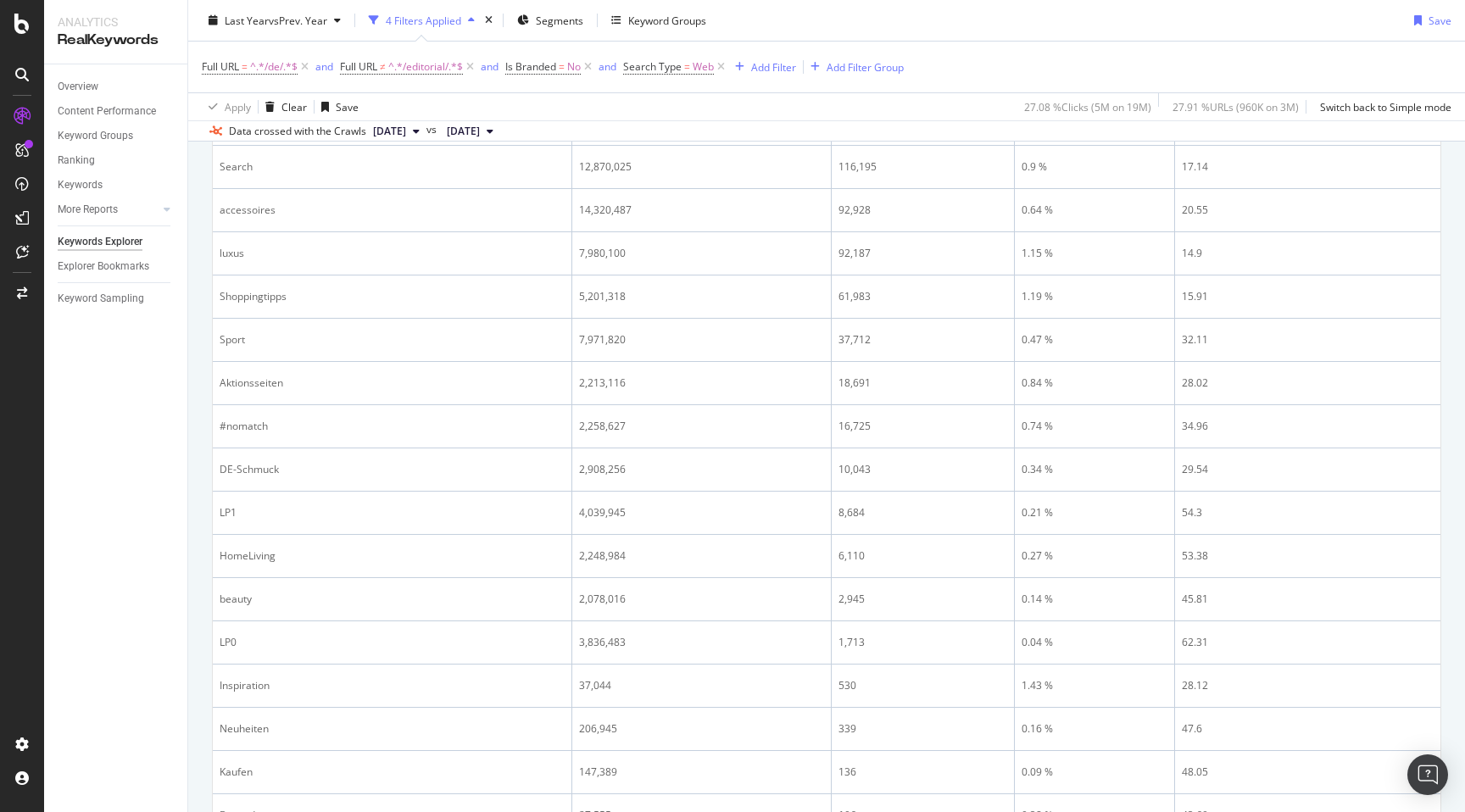
scroll to position [1148, 0]
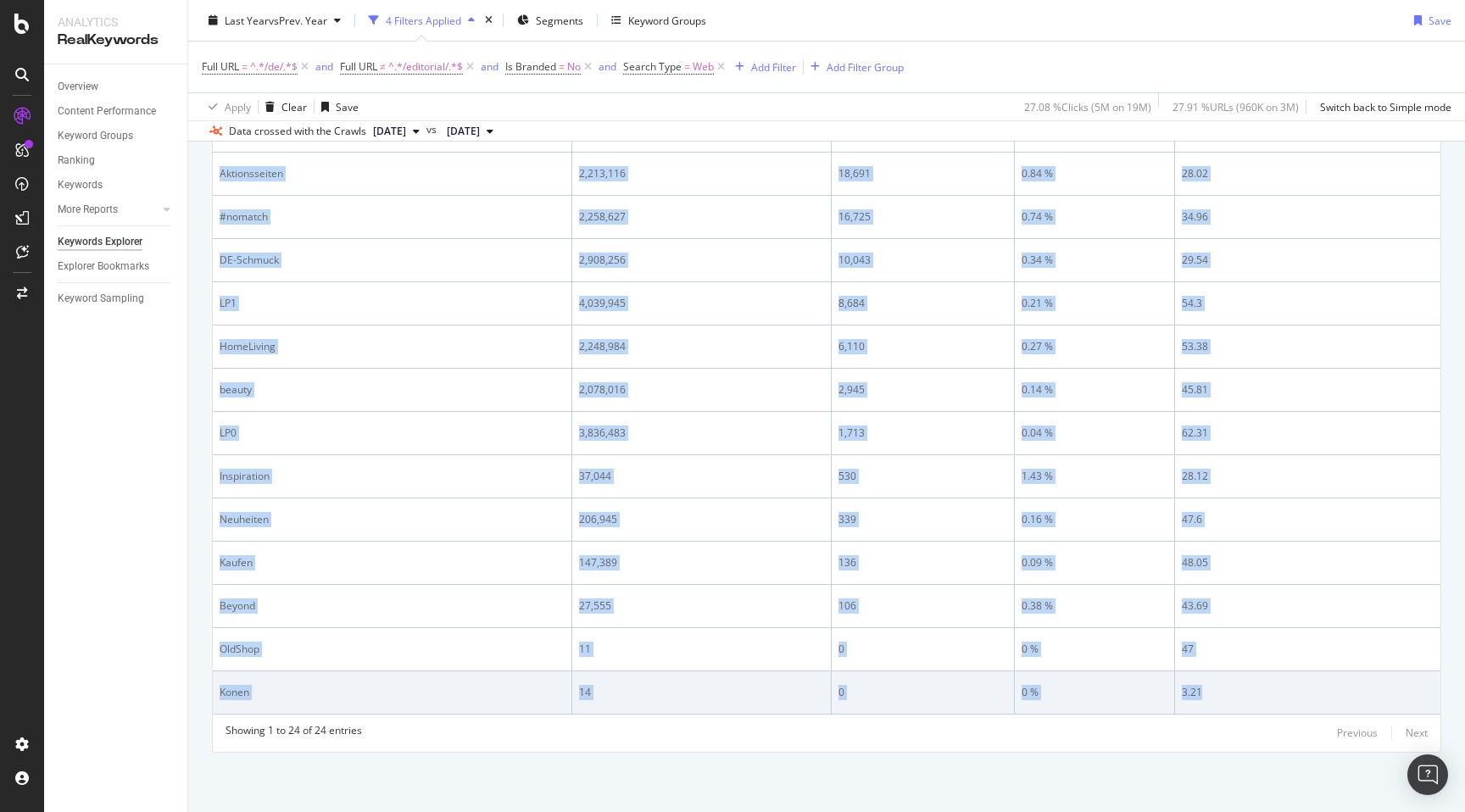
click at [1232, 704] on td "3.21" at bounding box center [1308, 692] width 265 height 43
copy table "Shop-Overall Level 1 Impressions Clicks CTR Avg. Position 611,400,747 5,227,974…"
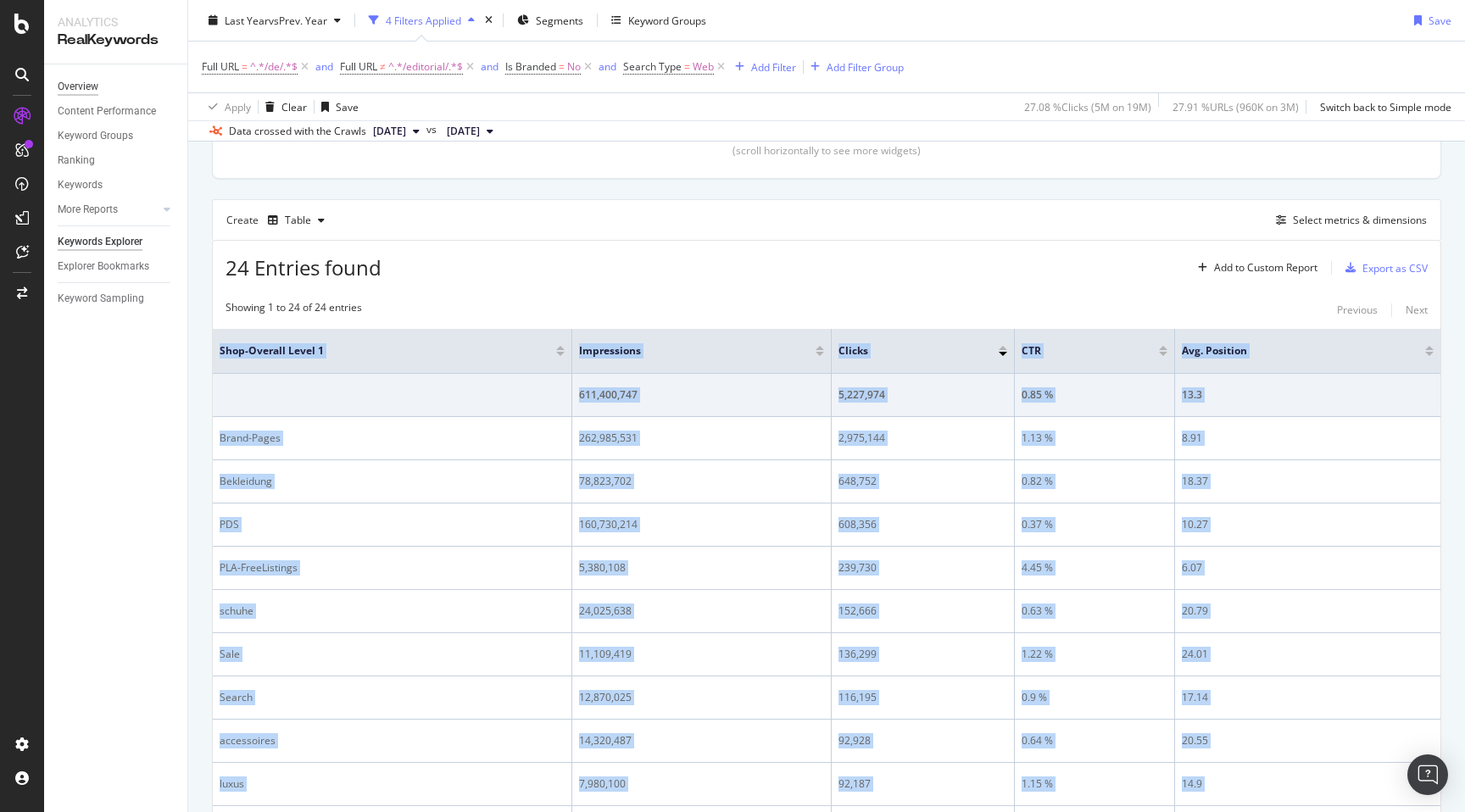
scroll to position [279, 0]
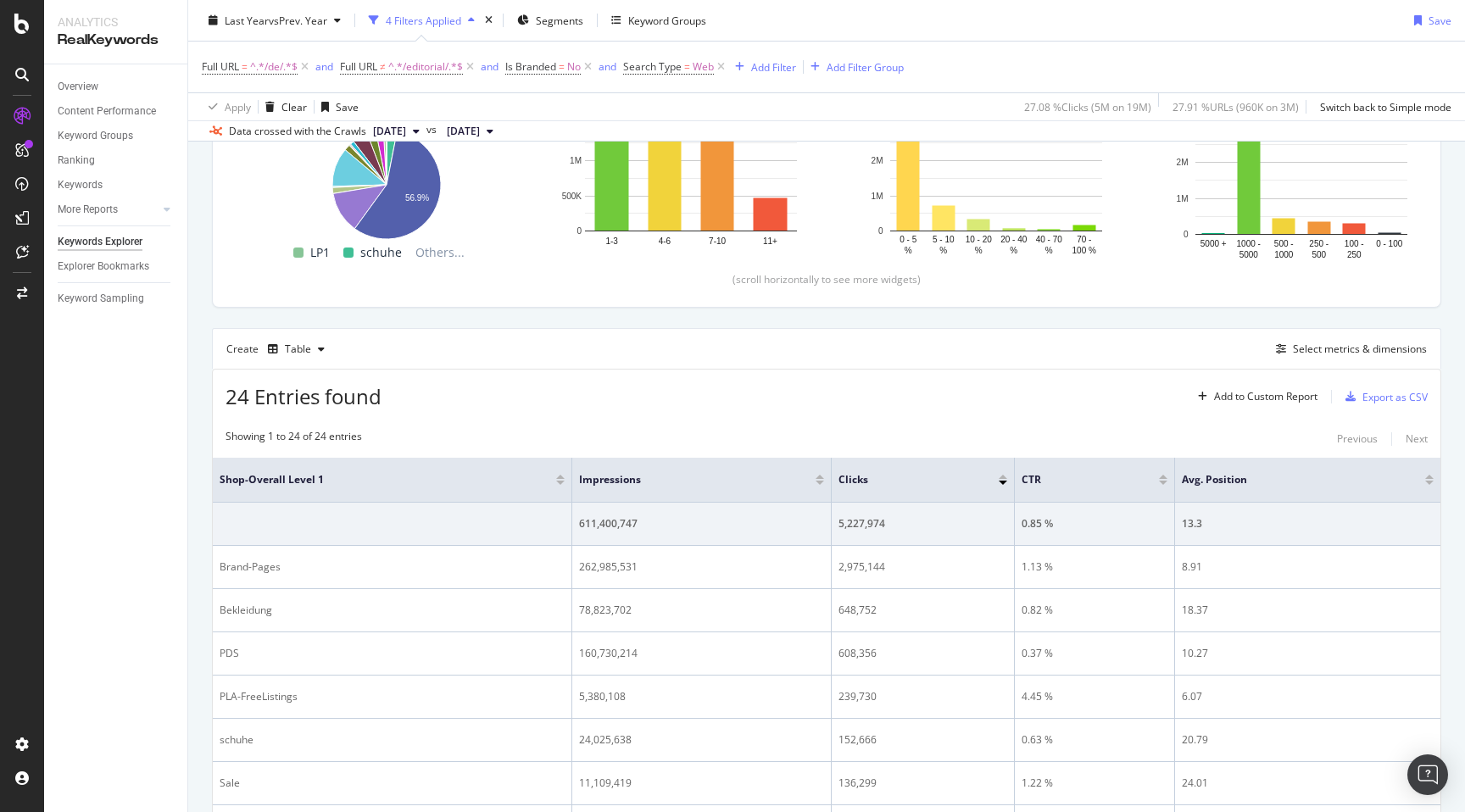
click at [1060, 333] on div "Create Table Select metrics & dimensions" at bounding box center [826, 348] width 1229 height 41
click at [1416, 406] on div "Export as CSV" at bounding box center [1382, 397] width 89 height 26
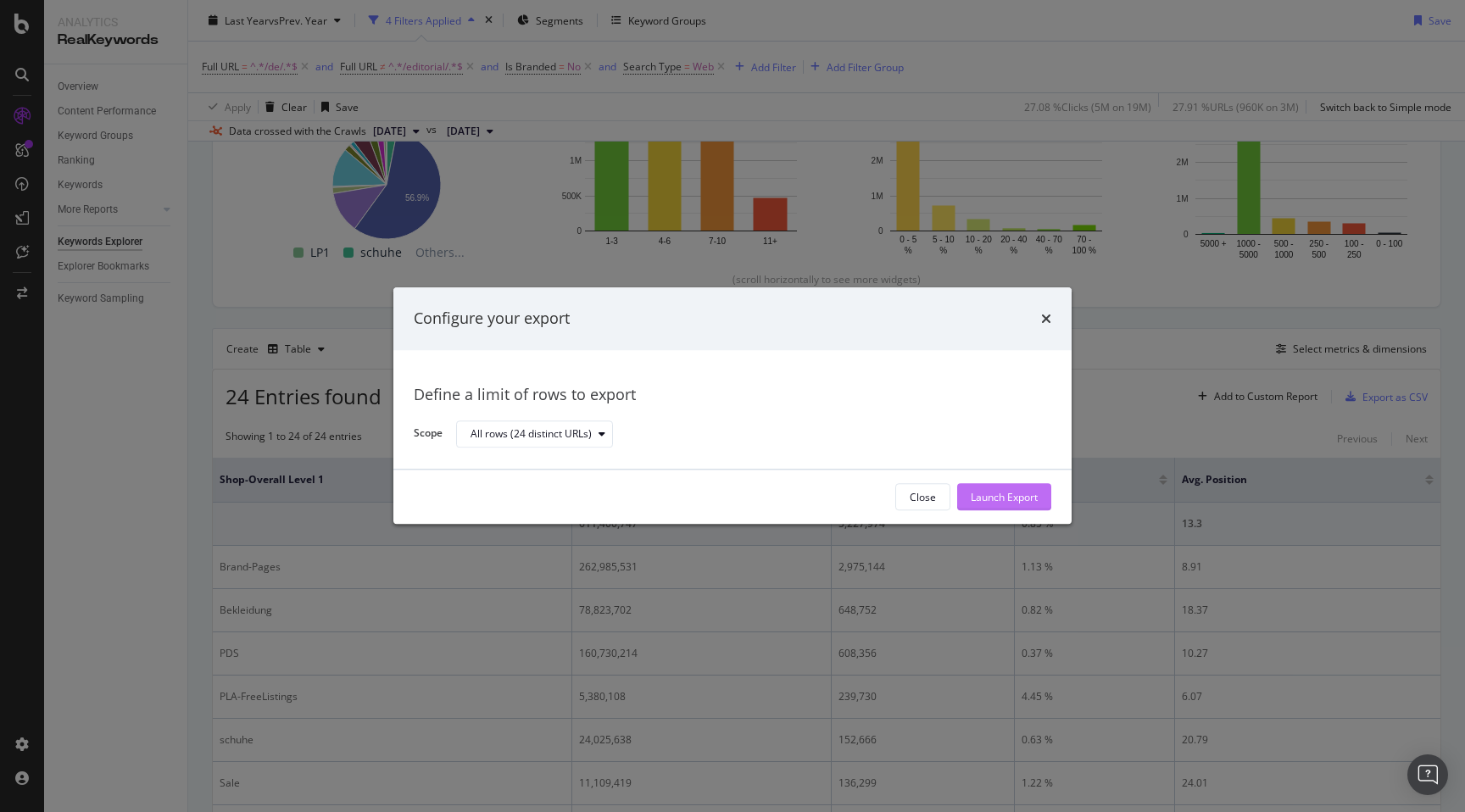
click at [1012, 499] on div "Launch Export" at bounding box center [1004, 497] width 67 height 14
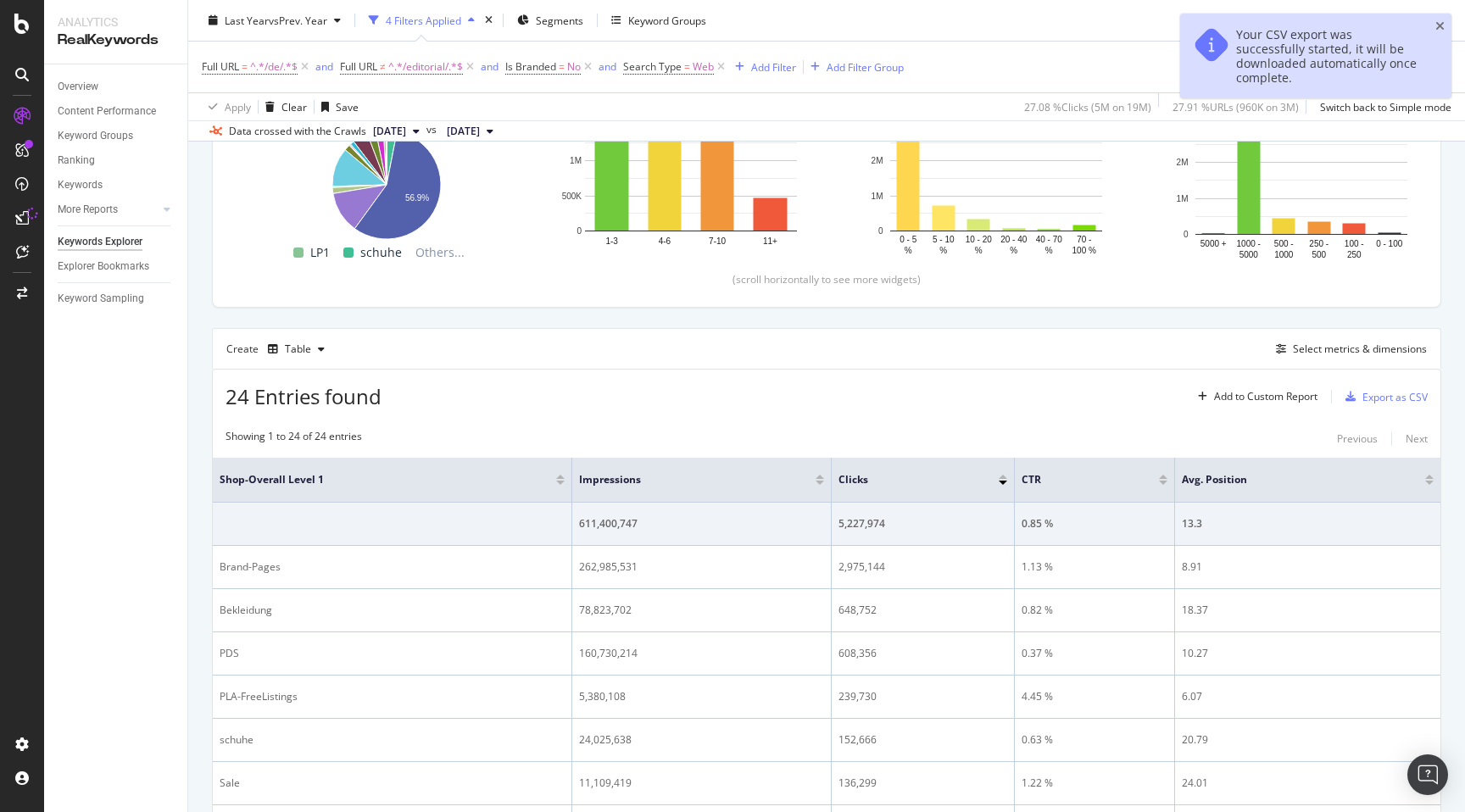
click at [1026, 378] on div "24 Entries found Add to Custom Report Export as CSV" at bounding box center [827, 391] width 1228 height 42
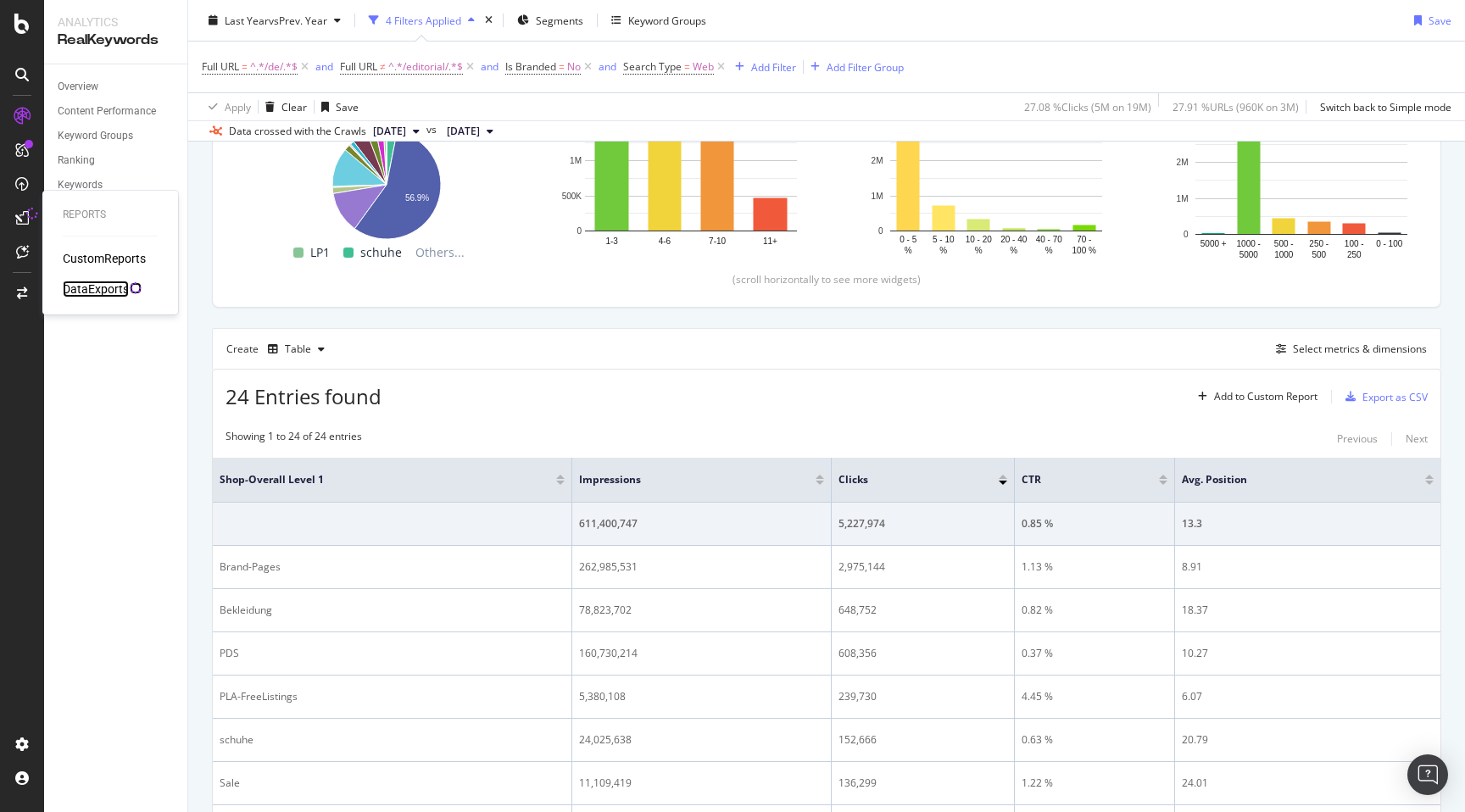
click at [110, 289] on div "DataExports" at bounding box center [96, 289] width 66 height 17
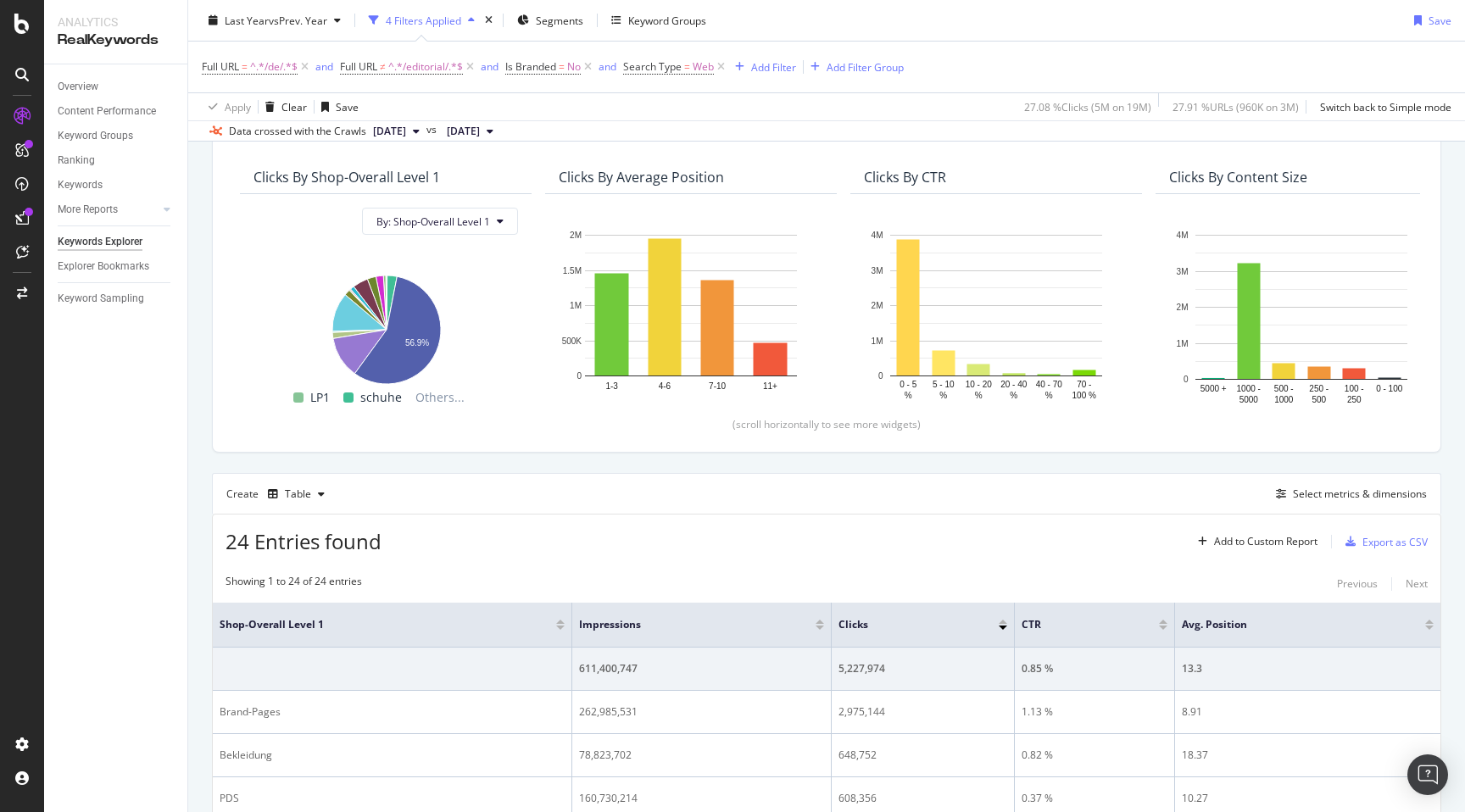
scroll to position [0, 0]
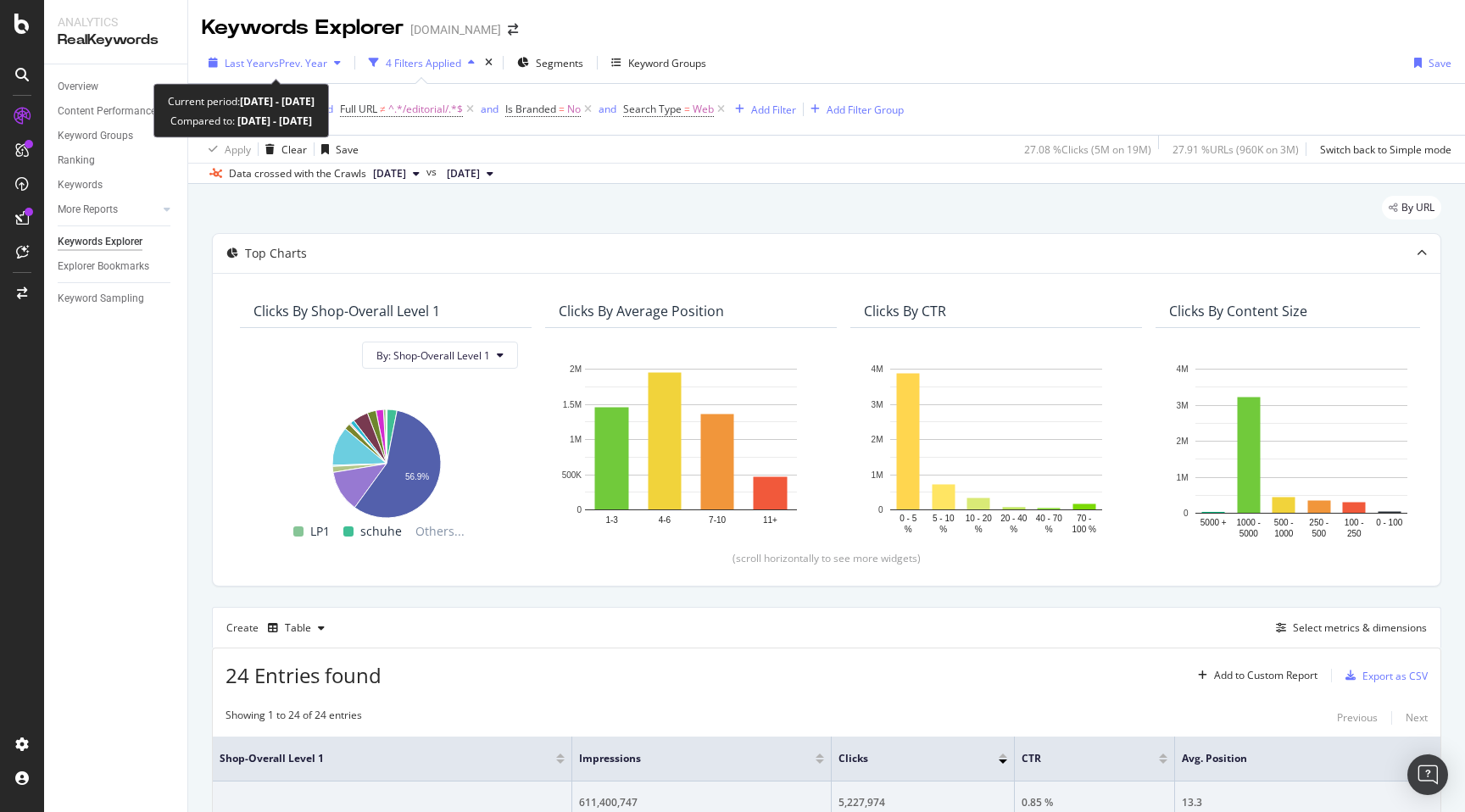
click at [276, 66] on span "vs Prev. Year" at bounding box center [298, 63] width 59 height 14
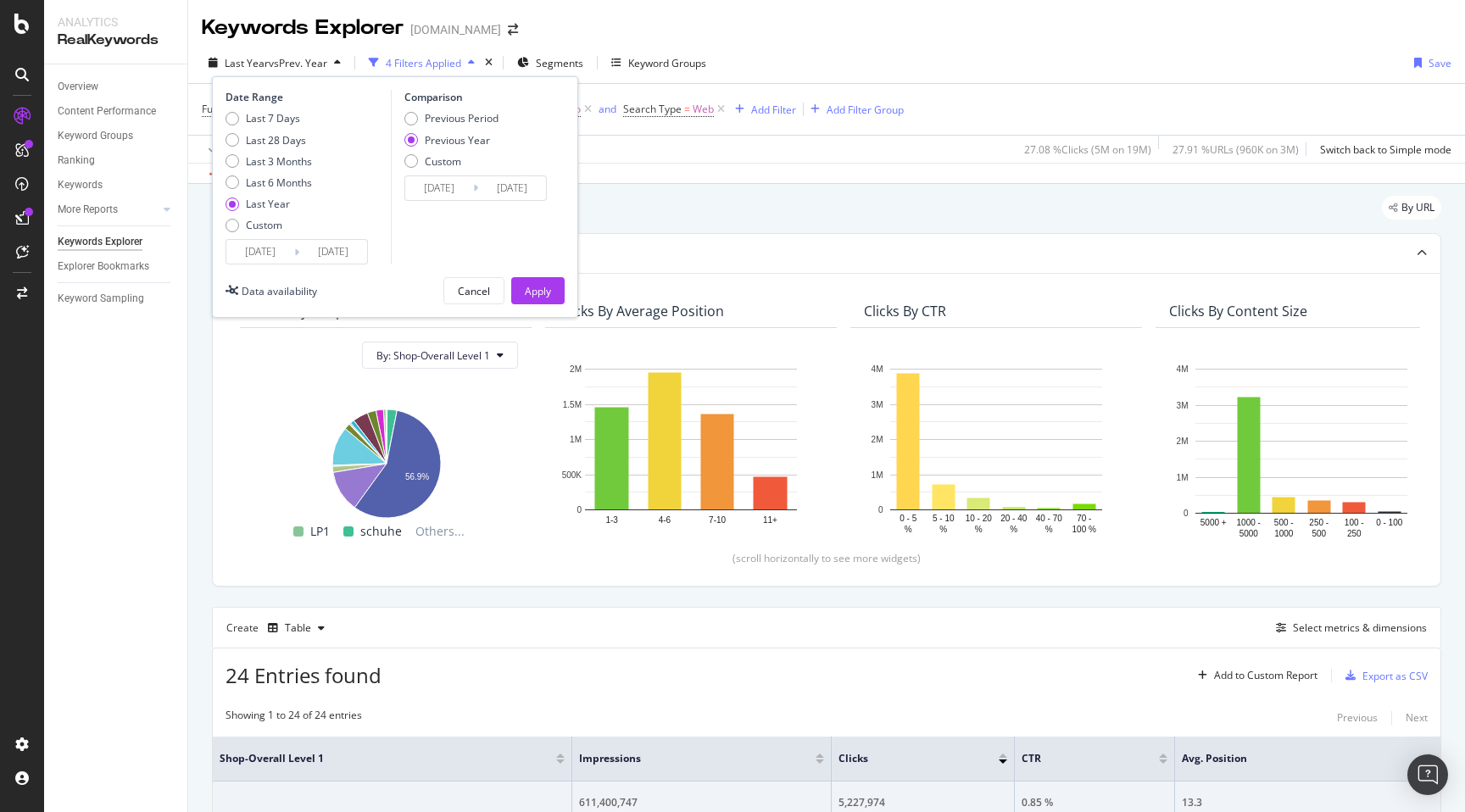
click at [737, 227] on div "By URL" at bounding box center [826, 214] width 1229 height 37
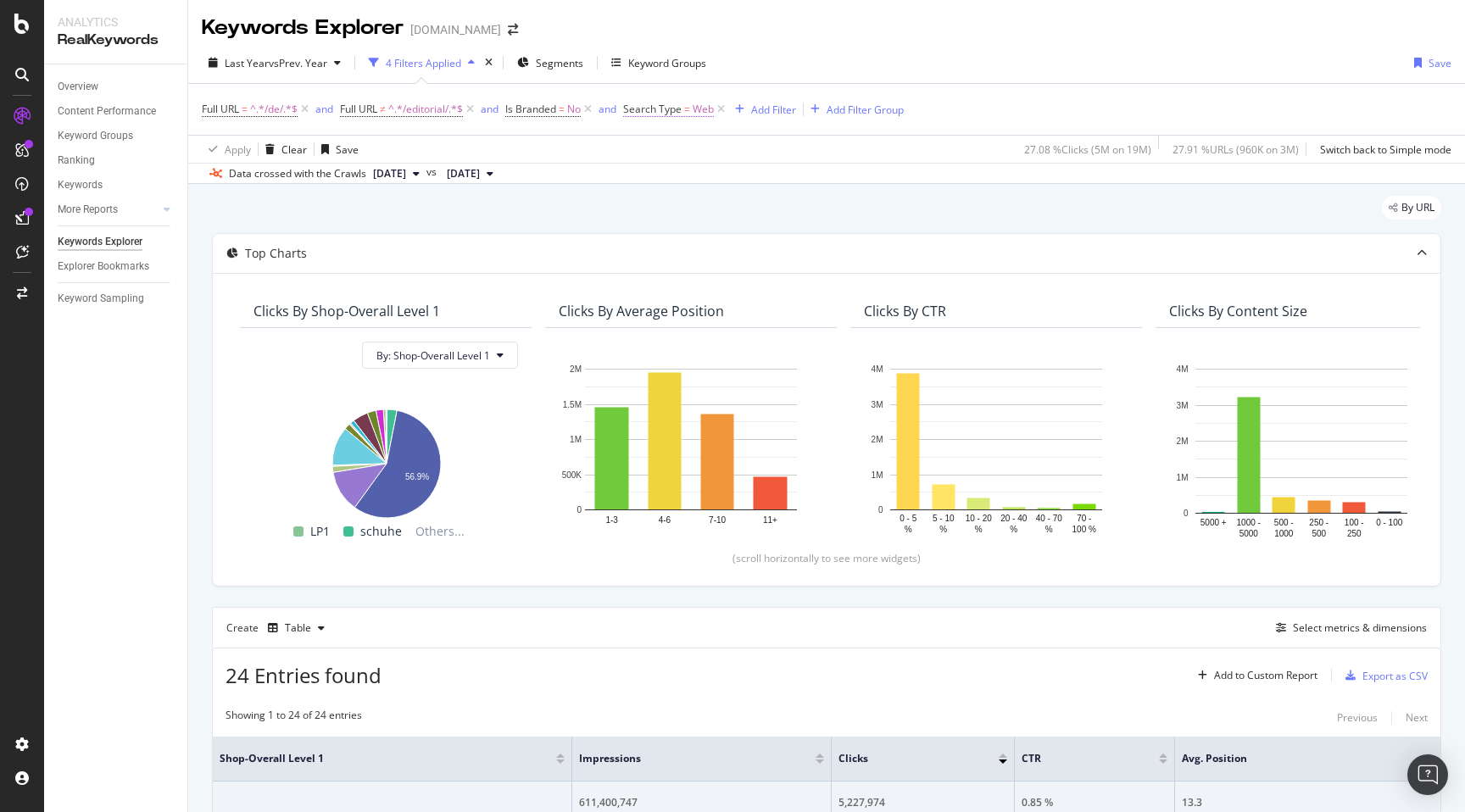
click at [682, 112] on span "Search Type" at bounding box center [652, 109] width 59 height 14
click at [672, 188] on input "Web" at bounding box center [723, 180] width 160 height 27
click at [815, 180] on icon at bounding box center [814, 180] width 9 height 12
click at [739, 180] on input "text" at bounding box center [734, 180] width 184 height 27
click at [690, 218] on span "Image" at bounding box center [699, 220] width 105 height 14
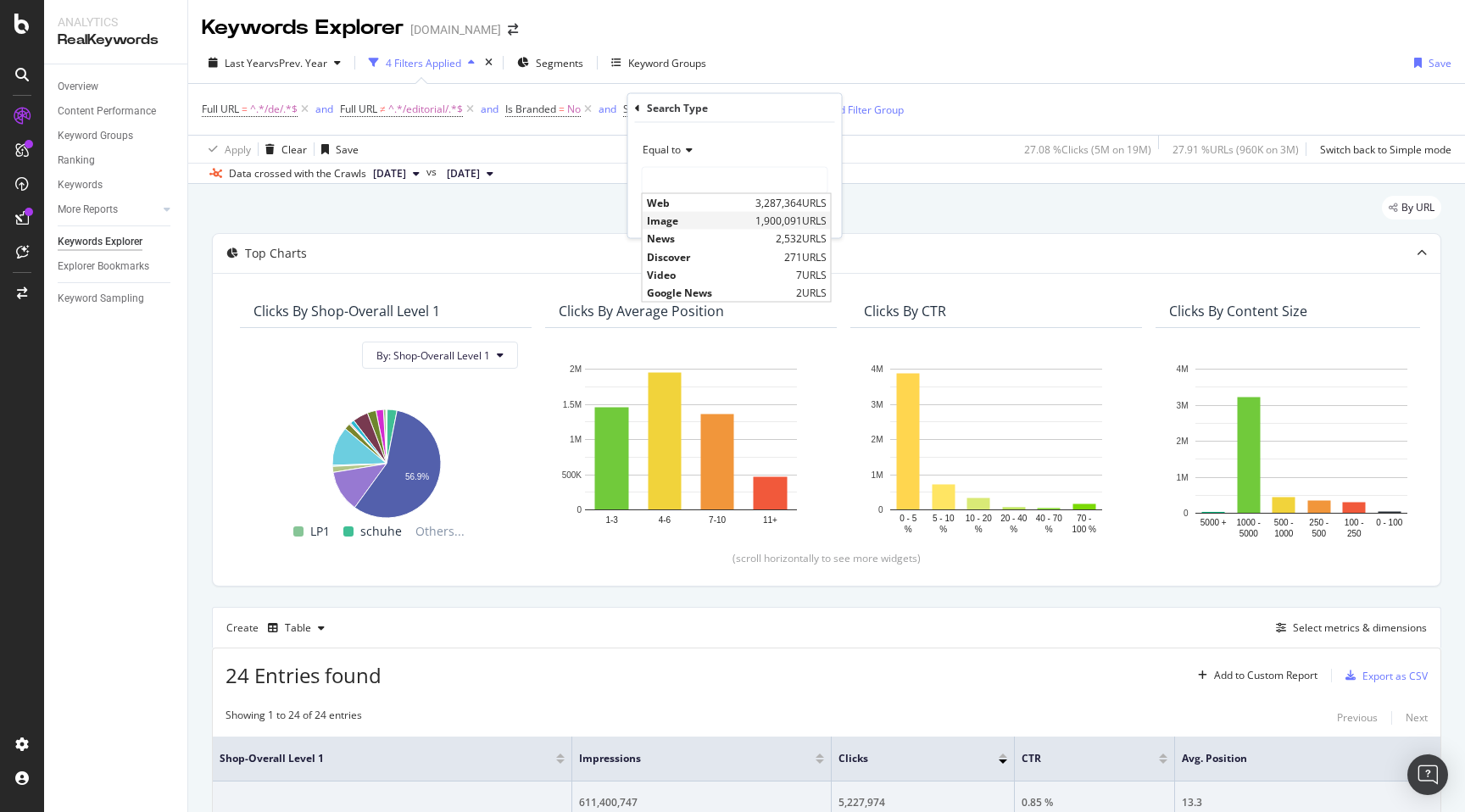
type input "Image"
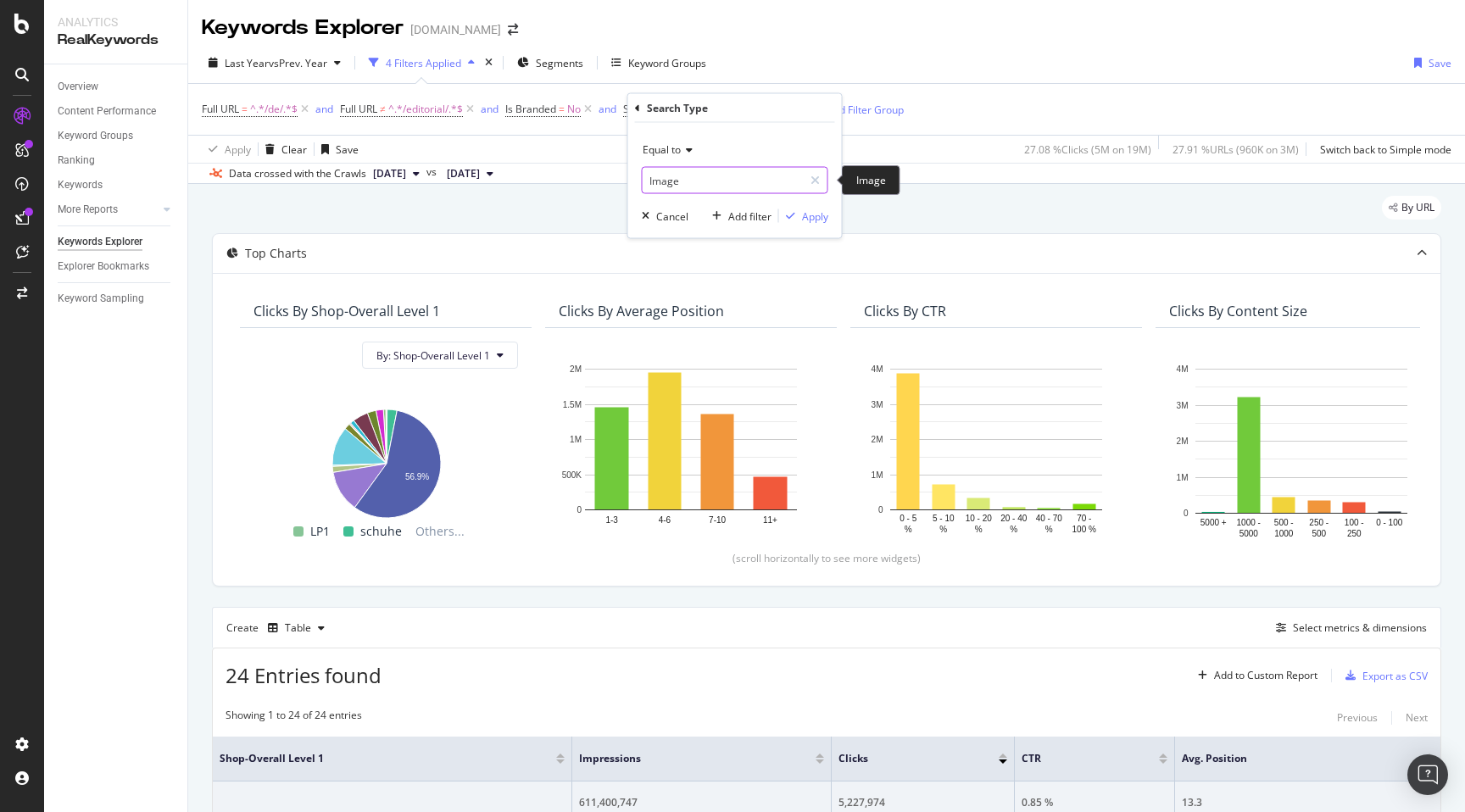
click at [759, 167] on input "Image" at bounding box center [723, 180] width 160 height 27
click at [797, 136] on div "Equal to" at bounding box center [734, 149] width 186 height 27
click at [837, 135] on div "Equal to Image IMAGE Cancel Add filter Apply" at bounding box center [734, 180] width 213 height 116
click at [820, 219] on div "Apply" at bounding box center [815, 215] width 26 height 14
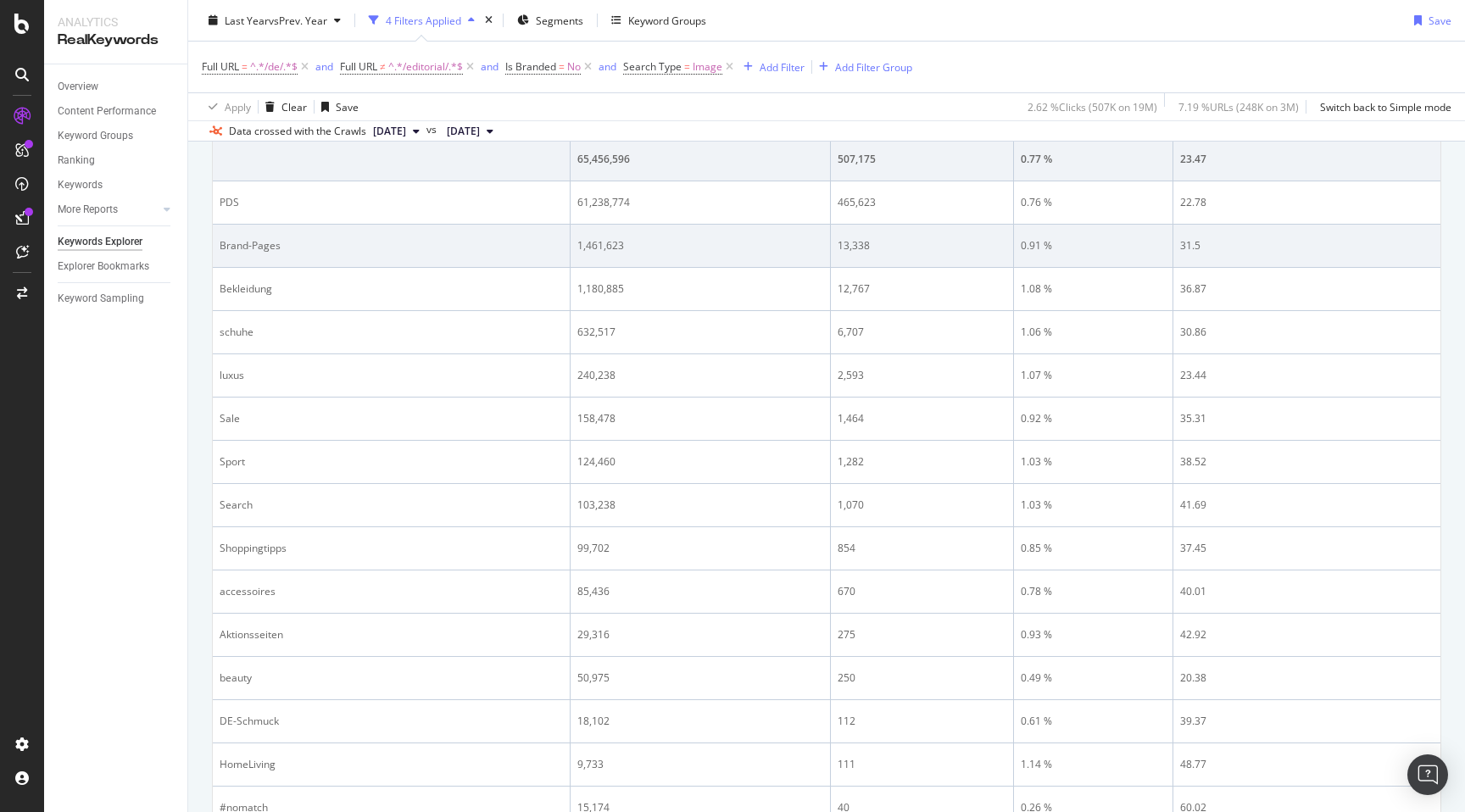
scroll to position [654, 0]
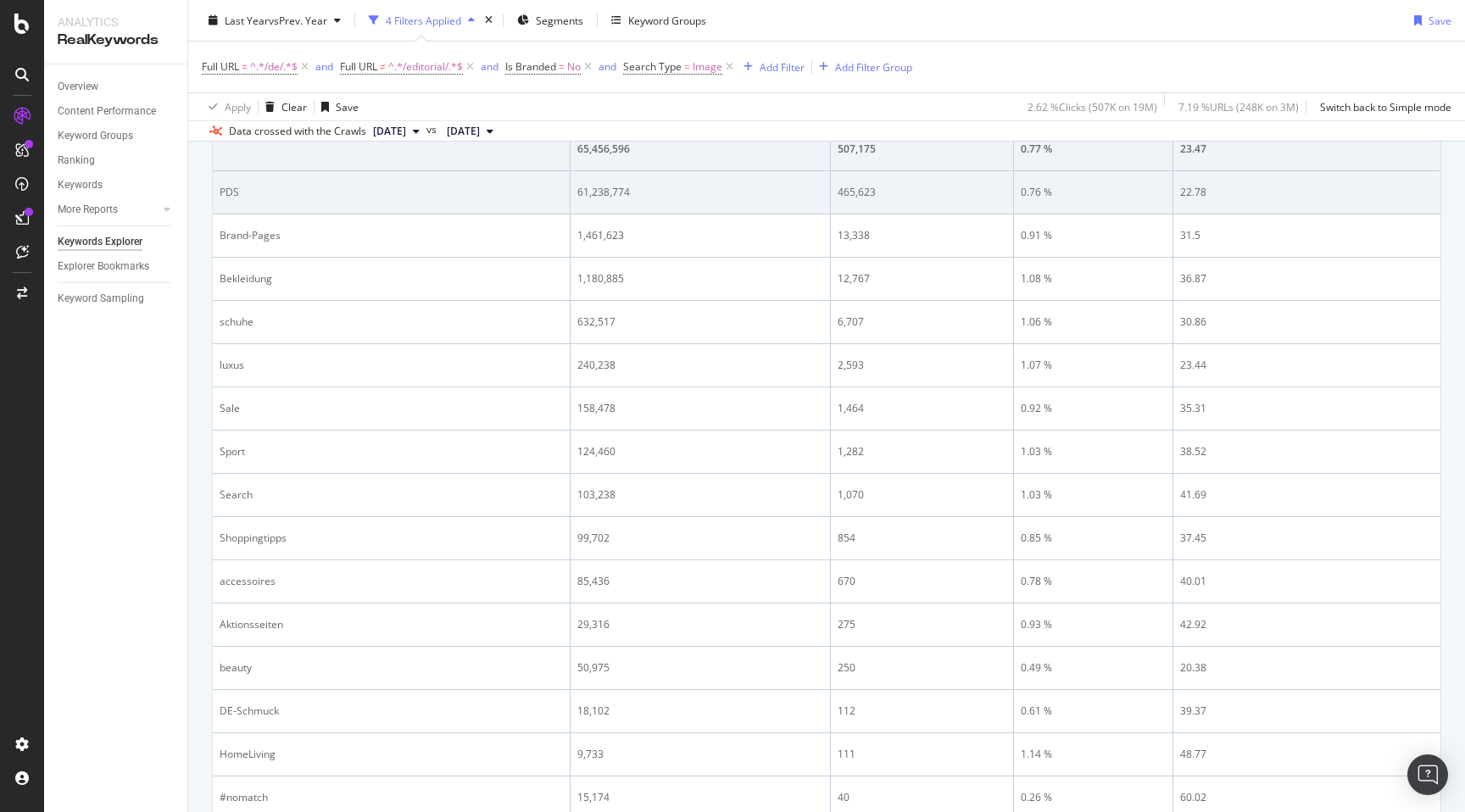
click at [220, 190] on div "PDS" at bounding box center [391, 191] width 344 height 15
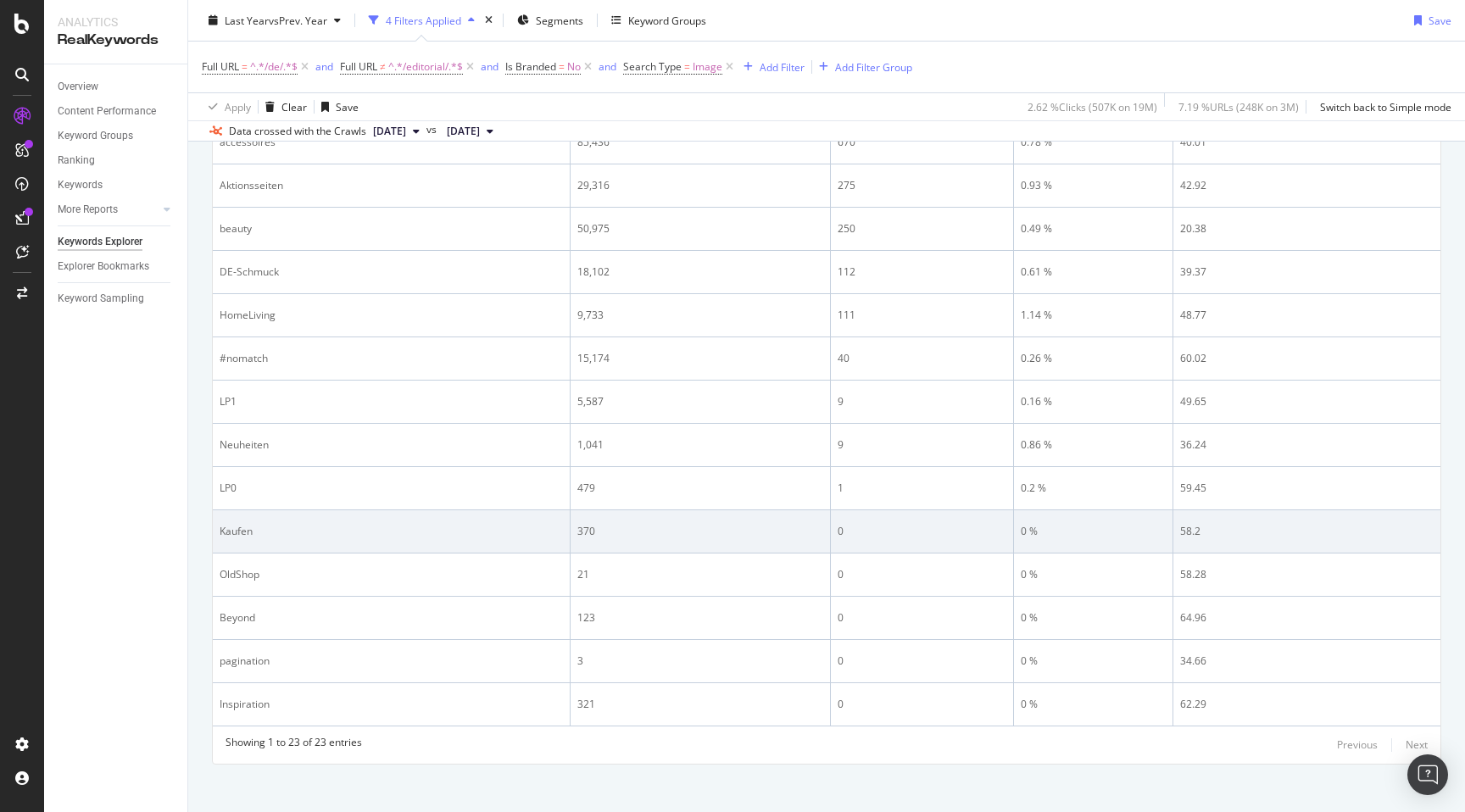
scroll to position [1104, 0]
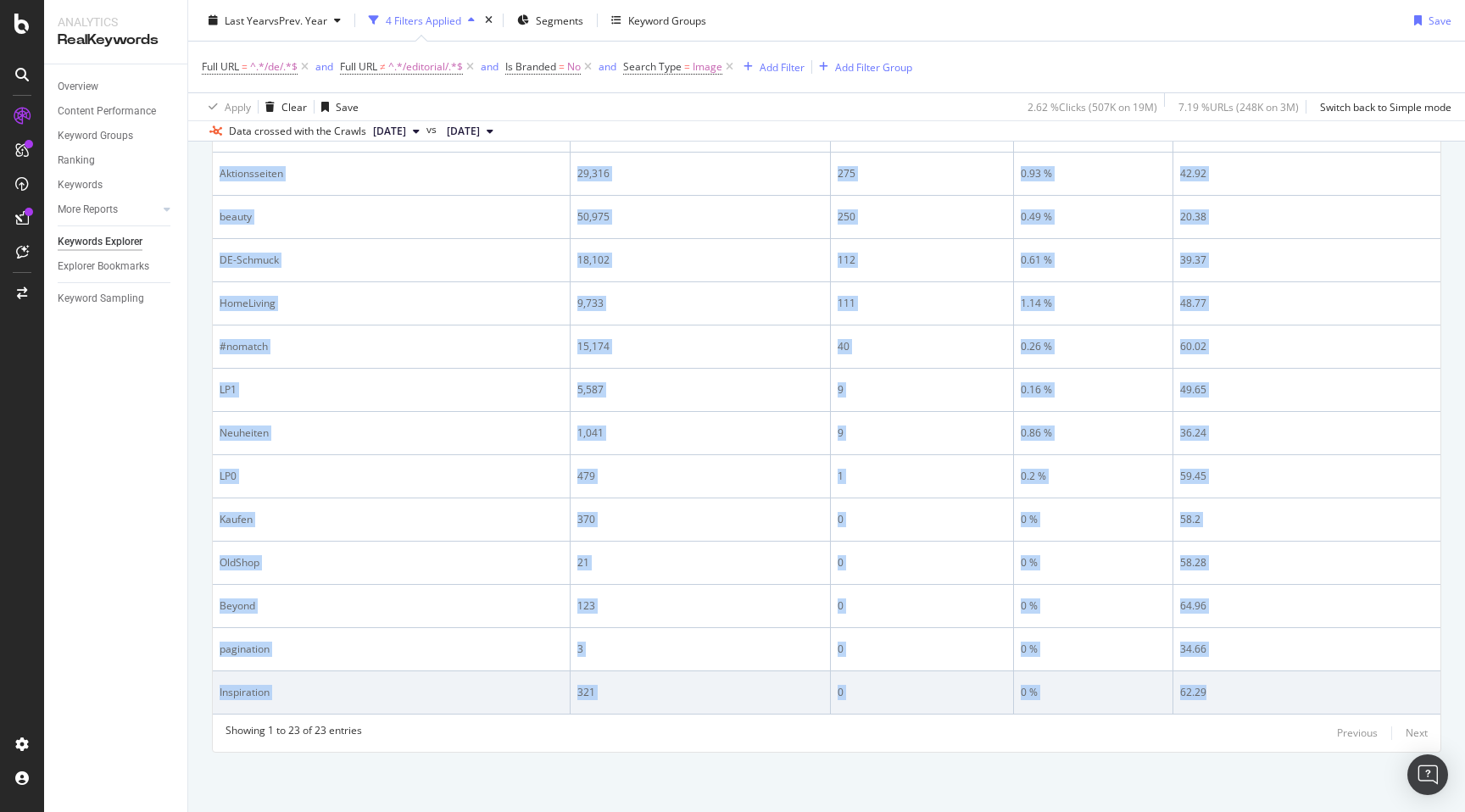
click at [1295, 703] on td "62.29" at bounding box center [1307, 692] width 267 height 43
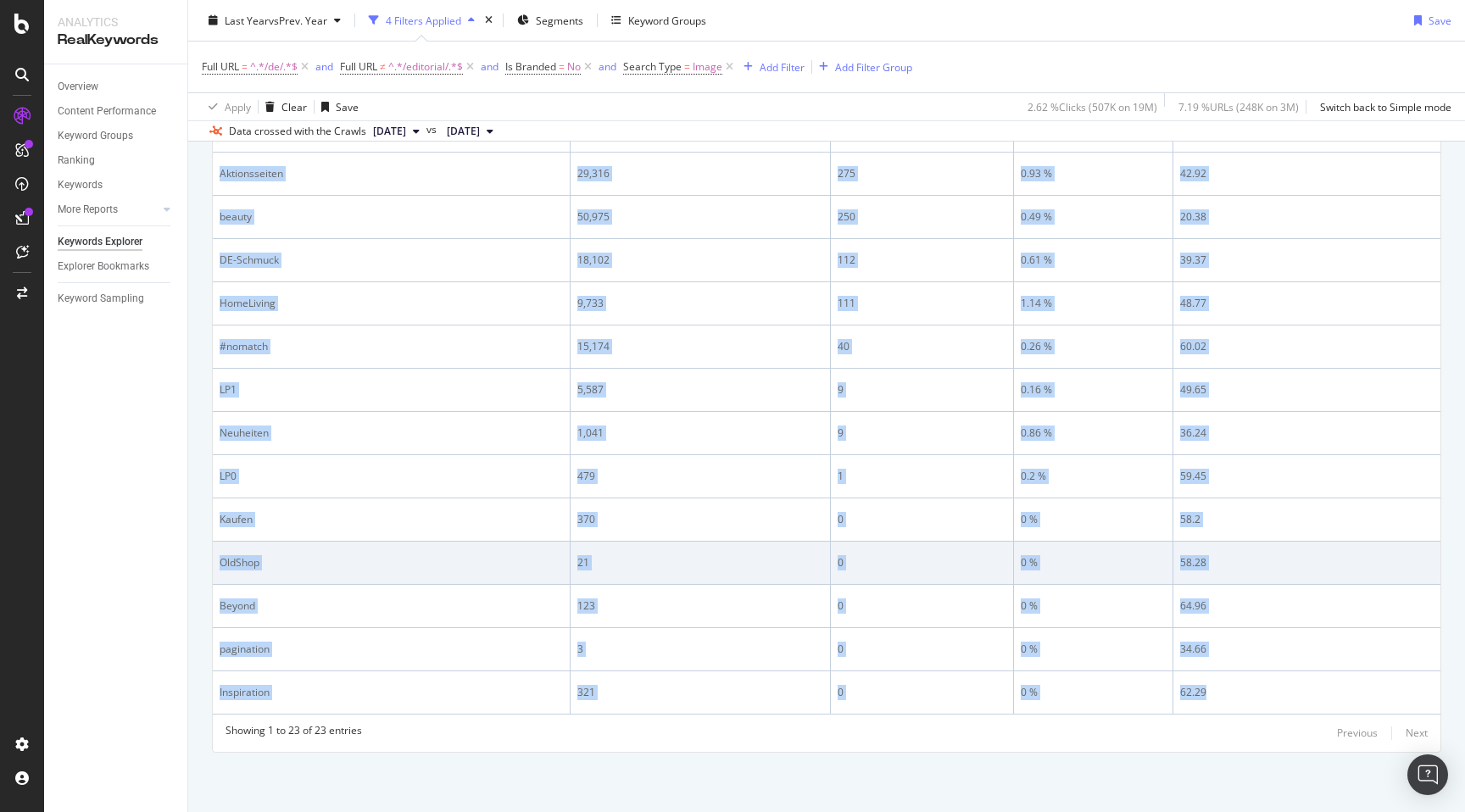
copy tbody "PDS 61,238,774 465,623 0.76 % 22.78 Brand-Pages 1,461,623 13,338 0.91 % 31.5 Be…"
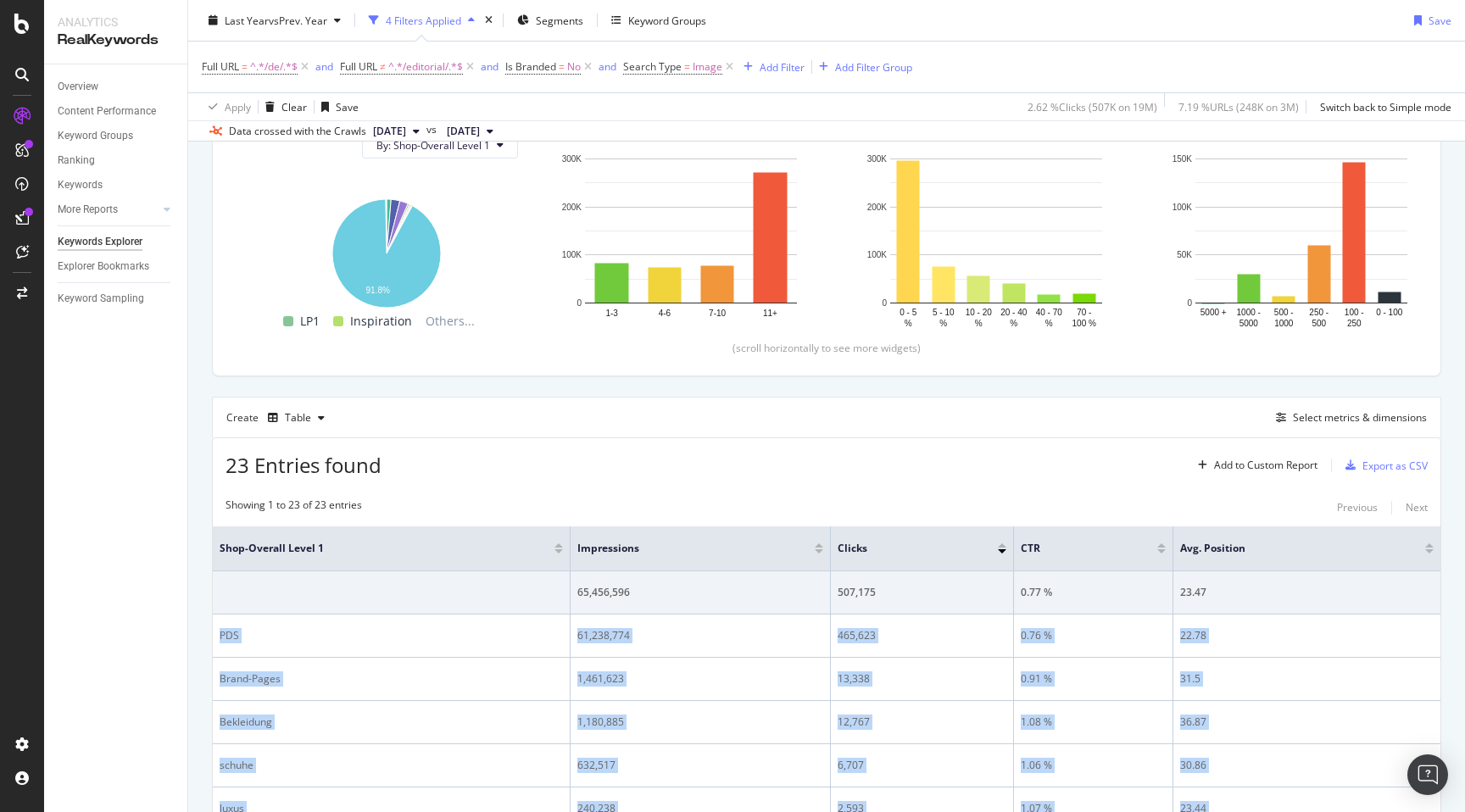
scroll to position [161, 0]
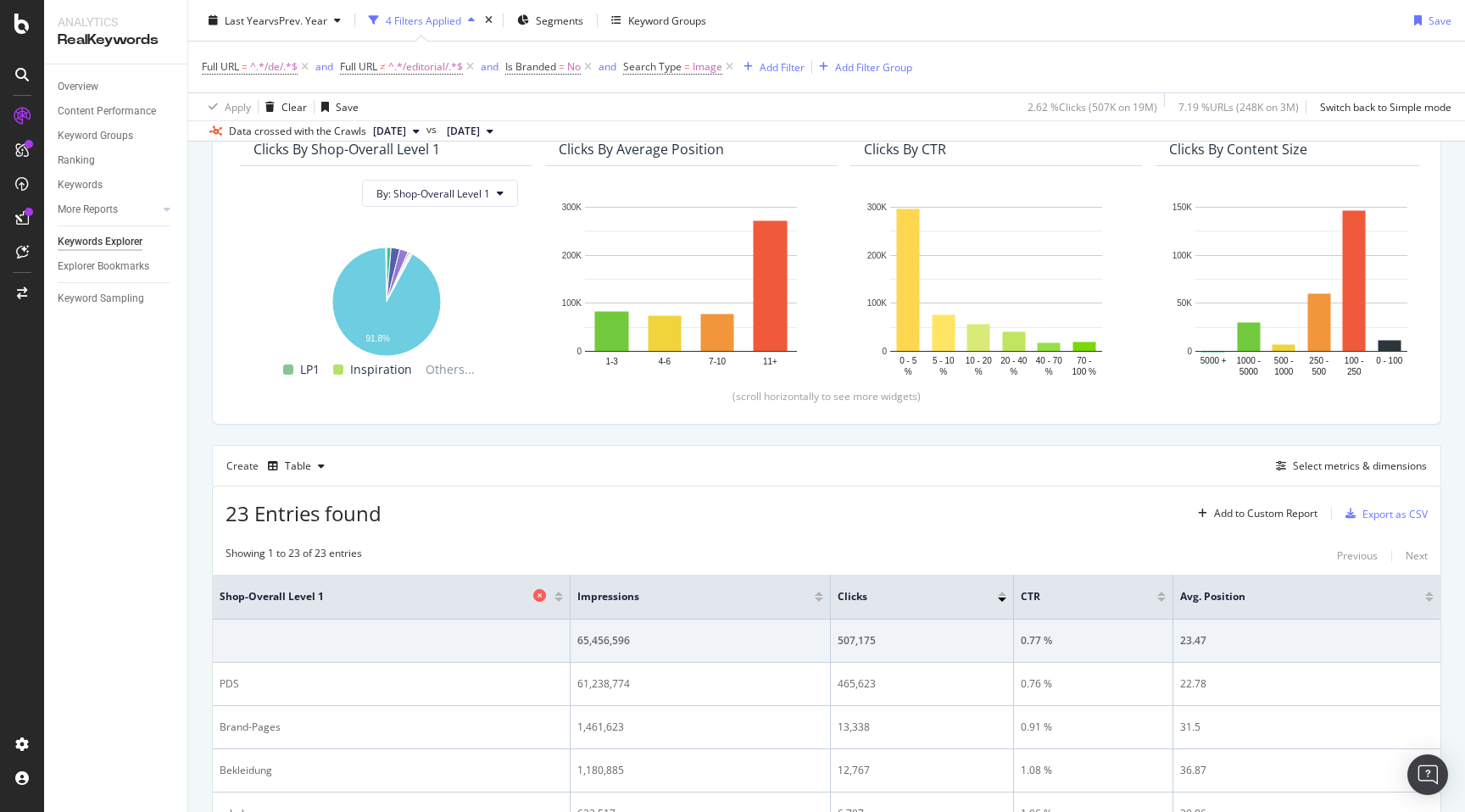
click at [219, 594] on span "Shop-Overall Level 1" at bounding box center [374, 596] width 309 height 15
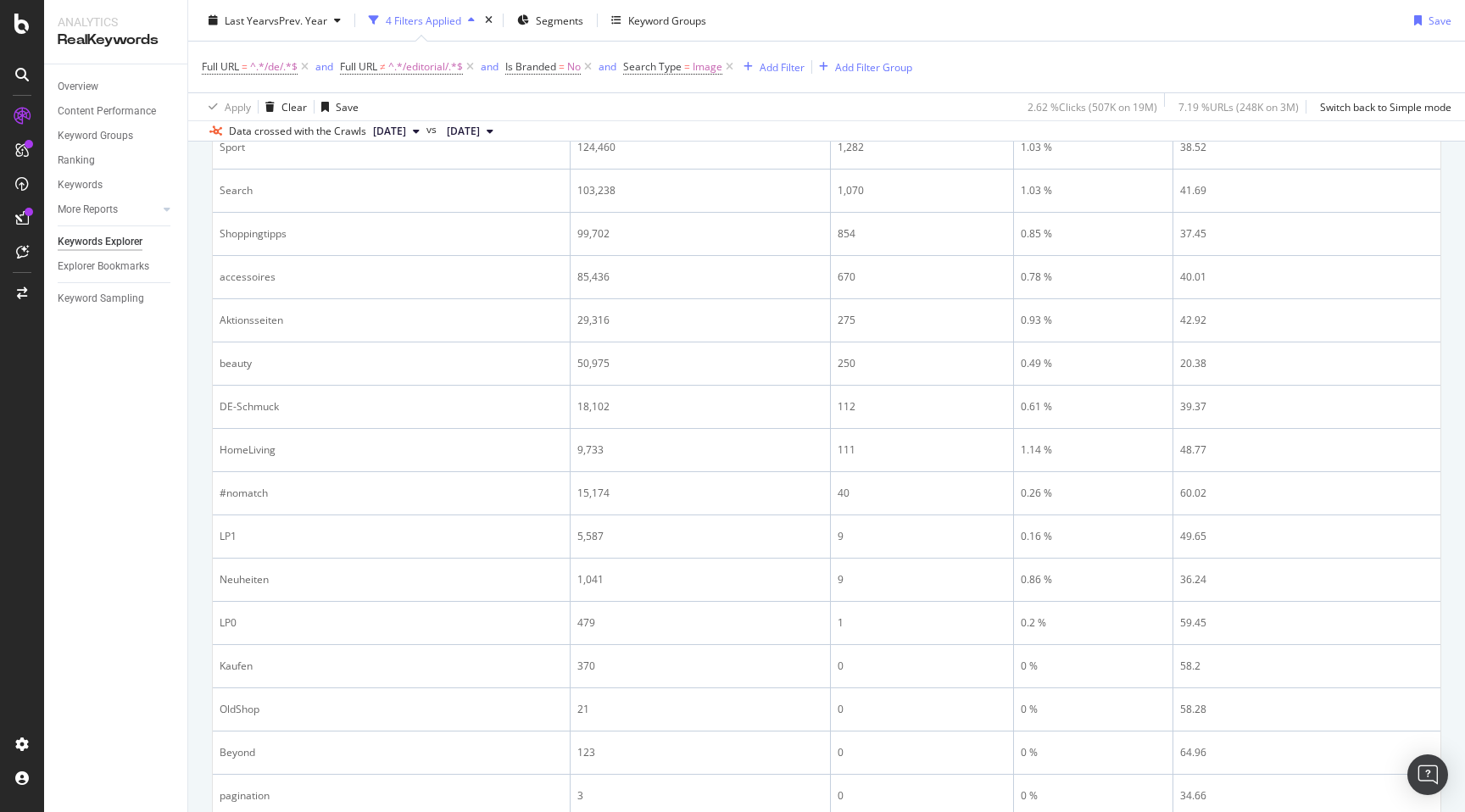
scroll to position [1104, 0]
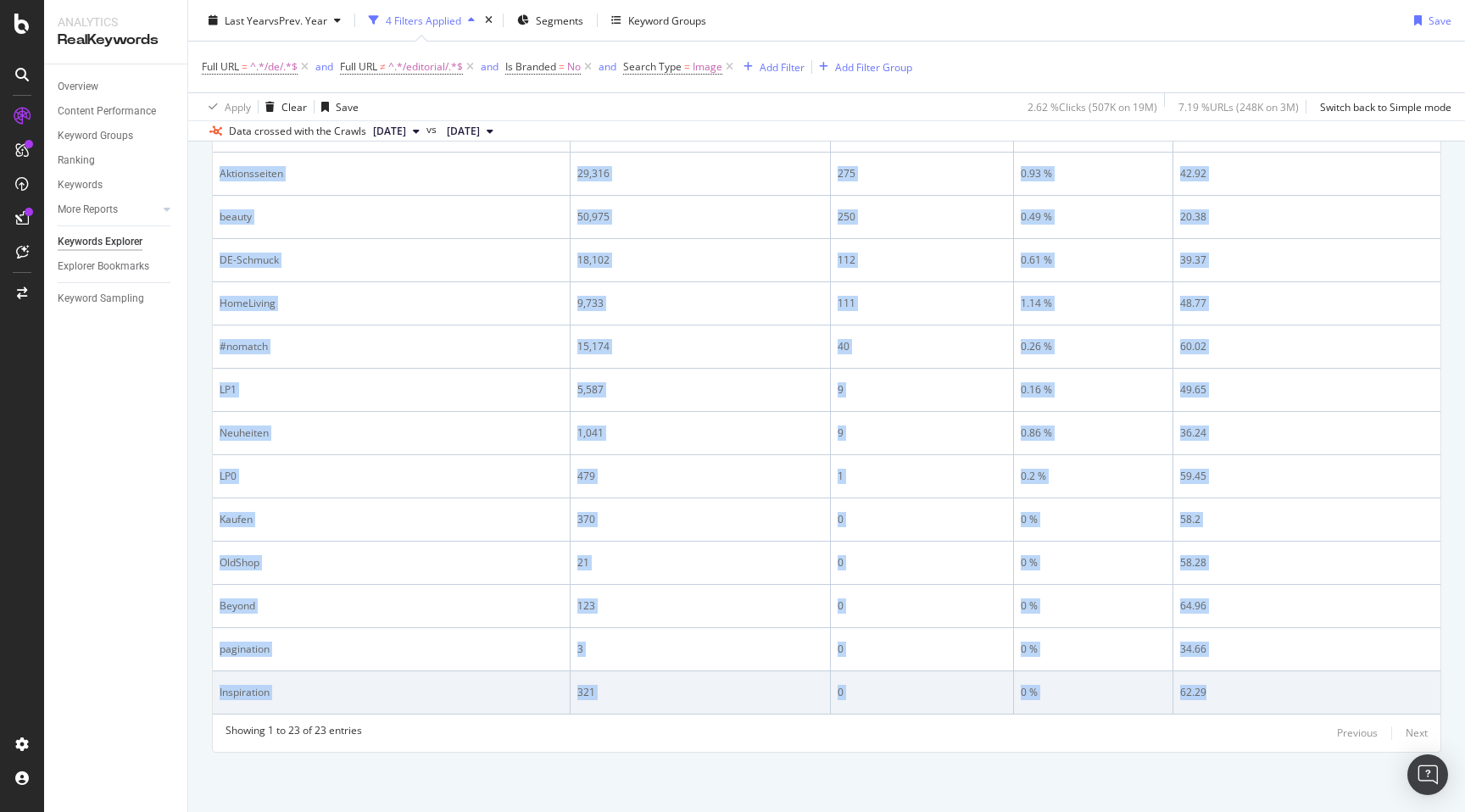
click at [1252, 704] on td "62.29" at bounding box center [1307, 692] width 267 height 43
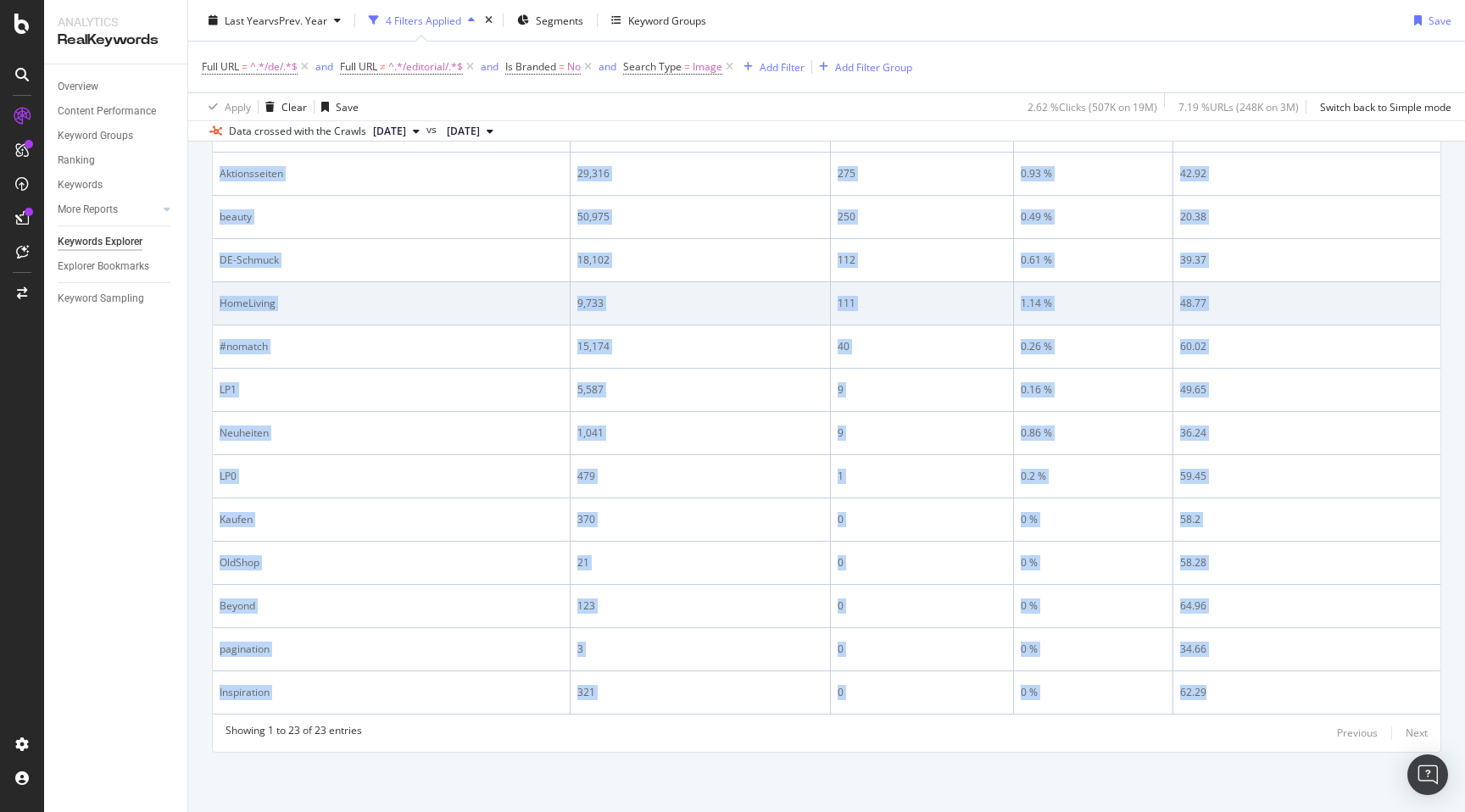
copy table "Shop-Overall Level 1 Impressions Clicks CTR Avg. Position 65,456,596 507,175 0.…"
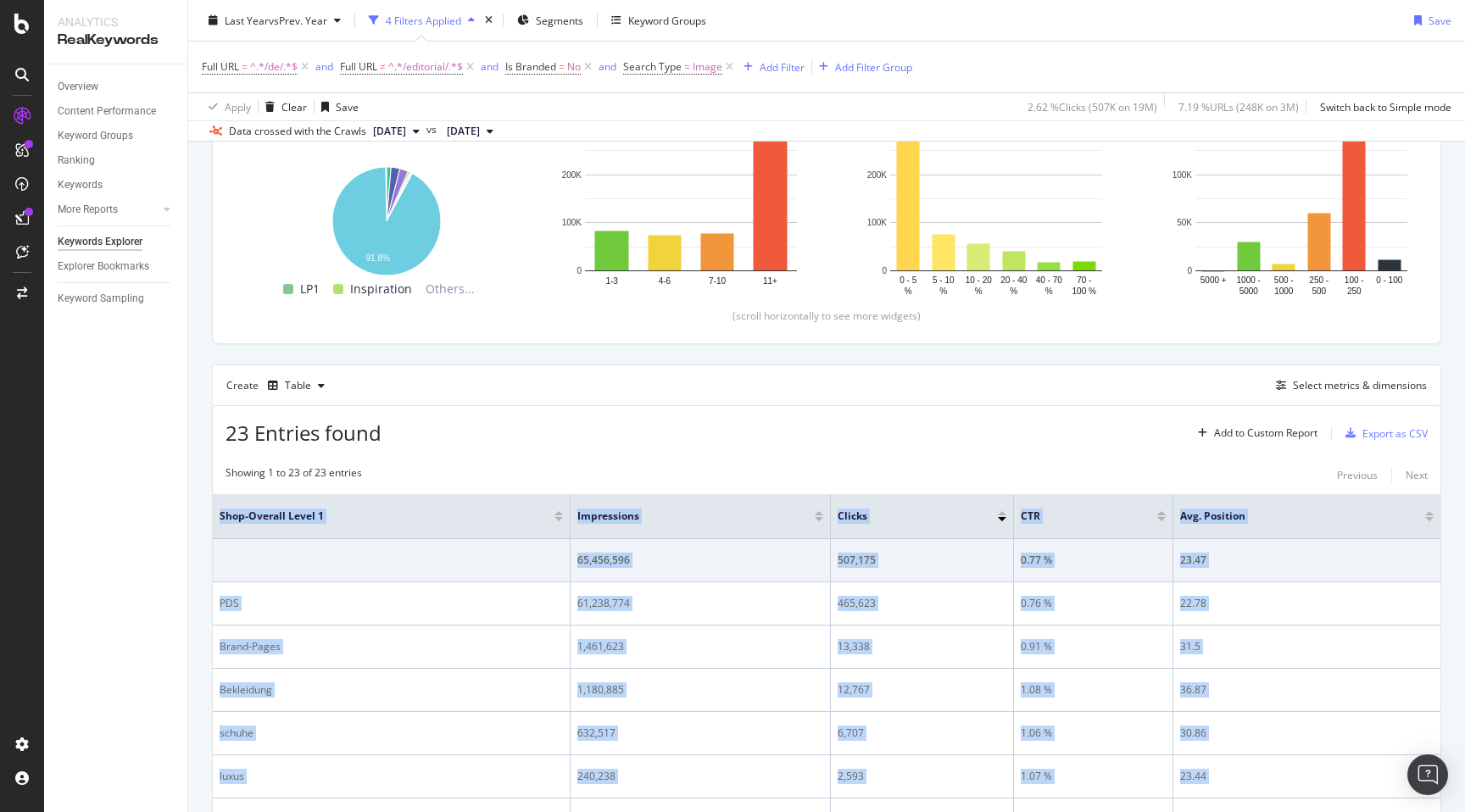
scroll to position [0, 0]
